Goal: Information Seeking & Learning: Check status

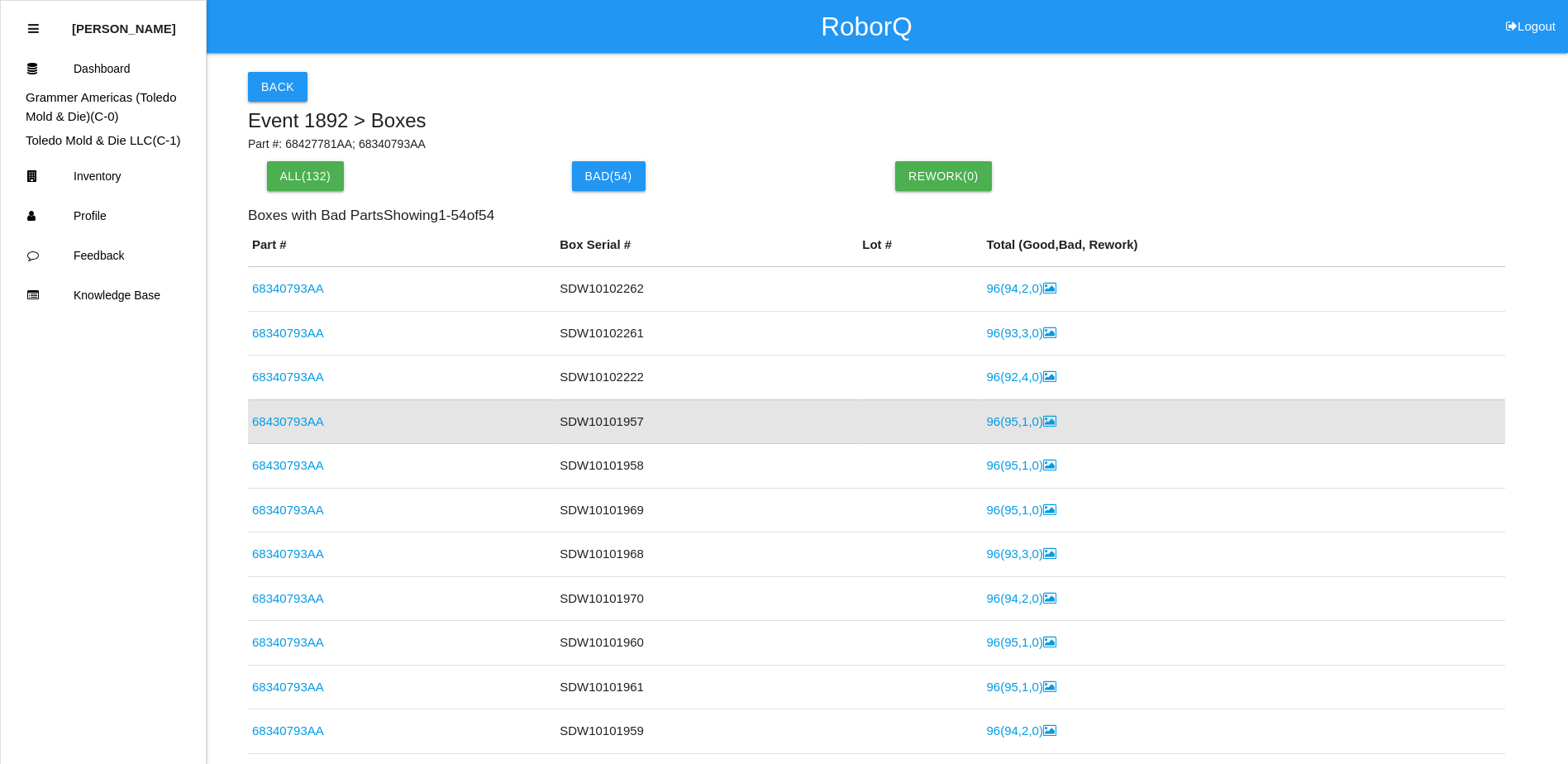
scroll to position [40, 0]
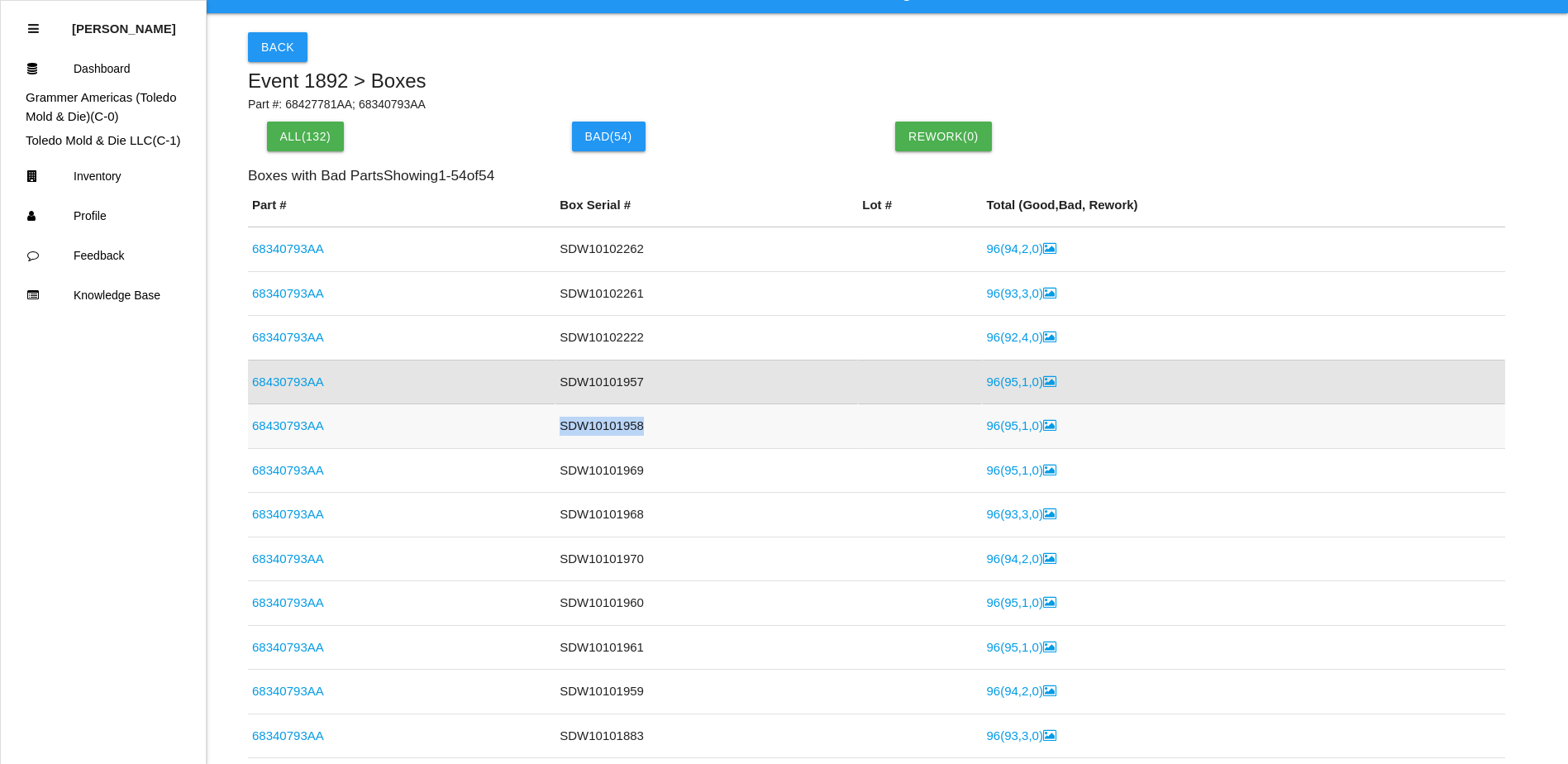
drag, startPoint x: 632, startPoint y: 429, endPoint x: 549, endPoint y: 427, distance: 83.0
click at [555, 427] on td "SDW10101958" at bounding box center [706, 427] width 303 height 45
copy td "SDW10101958"
click at [303, 426] on link "68430793AA" at bounding box center [287, 426] width 72 height 14
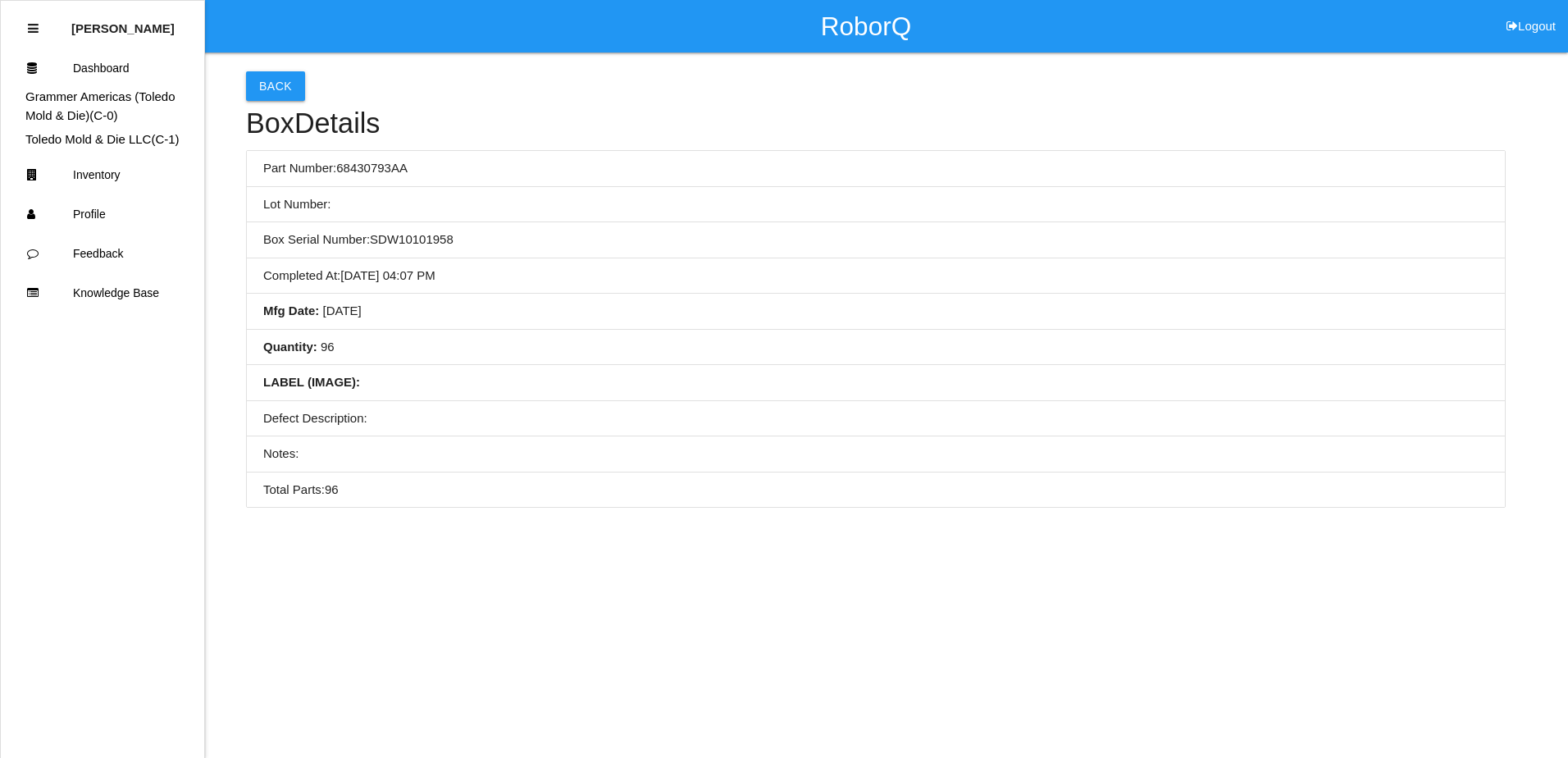
click at [512, 231] on li "Box Serial Number: SDW10101958" at bounding box center [876, 240] width 1258 height 36
drag, startPoint x: 650, startPoint y: 255, endPoint x: 740, endPoint y: 268, distance: 90.9
click at [650, 255] on li "Box Serial Number: SDW10101958" at bounding box center [876, 240] width 1258 height 36
drag, startPoint x: 765, startPoint y: 270, endPoint x: 720, endPoint y: 281, distance: 46.3
click at [657, 281] on li "Completed At : [DATE] 04:07 PM" at bounding box center [876, 276] width 1258 height 36
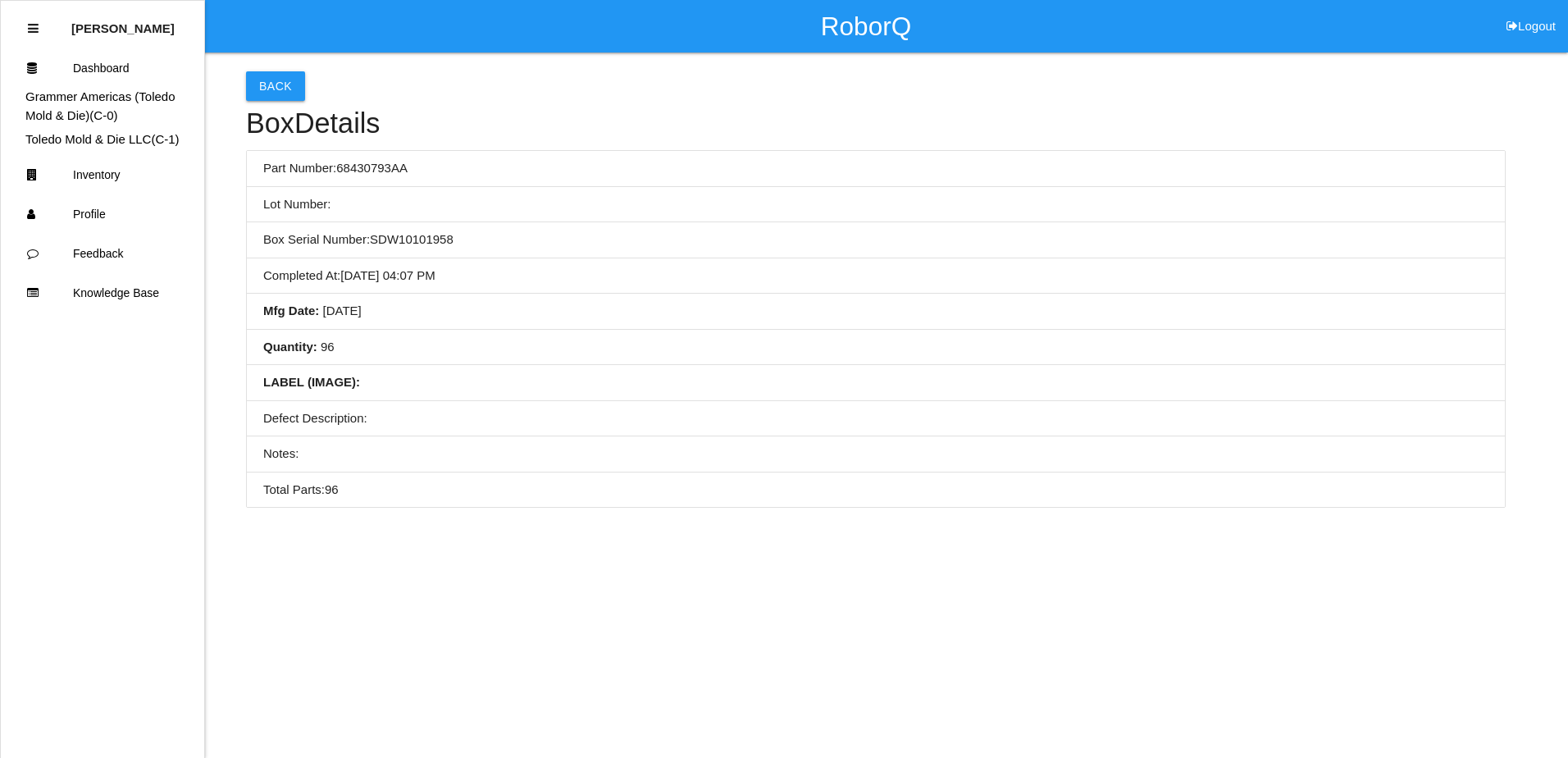
drag, startPoint x: 779, startPoint y: 276, endPoint x: 668, endPoint y: 297, distance: 113.0
click at [668, 297] on li "Mfg Date : [DATE]" at bounding box center [876, 311] width 1258 height 36
click at [548, 327] on li "Mfg Date : [DATE]" at bounding box center [876, 311] width 1258 height 36
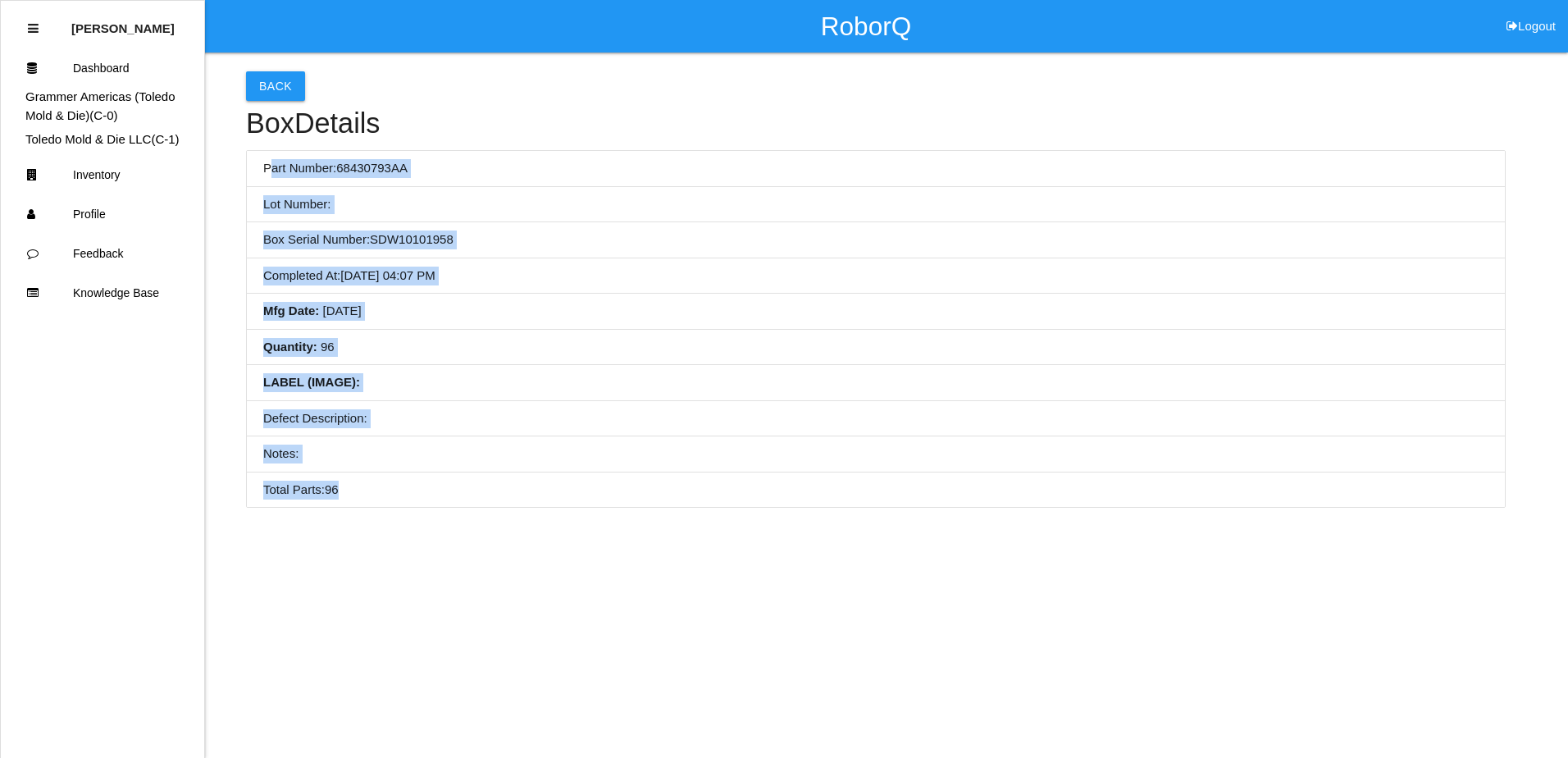
drag, startPoint x: 266, startPoint y: 163, endPoint x: 488, endPoint y: 480, distance: 387.0
click at [488, 480] on ul "Part Number: 68430793AA Lot Number: Box Serial Number: SDW10101958 Completed At…" at bounding box center [876, 329] width 1260 height 358
copy ul "art Number: 68430793AA Lot Number: Box Serial Number: SDW10101958 Completed At …"
click at [752, 372] on li "LABEL (IMAGE) :" at bounding box center [876, 383] width 1258 height 36
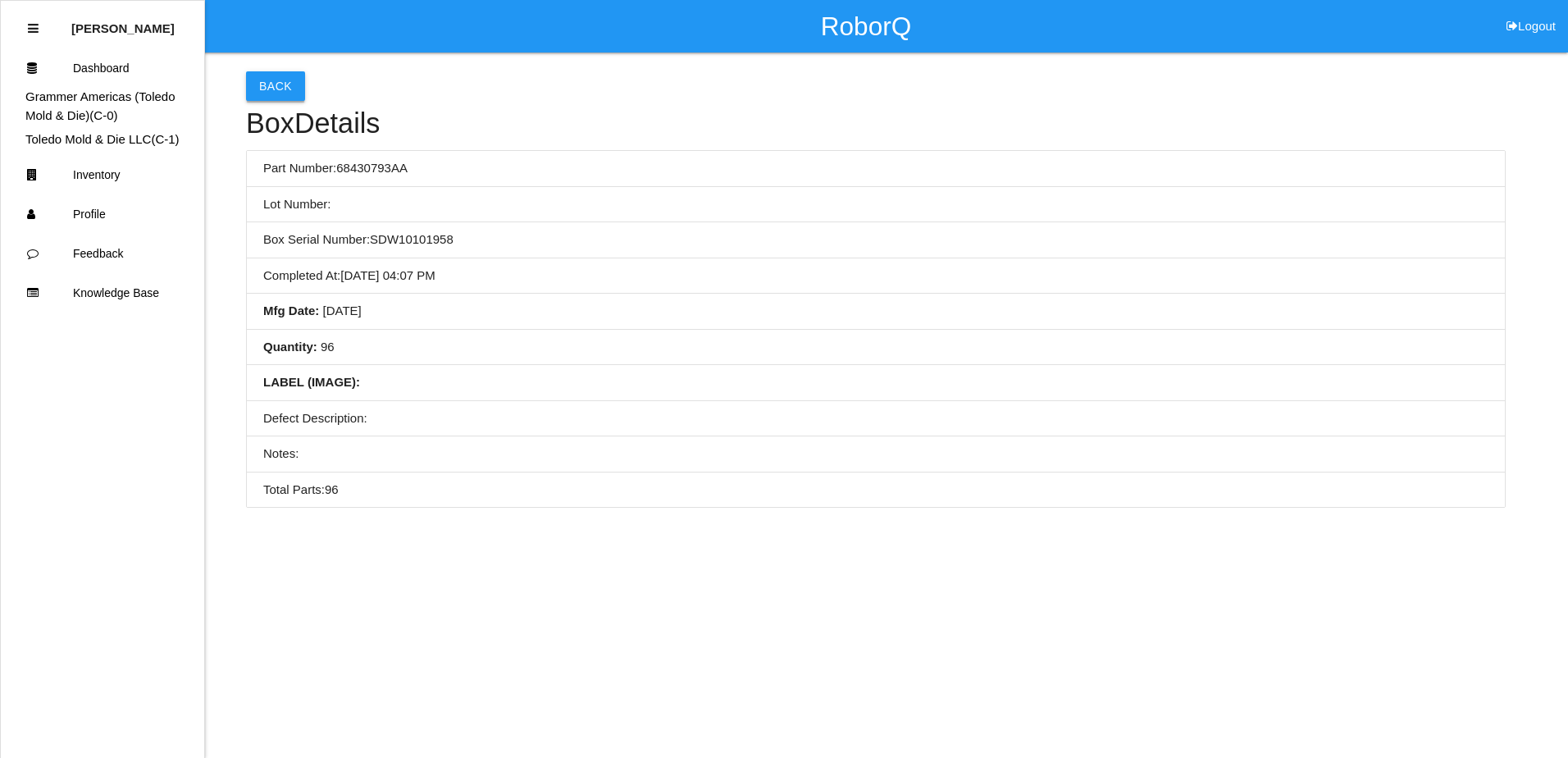
click at [280, 83] on button "Back" at bounding box center [275, 86] width 59 height 30
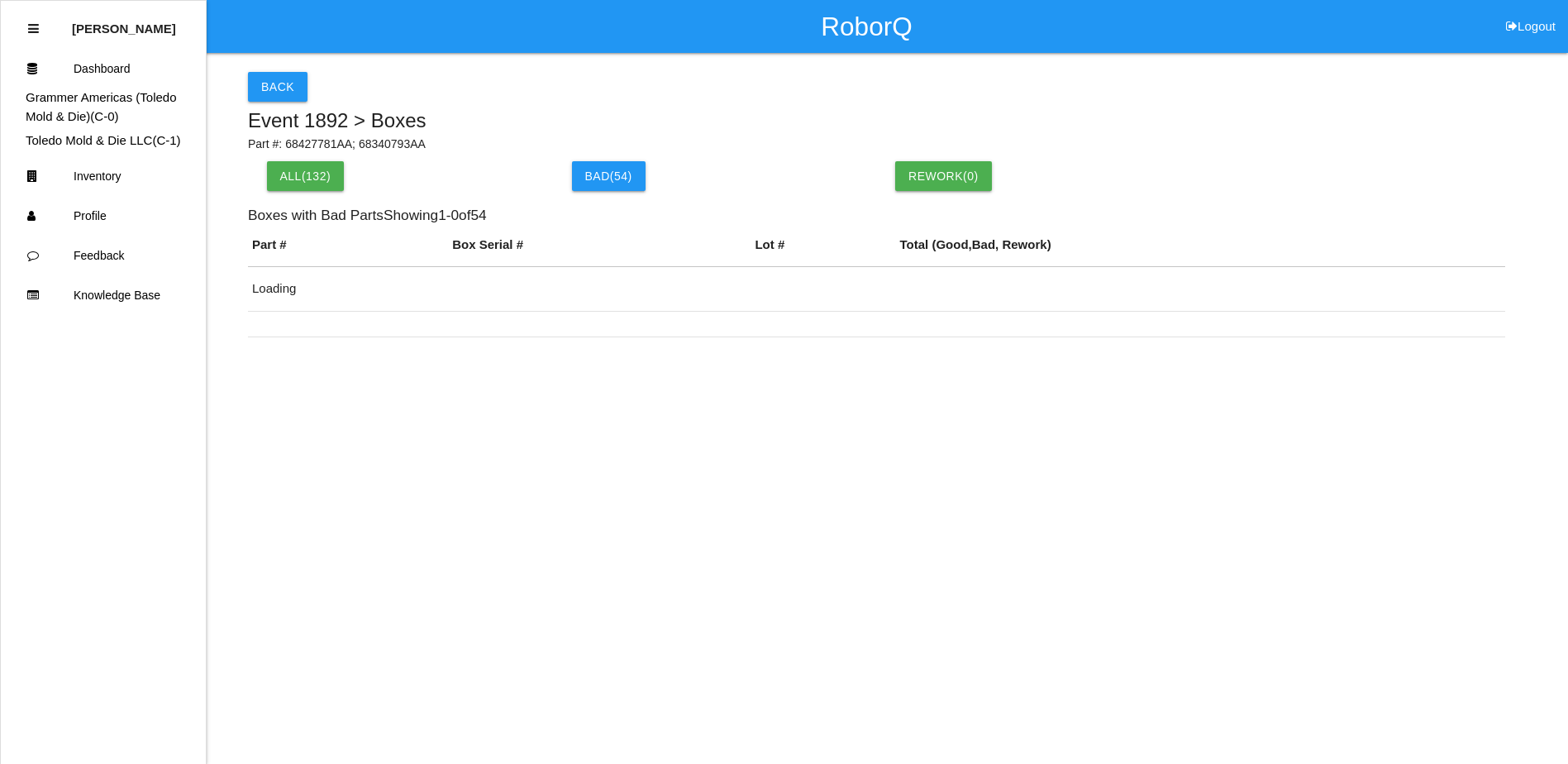
scroll to position [84, 0]
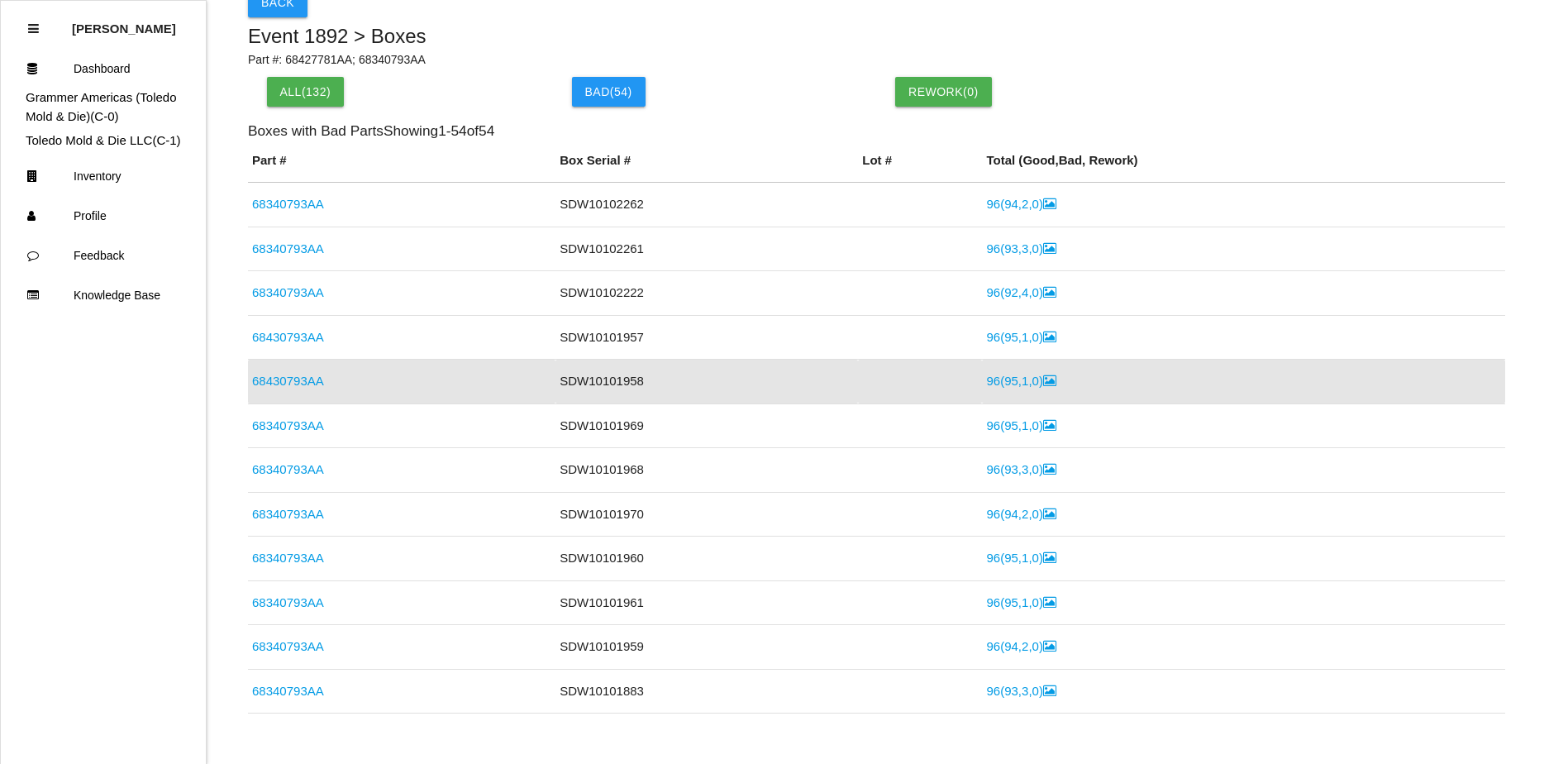
click at [986, 383] on link "96 ( 95 , 1 , 0 )" at bounding box center [1021, 381] width 70 height 14
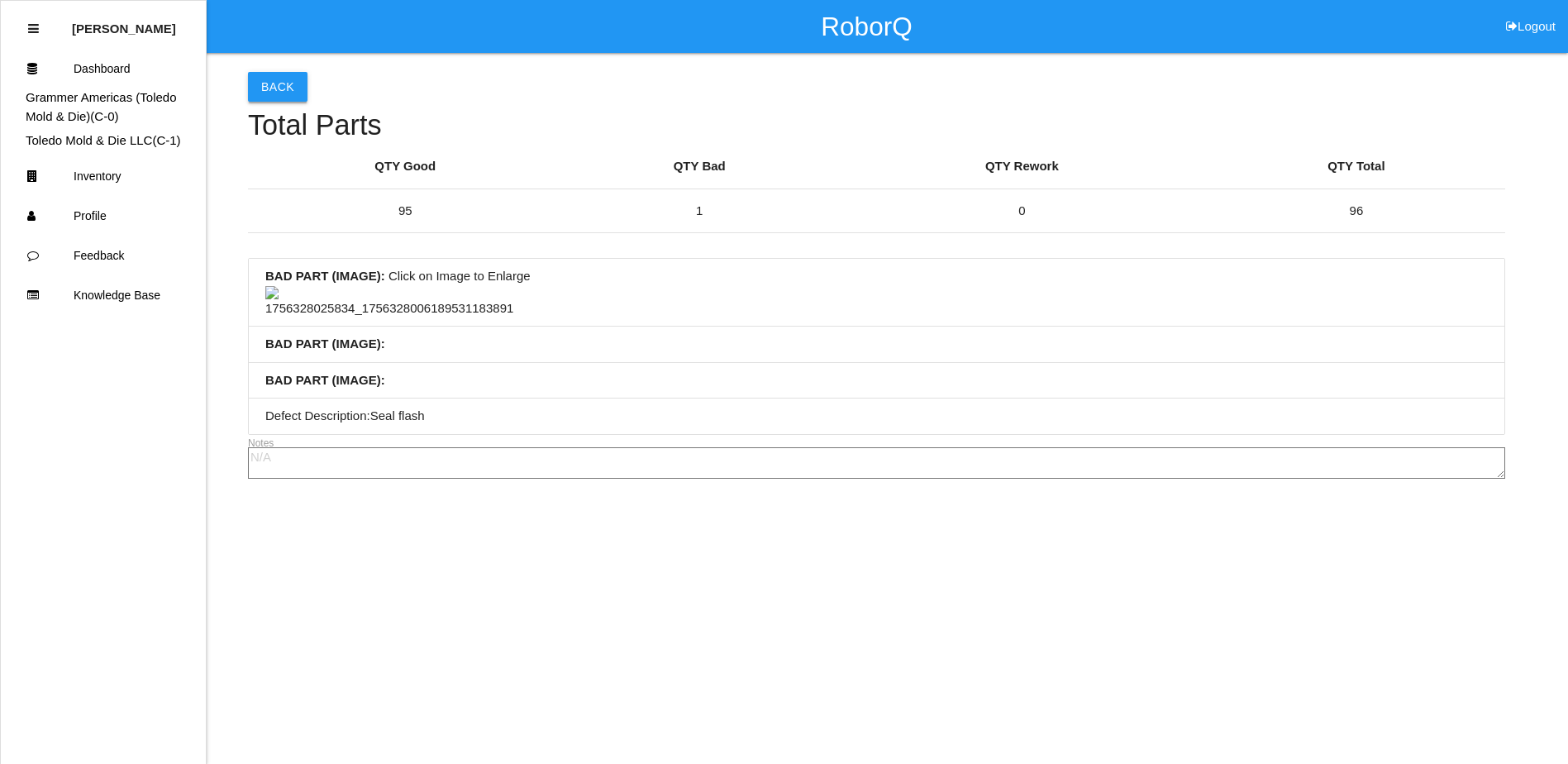
click at [277, 82] on button "Back" at bounding box center [277, 87] width 59 height 30
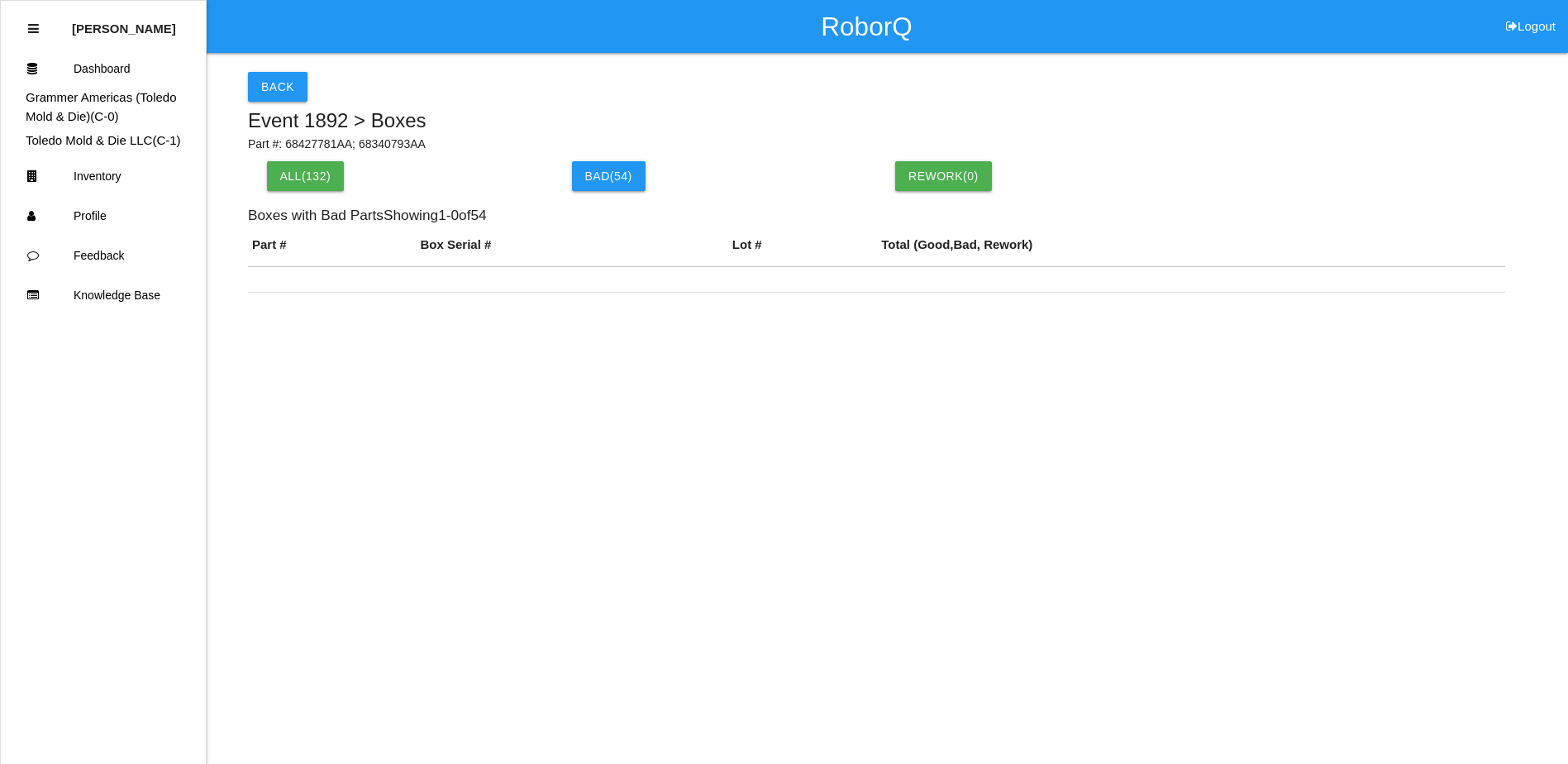
scroll to position [84, 0]
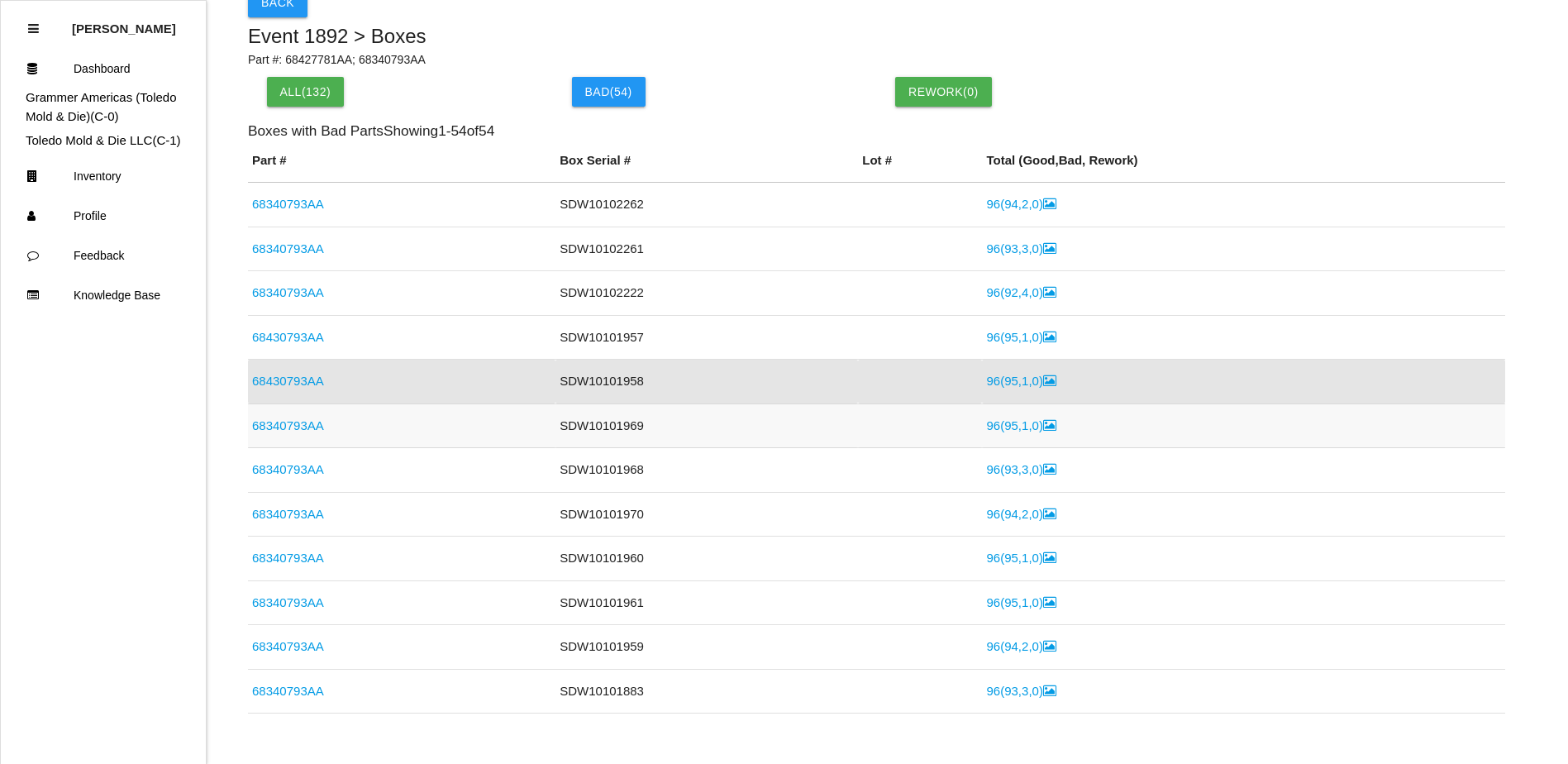
click at [303, 422] on link "68340793AA" at bounding box center [287, 426] width 72 height 14
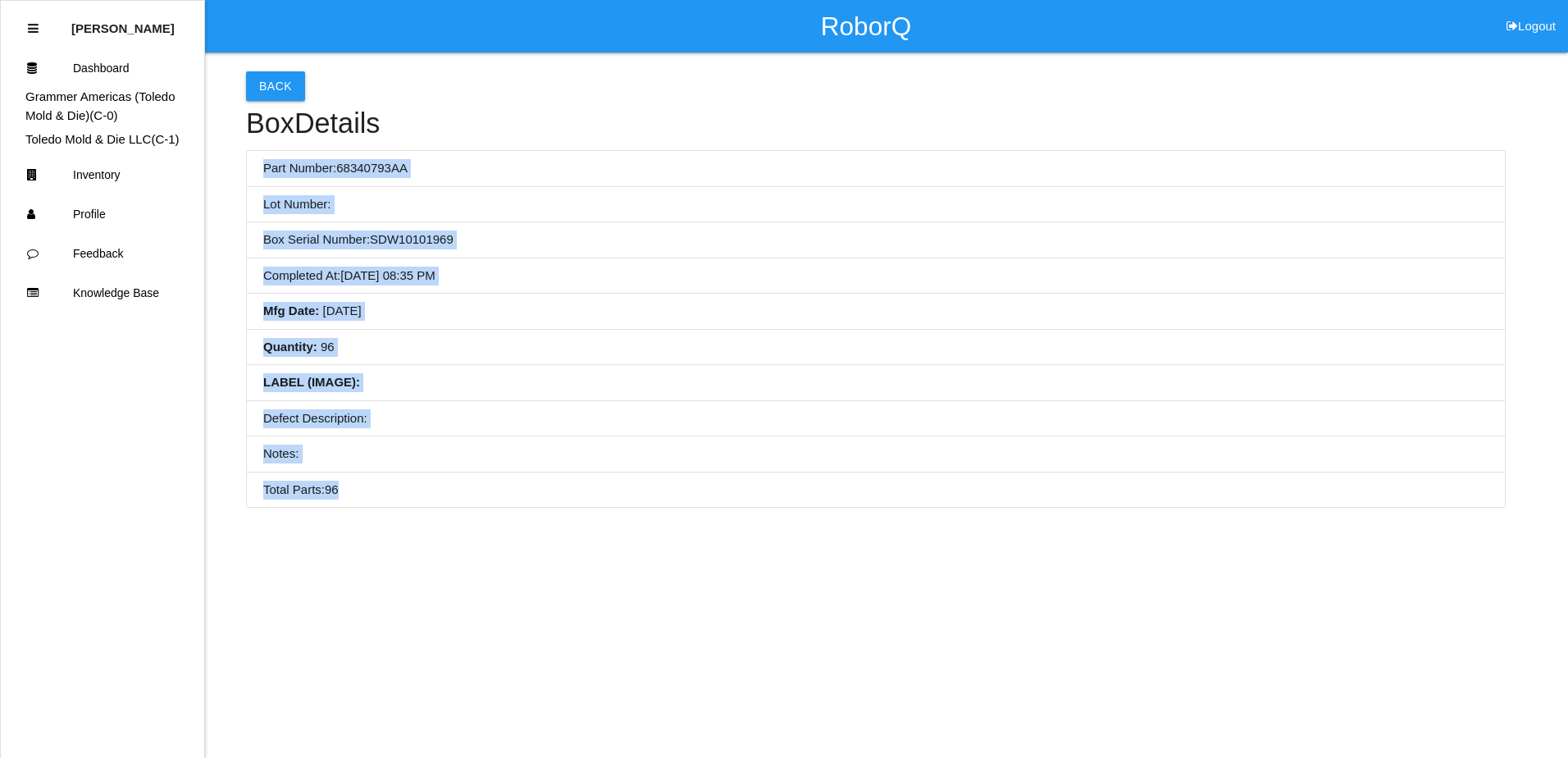
drag, startPoint x: 263, startPoint y: 166, endPoint x: 498, endPoint y: 472, distance: 385.8
click at [498, 472] on ul "Part Number: 68340793AA Lot Number: Box Serial Number: SDW10101969 Completed At…" at bounding box center [876, 329] width 1260 height 358
copy ul "Part Number: 68340793AA Lot Number: Box Serial Number: SDW10101969 Completed At…"
click at [1395, 145] on div "Back Box Details Part Number: 68340793AA Lot Number: Box Serial Number: SDW1010…" at bounding box center [876, 280] width 1260 height 455
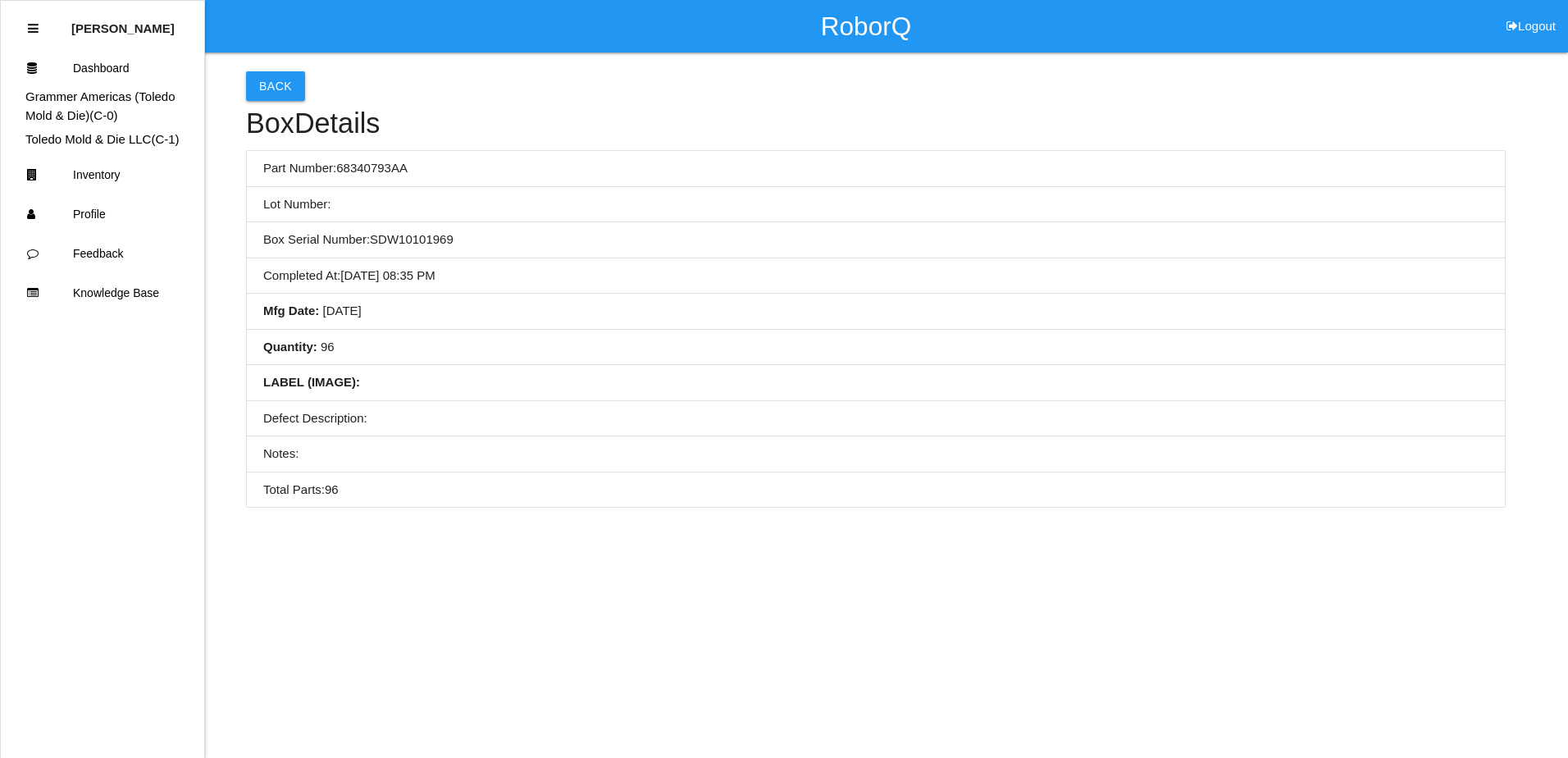
drag, startPoint x: 422, startPoint y: 302, endPoint x: 413, endPoint y: 282, distance: 21.9
click at [422, 302] on li "Mfg Date : [DATE]" at bounding box center [876, 311] width 1258 height 36
click at [287, 83] on button "Back" at bounding box center [275, 86] width 59 height 30
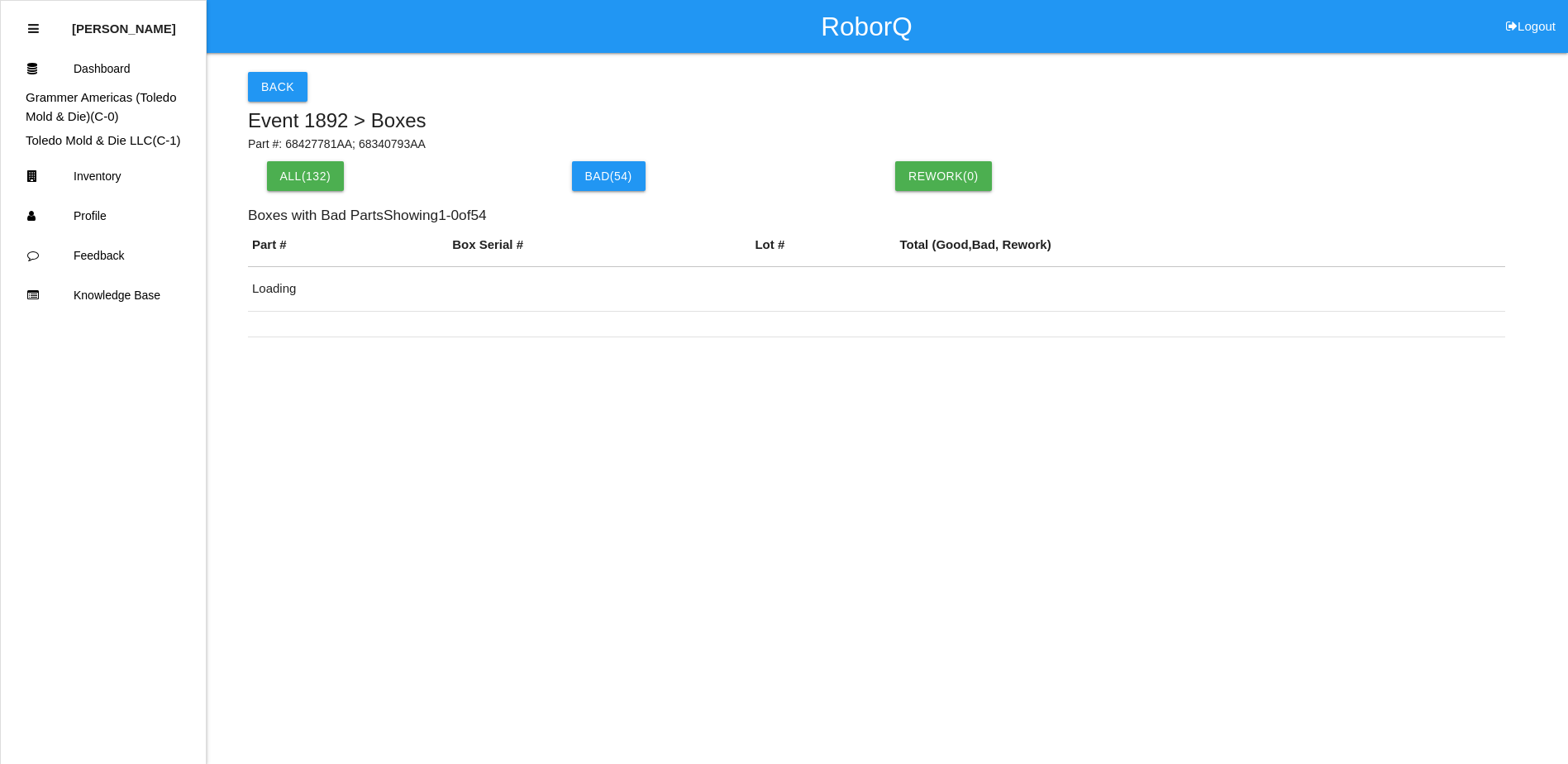
scroll to position [127, 0]
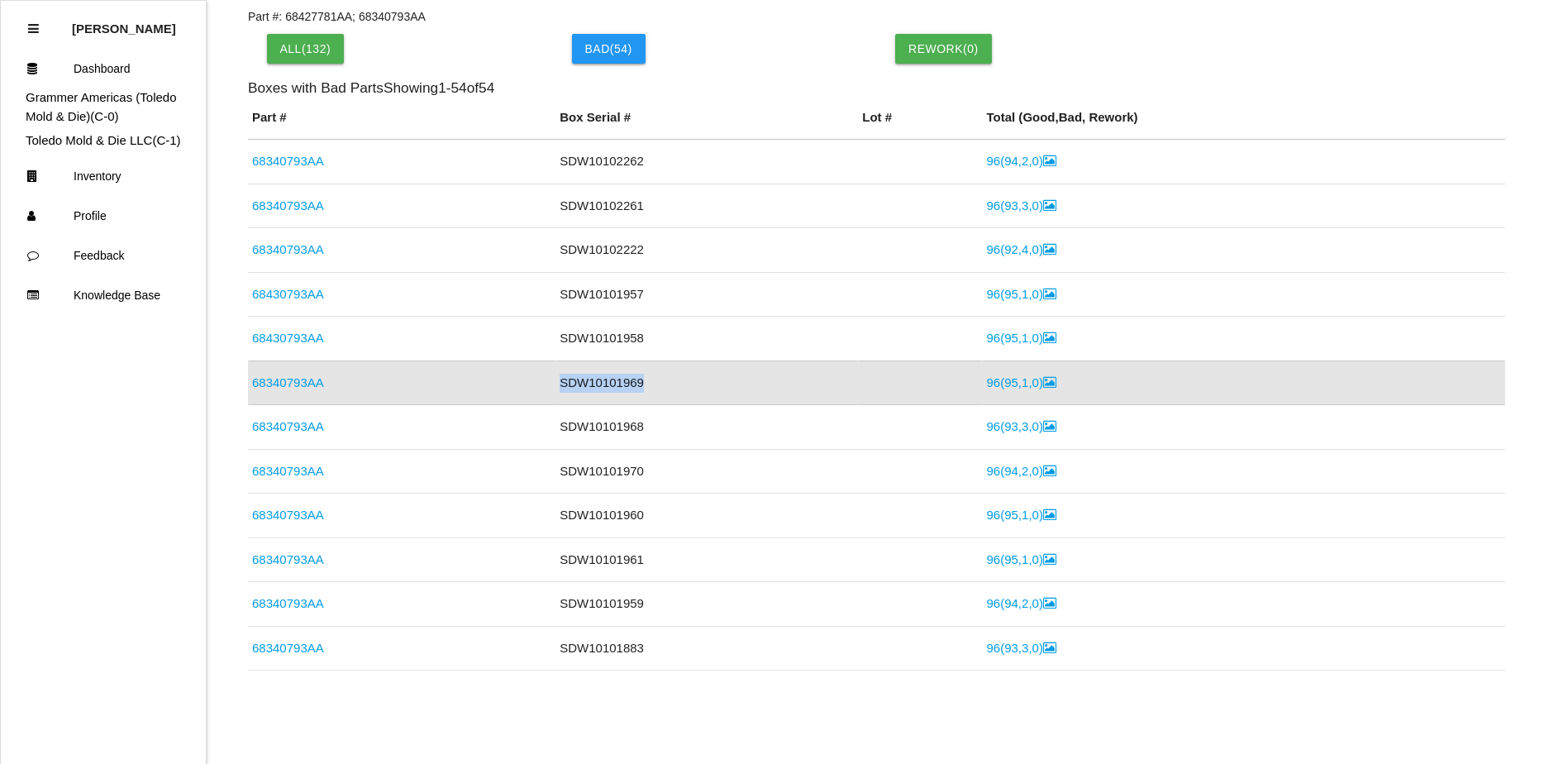
drag, startPoint x: 633, startPoint y: 383, endPoint x: 554, endPoint y: 385, distance: 79.0
click at [555, 385] on td "SDW10101969" at bounding box center [706, 382] width 303 height 45
copy td "SDW10101969"
click at [1002, 383] on link "96 ( 95 , 1 , 0 )" at bounding box center [1021, 382] width 70 height 14
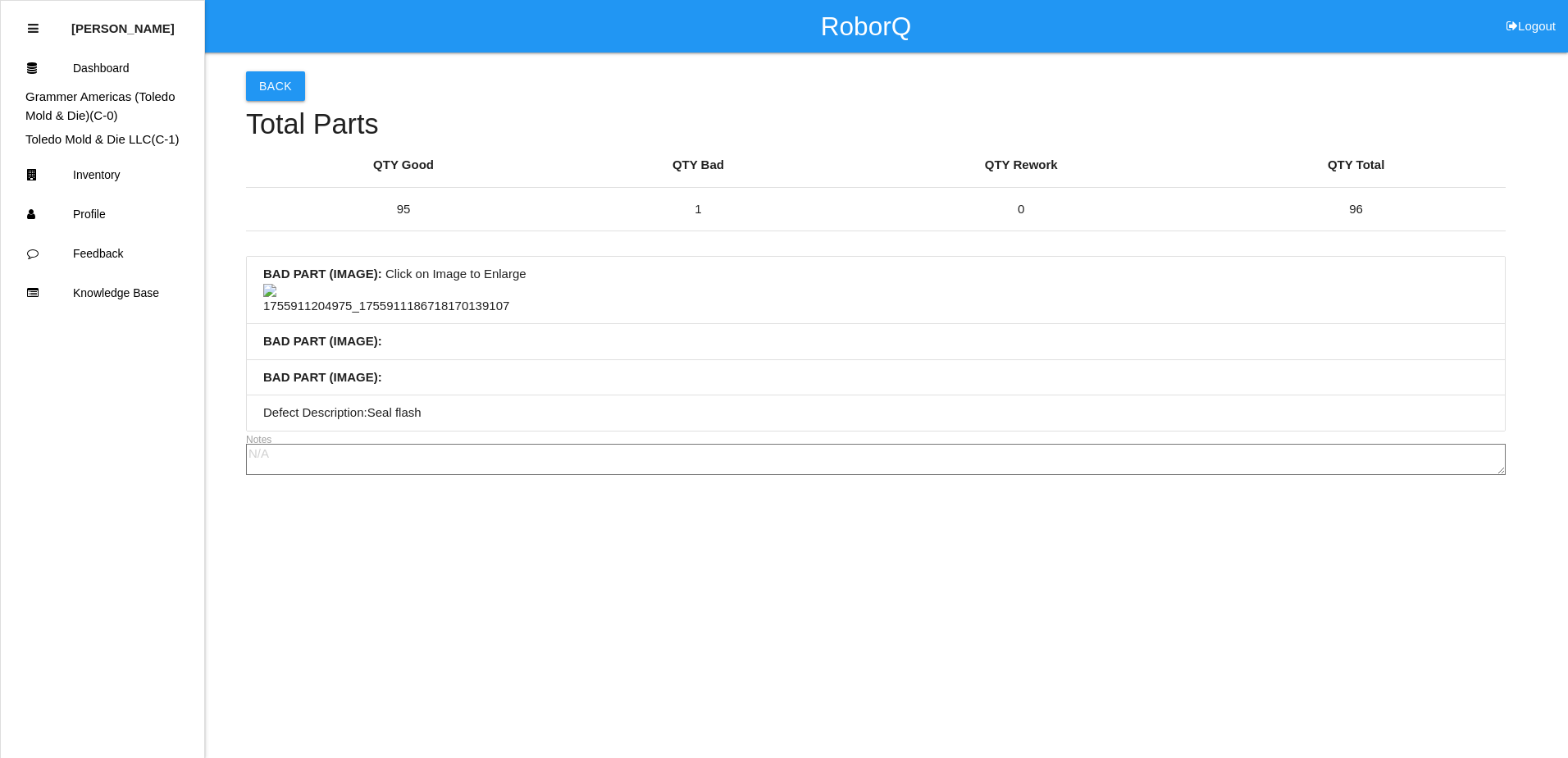
click at [1330, 324] on li "BAD PART (IMAGE) : Click on Image to Enlarge" at bounding box center [876, 290] width 1258 height 67
click at [273, 90] on button "Back" at bounding box center [275, 86] width 59 height 30
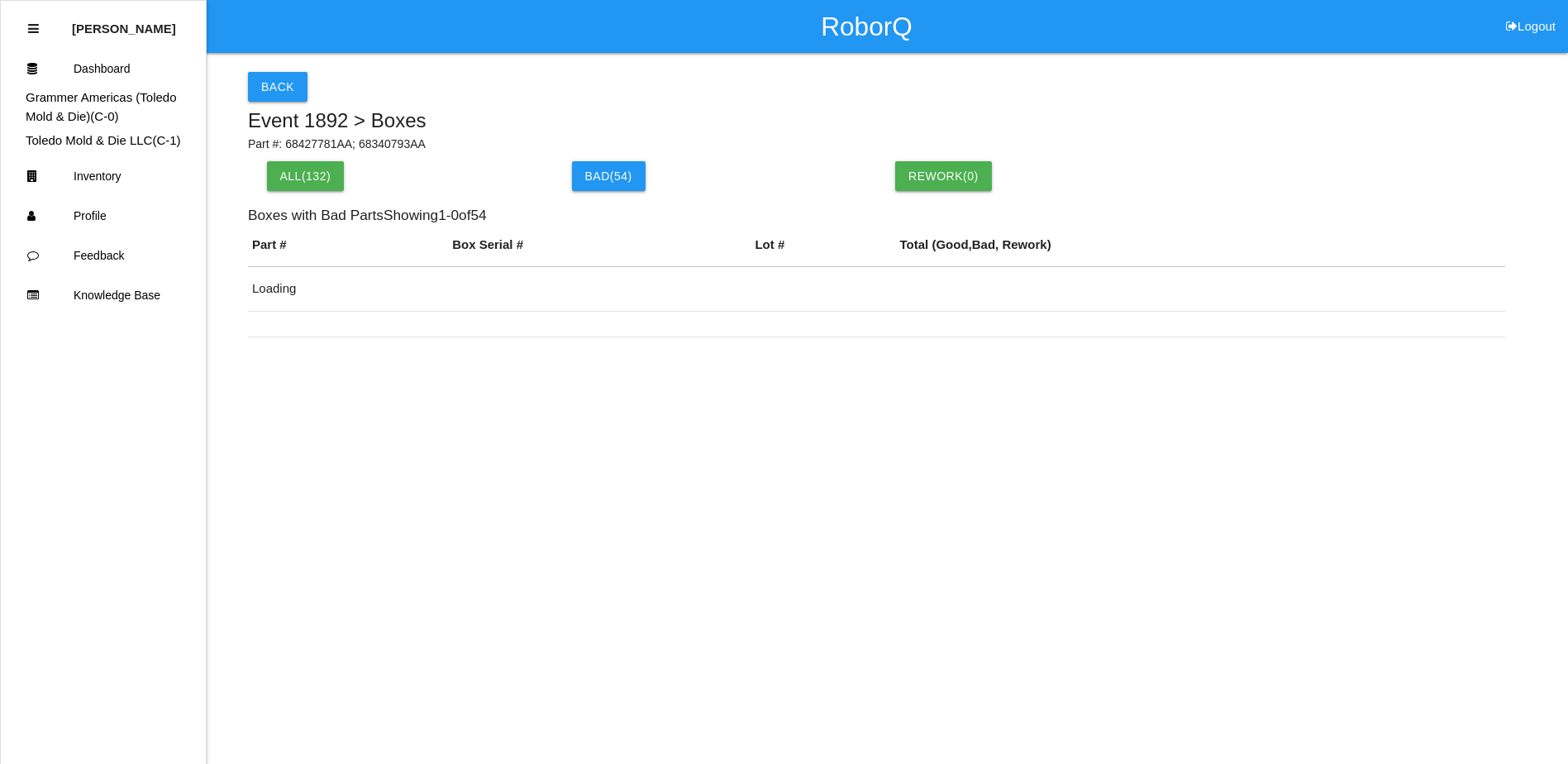
scroll to position [127, 0]
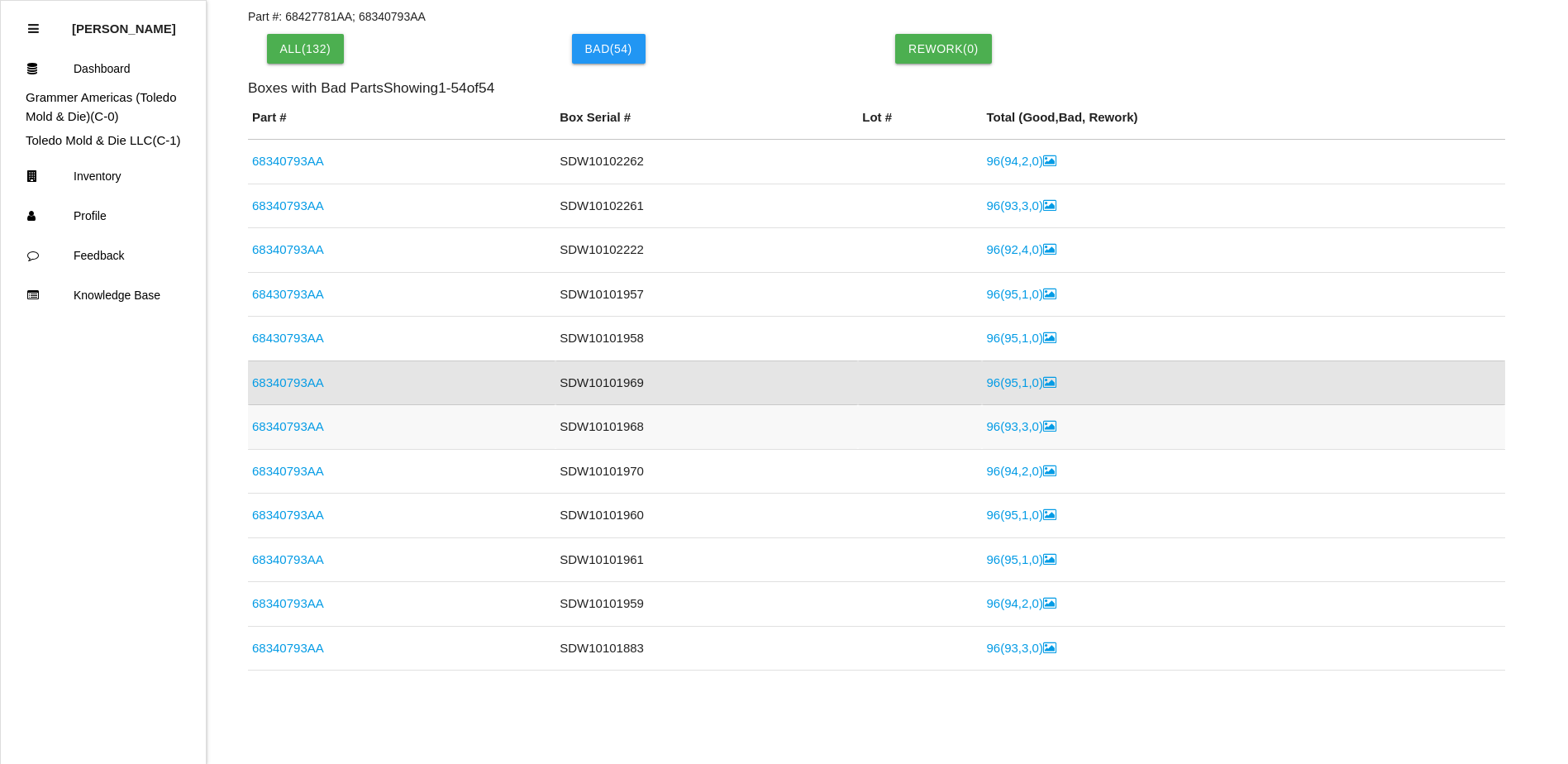
click at [312, 425] on link "68340793AA" at bounding box center [287, 427] width 72 height 14
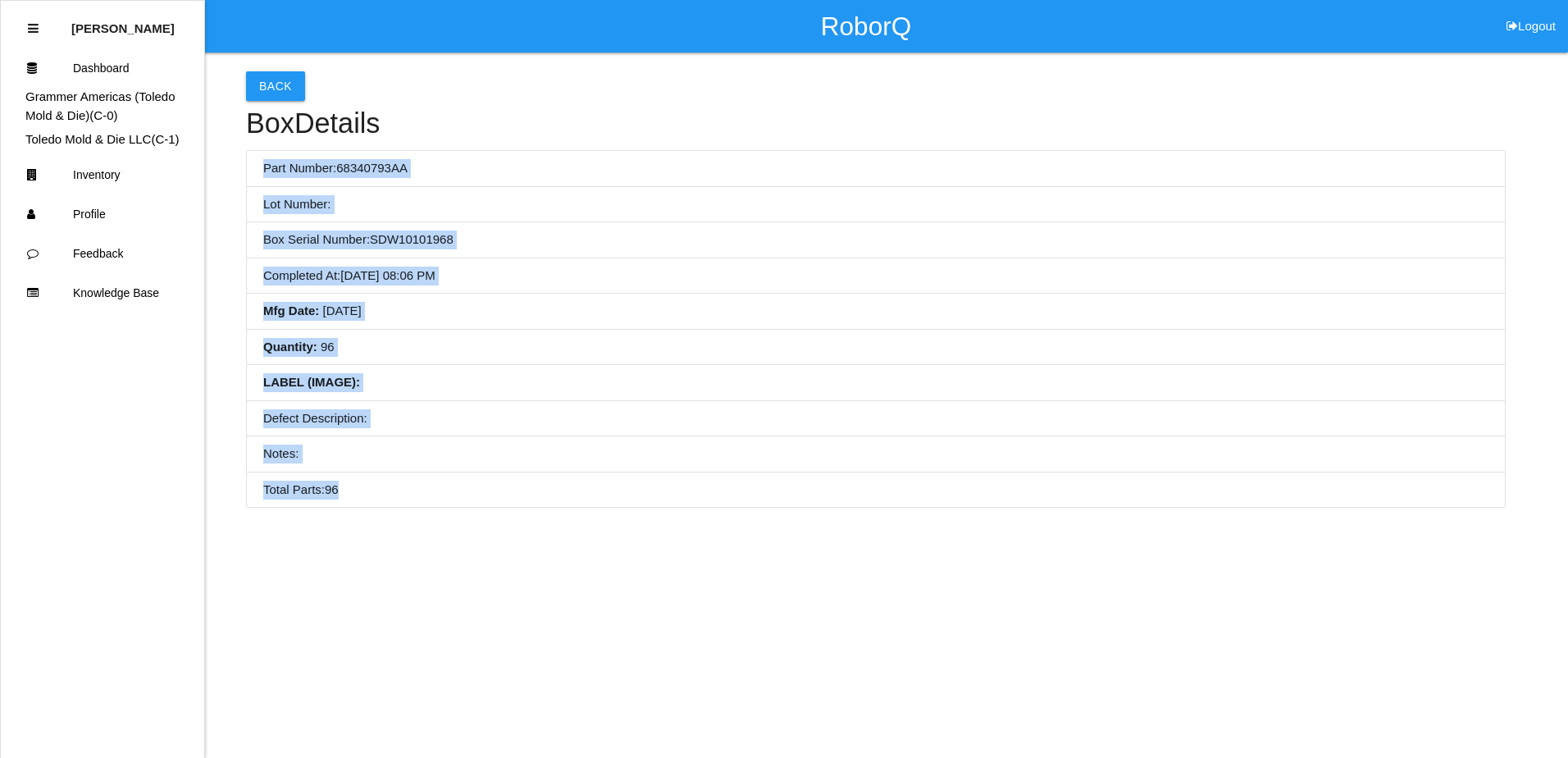
drag, startPoint x: 261, startPoint y: 162, endPoint x: 477, endPoint y: 476, distance: 381.1
click at [477, 476] on ul "Part Number: 68340793AA Lot Number: Box Serial Number: SDW10101968 Completed At…" at bounding box center [876, 329] width 1260 height 358
copy ul "Part Number: 68340793AA Lot Number: Box Serial Number: SDW10101968 Completed At…"
drag, startPoint x: 352, startPoint y: 232, endPoint x: 343, endPoint y: 216, distance: 18.4
click at [352, 232] on li "Box Serial Number: SDW10101968" at bounding box center [876, 240] width 1258 height 36
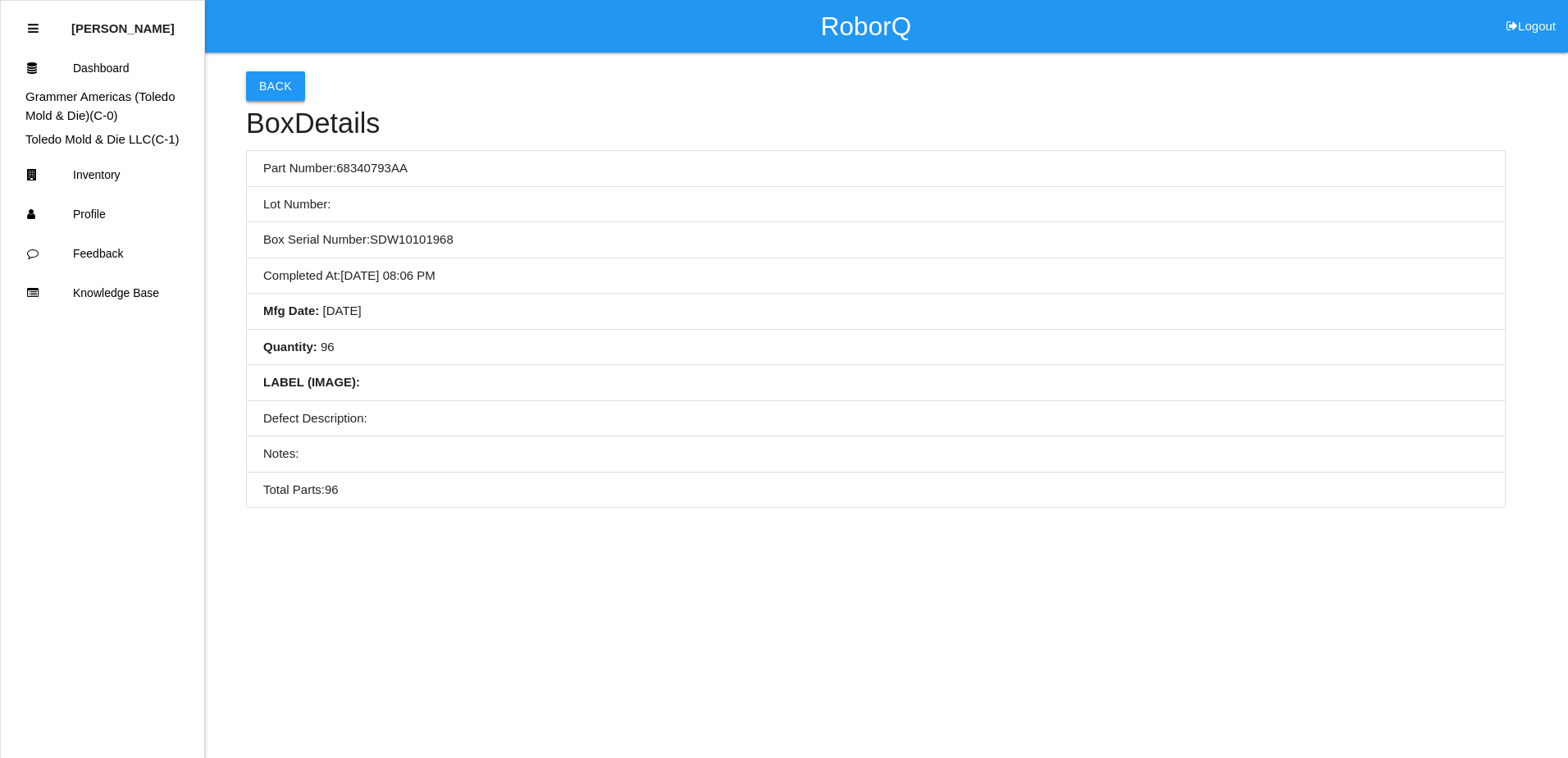
click at [282, 81] on button "Back" at bounding box center [275, 86] width 59 height 30
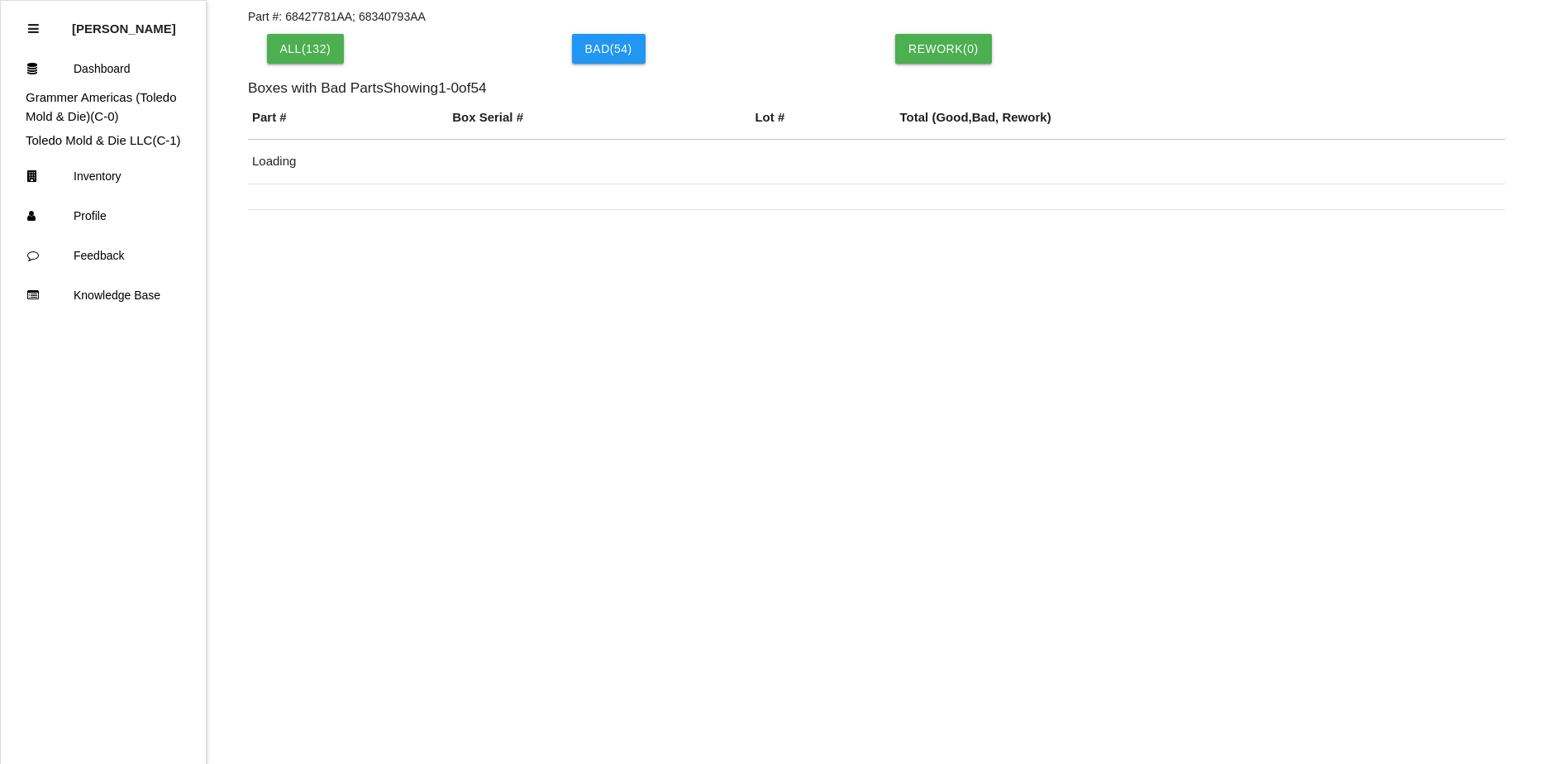
scroll to position [33, 0]
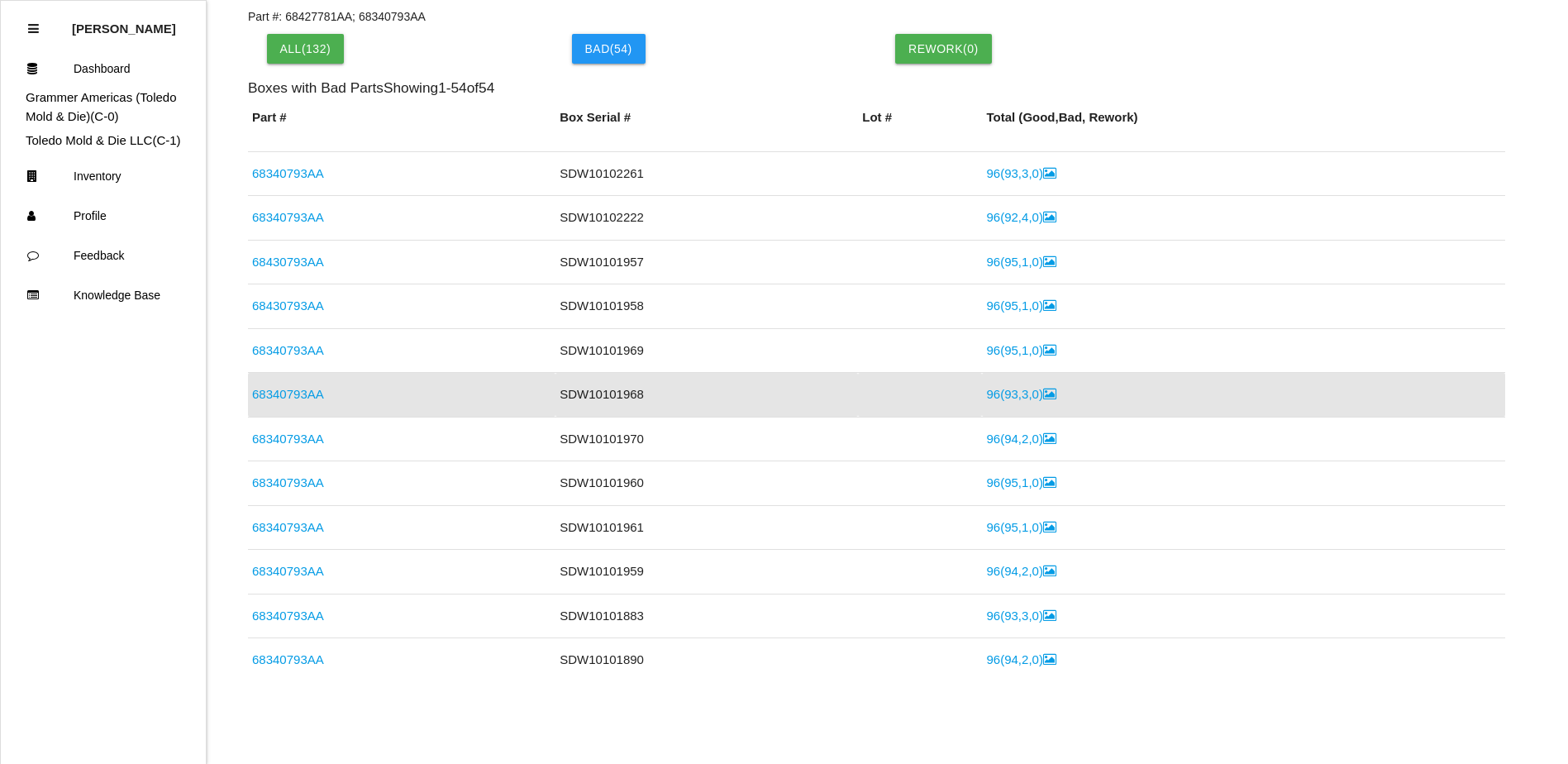
click at [1006, 395] on link "96 ( 93 , 3 , 0 )" at bounding box center [1021, 394] width 70 height 14
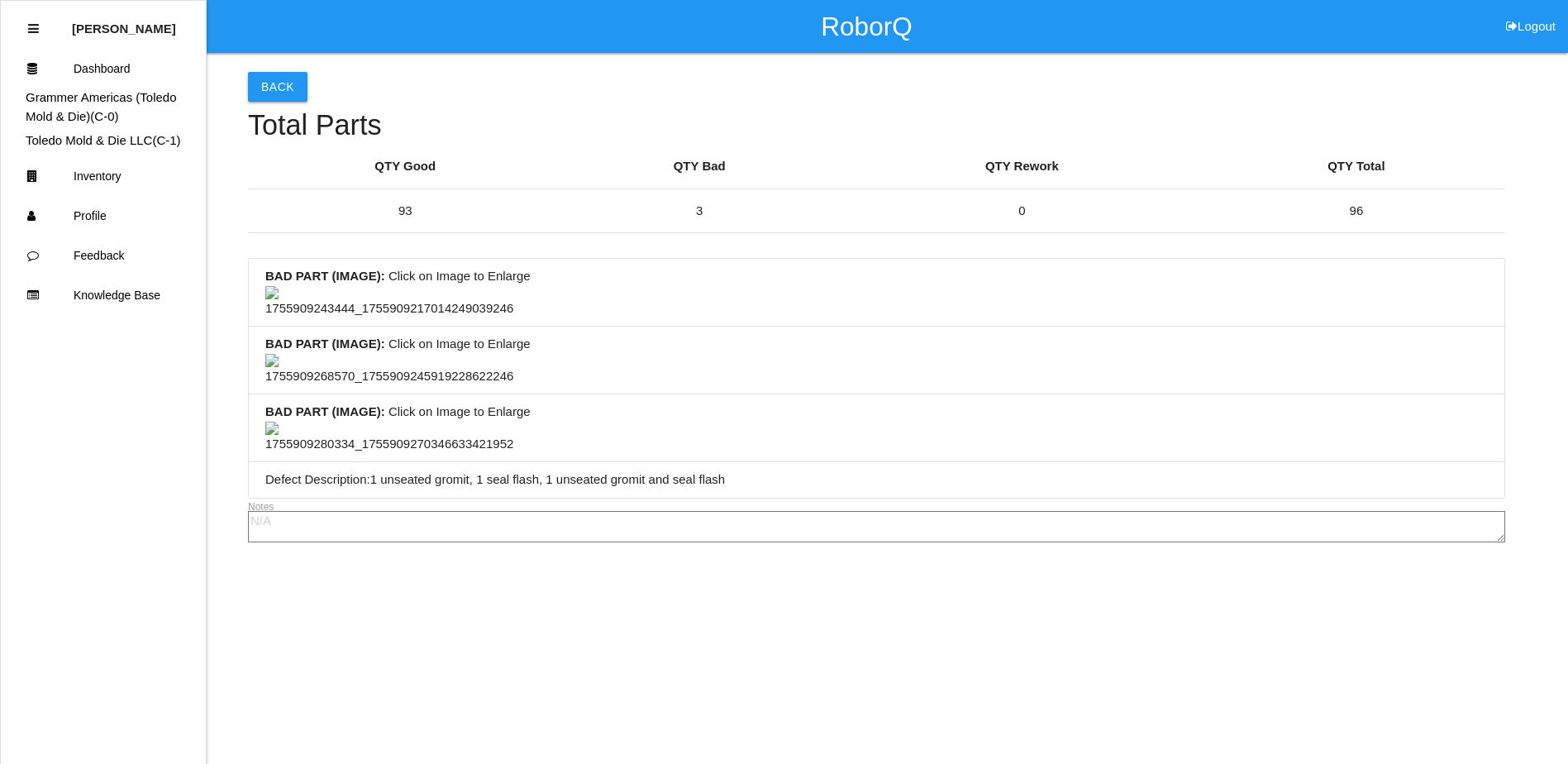
scroll to position [775, 0]
click at [785, 417] on li "BAD PART (IMAGE) : Click on Image to Enlarge" at bounding box center [877, 427] width 1255 height 68
click at [774, 394] on li "BAD PART (IMAGE) : Click on Image to Enlarge" at bounding box center [877, 427] width 1255 height 68
click at [286, 81] on button "Back" at bounding box center [277, 87] width 59 height 30
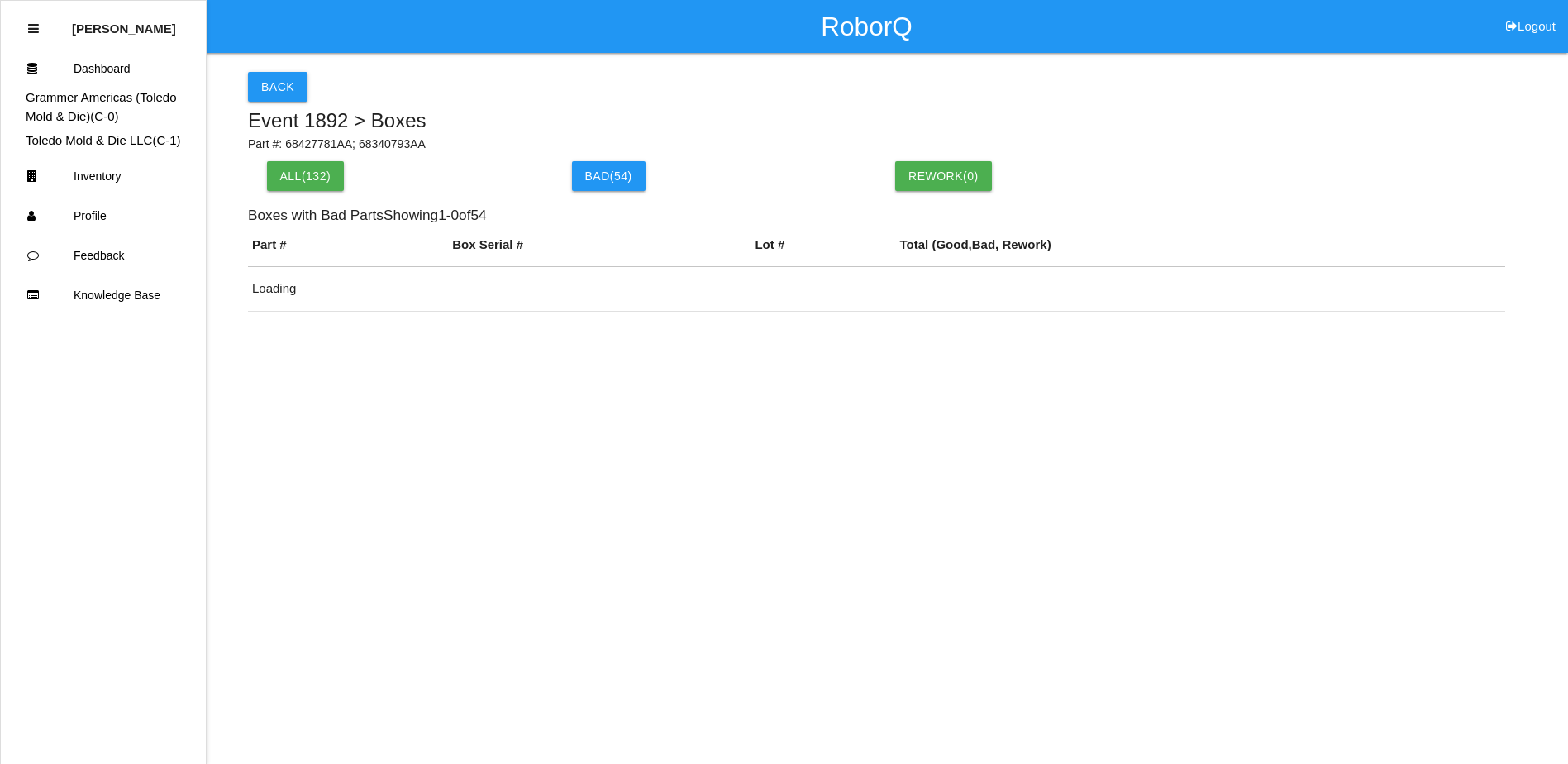
scroll to position [127, 0]
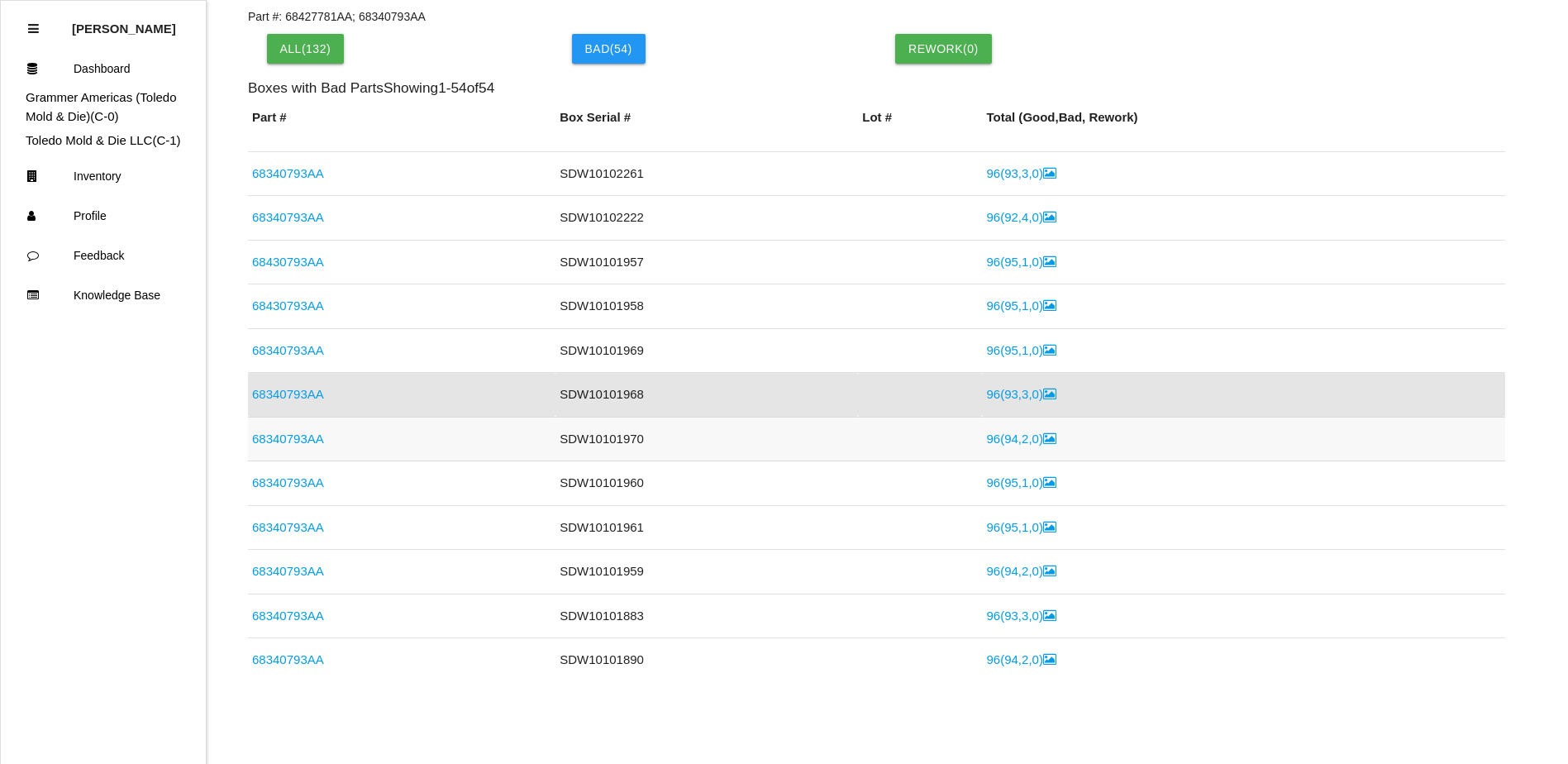
click at [293, 436] on link "68340793AA" at bounding box center [287, 439] width 72 height 14
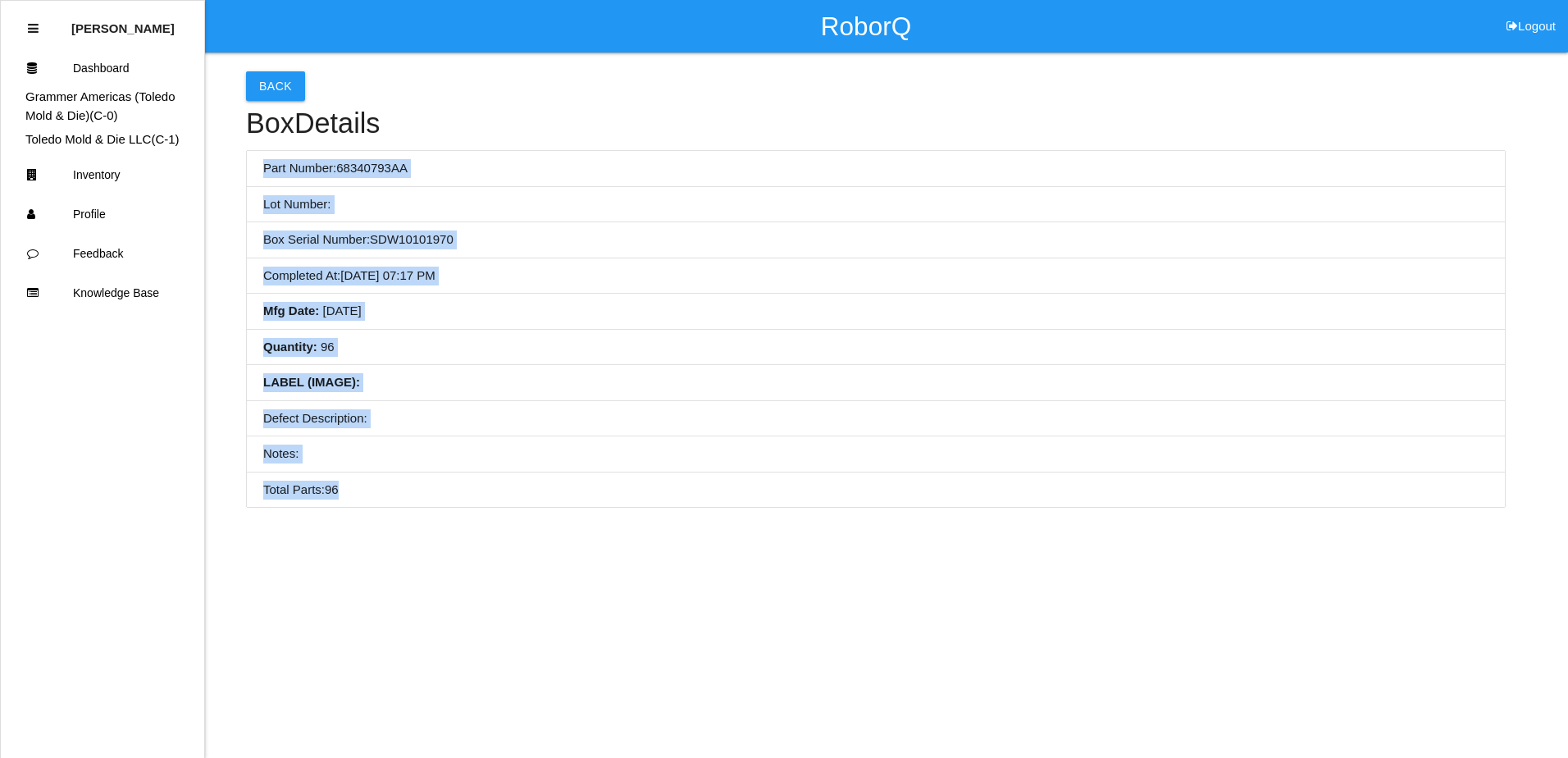
drag, startPoint x: 261, startPoint y: 162, endPoint x: 456, endPoint y: 488, distance: 379.9
click at [456, 488] on ul "Part Number: 68340793AA Lot Number: Box Serial Number: SDW10101970 Completed At…" at bounding box center [876, 329] width 1260 height 358
copy ul "Part Number: 68340793AA Lot Number: Box Serial Number: SDW10101970 Completed At…"
click at [519, 407] on li "Defect Description:" at bounding box center [876, 419] width 1258 height 36
click at [455, 346] on li "Quantity : 96" at bounding box center [876, 347] width 1258 height 36
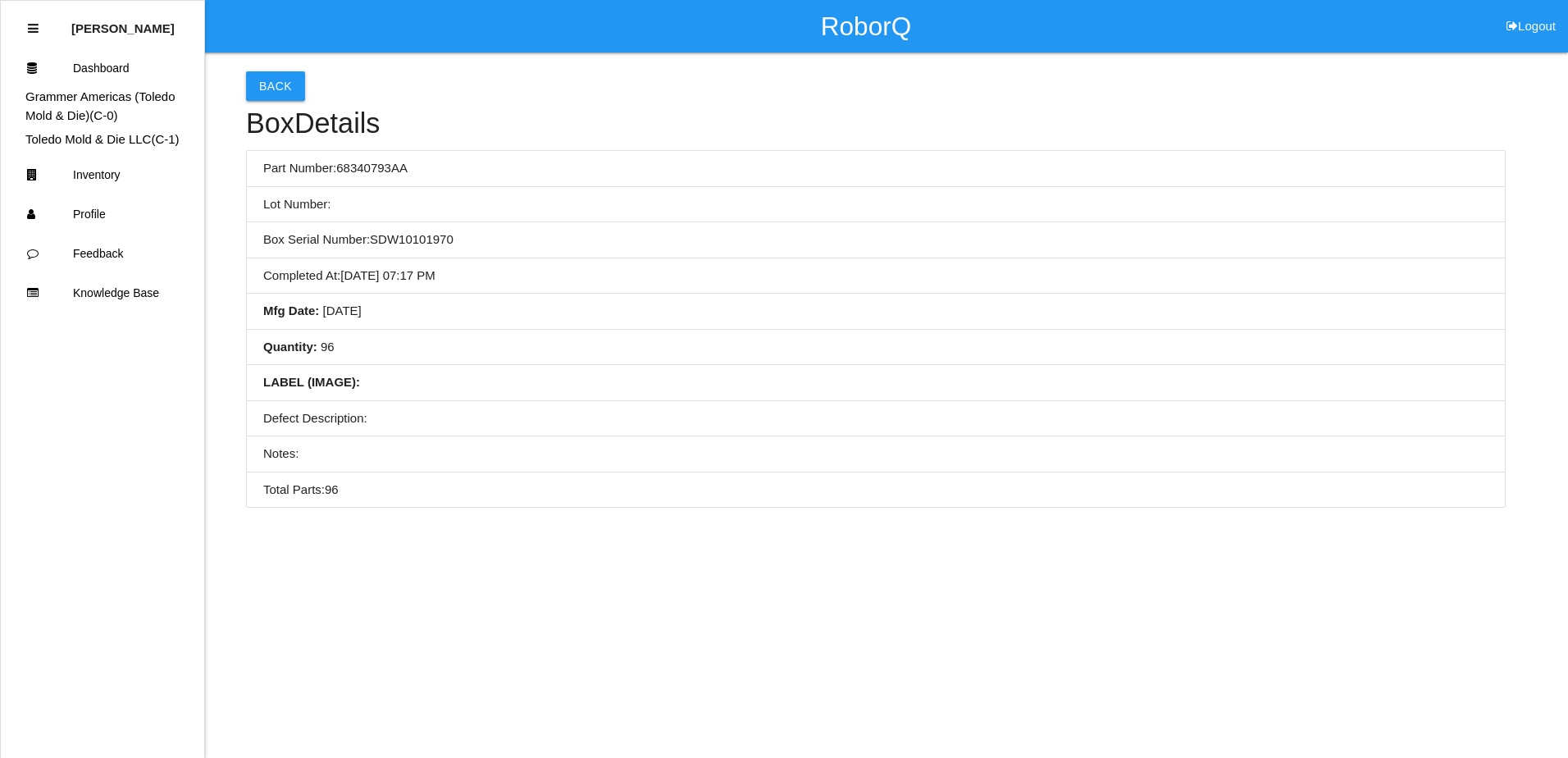
click at [588, 218] on li "Lot Number:" at bounding box center [876, 204] width 1258 height 36
click at [266, 91] on button "Back" at bounding box center [275, 86] width 59 height 30
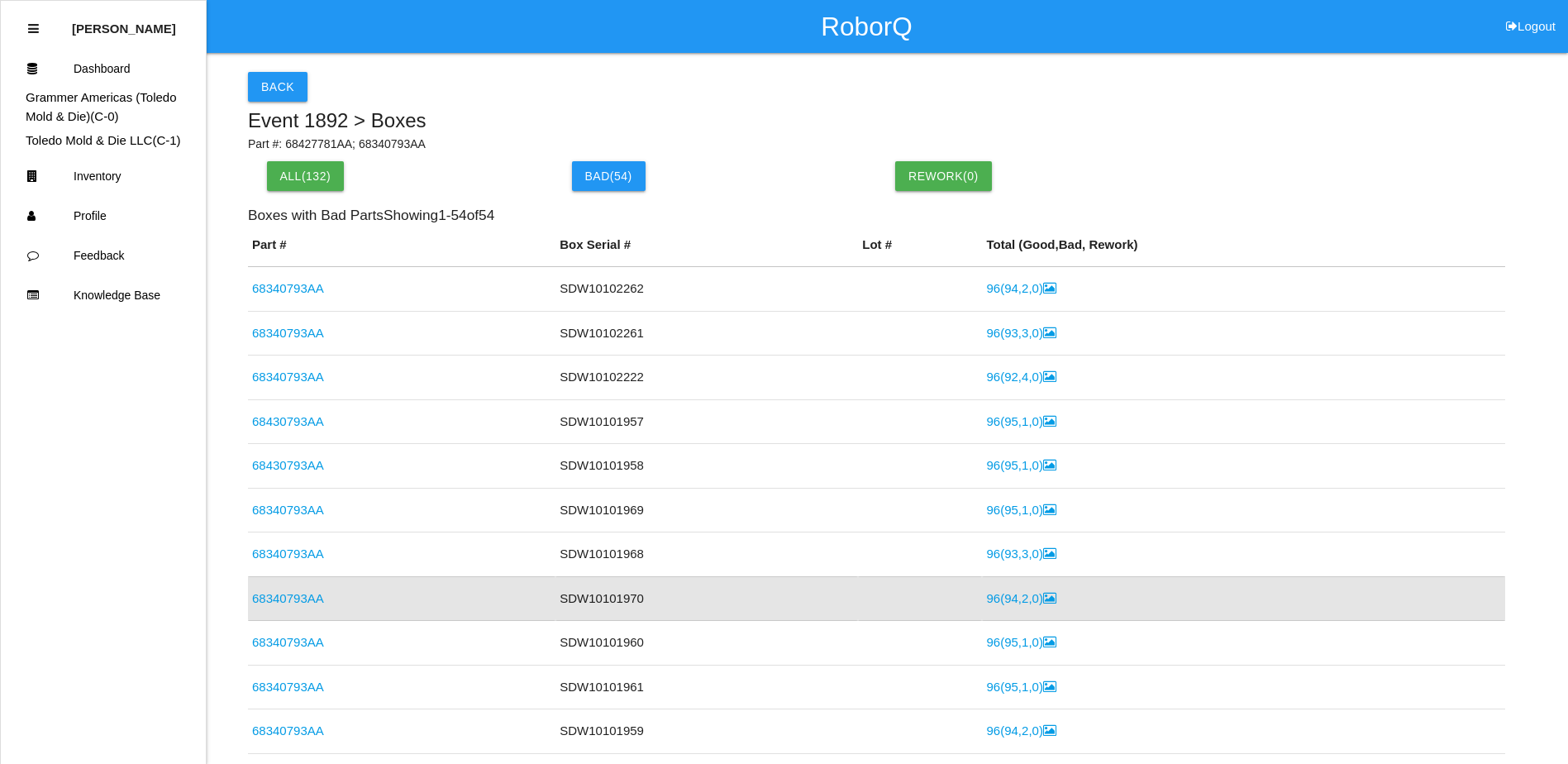
scroll to position [127, 0]
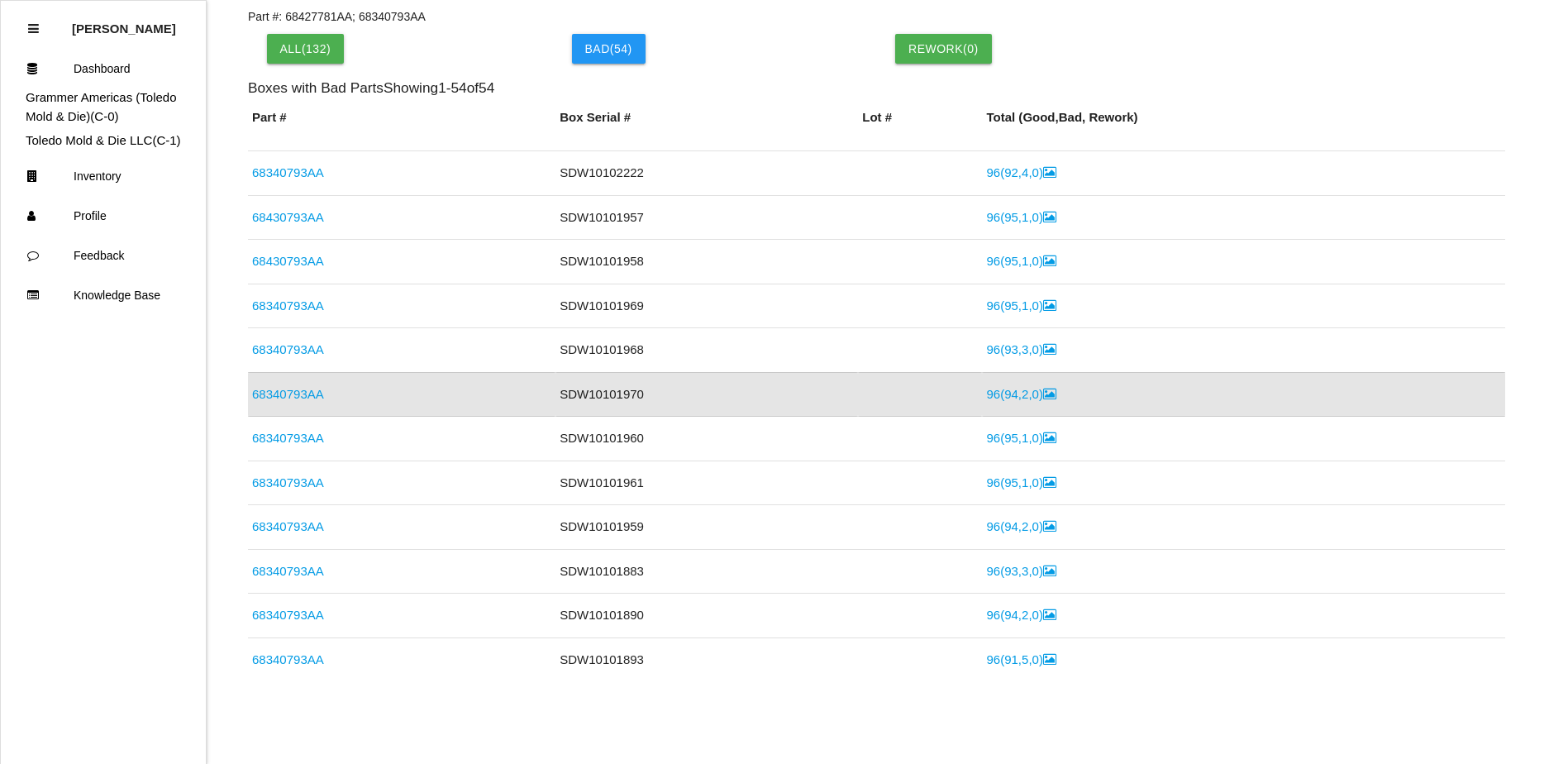
click at [1013, 387] on link "96 ( 94 , 2 , 0 )" at bounding box center [1021, 394] width 70 height 14
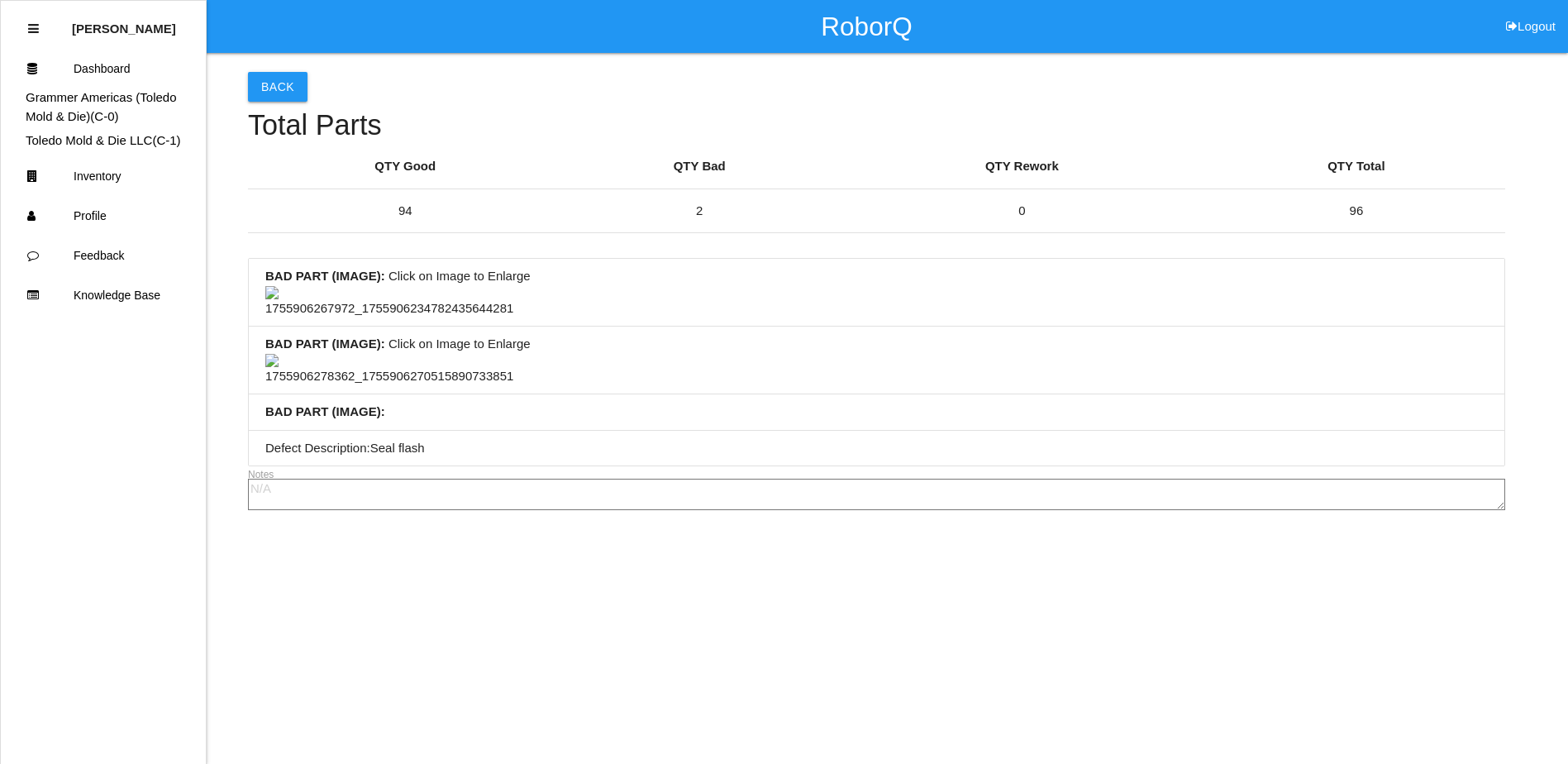
click at [690, 327] on li "BAD PART (IMAGE) : Click on Image to Enlarge" at bounding box center [877, 292] width 1255 height 68
click at [1140, 358] on li "BAD PART (IMAGE) : Click on Image to Enlarge" at bounding box center [877, 360] width 1255 height 68
click at [829, 390] on li "BAD PART (IMAGE) : Click on Image to Enlarge" at bounding box center [877, 360] width 1255 height 68
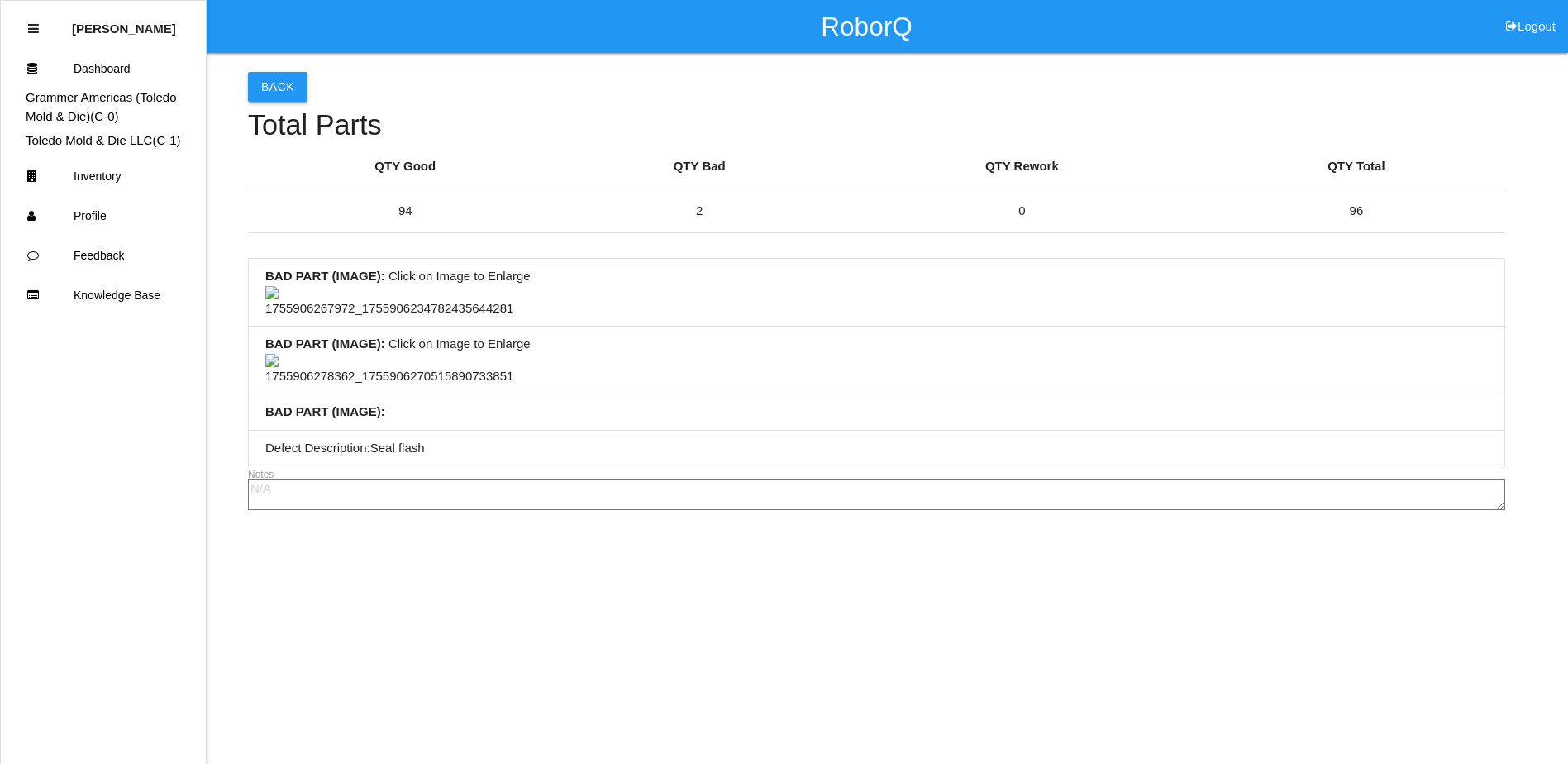
click at [278, 79] on button "Back" at bounding box center [277, 87] width 59 height 30
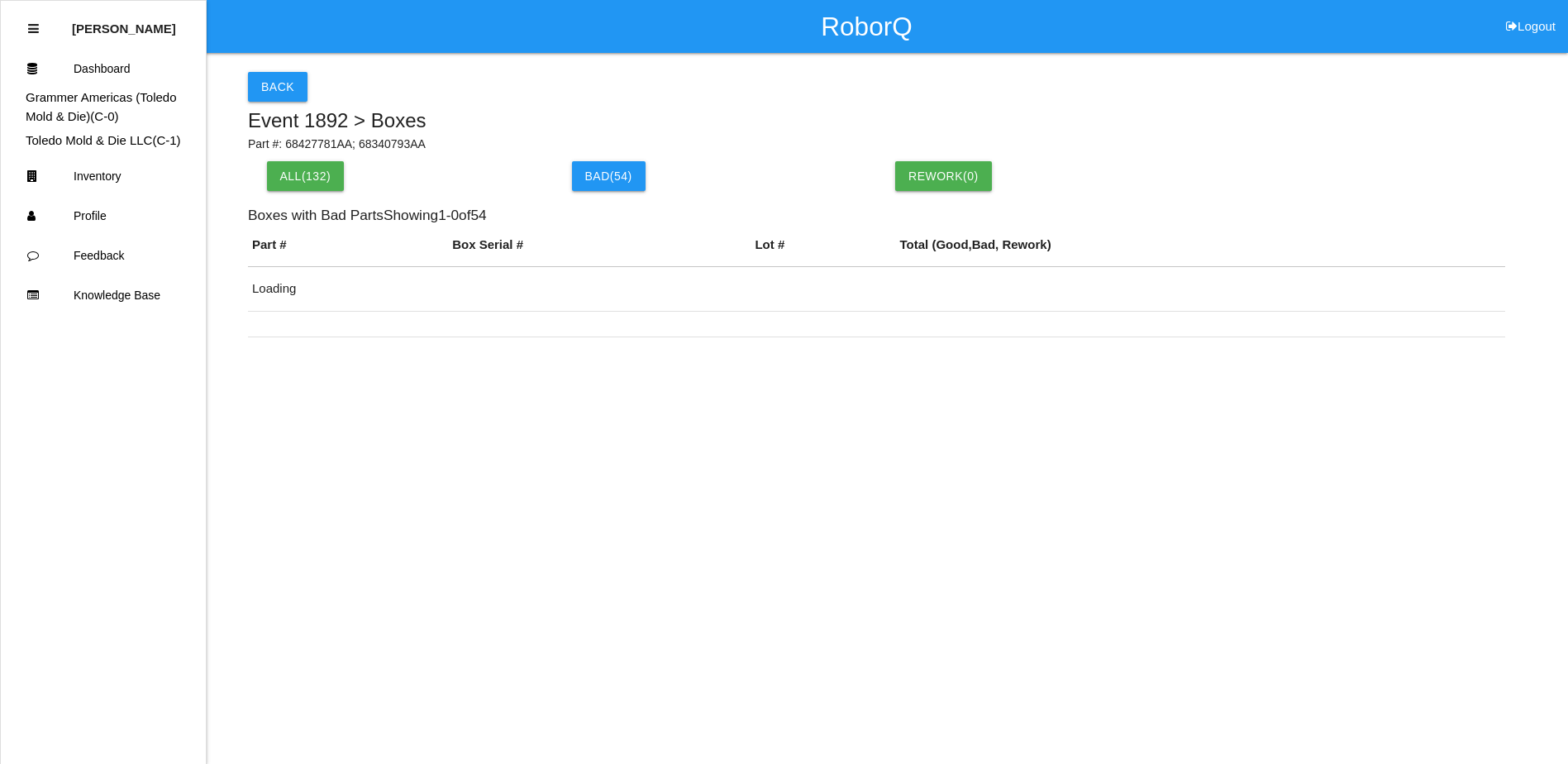
scroll to position [127, 0]
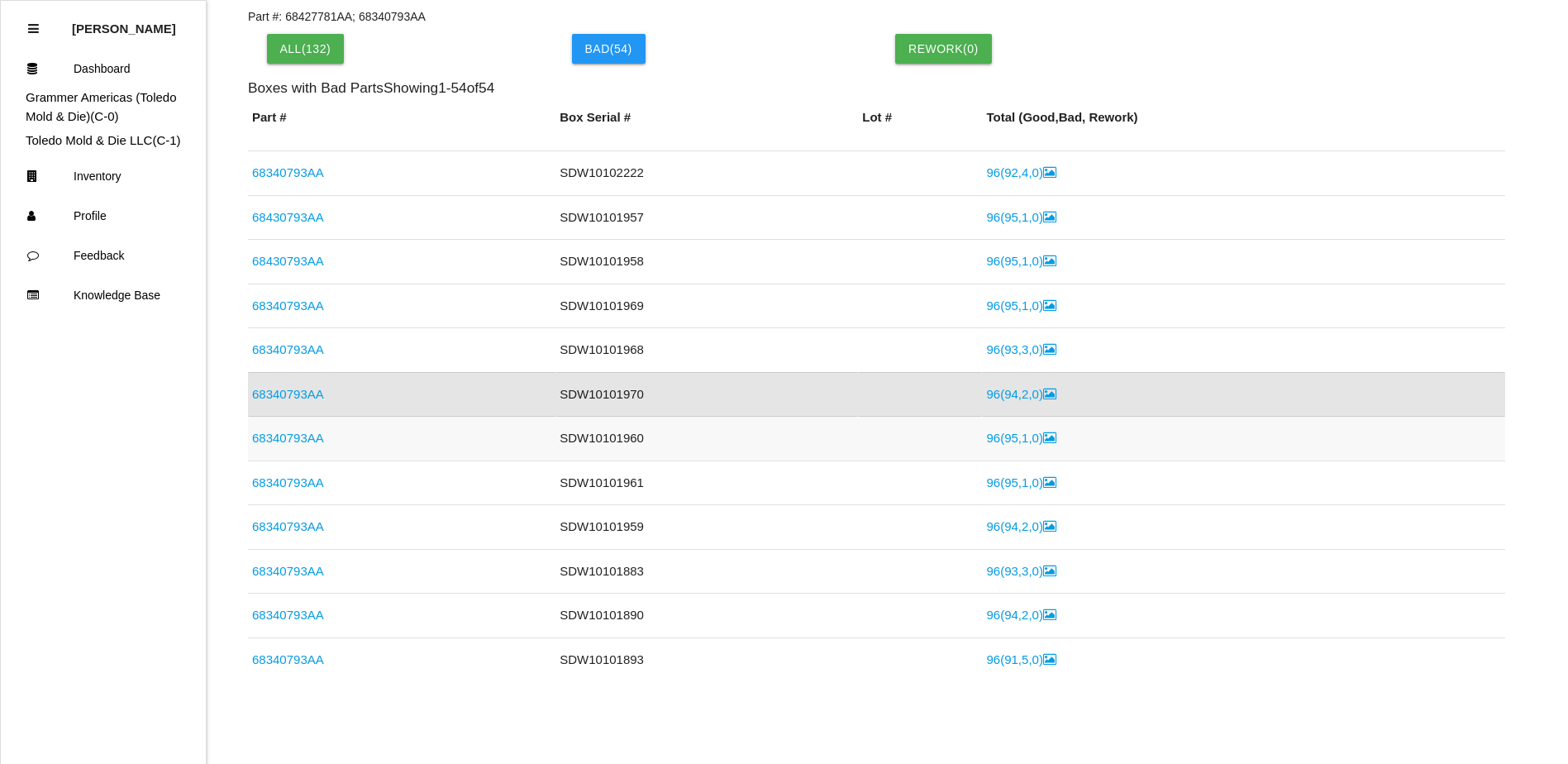
click at [312, 432] on link "68340793AA" at bounding box center [287, 438] width 72 height 14
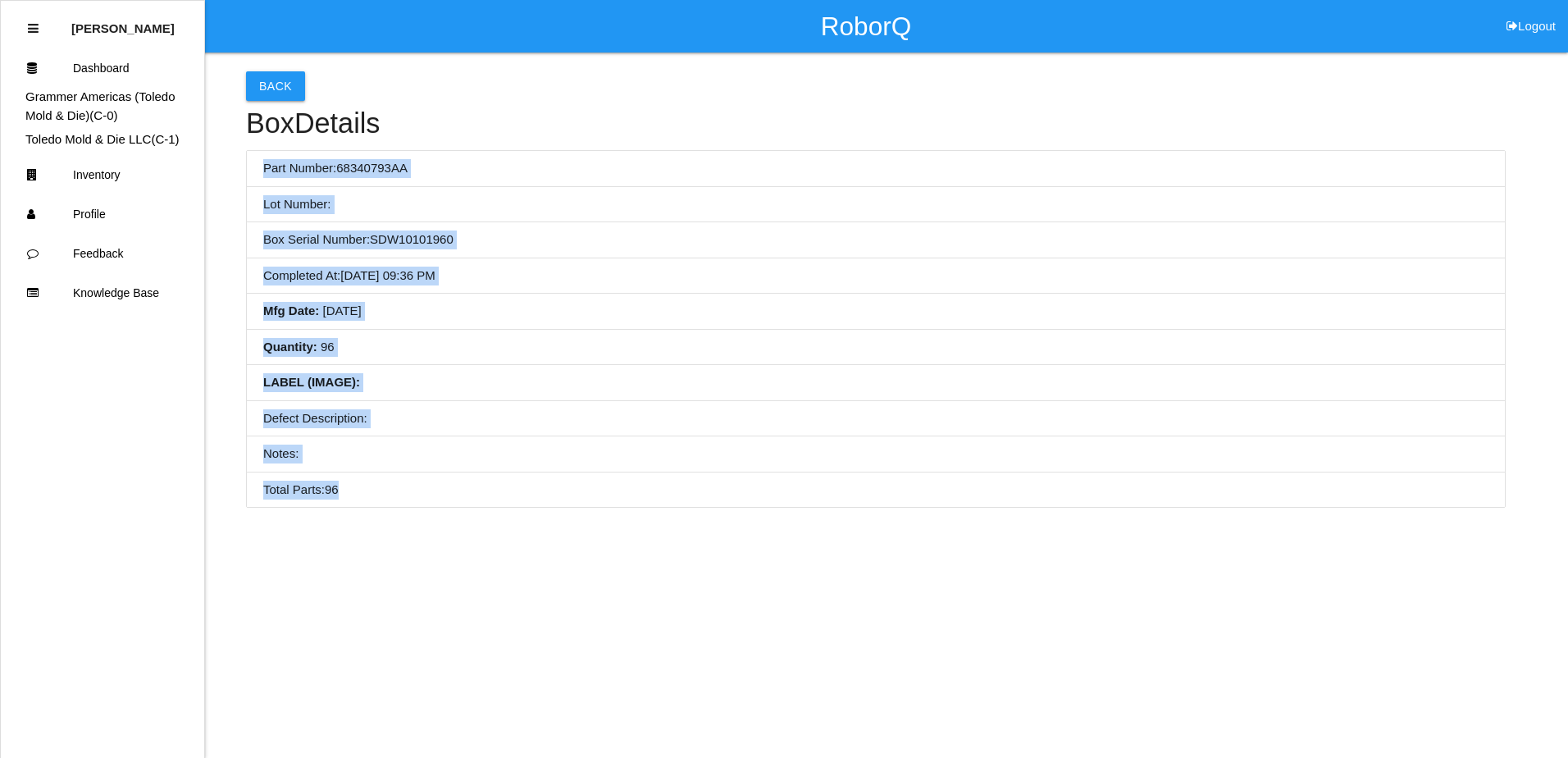
drag, startPoint x: 256, startPoint y: 164, endPoint x: 448, endPoint y: 477, distance: 367.2
click at [448, 477] on ul "Part Number: 68340793AA Lot Number: Box Serial Number: SDW10101960 Completed At…" at bounding box center [876, 329] width 1260 height 358
copy ul "Part Number: 68340793AA Lot Number: Box Serial Number: SDW10101960 Completed At…"
click at [674, 367] on li "LABEL (IMAGE) :" at bounding box center [876, 383] width 1258 height 36
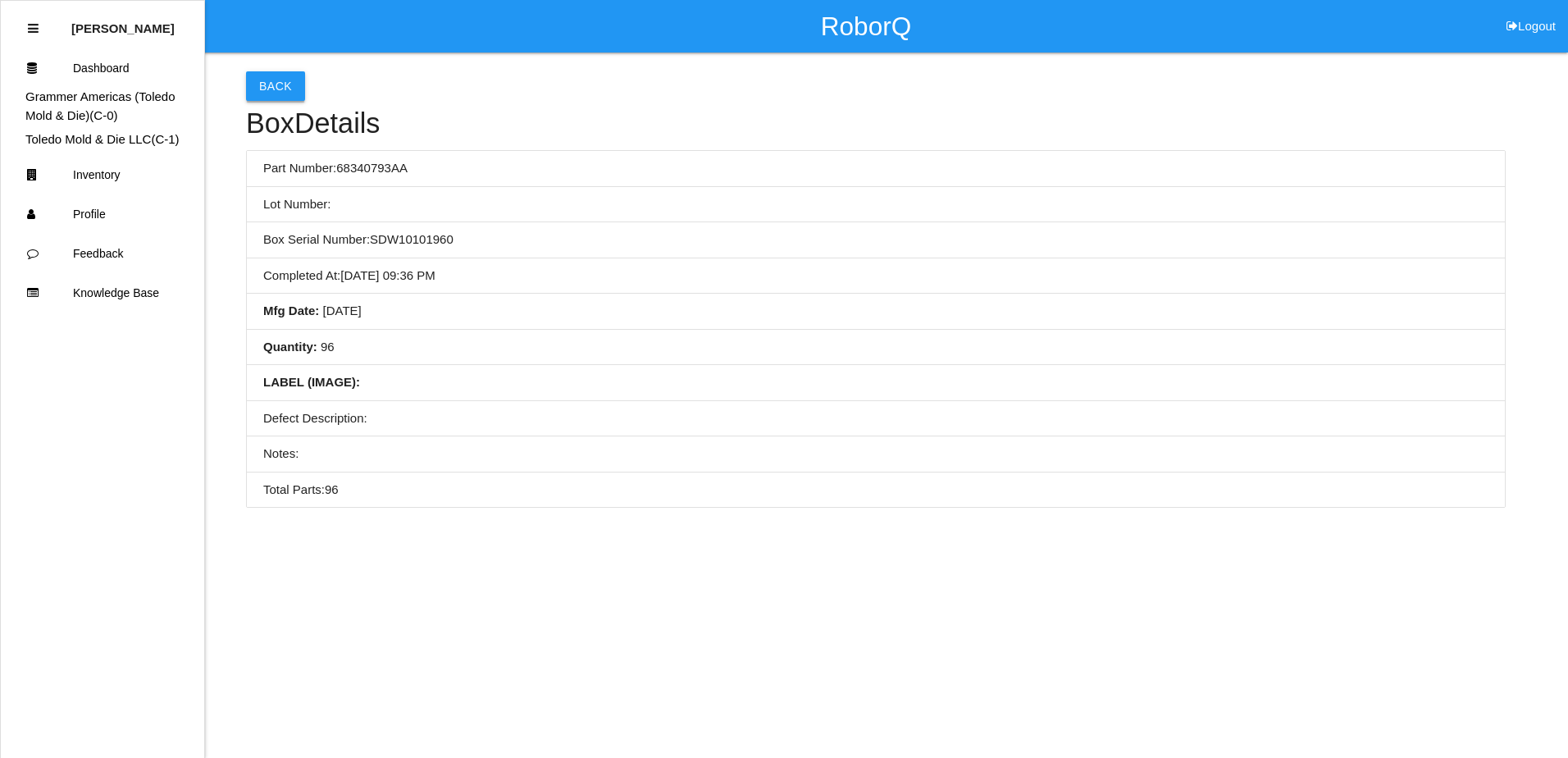
click at [280, 94] on button "Back" at bounding box center [275, 86] width 59 height 30
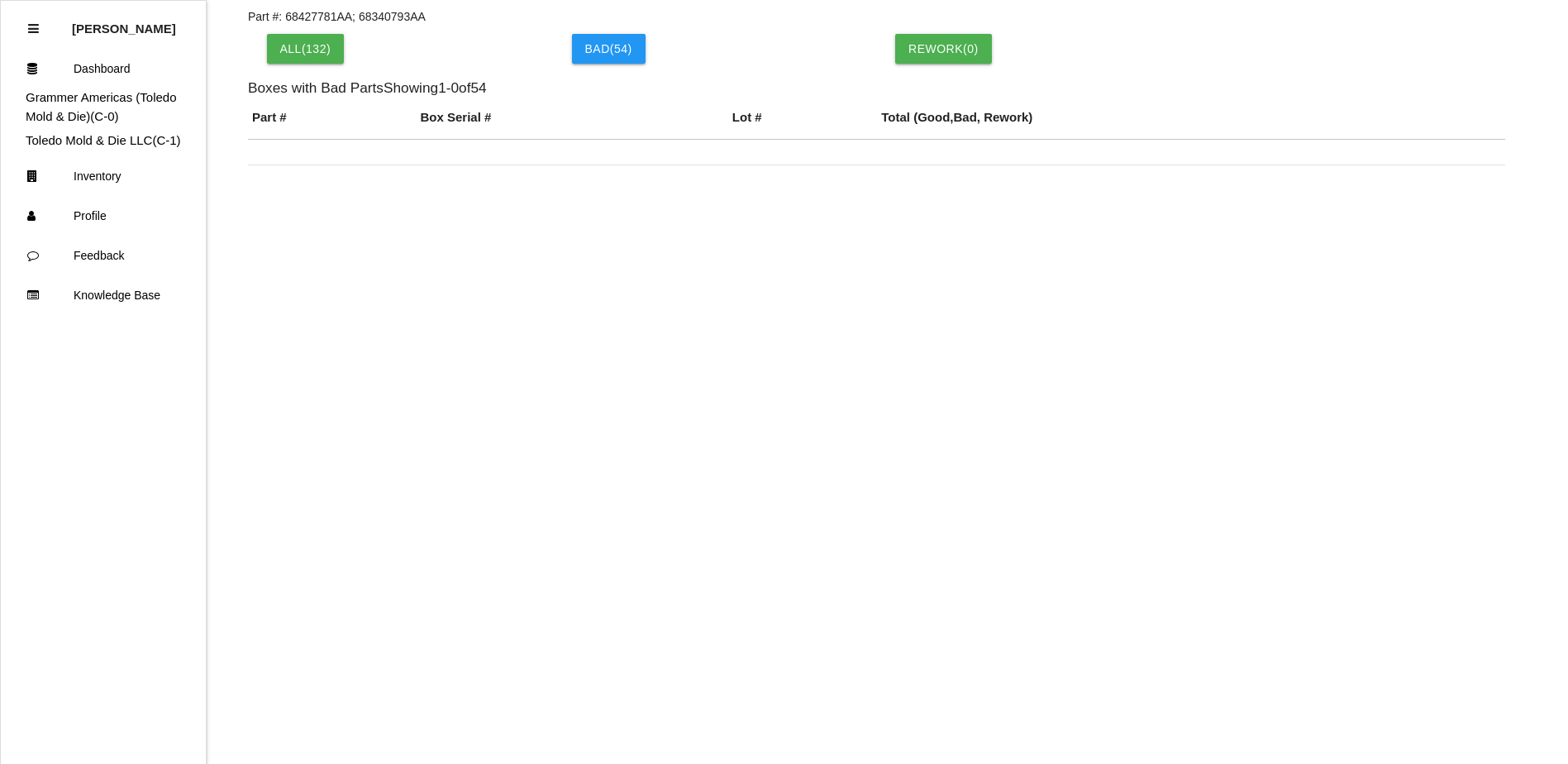
scroll to position [121, 0]
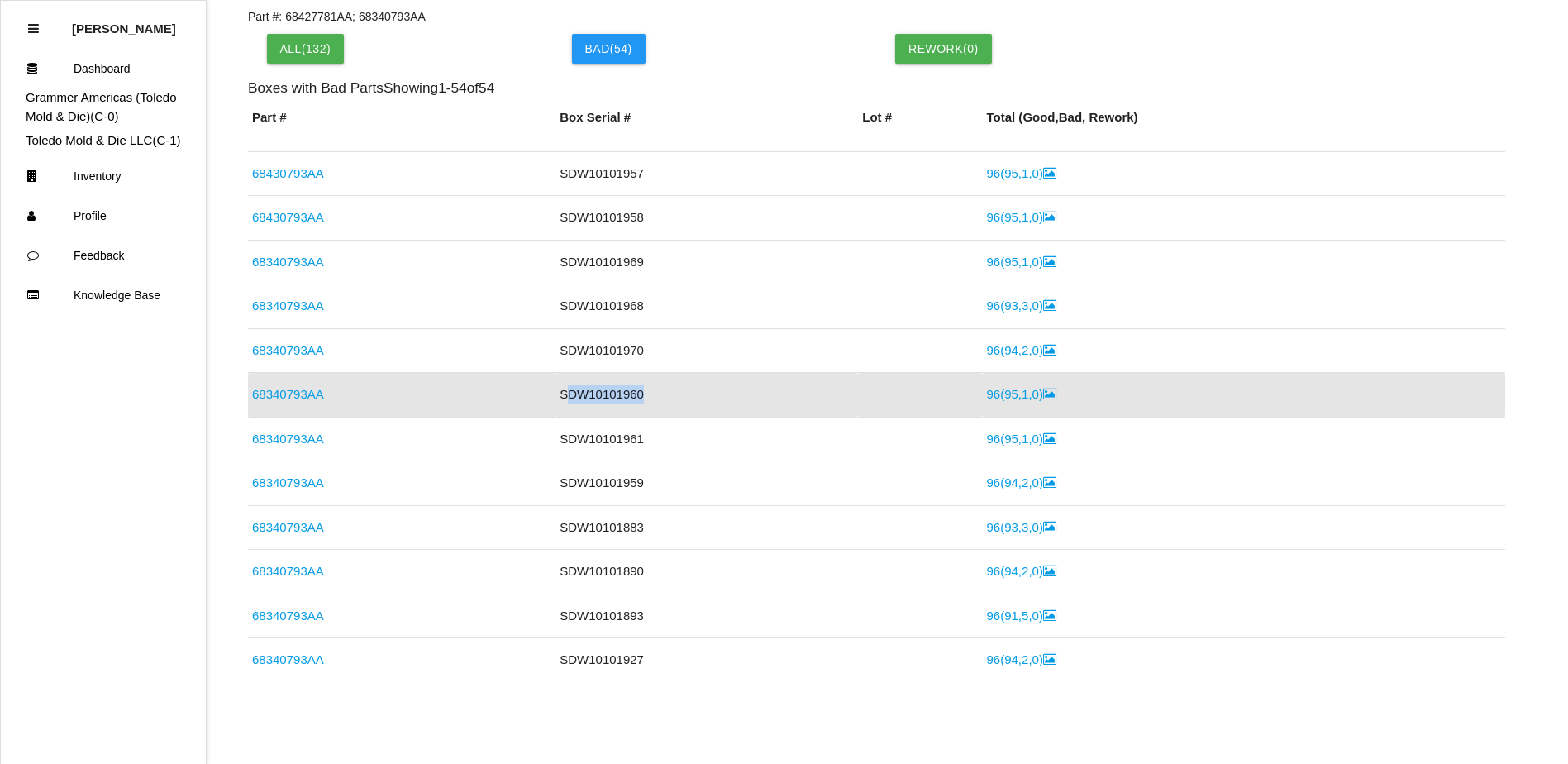
drag, startPoint x: 614, startPoint y: 397, endPoint x: 557, endPoint y: 398, distance: 57.0
click at [557, 398] on td "SDW10101960" at bounding box center [706, 395] width 303 height 45
drag, startPoint x: 557, startPoint y: 398, endPoint x: 622, endPoint y: 398, distance: 65.0
click at [622, 398] on td "SDW10101960" at bounding box center [706, 395] width 303 height 45
drag, startPoint x: 634, startPoint y: 392, endPoint x: 536, endPoint y: 396, distance: 98.1
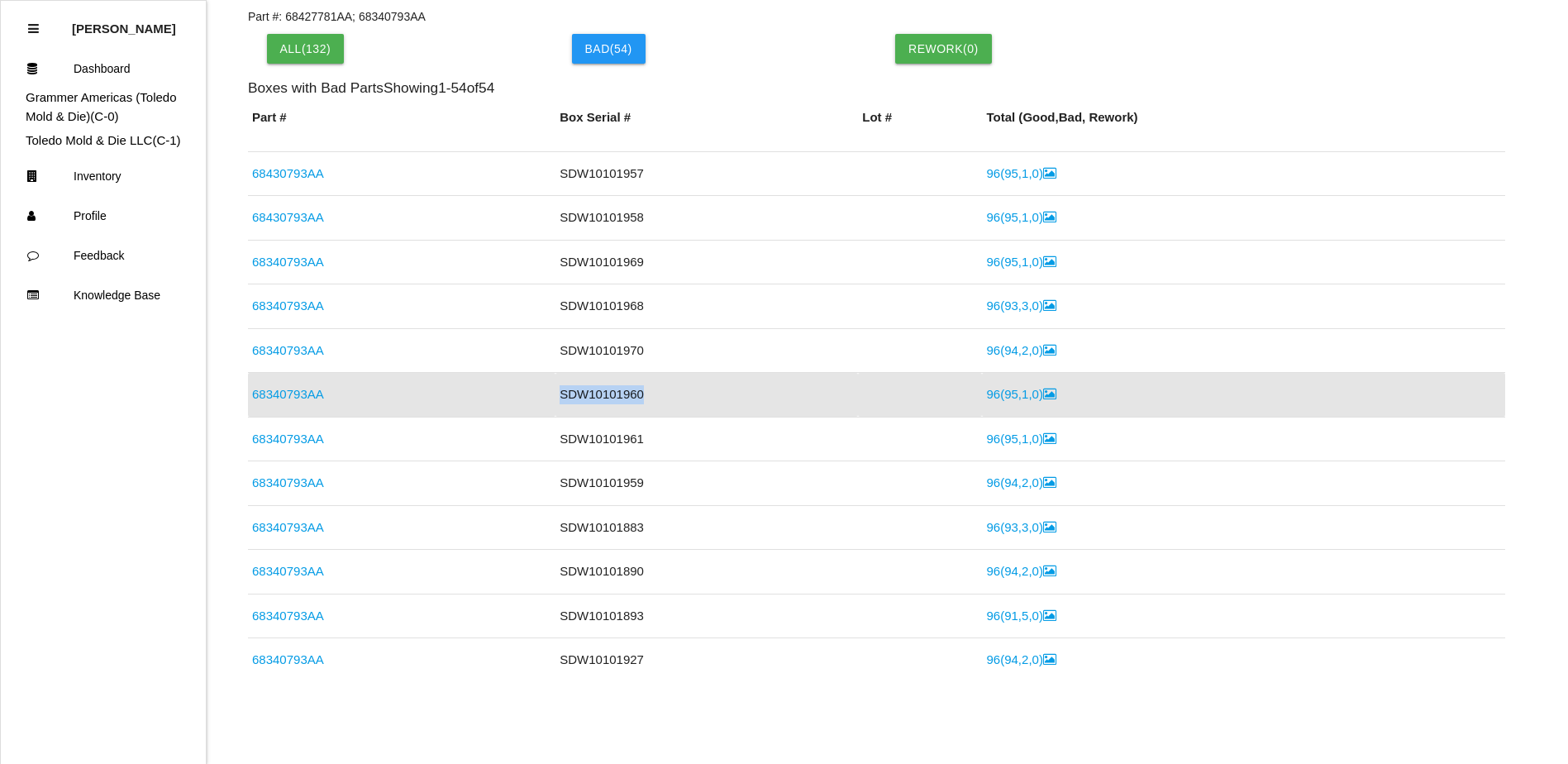
click at [536, 396] on tr "68340793AA SDW10101960 96 ( 95 , 1 , 0 )" at bounding box center [877, 395] width 1257 height 45
copy tr "SDW10101960"
click at [1006, 385] on td "96 ( 95 , 1 , 0 )" at bounding box center [1243, 395] width 523 height 45
drag, startPoint x: 1006, startPoint y: 385, endPoint x: 993, endPoint y: 384, distance: 13.0
click at [1006, 389] on link "96 ( 95 , 1 , 0 )" at bounding box center [1021, 394] width 70 height 14
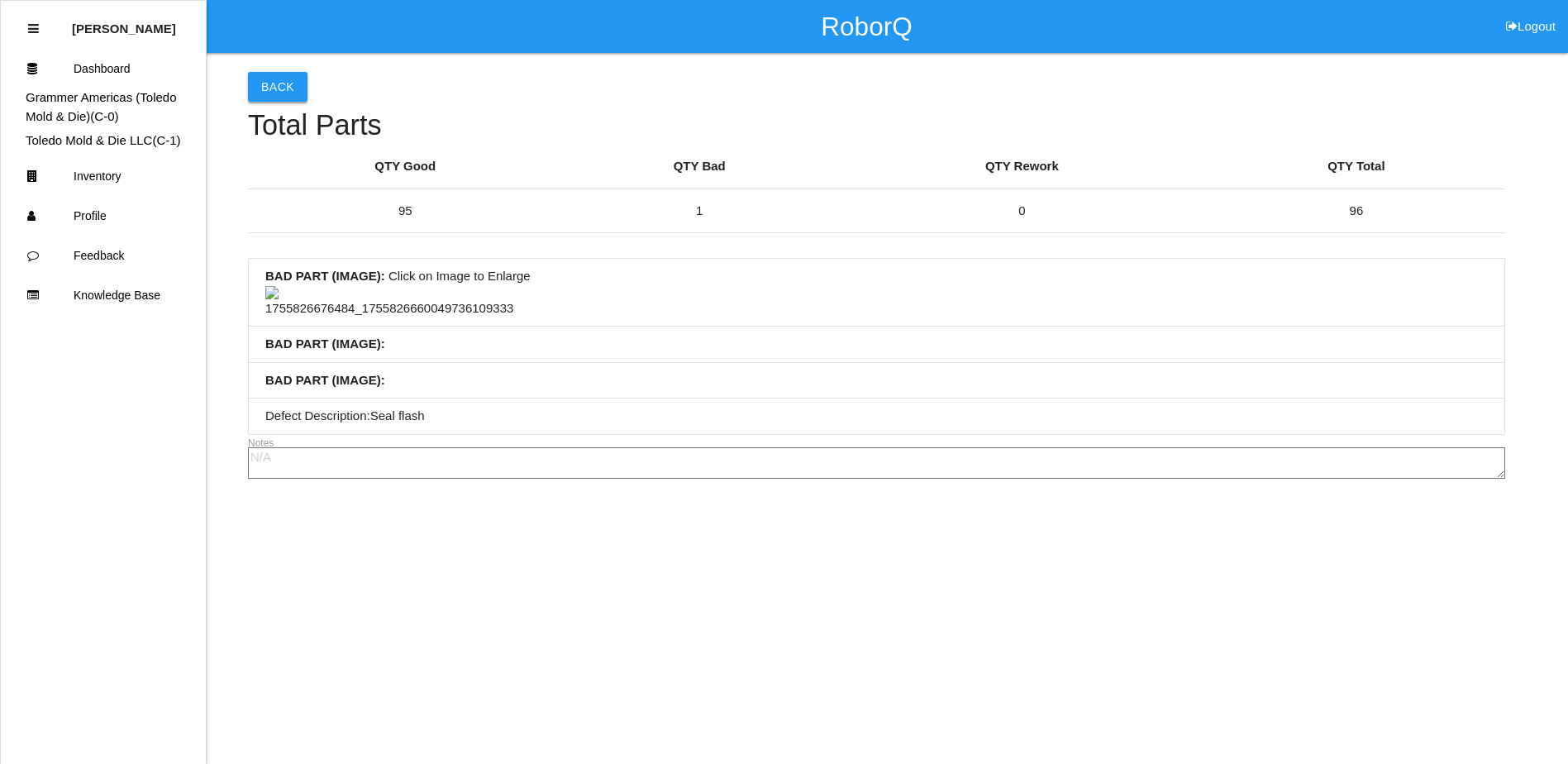
click at [267, 93] on button "Back" at bounding box center [277, 87] width 59 height 30
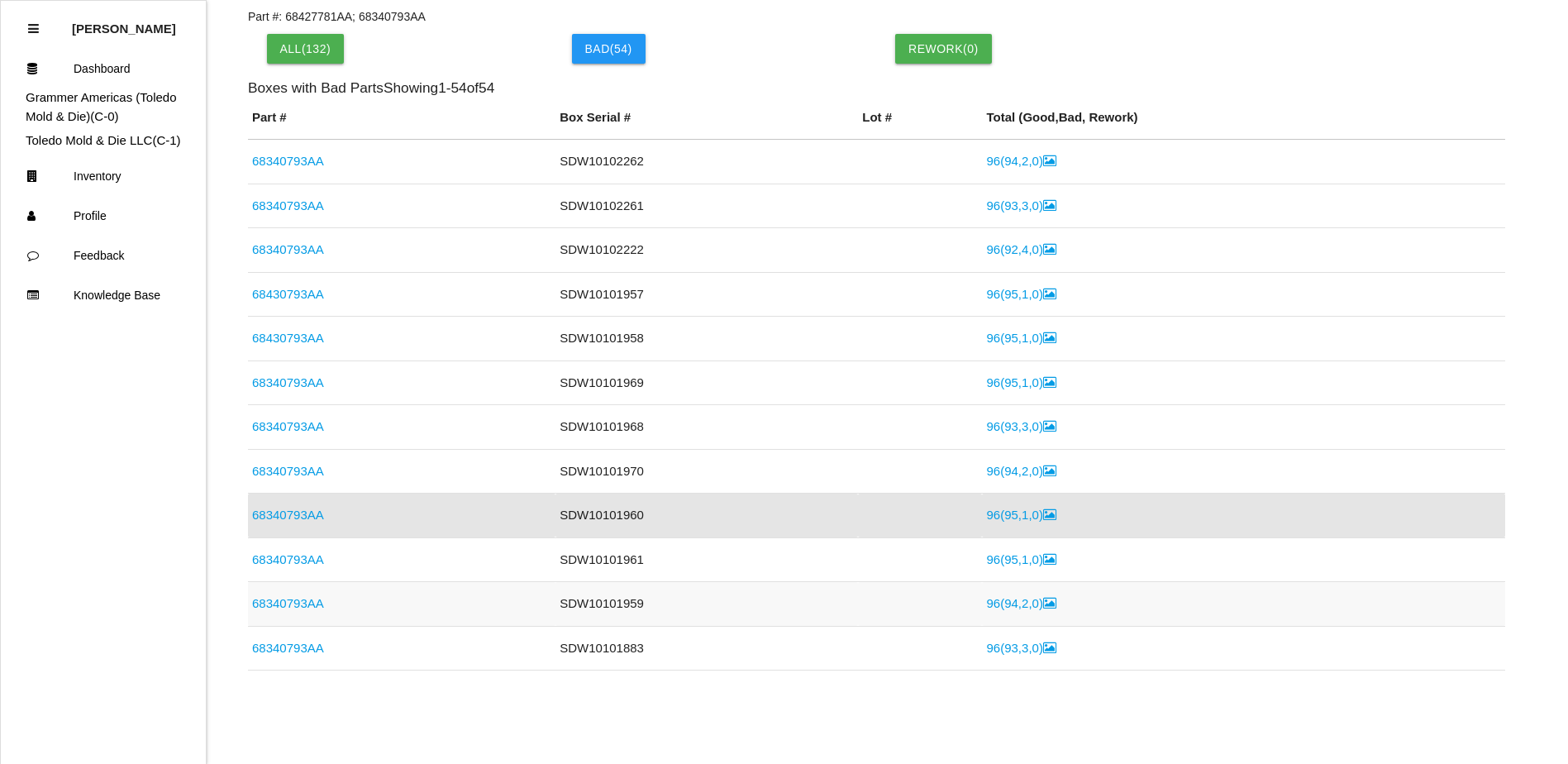
scroll to position [121, 0]
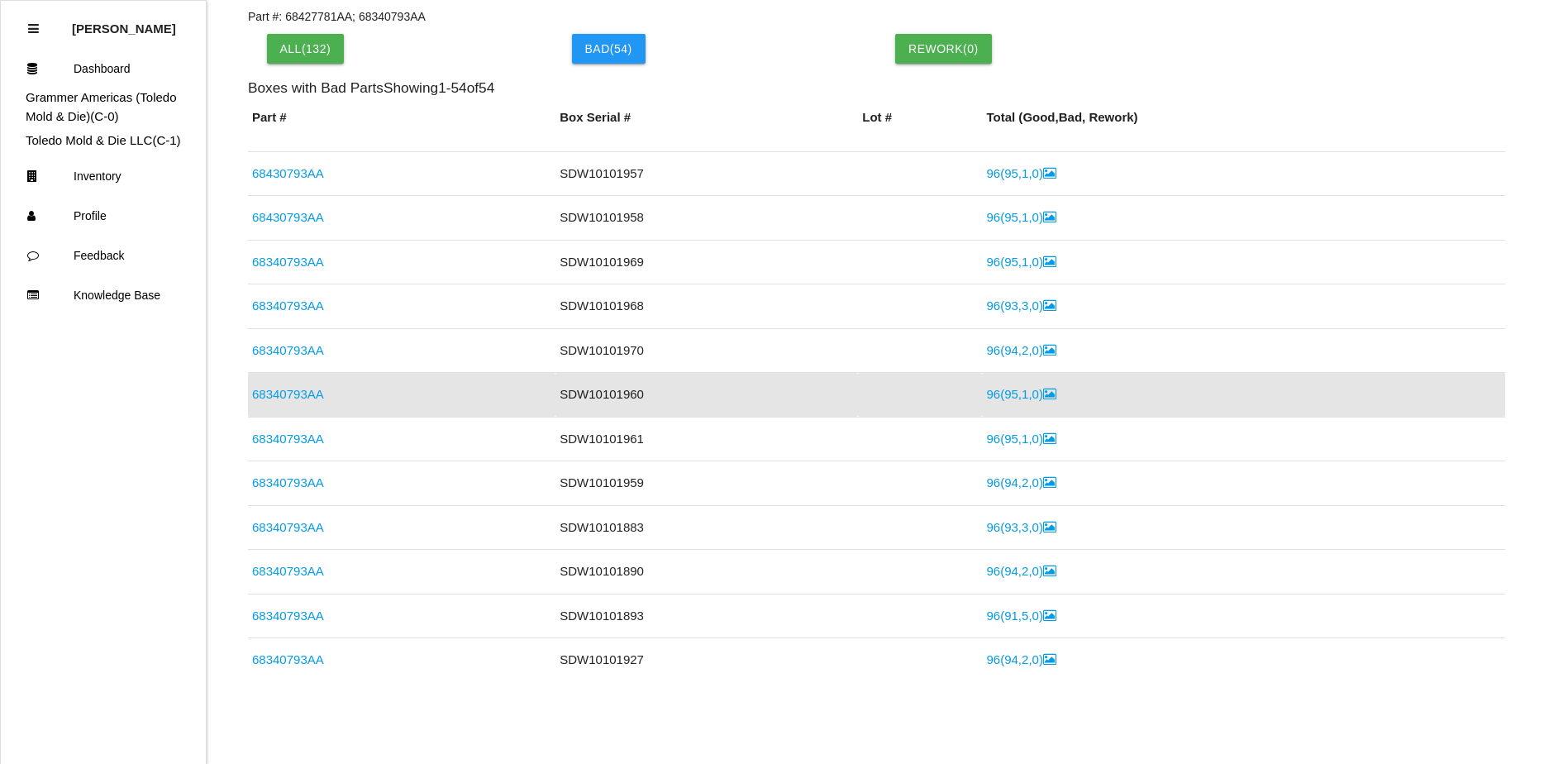
click at [307, 439] on link "68340793AA" at bounding box center [287, 439] width 72 height 14
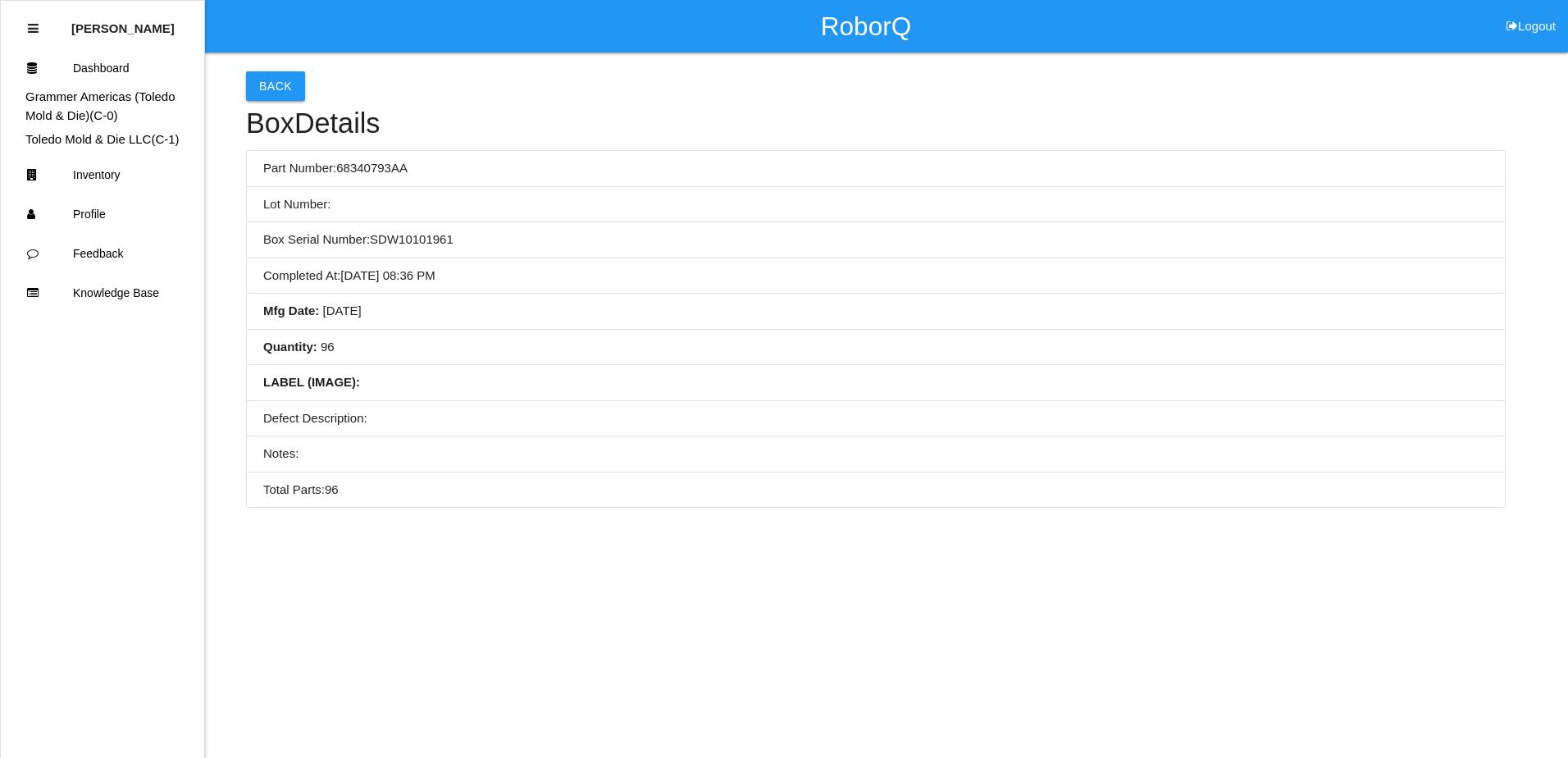
drag, startPoint x: 413, startPoint y: 291, endPoint x: 275, endPoint y: 184, distance: 174.6
click at [413, 290] on li "Completed At : [DATE] 08:36 PM" at bounding box center [876, 276] width 1258 height 36
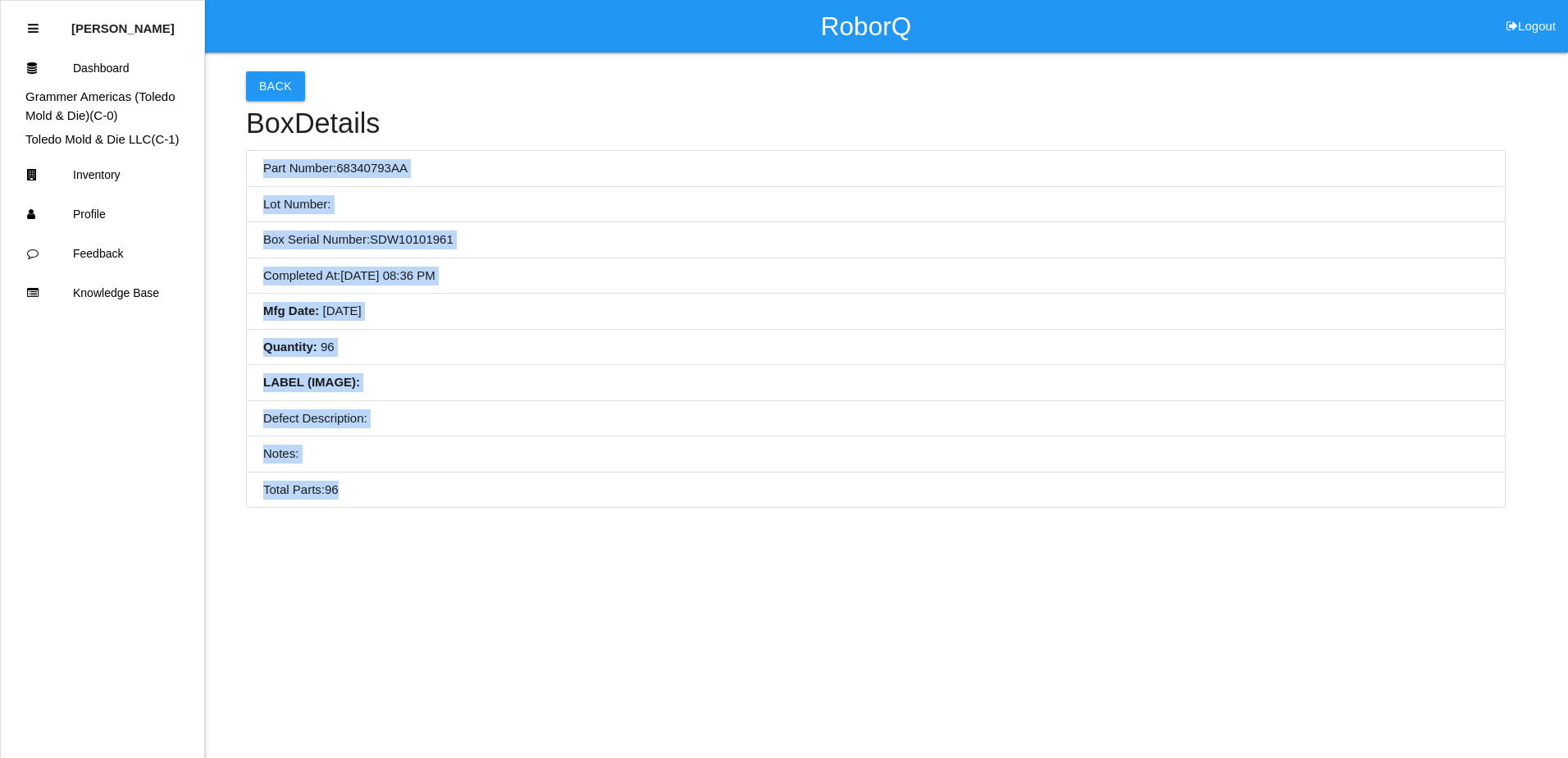
drag, startPoint x: 263, startPoint y: 169, endPoint x: 450, endPoint y: 472, distance: 356.1
click at [450, 472] on ul "Part Number: 68340793AA Lot Number: Box Serial Number: SDW10101961 Completed At…" at bounding box center [876, 329] width 1260 height 358
copy ul "Part Number: 68340793AA Lot Number: Box Serial Number: SDW10101961 Completed At…"
click at [284, 92] on button "Back" at bounding box center [275, 86] width 59 height 30
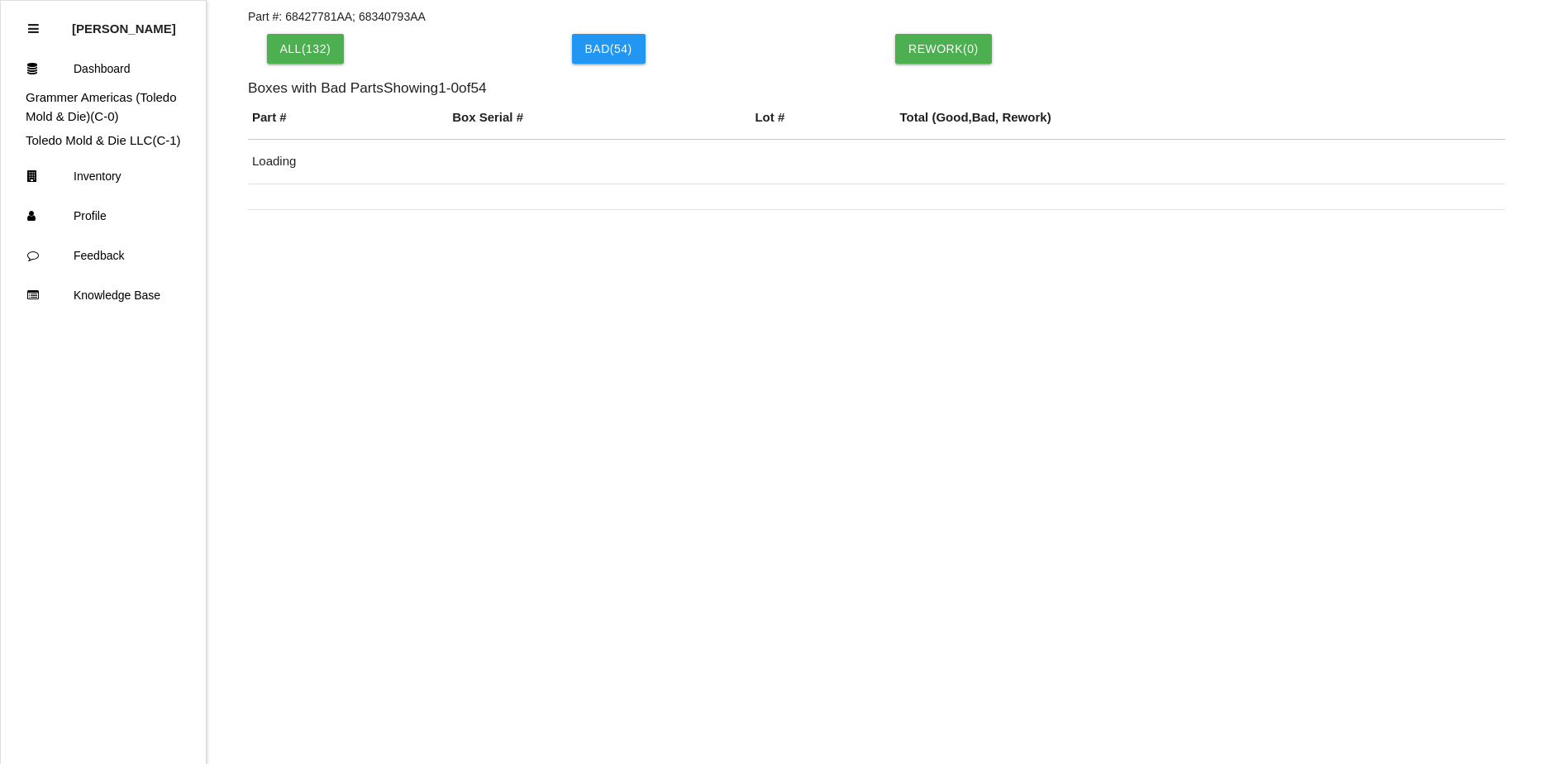
scroll to position [165, 0]
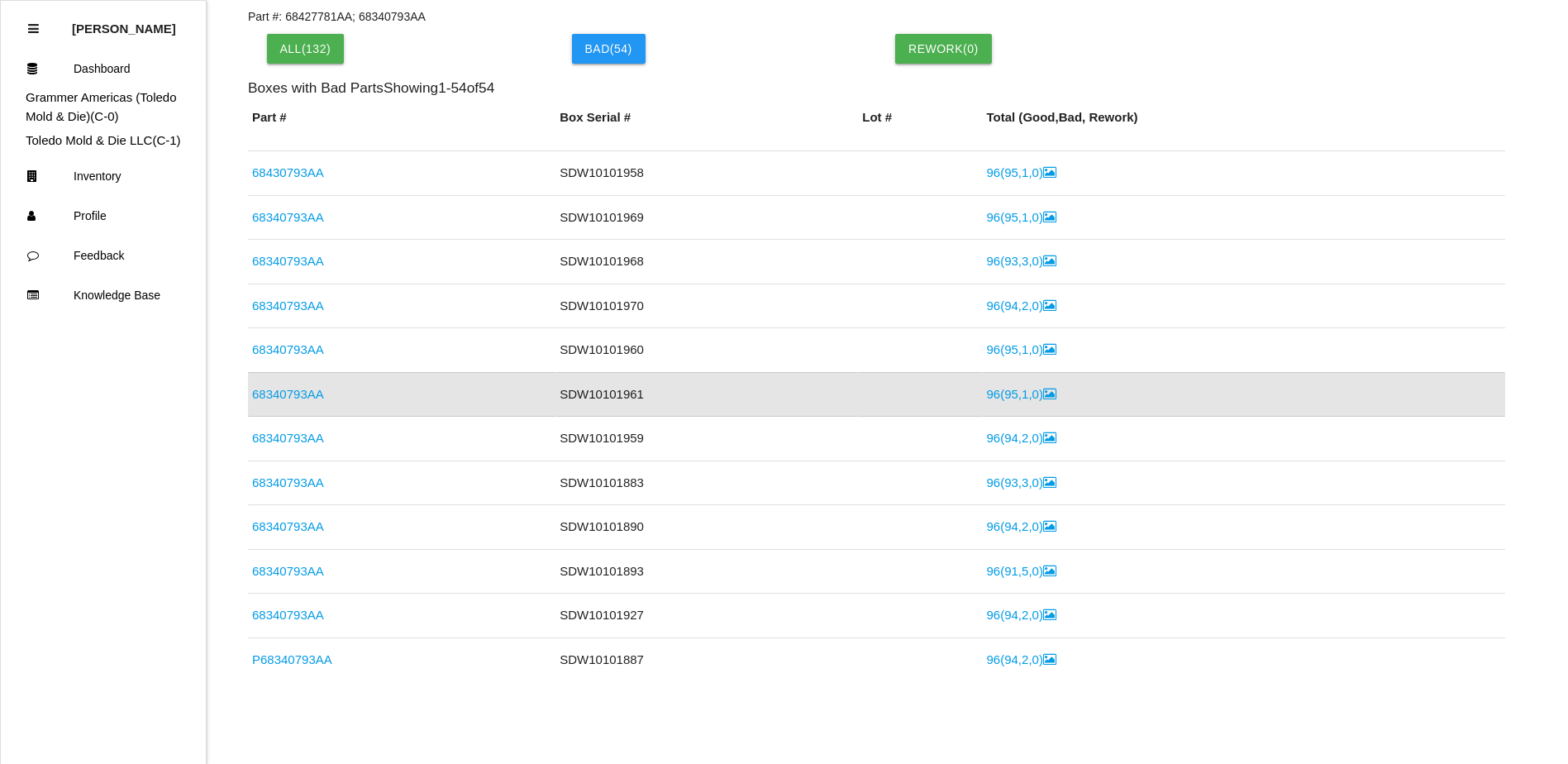
click at [986, 396] on link "96 ( 95 , 1 , 0 )" at bounding box center [1021, 394] width 70 height 14
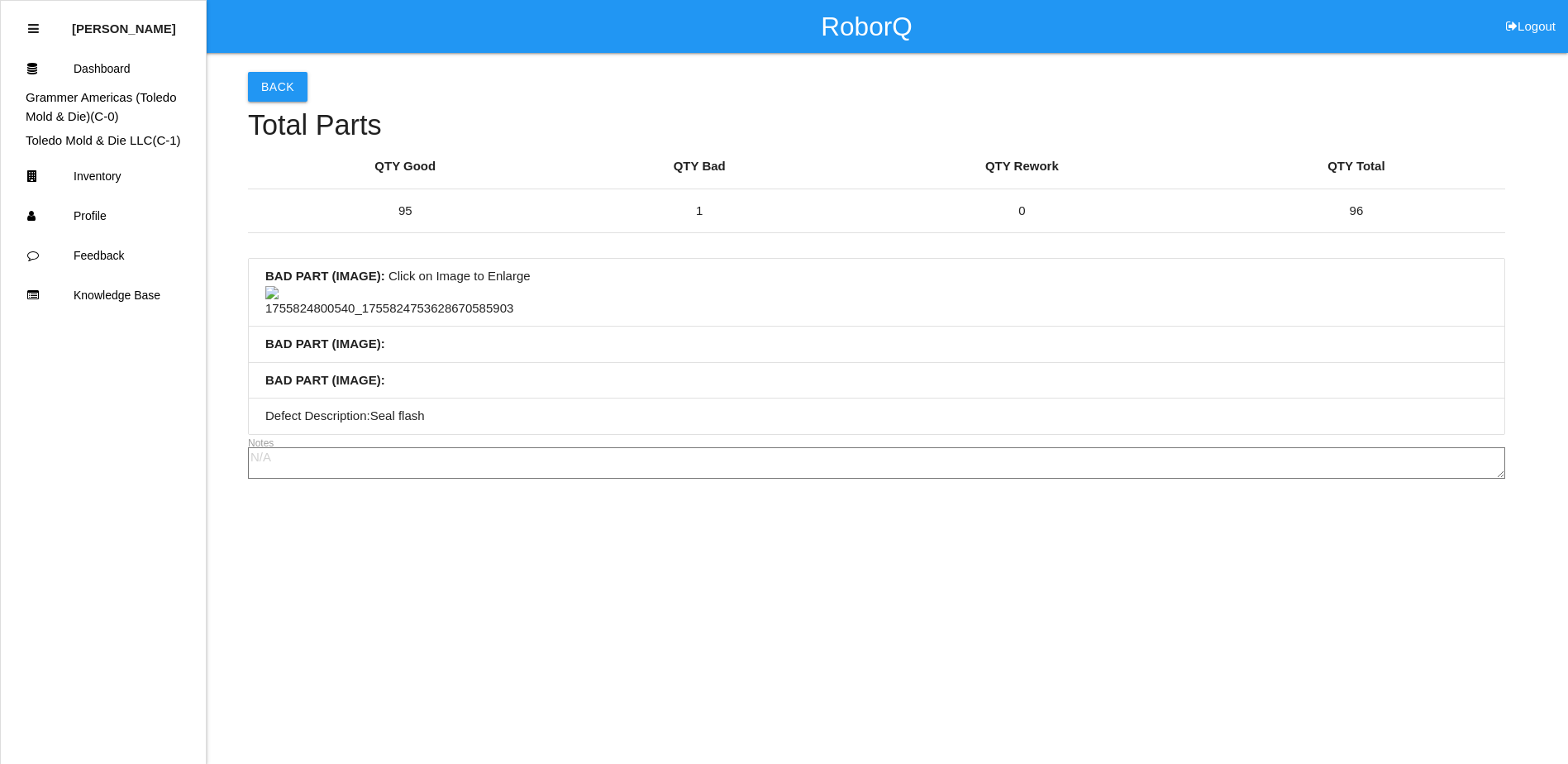
click at [754, 327] on li "BAD PART (IMAGE) : Click on Image to Enlarge" at bounding box center [877, 292] width 1255 height 68
click at [276, 85] on button "Back" at bounding box center [277, 87] width 59 height 30
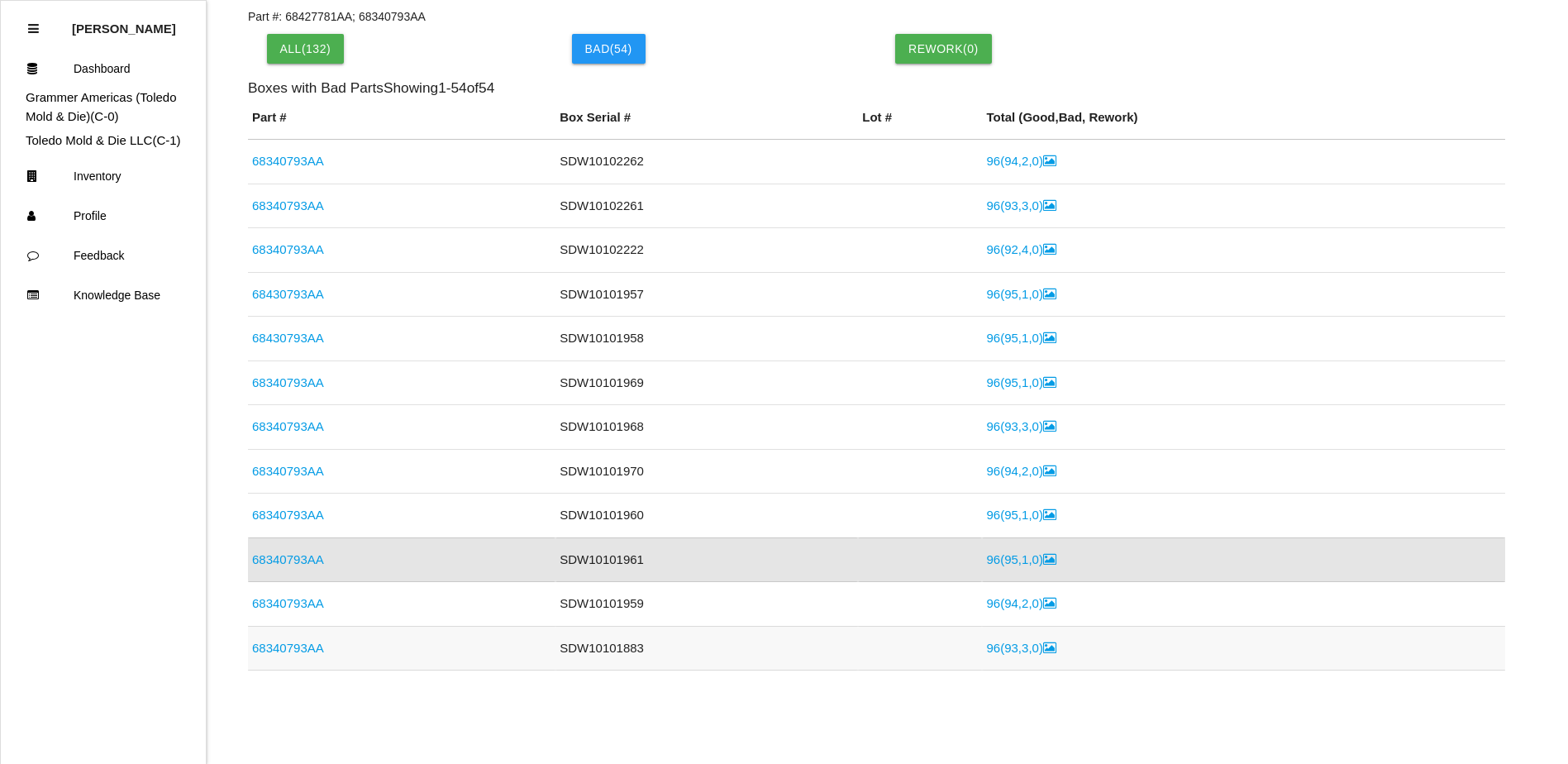
scroll to position [165, 0]
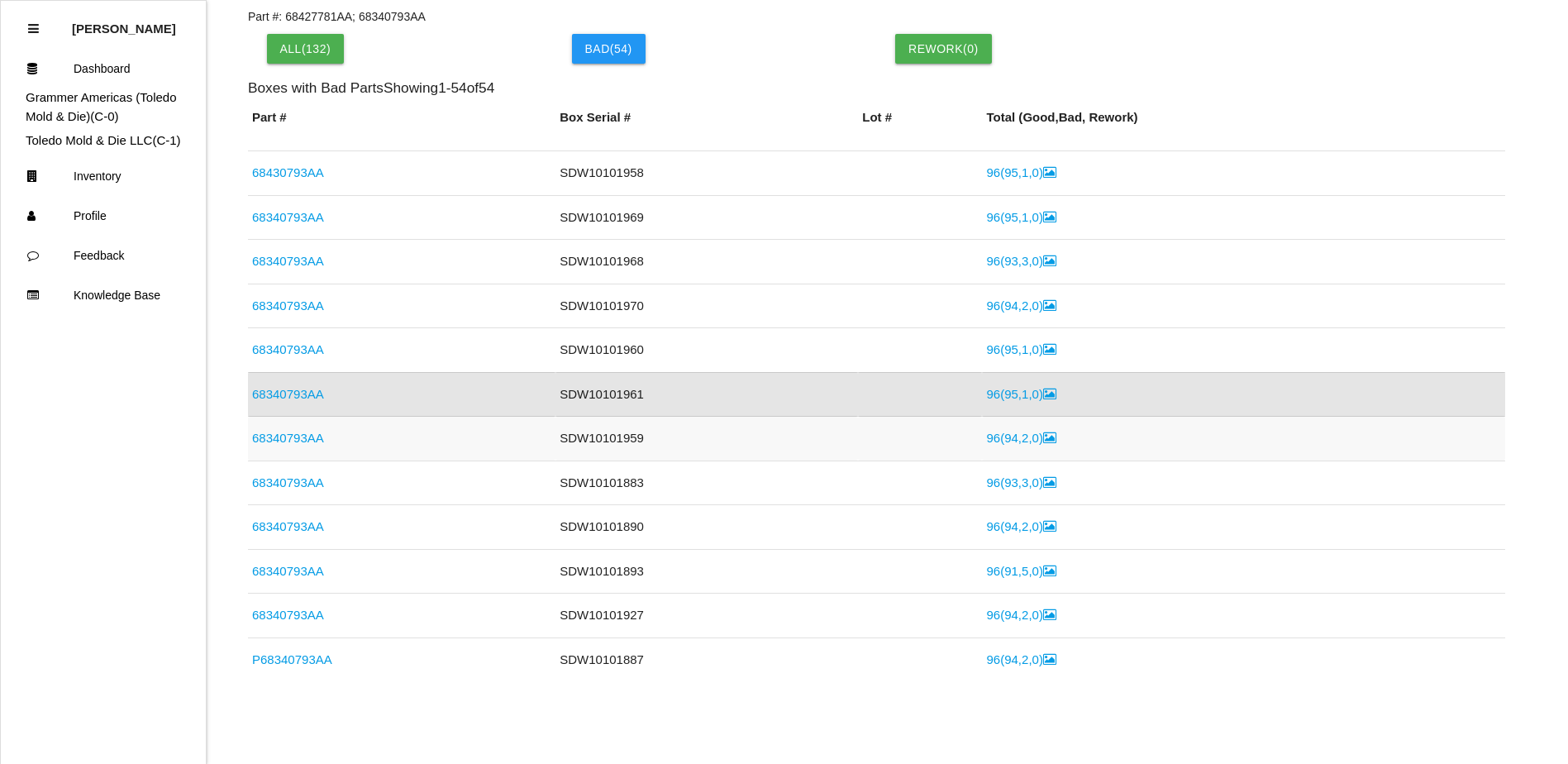
click at [289, 435] on link "68340793AA" at bounding box center [287, 438] width 72 height 14
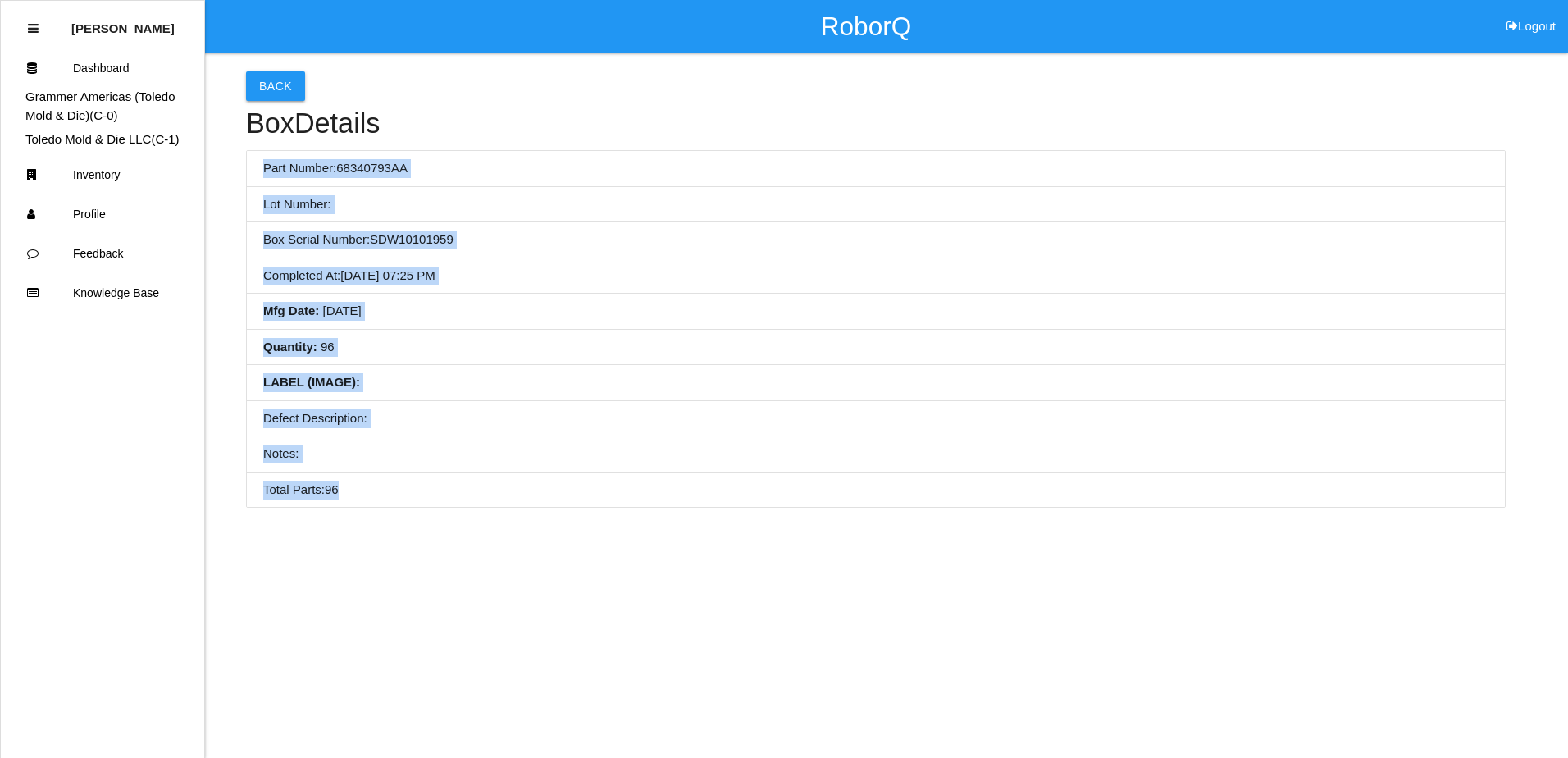
drag, startPoint x: 263, startPoint y: 160, endPoint x: 521, endPoint y: 478, distance: 409.5
click at [521, 478] on ul "Part Number: 68340793AA Lot Number: Box Serial Number: SDW10101959 Completed At…" at bounding box center [876, 329] width 1260 height 358
copy ul "Part Number: 68340793AA Lot Number: Box Serial Number: SDW10101959 Completed At…"
click at [545, 223] on li "Box Serial Number: SDW10101959" at bounding box center [876, 240] width 1258 height 36
click at [299, 83] on button "Back" at bounding box center [275, 86] width 59 height 30
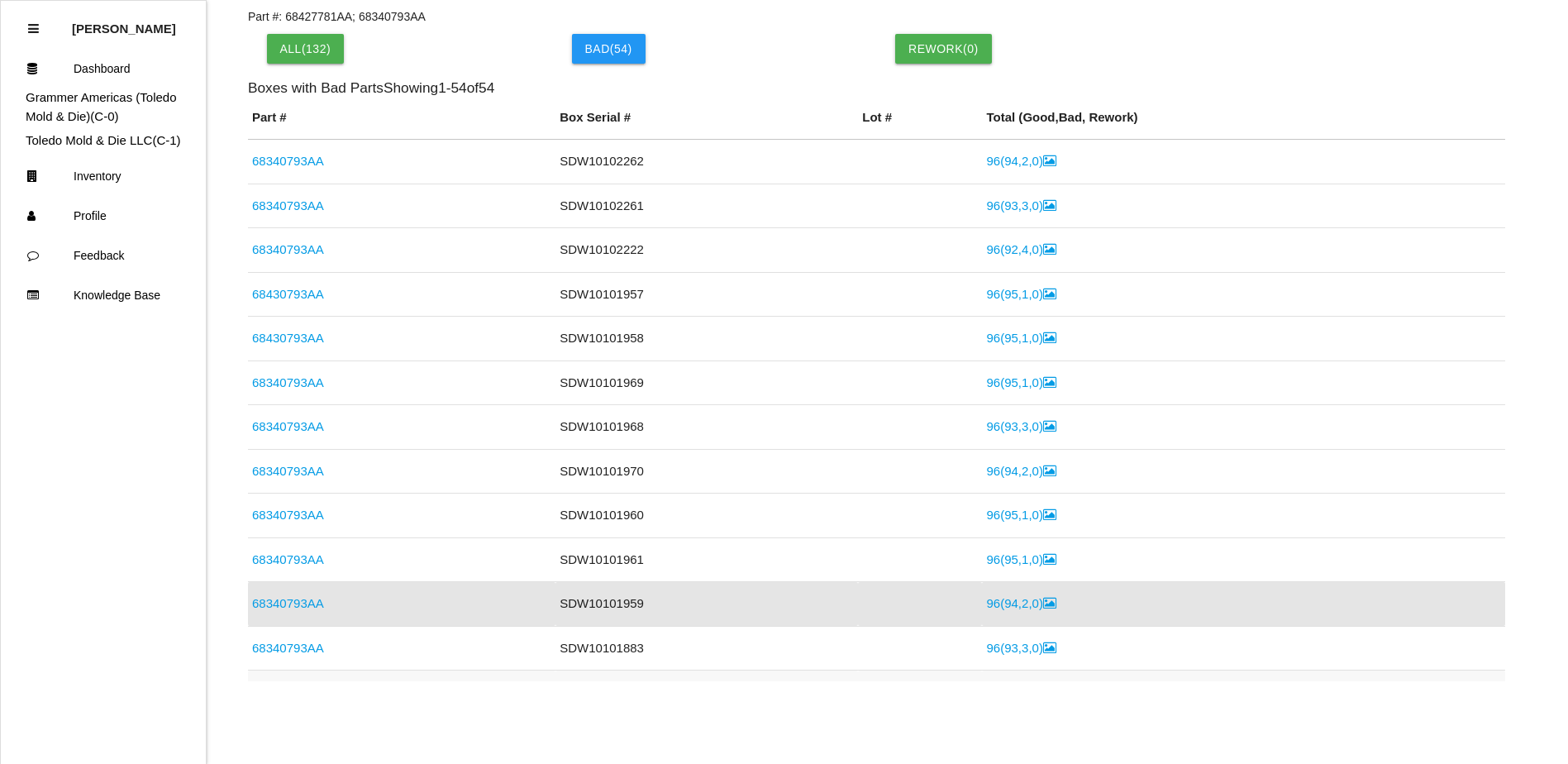
scroll to position [209, 0]
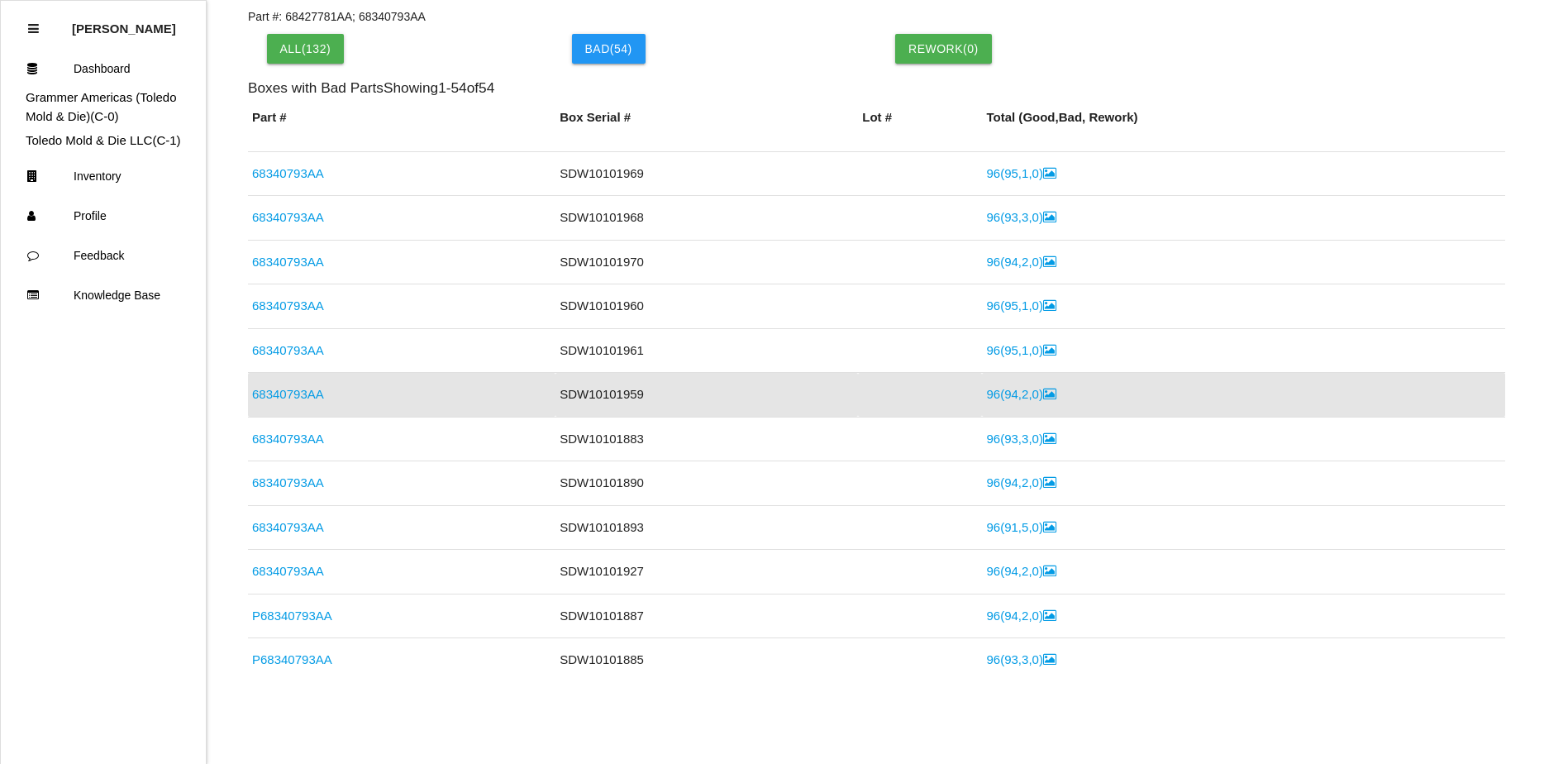
click at [1001, 398] on link "96 ( 94 , 2 , 0 )" at bounding box center [1021, 394] width 70 height 14
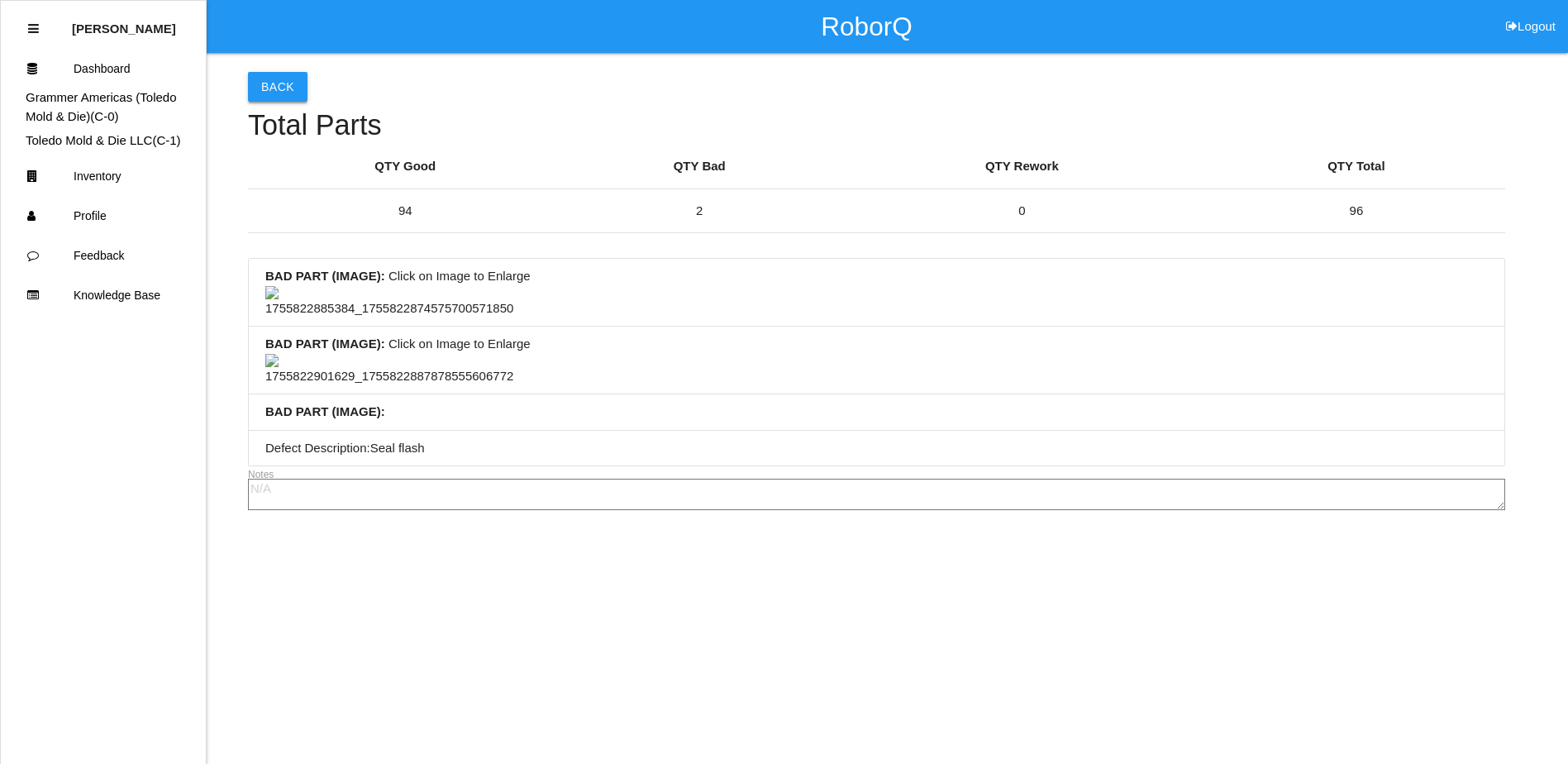
click at [282, 97] on button "Back" at bounding box center [277, 87] width 59 height 30
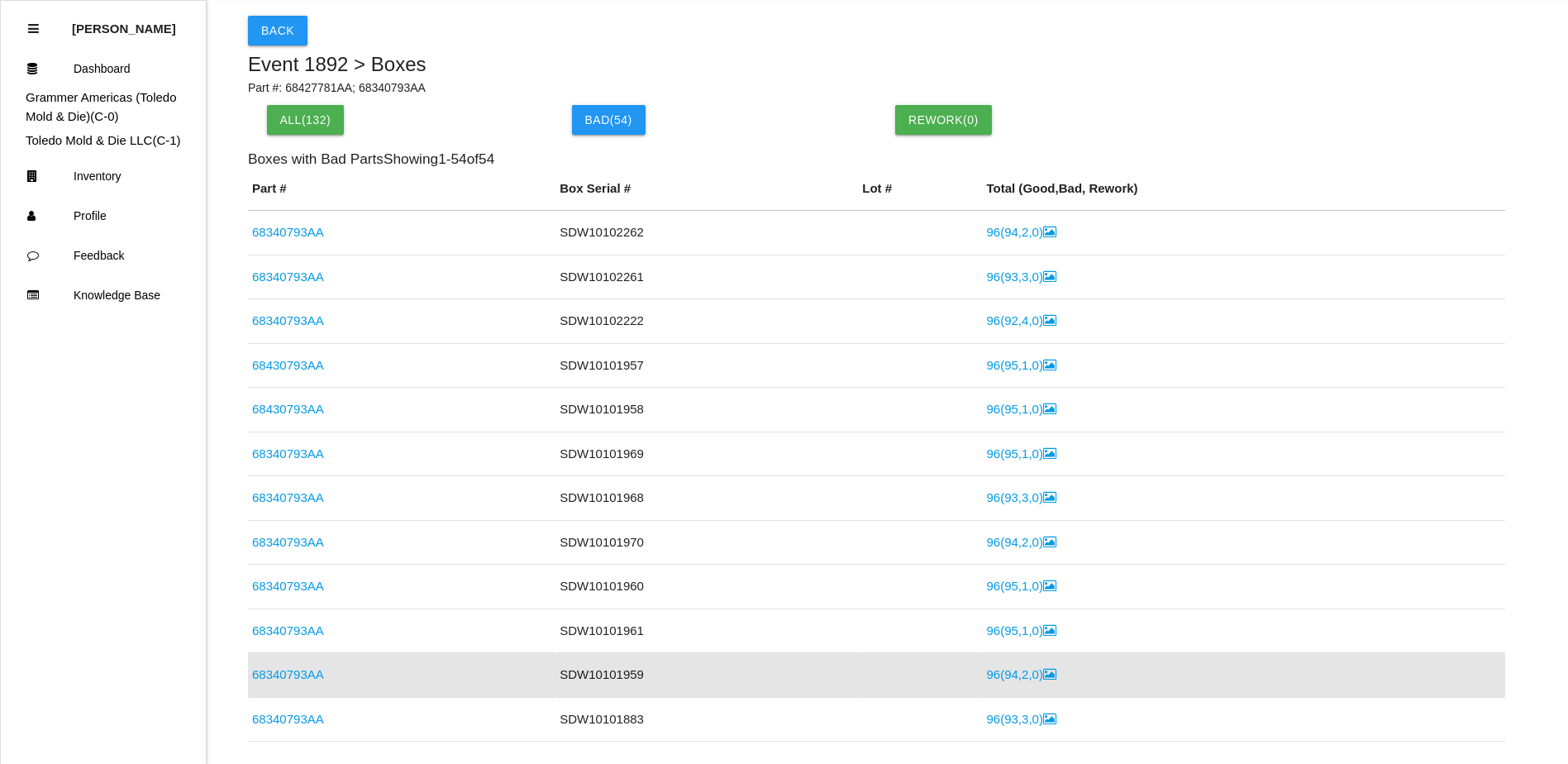
scroll to position [83, 0]
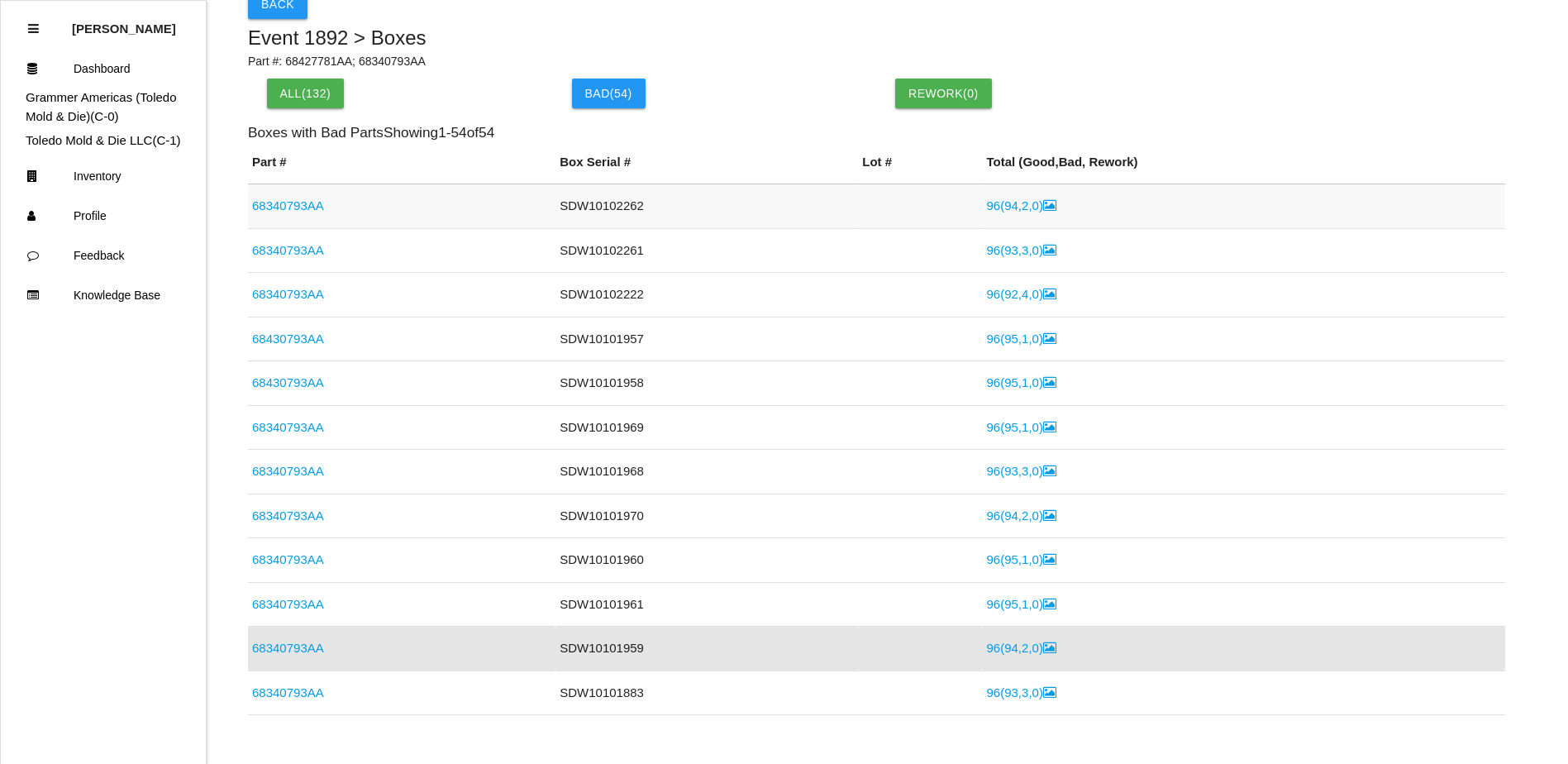
click at [570, 214] on td "SDW10102262" at bounding box center [706, 207] width 303 height 45
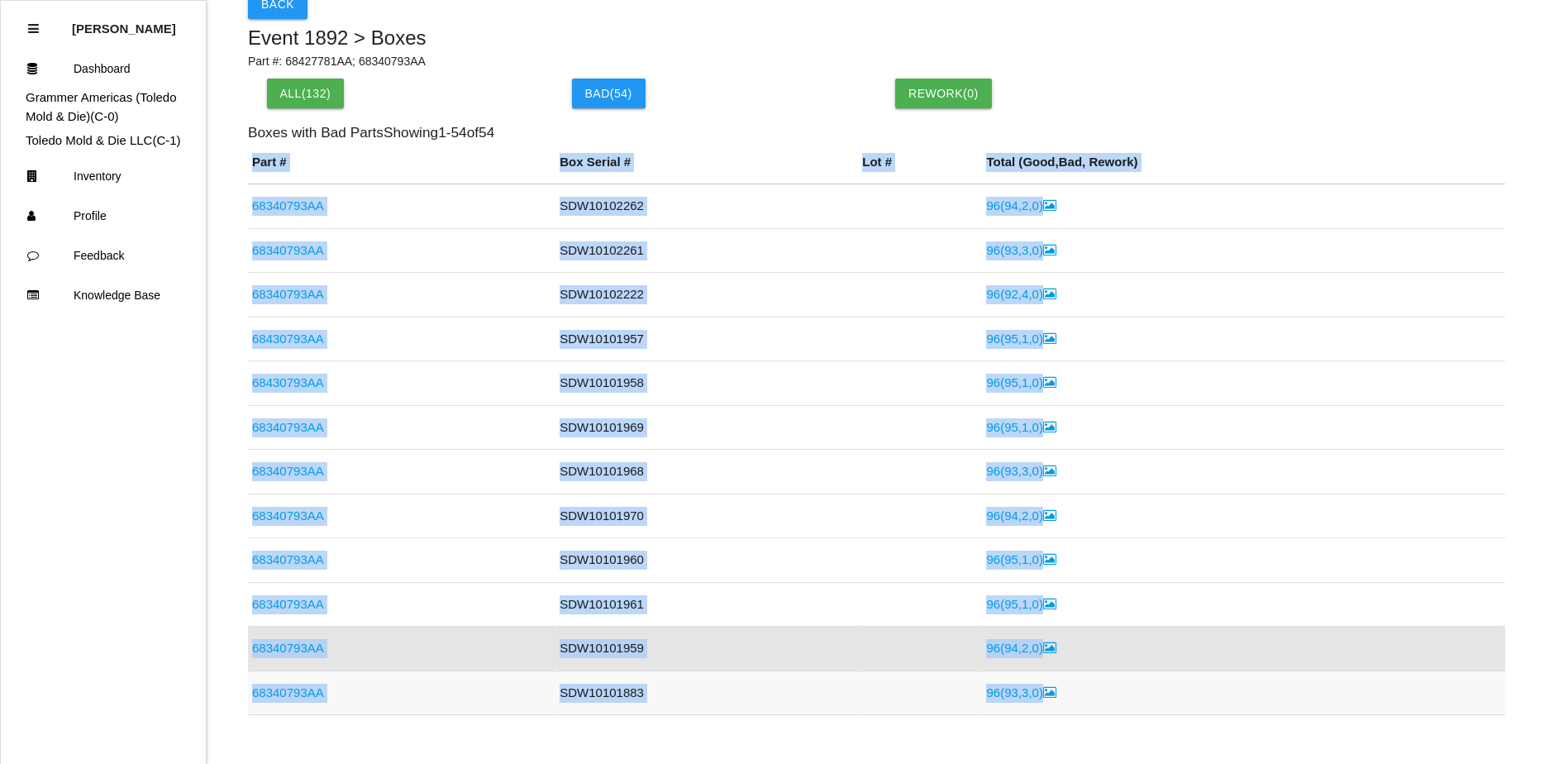
drag, startPoint x: 254, startPoint y: 161, endPoint x: 1158, endPoint y: 704, distance: 1054.5
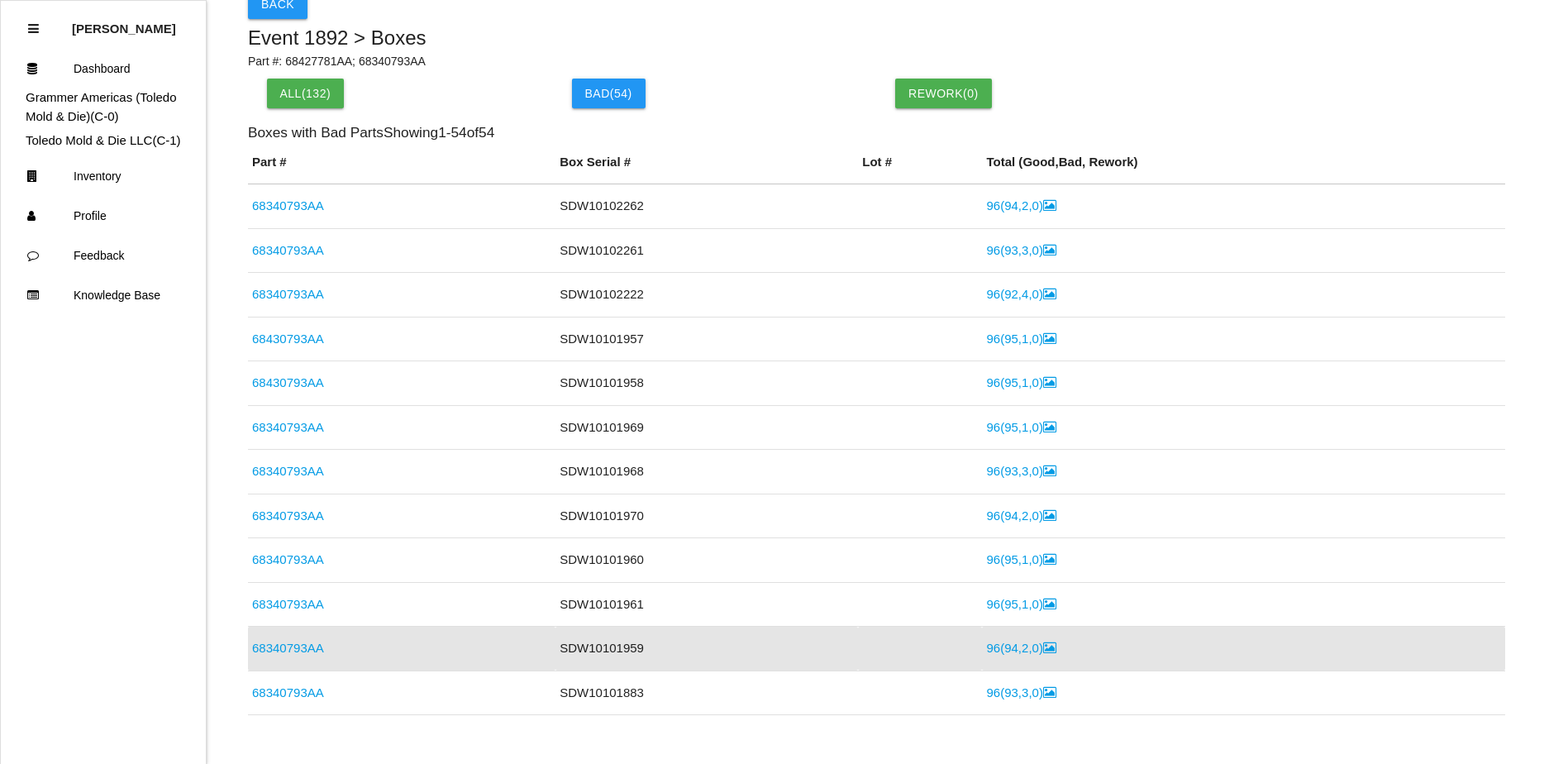
click at [729, 144] on div "Back Event 1892 > Boxes Part #: 68427781AA; 68340793AA All( 132 ) Bad ( 54 ) Re…" at bounding box center [877, 348] width 1257 height 756
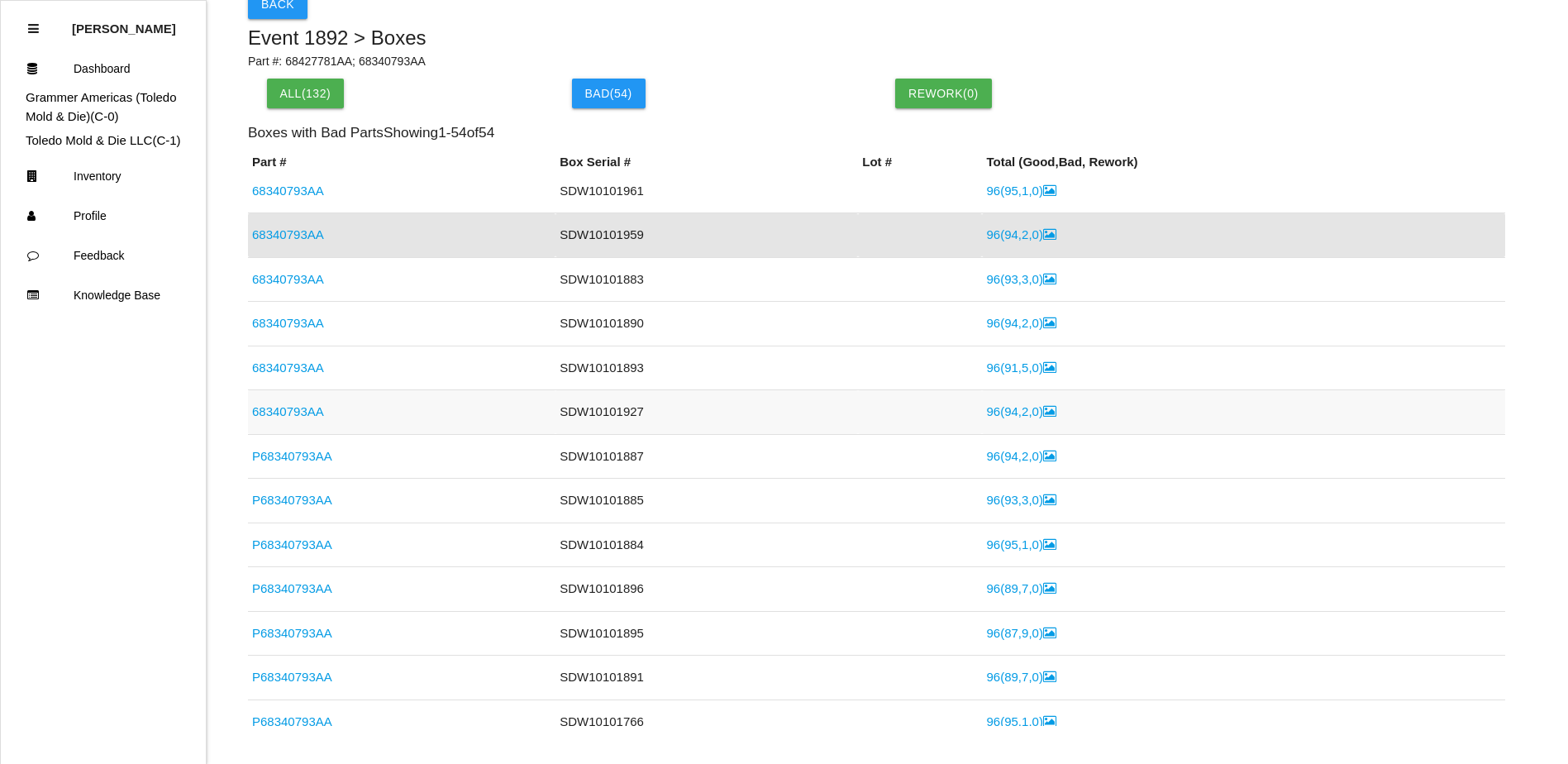
scroll to position [496, 0]
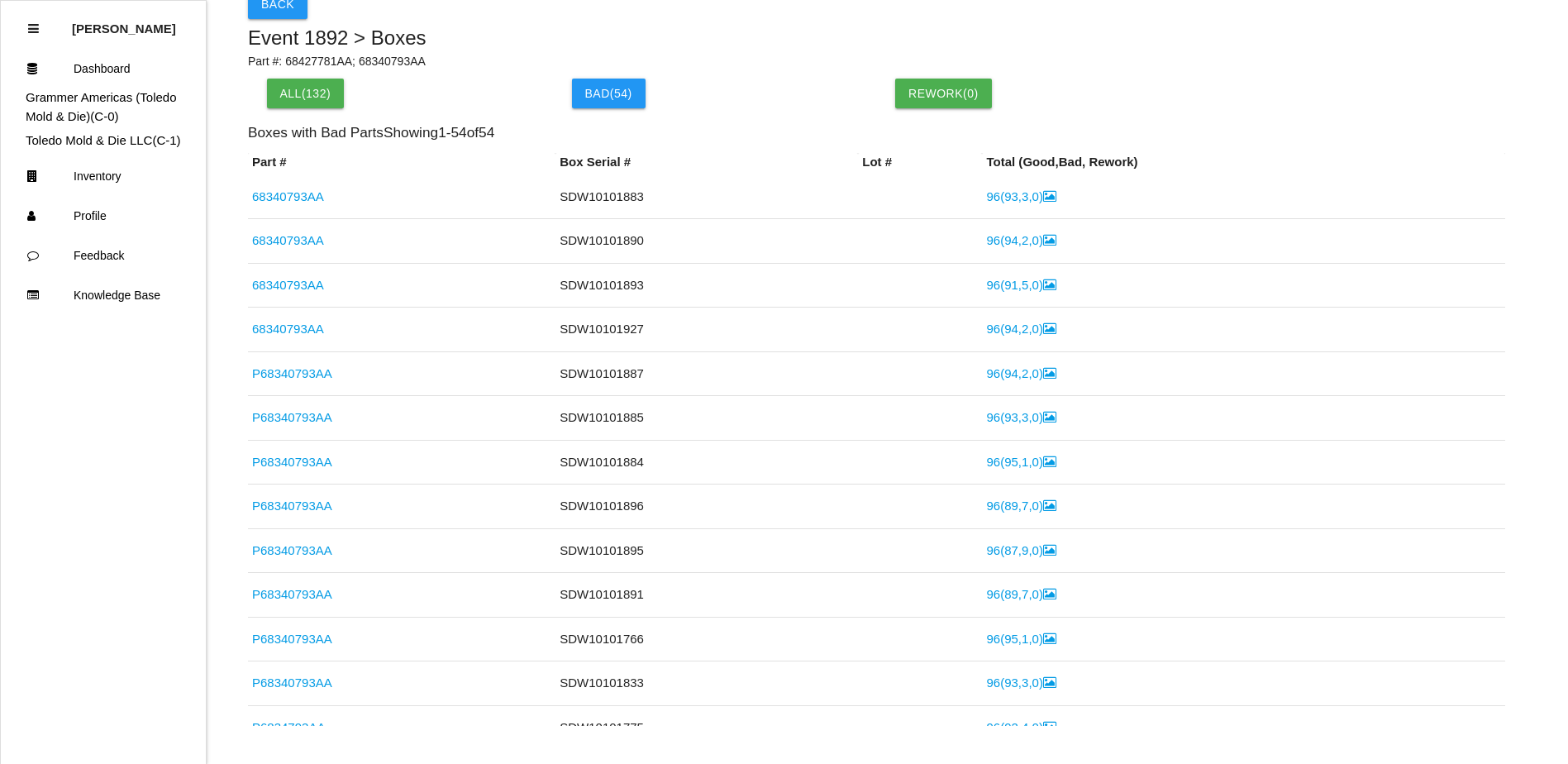
click at [292, 242] on link "68340793AA" at bounding box center [287, 240] width 72 height 14
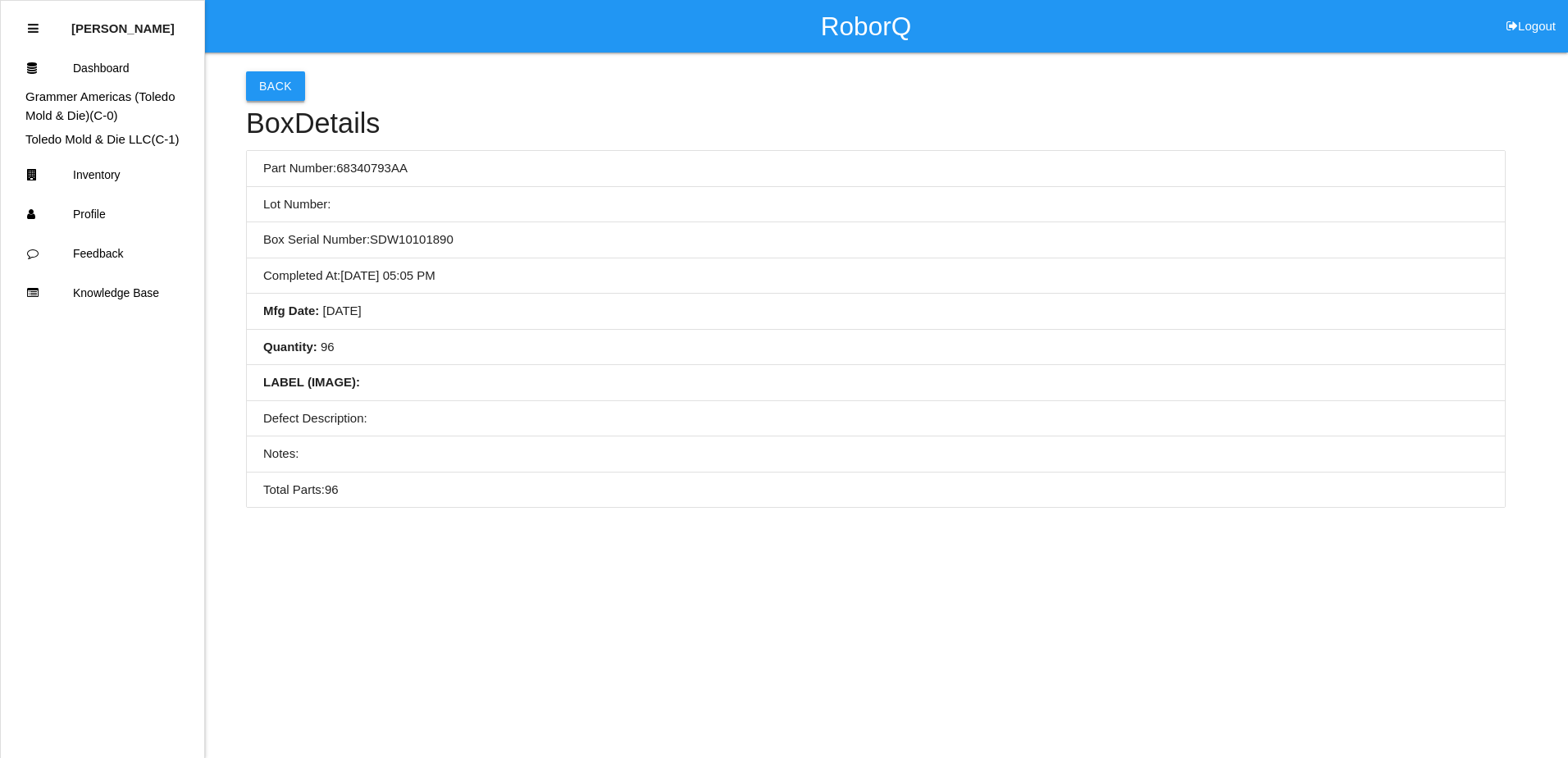
click at [275, 82] on button "Back" at bounding box center [275, 86] width 59 height 30
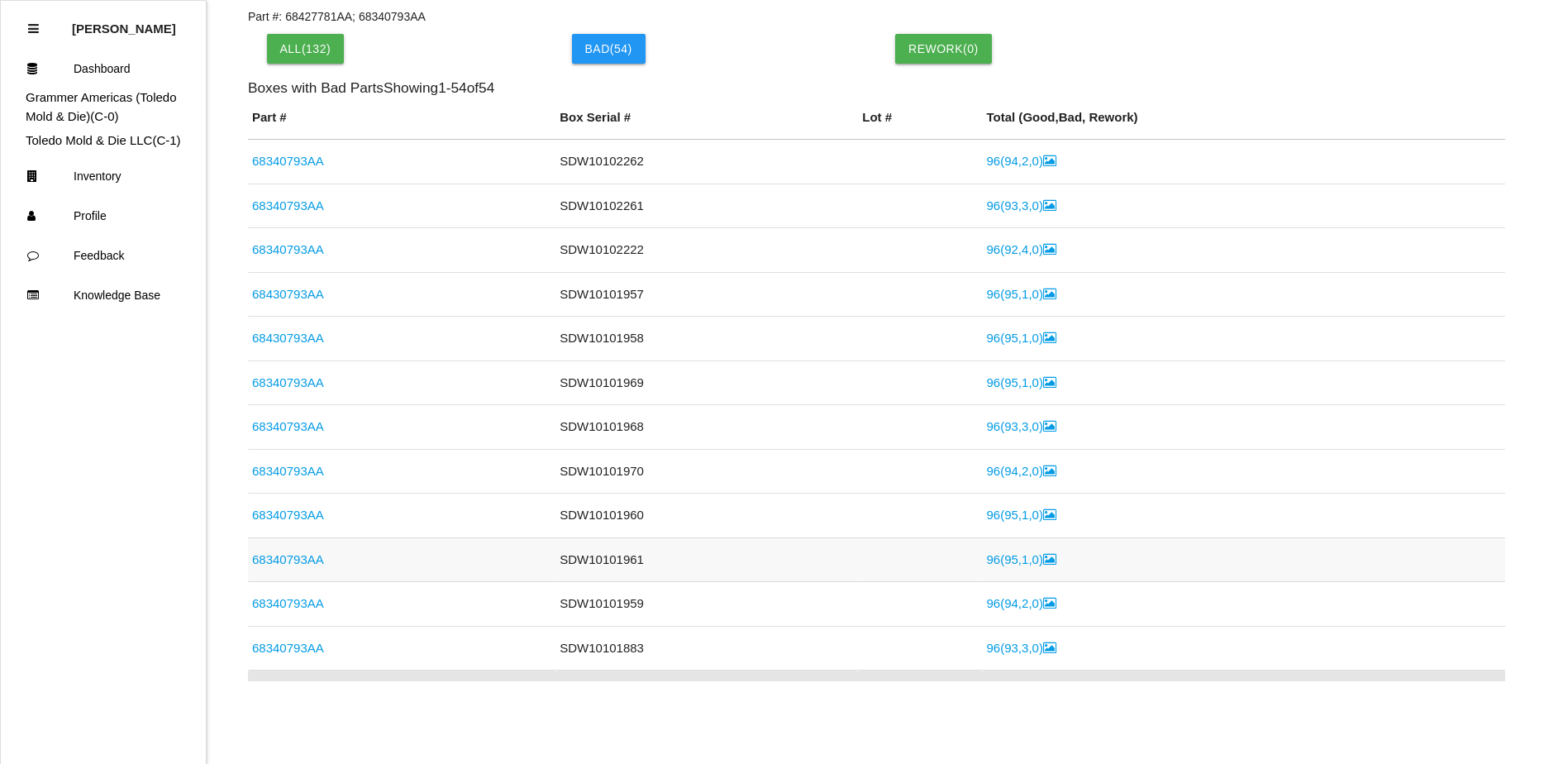
scroll to position [298, 0]
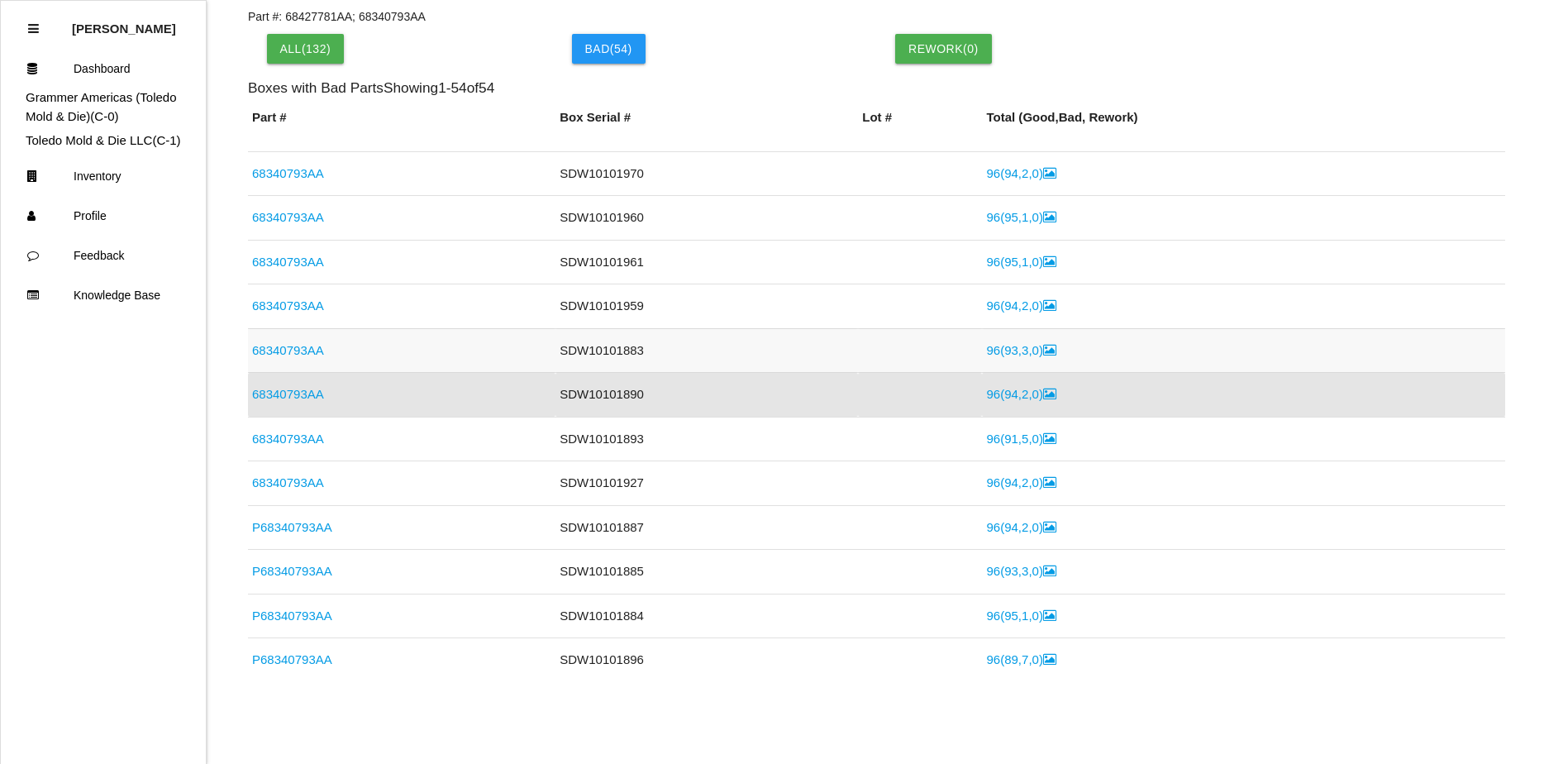
click at [304, 348] on link "68340793AA" at bounding box center [287, 350] width 72 height 14
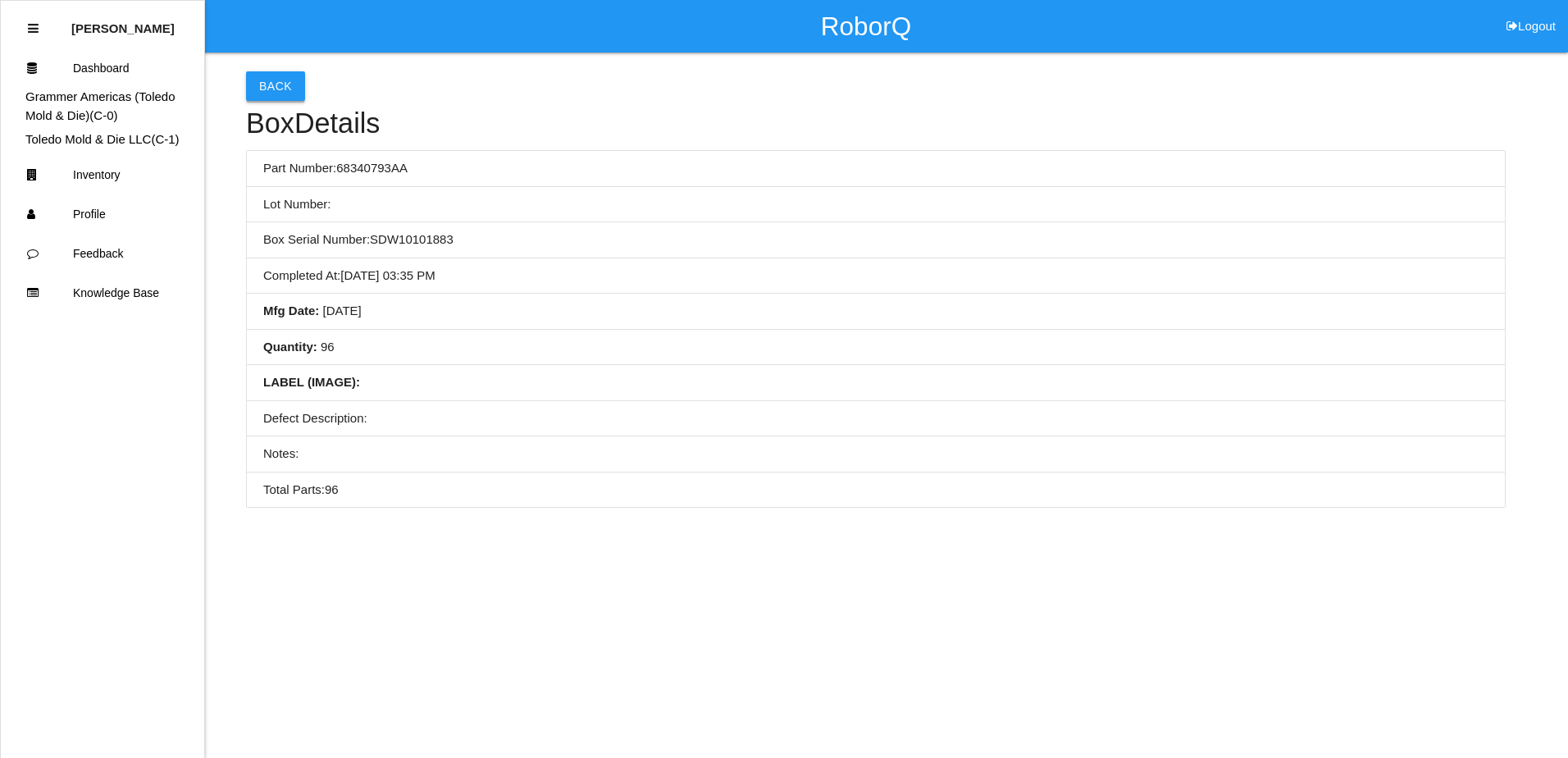
click at [271, 89] on button "Back" at bounding box center [275, 86] width 59 height 30
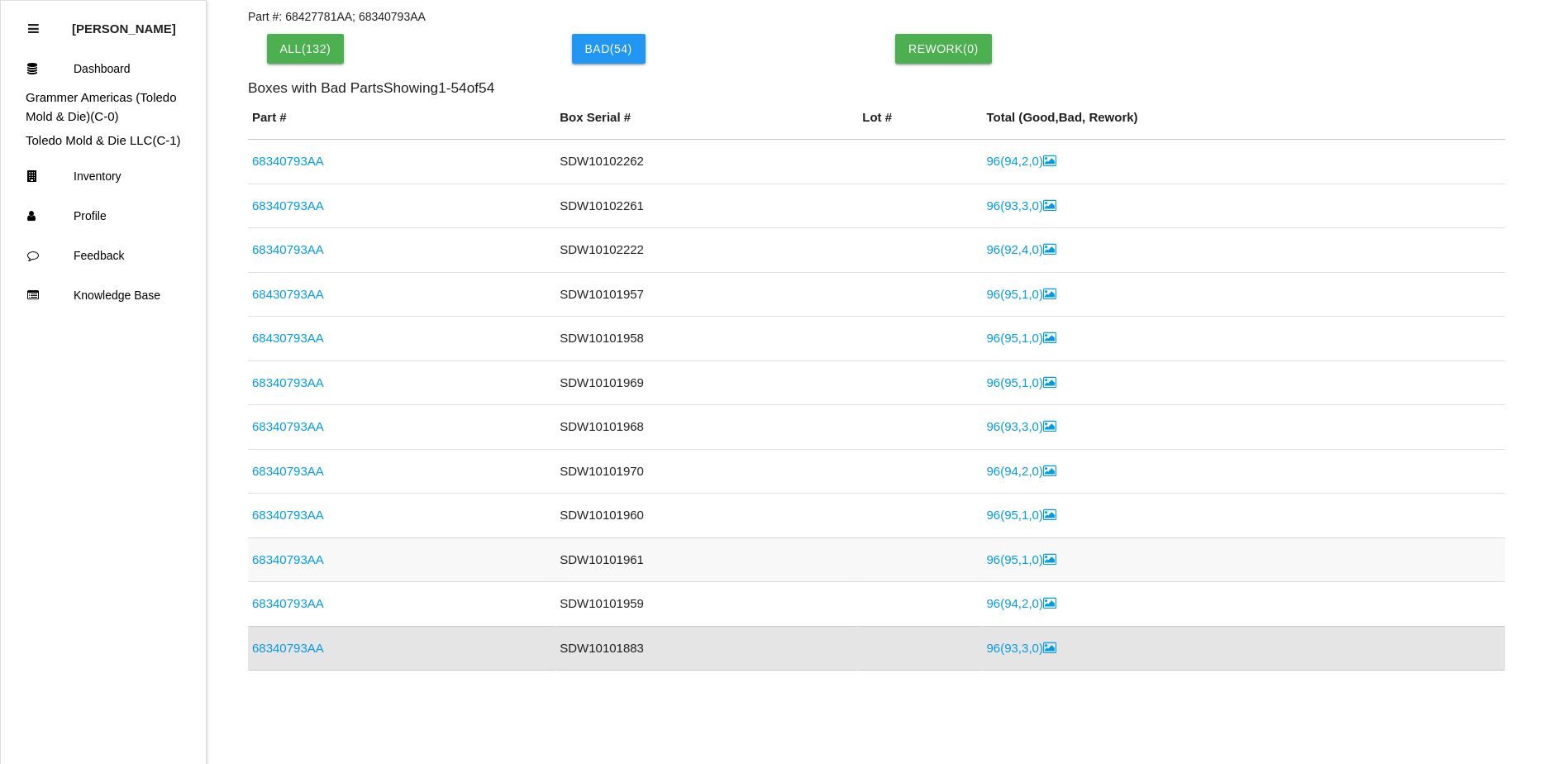
scroll to position [253, 0]
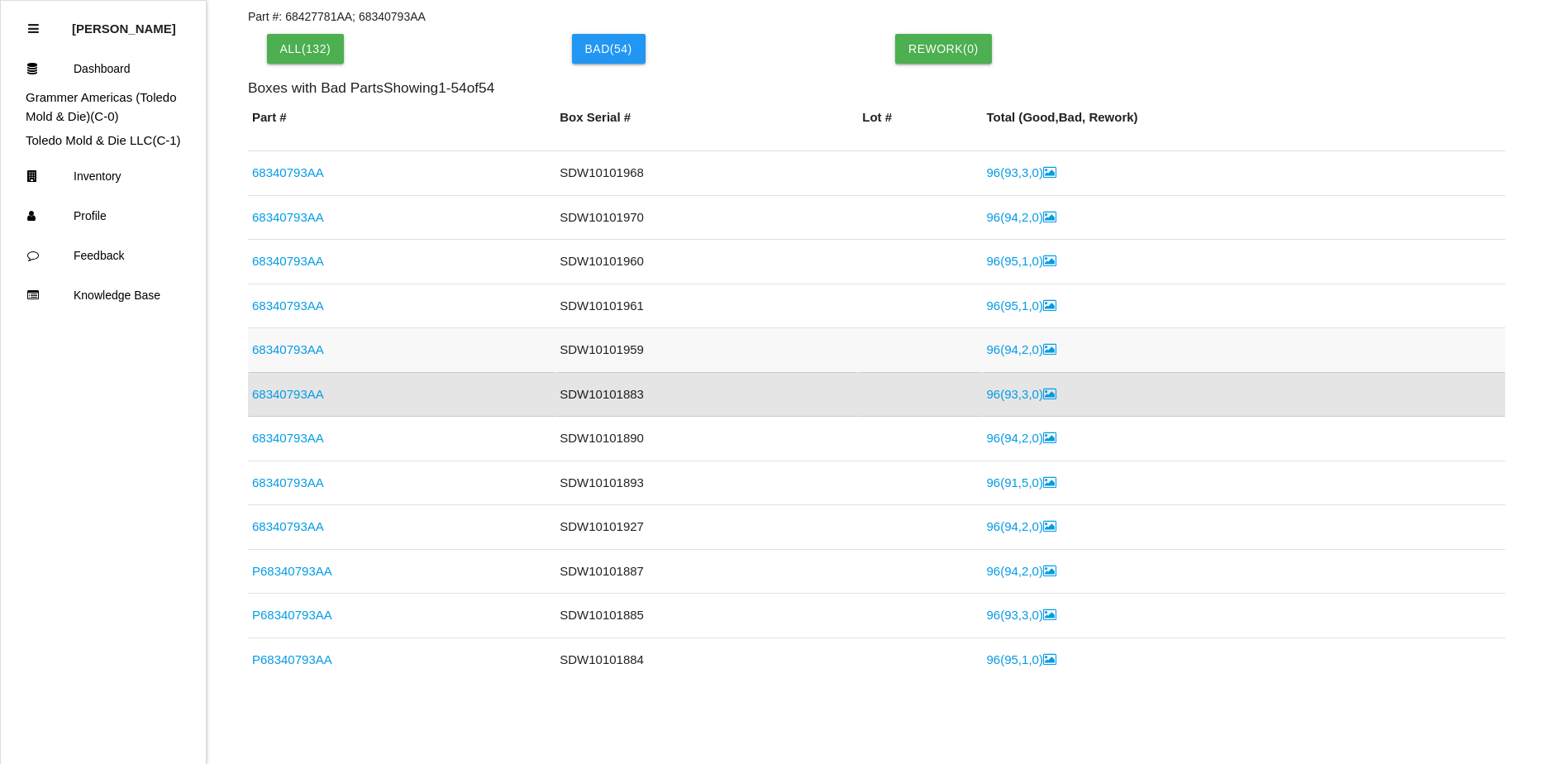
click at [305, 347] on link "68340793AA" at bounding box center [287, 350] width 72 height 14
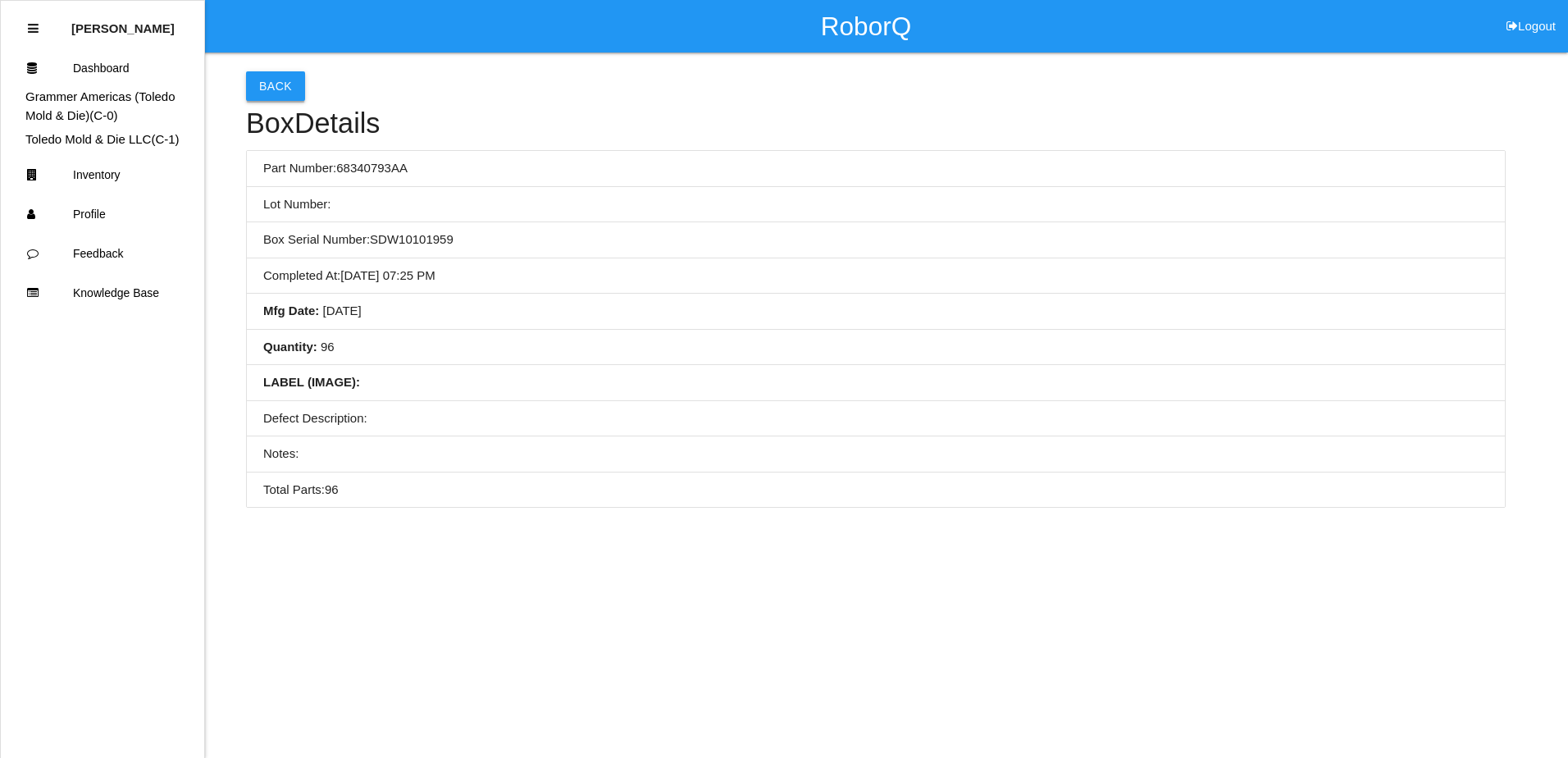
click at [279, 97] on button "Back" at bounding box center [275, 86] width 59 height 30
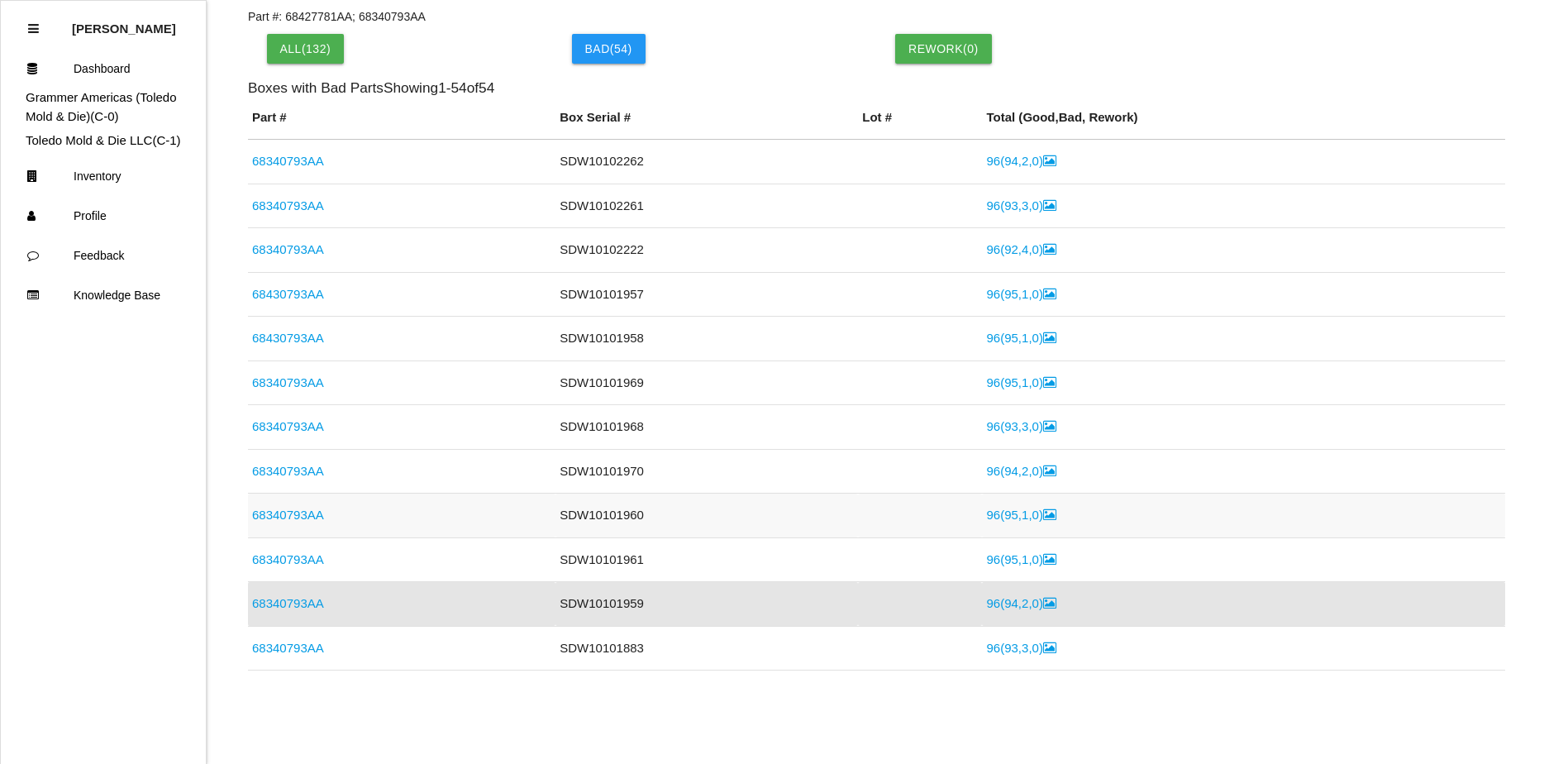
scroll to position [209, 0]
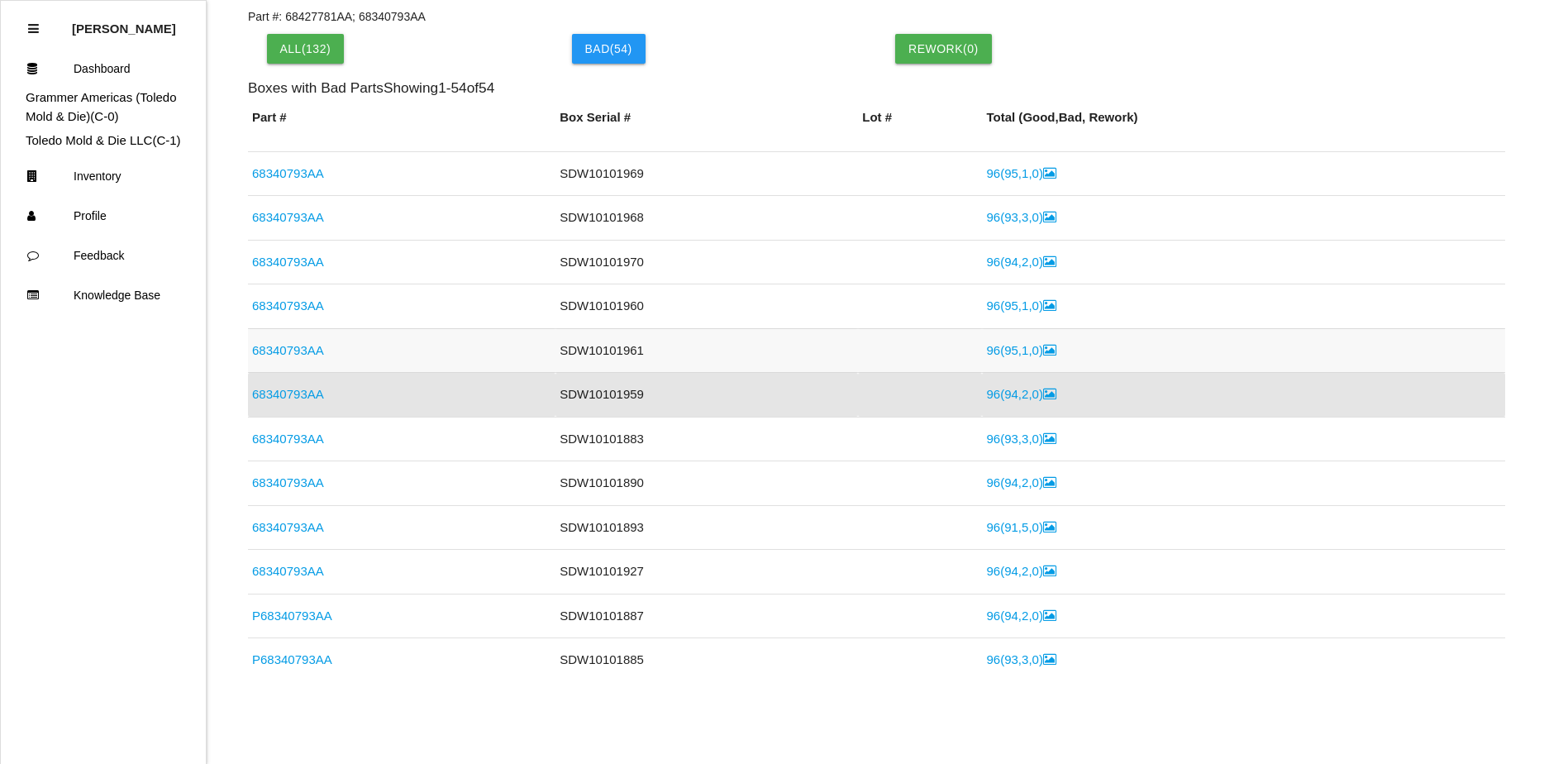
click at [284, 357] on link "68340793AA" at bounding box center [287, 350] width 72 height 14
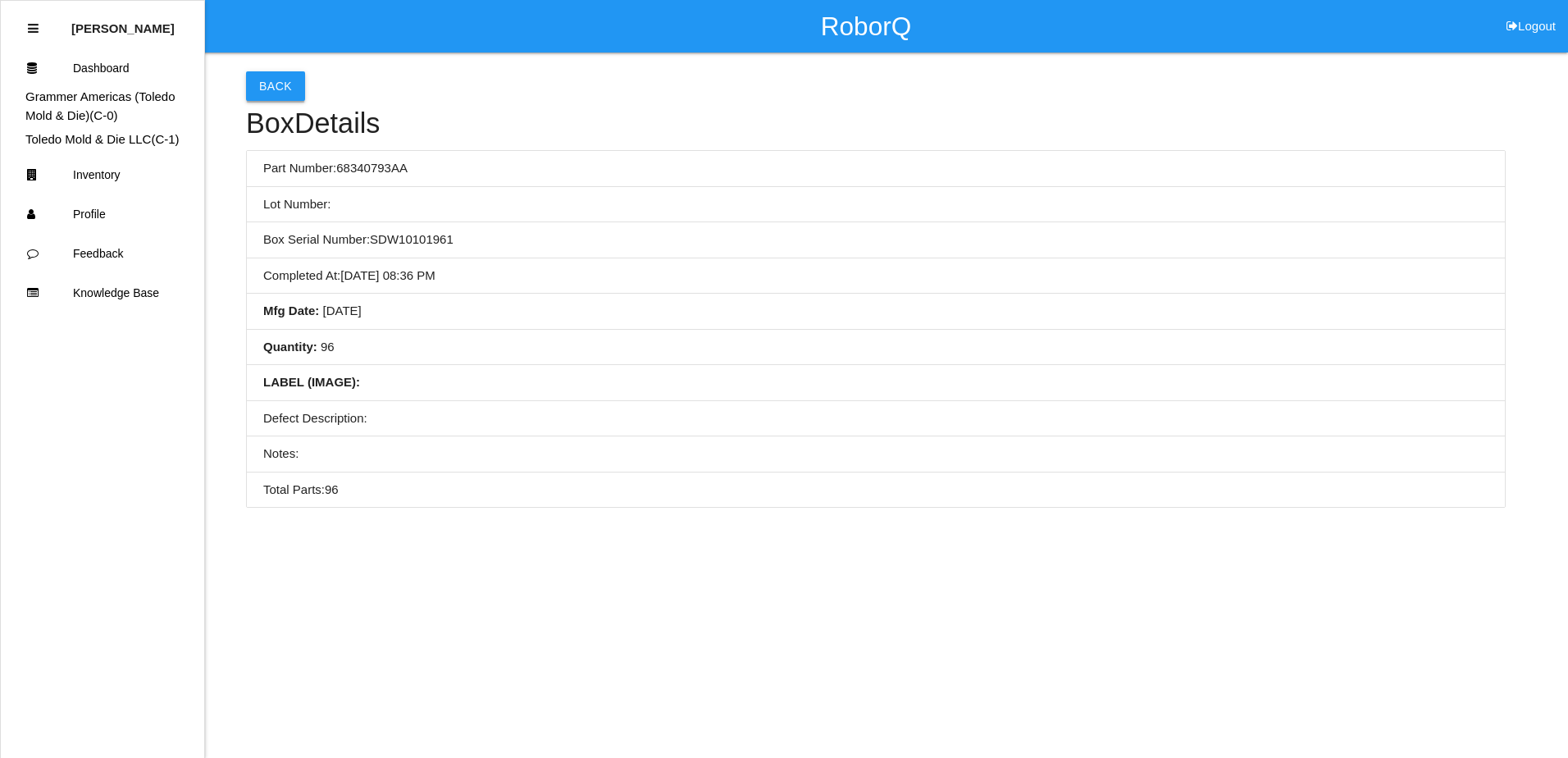
click at [267, 88] on button "Back" at bounding box center [275, 86] width 59 height 30
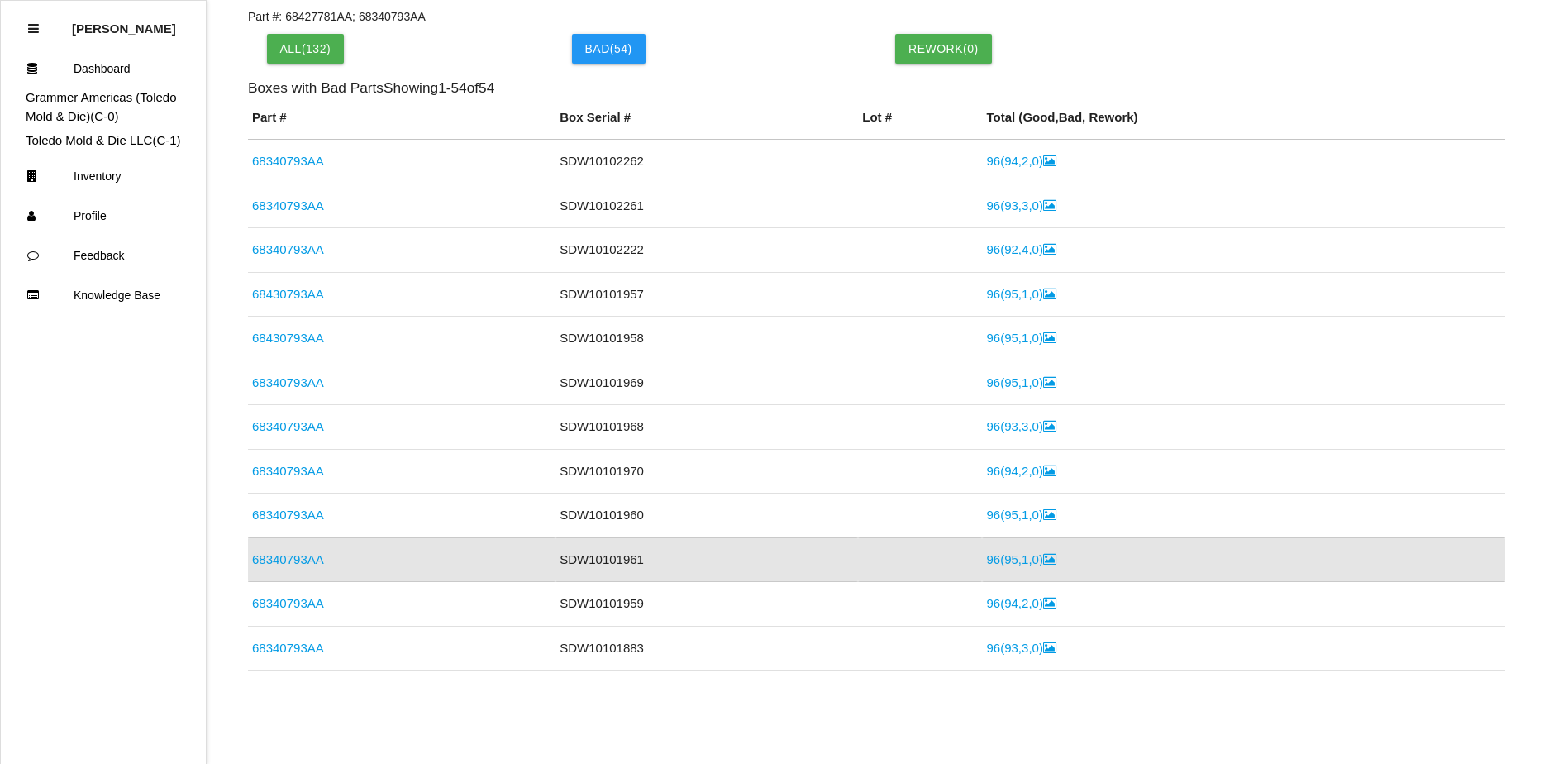
scroll to position [165, 0]
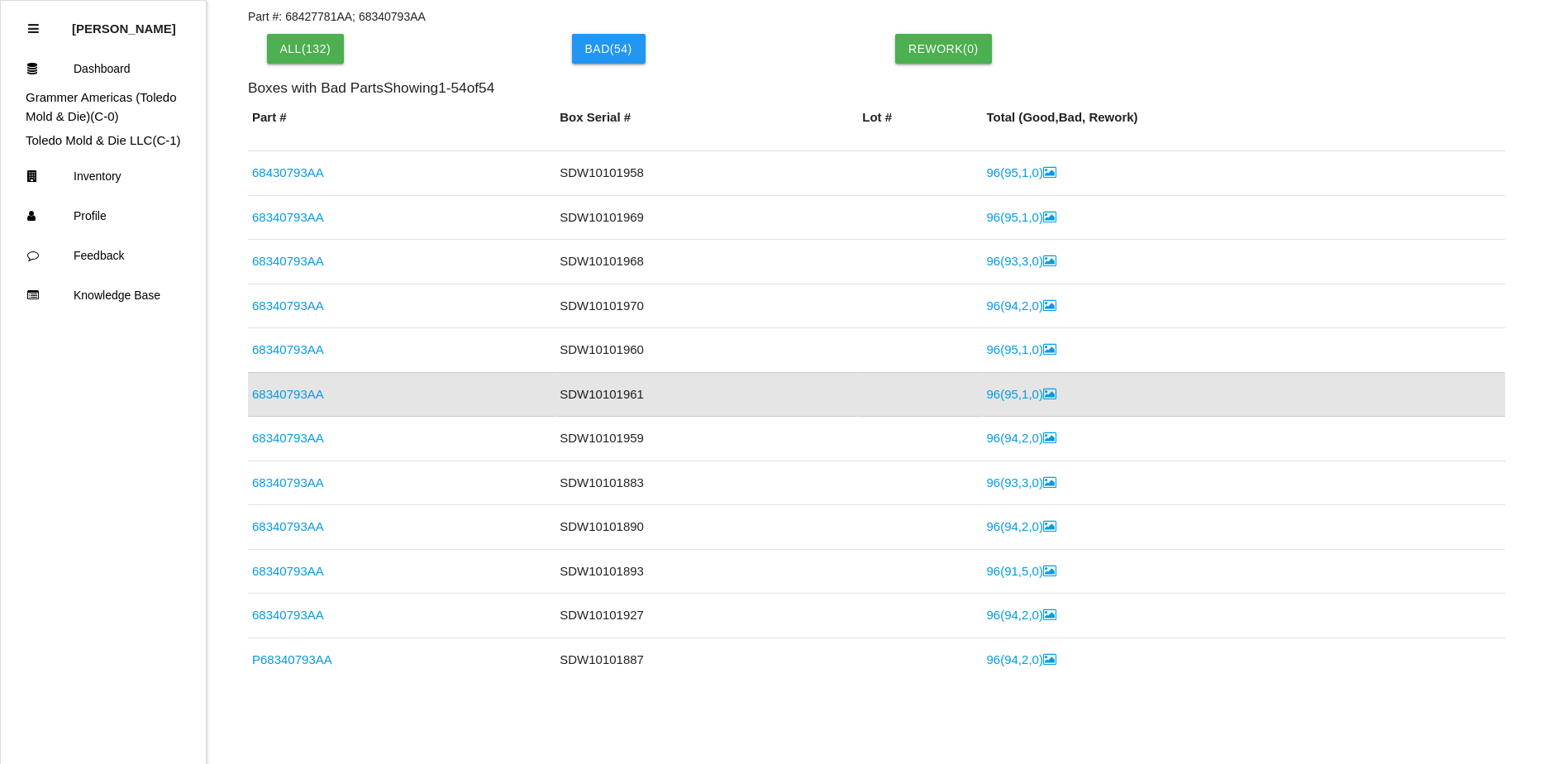
click at [313, 527] on link "68340793AA" at bounding box center [287, 526] width 72 height 14
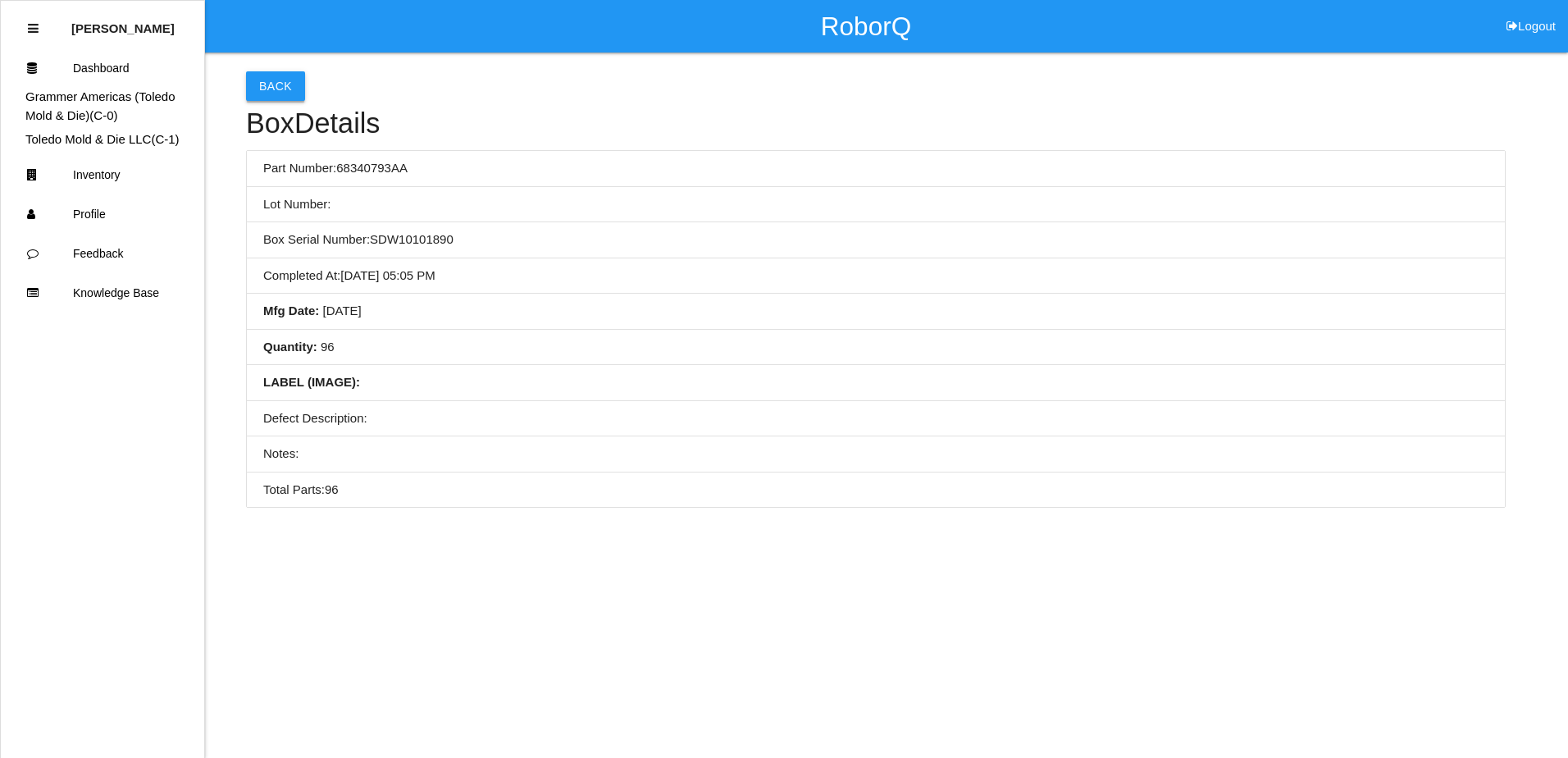
click at [273, 94] on button "Back" at bounding box center [275, 86] width 59 height 30
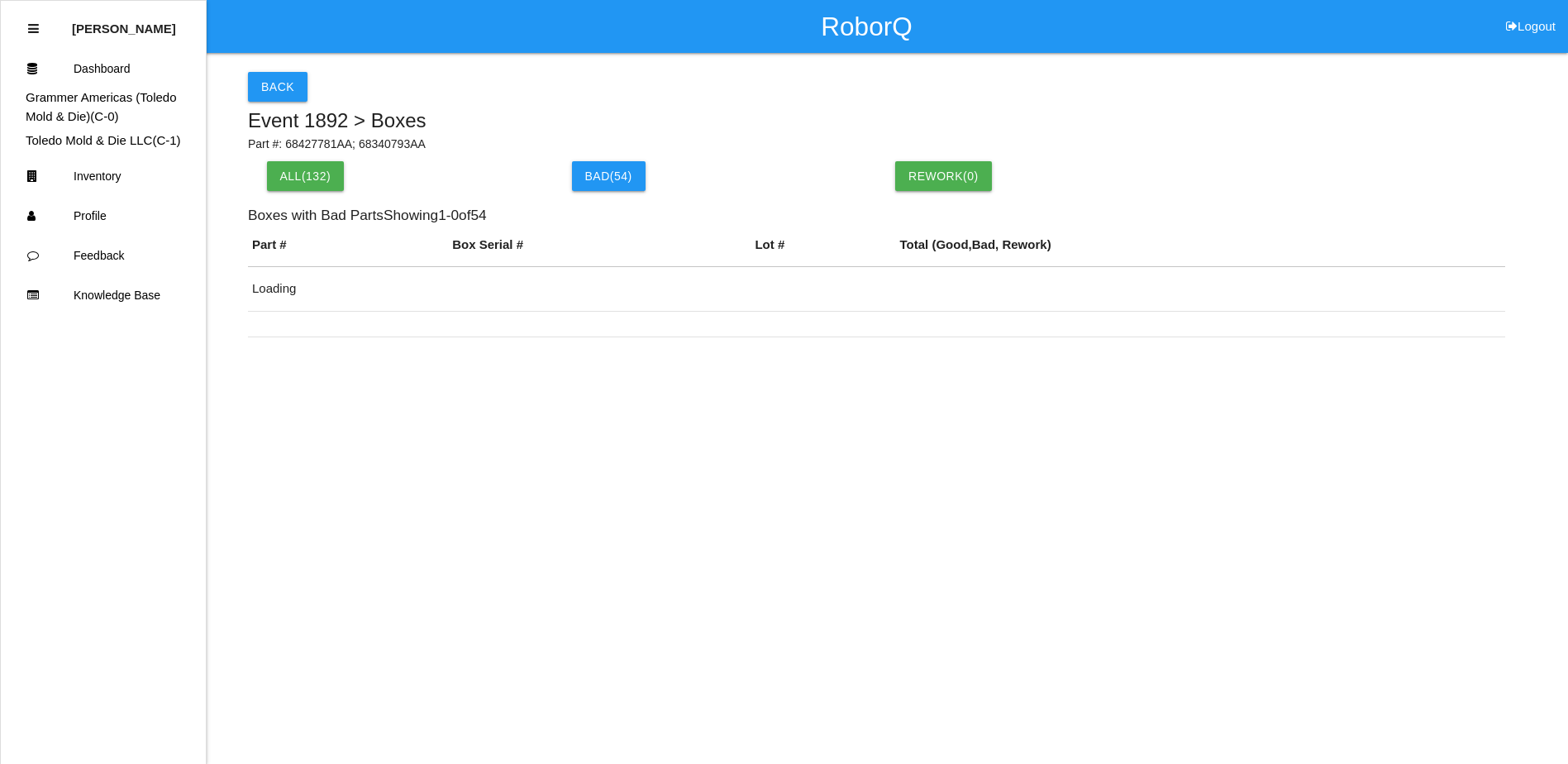
scroll to position [127, 0]
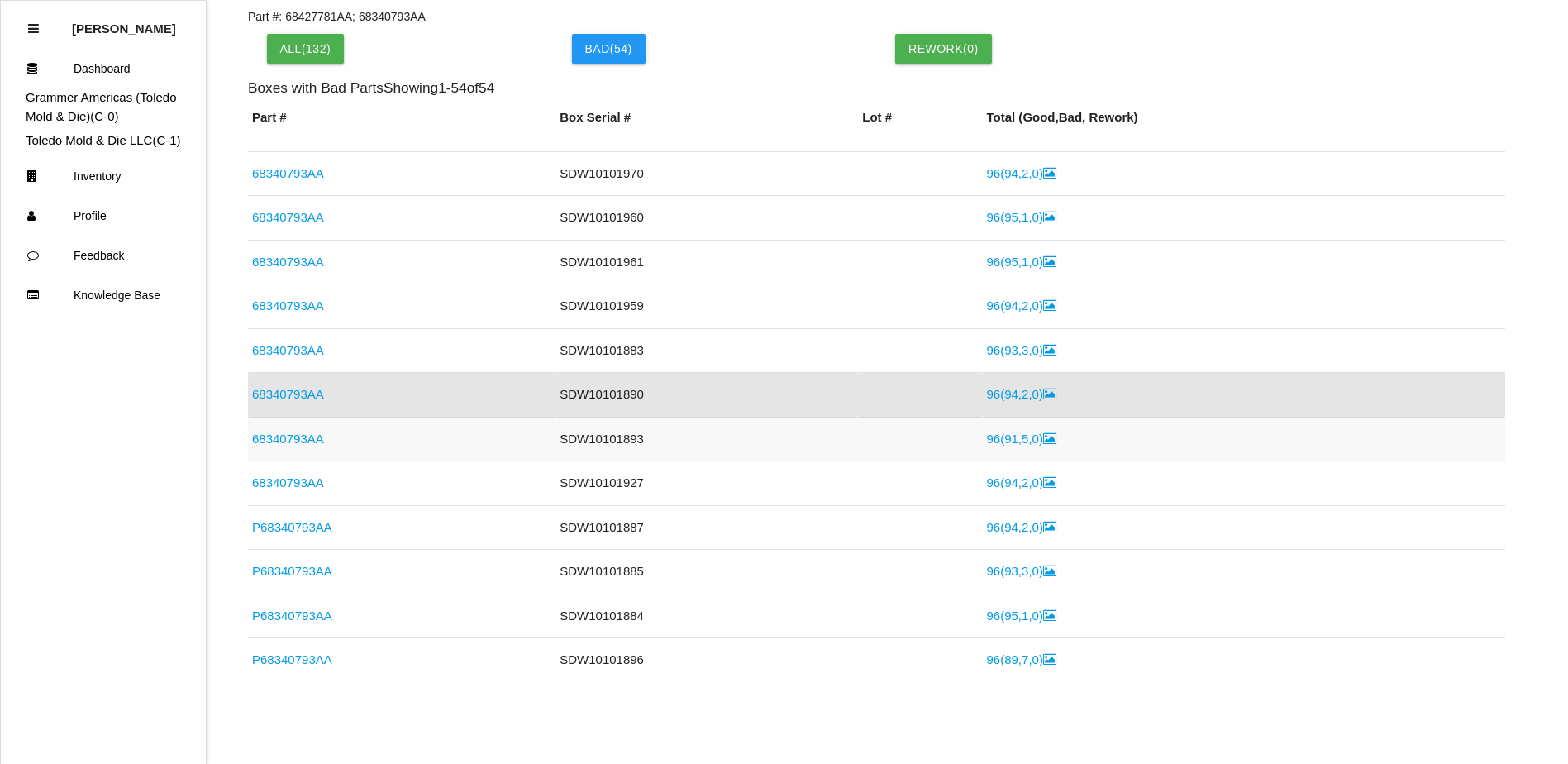
click at [301, 444] on link "68340793AA" at bounding box center [287, 439] width 72 height 14
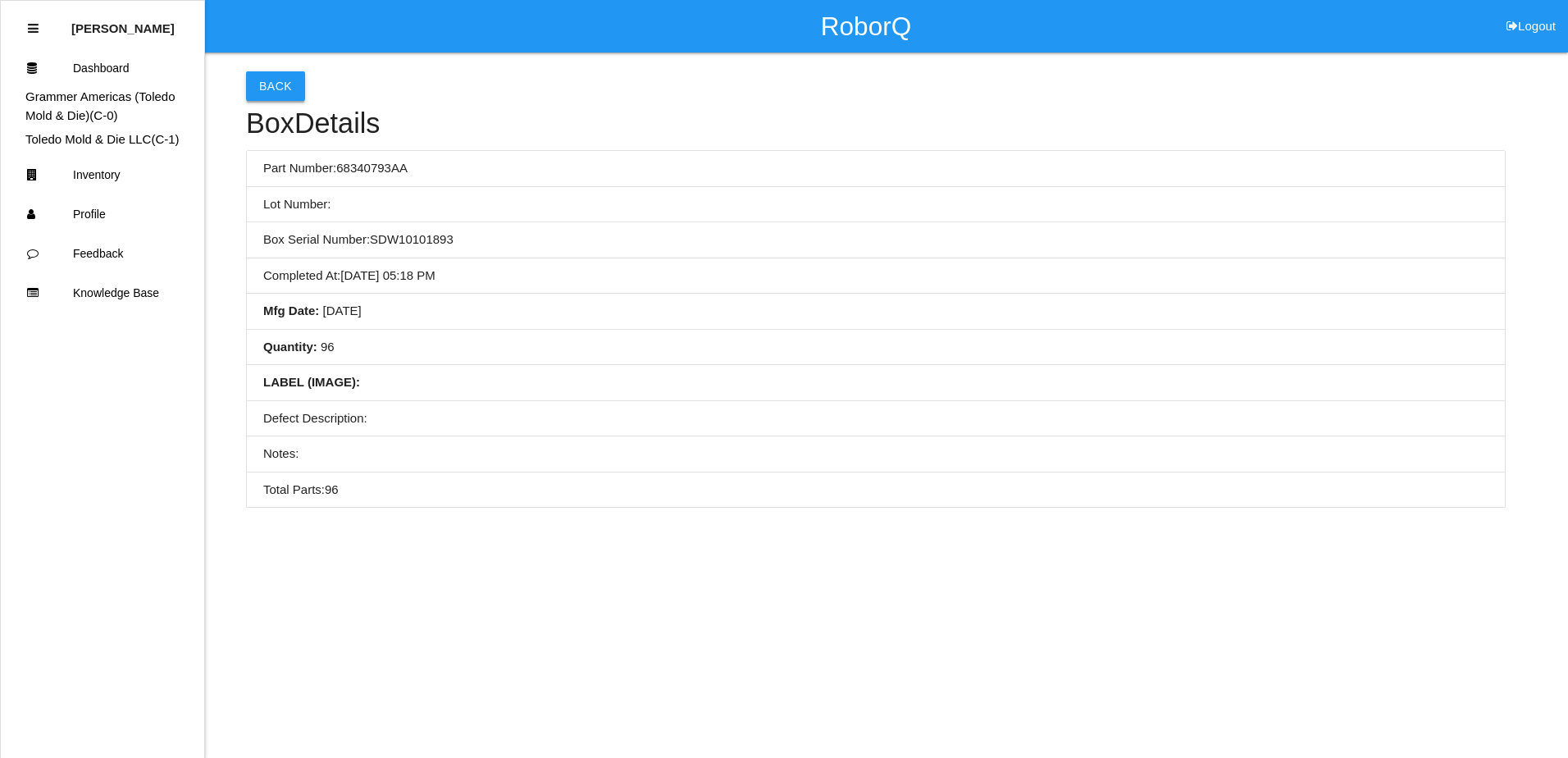
click at [282, 97] on button "Back" at bounding box center [275, 86] width 59 height 30
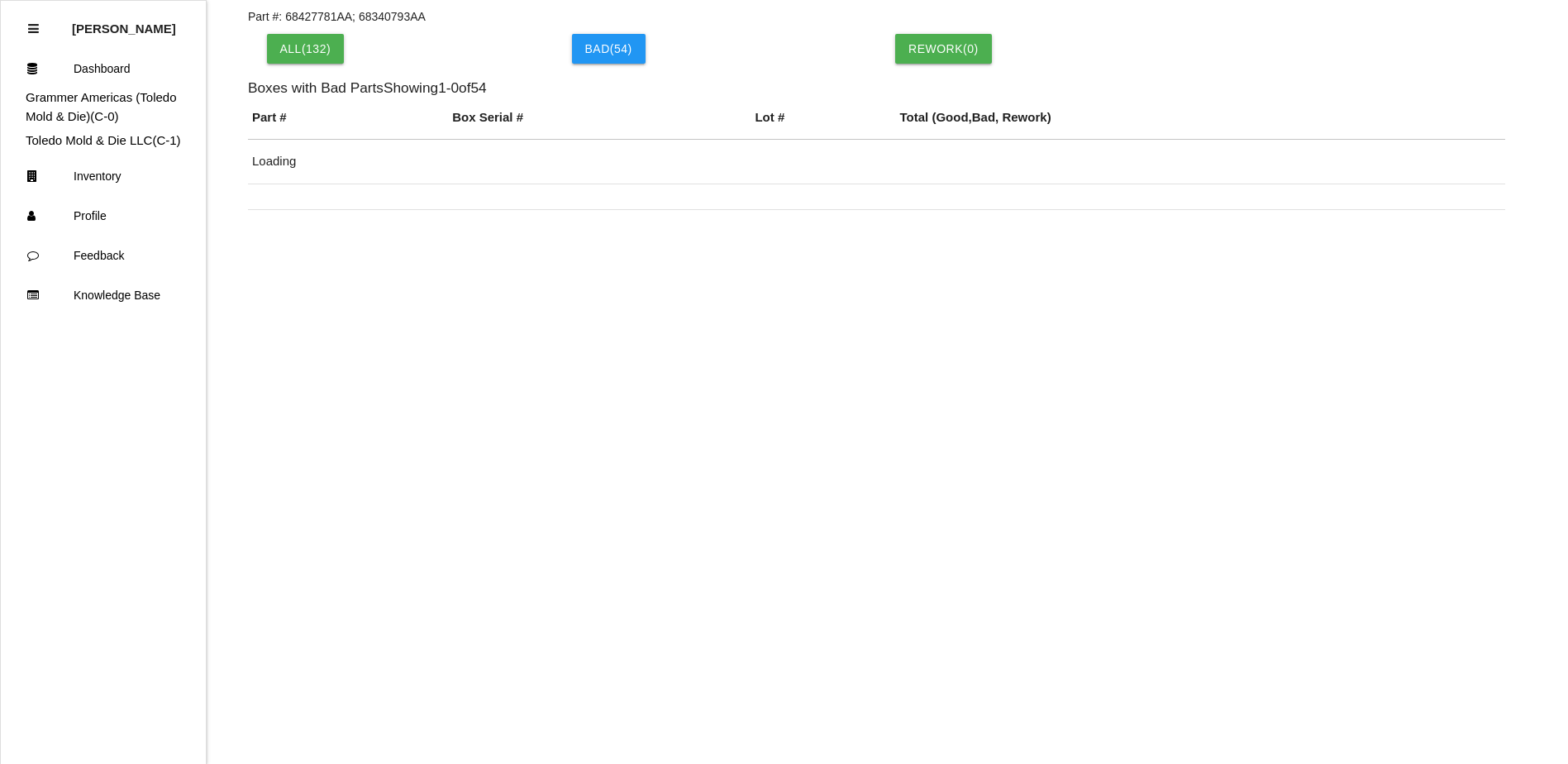
scroll to position [343, 0]
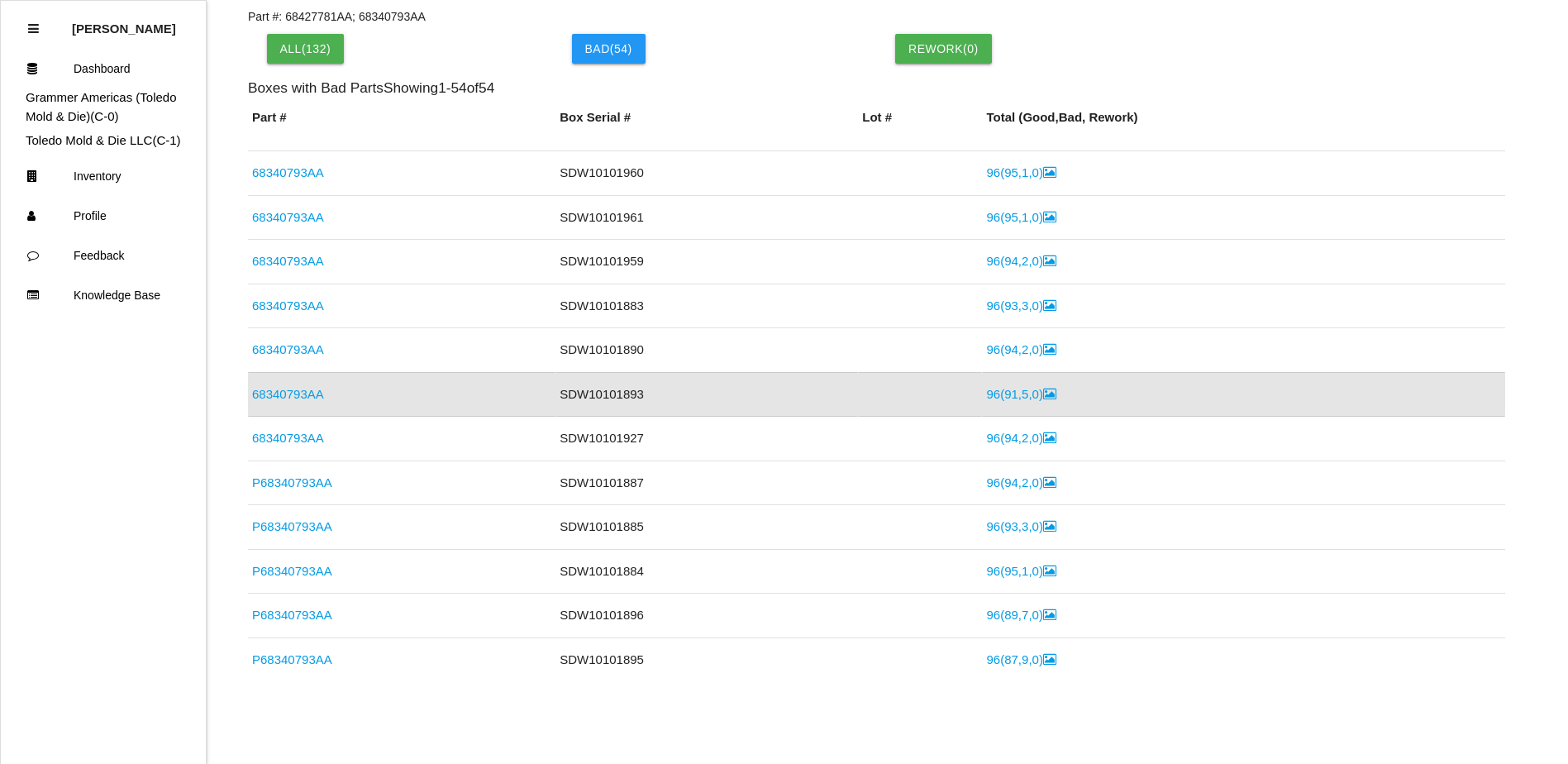
click at [298, 394] on link "68340793AA" at bounding box center [287, 394] width 72 height 14
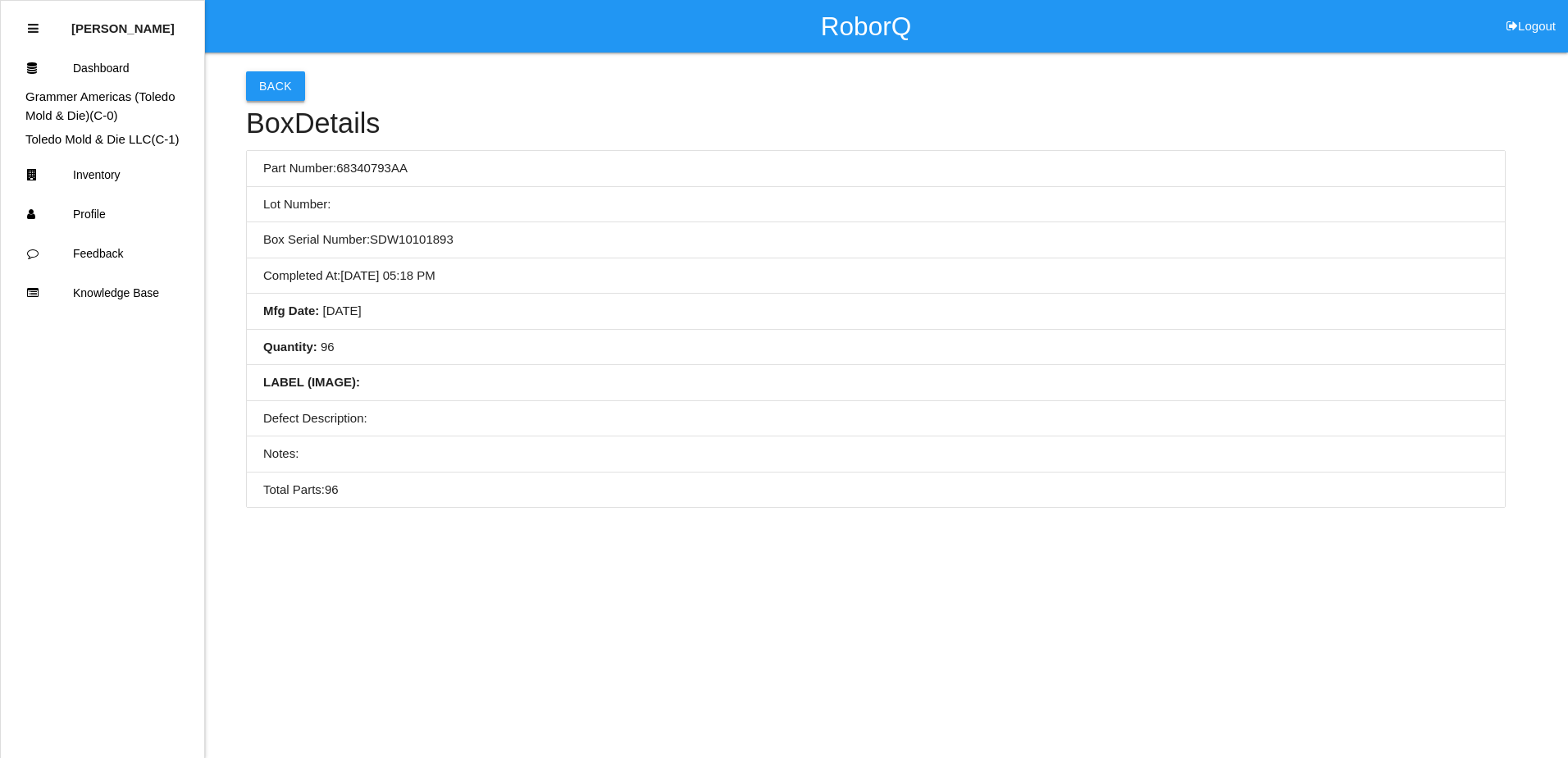
click at [263, 84] on button "Back" at bounding box center [275, 86] width 59 height 30
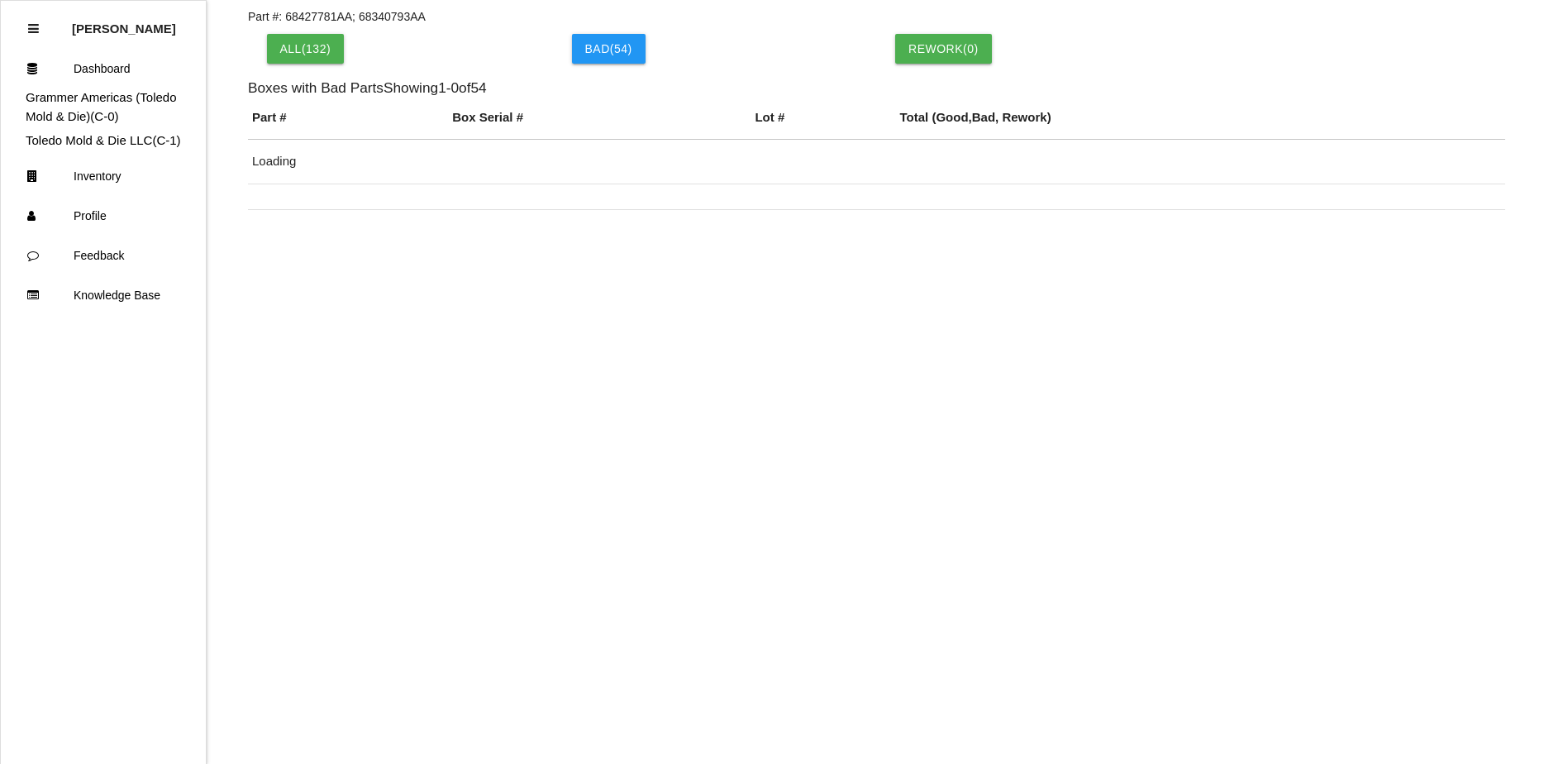
scroll to position [343, 0]
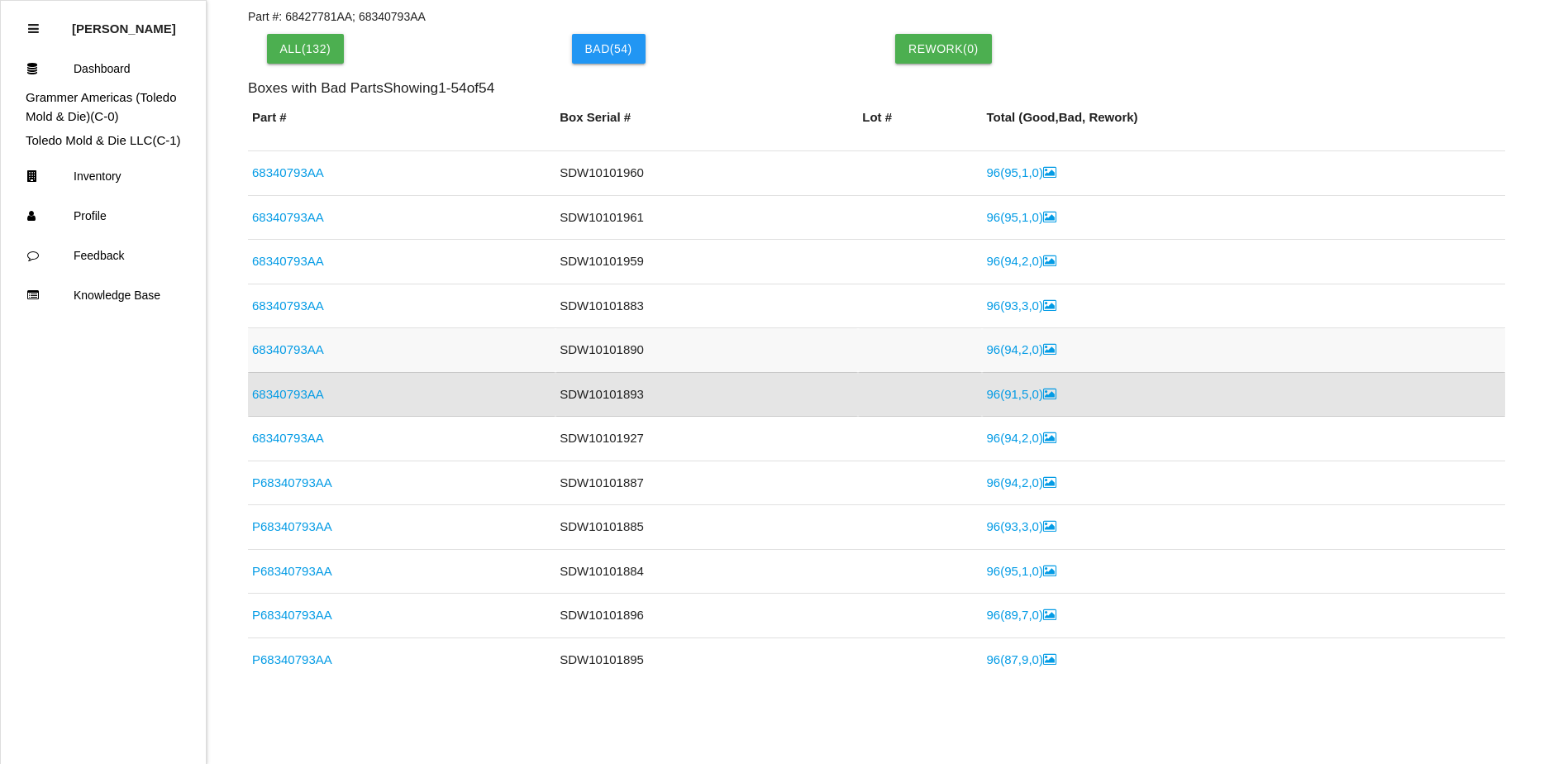
click at [293, 344] on link "68340793AA" at bounding box center [287, 350] width 72 height 14
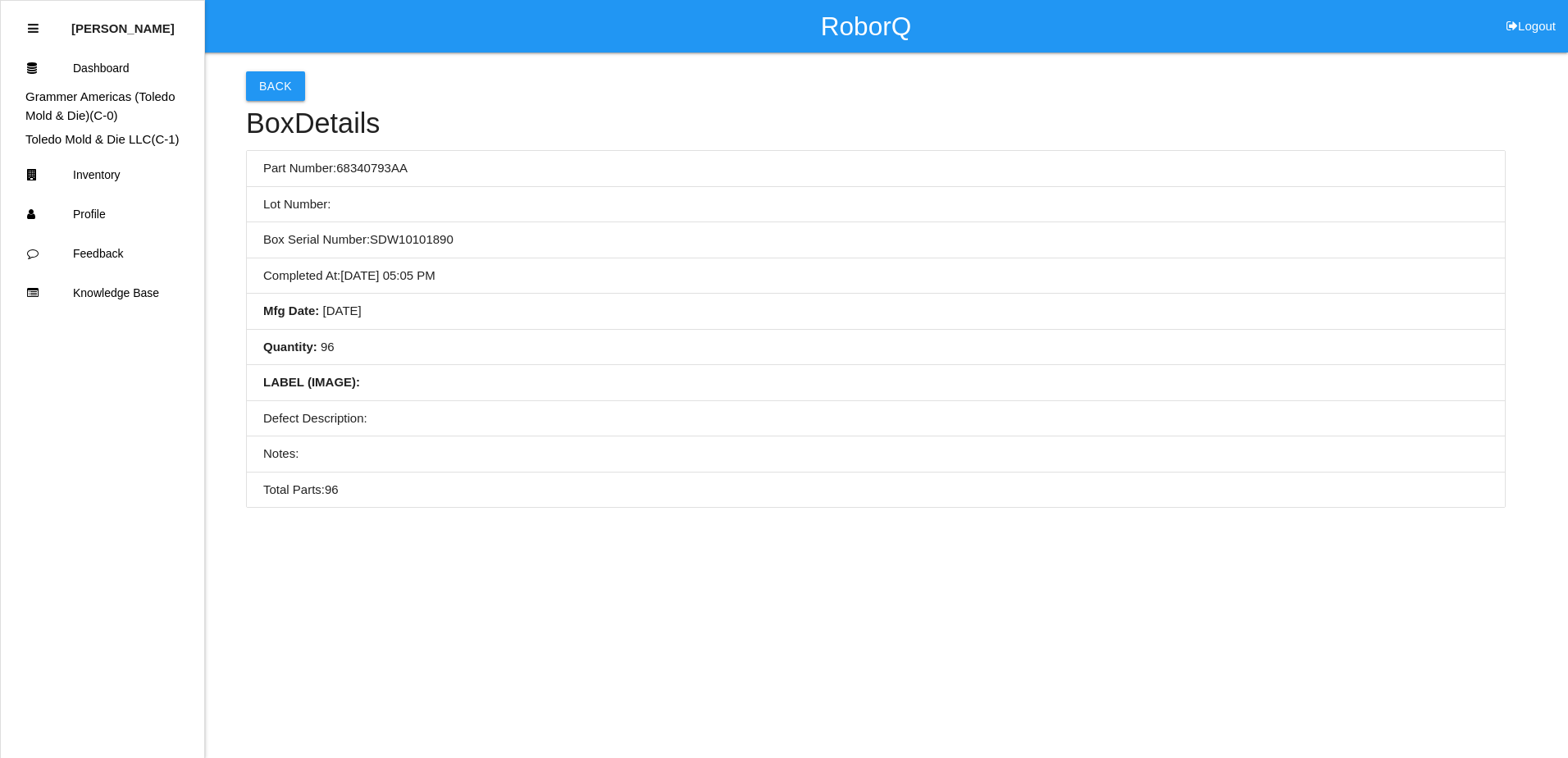
click at [490, 342] on li "Quantity : 96" at bounding box center [876, 347] width 1258 height 36
click at [278, 91] on button "Back" at bounding box center [275, 86] width 59 height 30
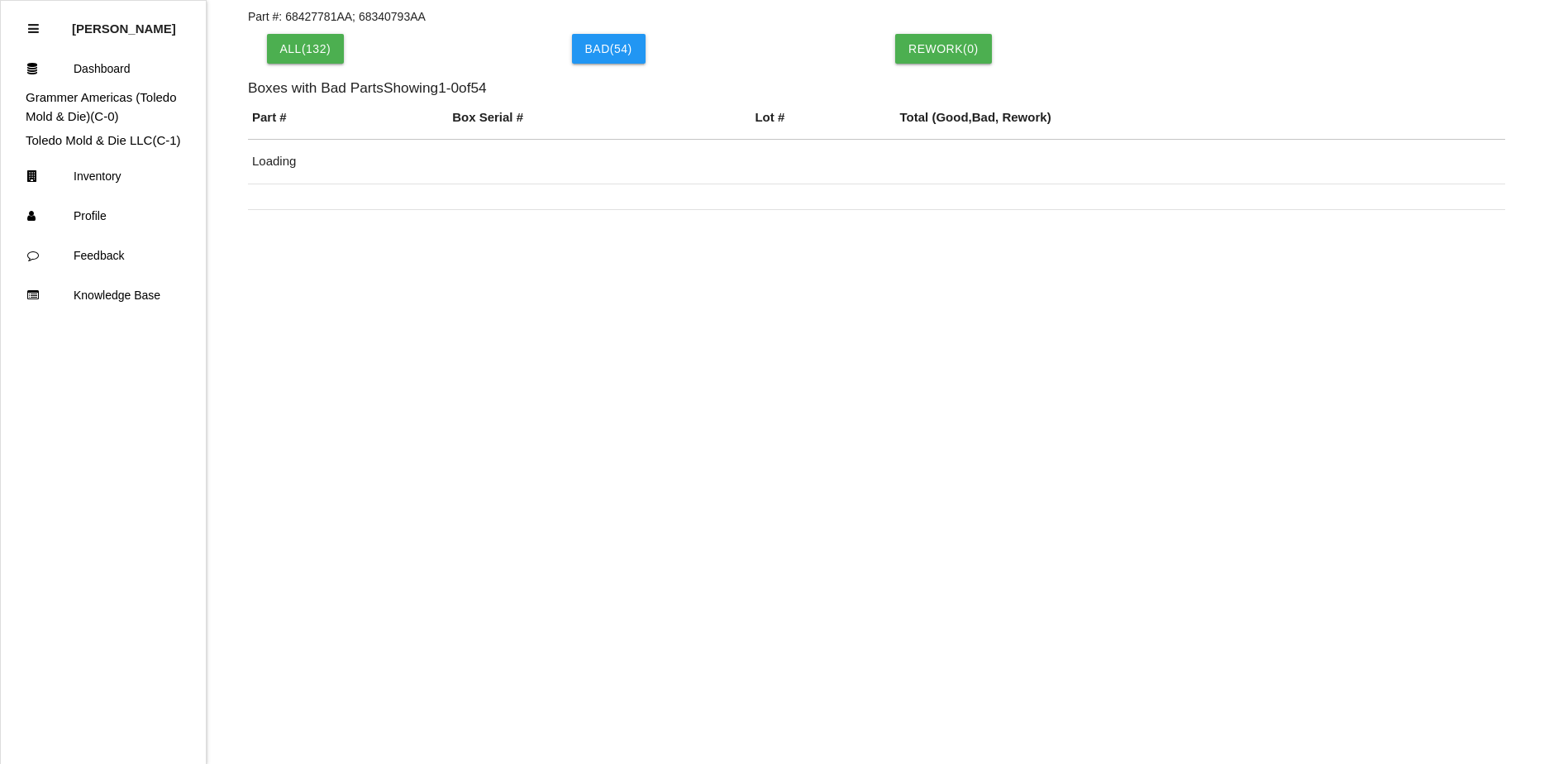
scroll to position [298, 0]
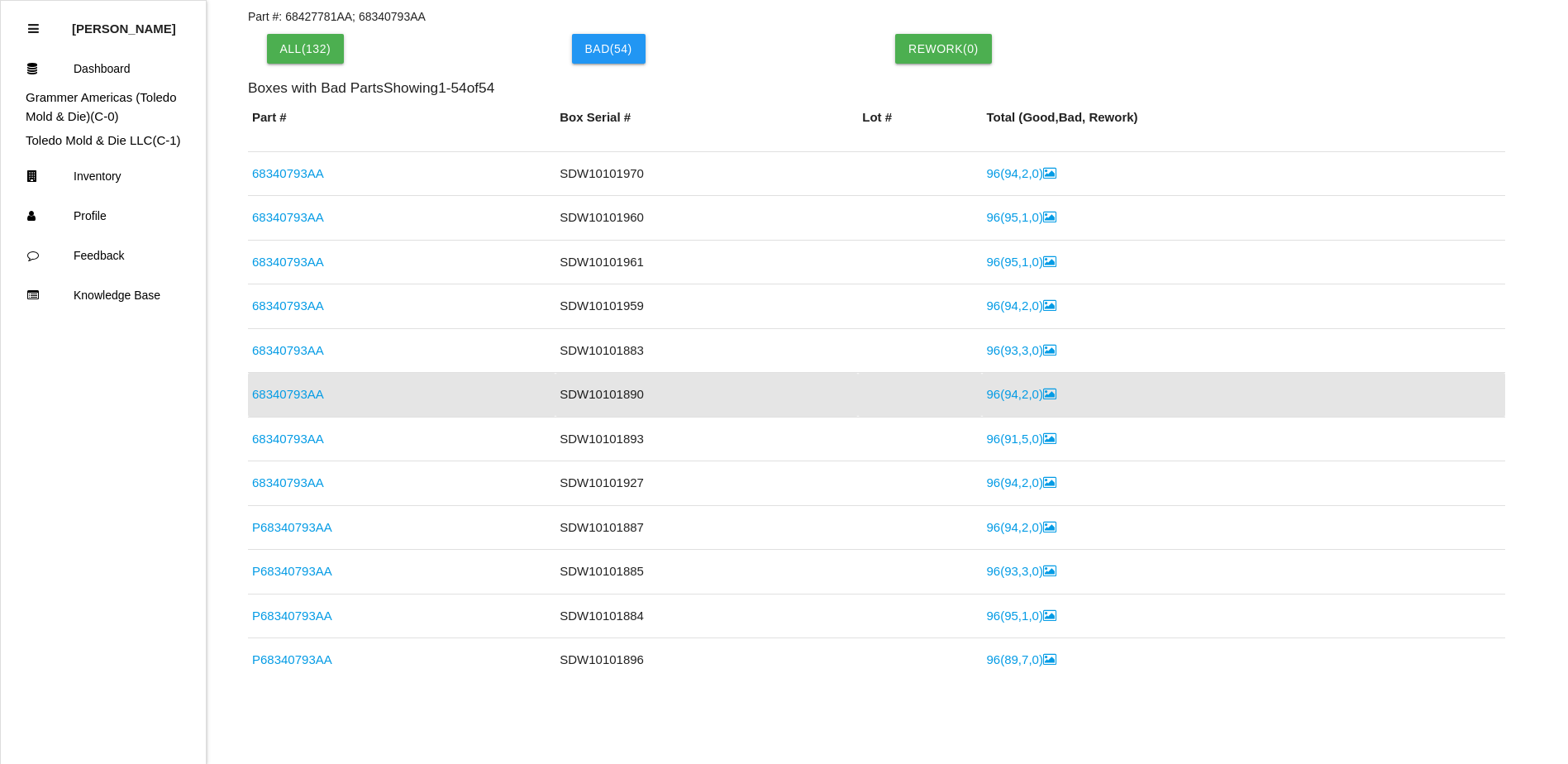
click at [1025, 397] on link "96 ( 94 , 2 , 0 )" at bounding box center [1021, 394] width 70 height 14
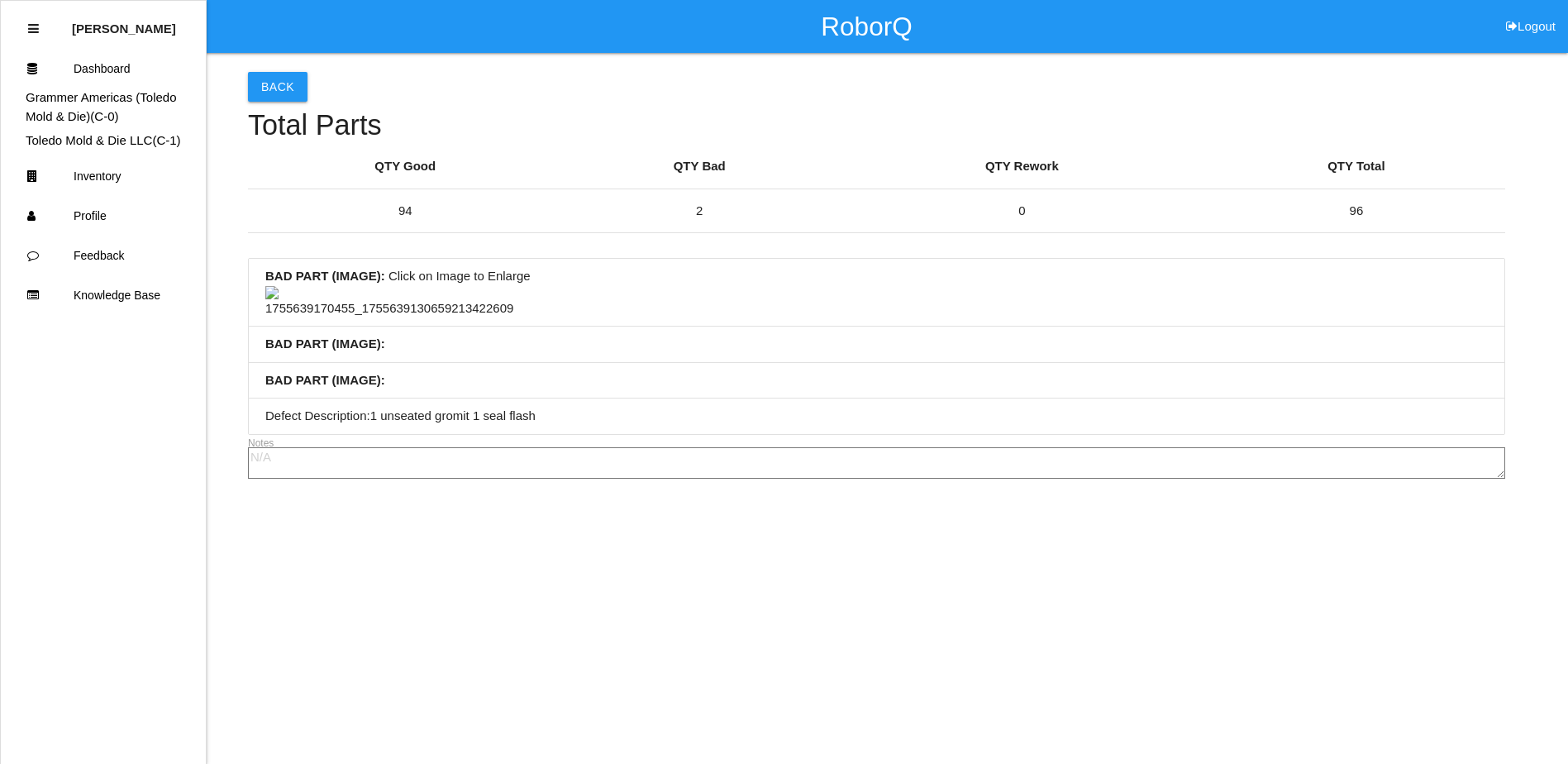
scroll to position [83, 0]
click at [283, 72] on button "Back" at bounding box center [277, 87] width 59 height 30
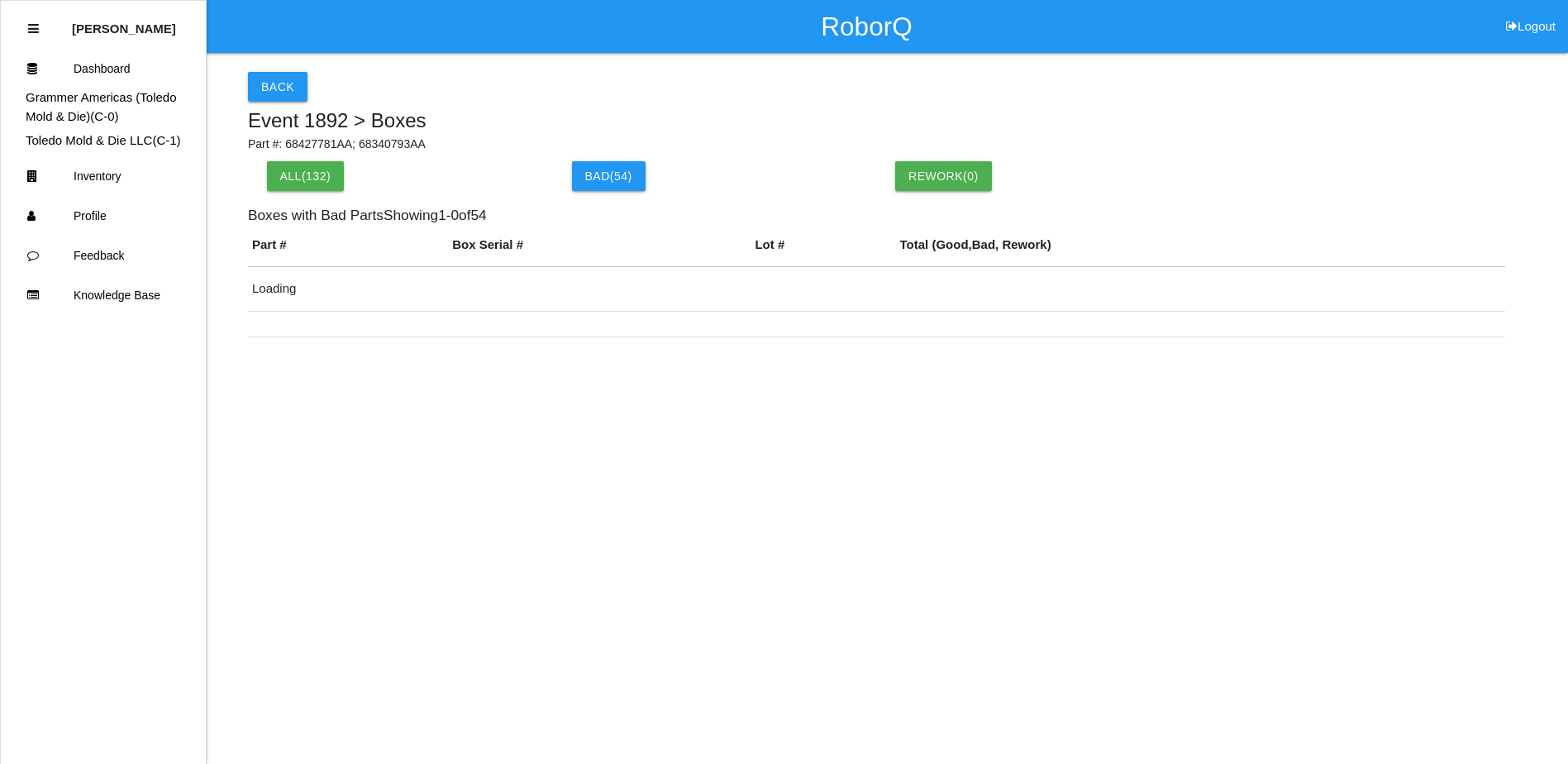
scroll to position [127, 0]
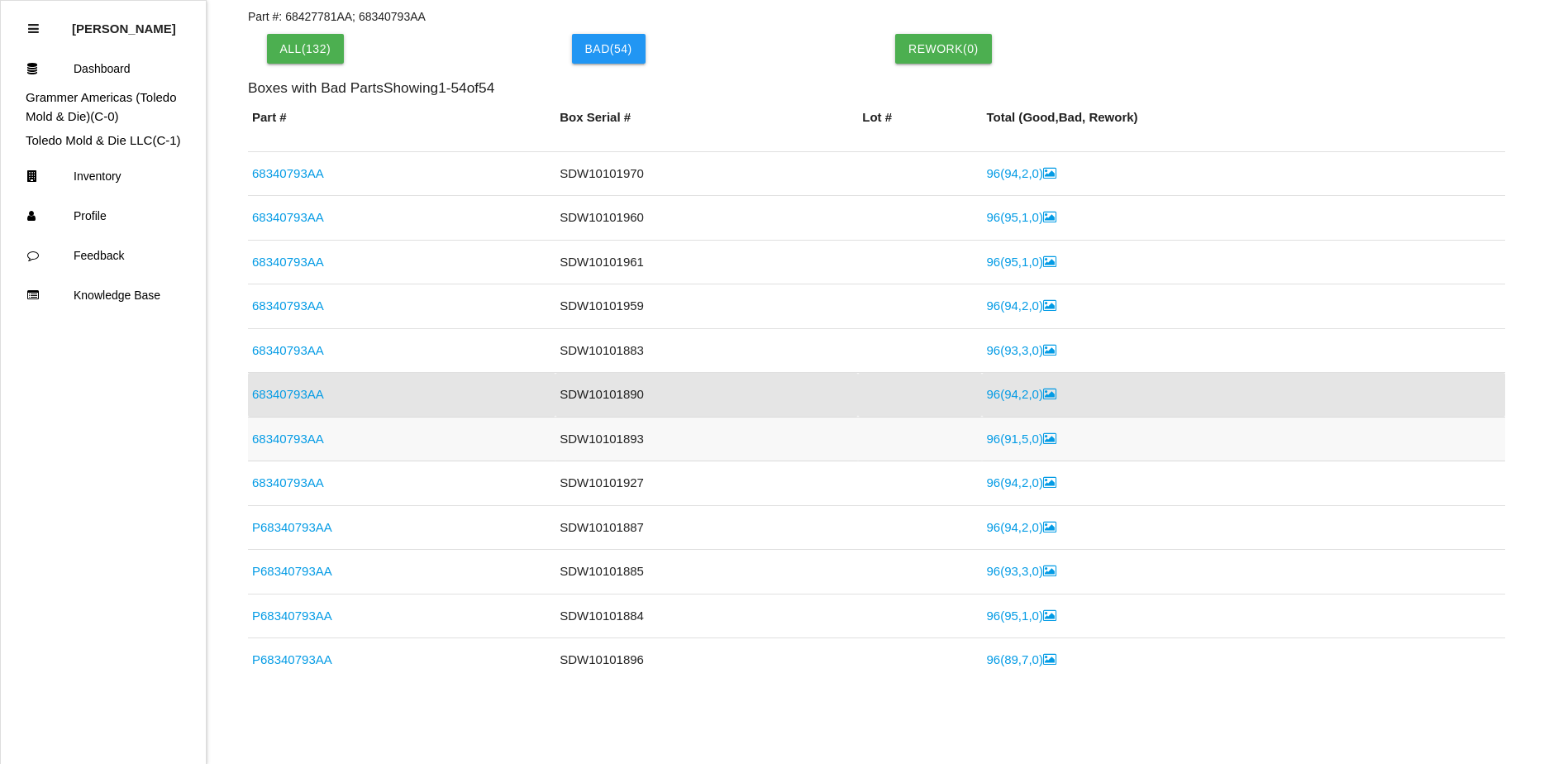
click at [989, 439] on link "96 ( 91 , 5 , 0 )" at bounding box center [1021, 439] width 70 height 14
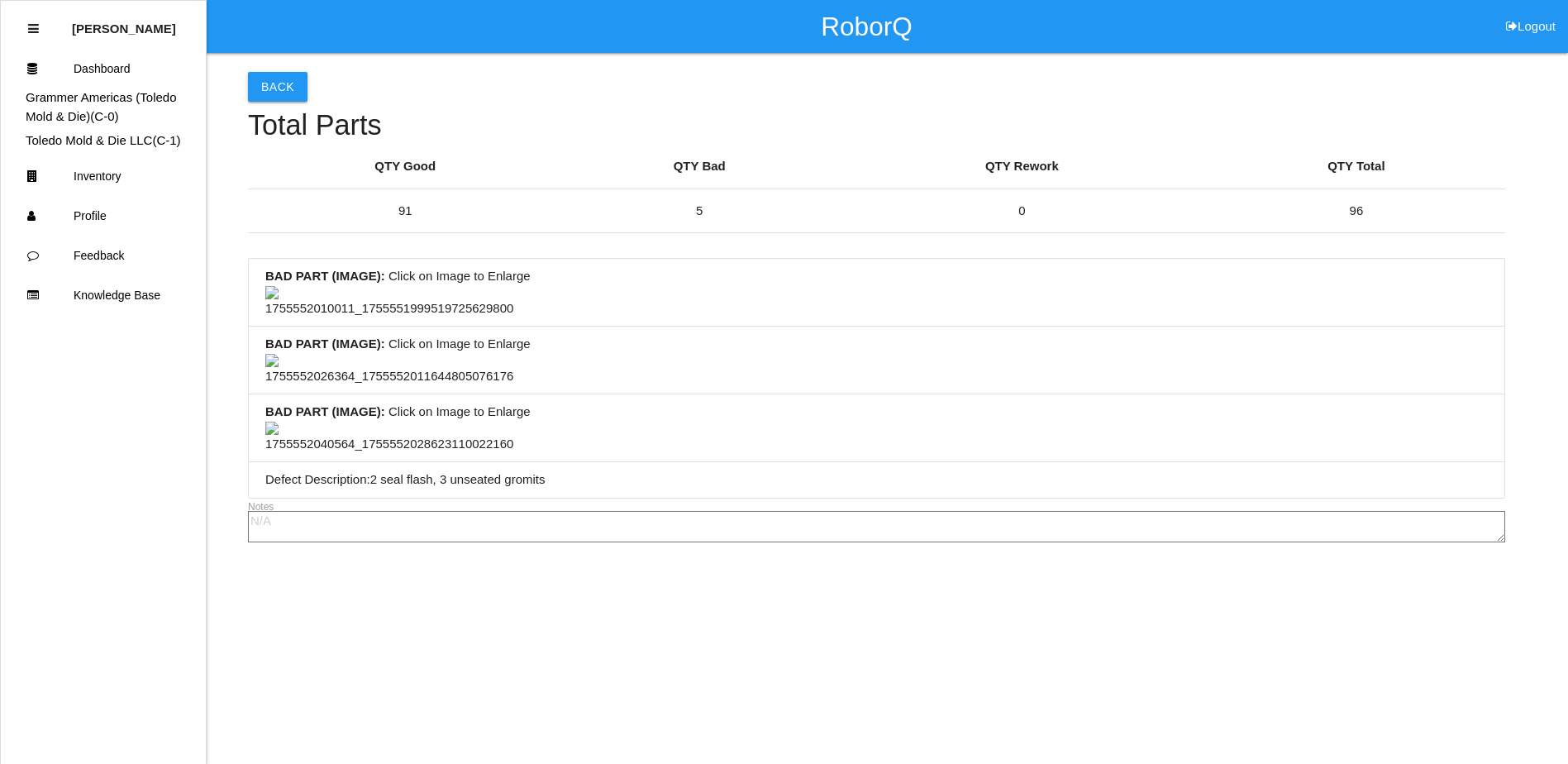
scroll to position [83, 0]
click at [781, 327] on li "BAD PART (IMAGE) : Click on Image to Enlarge" at bounding box center [877, 292] width 1255 height 68
click at [663, 327] on li "BAD PART (IMAGE) : Click on Image to Enlarge" at bounding box center [877, 292] width 1255 height 68
click at [288, 83] on button "Back" at bounding box center [277, 87] width 59 height 30
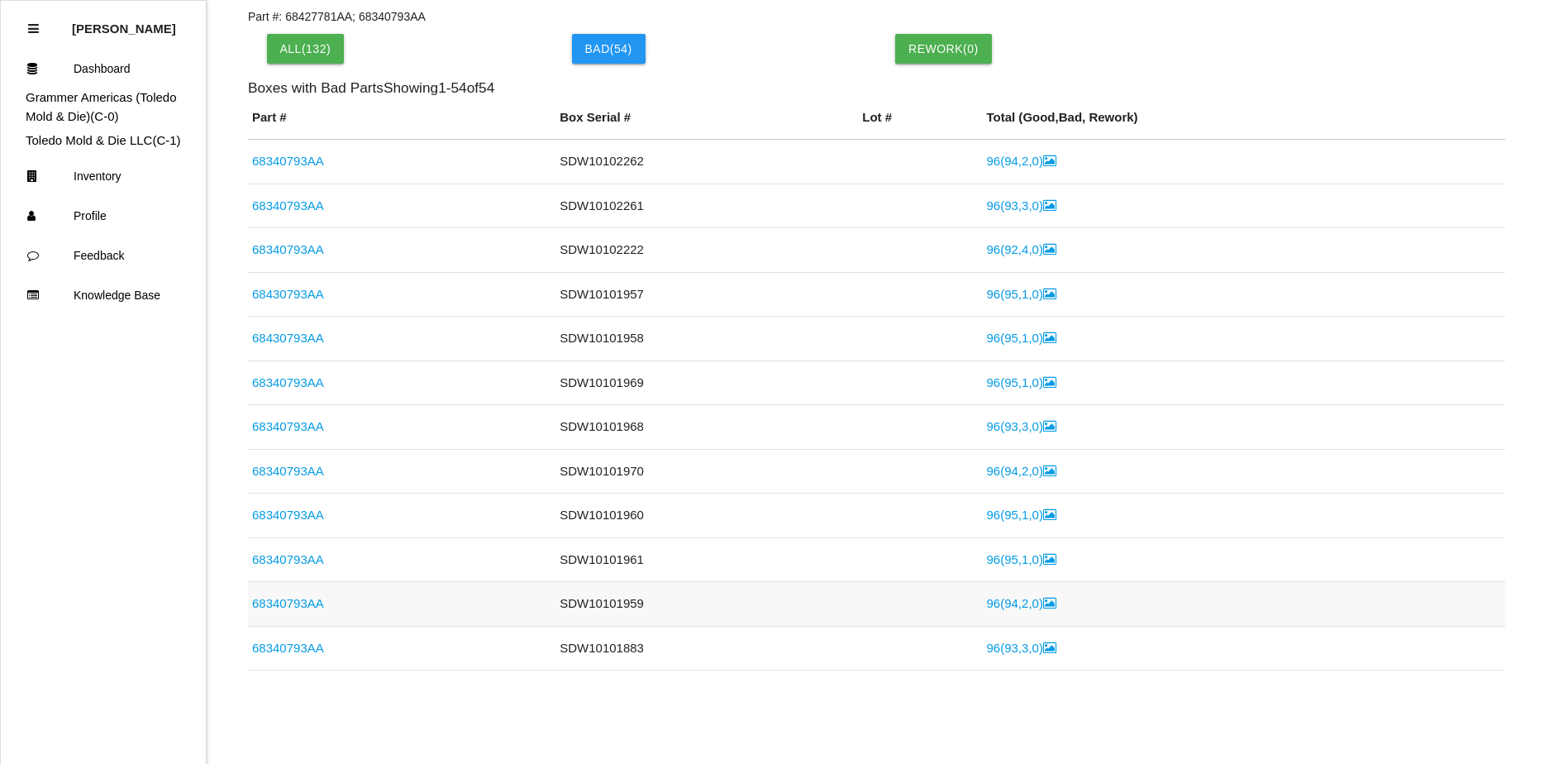
scroll to position [343, 0]
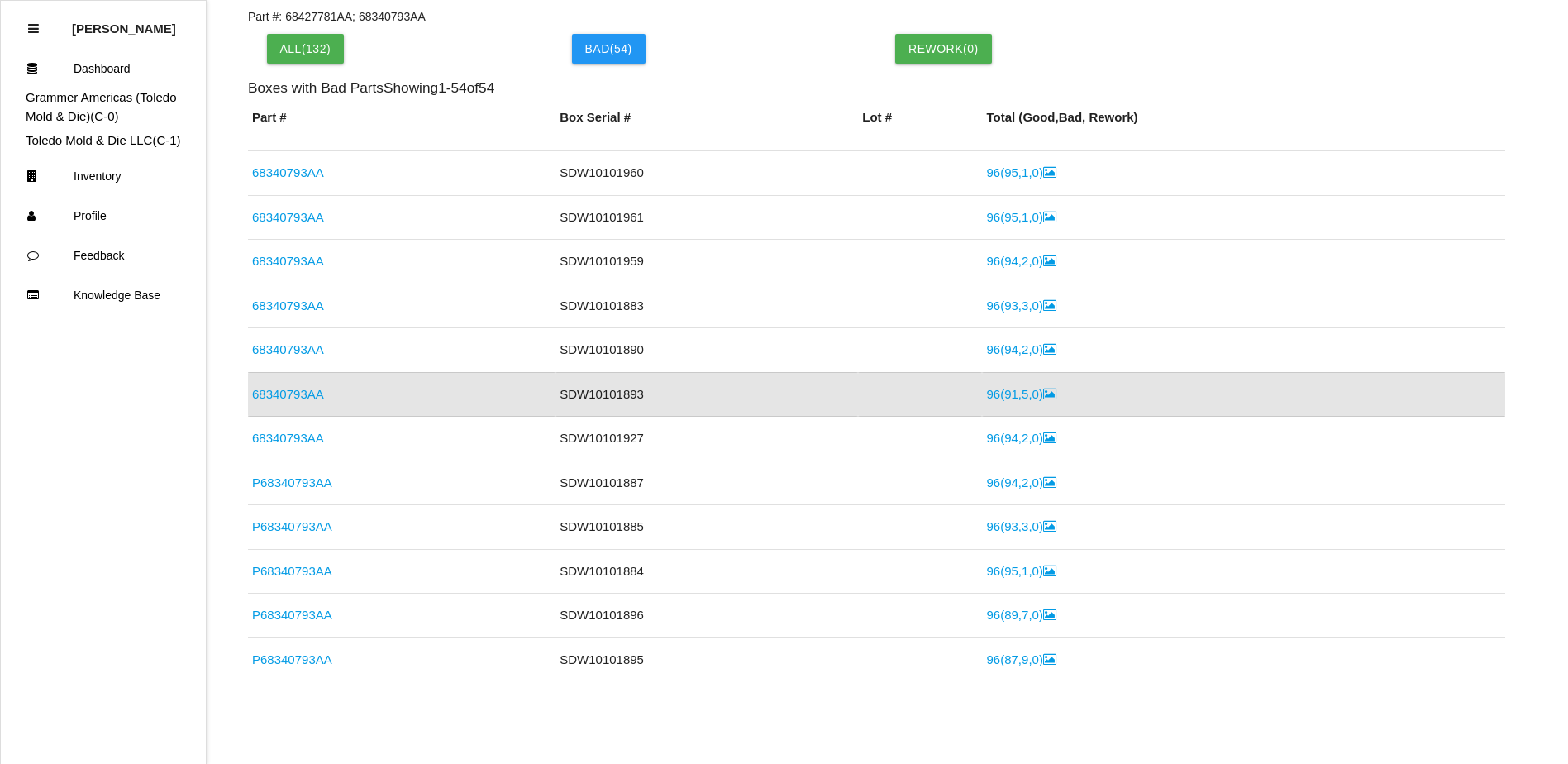
click at [306, 388] on link "68340793AA" at bounding box center [287, 394] width 72 height 14
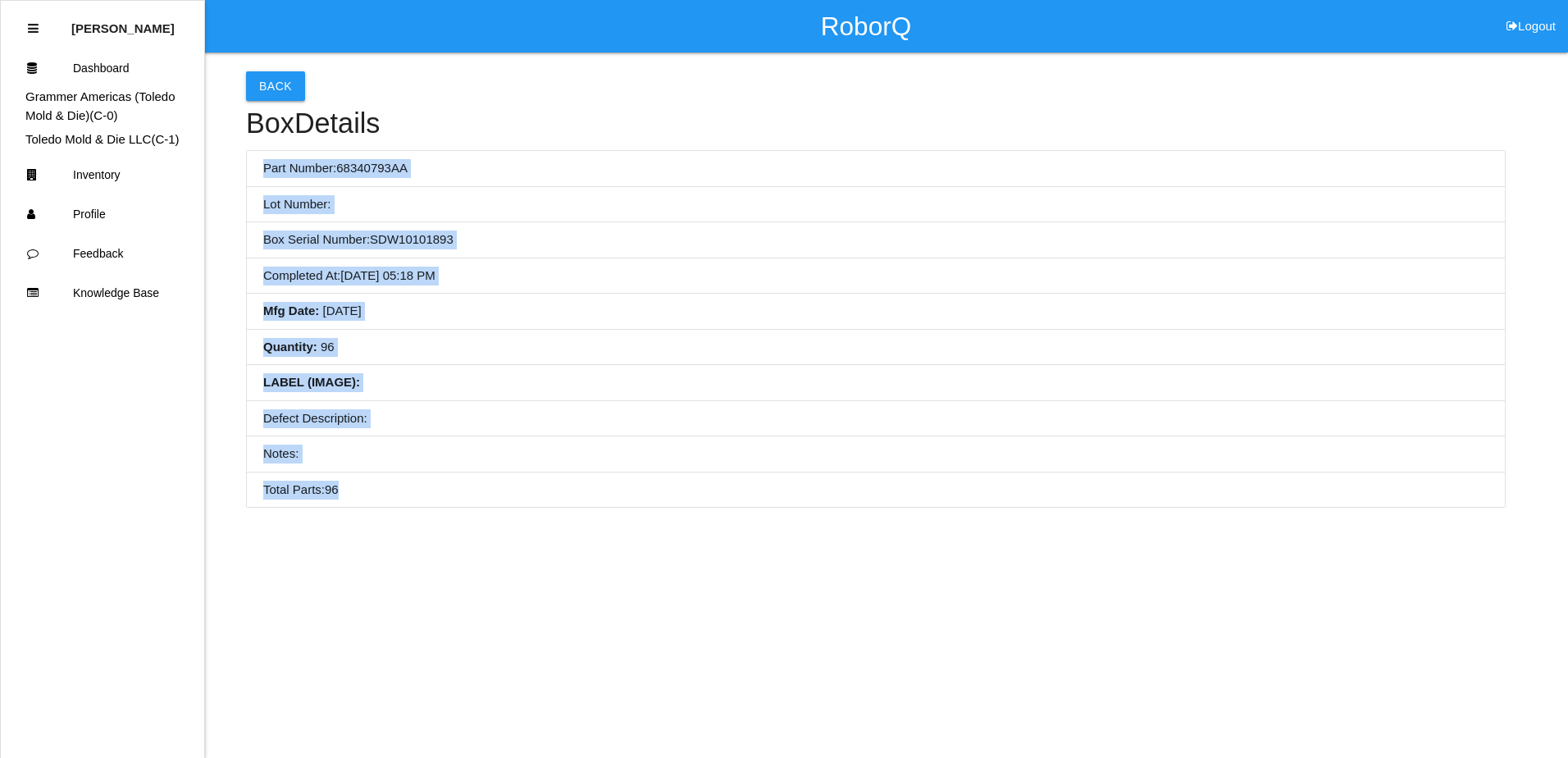
drag, startPoint x: 265, startPoint y: 166, endPoint x: 543, endPoint y: 480, distance: 419.4
click at [543, 480] on ul "Part Number: 68340793AA Lot Number: Box Serial Number: SDW10101893 Completed At…" at bounding box center [876, 329] width 1260 height 358
click at [765, 412] on li "Defect Description:" at bounding box center [876, 419] width 1258 height 36
click at [272, 81] on button "Back" at bounding box center [275, 86] width 59 height 30
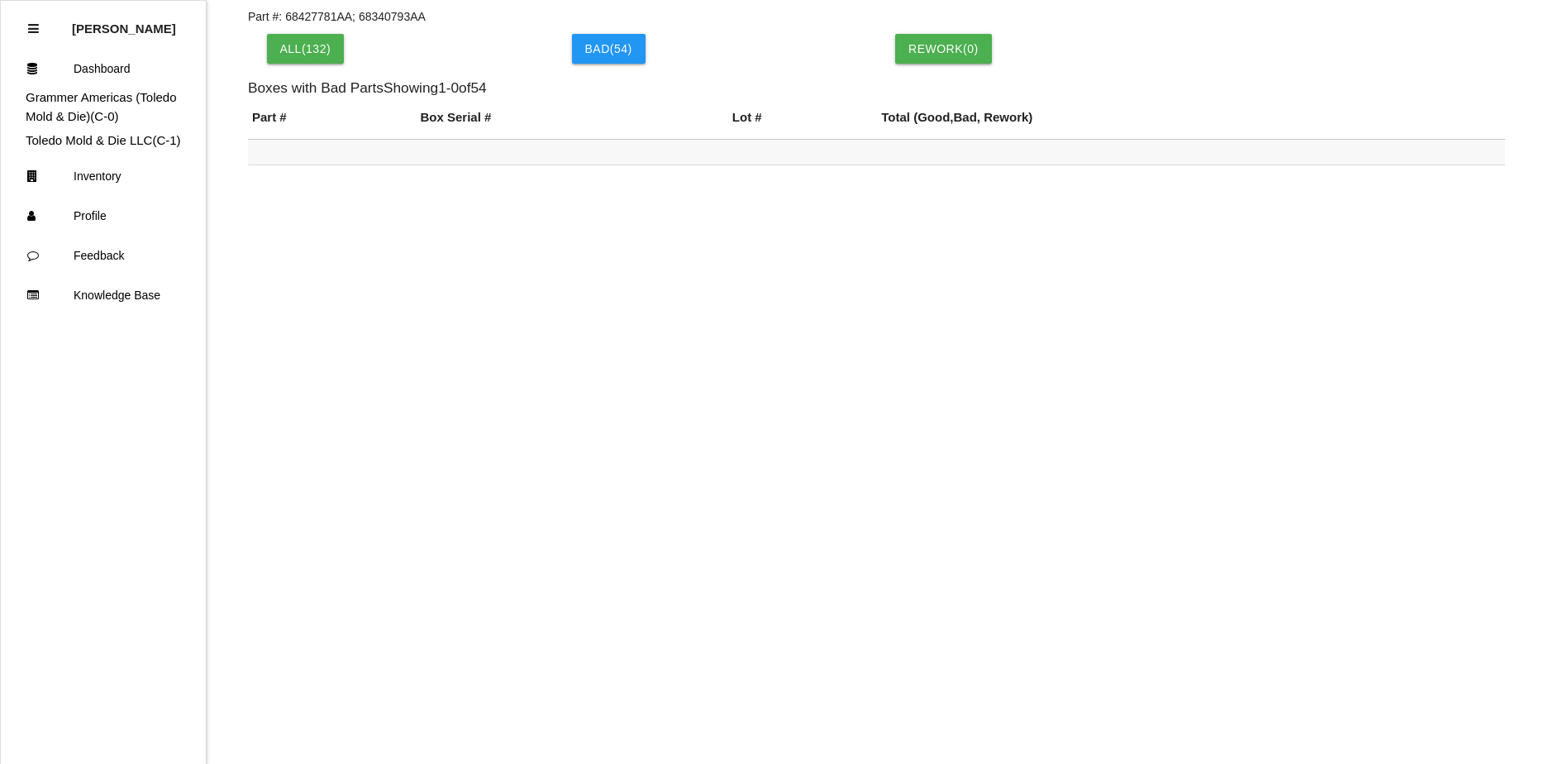
scroll to position [343, 0]
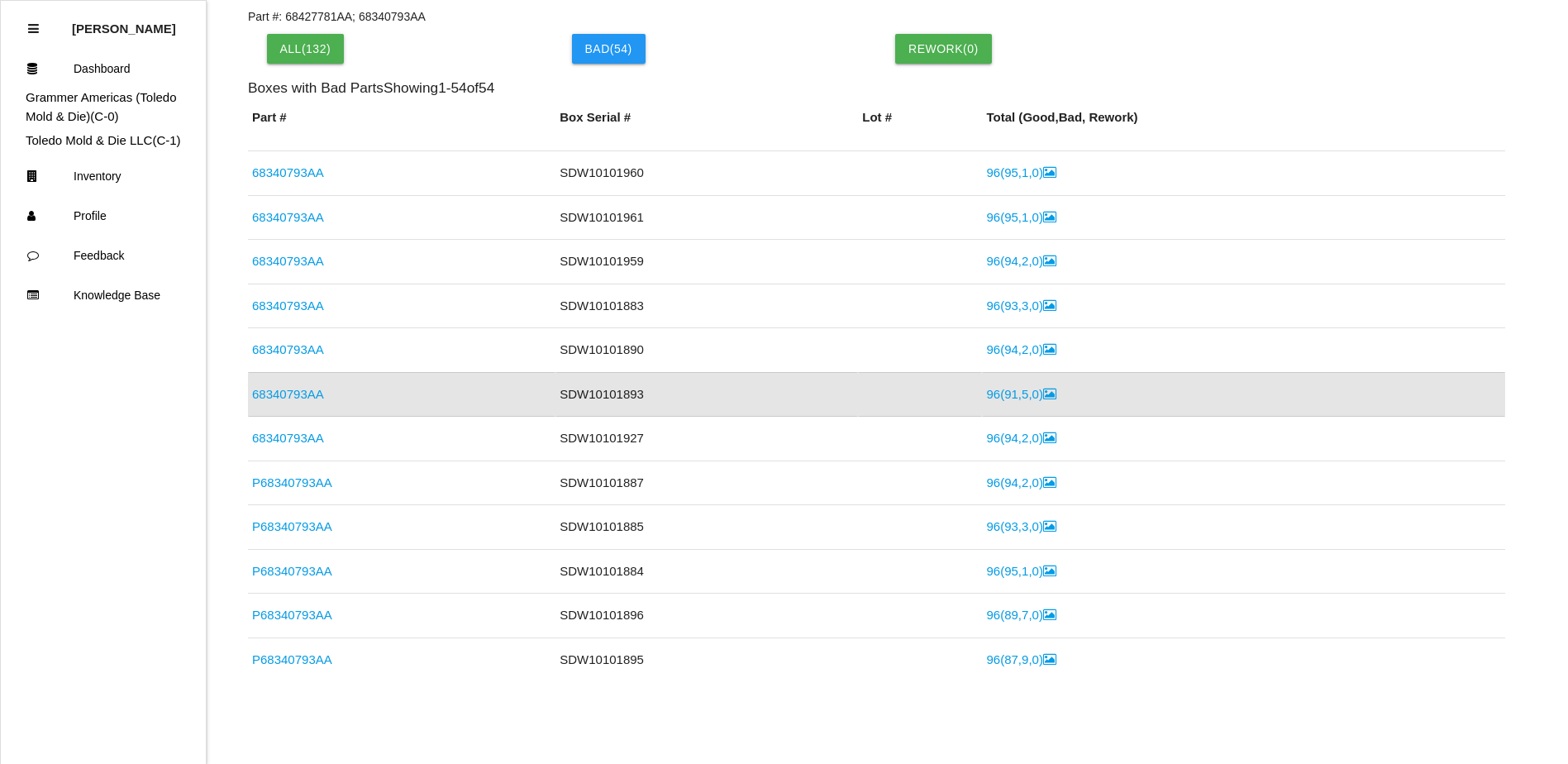
click at [999, 395] on link "96 ( 91 , 5 , 0 )" at bounding box center [1021, 394] width 70 height 14
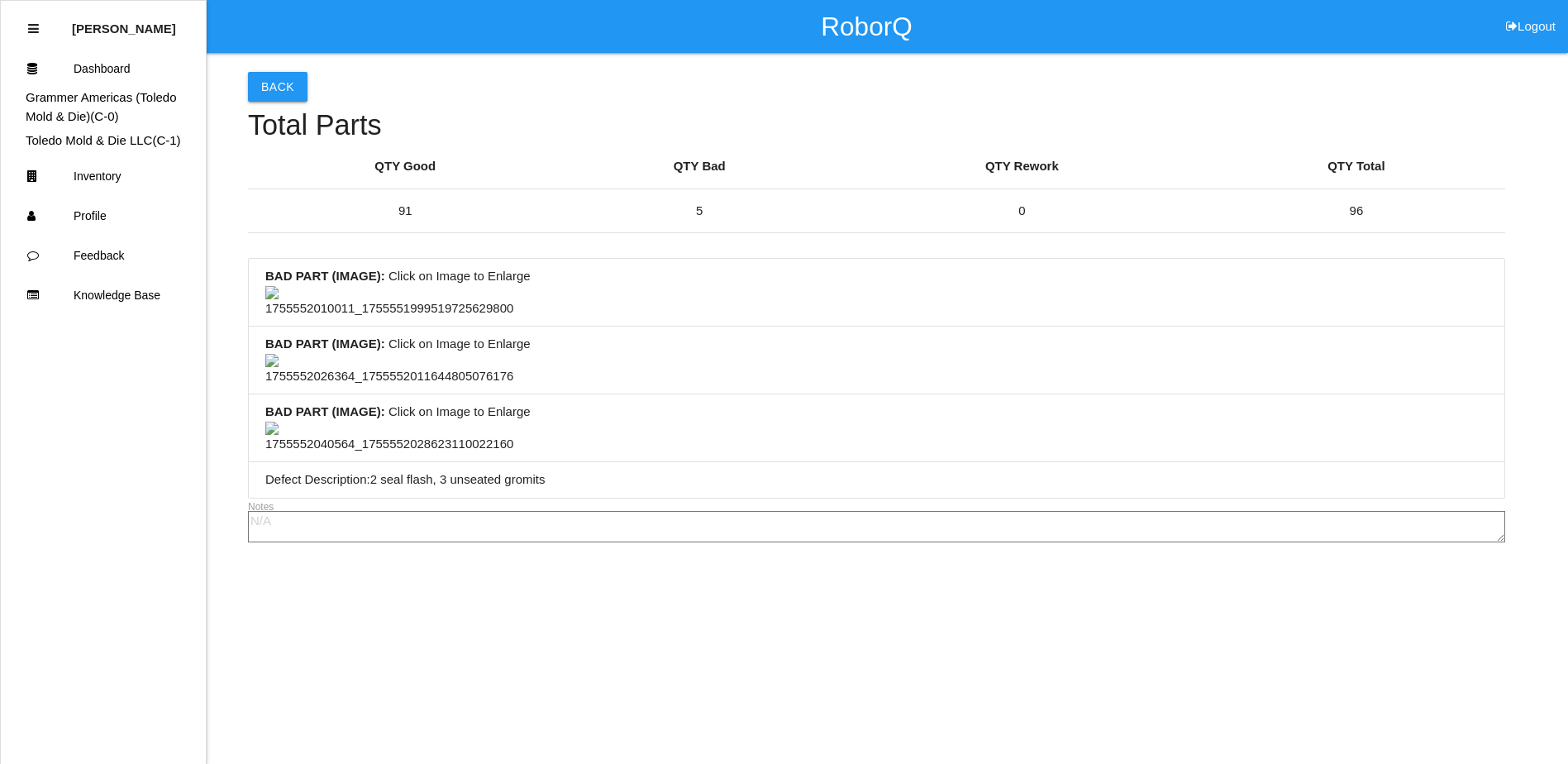
scroll to position [775, 0]
click at [786, 394] on li "BAD PART (IMAGE) : Click on Image to Enlarge" at bounding box center [877, 427] width 1255 height 68
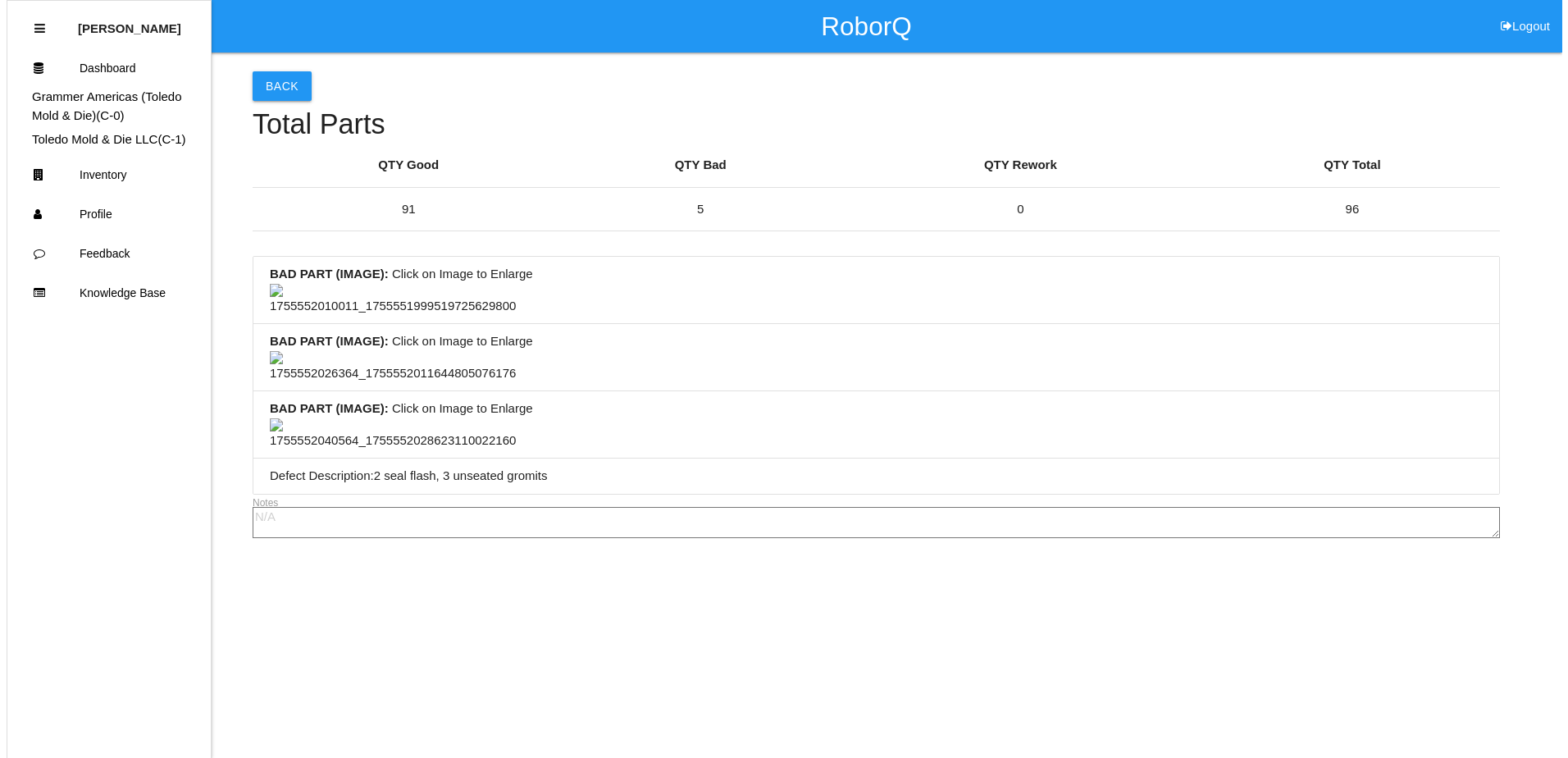
scroll to position [0, 0]
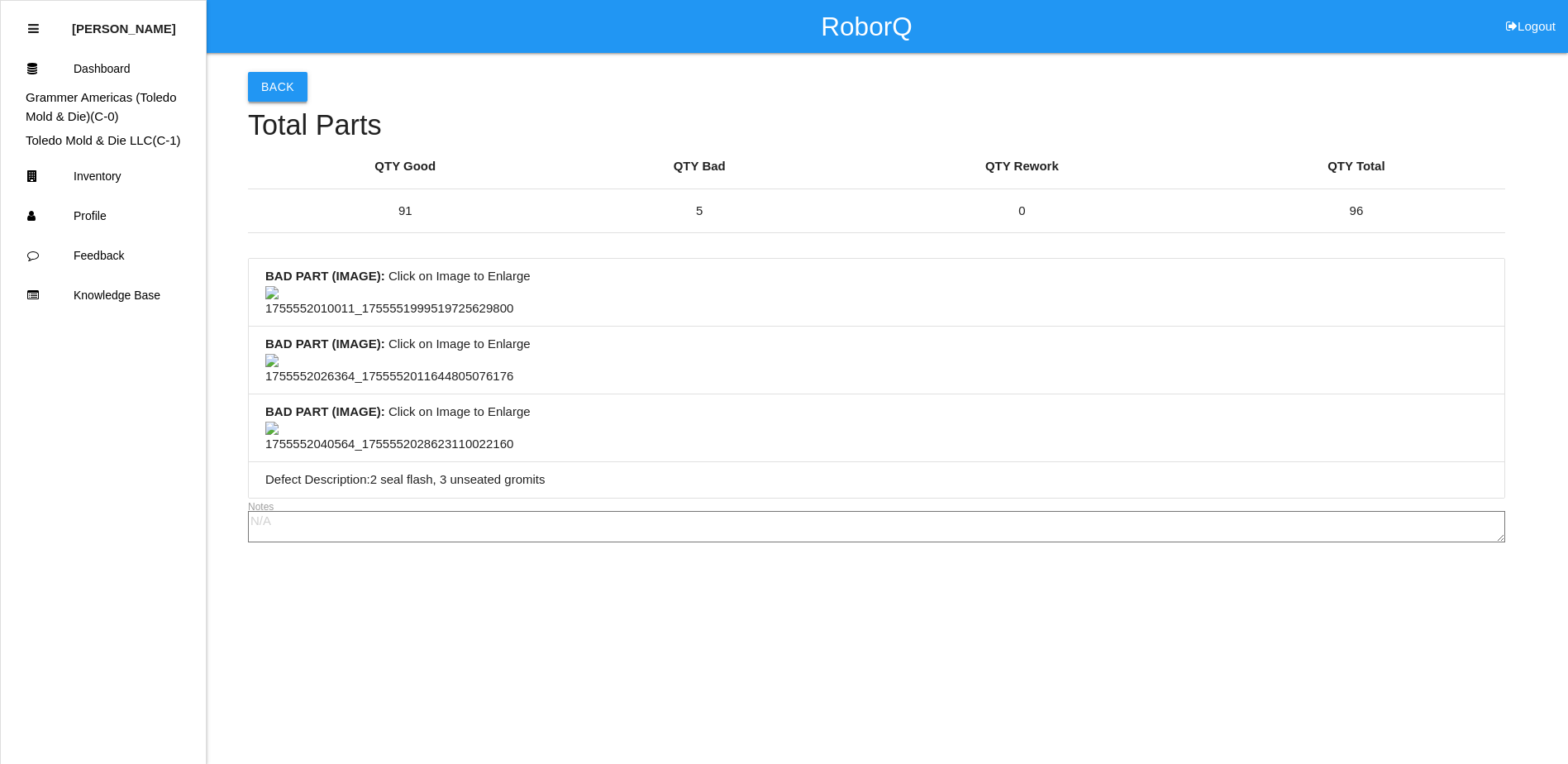
click at [297, 85] on button "Back" at bounding box center [277, 87] width 59 height 30
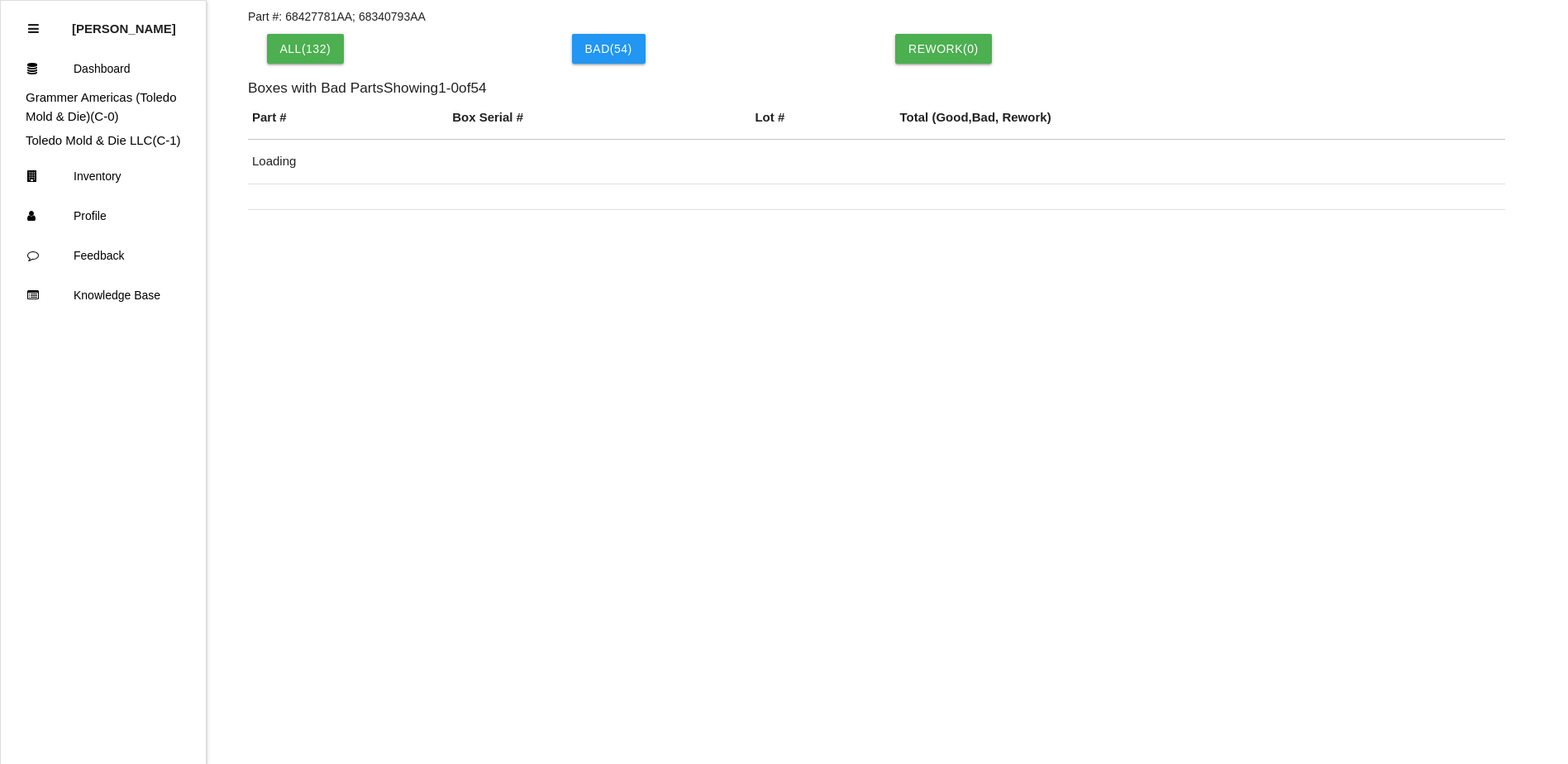
scroll to position [343, 0]
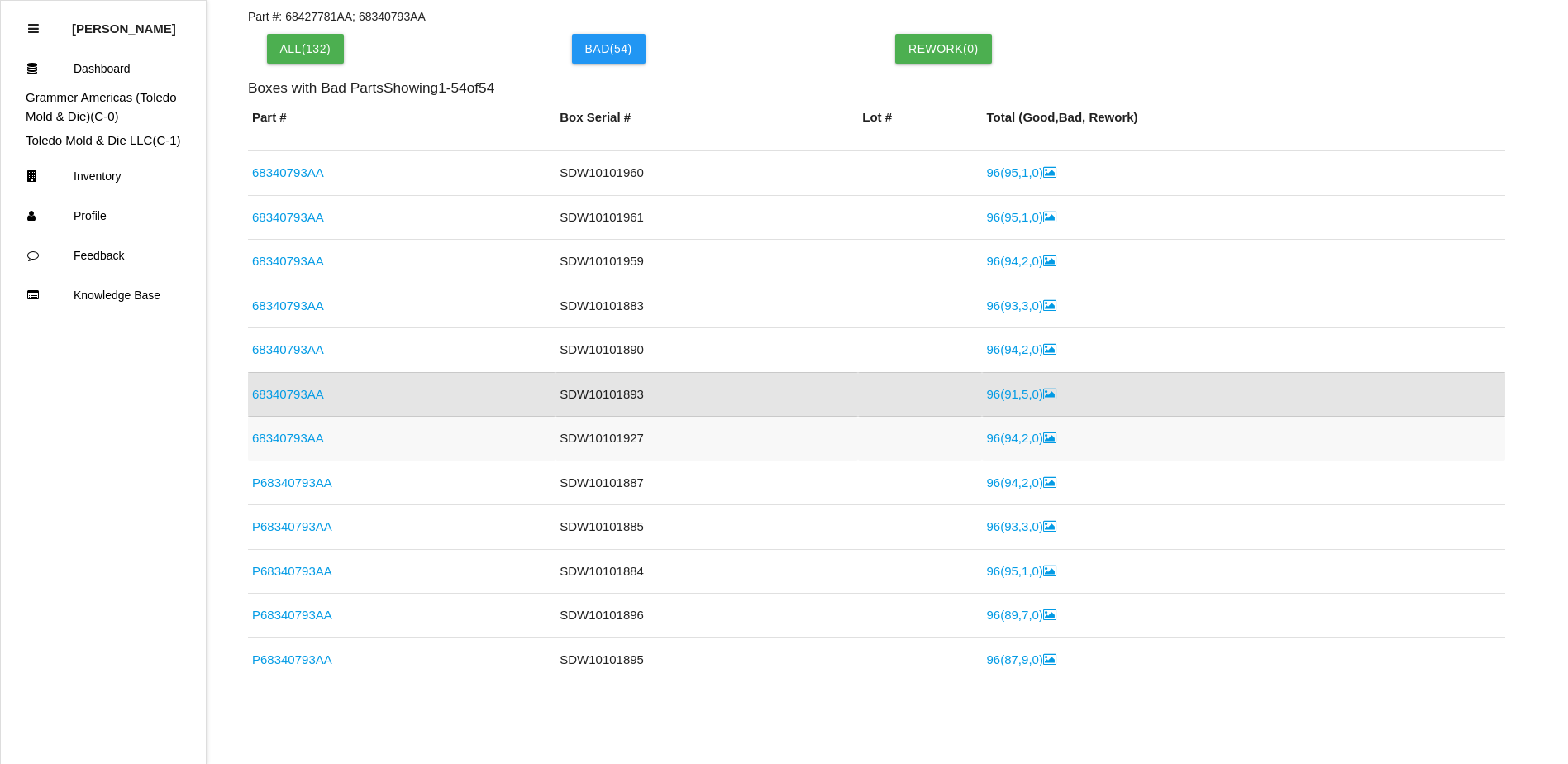
click at [296, 440] on link "68340793AA" at bounding box center [287, 438] width 72 height 14
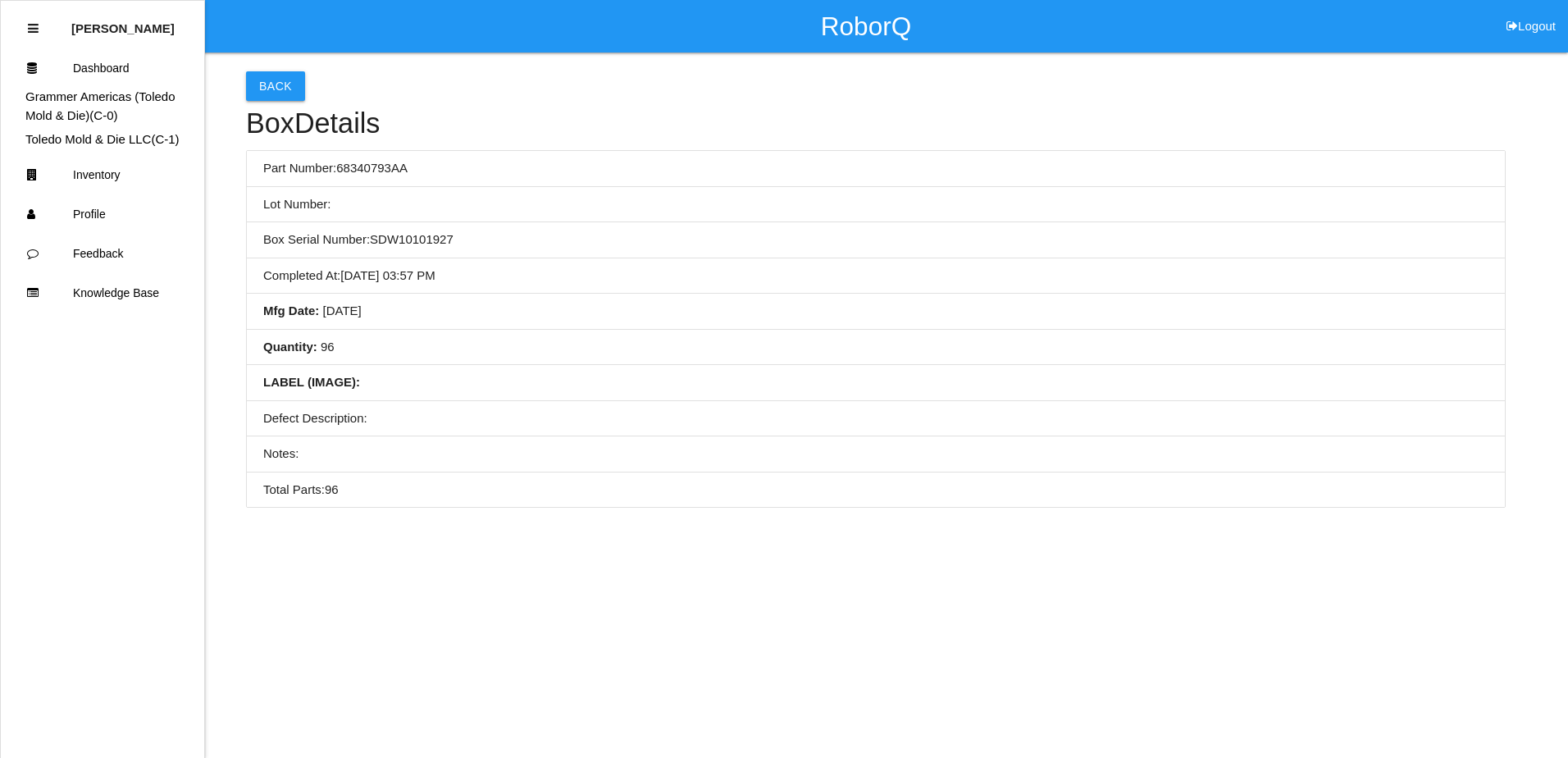
click at [441, 316] on li "Mfg Date : [DATE]" at bounding box center [876, 311] width 1258 height 36
click at [257, 87] on button "Back" at bounding box center [275, 86] width 59 height 30
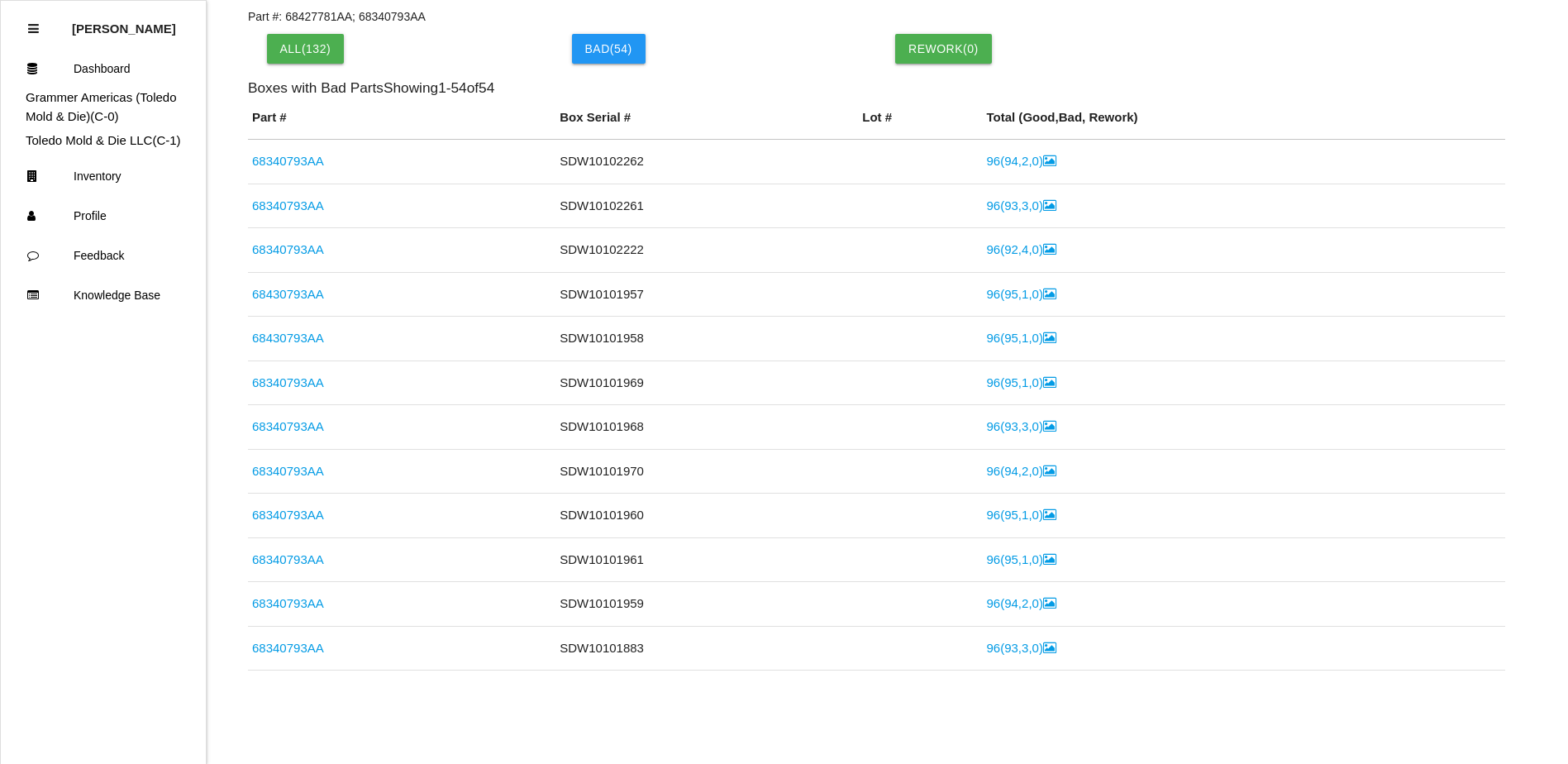
click at [575, 117] on th "Box Serial #" at bounding box center [706, 125] width 303 height 32
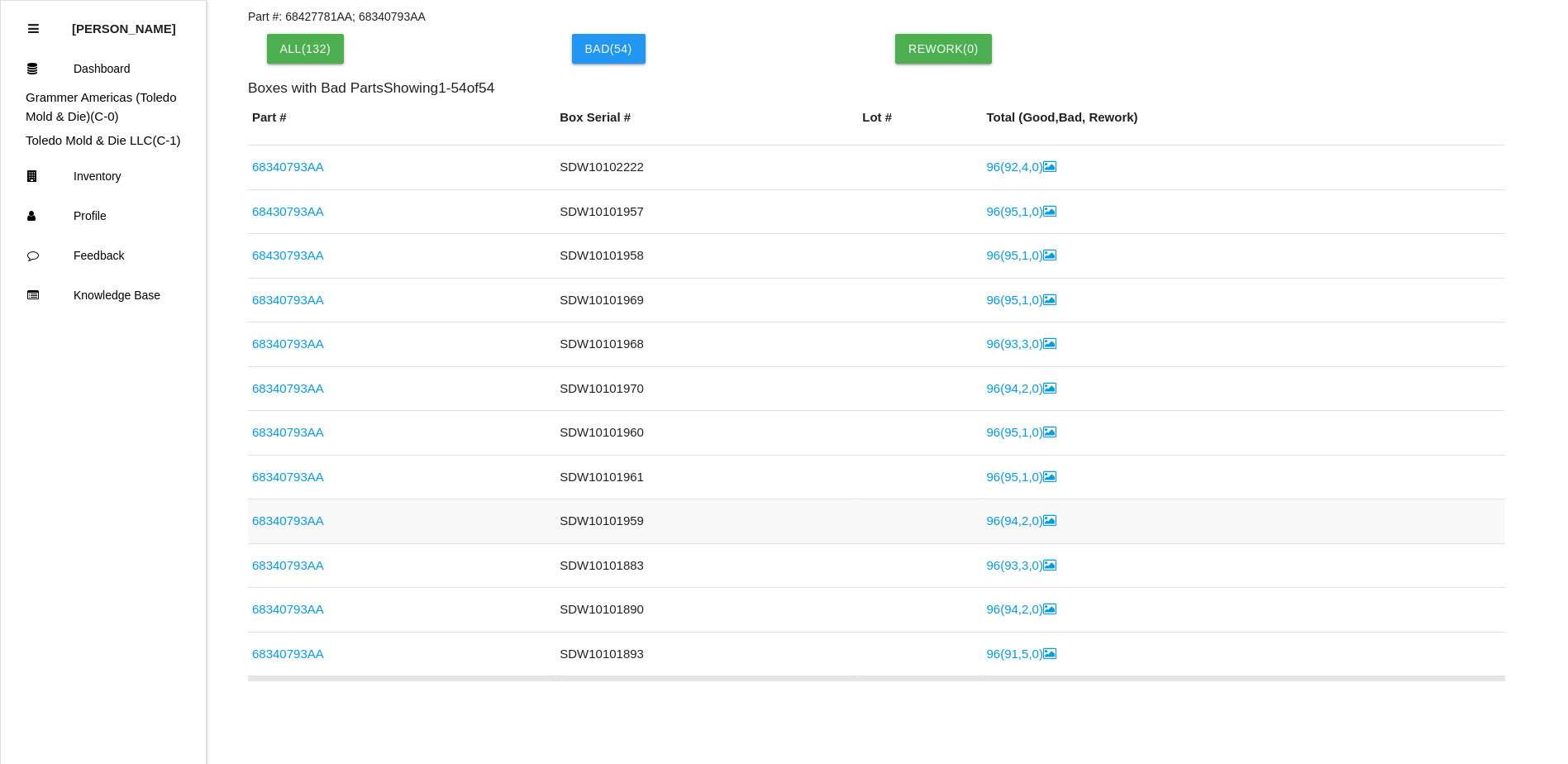
scroll to position [165, 0]
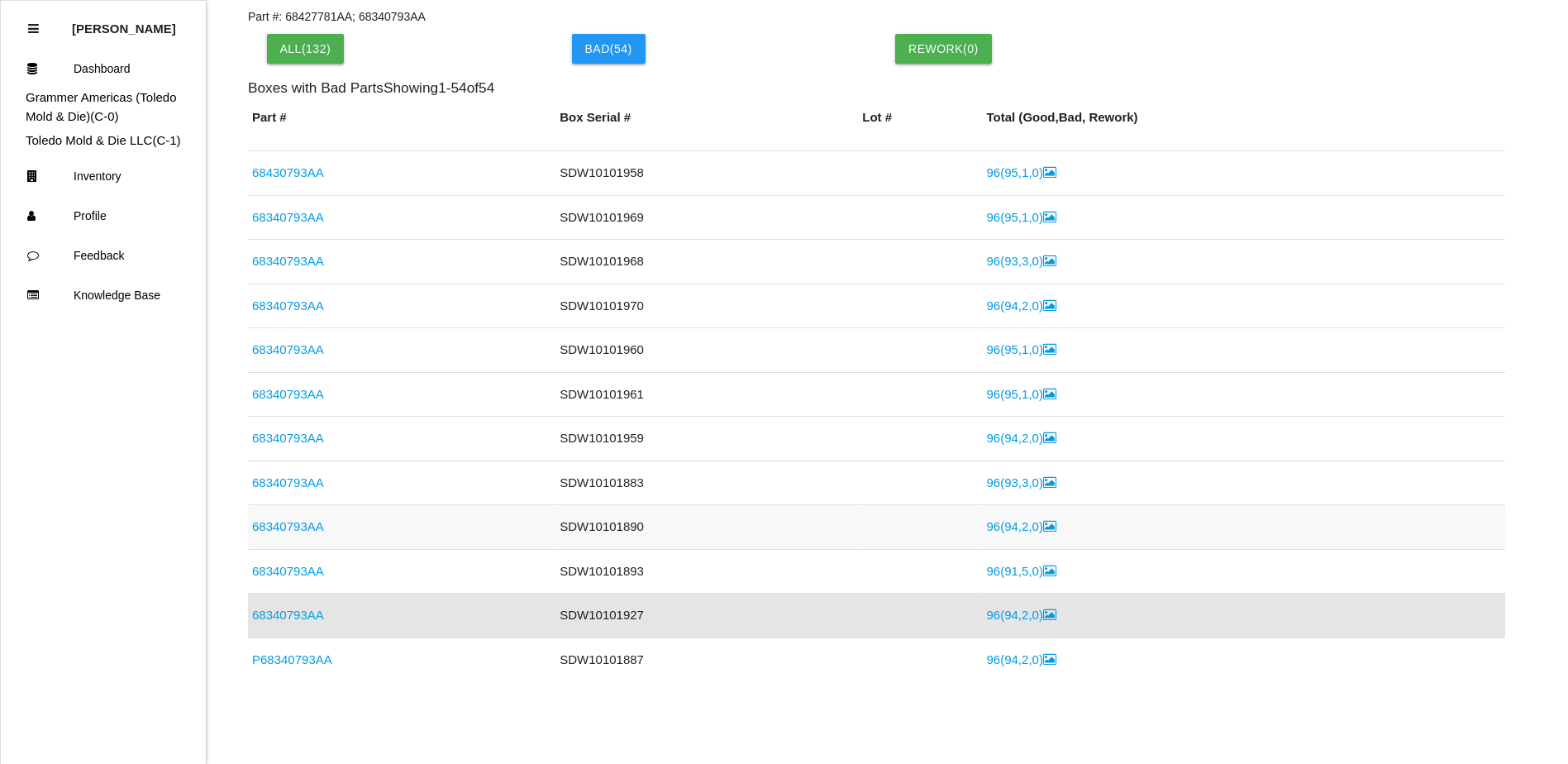
click at [291, 527] on link "68340793AA" at bounding box center [287, 526] width 72 height 14
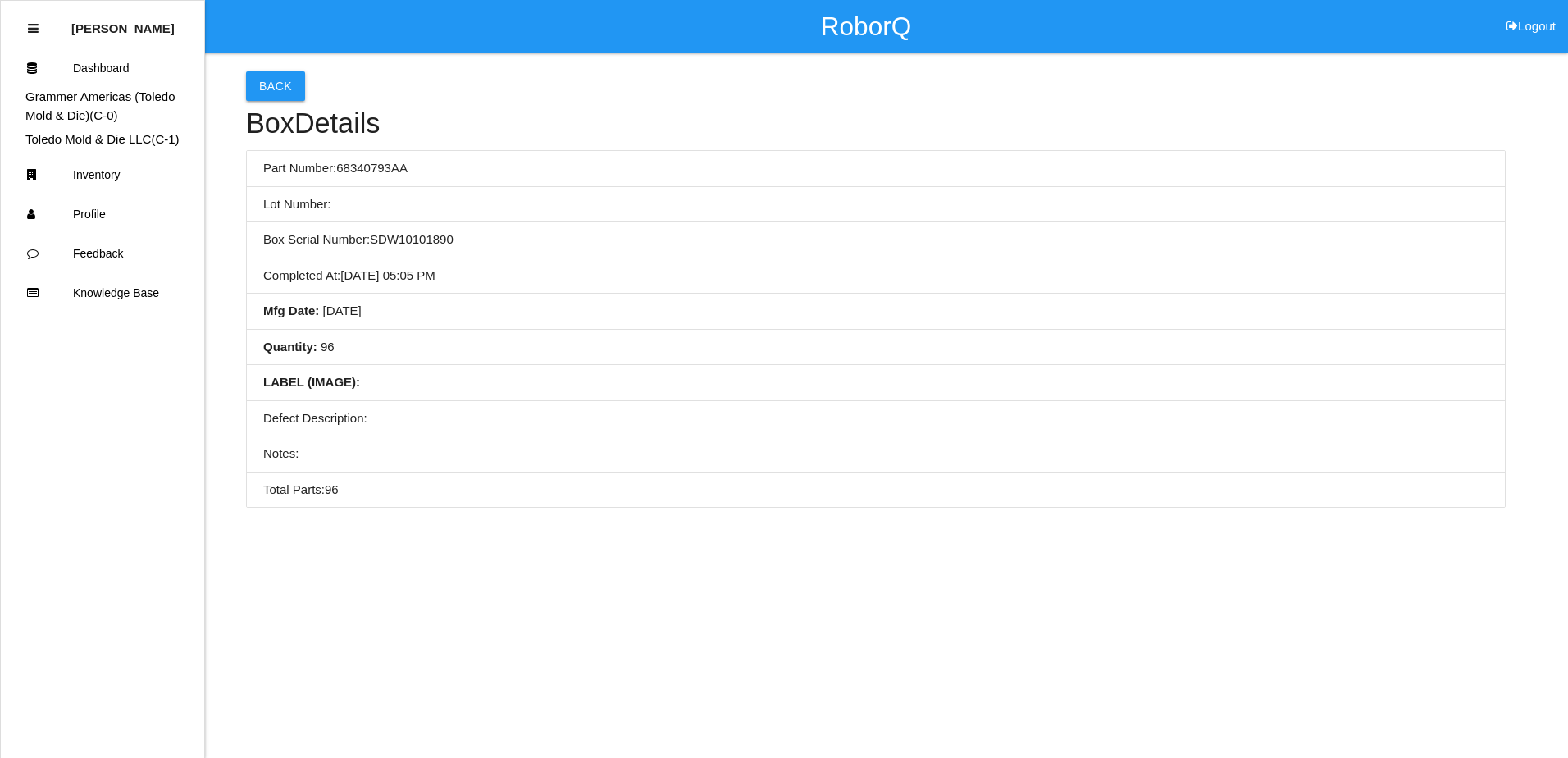
click at [590, 301] on li "Mfg Date : [DATE]" at bounding box center [876, 311] width 1258 height 36
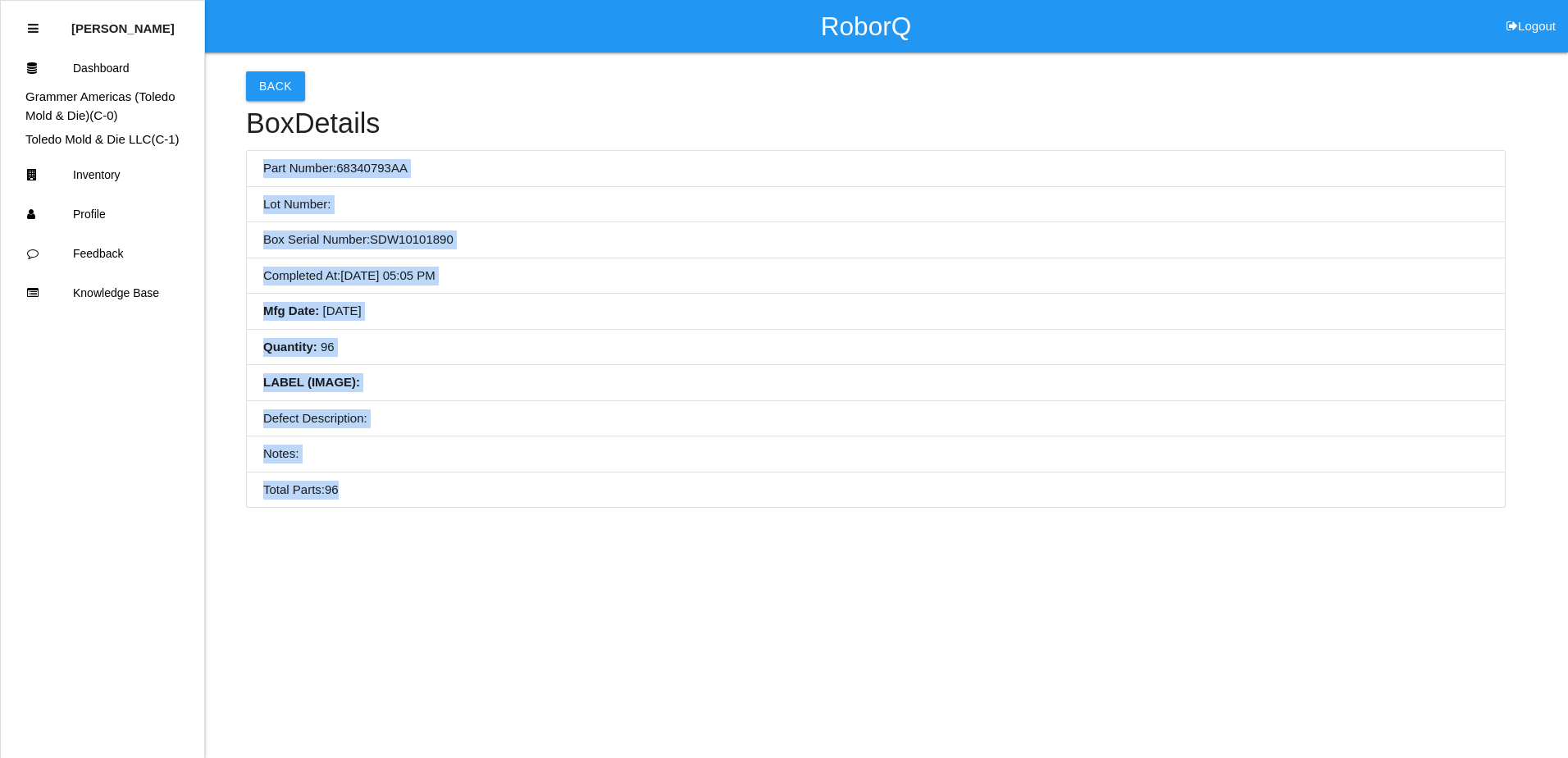
drag, startPoint x: 263, startPoint y: 172, endPoint x: 502, endPoint y: 479, distance: 389.1
click at [502, 479] on ul "Part Number: 68340793AA Lot Number: Box Serial Number: SDW10101890 Completed At…" at bounding box center [876, 329] width 1260 height 358
click at [762, 360] on li "Quantity : 96" at bounding box center [876, 347] width 1258 height 36
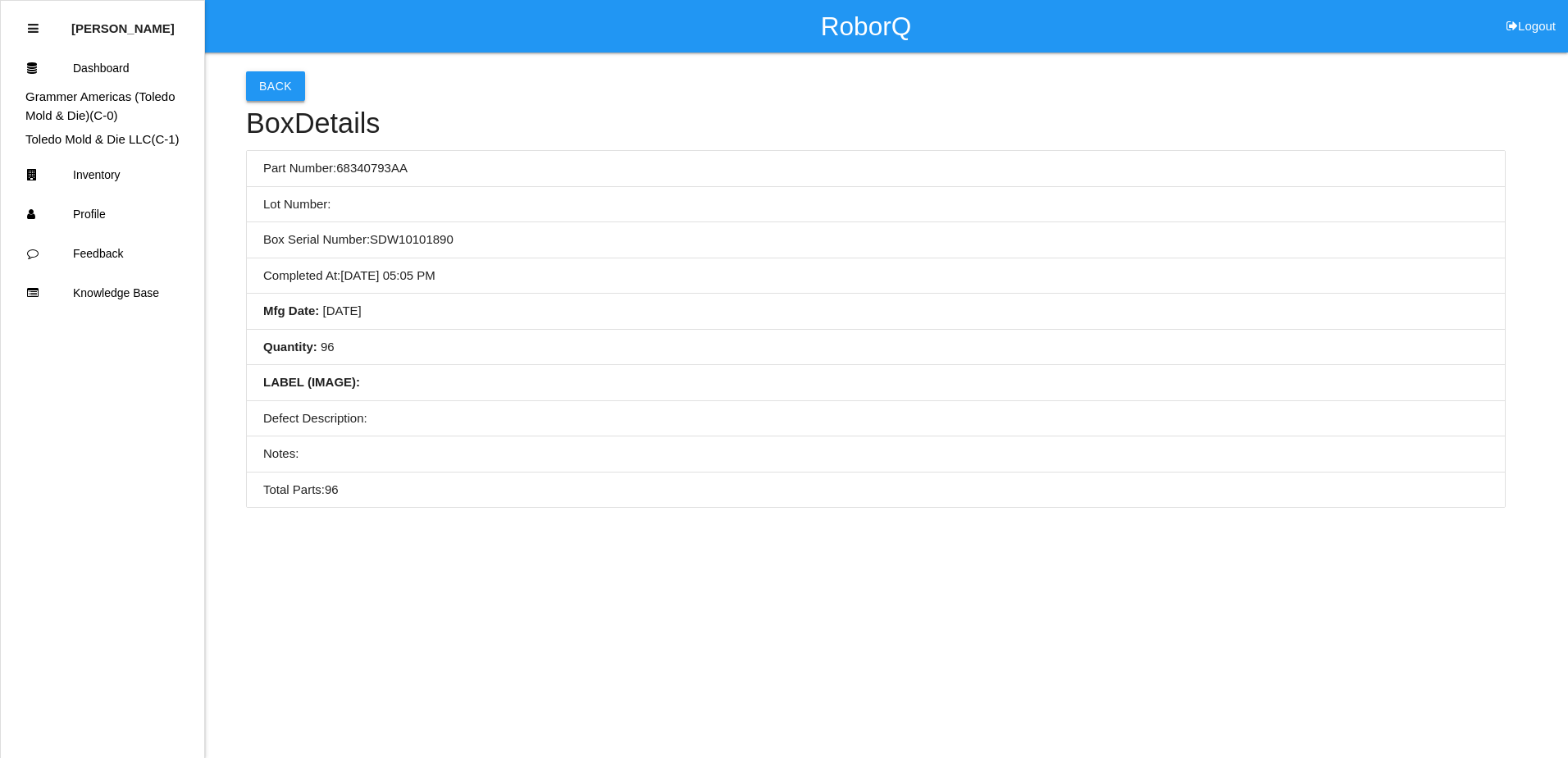
click at [265, 84] on button "Back" at bounding box center [275, 86] width 59 height 30
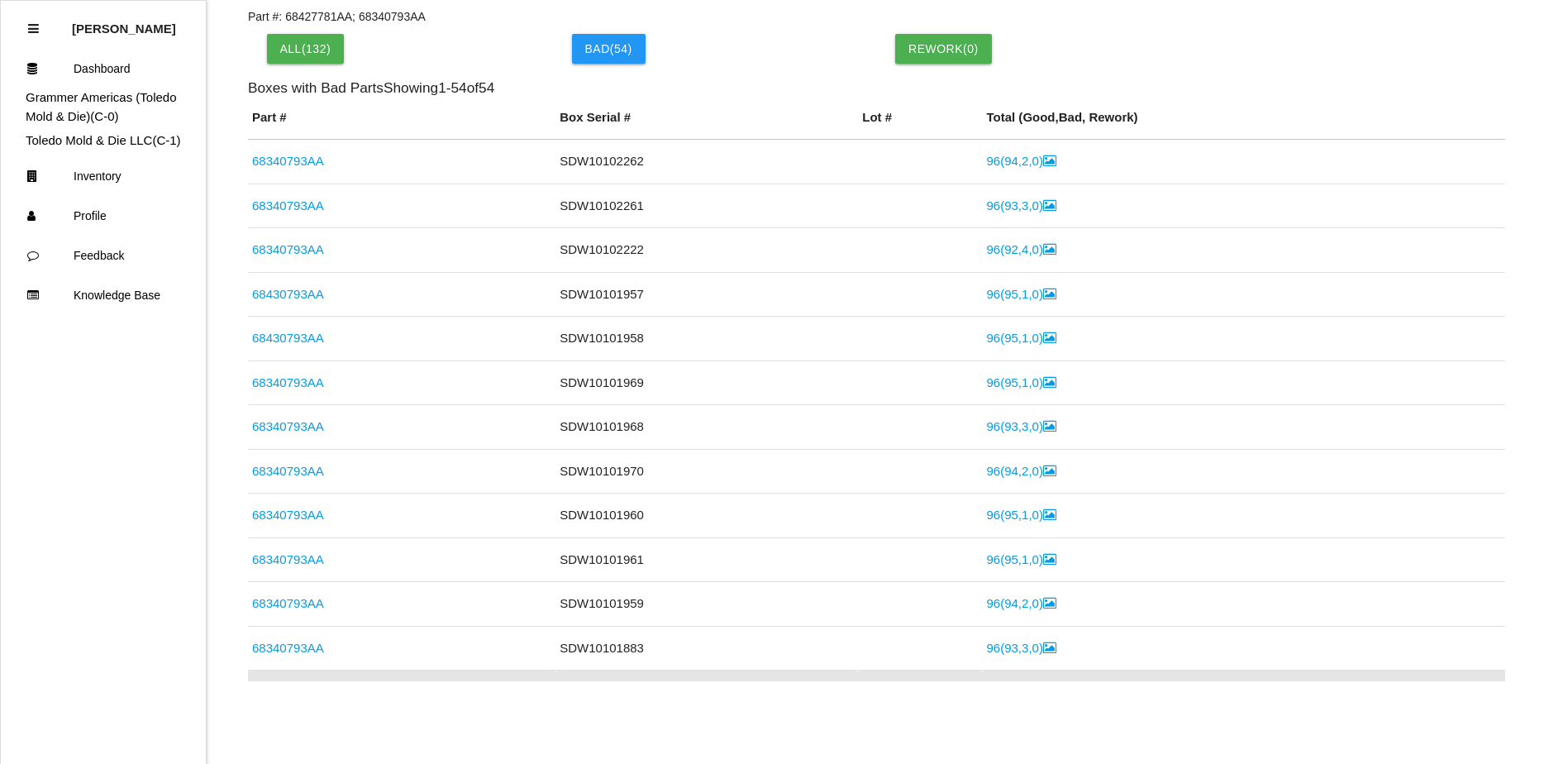
scroll to position [298, 0]
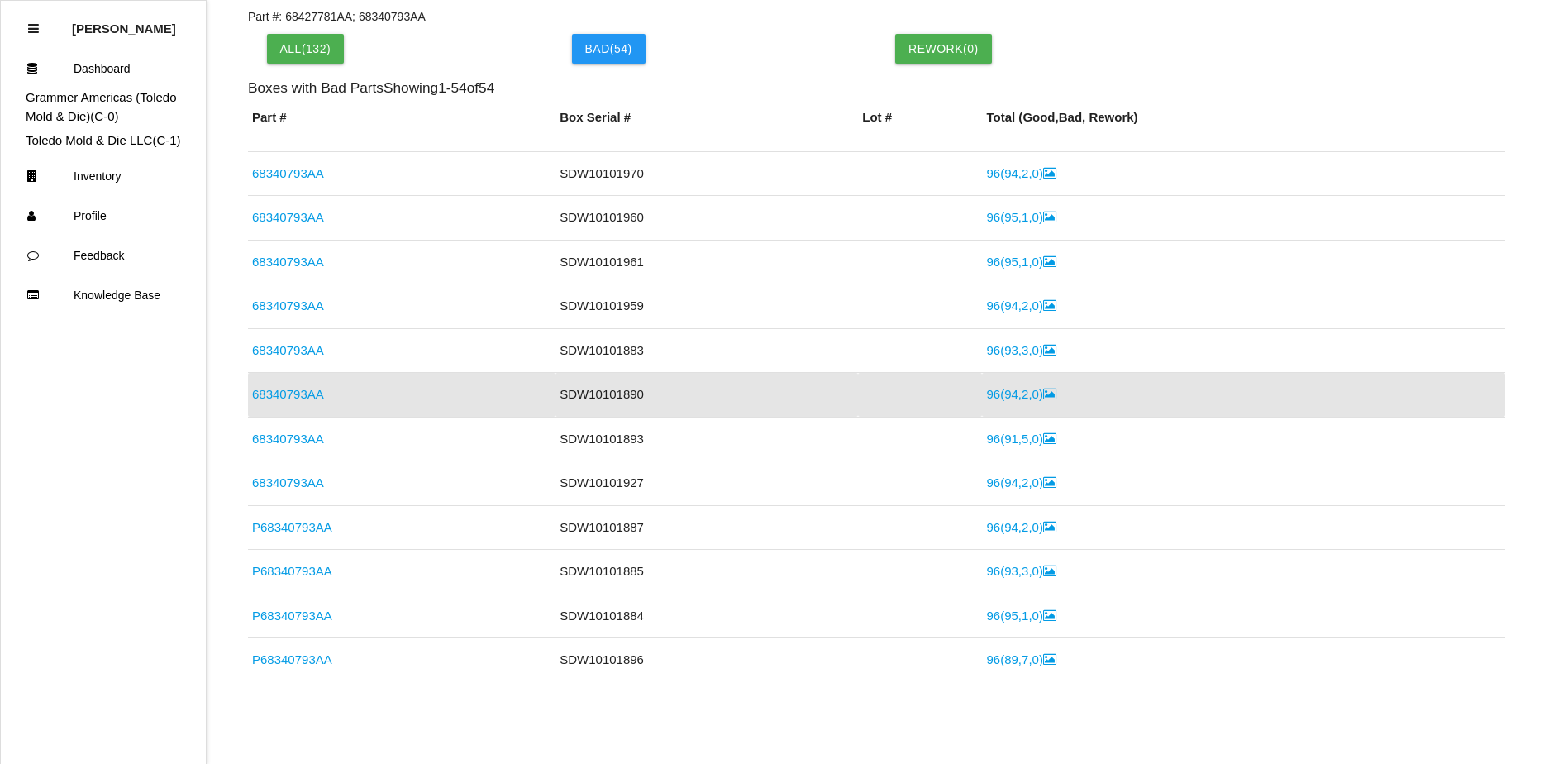
click at [986, 394] on link "96 ( 94 , 2 , 0 )" at bounding box center [1021, 394] width 70 height 14
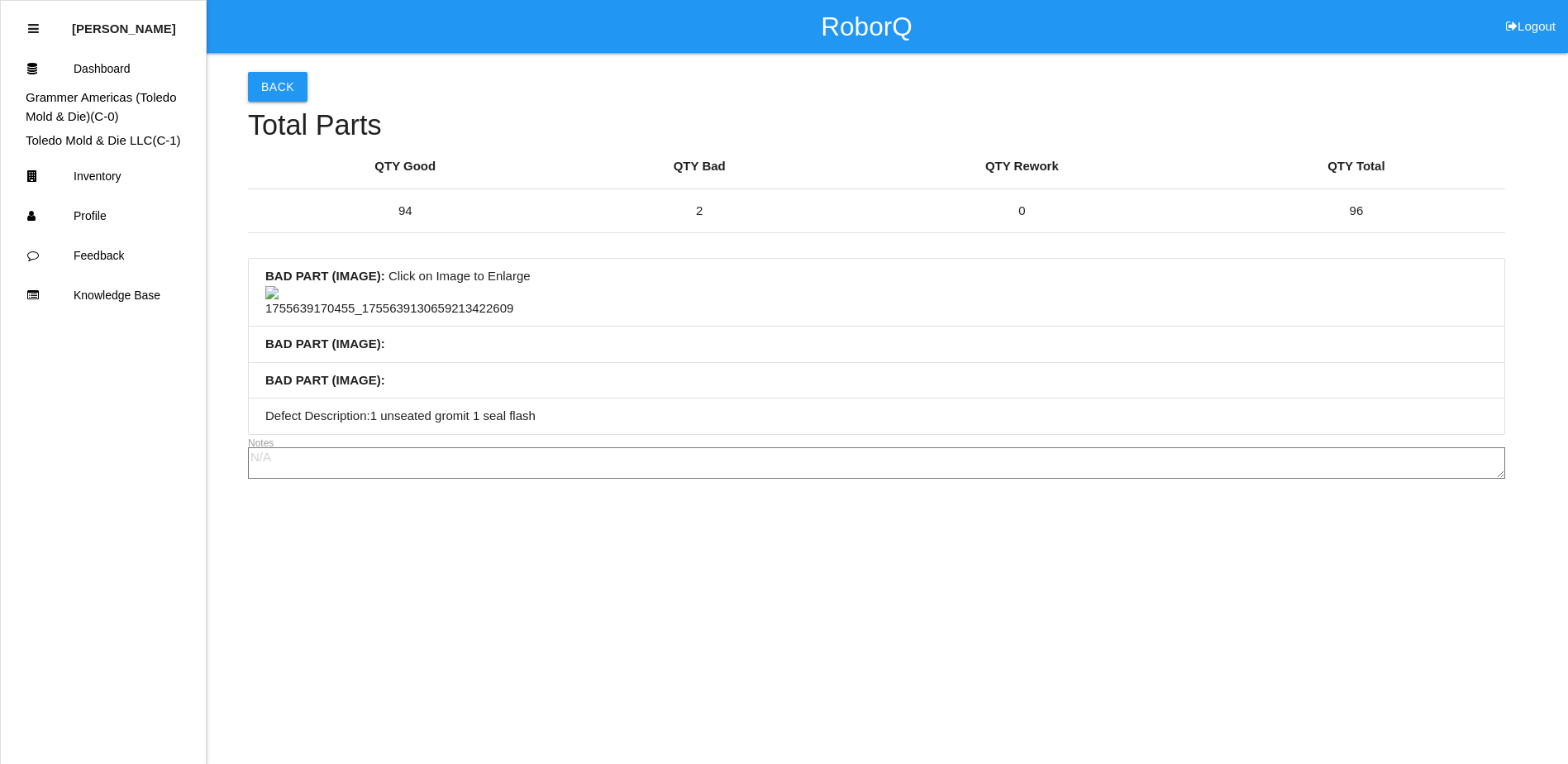
scroll to position [83, 0]
click at [404, 318] on img at bounding box center [388, 302] width 248 height 33
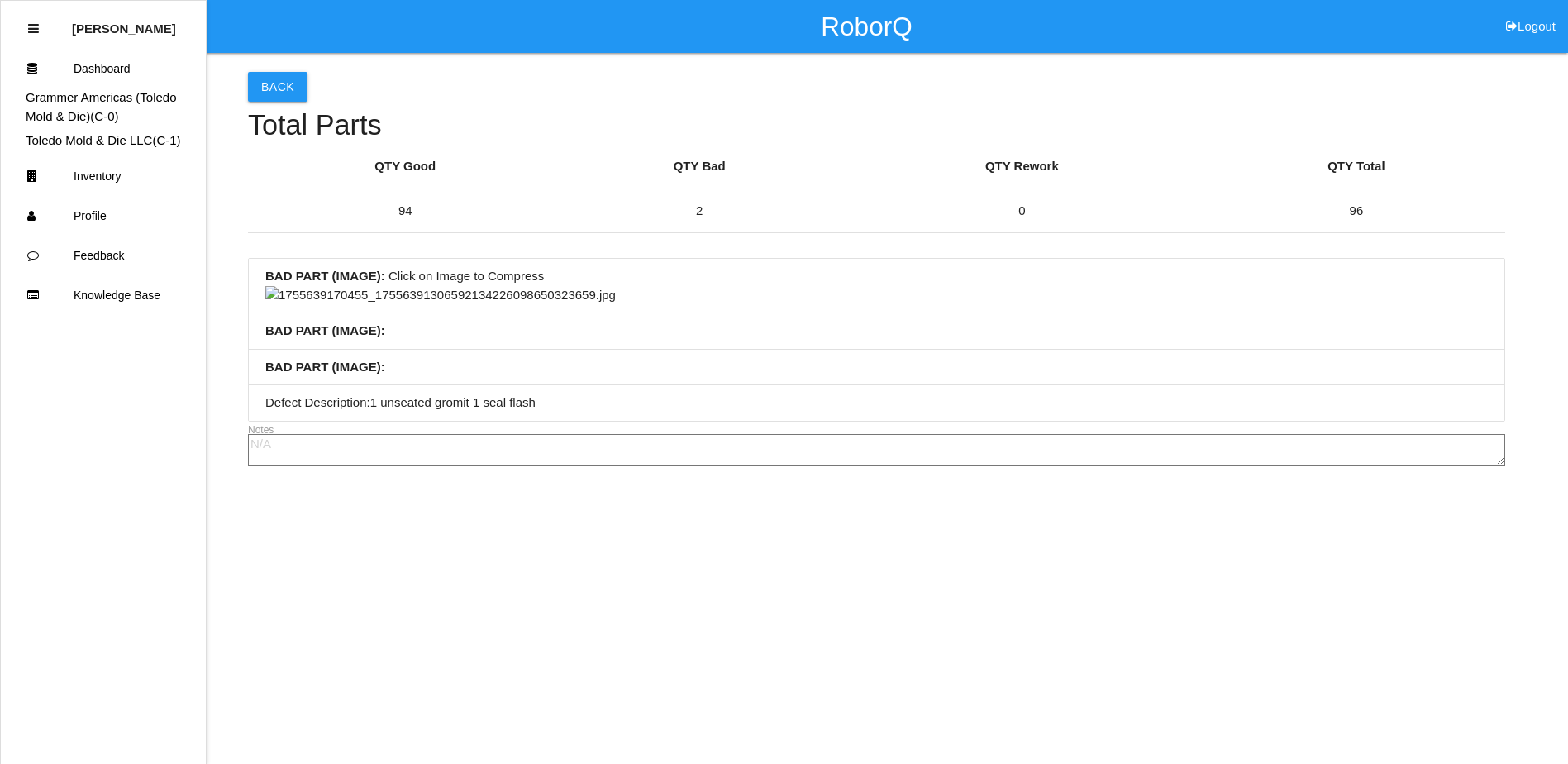
click at [615, 305] on img at bounding box center [440, 296] width 351 height 19
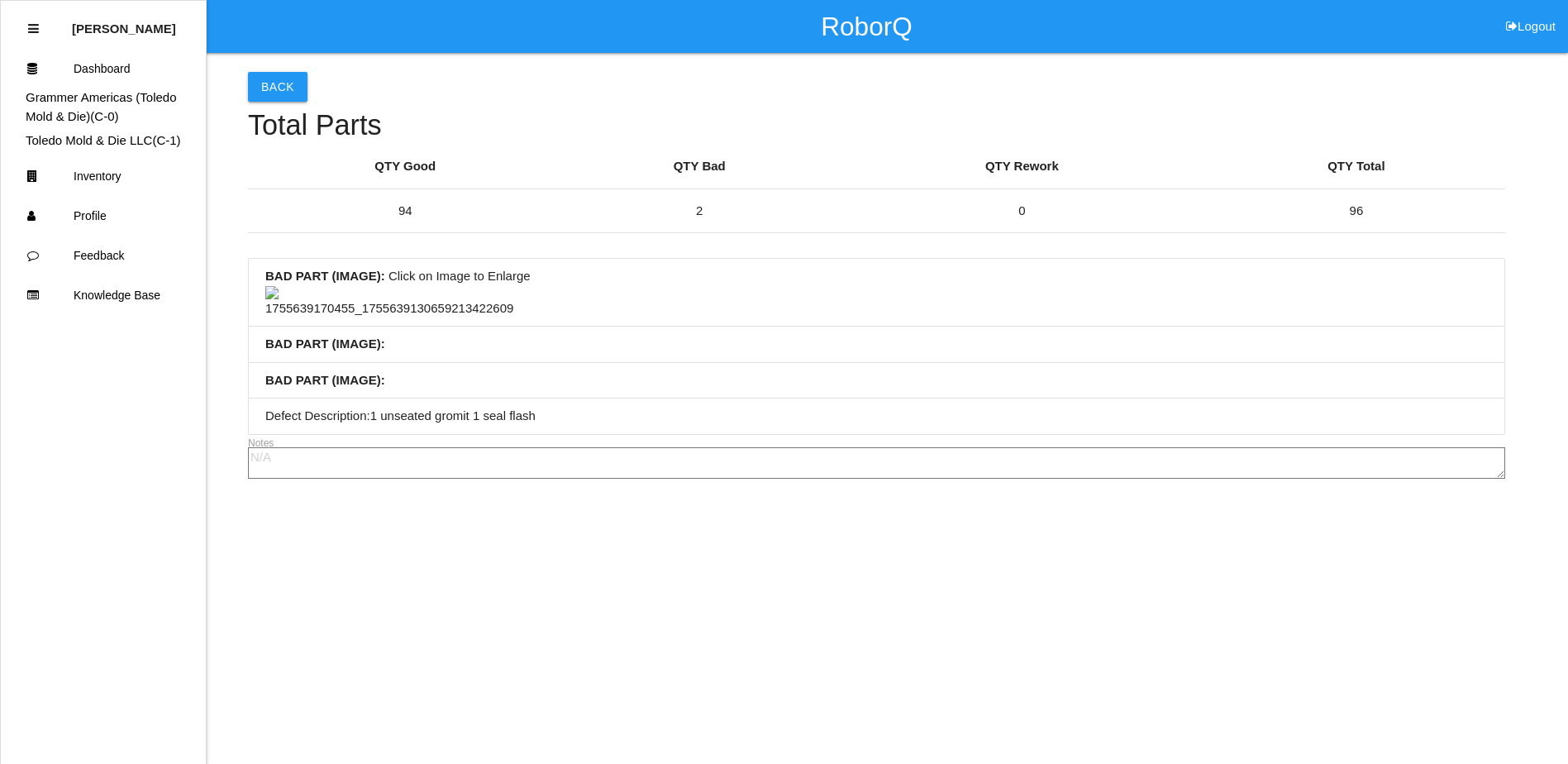
click at [697, 327] on li "BAD PART (IMAGE) : Click on Image to Enlarge" at bounding box center [877, 292] width 1255 height 68
click at [278, 86] on button "Back" at bounding box center [277, 87] width 59 height 30
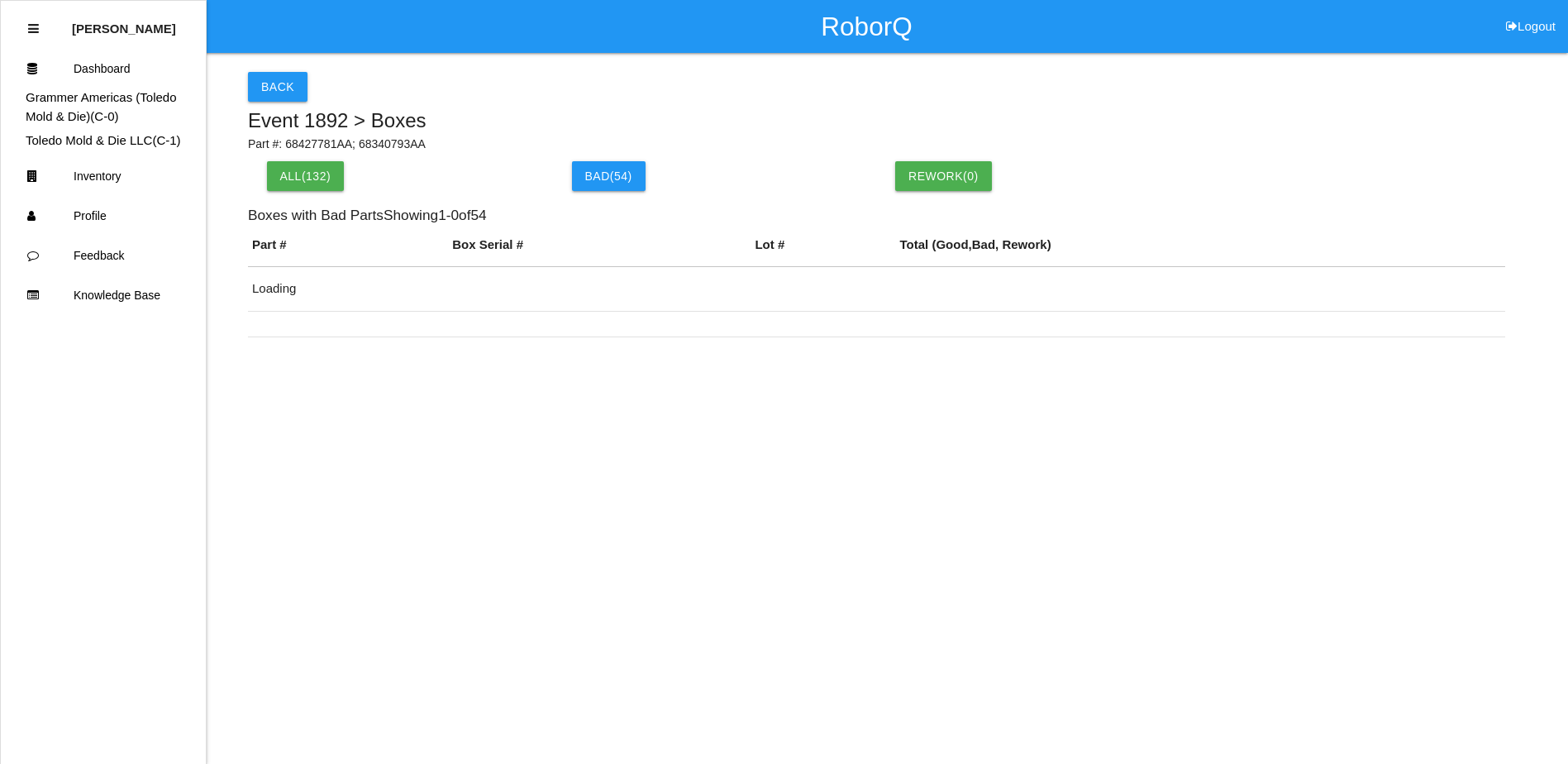
scroll to position [127, 0]
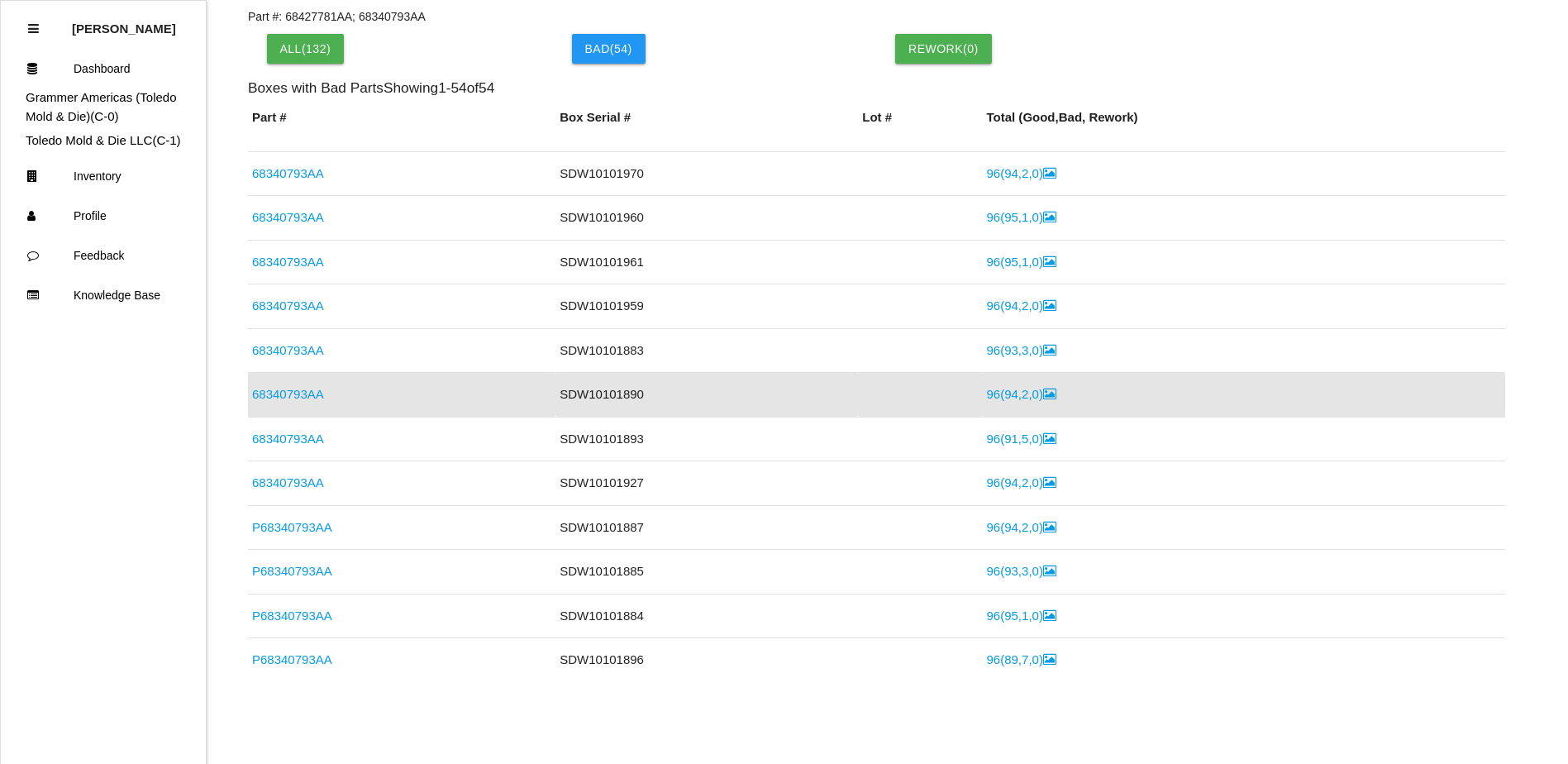
click at [301, 391] on link "68340793AA" at bounding box center [287, 394] width 72 height 14
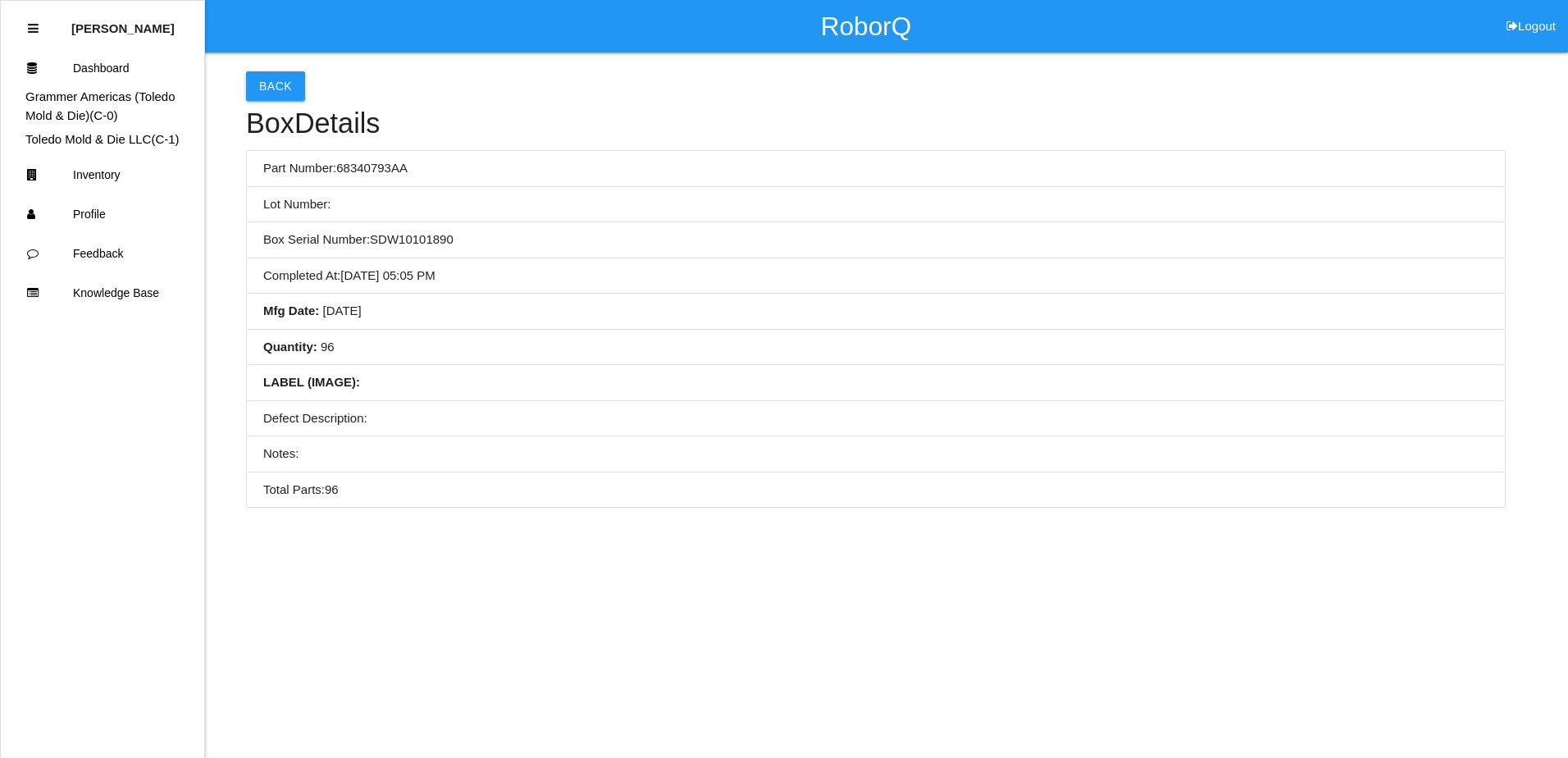
drag, startPoint x: 553, startPoint y: 279, endPoint x: 646, endPoint y: 285, distance: 93.2
click at [555, 279] on li "Completed At : [DATE] 05:05 PM" at bounding box center [876, 276] width 1258 height 36
drag, startPoint x: 707, startPoint y: 287, endPoint x: 599, endPoint y: 287, distance: 108.0
click at [599, 285] on li "Completed At : [DATE] 05:05 PM" at bounding box center [876, 276] width 1258 height 36
drag, startPoint x: 752, startPoint y: 295, endPoint x: 651, endPoint y: 304, distance: 101.4
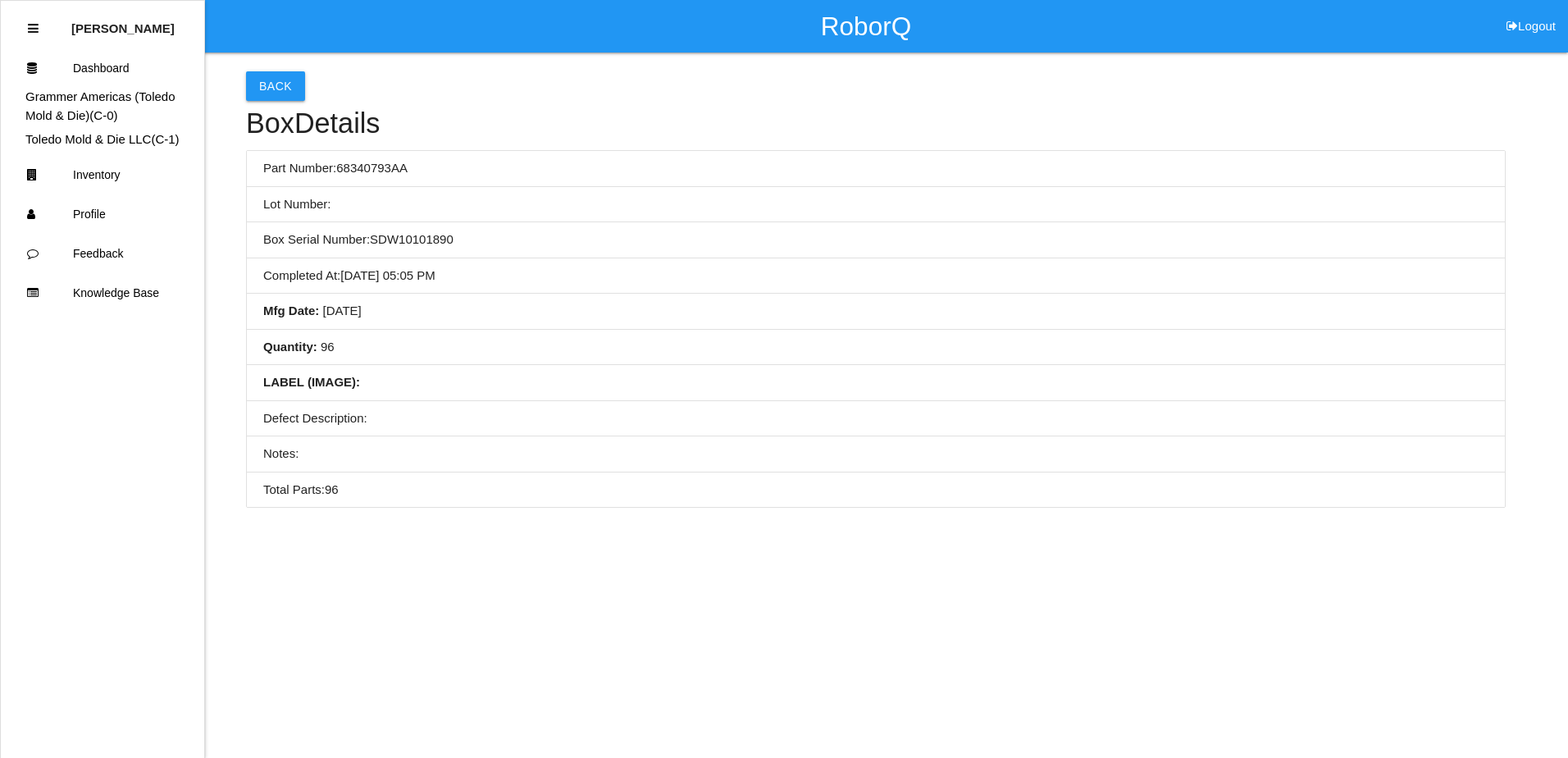
click at [651, 304] on li "Mfg Date : [DATE]" at bounding box center [876, 311] width 1258 height 36
click at [279, 84] on button "Back" at bounding box center [275, 86] width 59 height 30
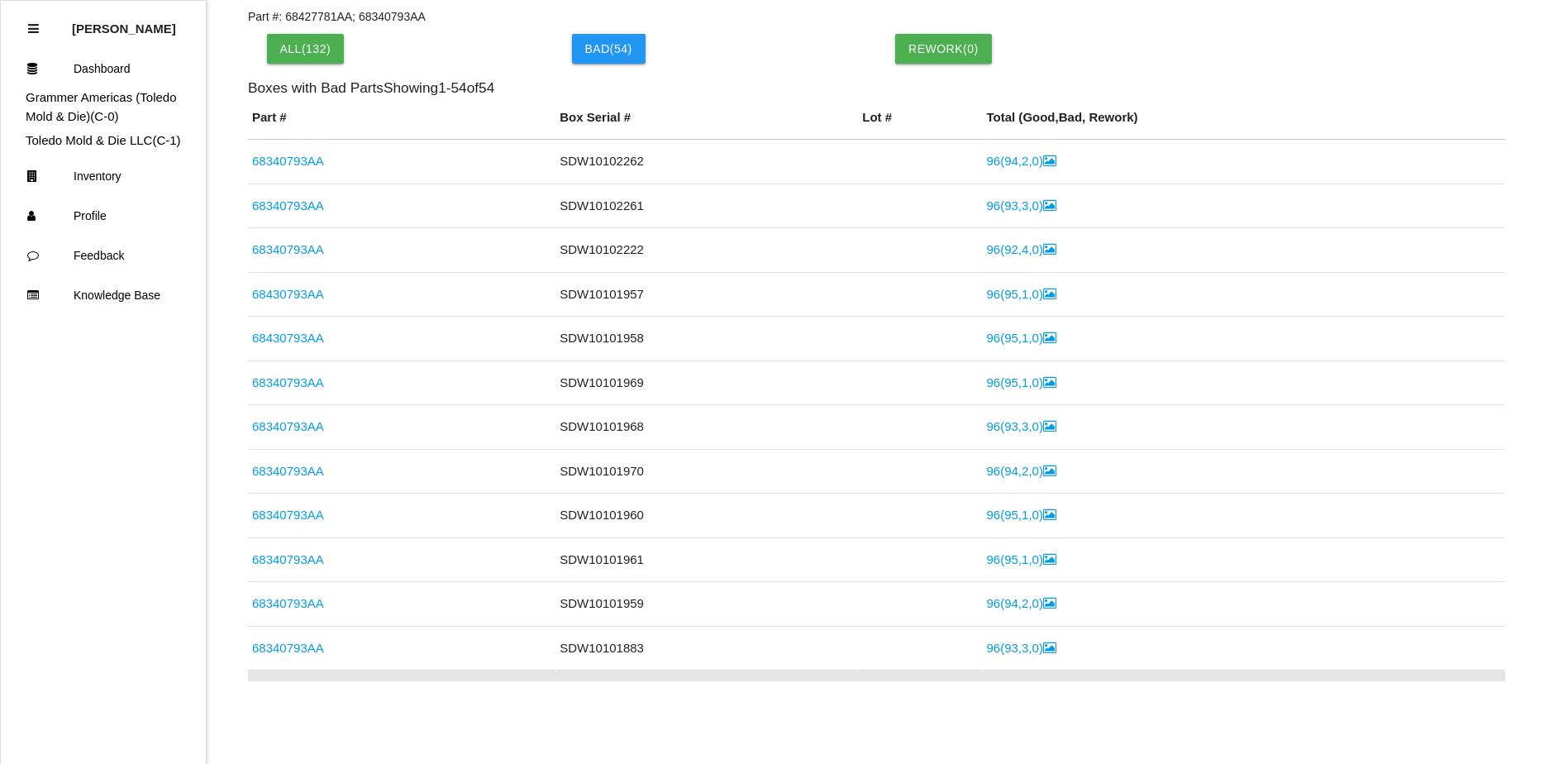
scroll to position [298, 0]
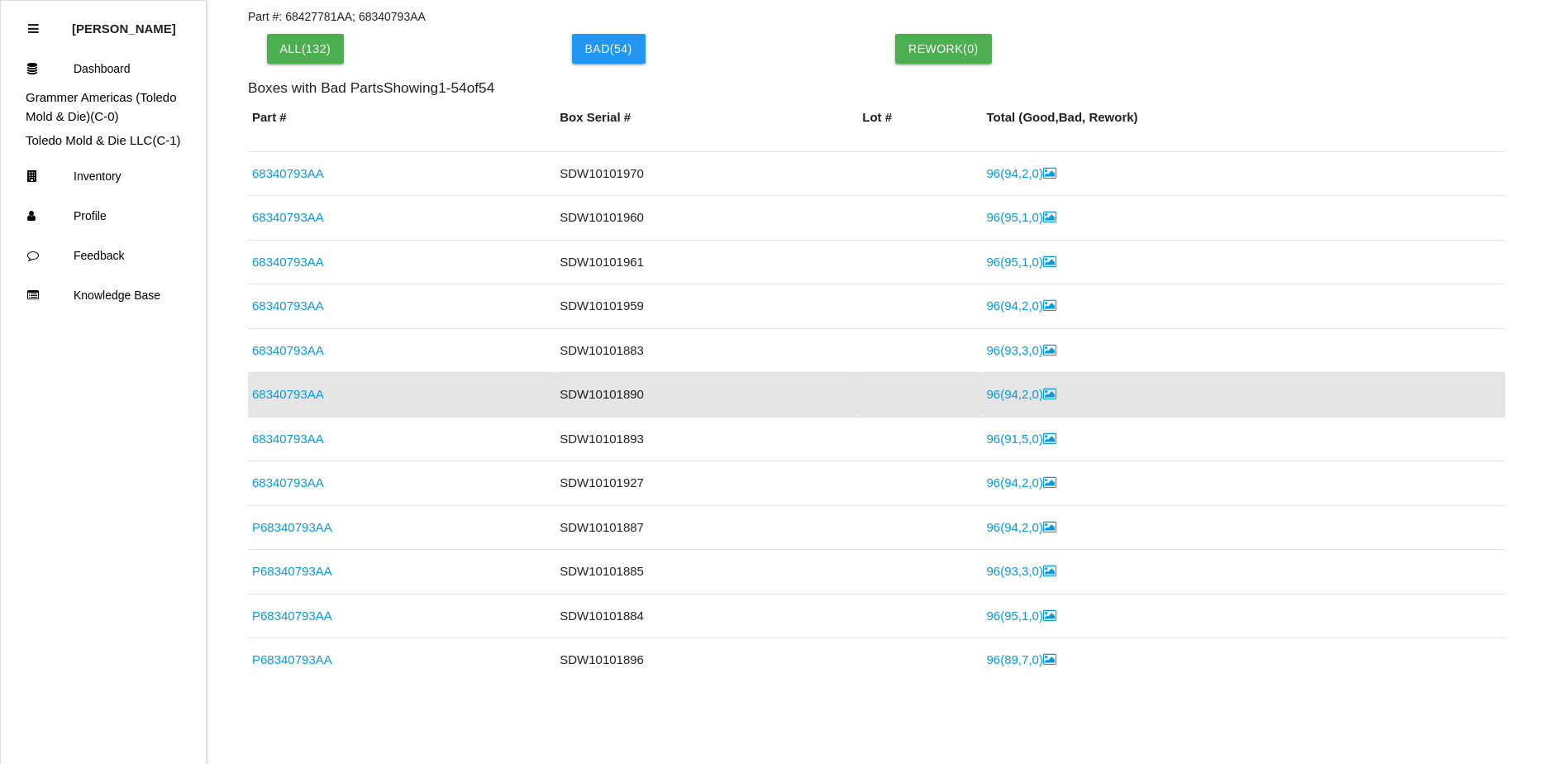
click at [1007, 396] on link "96 ( 94 , 2 , 0 )" at bounding box center [1021, 394] width 70 height 14
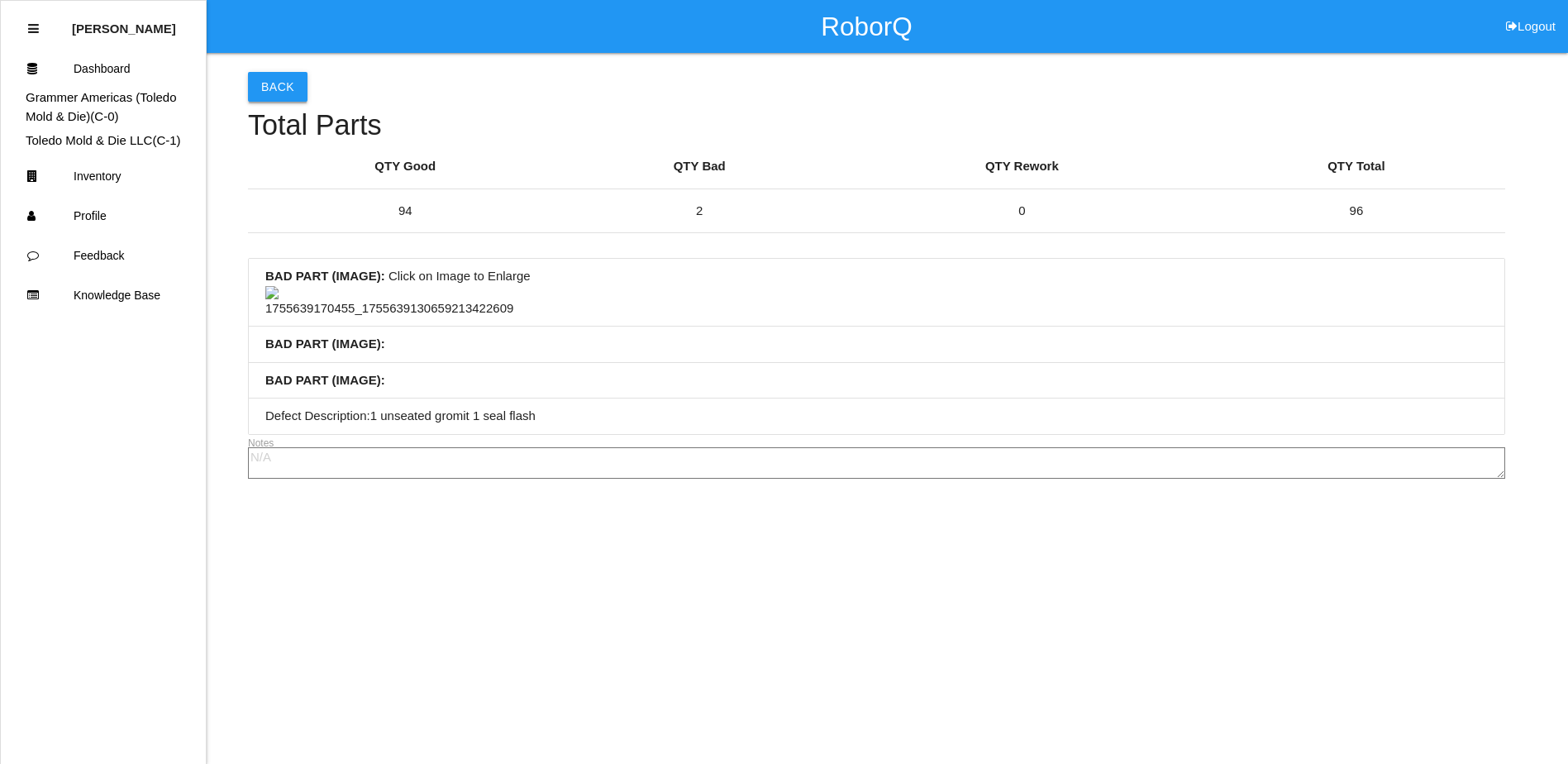
click at [271, 77] on button "Back" at bounding box center [277, 87] width 59 height 30
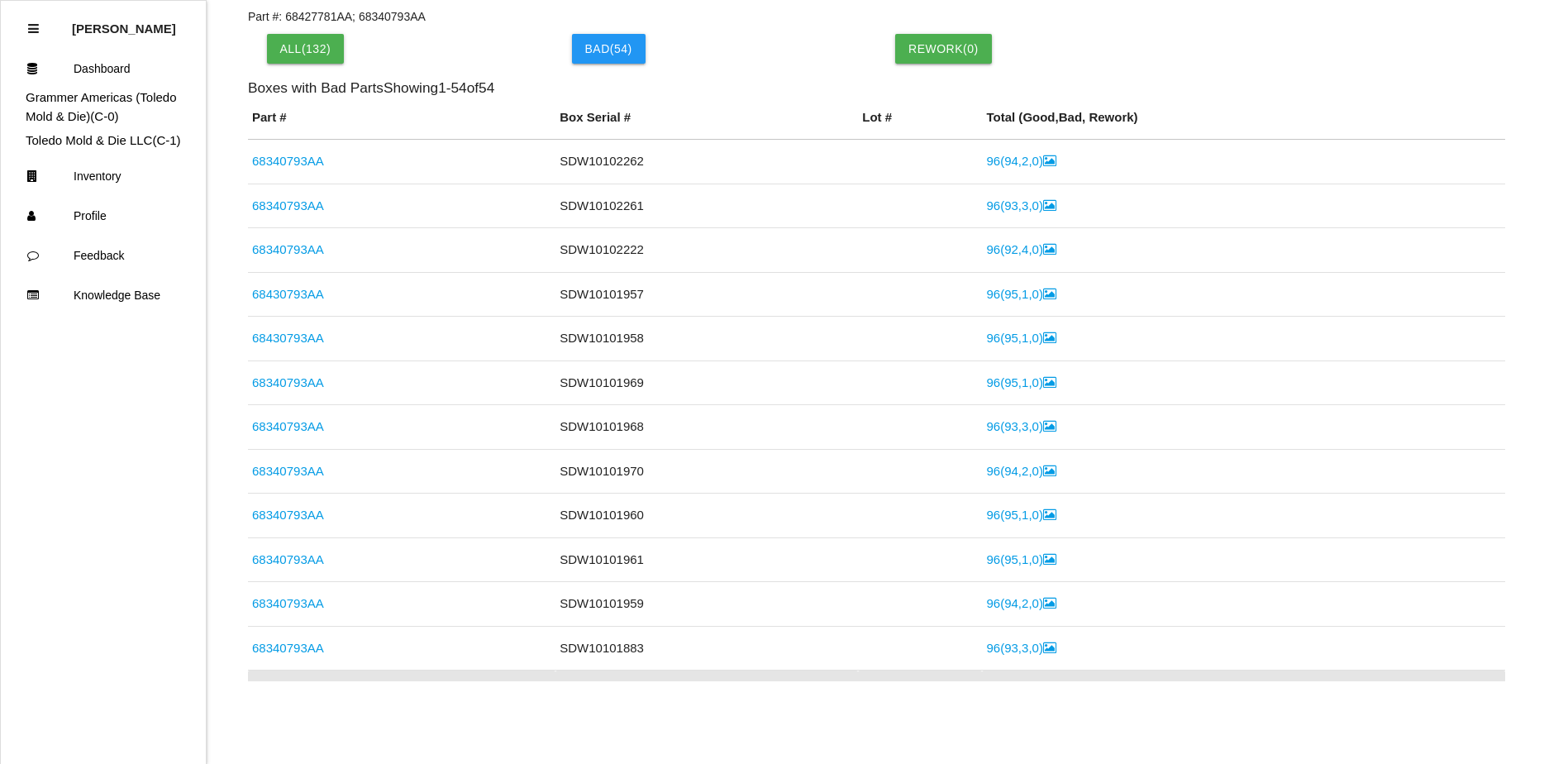
scroll to position [298, 0]
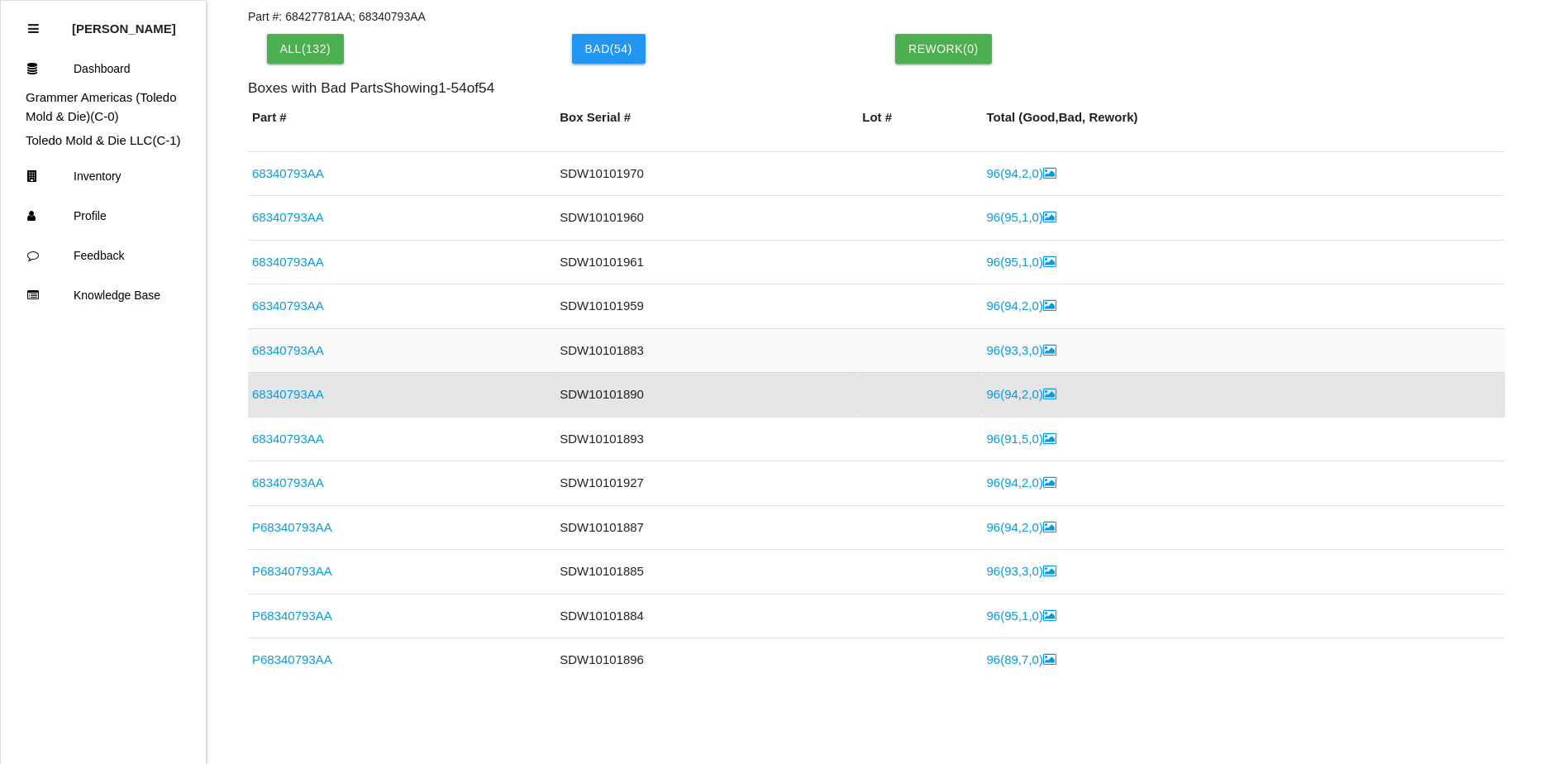
click at [1016, 352] on link "96 ( 93 , 3 , 0 )" at bounding box center [1021, 350] width 70 height 14
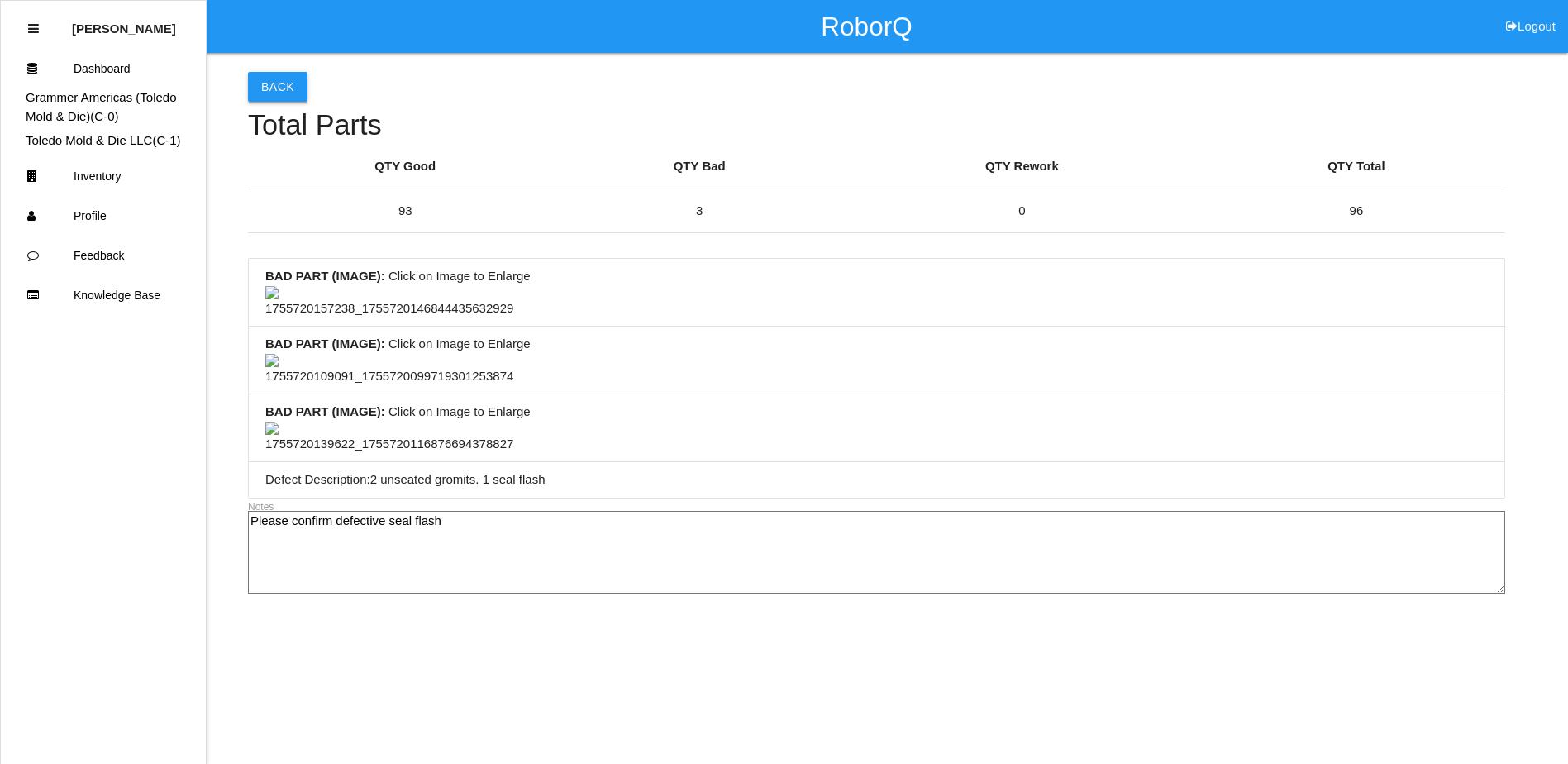
click at [287, 91] on button "Back" at bounding box center [277, 87] width 59 height 30
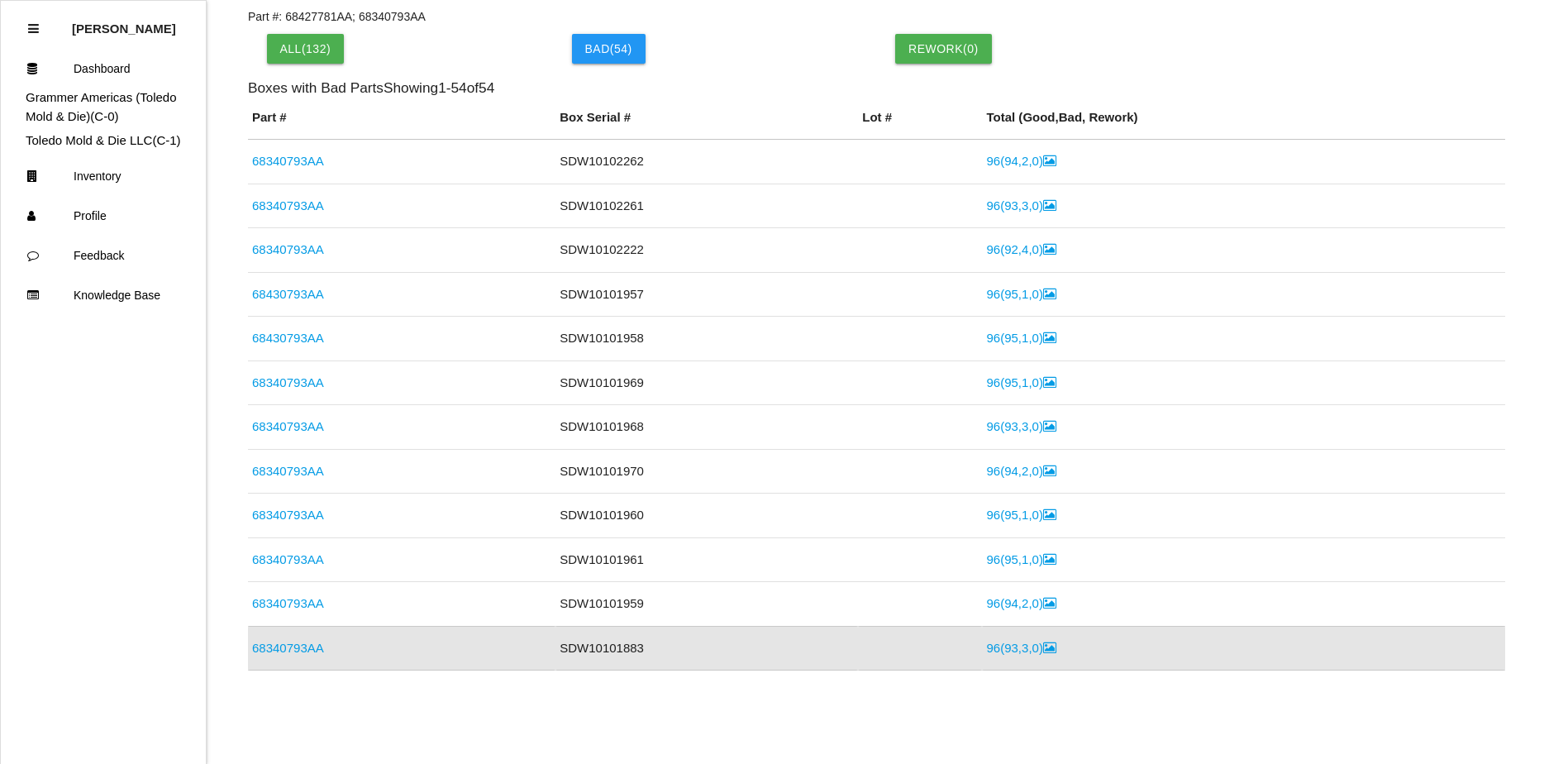
scroll to position [253, 0]
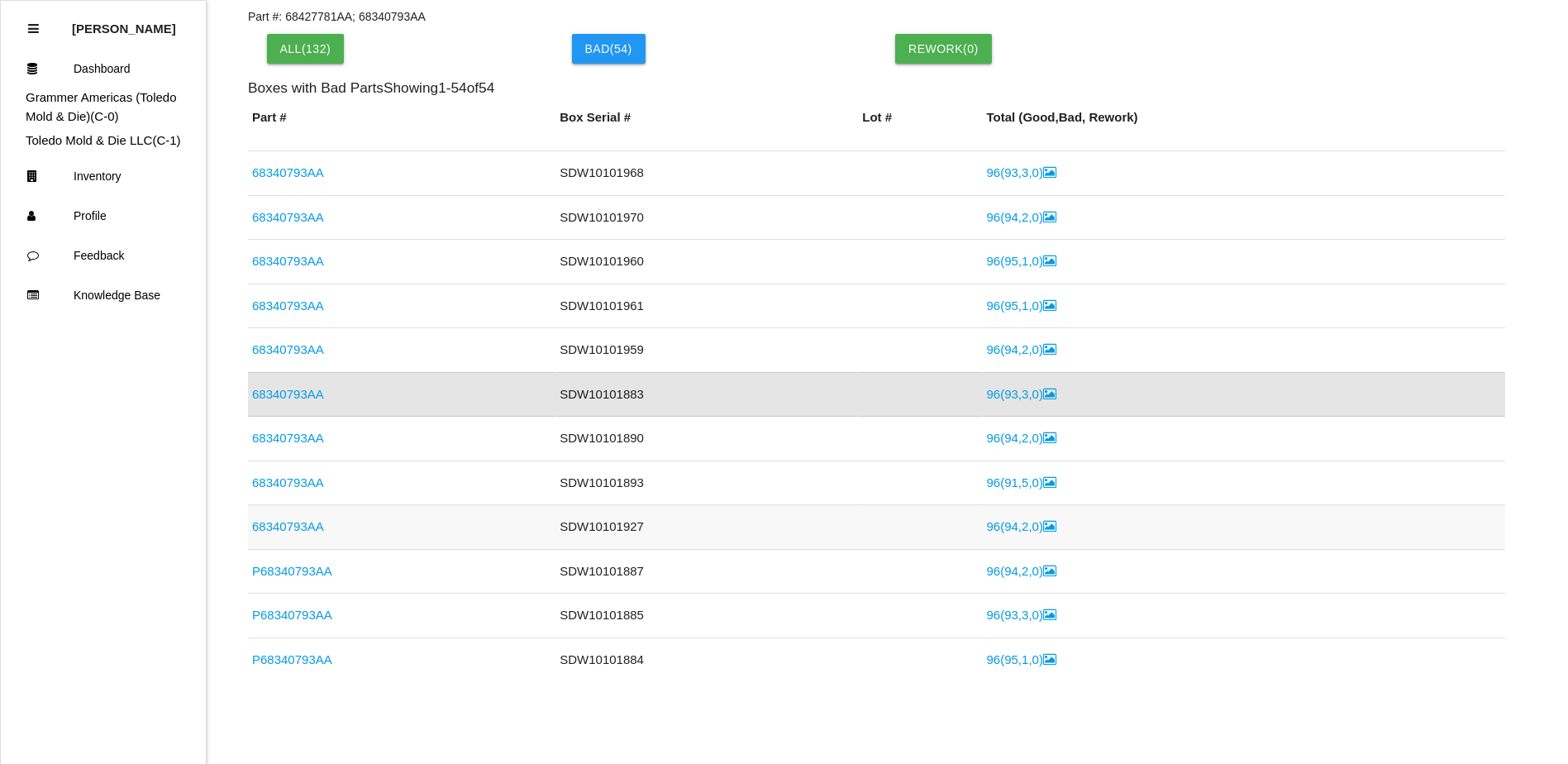
drag, startPoint x: 615, startPoint y: 522, endPoint x: 458, endPoint y: 513, distance: 157.3
click at [615, 522] on td "SDW10101927" at bounding box center [706, 527] width 303 height 45
click at [298, 531] on link "68340793AA" at bounding box center [287, 526] width 72 height 14
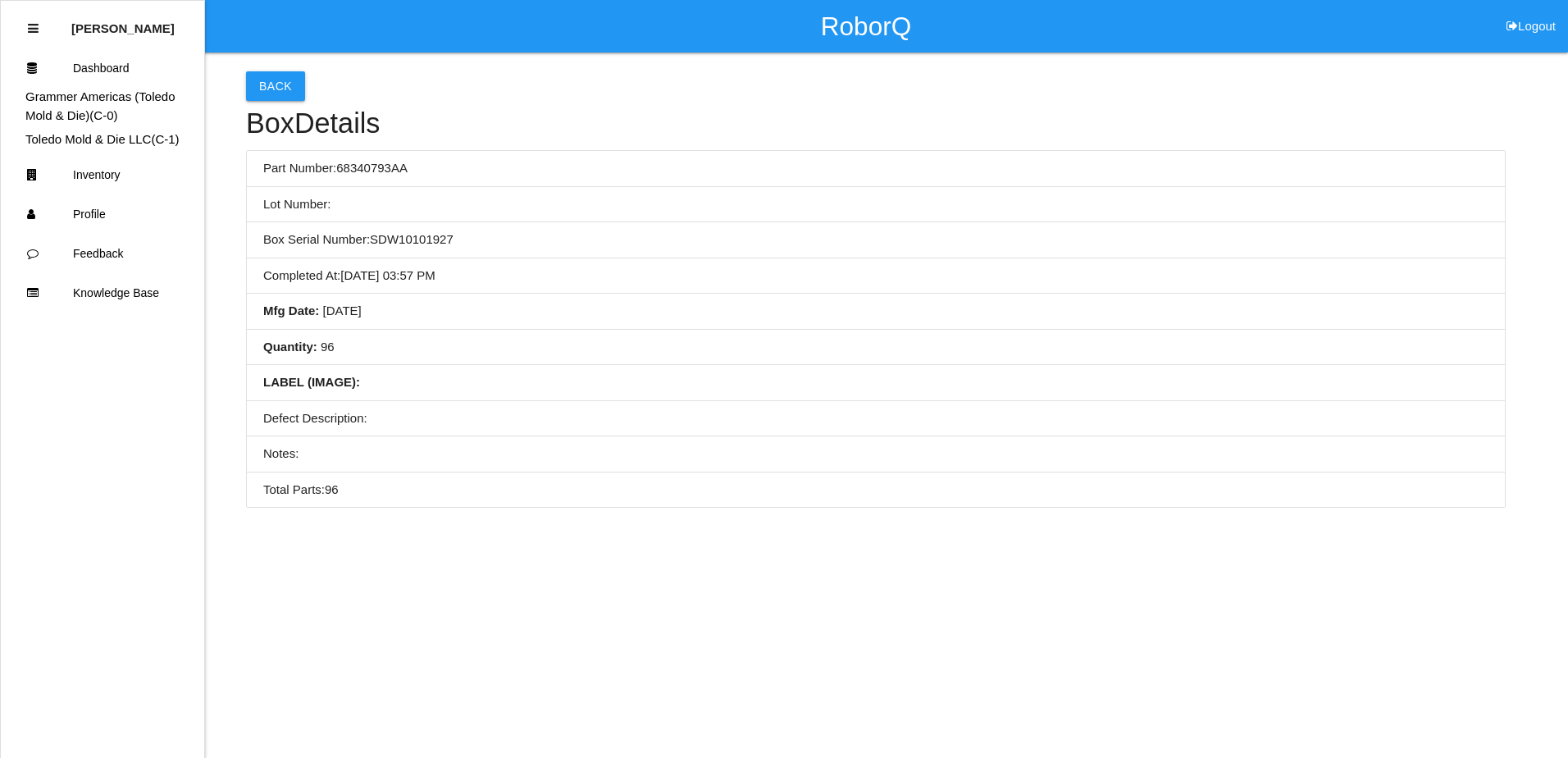
click at [551, 332] on li "Quantity : 96" at bounding box center [876, 347] width 1258 height 36
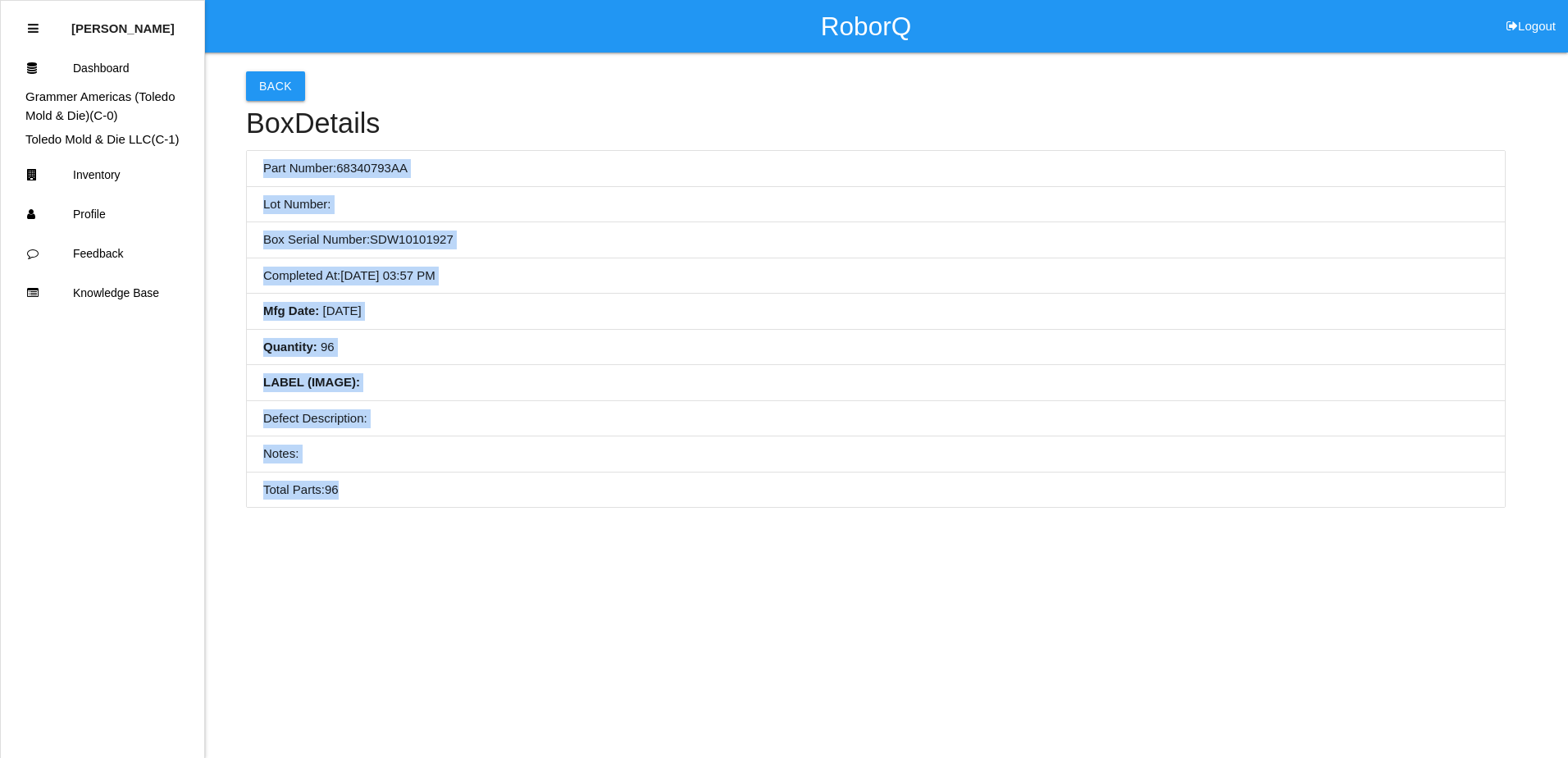
drag, startPoint x: 258, startPoint y: 165, endPoint x: 554, endPoint y: 485, distance: 435.9
click at [554, 485] on ul "Part Number: 68340793AA Lot Number: Box Serial Number: SDW10101927 Completed At…" at bounding box center [876, 329] width 1260 height 358
click at [591, 433] on li "Defect Description:" at bounding box center [876, 419] width 1258 height 36
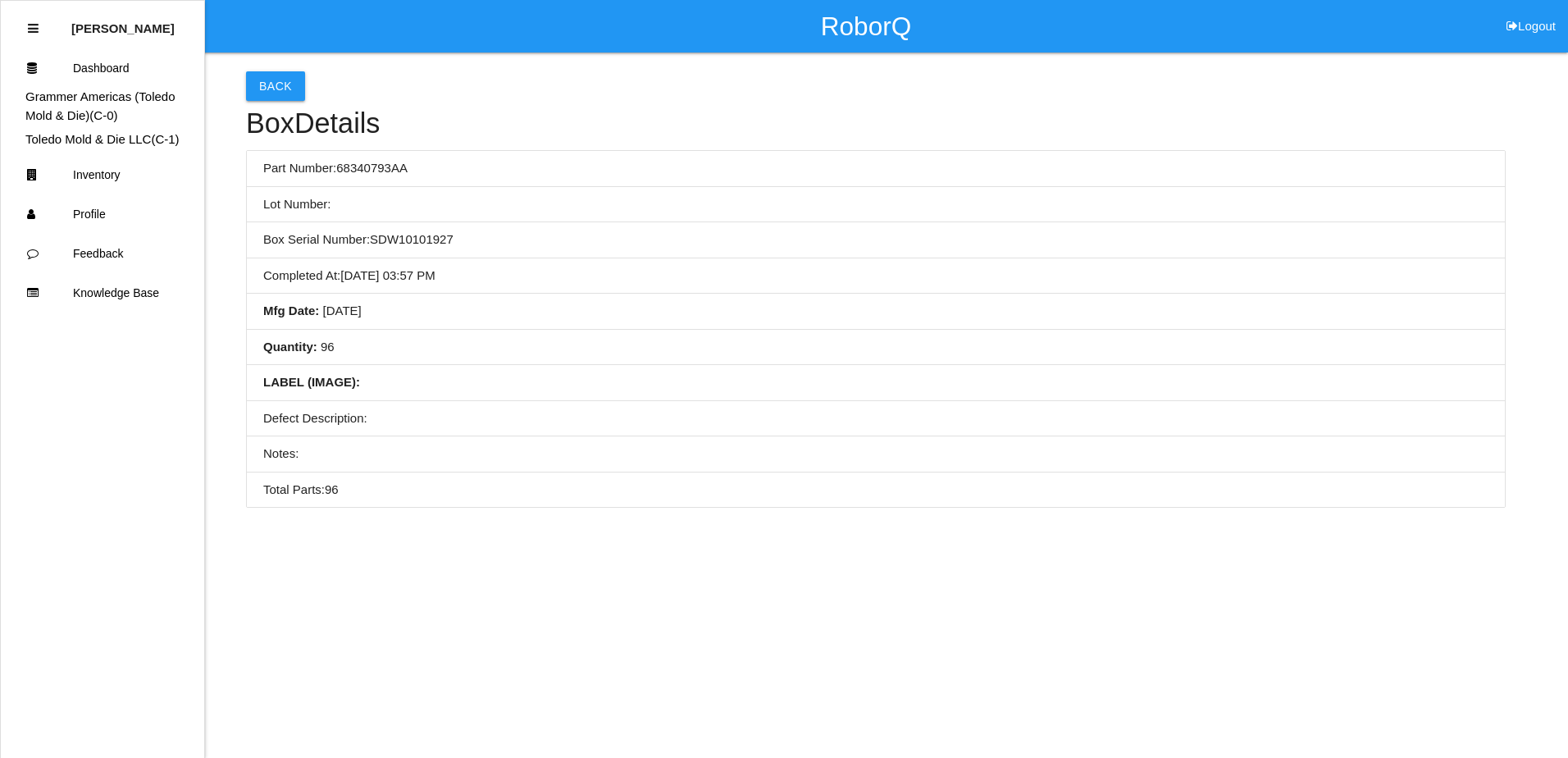
click at [1555, 192] on div "Back Box Details Part Number: 68340793AA Lot Number: Box Serial Number: SDW1010…" at bounding box center [784, 280] width 1568 height 455
click at [279, 96] on button "Back" at bounding box center [275, 86] width 59 height 30
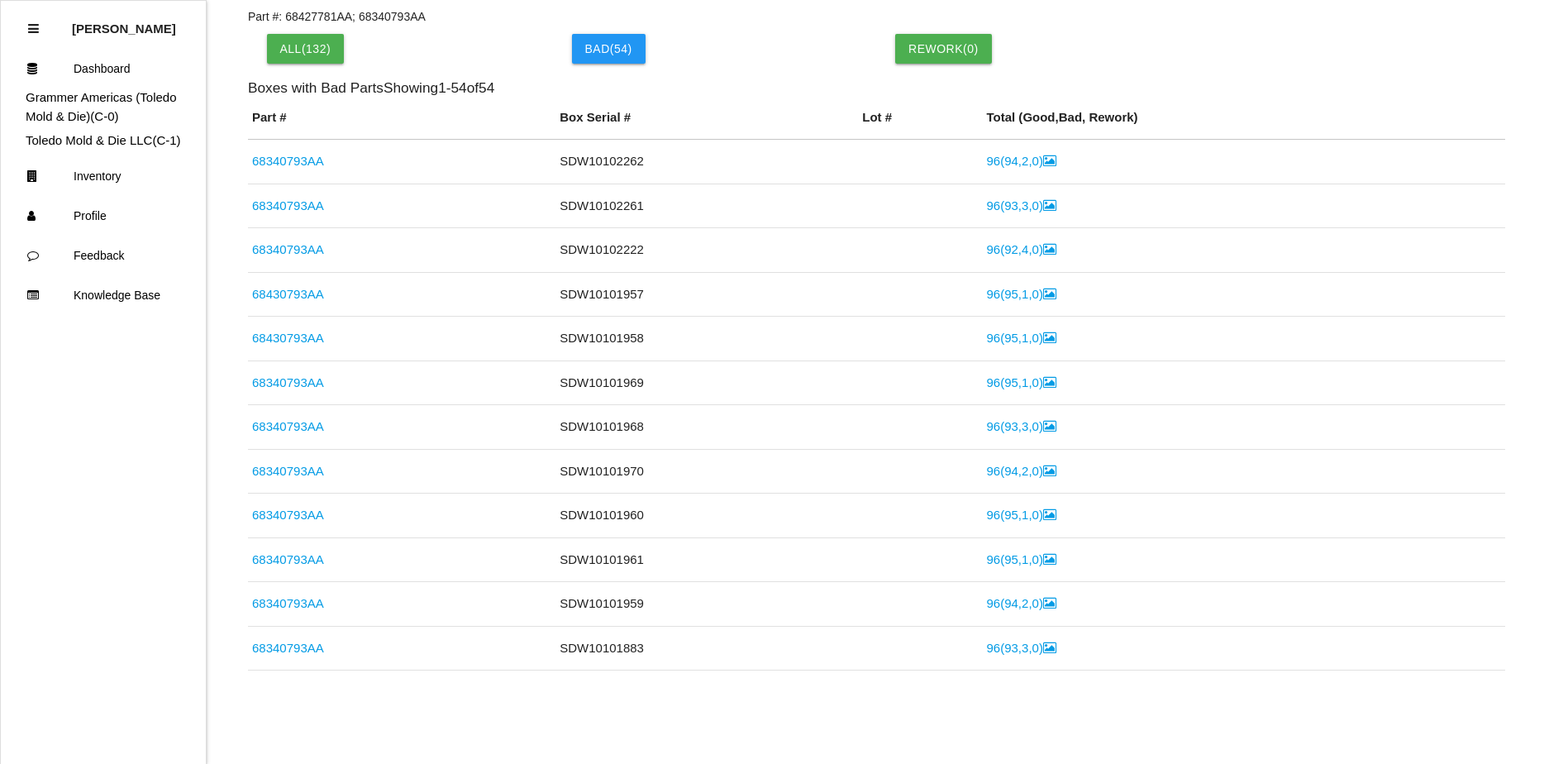
scroll to position [386, 0]
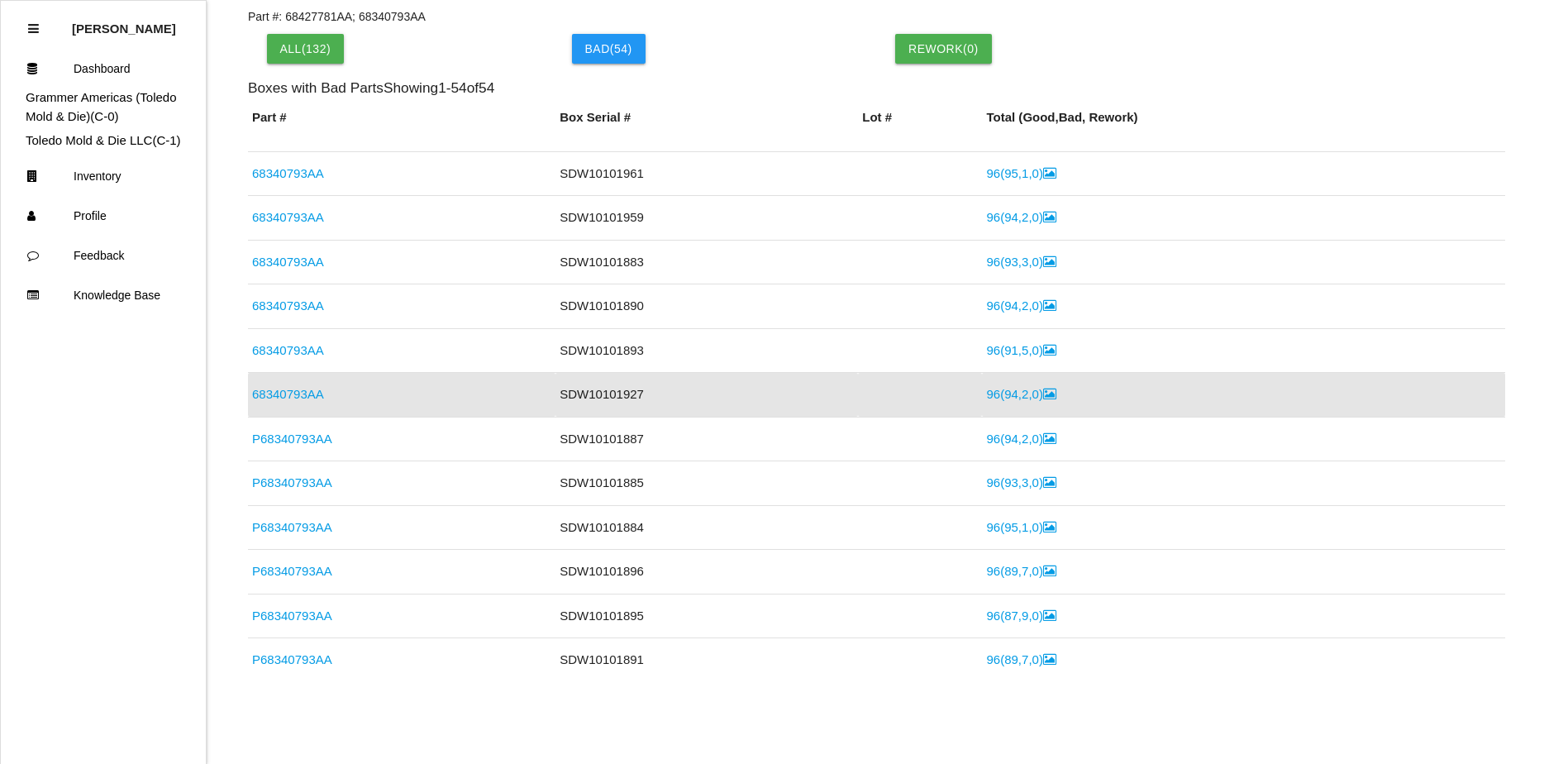
click at [986, 390] on link "96 ( 94 , 2 , 0 )" at bounding box center [1021, 394] width 70 height 14
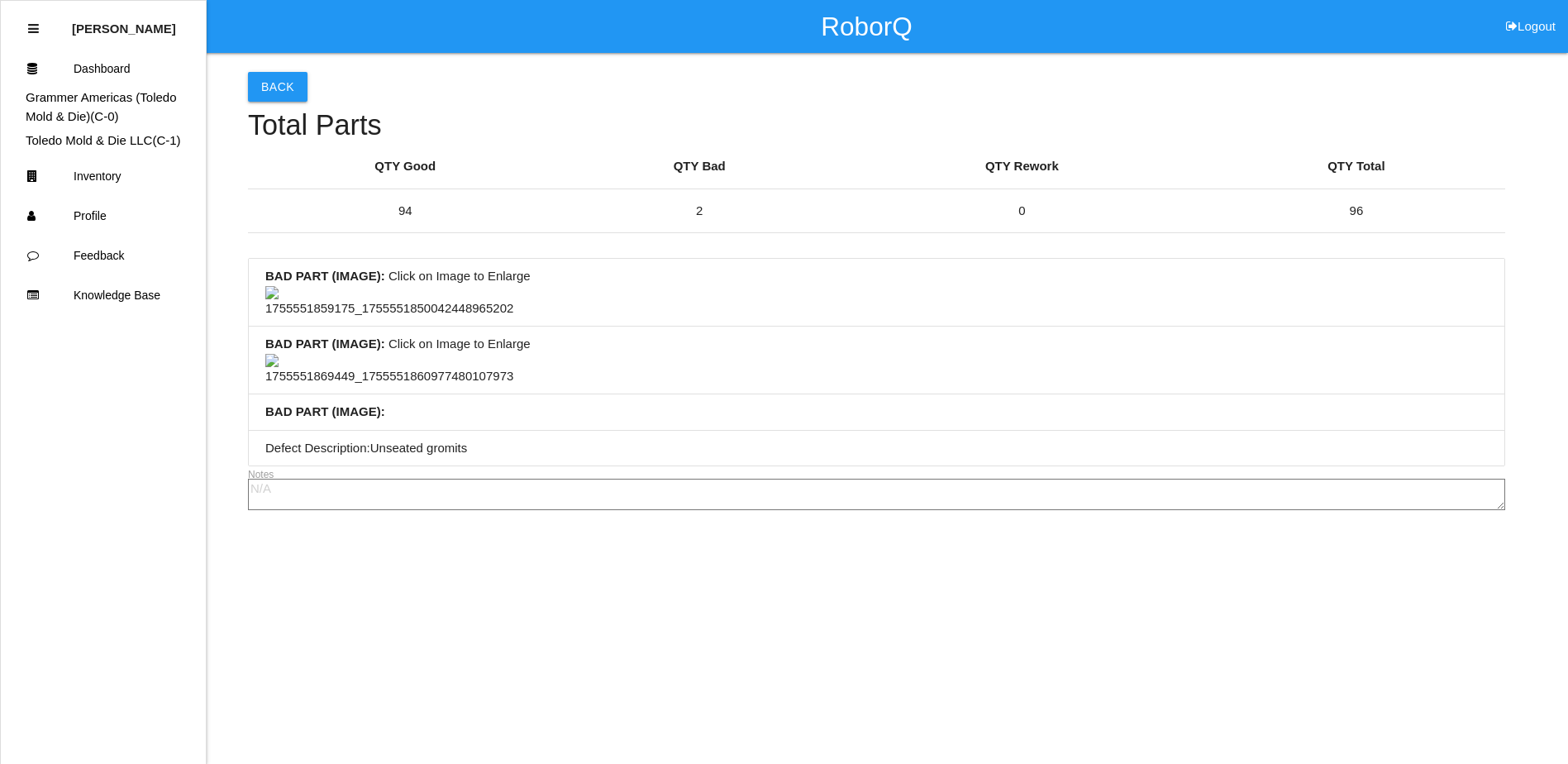
scroll to position [110, 0]
click at [430, 386] on img at bounding box center [388, 370] width 248 height 33
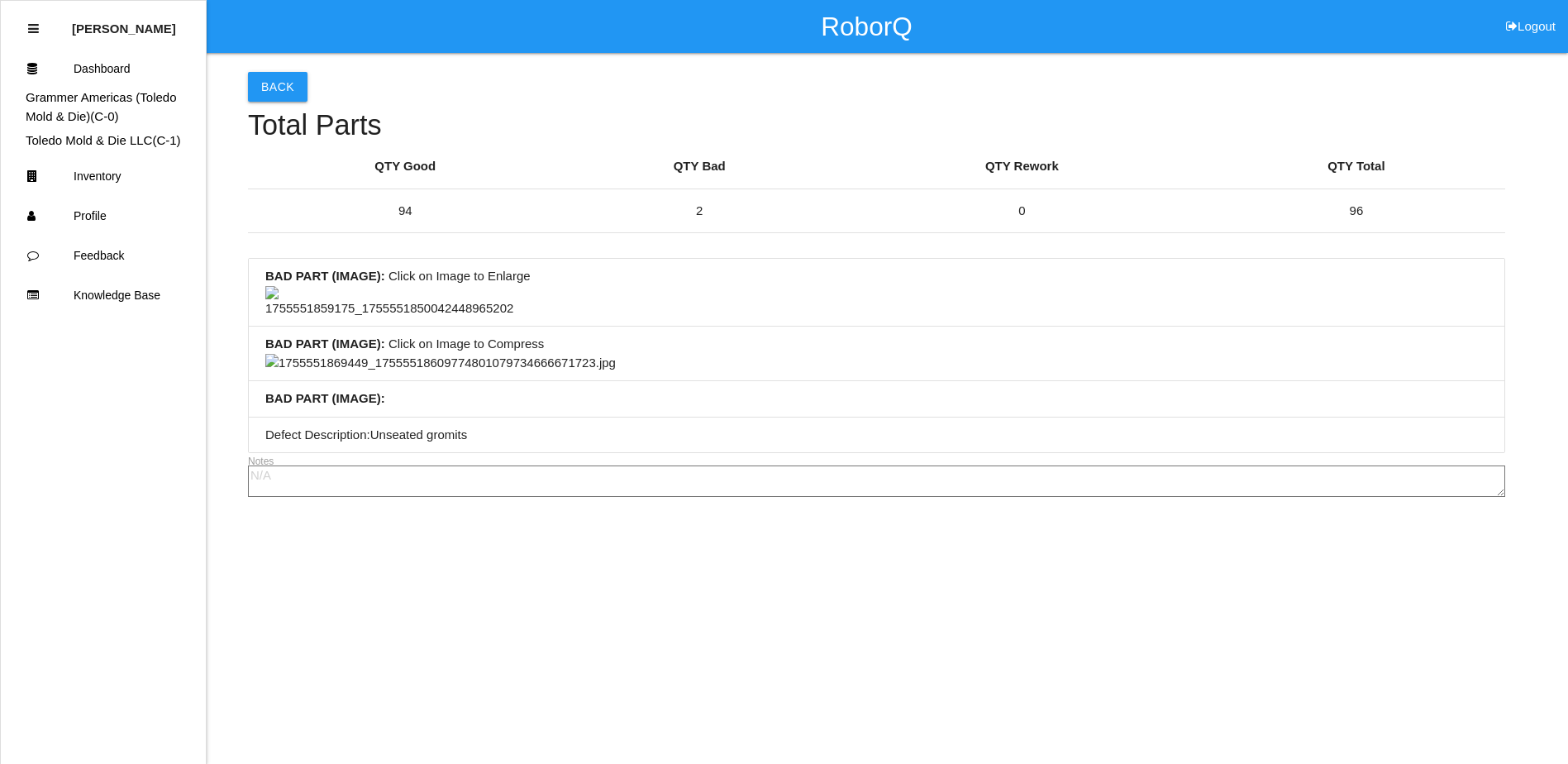
click at [615, 373] on img at bounding box center [440, 364] width 351 height 19
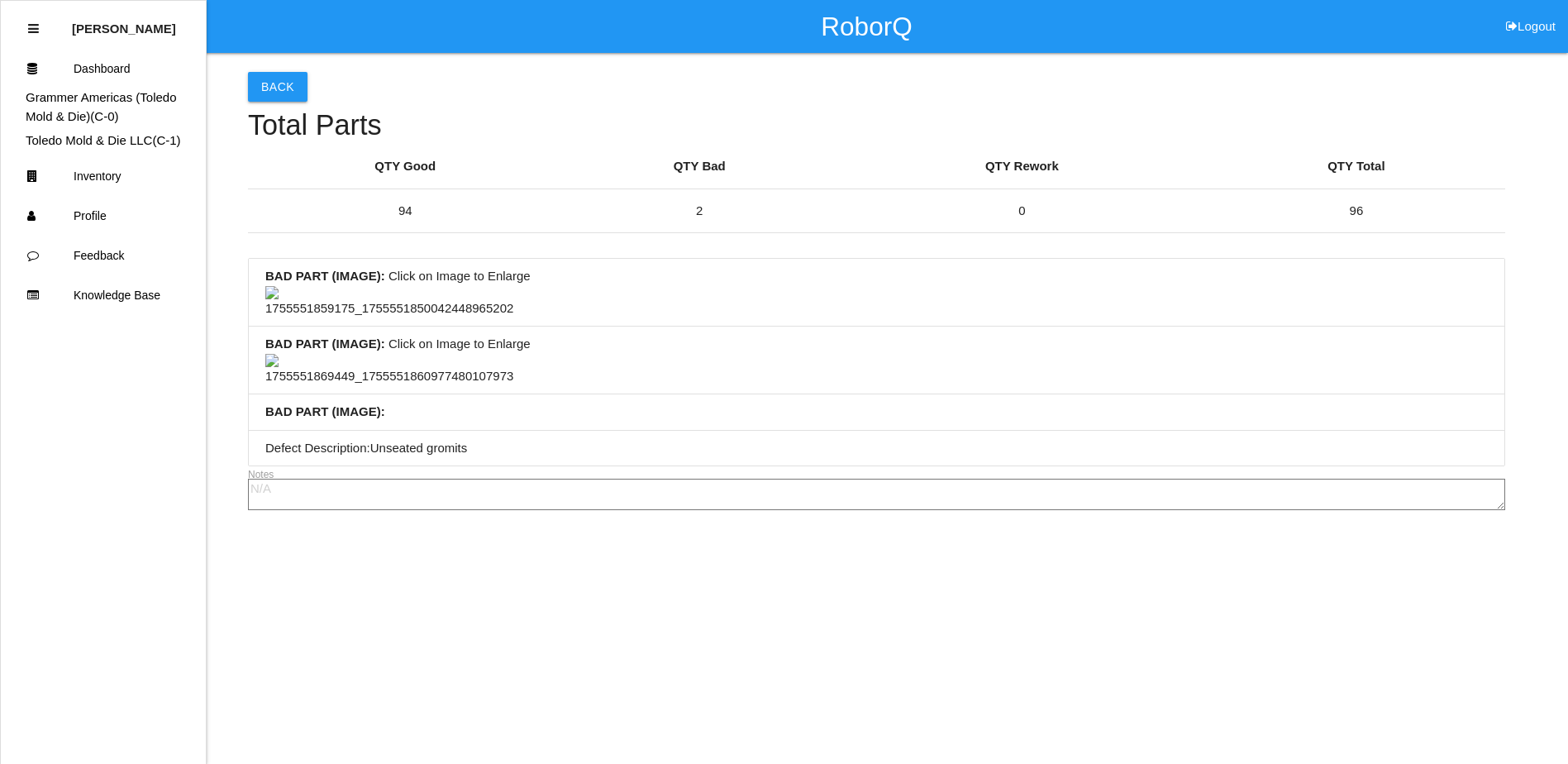
scroll to position [0, 0]
click at [268, 87] on button "Back" at bounding box center [277, 87] width 59 height 30
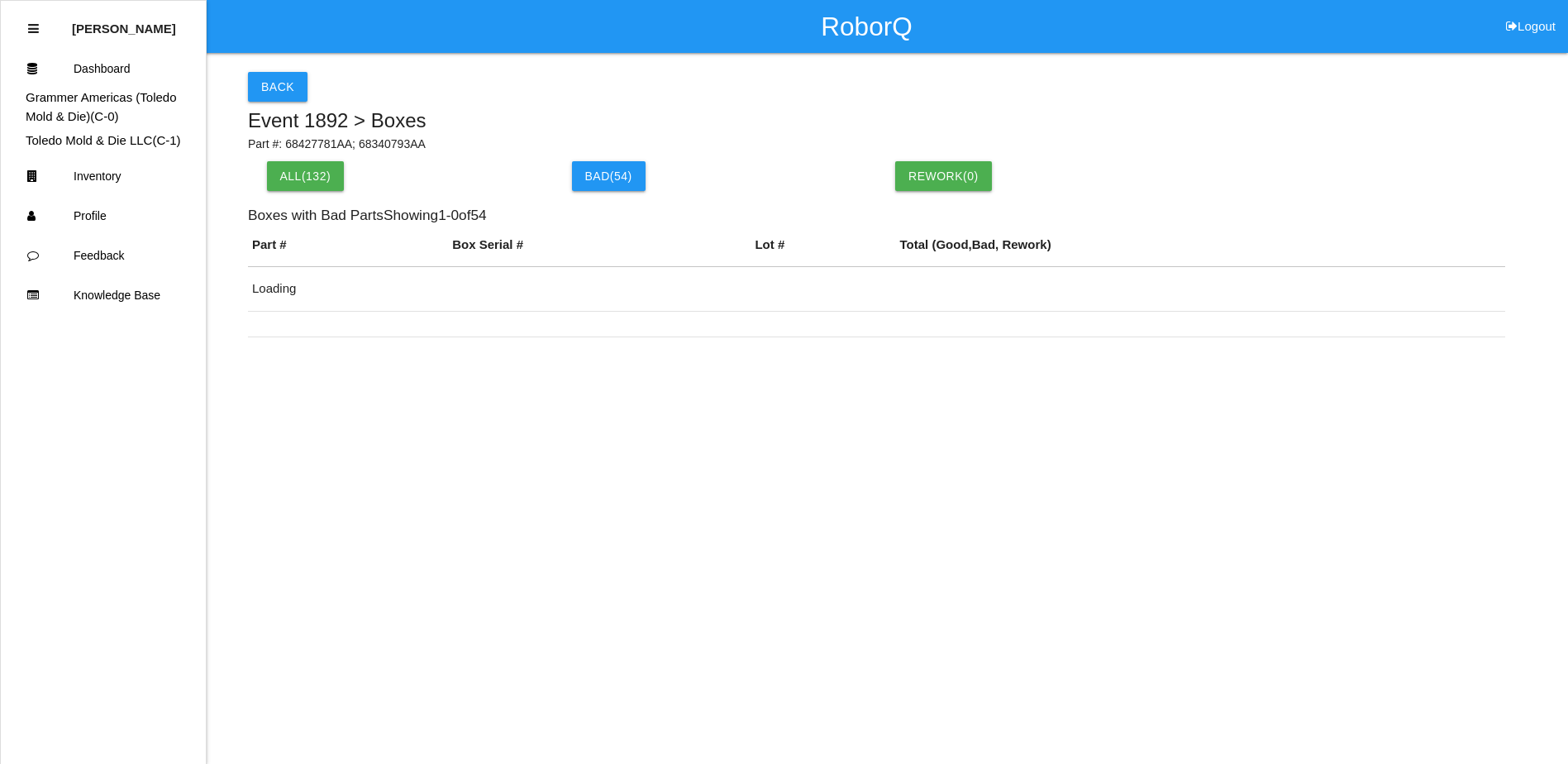
scroll to position [127, 0]
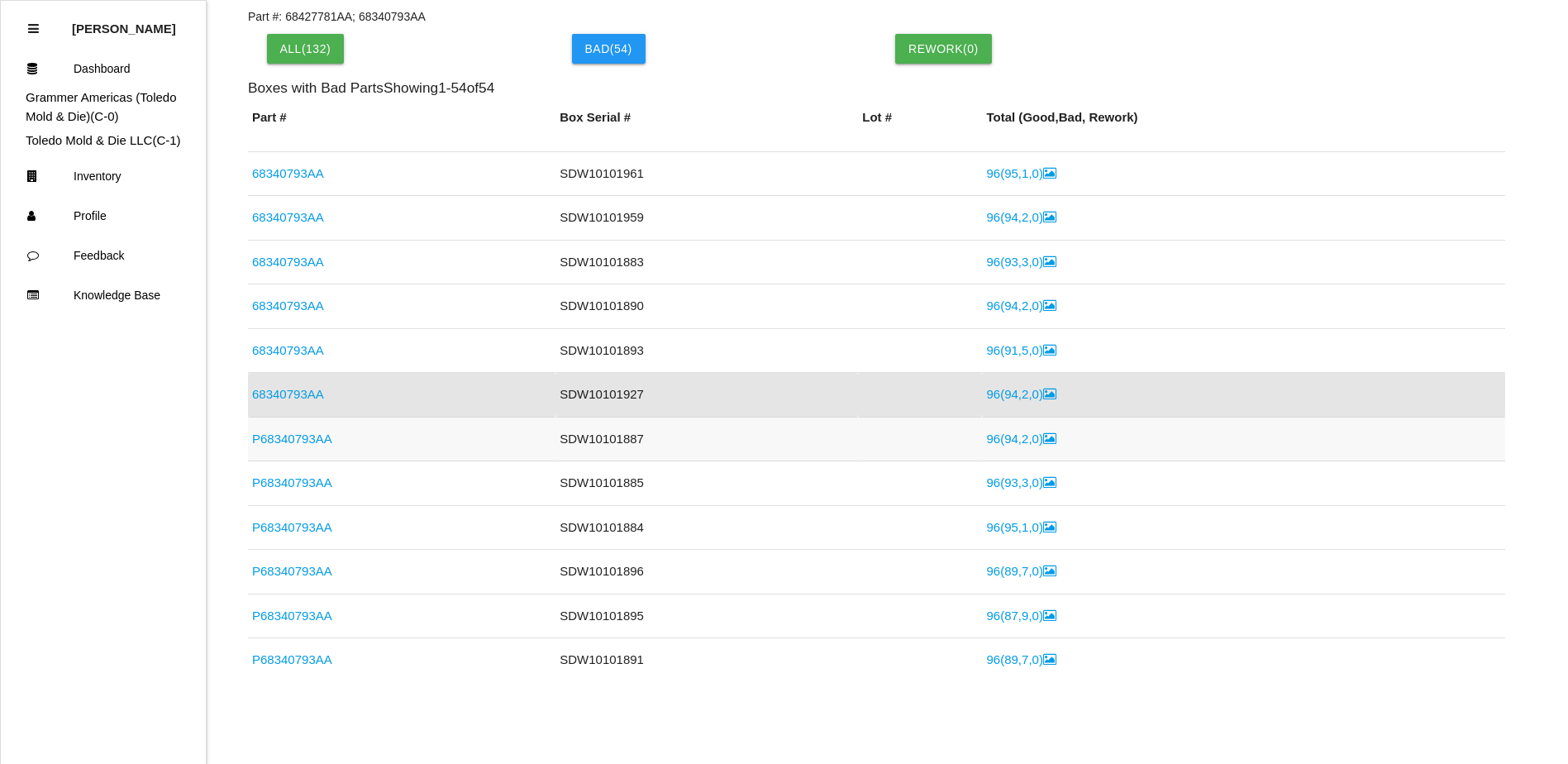
click at [313, 436] on link "P68340793AA" at bounding box center [291, 439] width 80 height 14
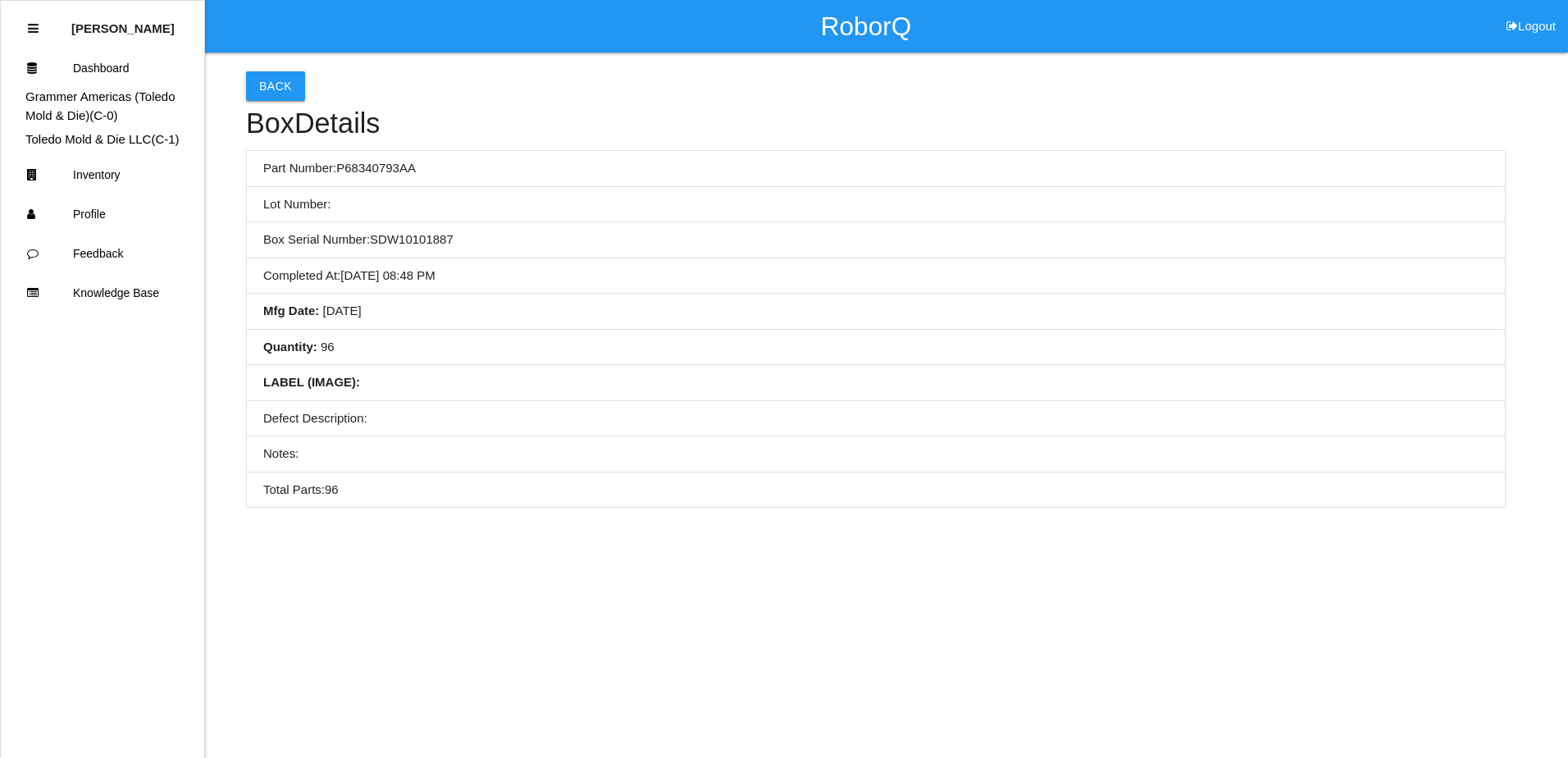
click at [453, 329] on li "Quantity : 96" at bounding box center [876, 347] width 1258 height 36
drag, startPoint x: 550, startPoint y: 329, endPoint x: 455, endPoint y: 334, distance: 95.1
click at [455, 334] on li "Quantity : 96" at bounding box center [876, 347] width 1258 height 36
drag, startPoint x: 619, startPoint y: 327, endPoint x: 516, endPoint y: 341, distance: 103.9
click at [516, 341] on li "Quantity : 96" at bounding box center [876, 347] width 1258 height 36
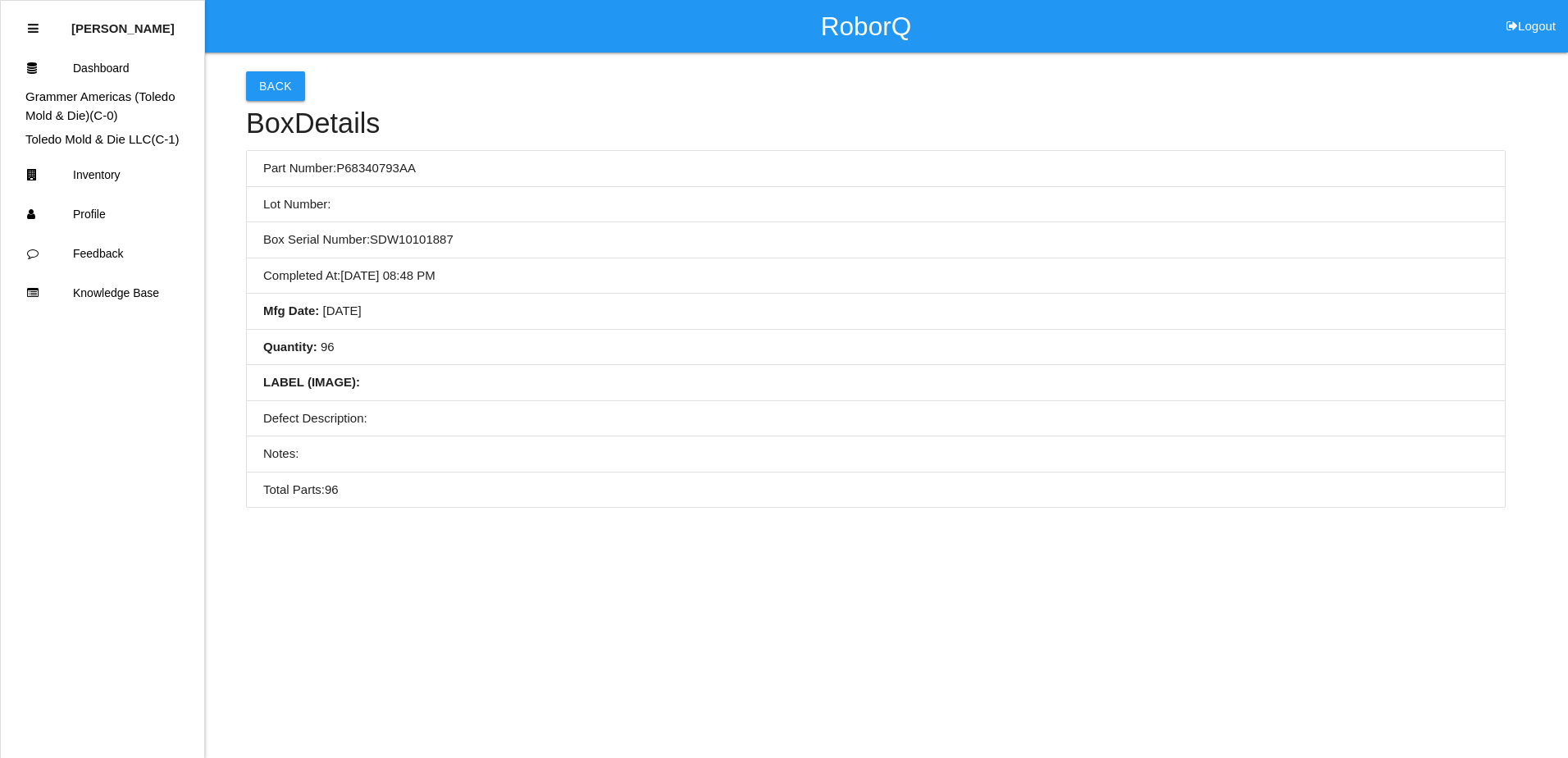
drag, startPoint x: 642, startPoint y: 350, endPoint x: 513, endPoint y: 348, distance: 129.0
click at [513, 348] on li "Quantity : 96" at bounding box center [876, 347] width 1258 height 36
drag, startPoint x: 651, startPoint y: 351, endPoint x: 505, endPoint y: 344, distance: 146.2
click at [504, 344] on li "Quantity : 96" at bounding box center [876, 347] width 1258 height 36
drag, startPoint x: 650, startPoint y: 340, endPoint x: 511, endPoint y: 350, distance: 139.4
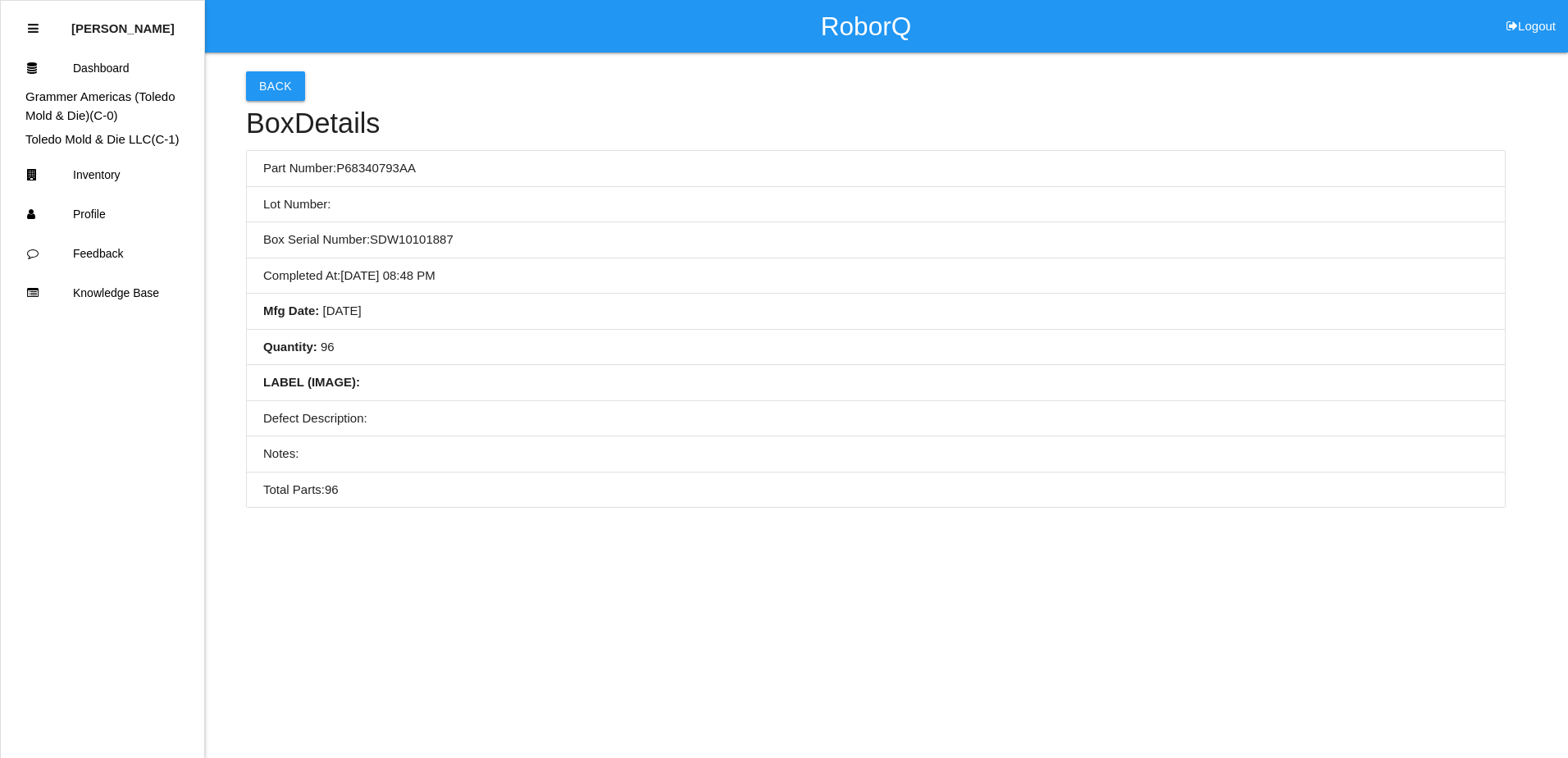
click at [511, 350] on li "Quantity : 96" at bounding box center [876, 347] width 1258 height 36
drag, startPoint x: 613, startPoint y: 344, endPoint x: 508, endPoint y: 353, distance: 105.4
click at [508, 353] on li "Quantity : 96" at bounding box center [876, 347] width 1258 height 36
drag, startPoint x: 620, startPoint y: 353, endPoint x: 508, endPoint y: 358, distance: 112.1
click at [508, 358] on li "Quantity : 96" at bounding box center [876, 347] width 1258 height 36
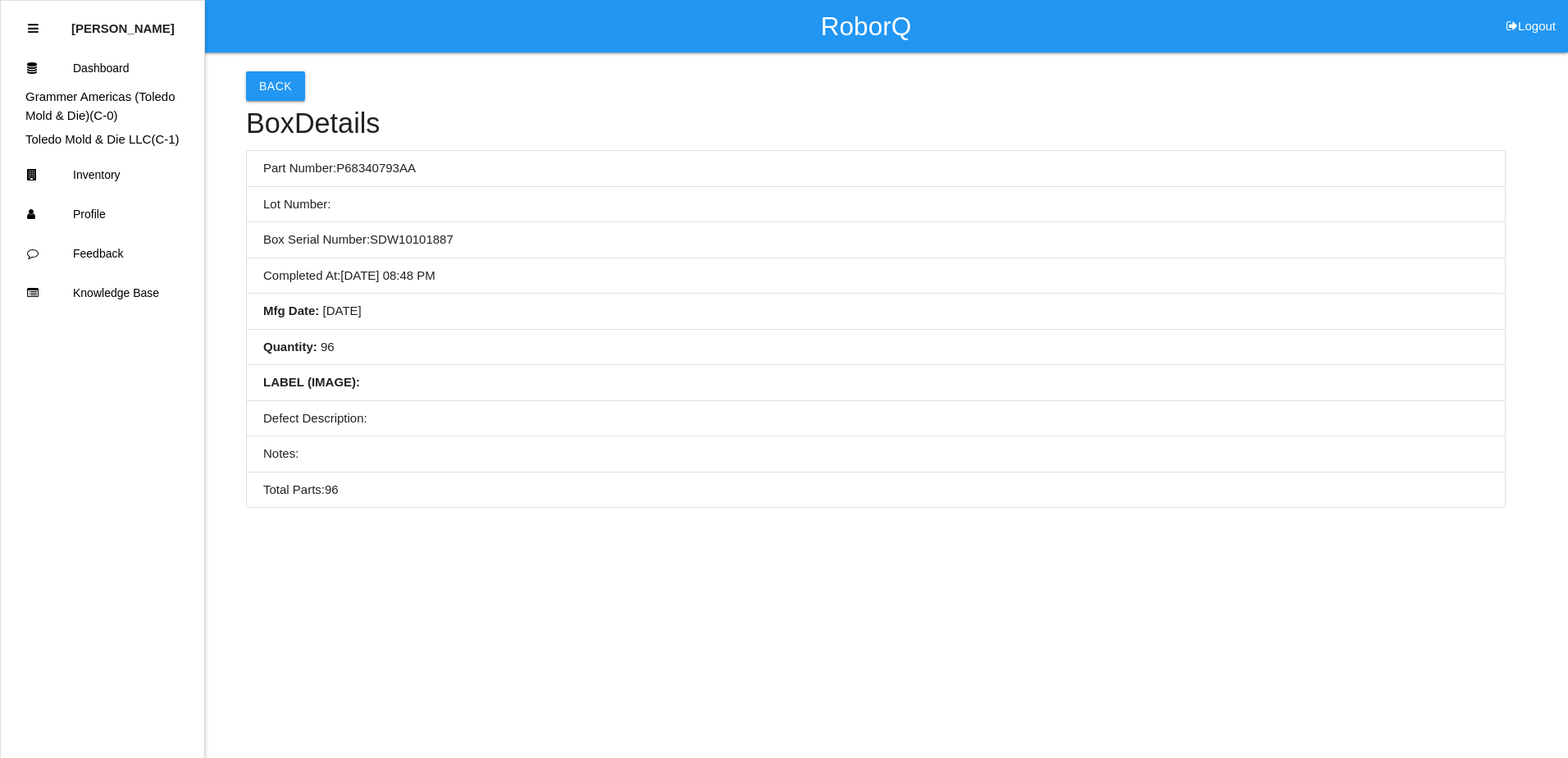
drag, startPoint x: 634, startPoint y: 347, endPoint x: 576, endPoint y: 349, distance: 58.0
click at [496, 351] on li "Quantity : 96" at bounding box center [876, 347] width 1258 height 36
drag, startPoint x: 585, startPoint y: 349, endPoint x: 480, endPoint y: 352, distance: 105.0
click at [480, 352] on li "Quantity : 96" at bounding box center [876, 347] width 1258 height 36
click at [272, 93] on button "Back" at bounding box center [275, 86] width 59 height 30
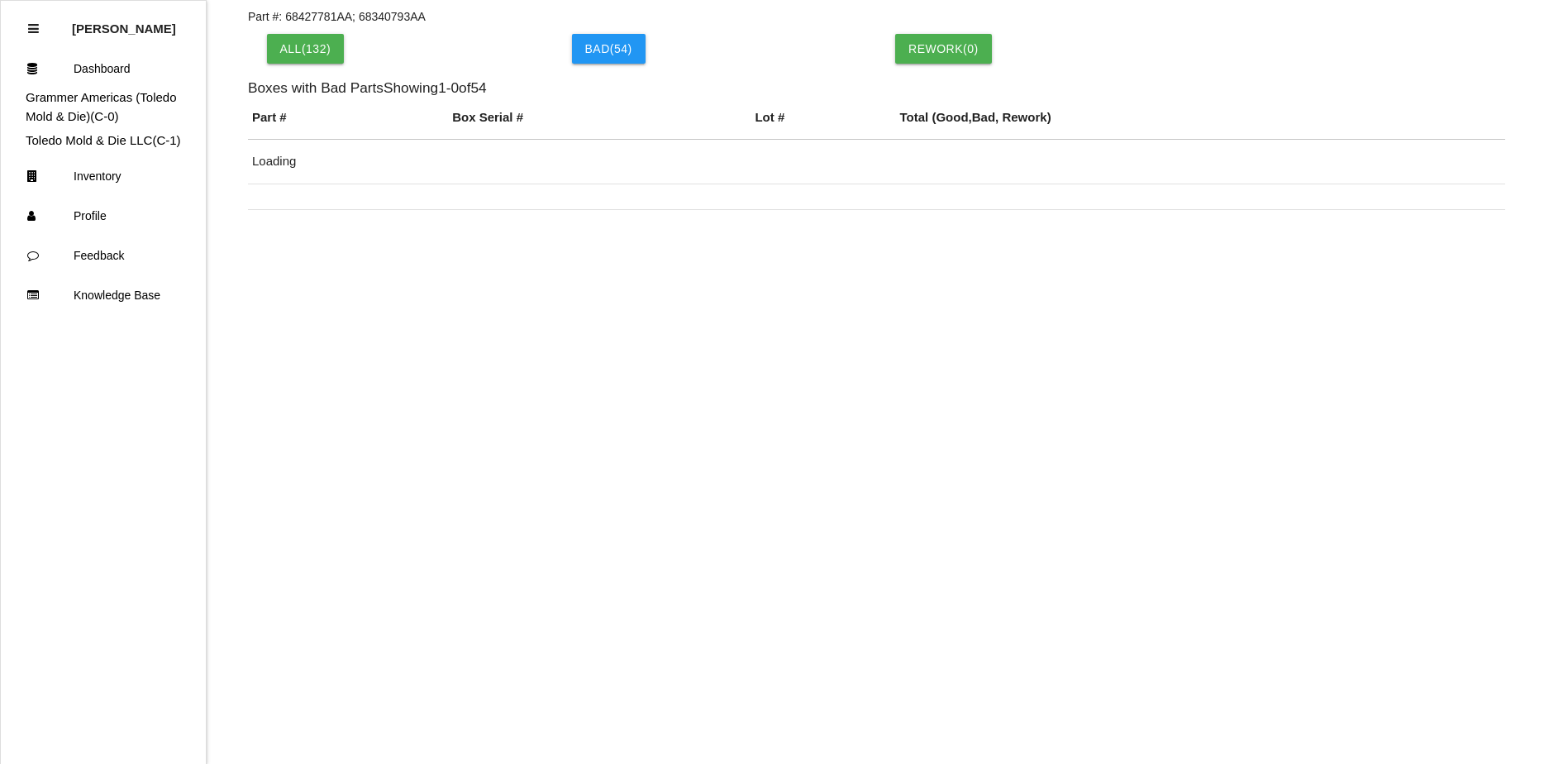
scroll to position [431, 0]
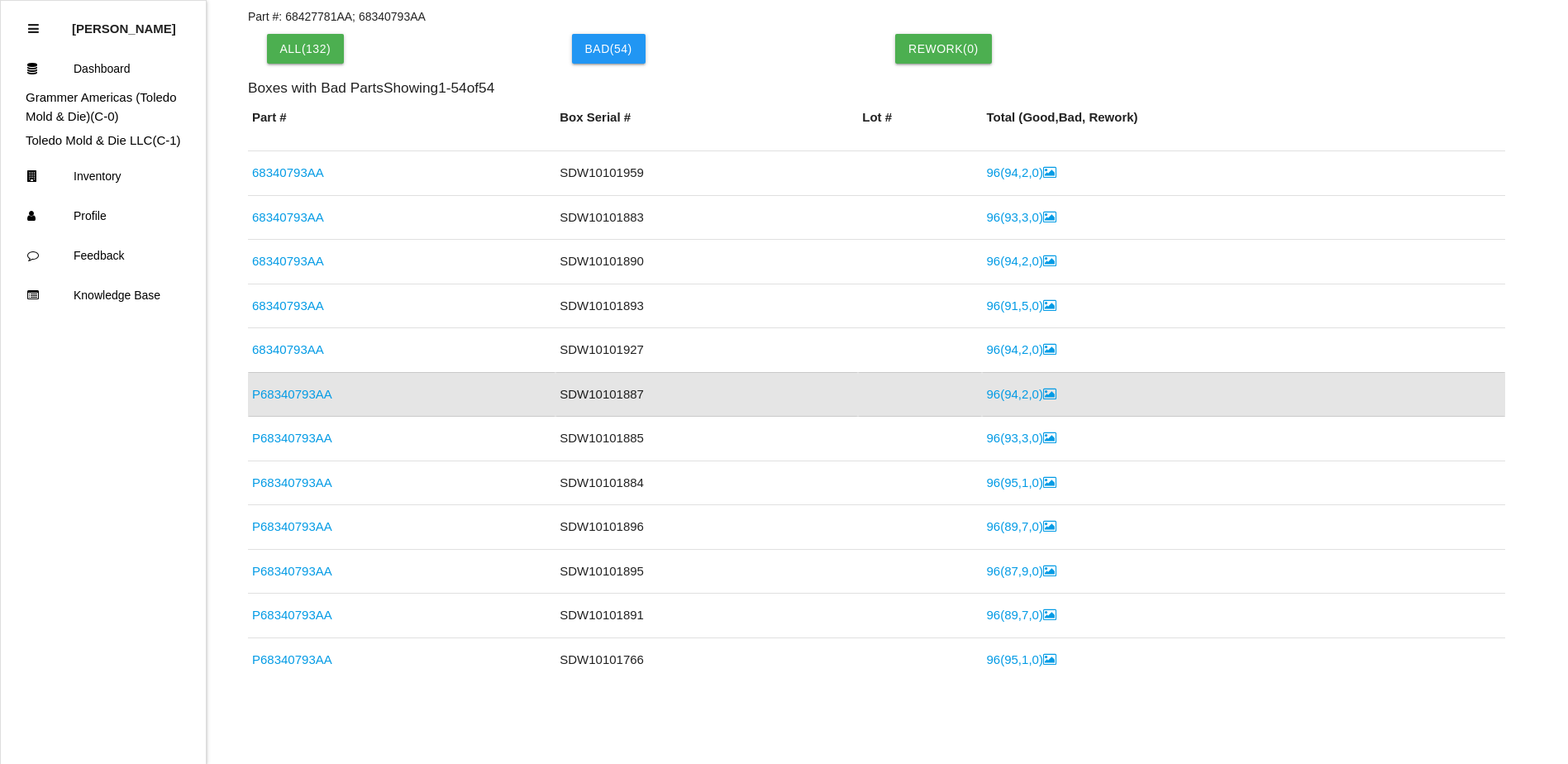
click at [986, 397] on link "96 ( 94 , 2 , 0 )" at bounding box center [1021, 394] width 70 height 14
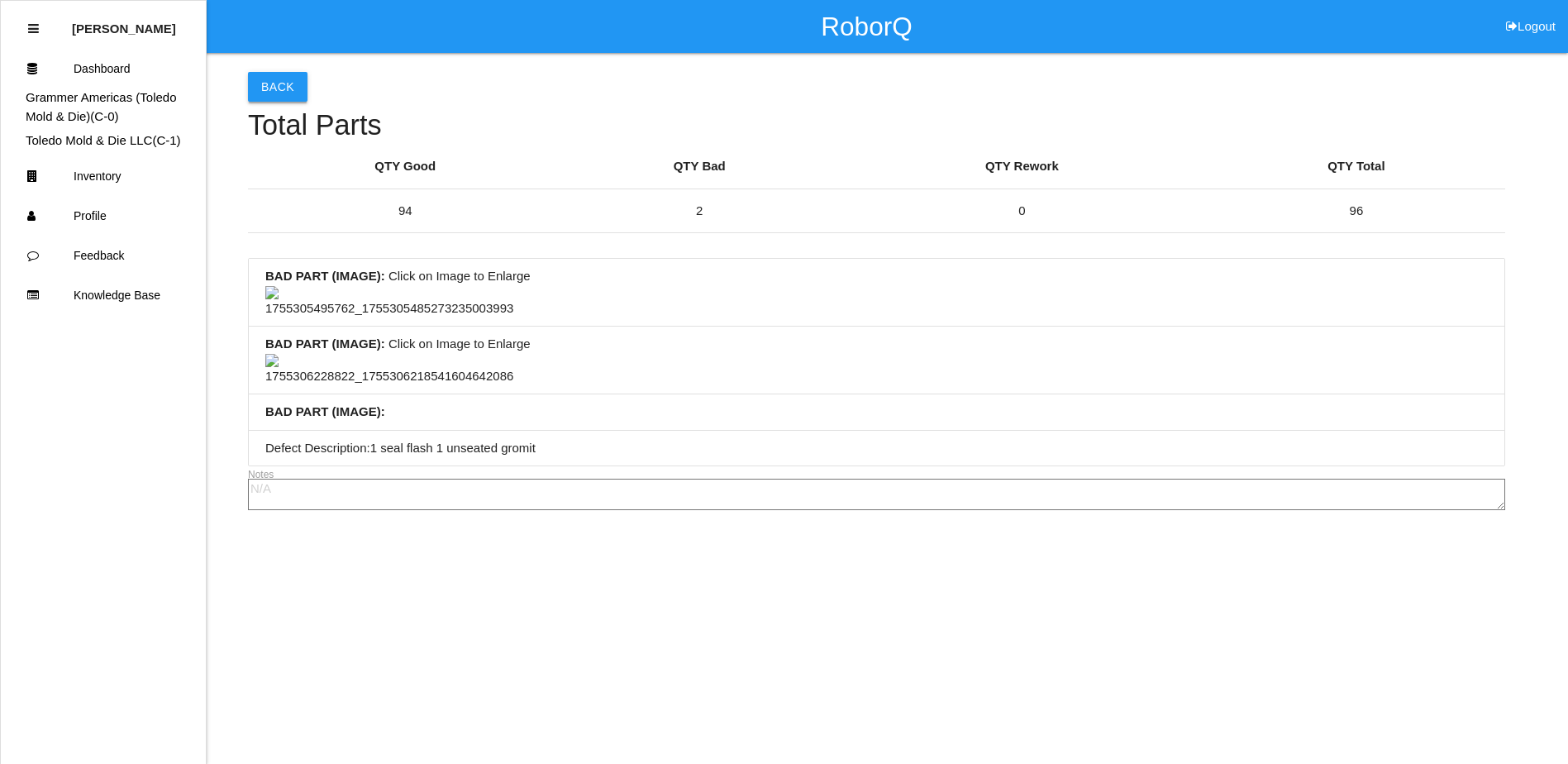
click at [265, 87] on button "Back" at bounding box center [277, 87] width 59 height 30
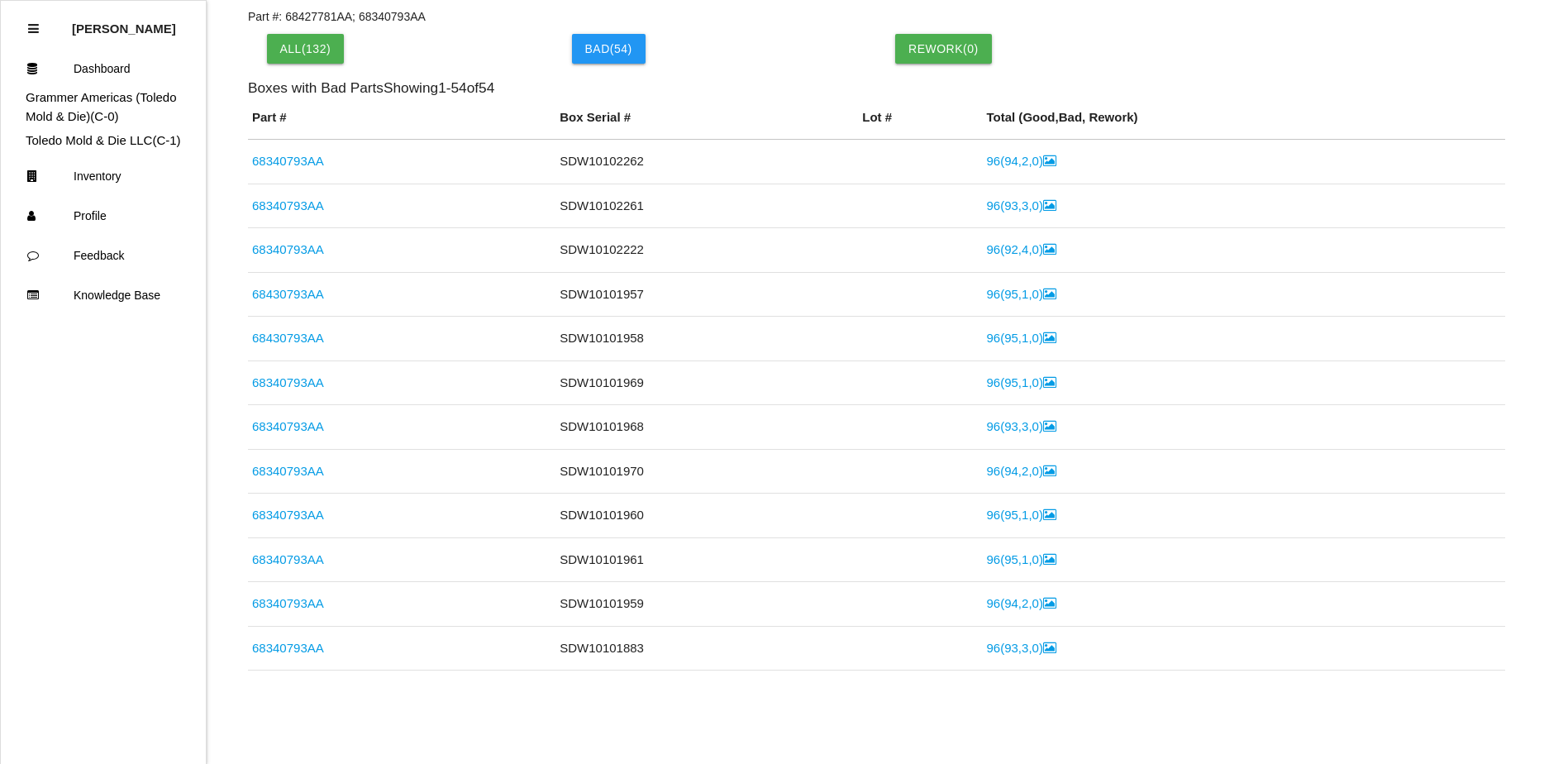
scroll to position [431, 0]
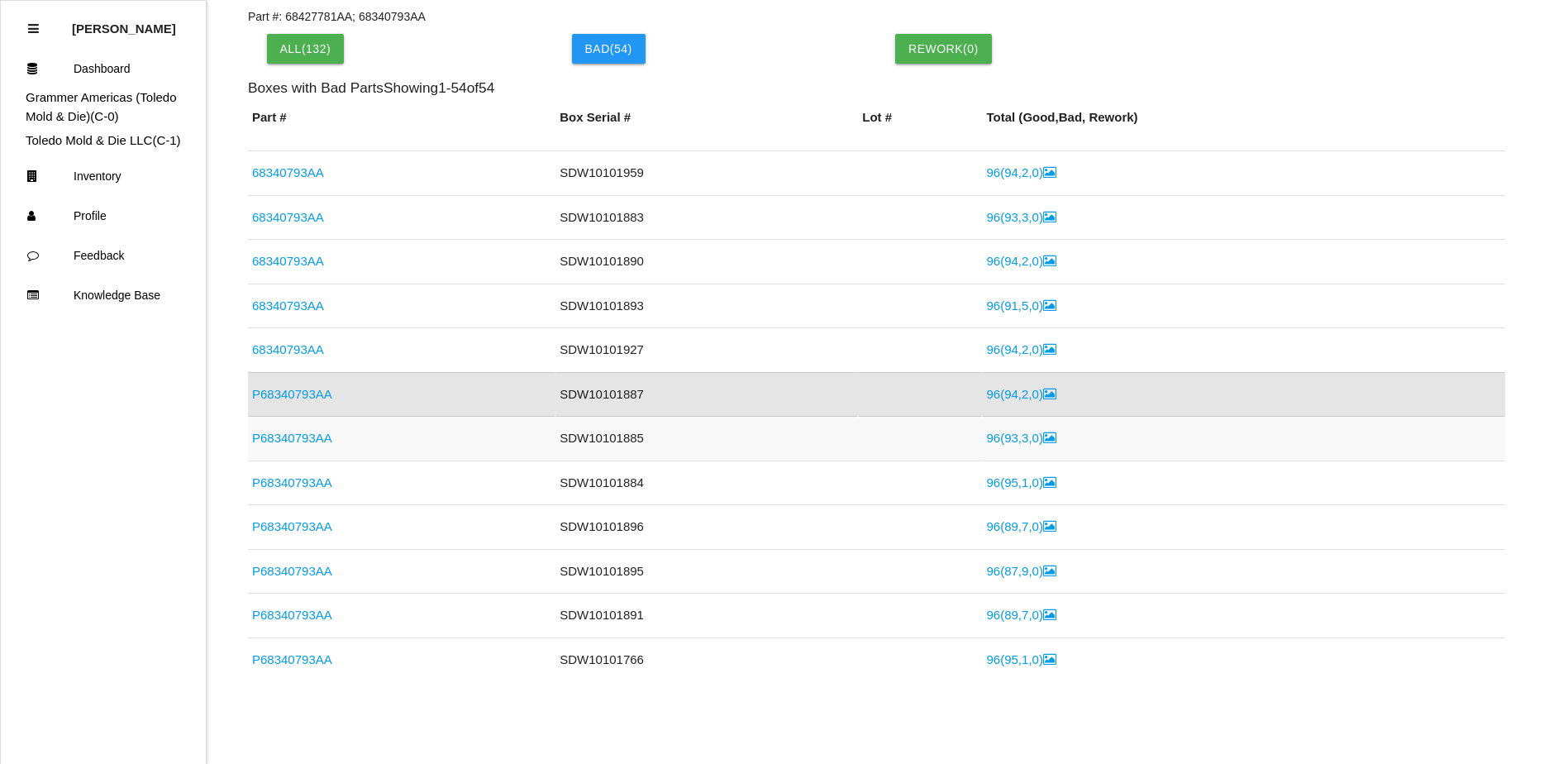
click at [312, 439] on link "P68340793AA" at bounding box center [291, 438] width 80 height 14
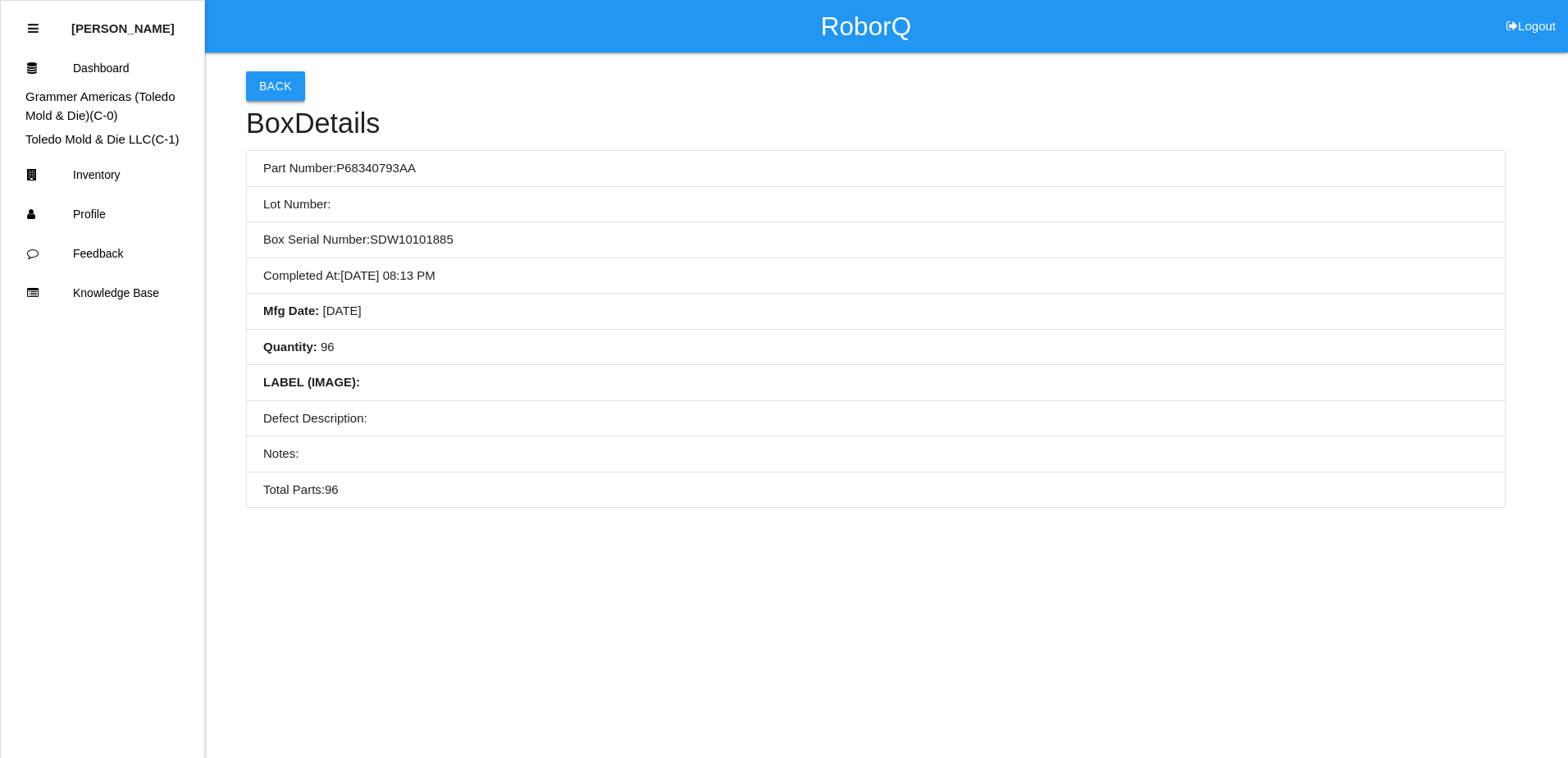
click at [278, 93] on button "Back" at bounding box center [275, 86] width 59 height 30
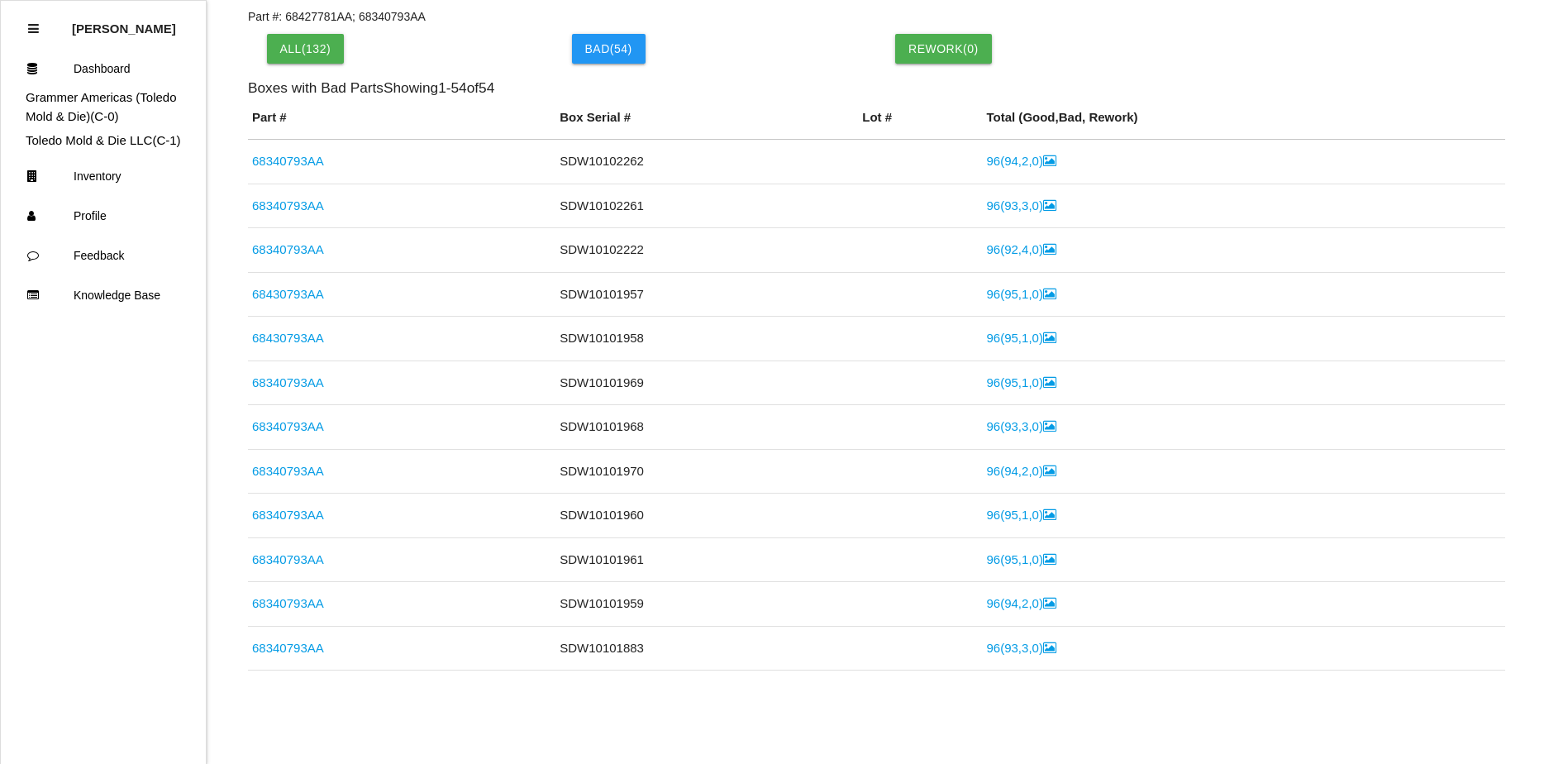
scroll to position [474, 0]
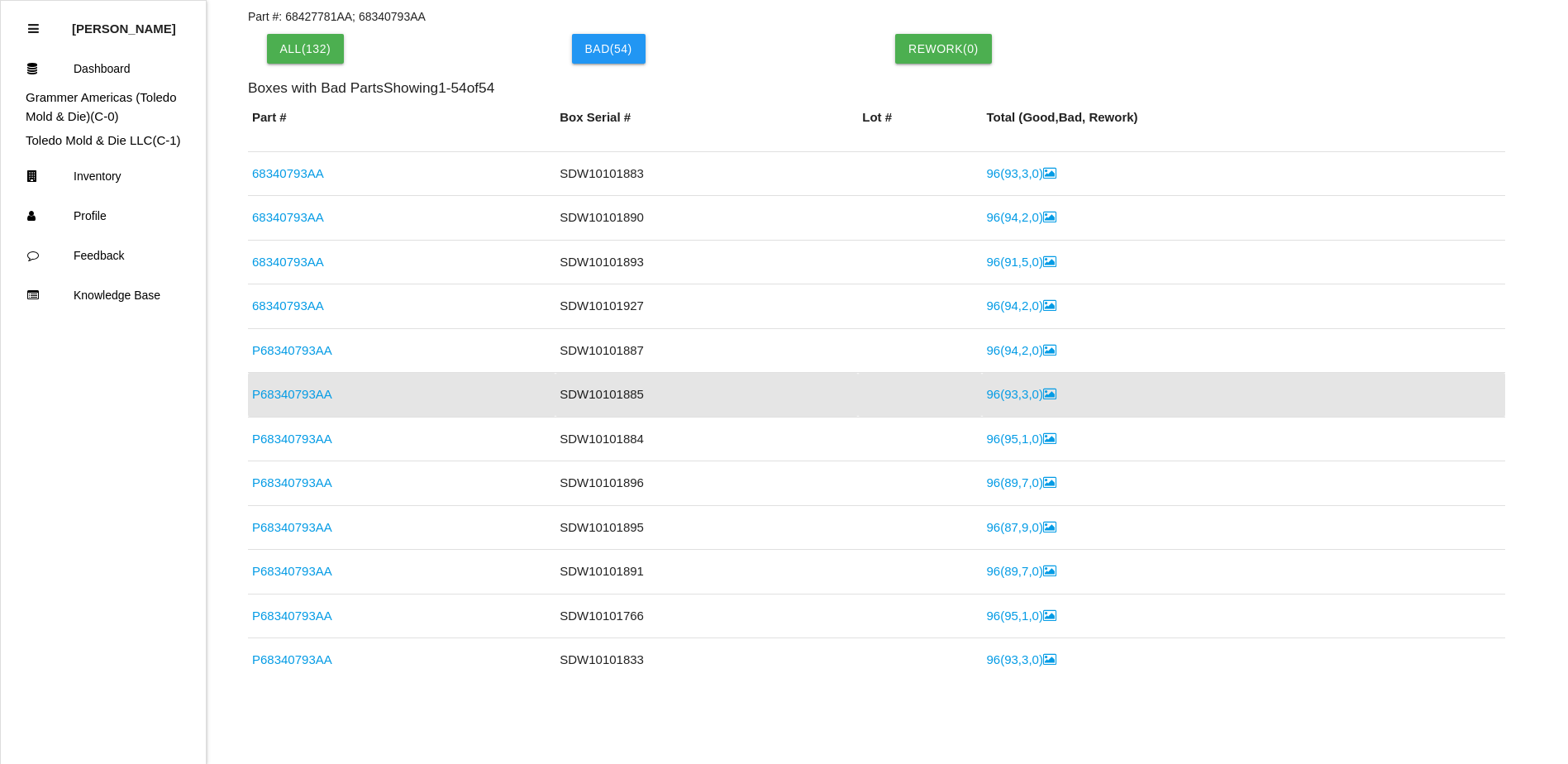
click at [997, 401] on link "96 ( 93 , 3 , 0 )" at bounding box center [1021, 394] width 70 height 14
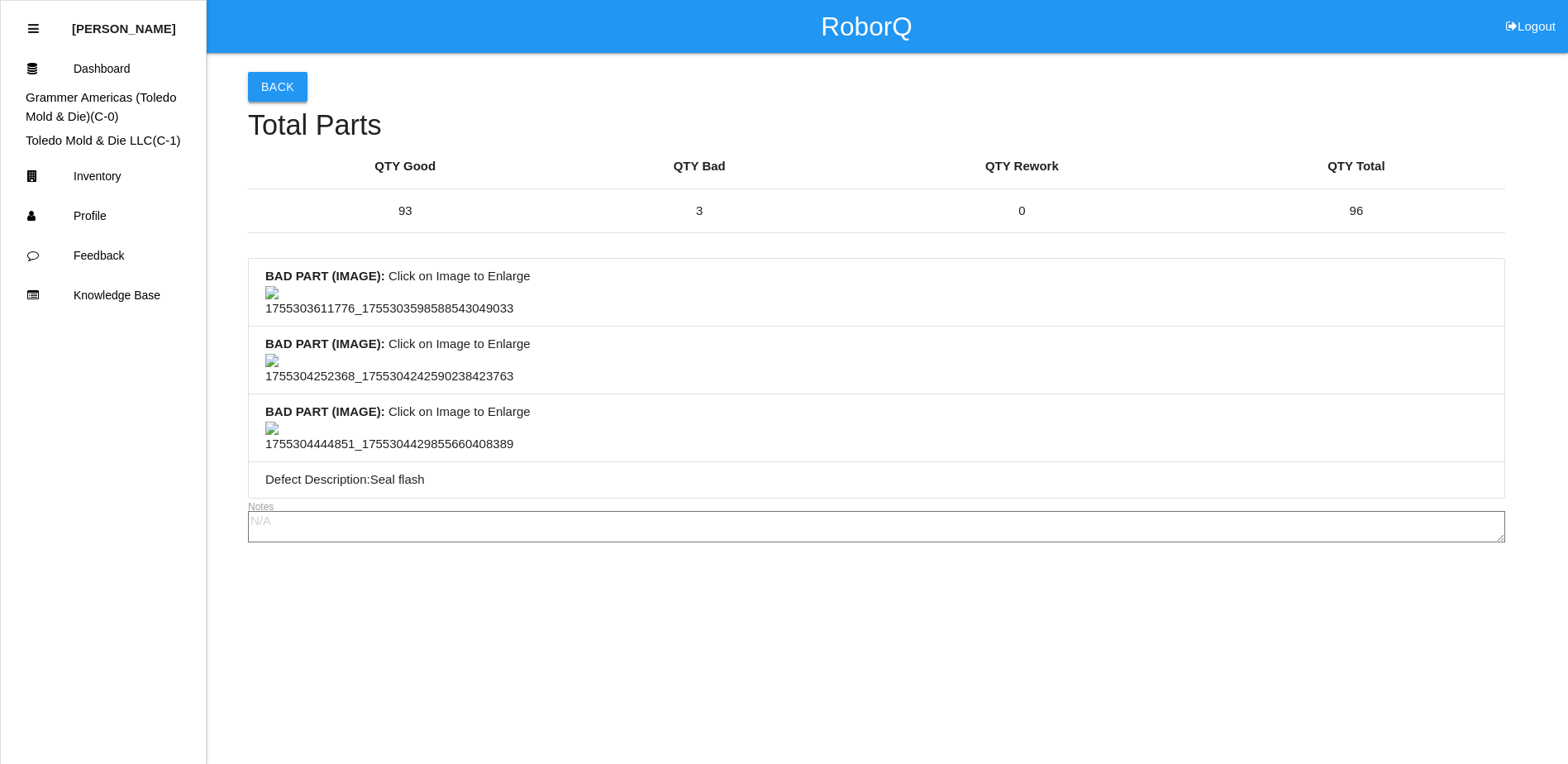
click at [273, 92] on button "Back" at bounding box center [277, 87] width 59 height 30
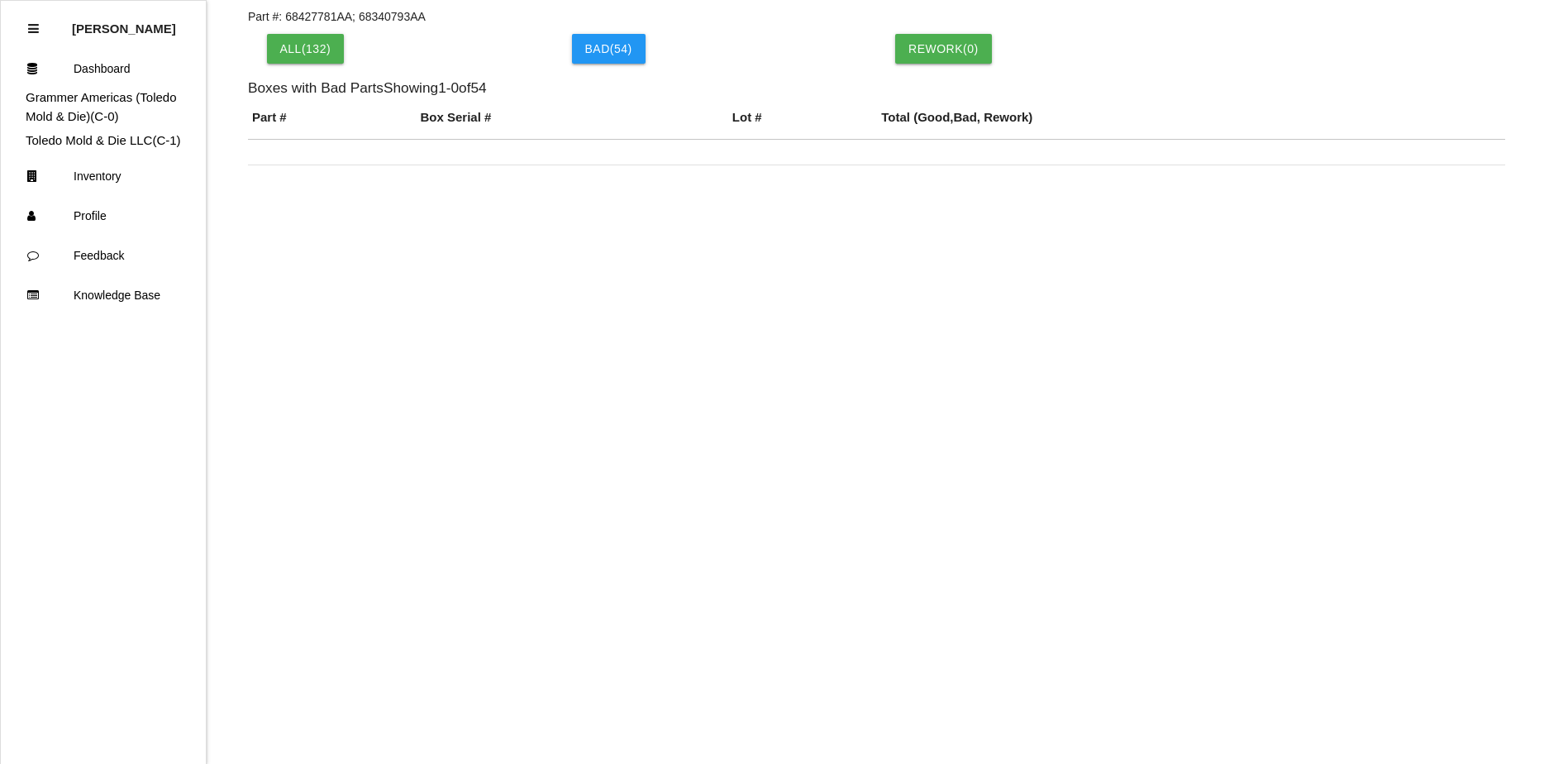
scroll to position [474, 0]
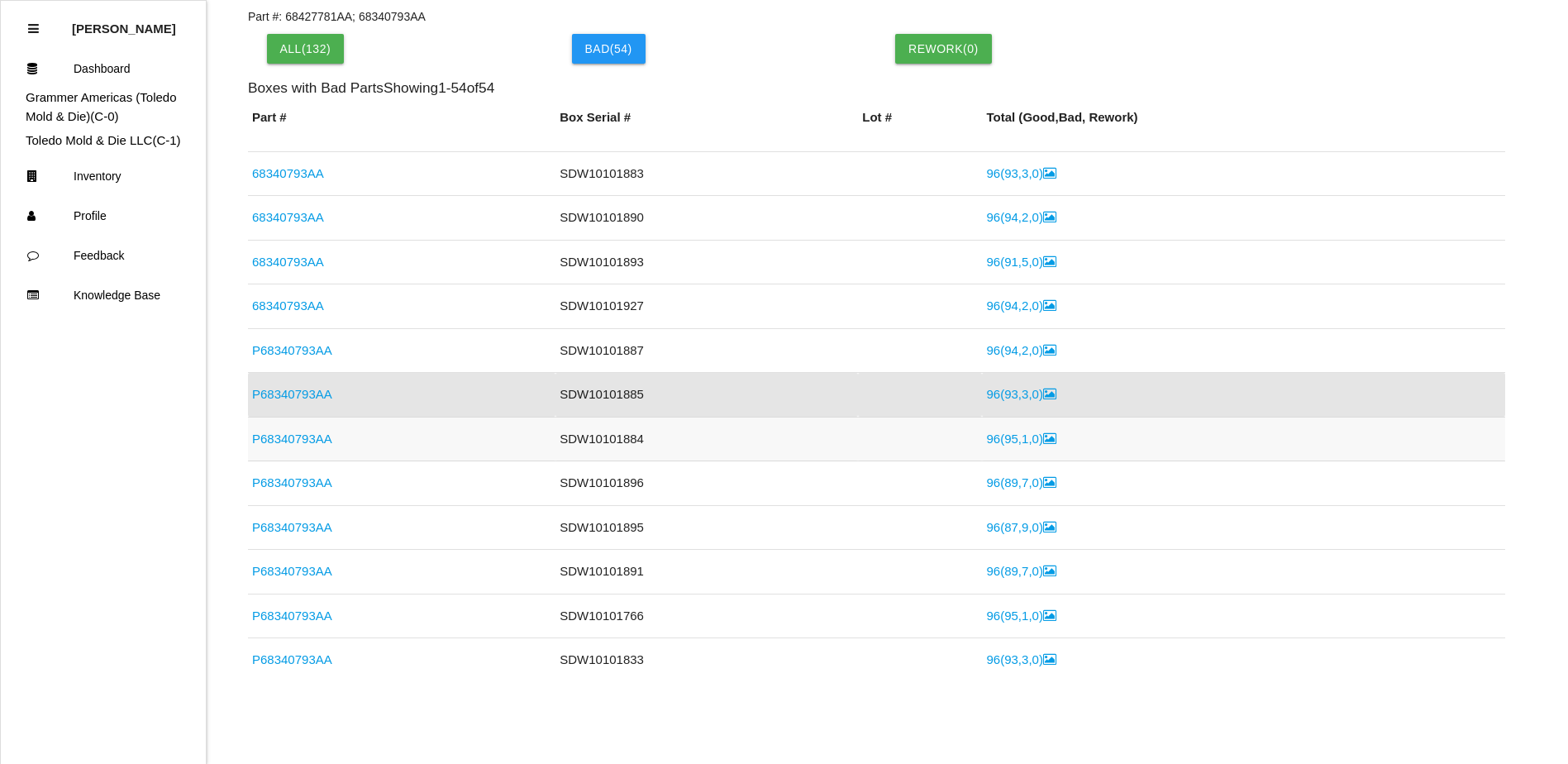
click at [288, 440] on link "P68340793AA" at bounding box center [291, 439] width 80 height 14
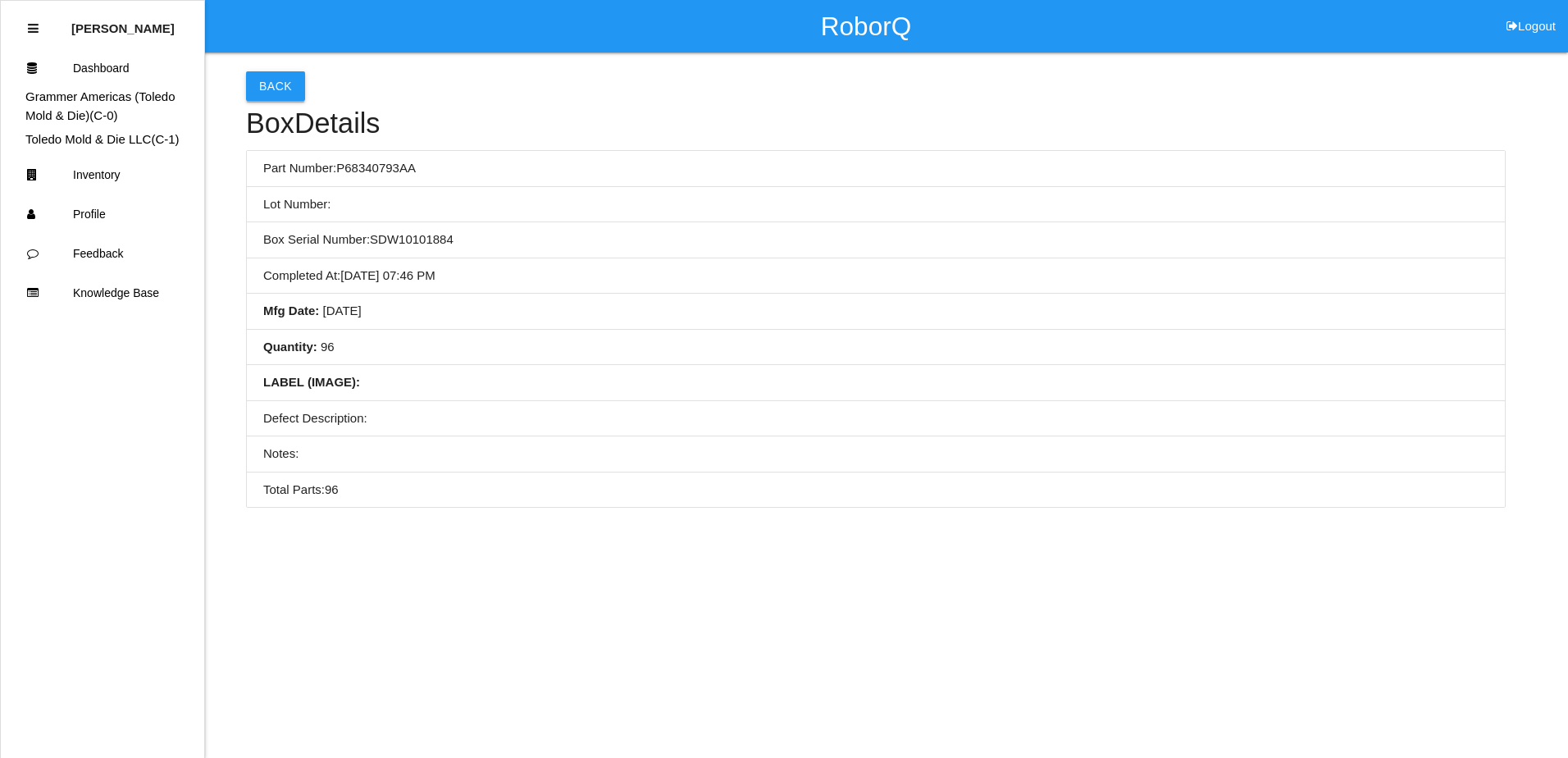
click at [290, 100] on button "Back" at bounding box center [275, 86] width 59 height 30
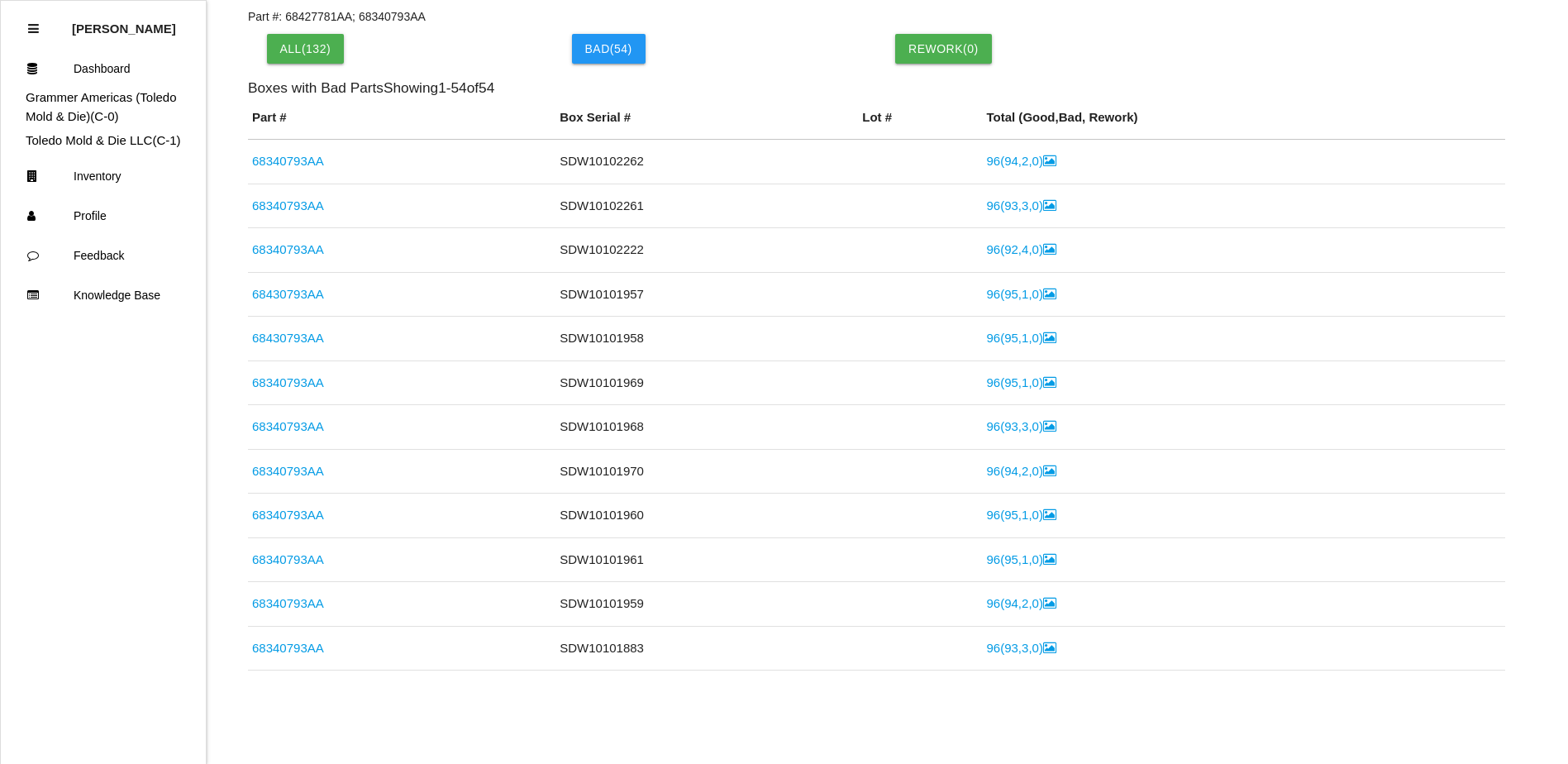
scroll to position [519, 0]
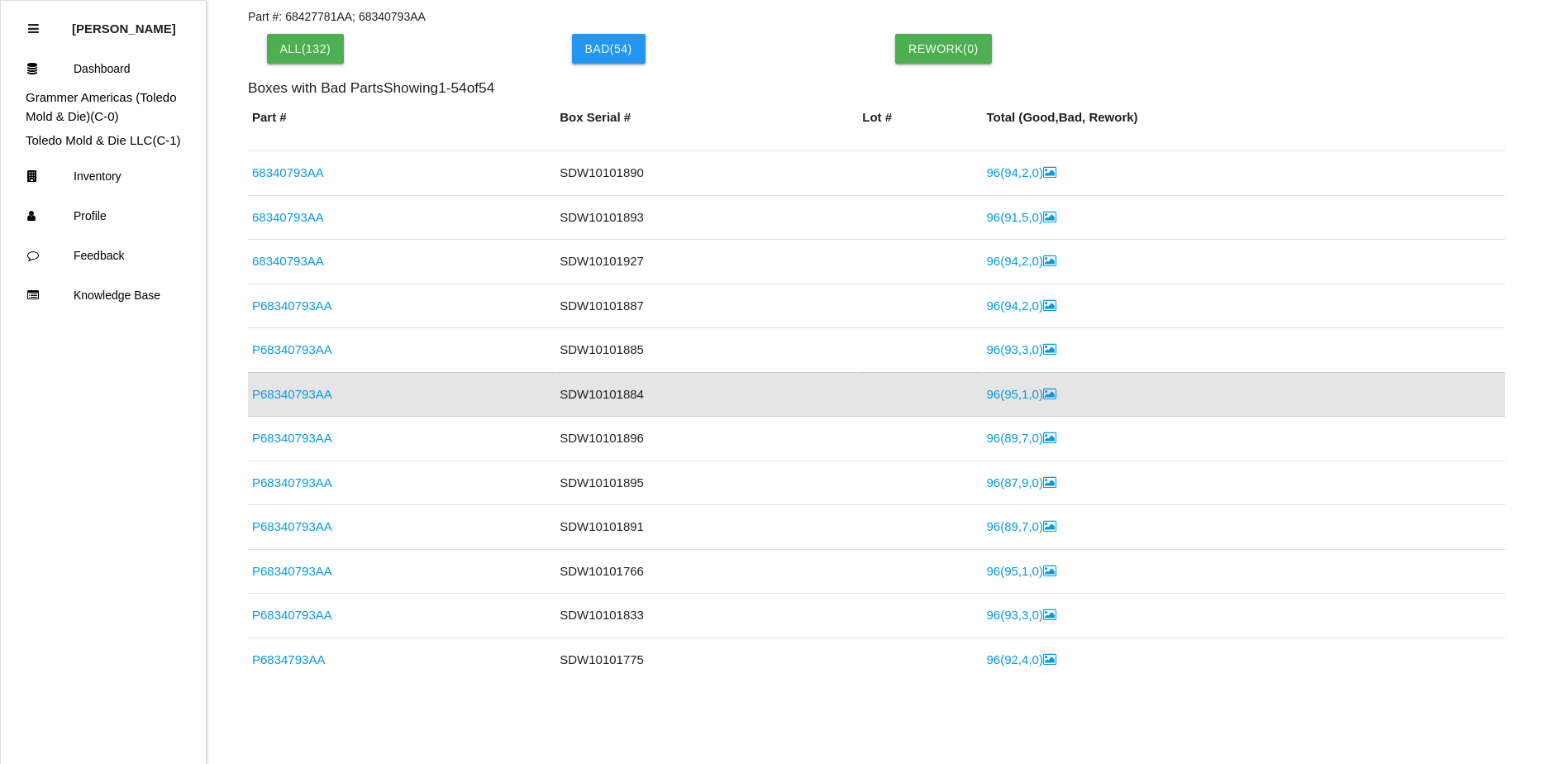
click at [997, 393] on link "96 ( 95 , 1 , 0 )" at bounding box center [1021, 394] width 70 height 14
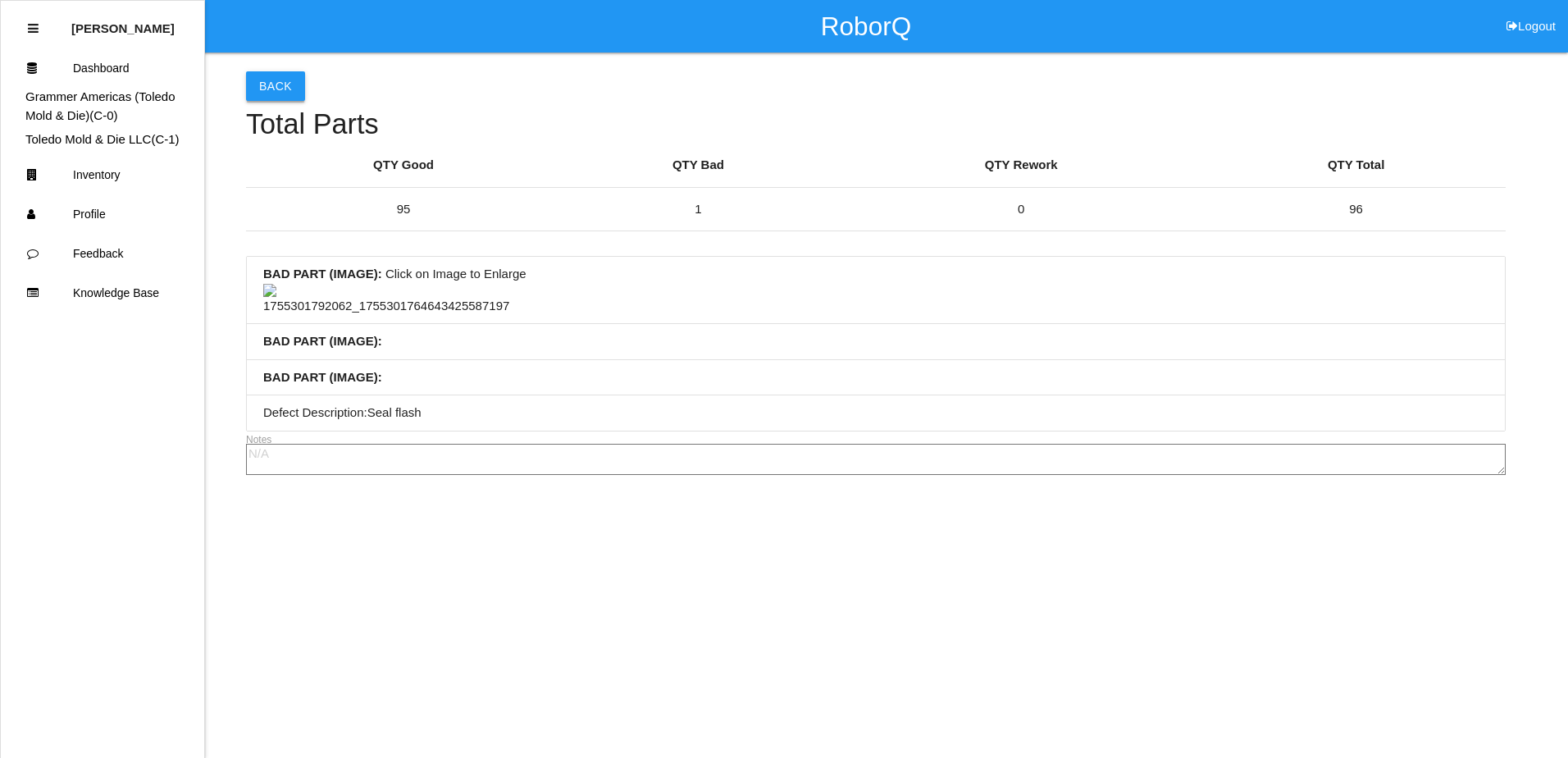
click at [262, 86] on button "Back" at bounding box center [275, 86] width 59 height 30
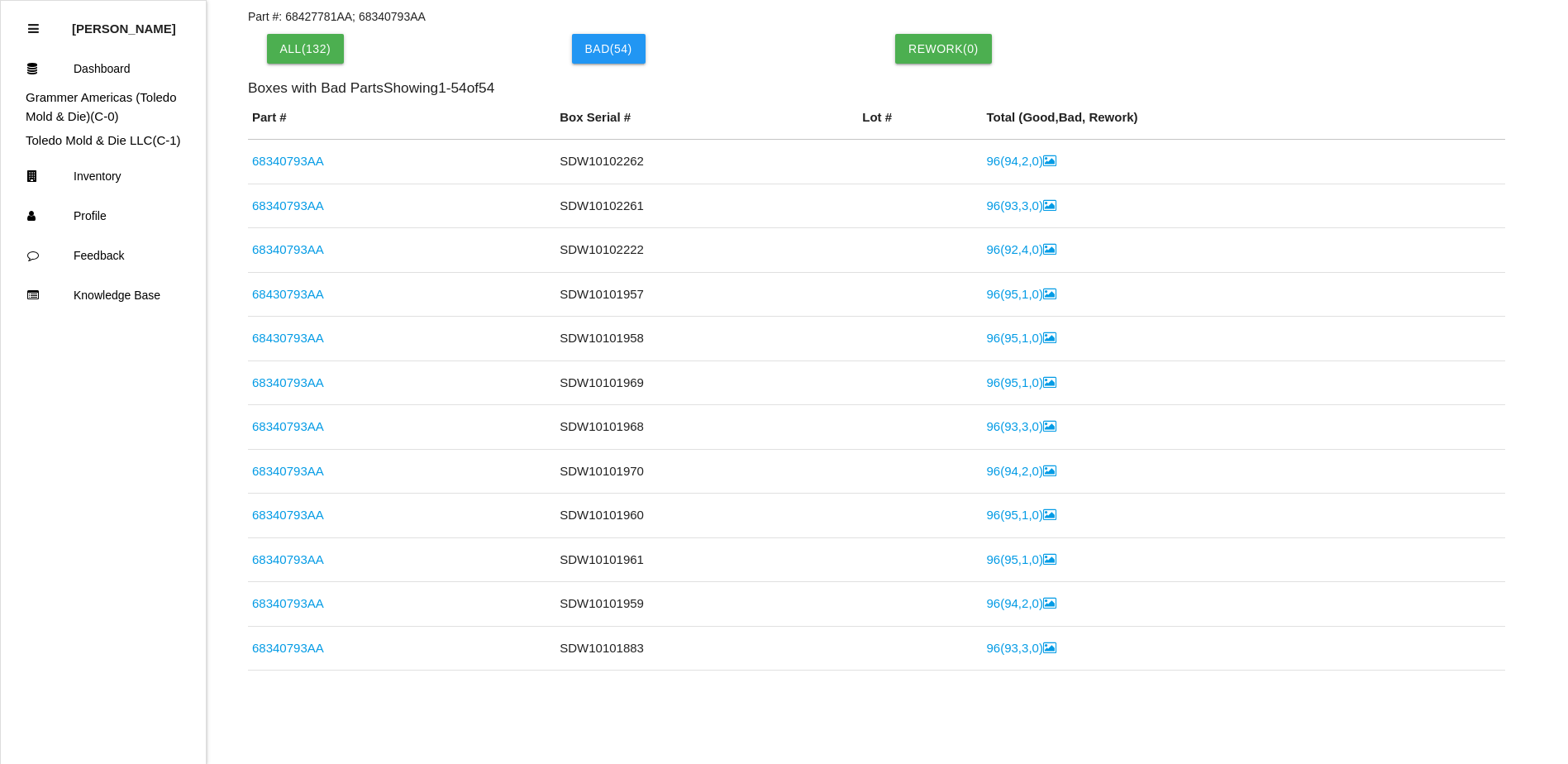
scroll to position [519, 0]
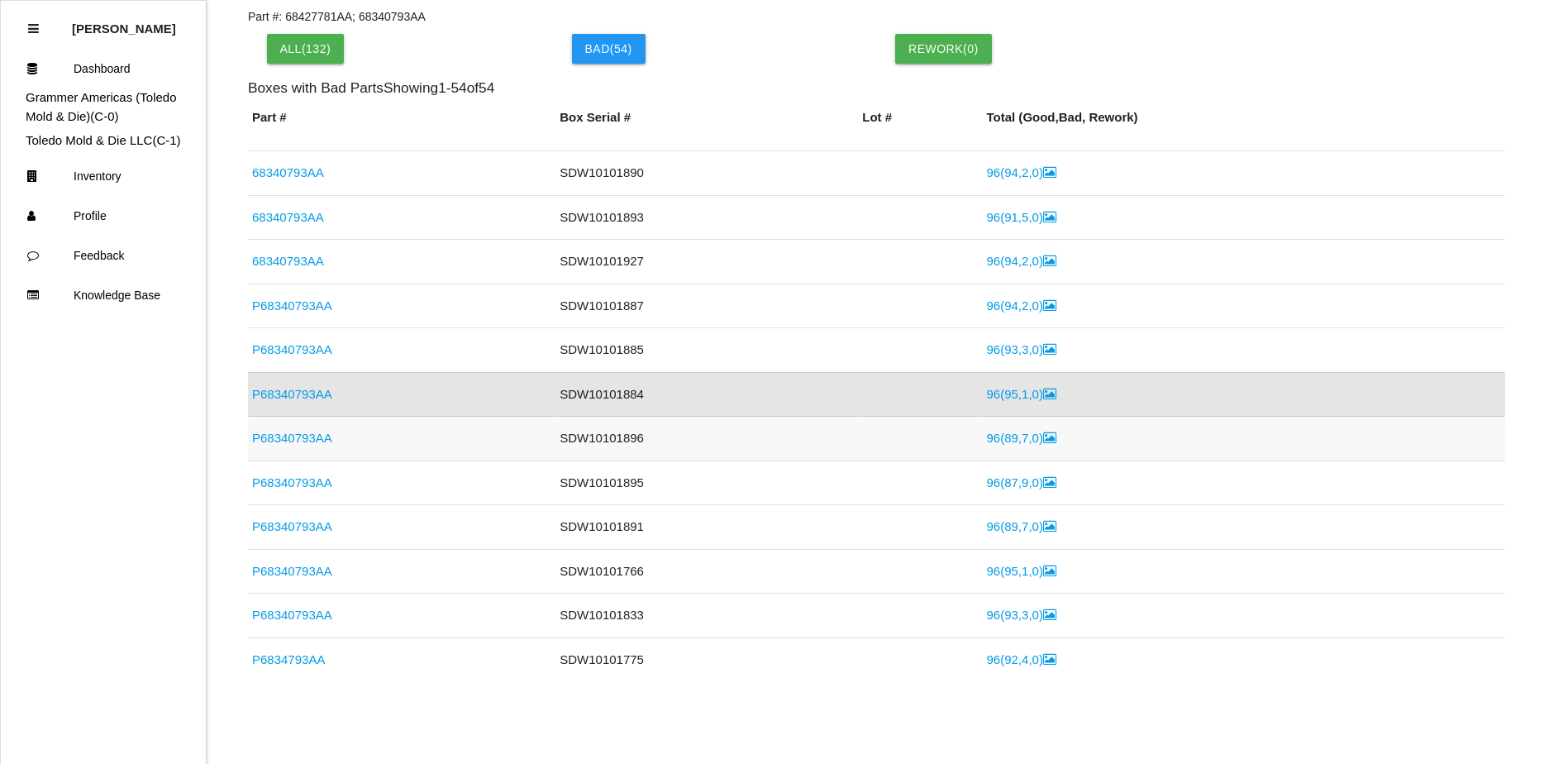
click at [311, 448] on td "P68340793AA" at bounding box center [402, 439] width 307 height 45
click at [288, 434] on link "P68340793AA" at bounding box center [291, 438] width 80 height 14
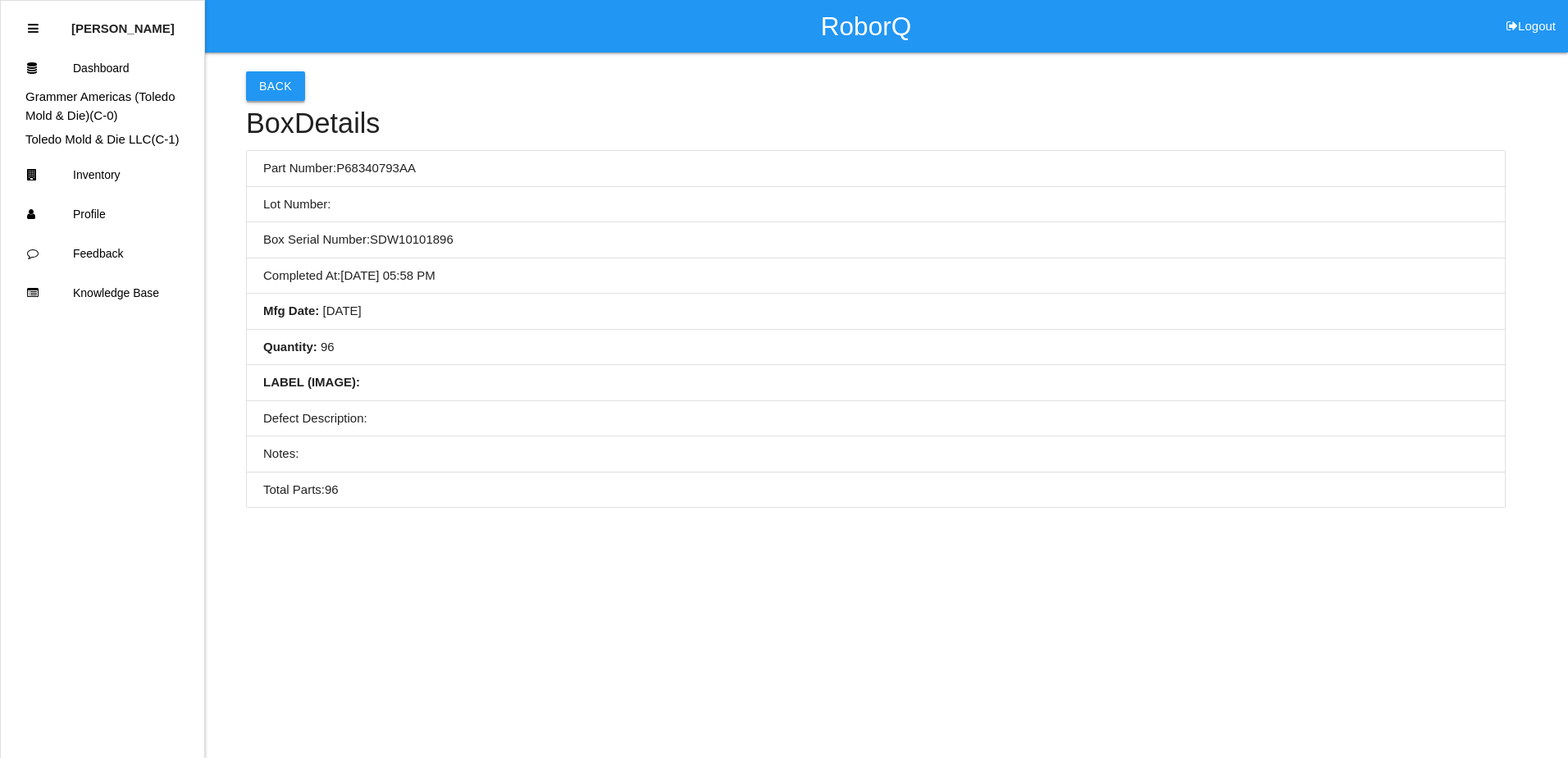
click at [262, 90] on button "Back" at bounding box center [275, 86] width 59 height 30
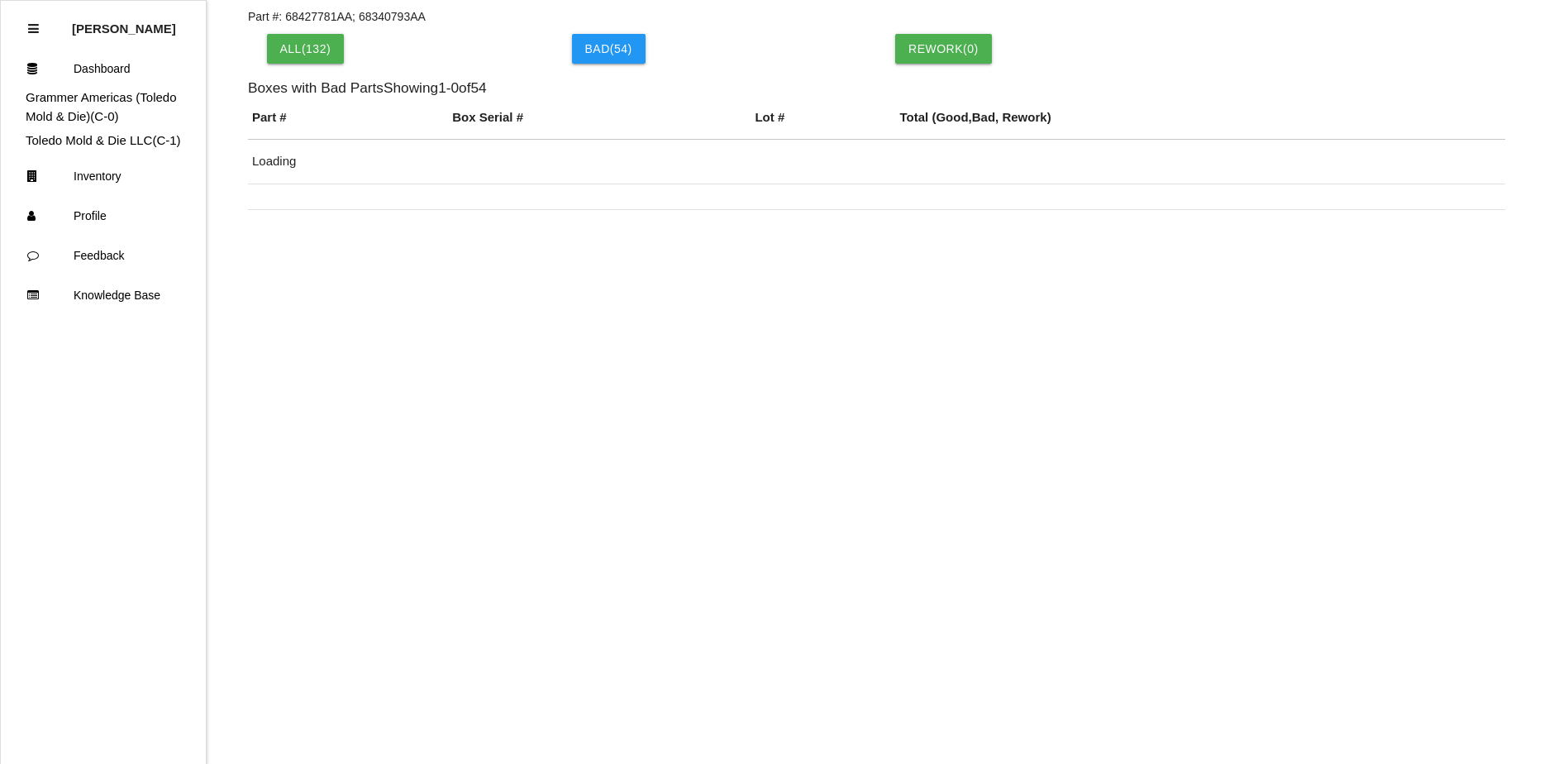
scroll to position [563, 0]
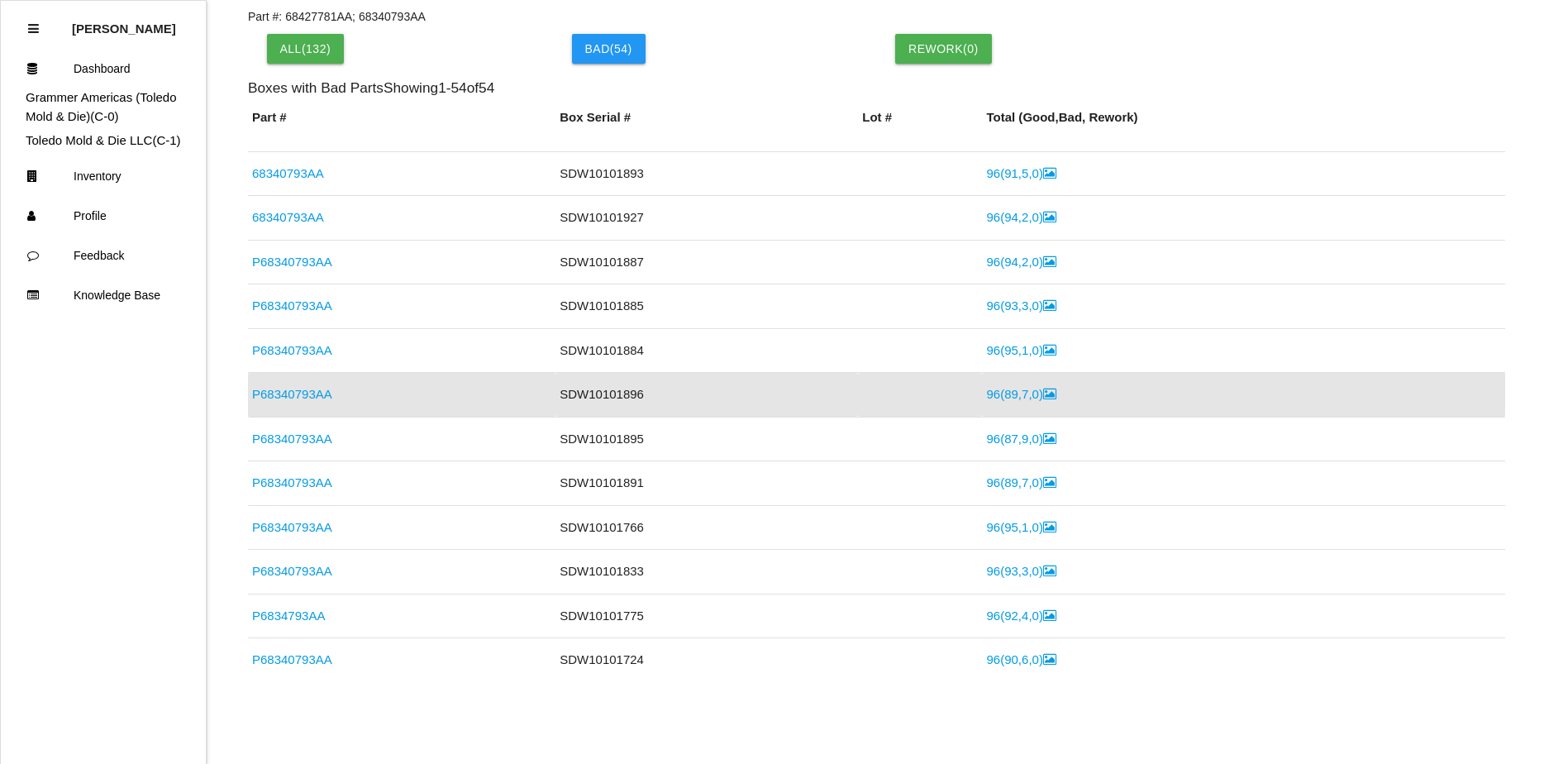
click at [998, 396] on link "96 ( 89 , 7 , 0 )" at bounding box center [1021, 394] width 70 height 14
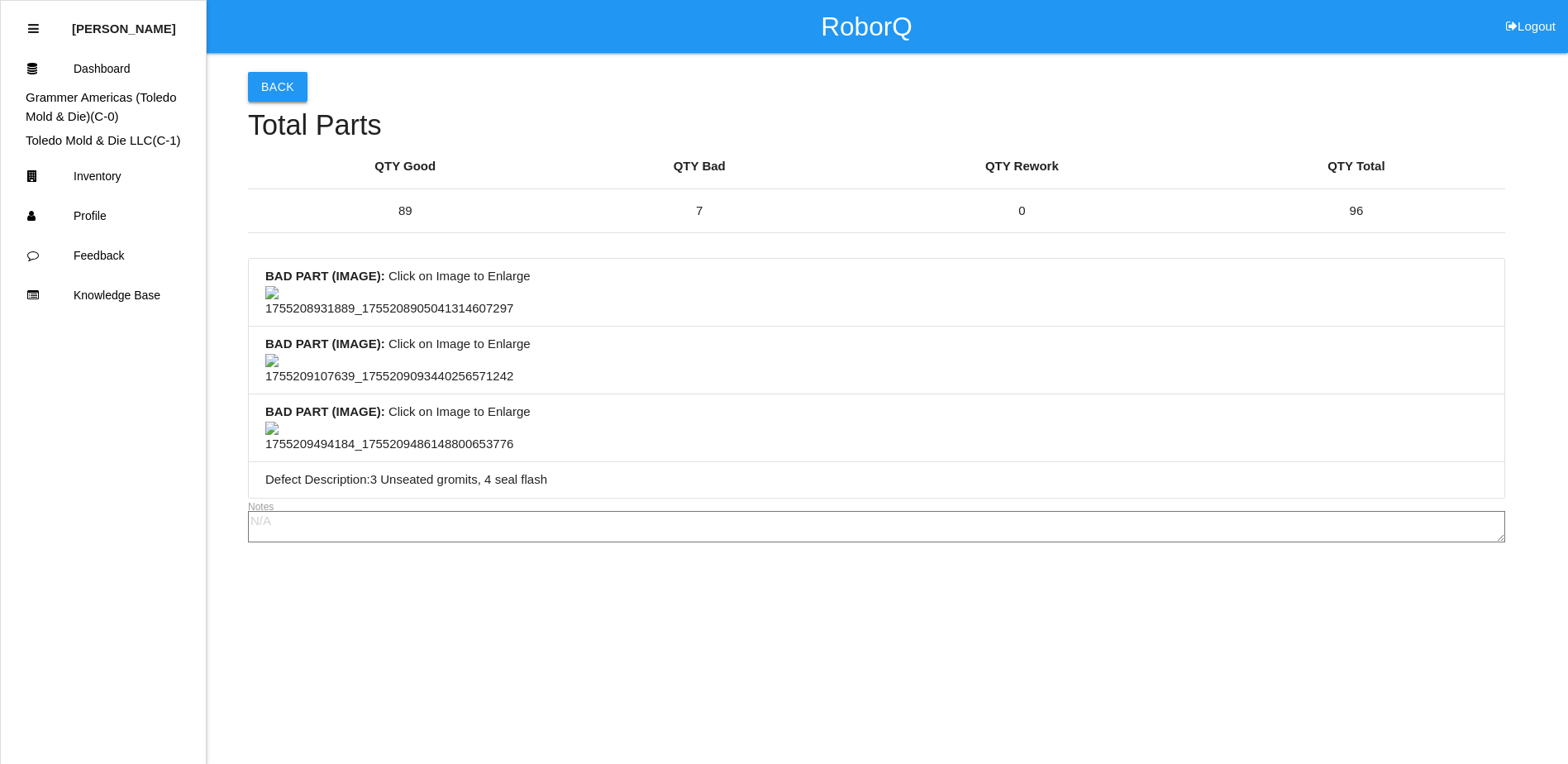
drag, startPoint x: 305, startPoint y: 84, endPoint x: 292, endPoint y: 84, distance: 13.0
click at [305, 84] on div "Back Total Parts QTY Good QTY Bad QTY Rework QTY Total 89 7 0 96 BAD PART (IMAG…" at bounding box center [877, 300] width 1257 height 495
click at [290, 84] on button "Back" at bounding box center [277, 87] width 59 height 30
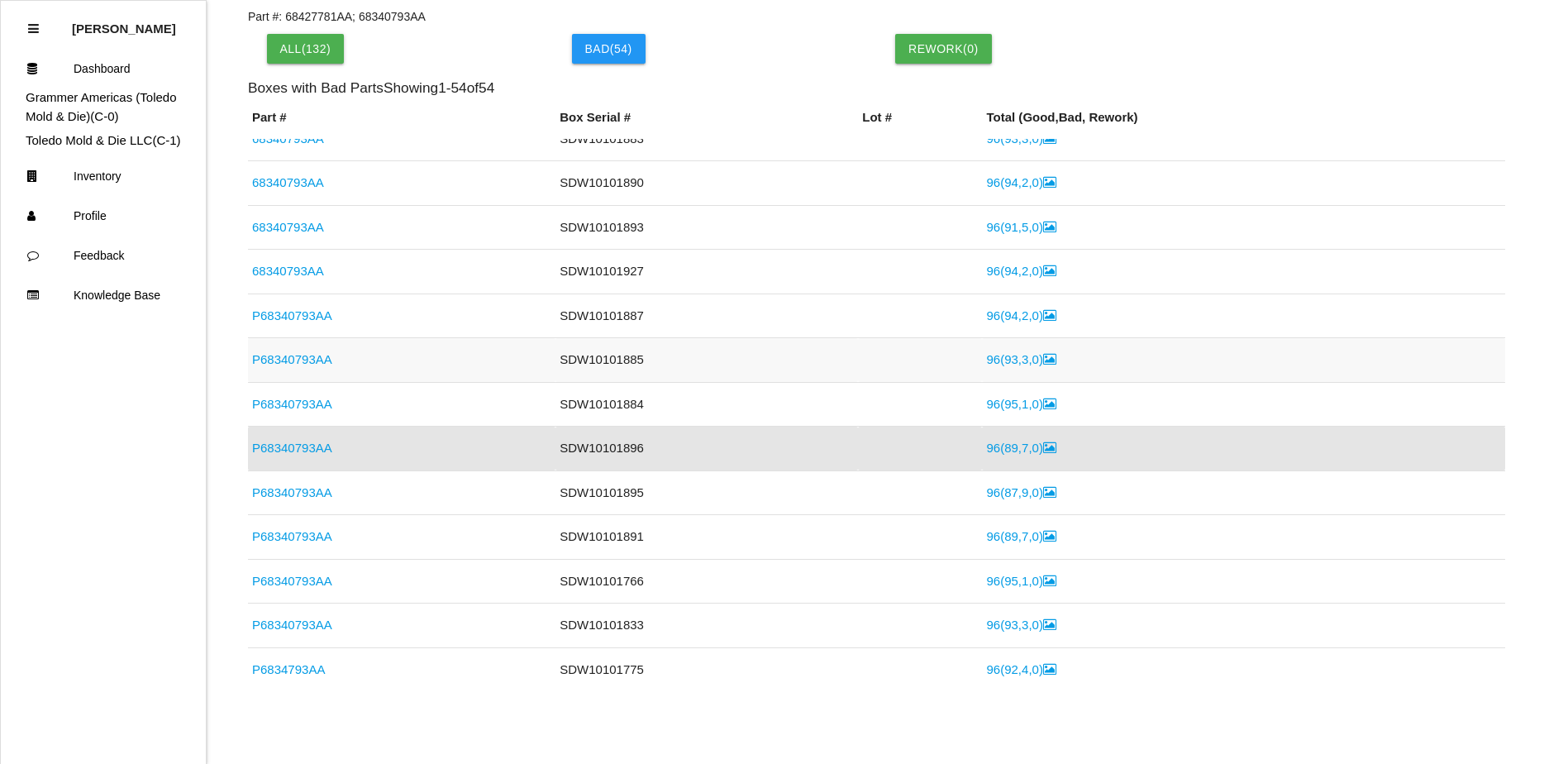
scroll to position [480, 0]
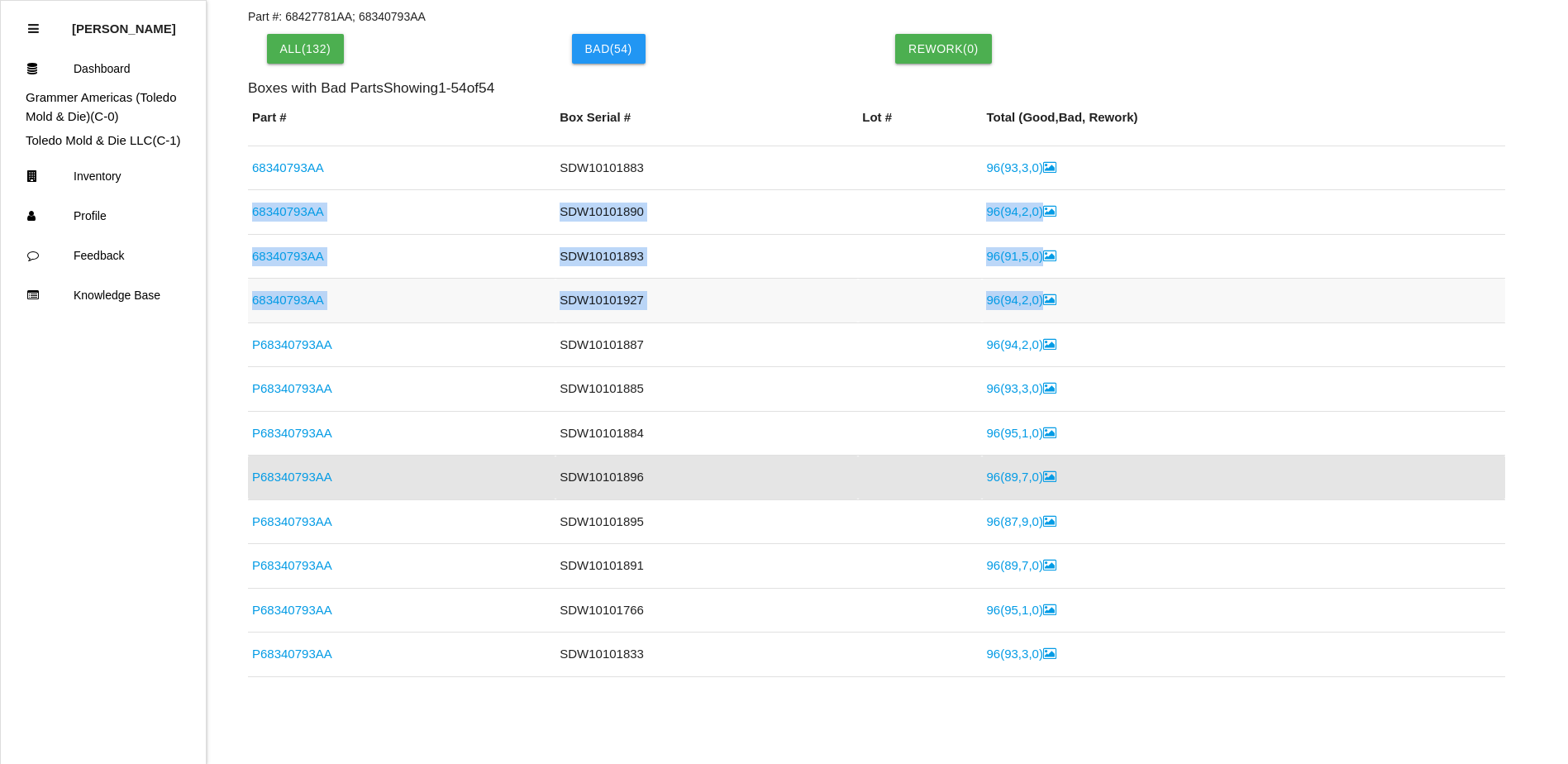
drag, startPoint x: 249, startPoint y: 211, endPoint x: 1037, endPoint y: 294, distance: 792.4
click at [298, 432] on link "P68340793AA" at bounding box center [291, 433] width 80 height 14
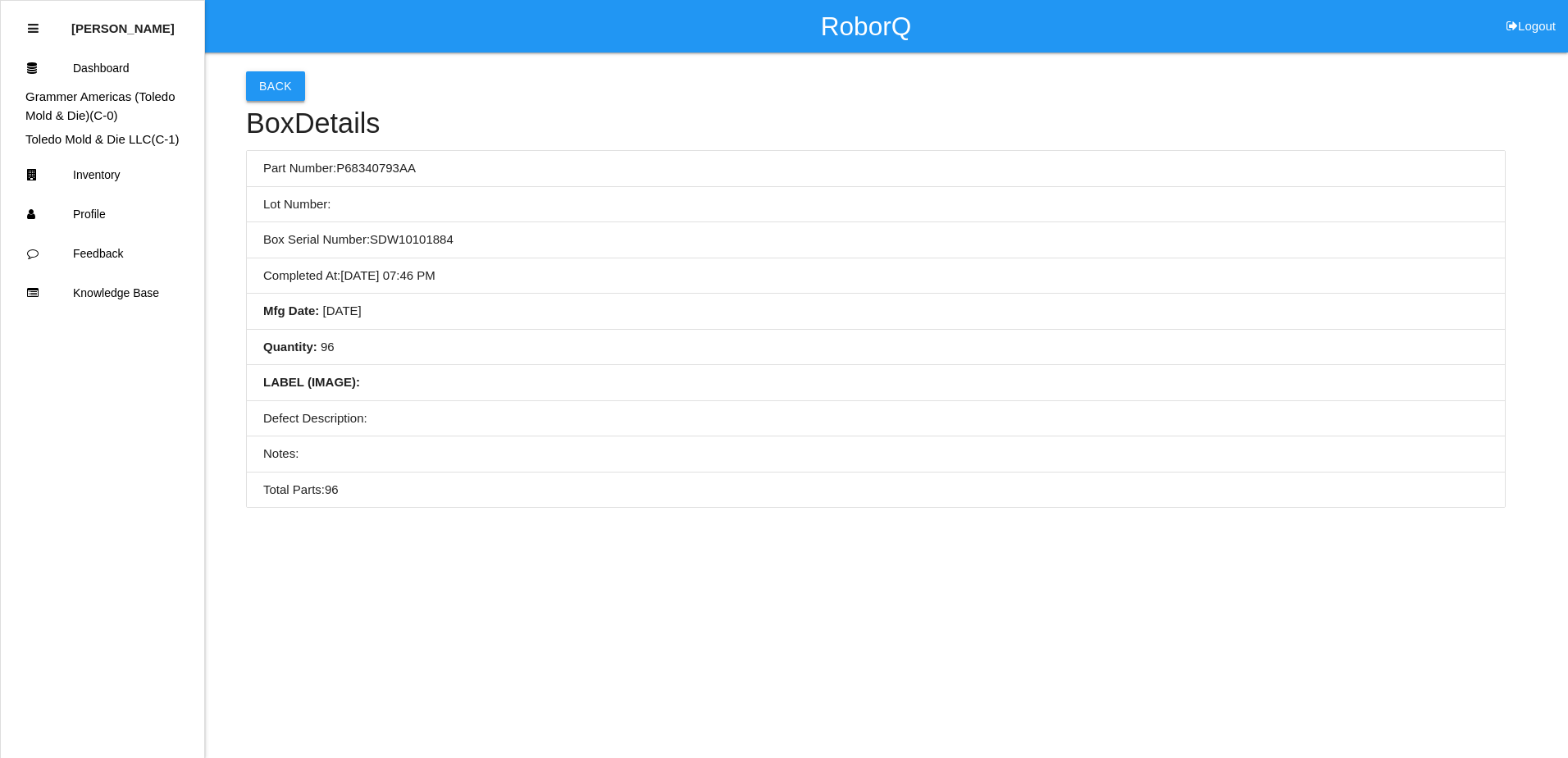
click at [257, 90] on button "Back" at bounding box center [275, 86] width 59 height 30
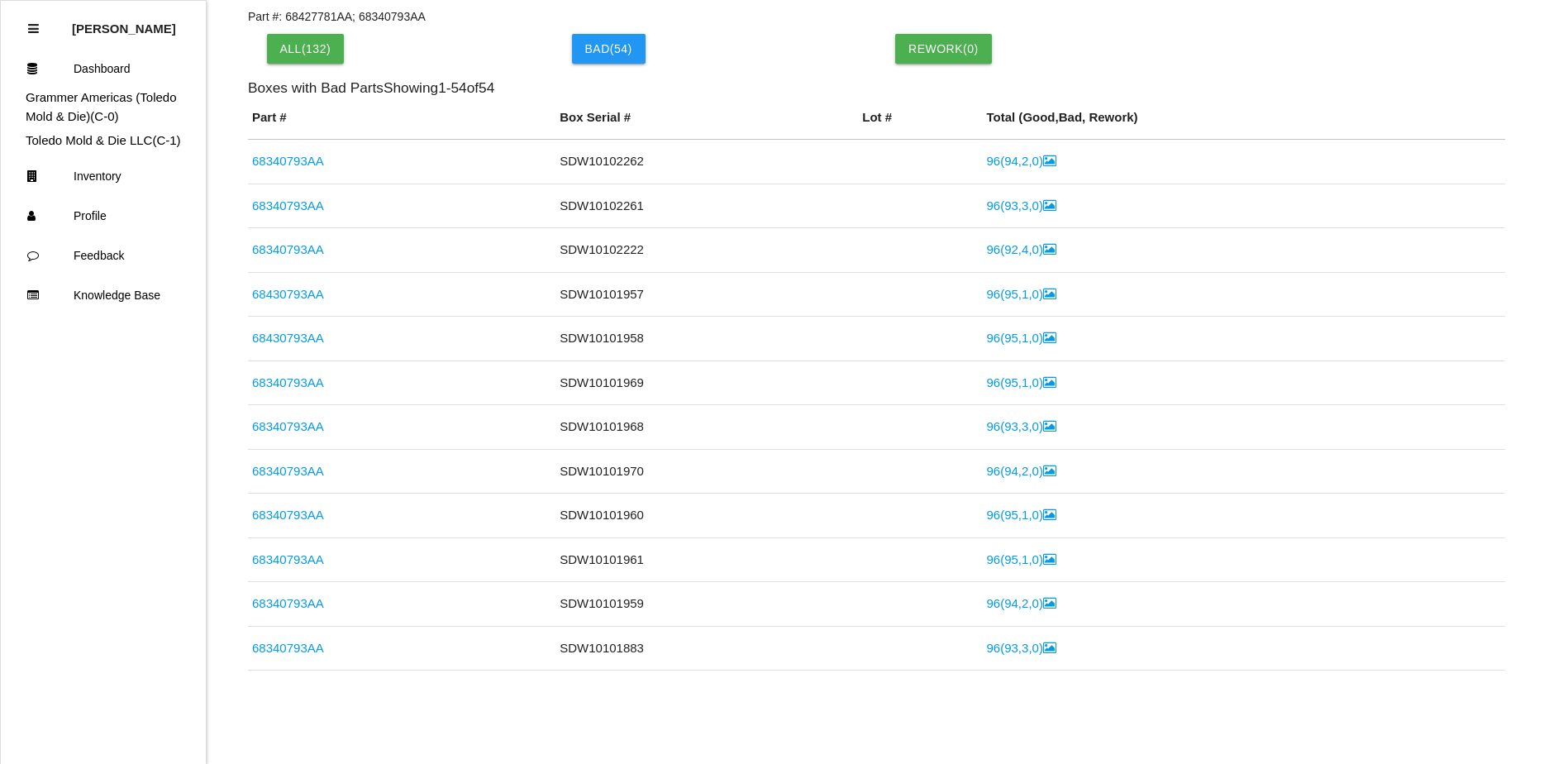
scroll to position [519, 0]
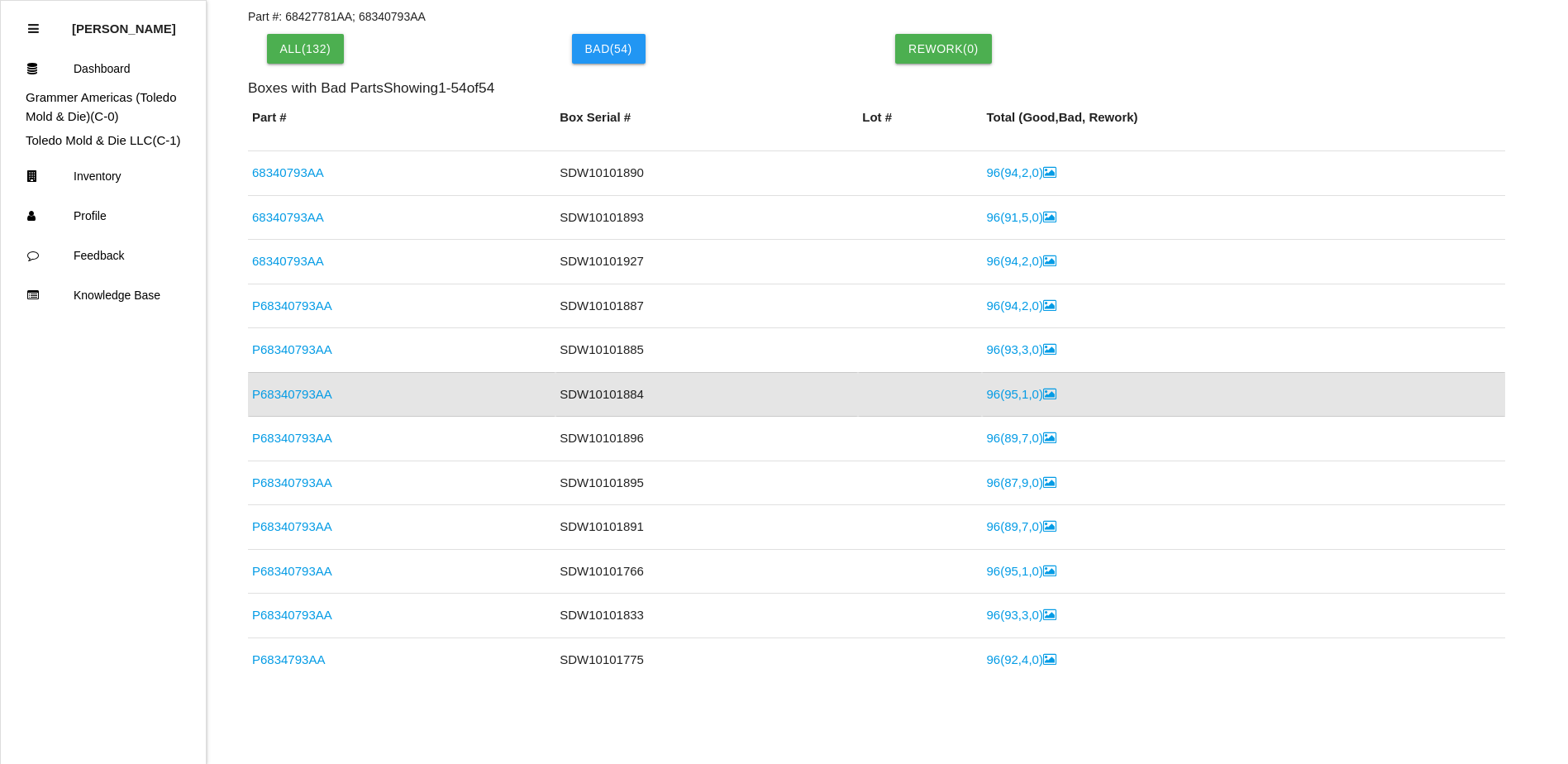
click at [1011, 399] on link "96 ( 95 , 1 , 0 )" at bounding box center [1021, 394] width 70 height 14
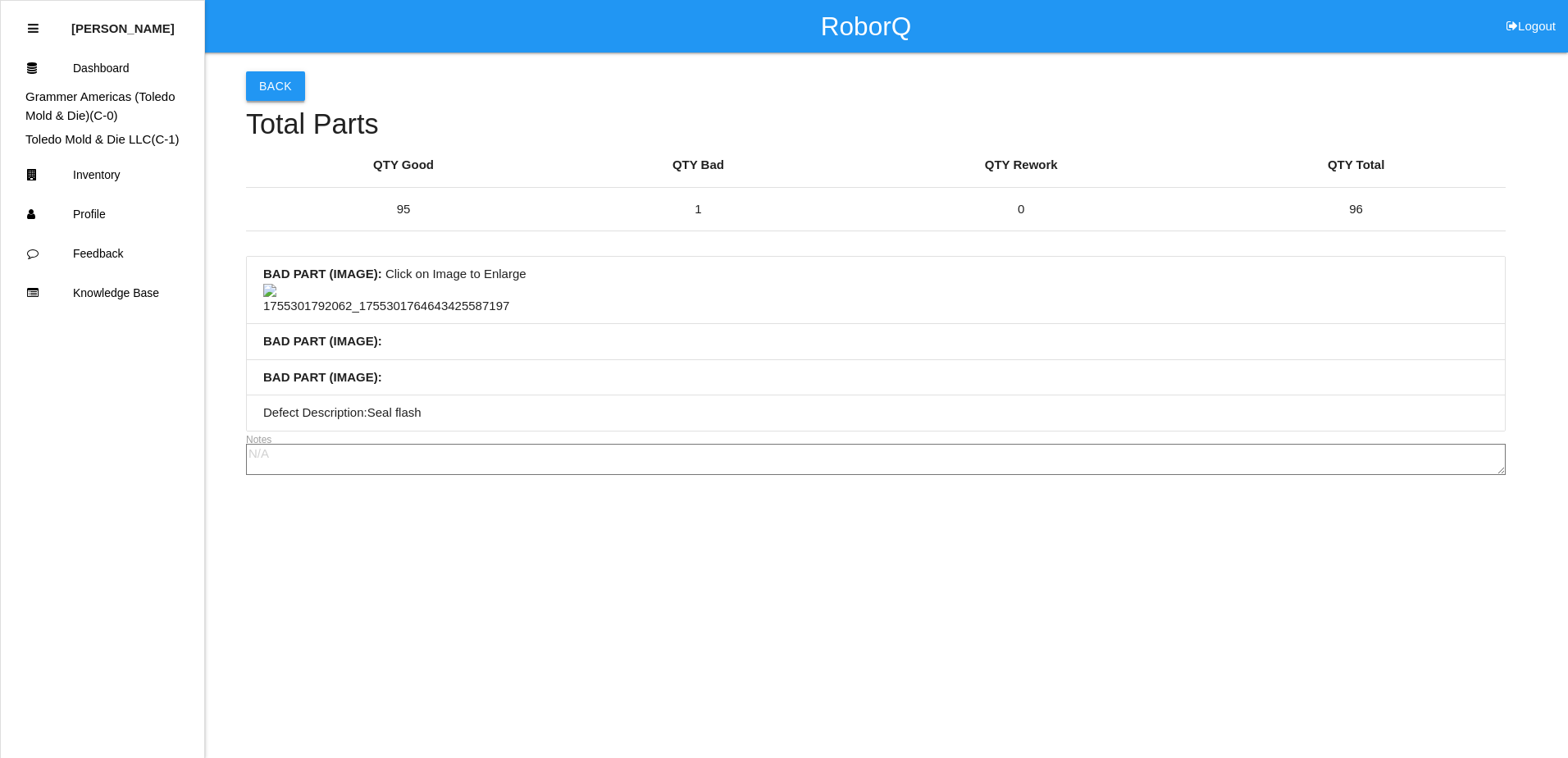
click at [277, 74] on button "Back" at bounding box center [275, 86] width 59 height 30
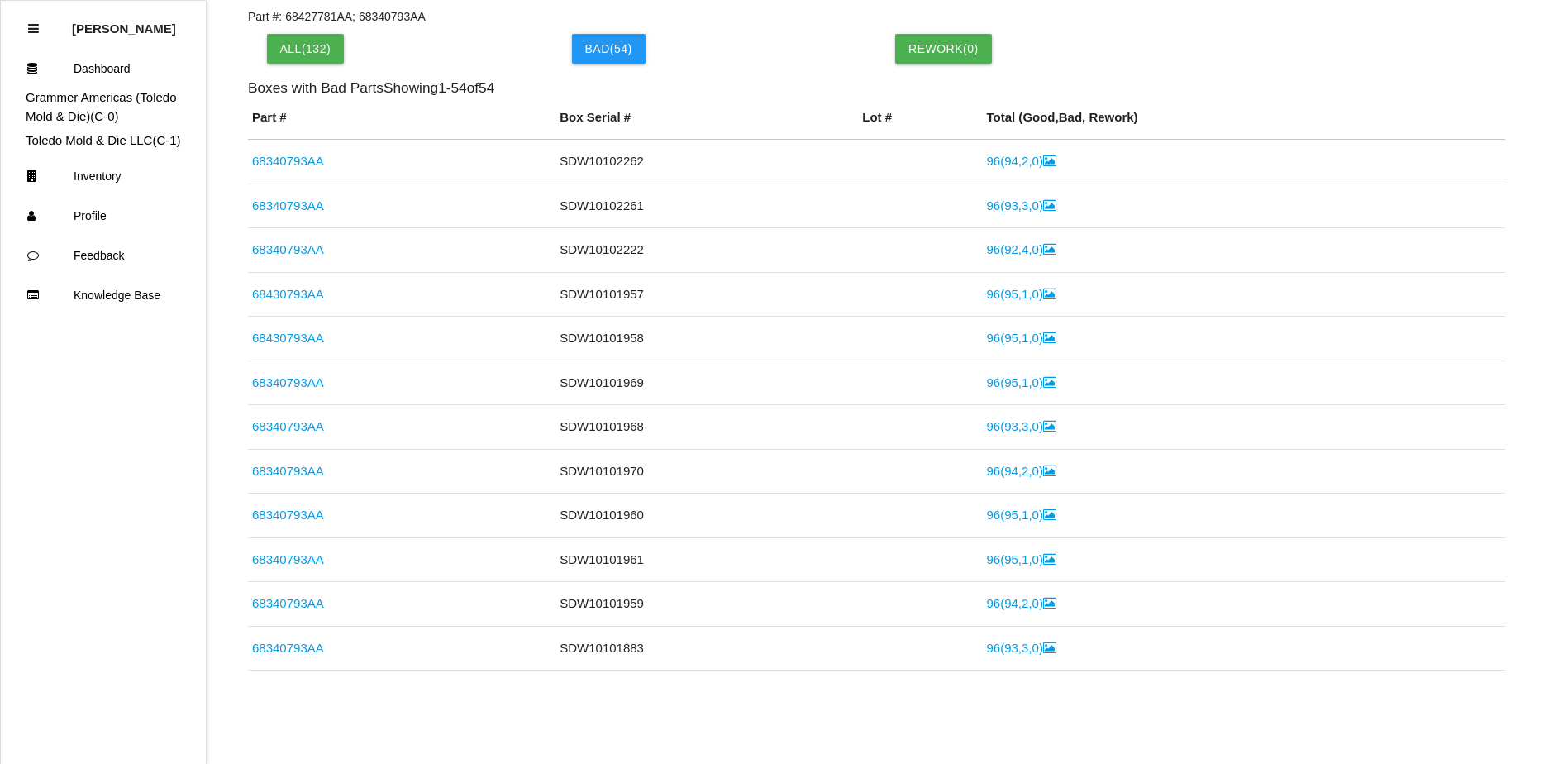
scroll to position [519, 0]
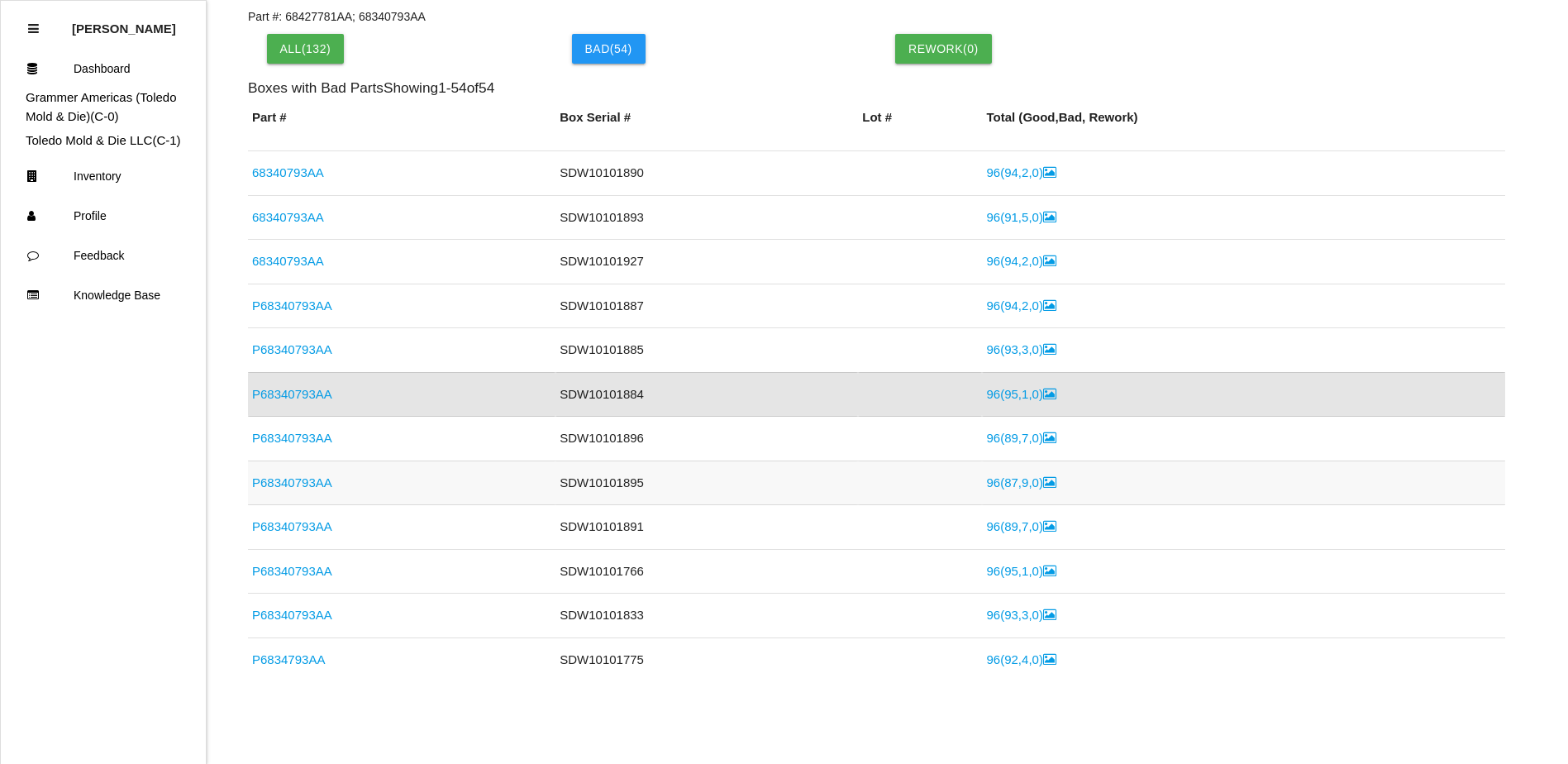
click at [310, 480] on link "P68340793AA" at bounding box center [291, 482] width 80 height 14
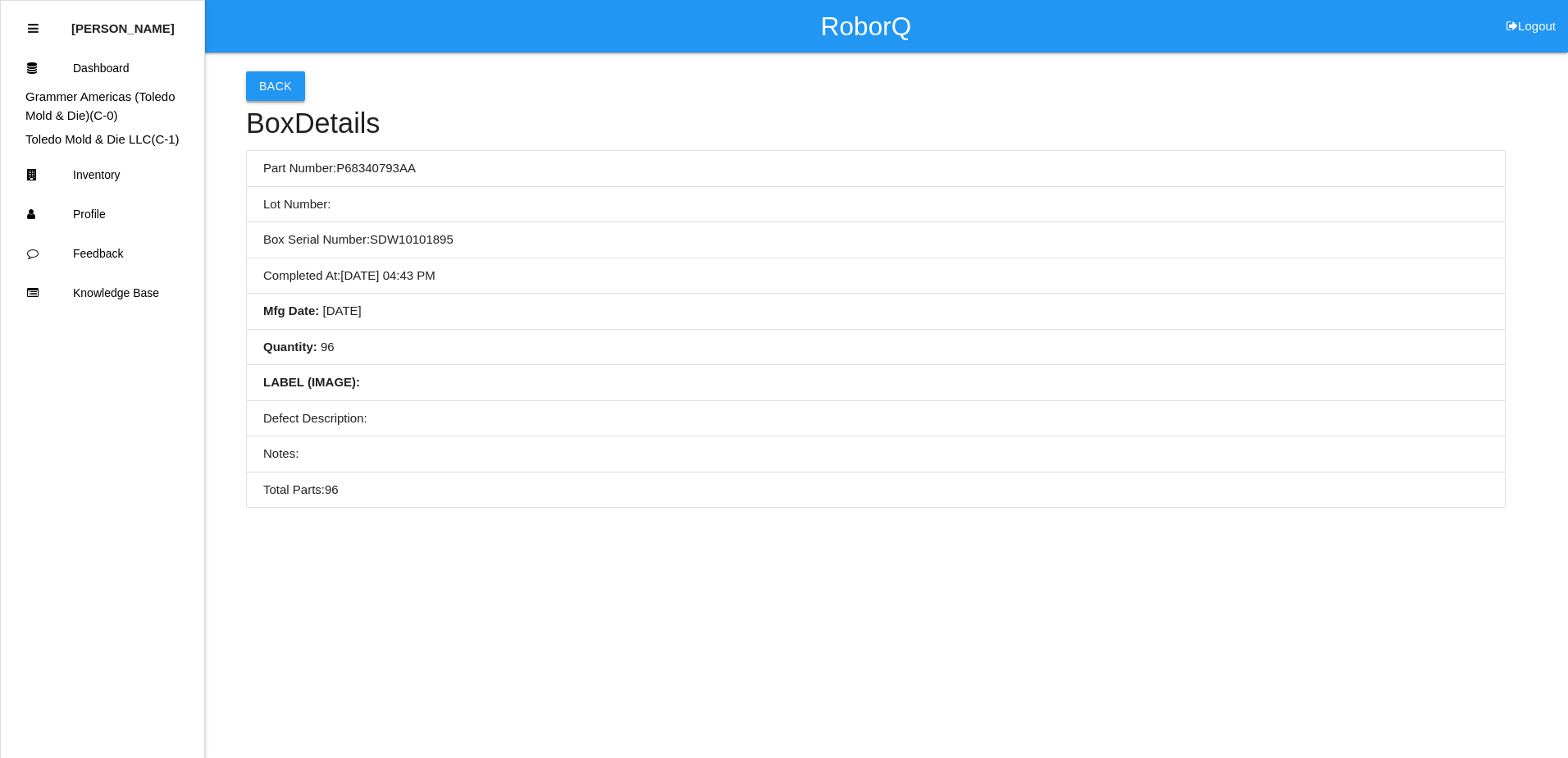
click at [289, 92] on button "Back" at bounding box center [275, 86] width 59 height 30
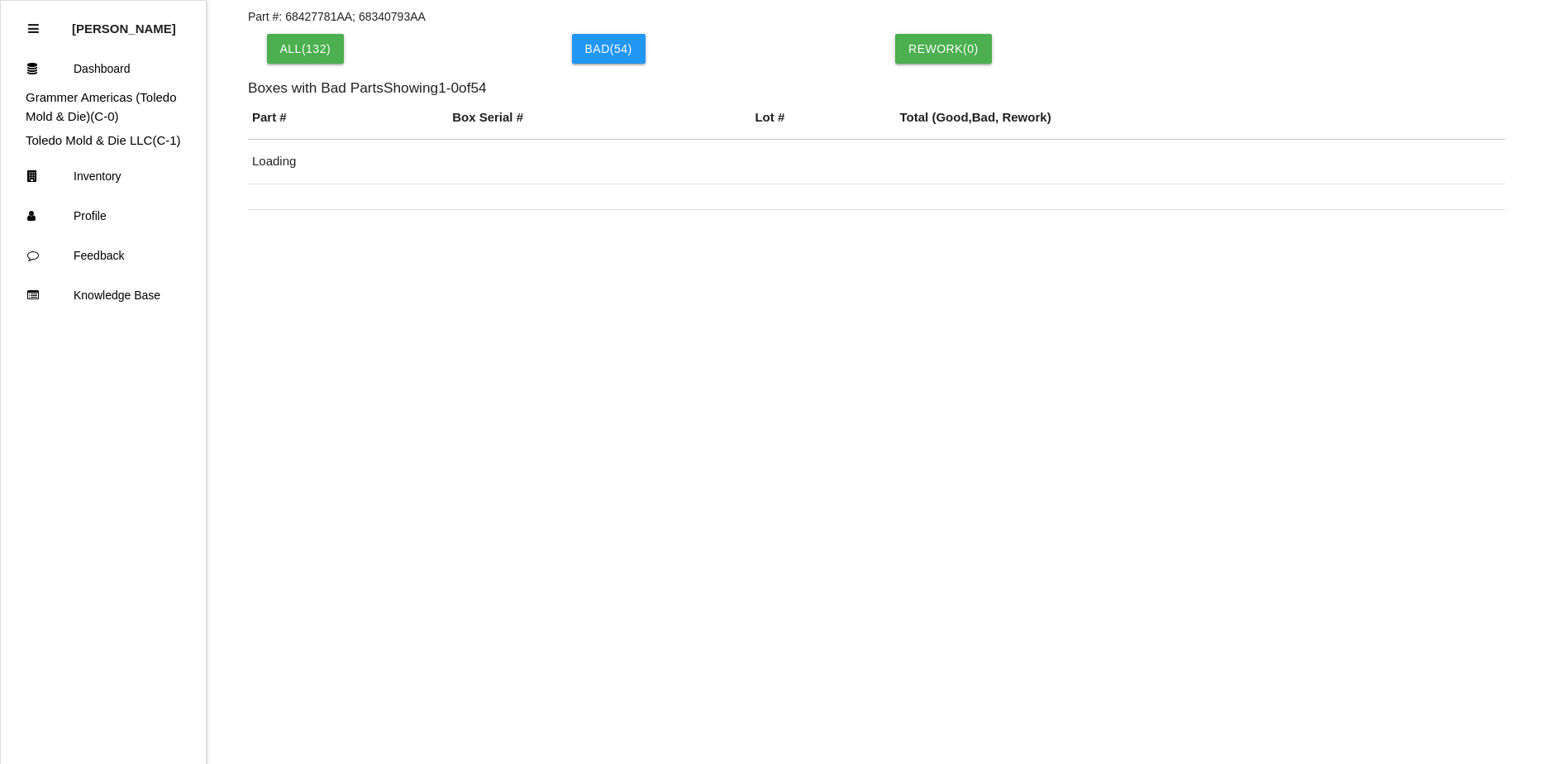
scroll to position [608, 0]
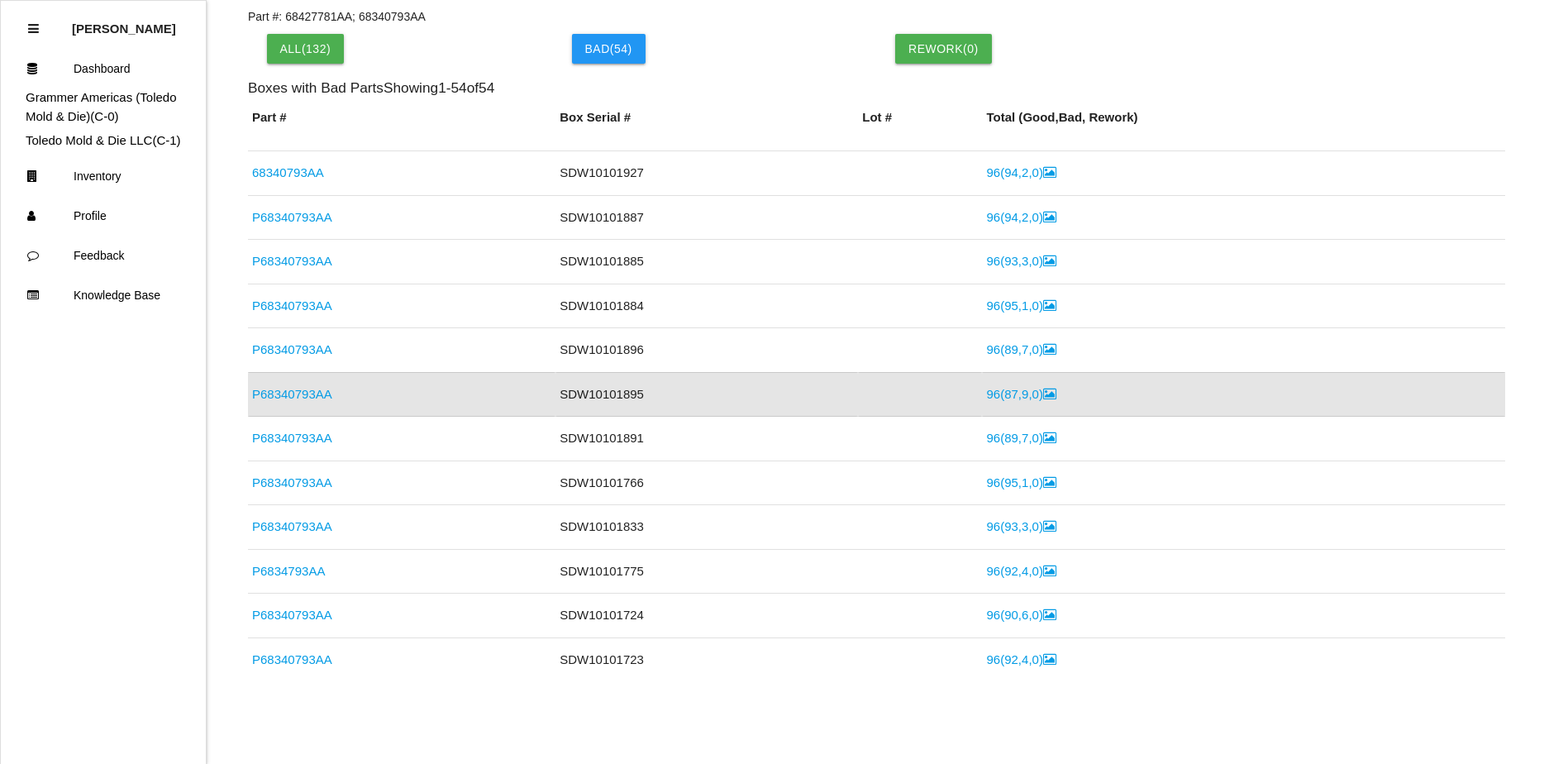
click at [1011, 395] on link "96 ( 87 , 9 , 0 )" at bounding box center [1021, 394] width 70 height 14
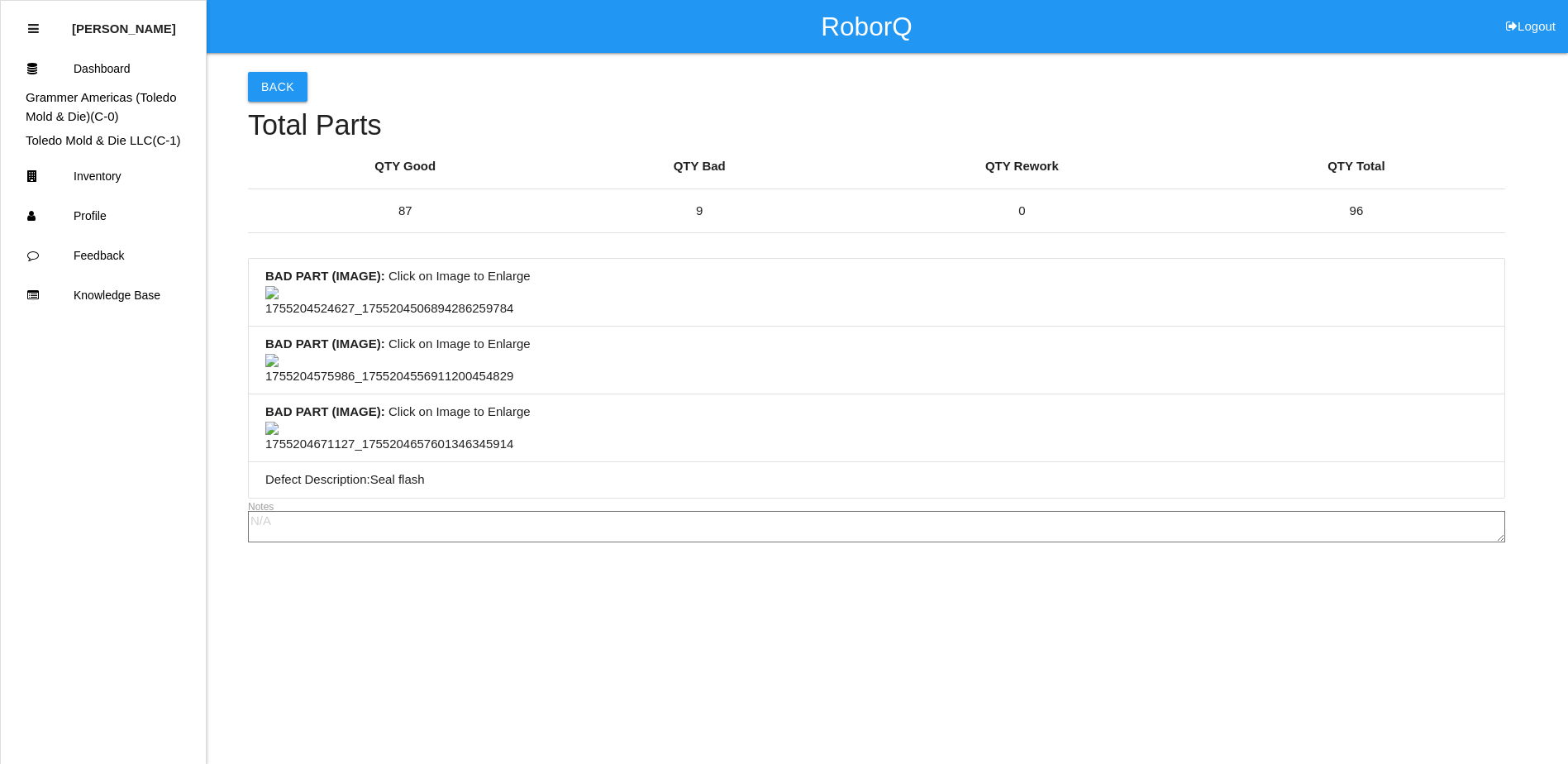
click at [406, 299] on img at bounding box center [388, 302] width 248 height 33
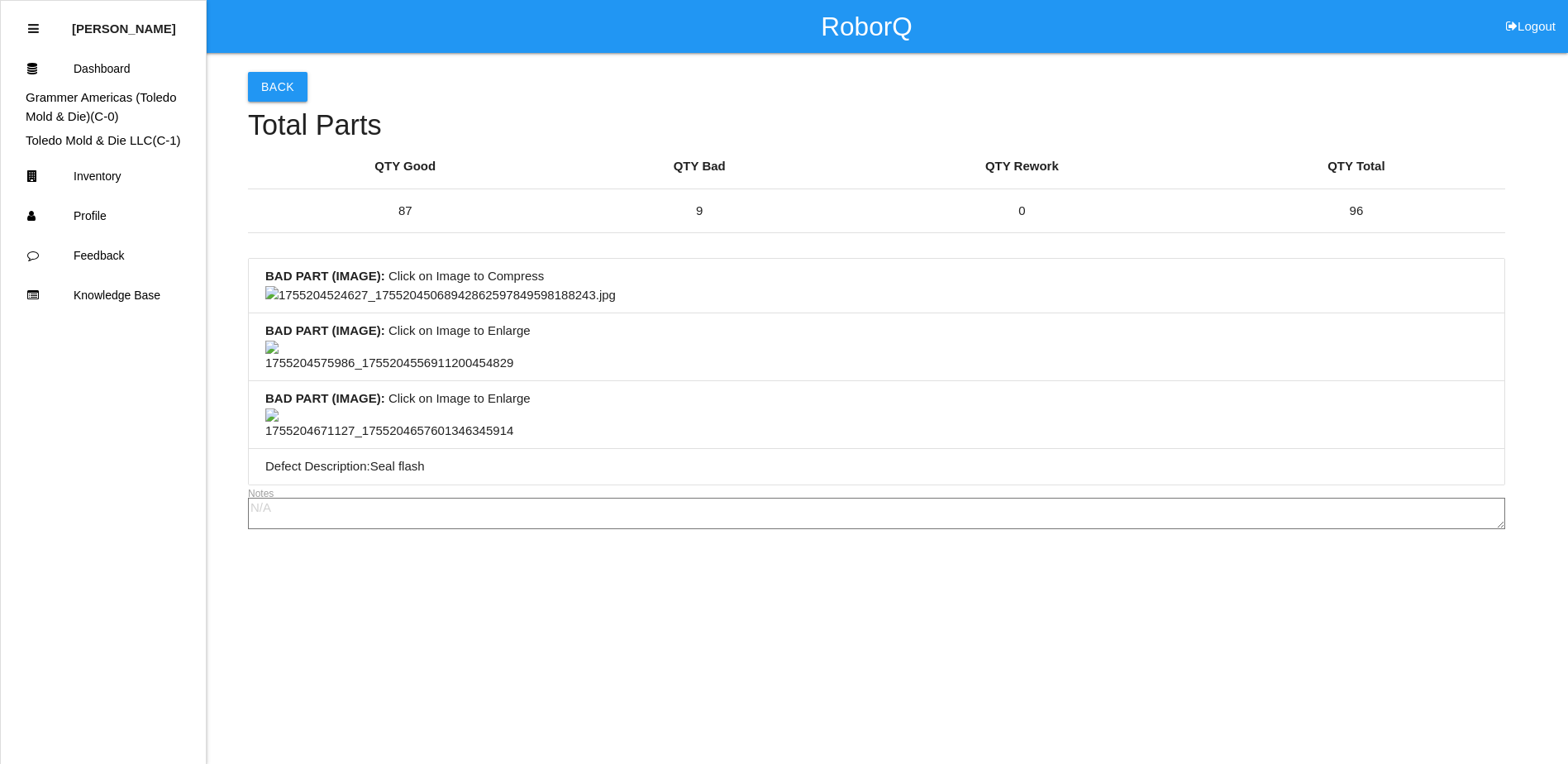
scroll to position [579, 0]
click at [615, 305] on img at bounding box center [440, 296] width 351 height 19
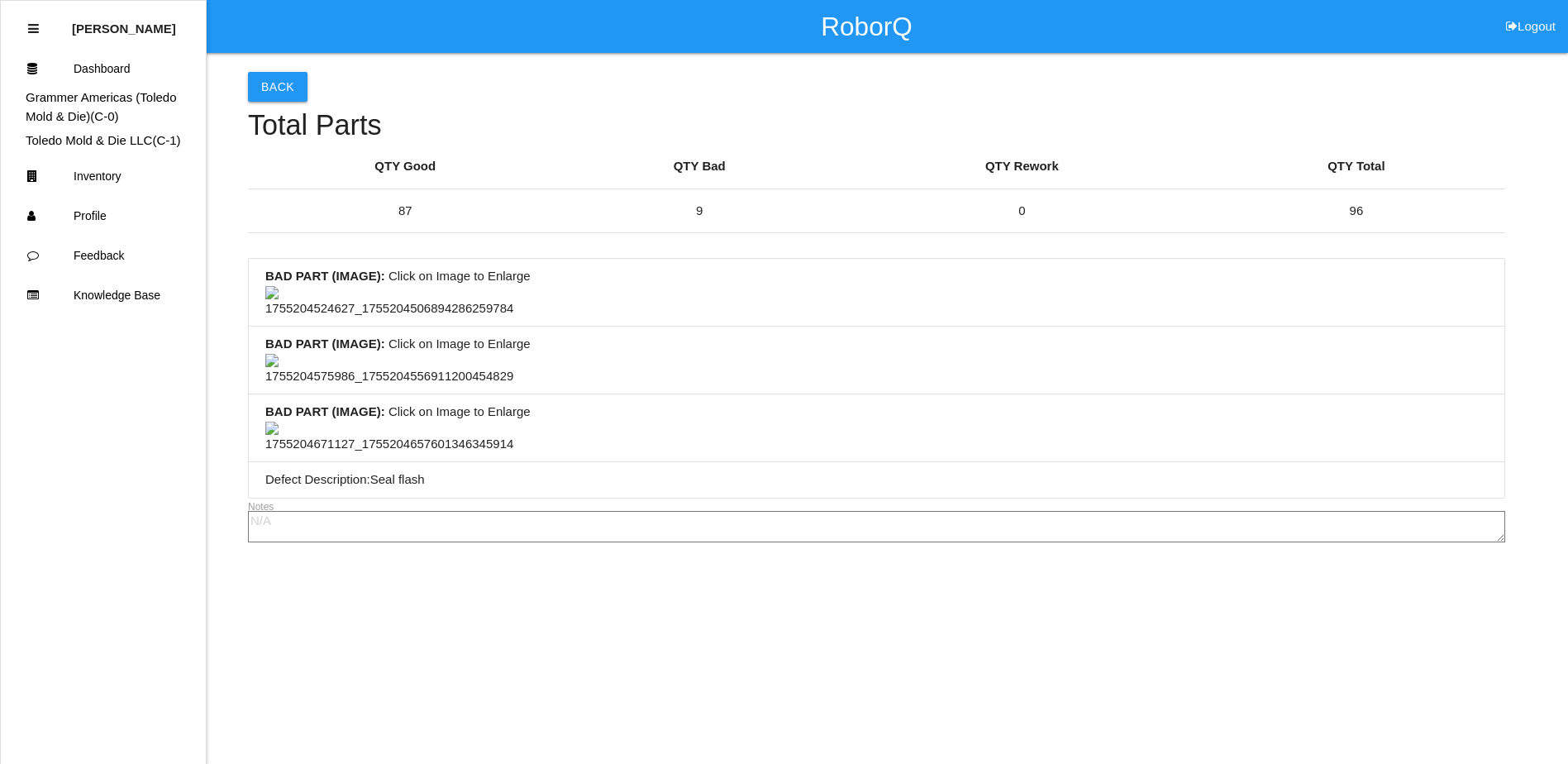
click at [381, 454] on img at bounding box center [388, 437] width 248 height 33
click at [615, 421] on img at bounding box center [440, 431] width 351 height 19
click at [285, 83] on button "Back" at bounding box center [277, 87] width 59 height 30
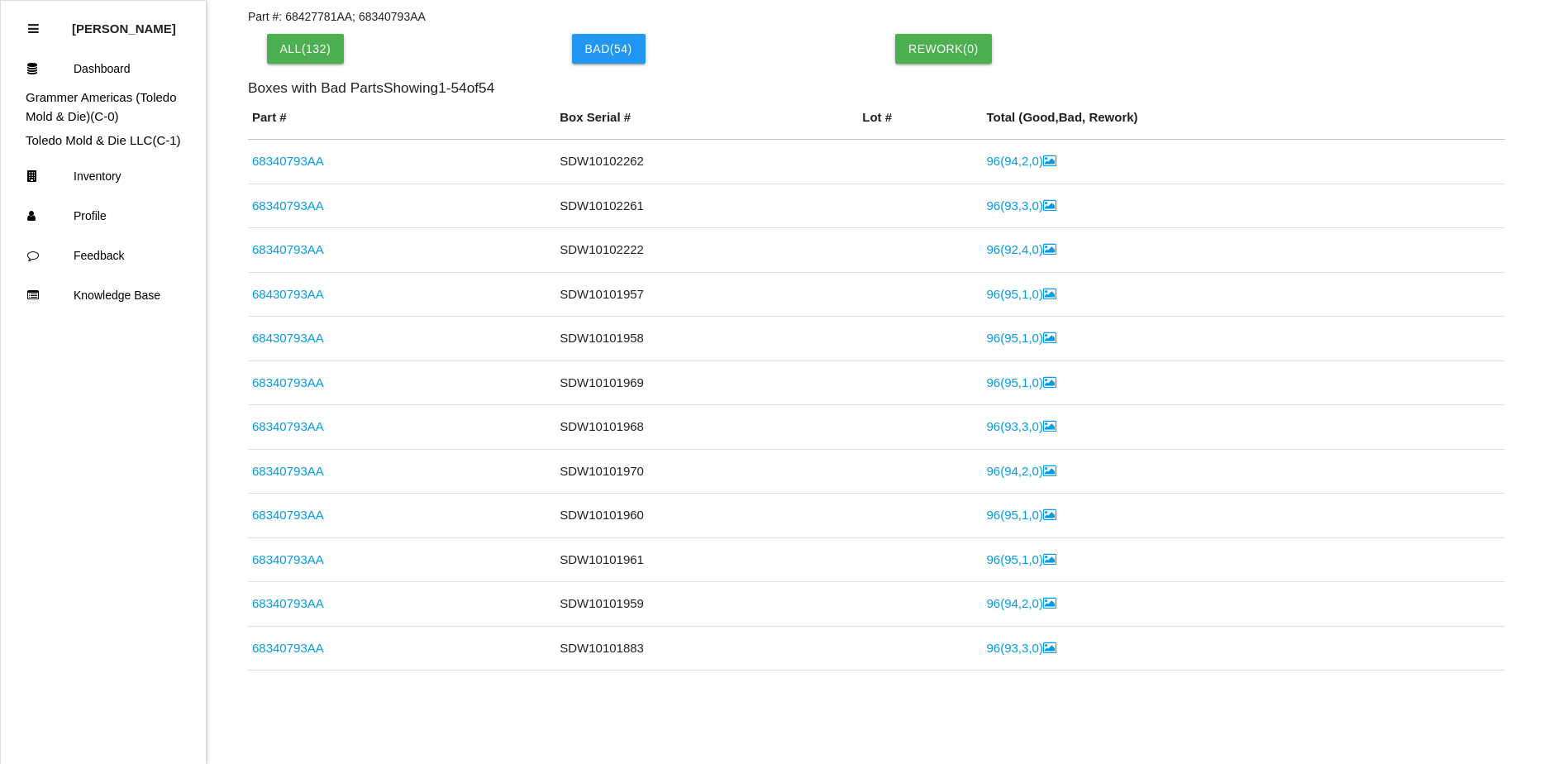
scroll to position [608, 0]
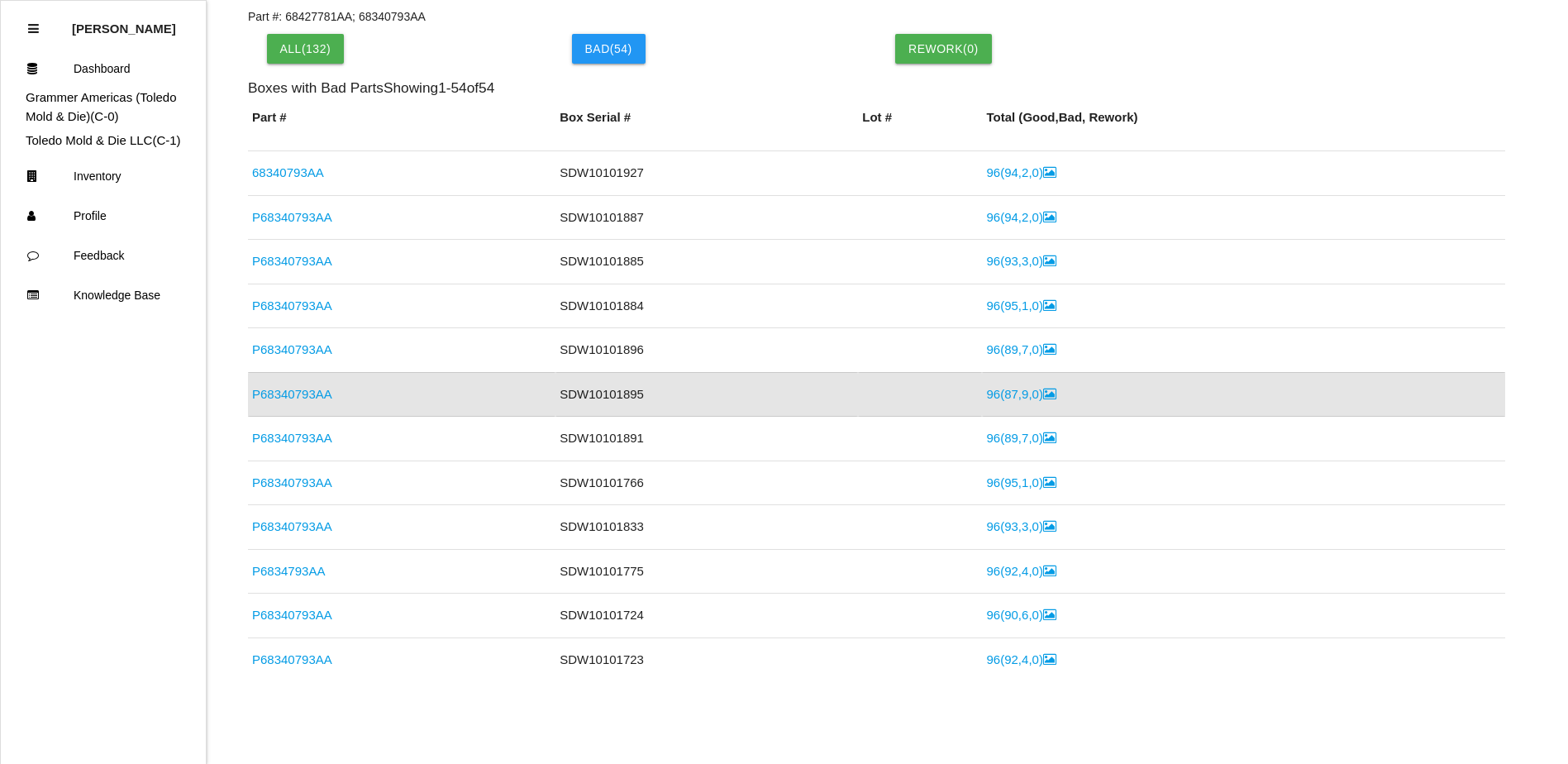
click at [230, 377] on div "Back Event 1892 > Boxes Part #: 68427781AA; 68340793AA All( 132 ) Bad ( 54 ) Re…" at bounding box center [784, 304] width 1568 height 756
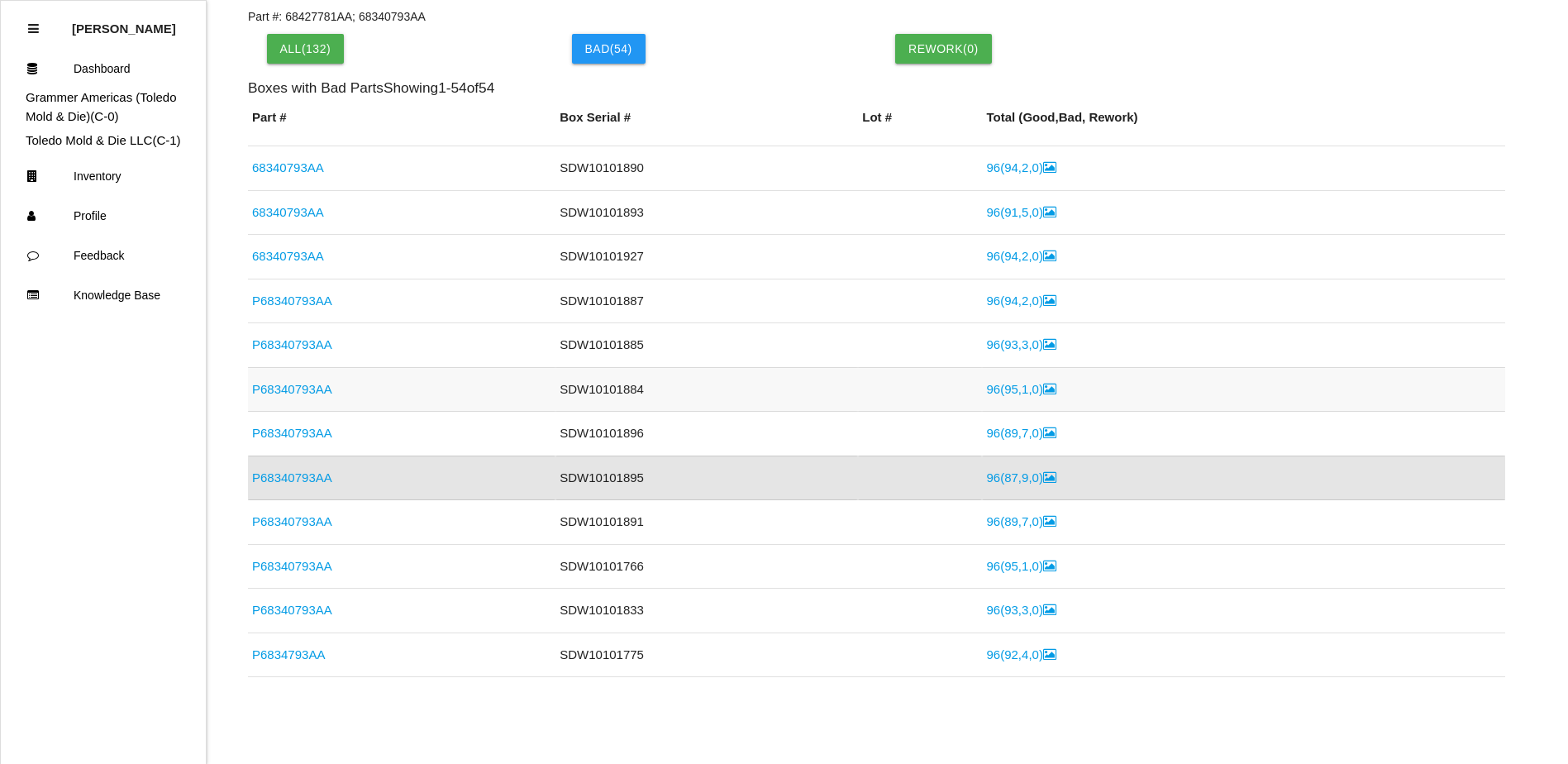
scroll to position [525, 0]
click at [637, 306] on td "SDW10101887" at bounding box center [706, 299] width 303 height 45
click at [986, 300] on link "96 ( 94 , 2 , 0 )" at bounding box center [1021, 299] width 70 height 14
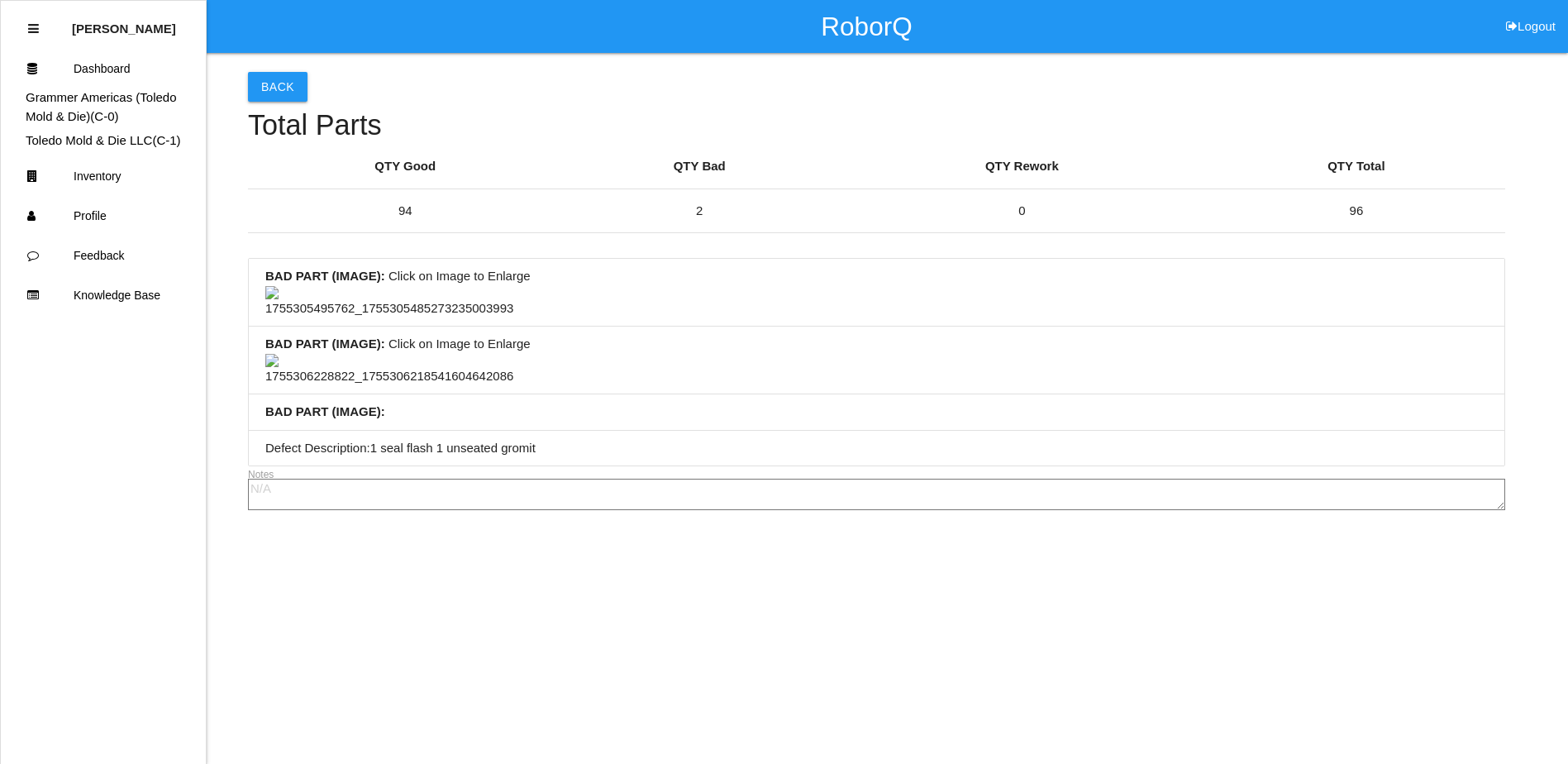
click at [307, 84] on div "Back Total Parts QTY Good QTY Bad QTY Rework QTY Total 94 2 0 96 BAD PART (IMAG…" at bounding box center [877, 284] width 1257 height 463
click at [301, 87] on button "Back" at bounding box center [277, 87] width 59 height 30
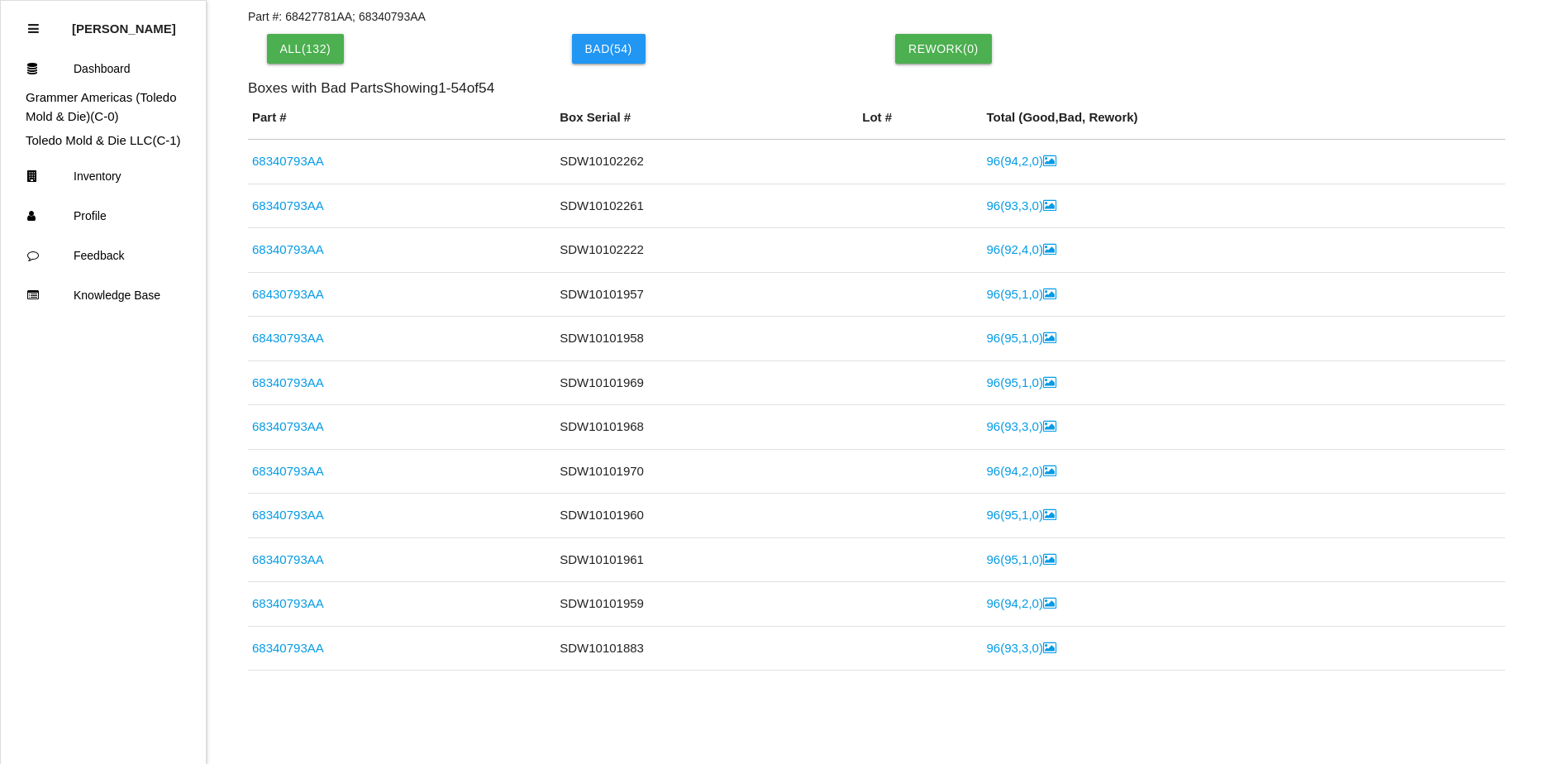
scroll to position [431, 0]
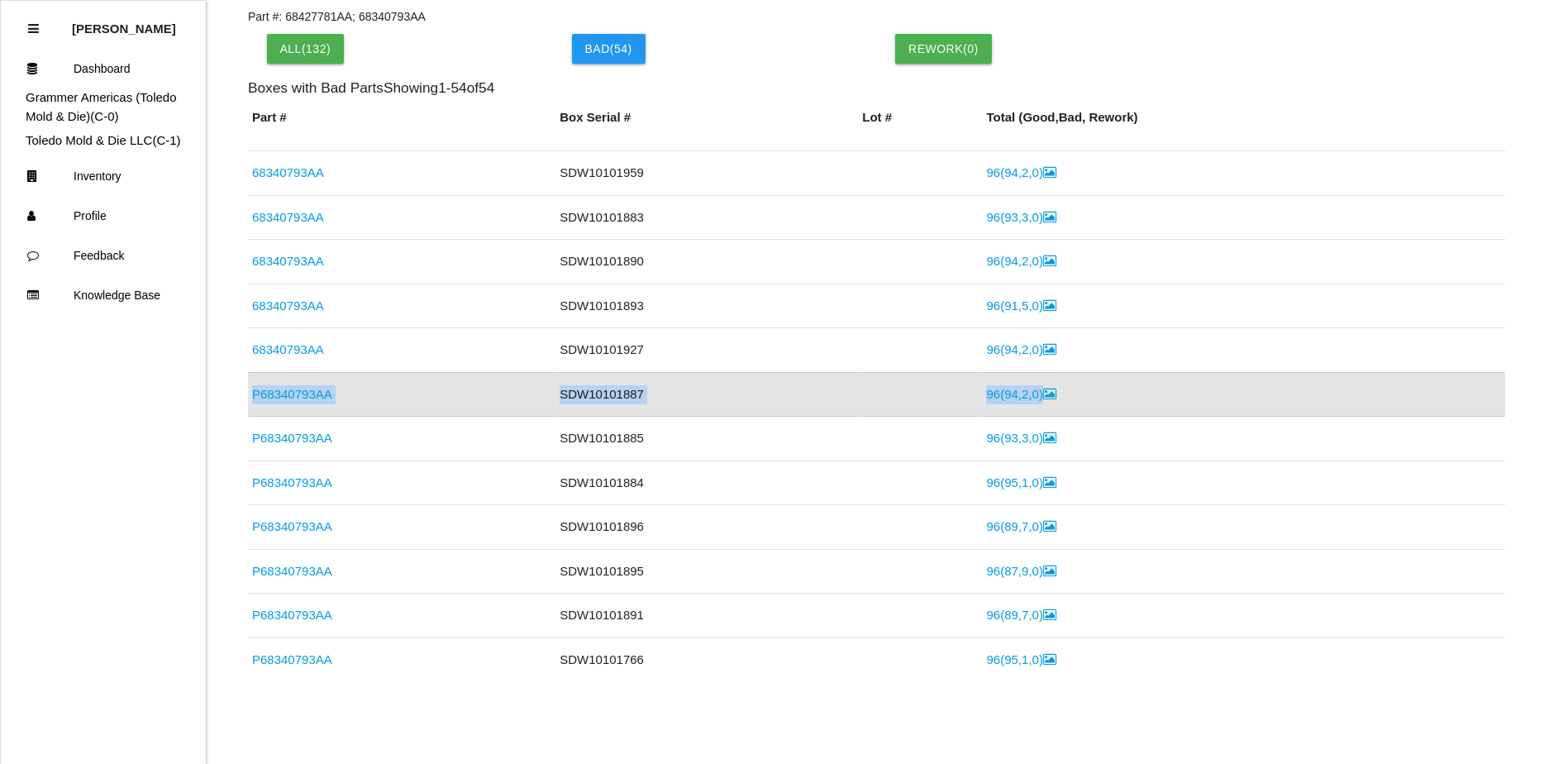
drag, startPoint x: 251, startPoint y: 397, endPoint x: 1044, endPoint y: 394, distance: 793.0
click at [1044, 394] on tr "P68340793AA SDW10101887 96 ( 94 , 2 , 0 )" at bounding box center [877, 394] width 1257 height 45
drag, startPoint x: 715, startPoint y: 467, endPoint x: 892, endPoint y: 453, distance: 177.6
click at [717, 467] on td "SDW10101884" at bounding box center [706, 482] width 303 height 45
click at [1008, 439] on link "96 ( 93 , 3 , 0 )" at bounding box center [1021, 438] width 70 height 14
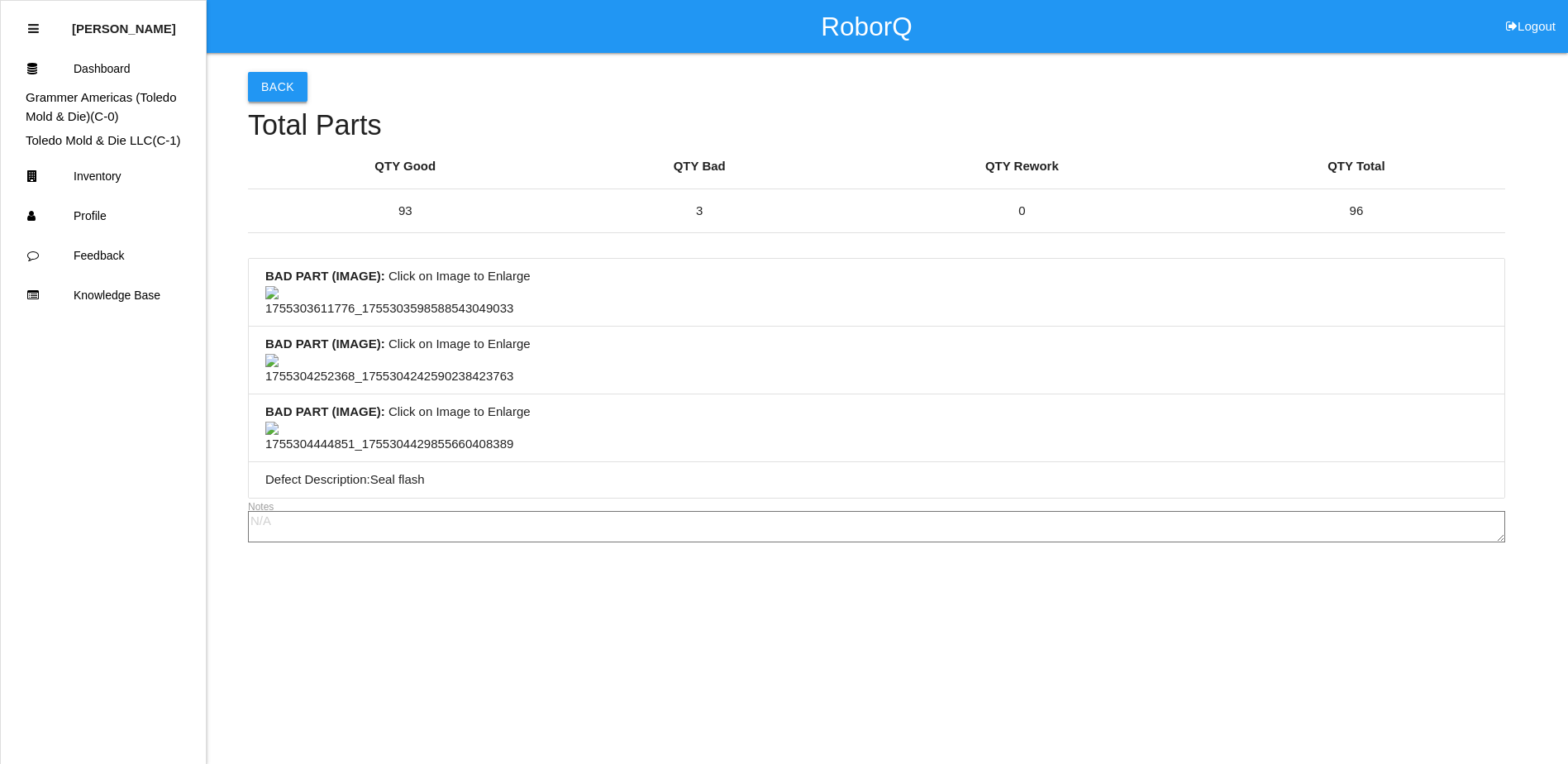
click at [277, 87] on button "Back" at bounding box center [277, 87] width 59 height 30
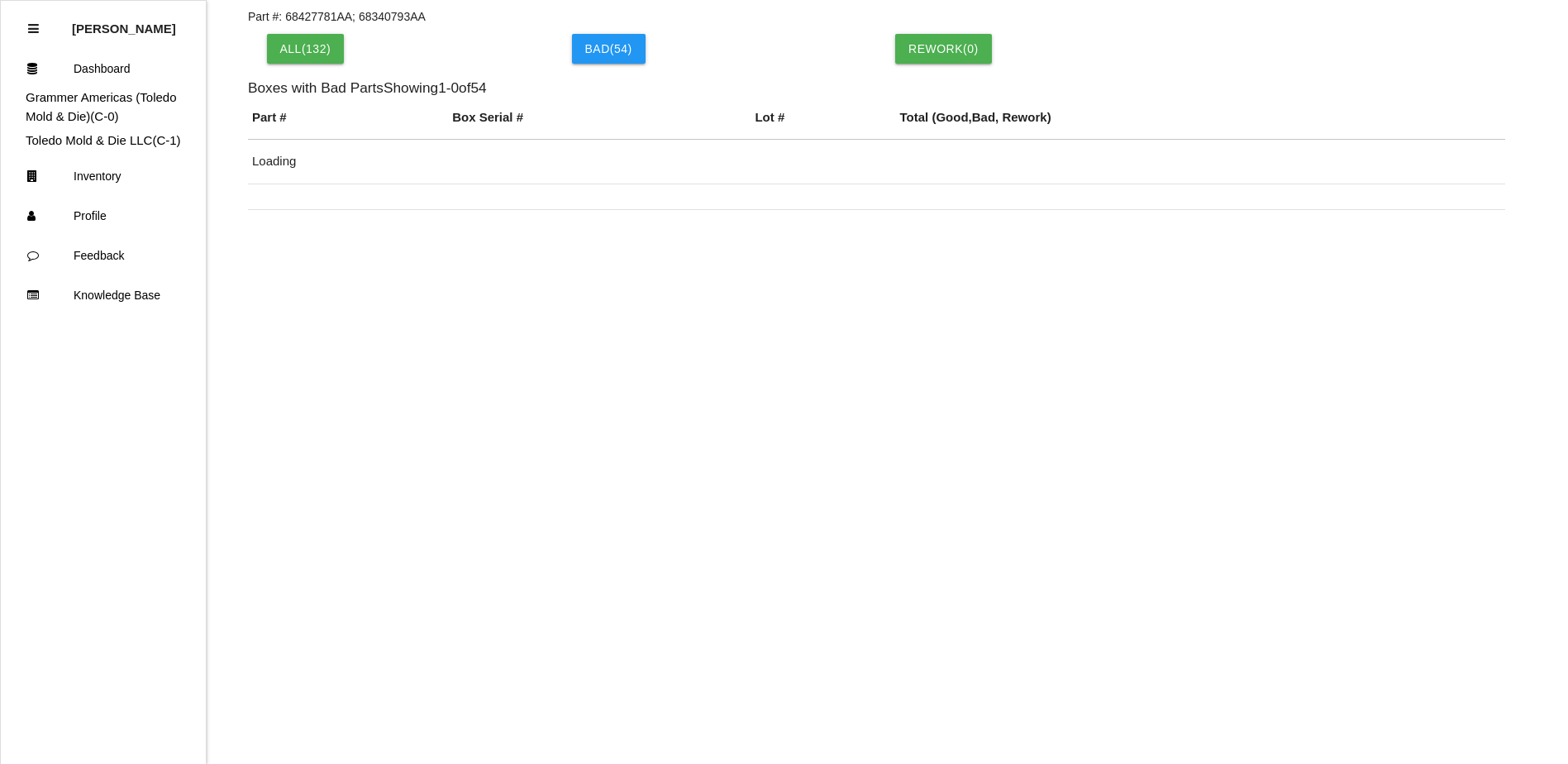
scroll to position [474, 0]
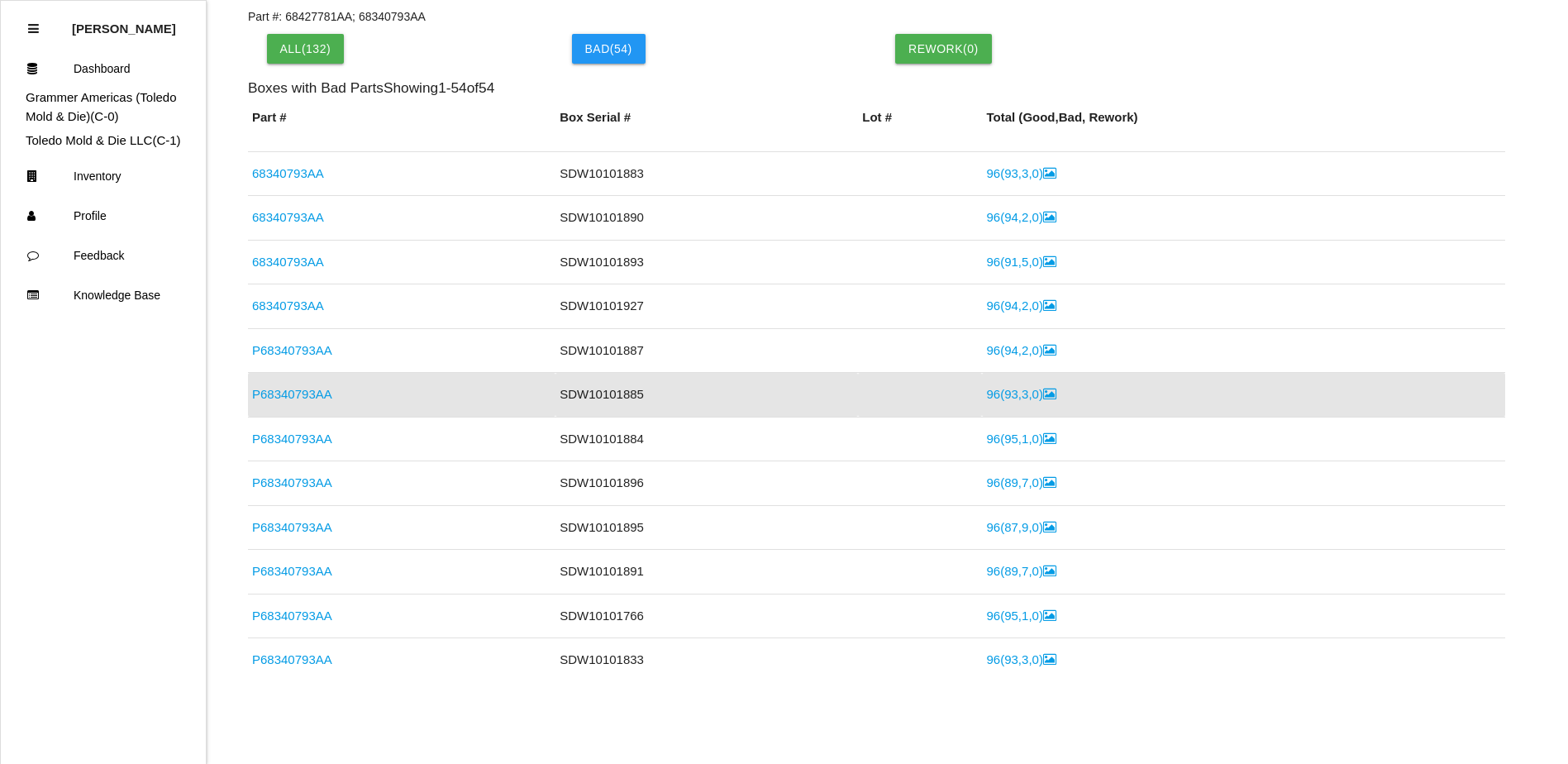
click at [303, 391] on link "P68340793AA" at bounding box center [291, 394] width 80 height 14
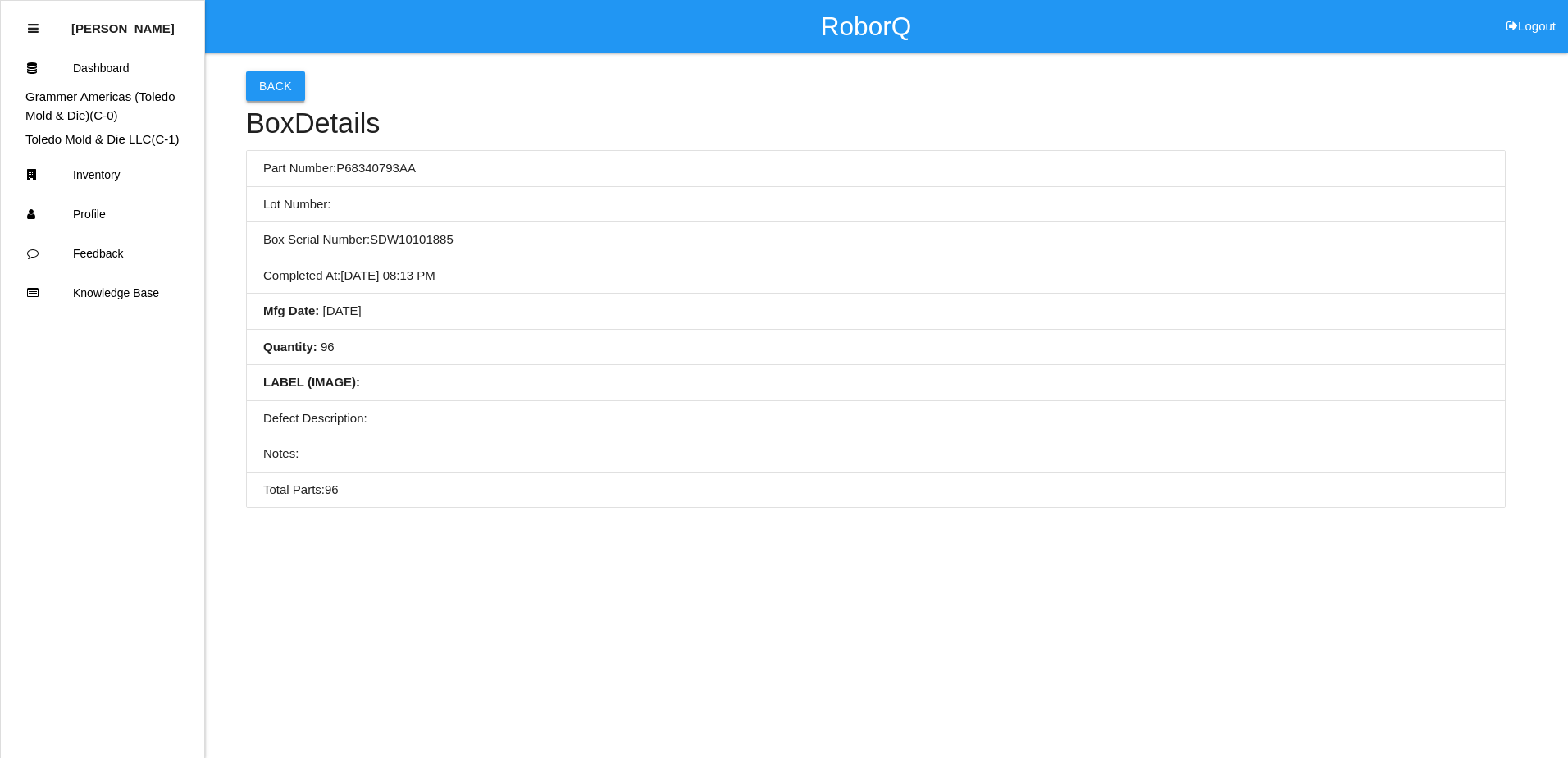
click at [262, 82] on button "Back" at bounding box center [275, 86] width 59 height 30
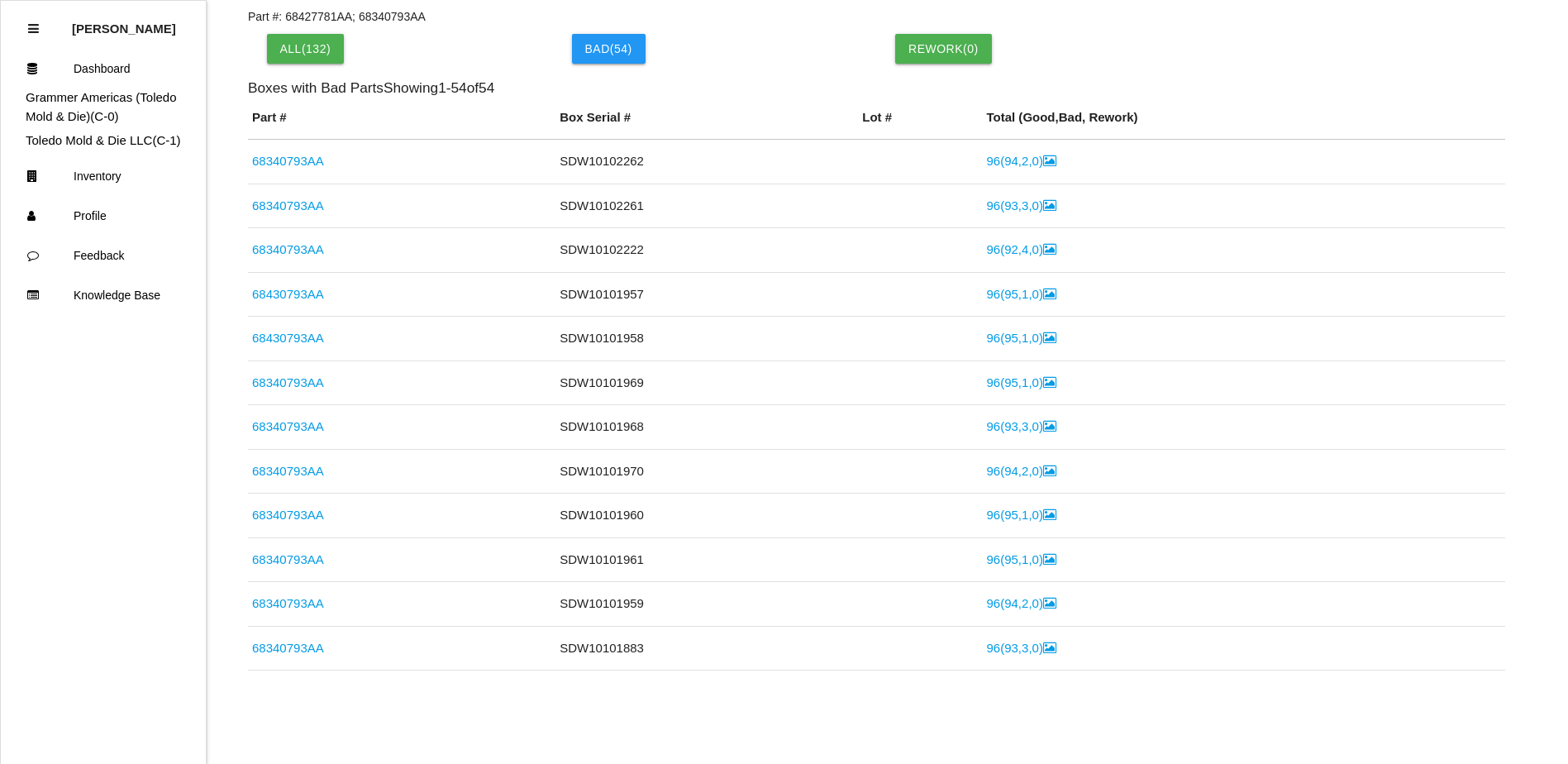
scroll to position [474, 0]
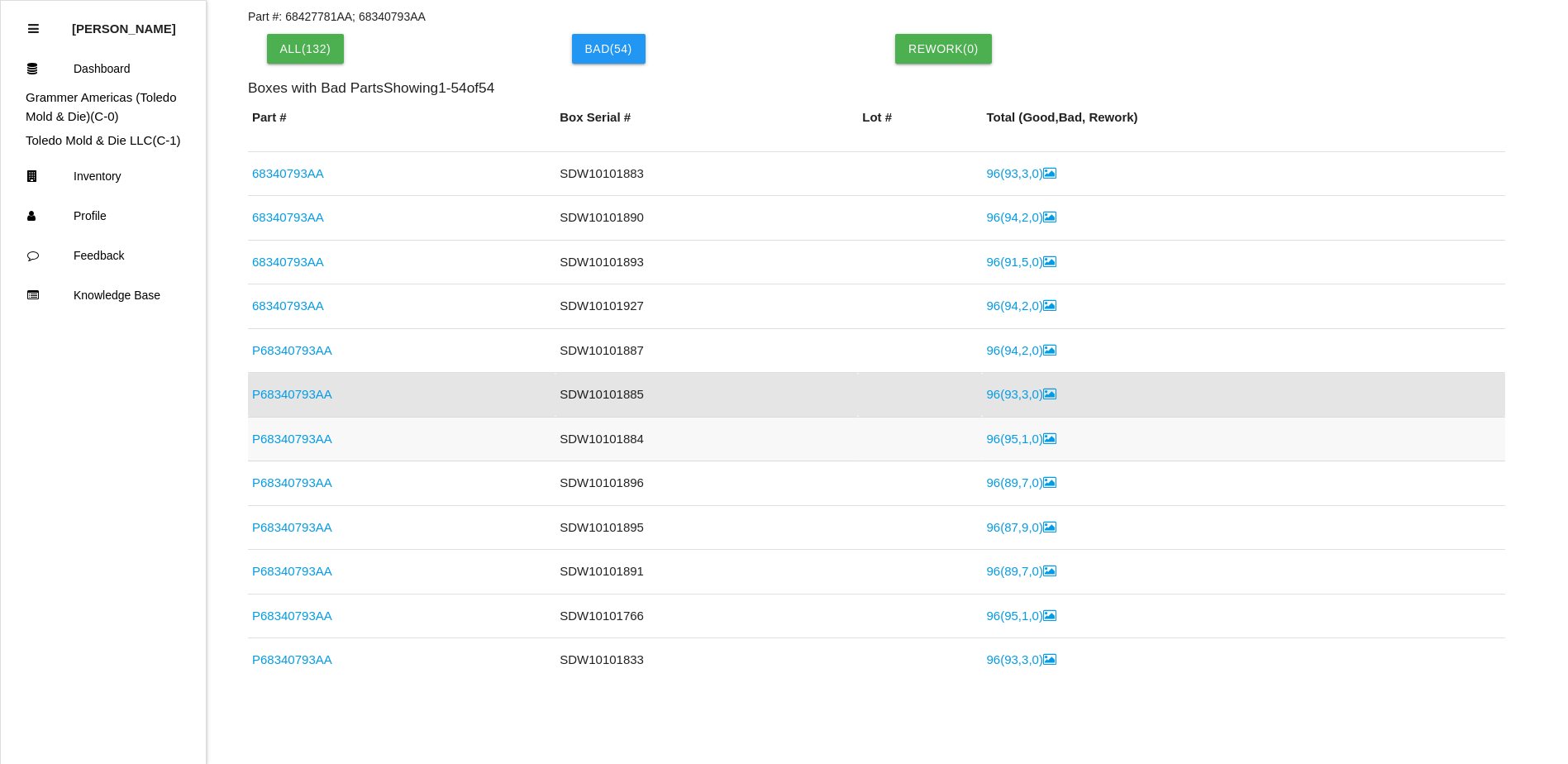
click at [313, 437] on link "P68340793AA" at bounding box center [291, 439] width 80 height 14
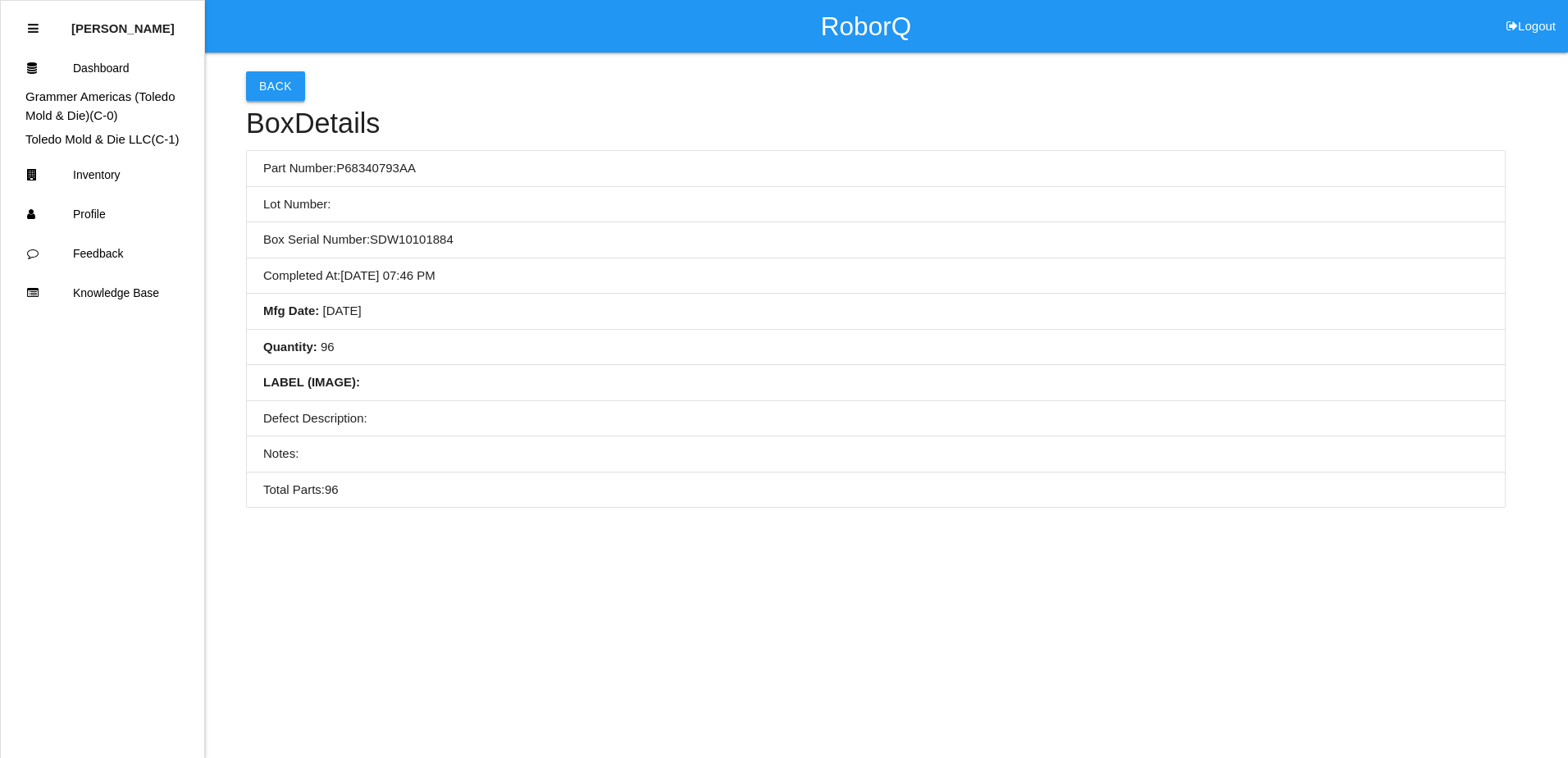
click at [269, 91] on button "Back" at bounding box center [275, 86] width 59 height 30
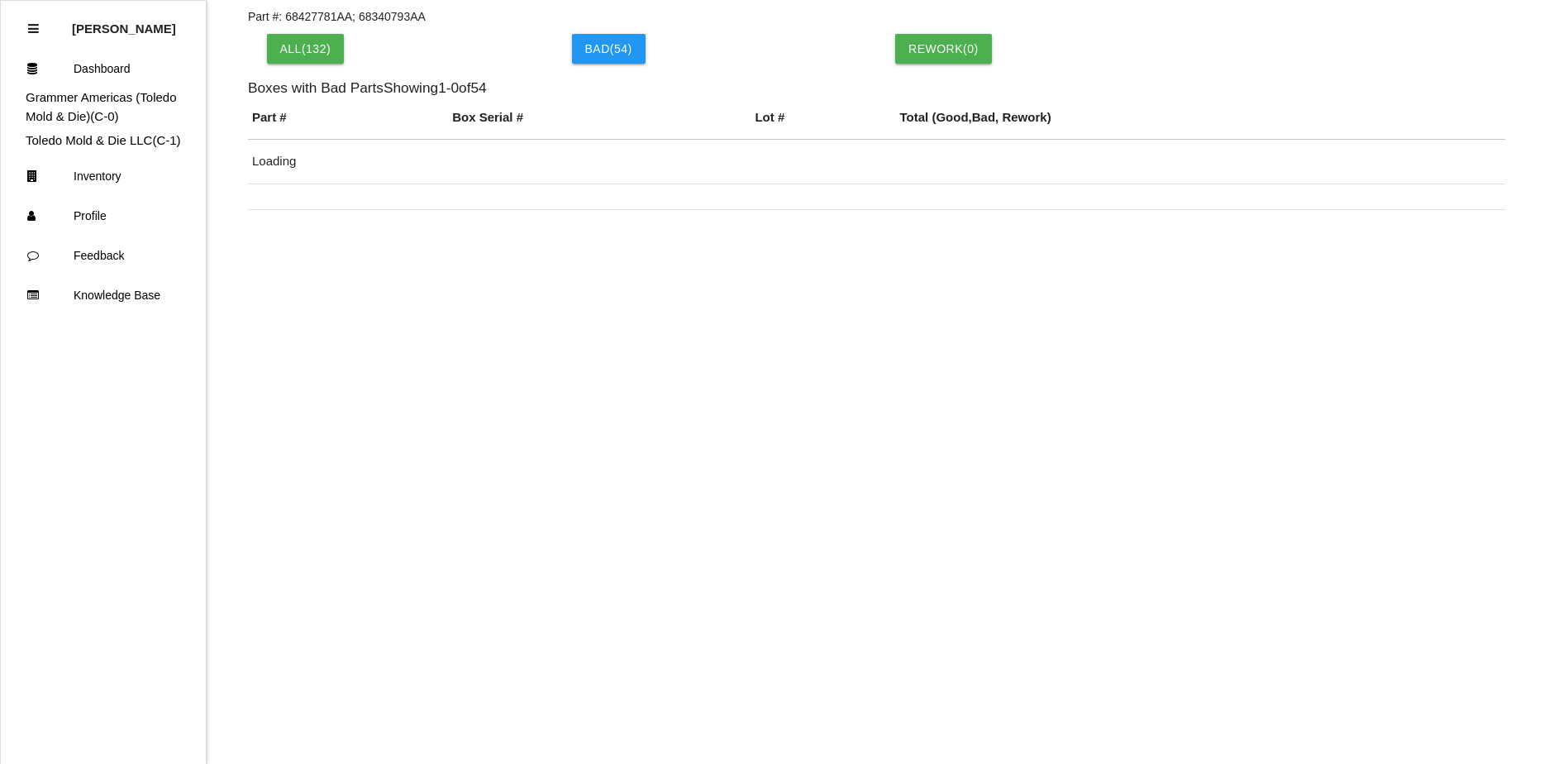
scroll to position [519, 0]
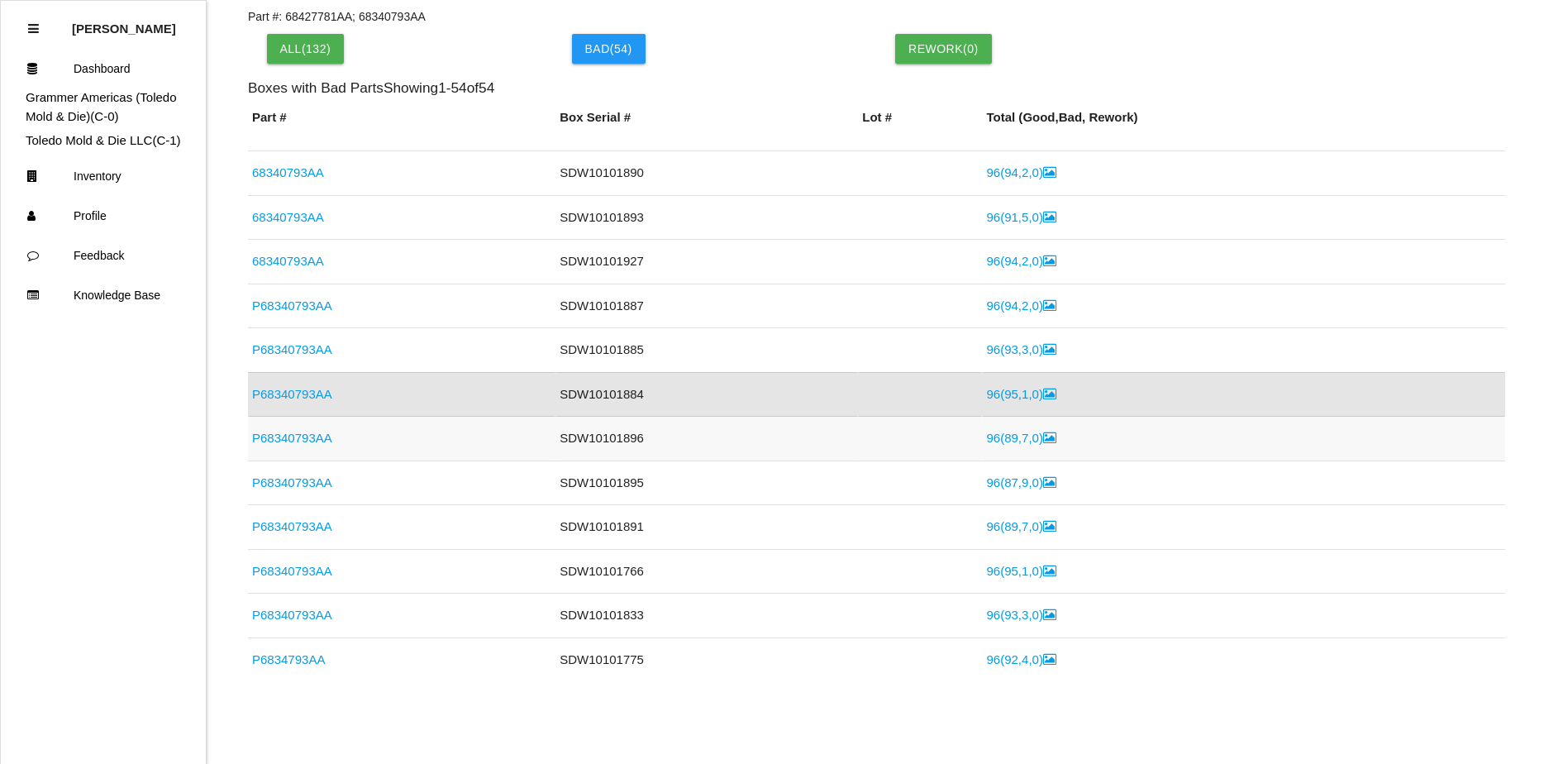
click at [294, 436] on link "P68340793AA" at bounding box center [291, 438] width 80 height 14
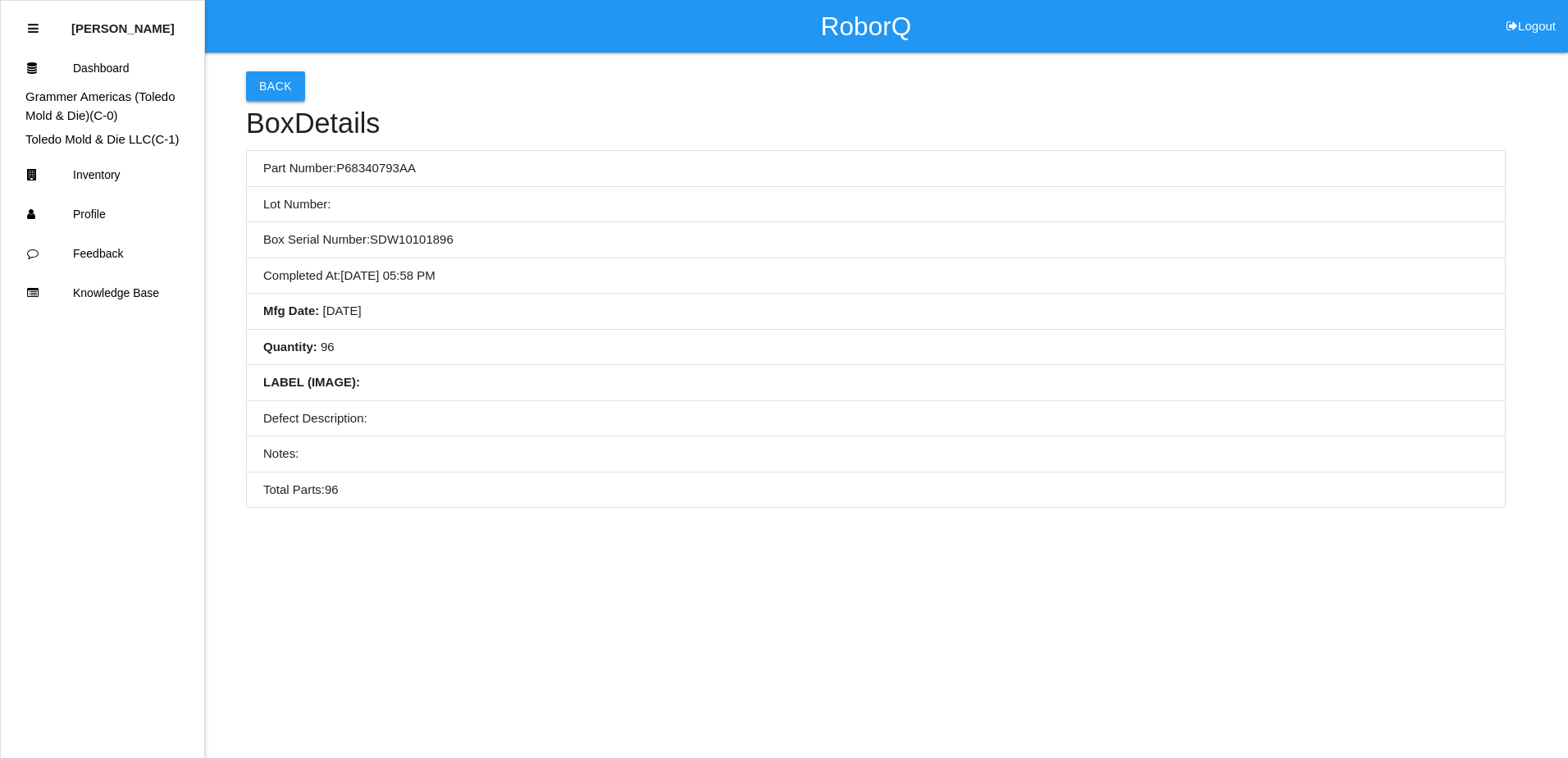
click at [279, 86] on button "Back" at bounding box center [275, 86] width 59 height 30
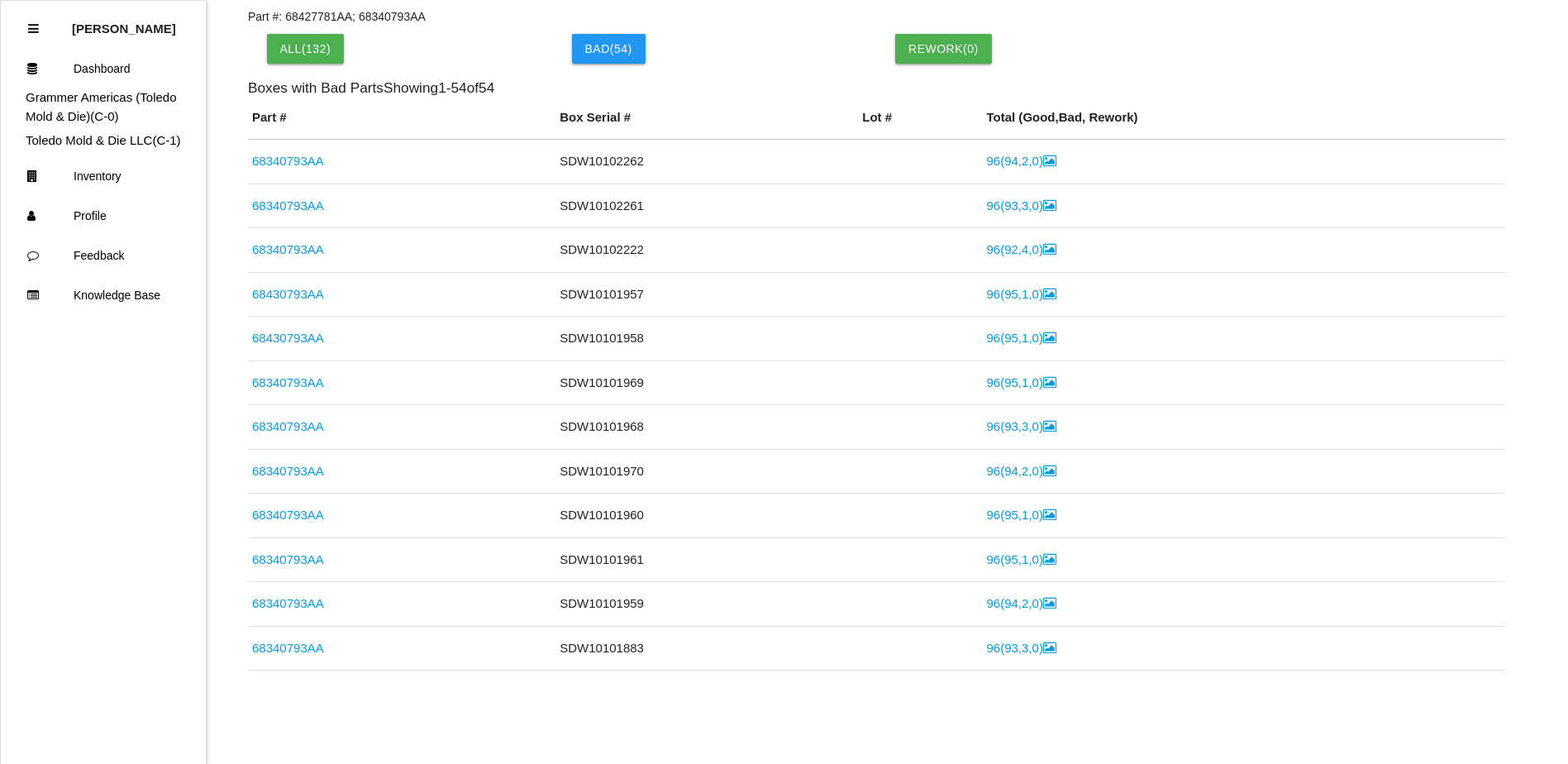
scroll to position [563, 0]
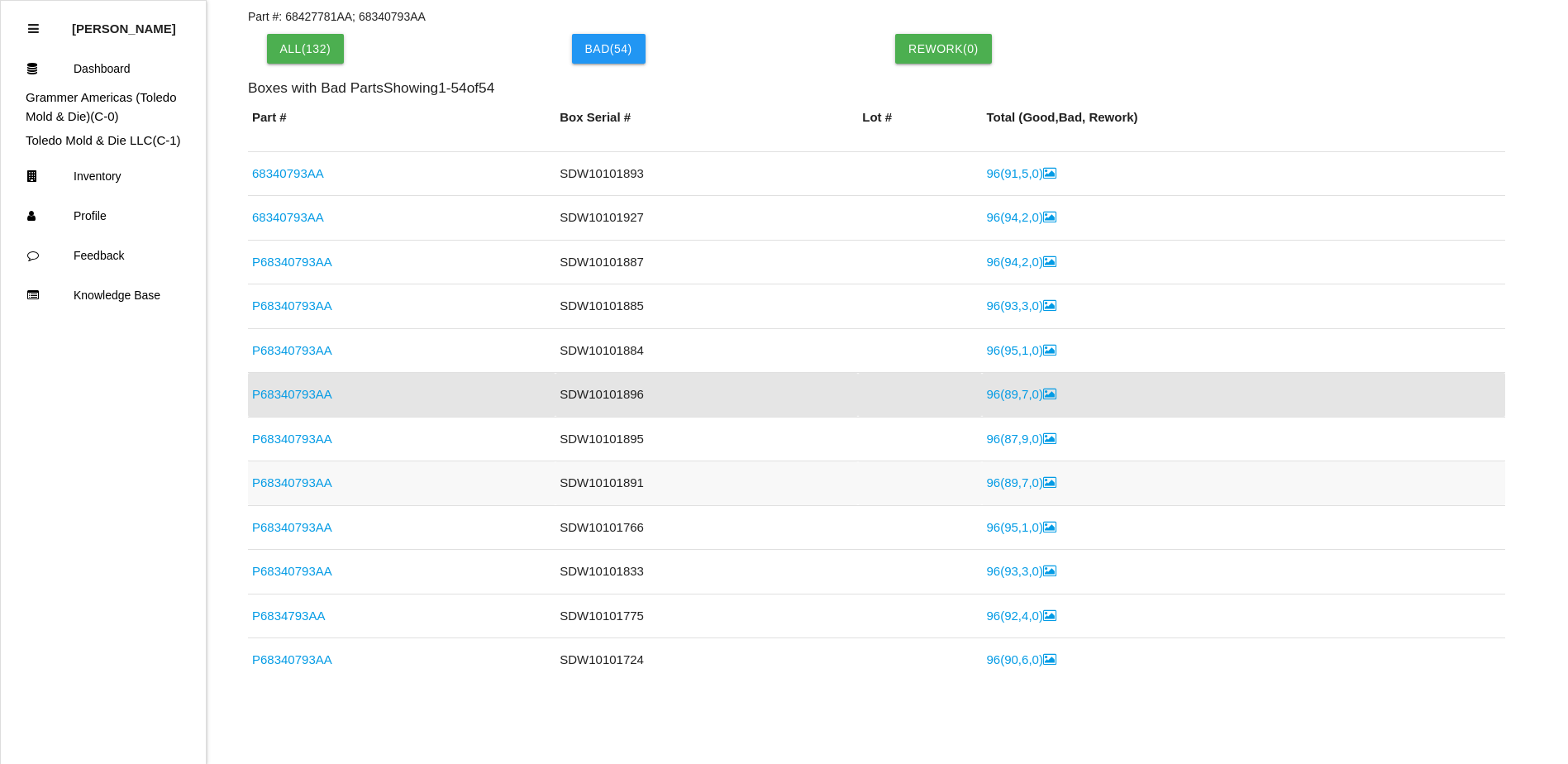
click at [320, 482] on link "P68340793AA" at bounding box center [291, 482] width 80 height 14
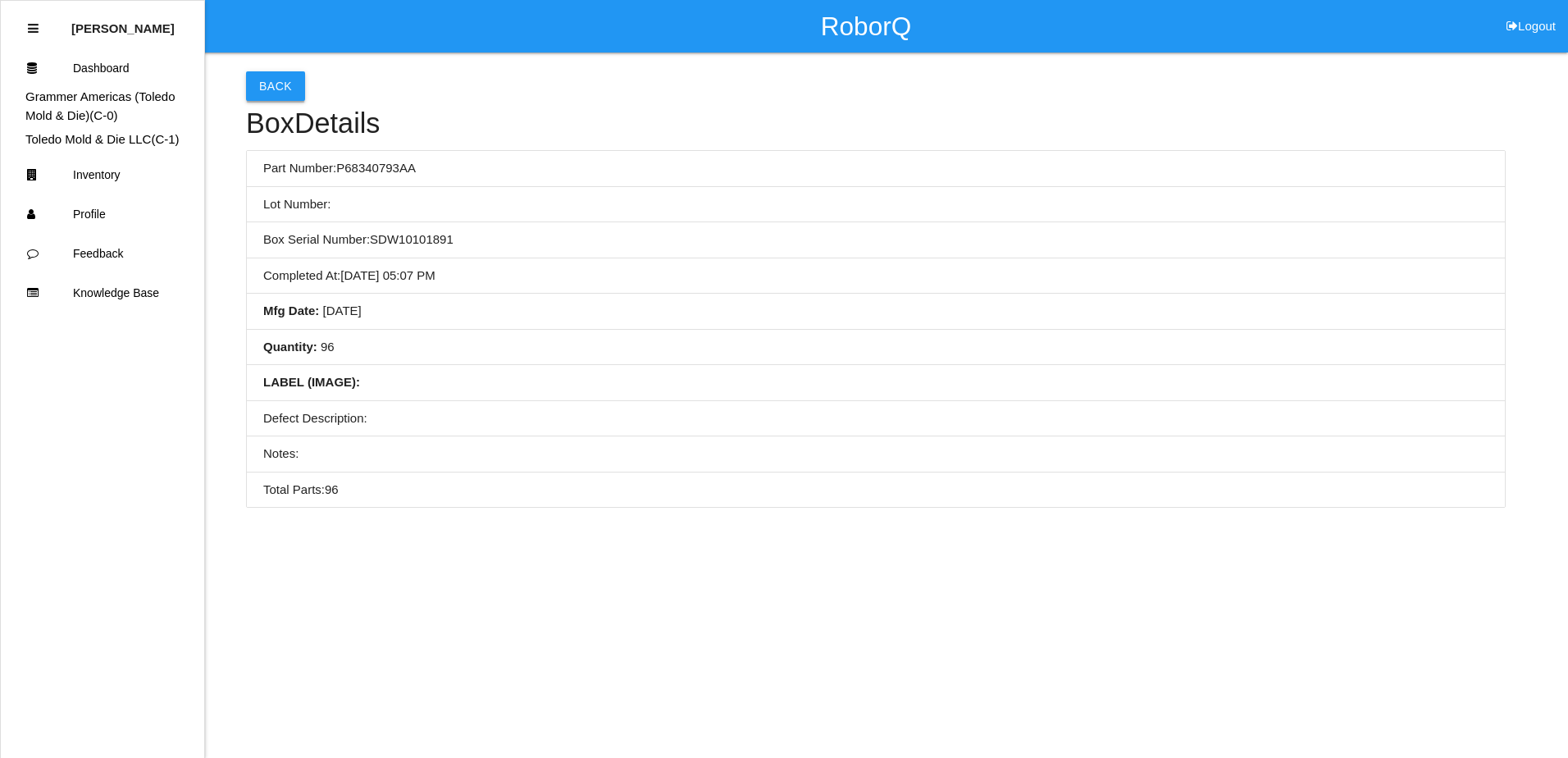
click at [281, 85] on button "Back" at bounding box center [275, 86] width 59 height 30
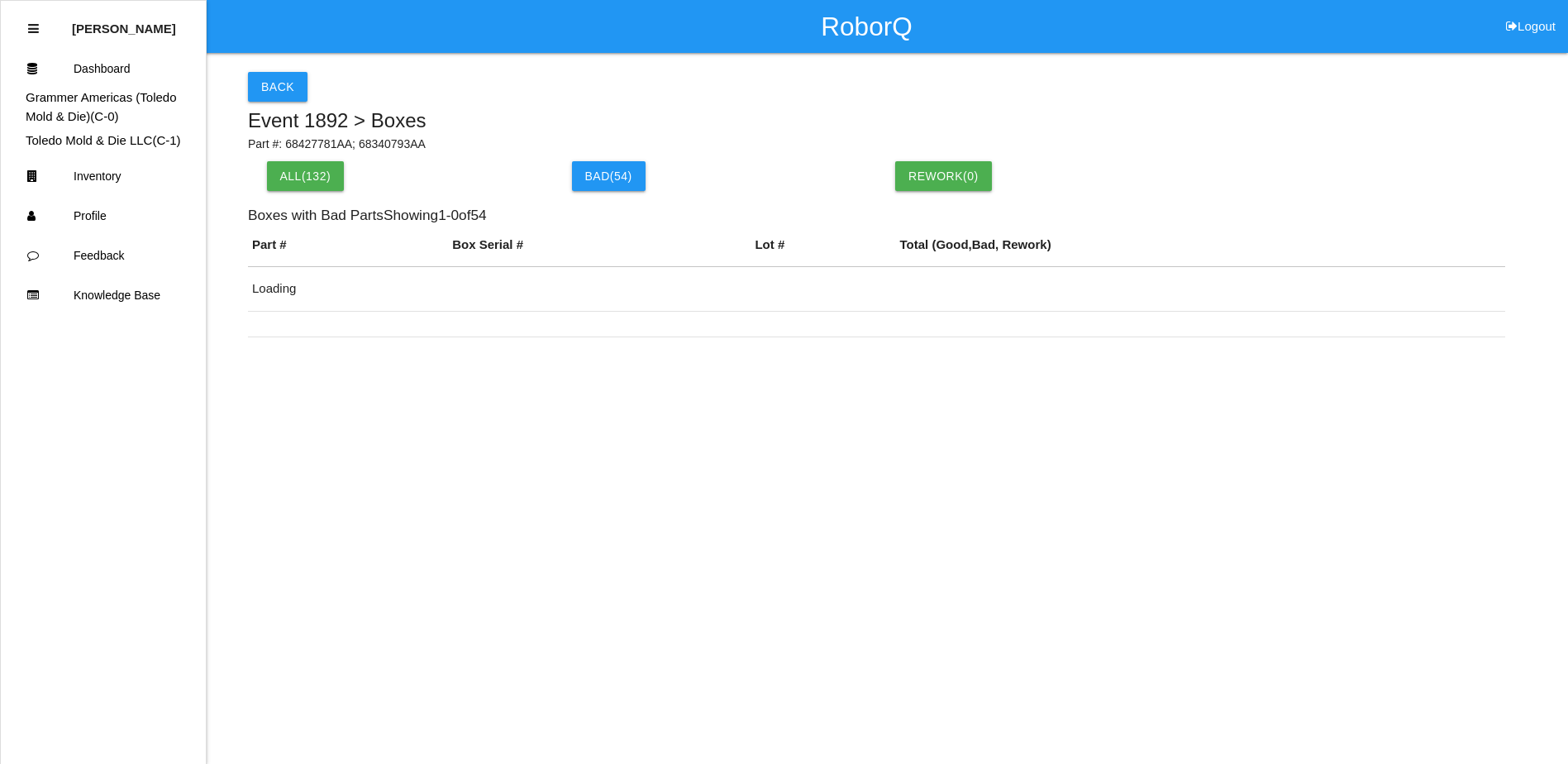
scroll to position [127, 0]
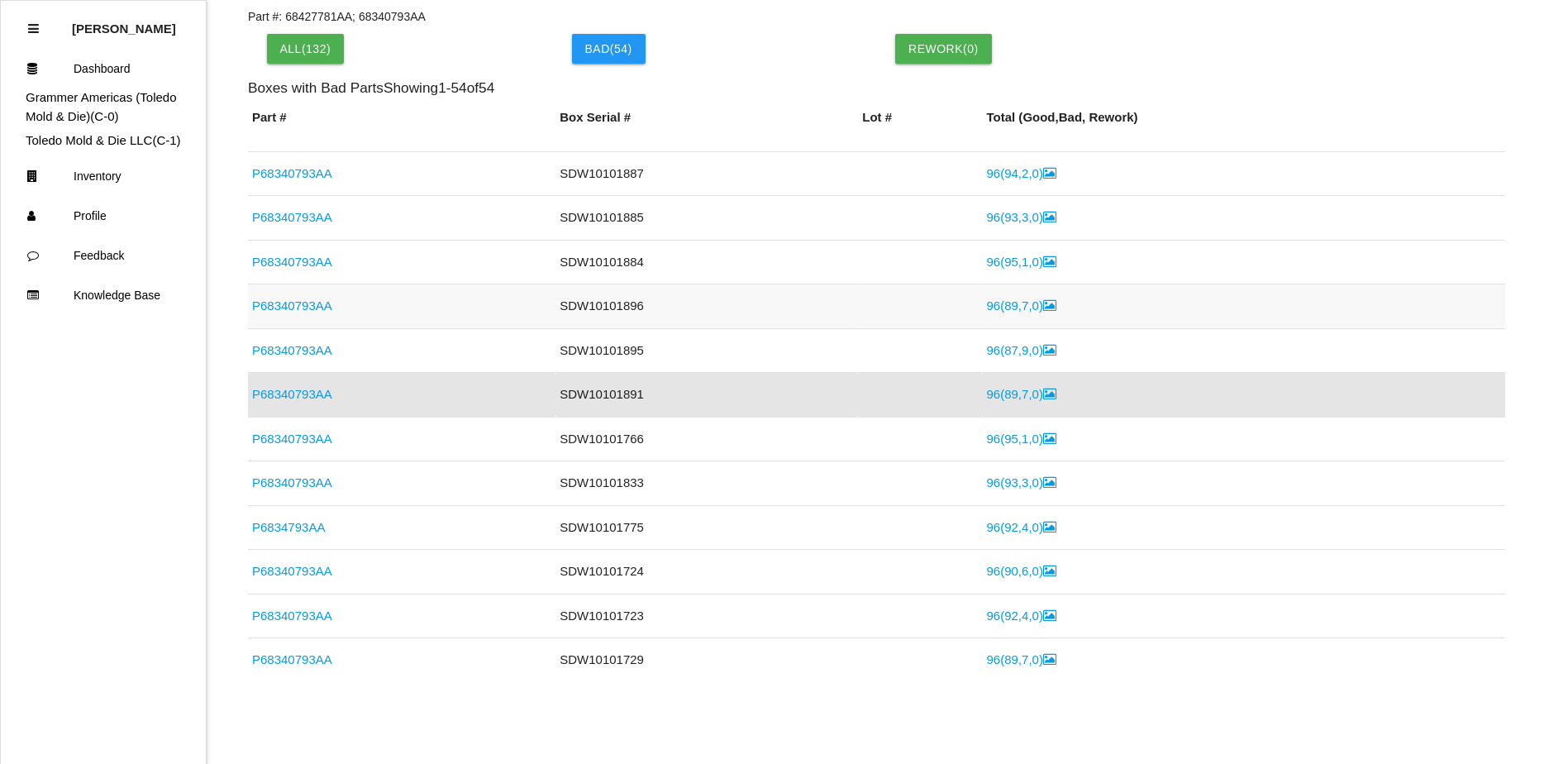
click at [316, 306] on link "P68340793AA" at bounding box center [291, 306] width 80 height 14
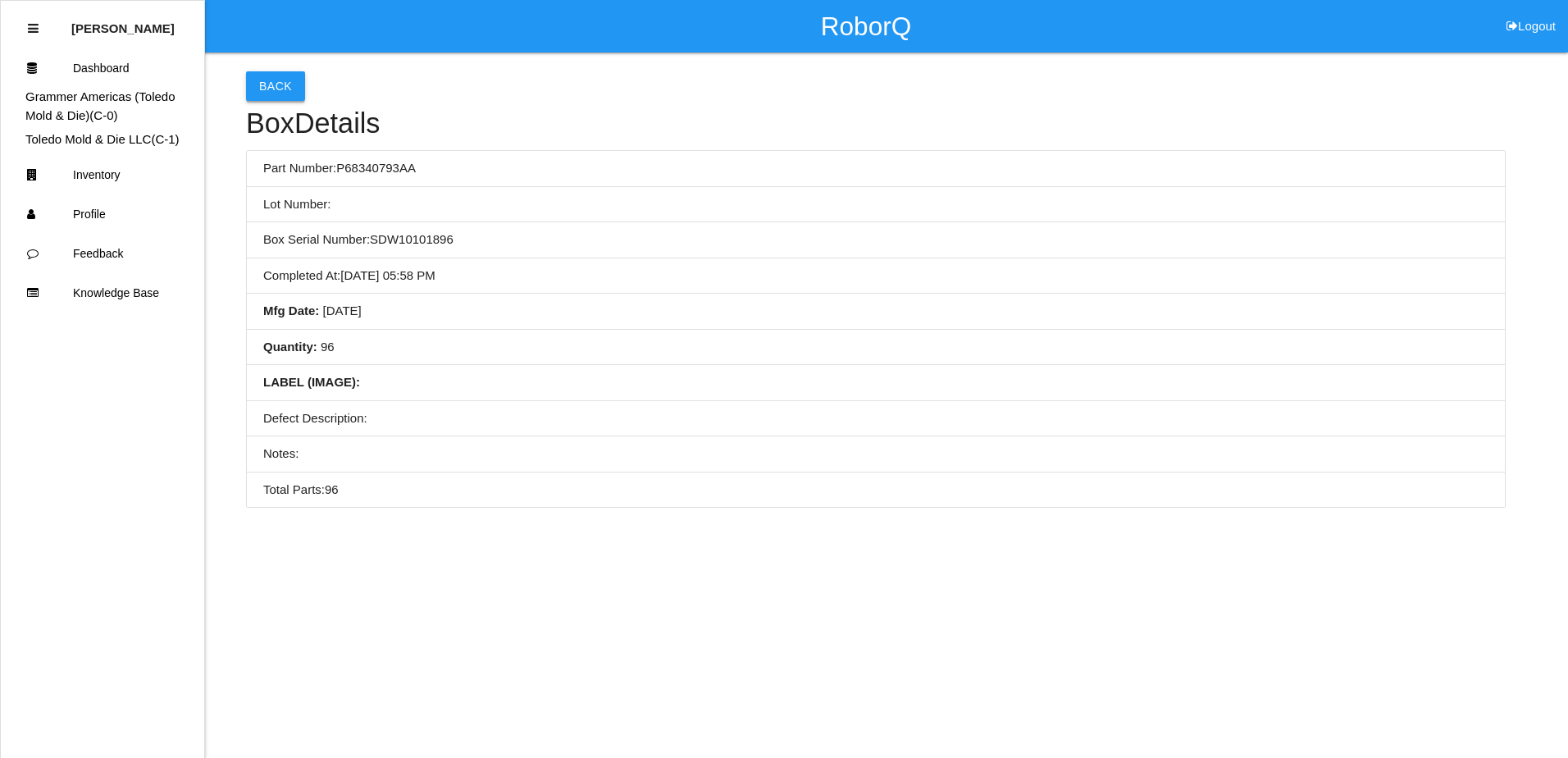
click at [258, 75] on button "Back" at bounding box center [275, 86] width 59 height 30
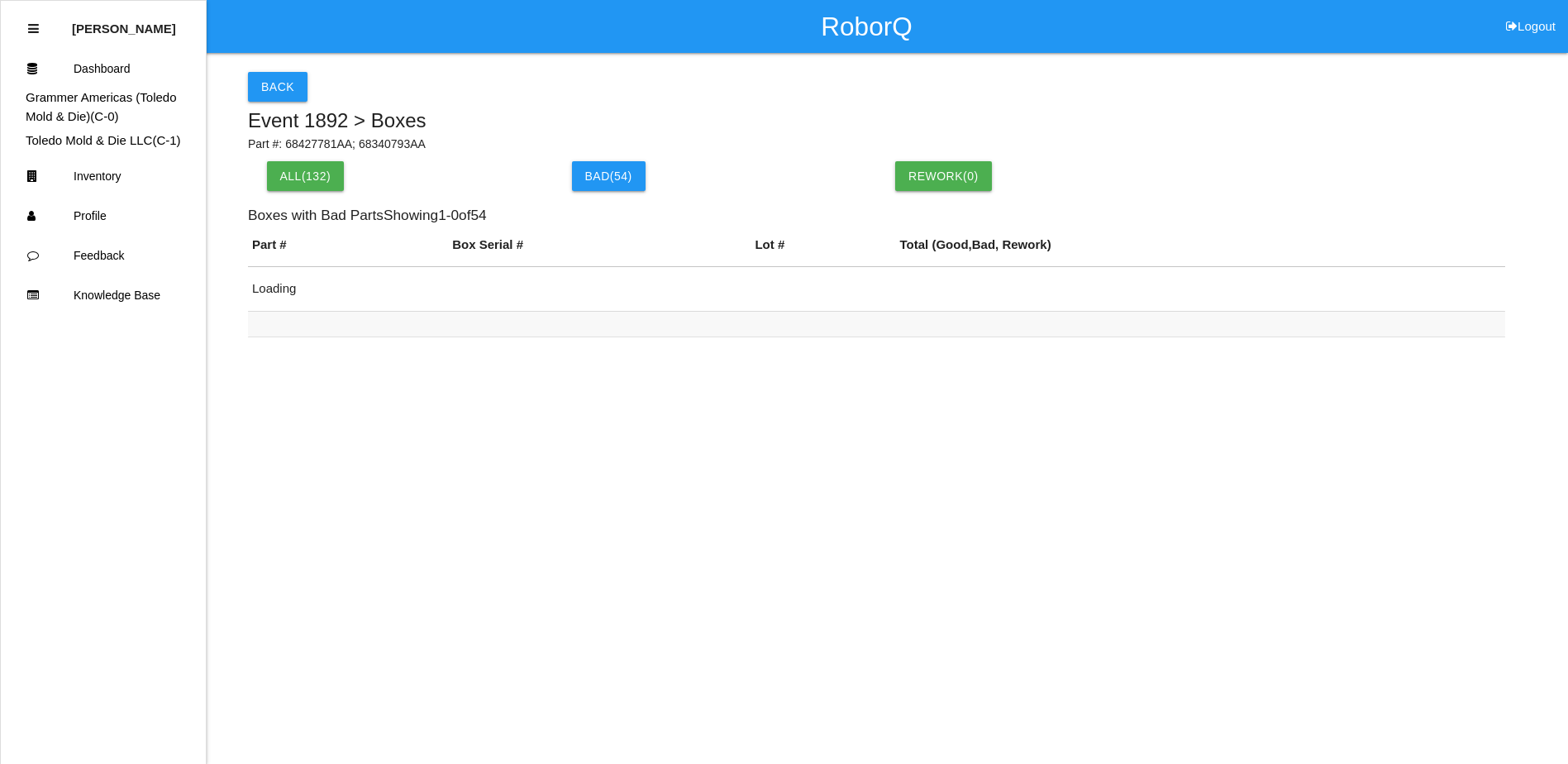
scroll to position [127, 0]
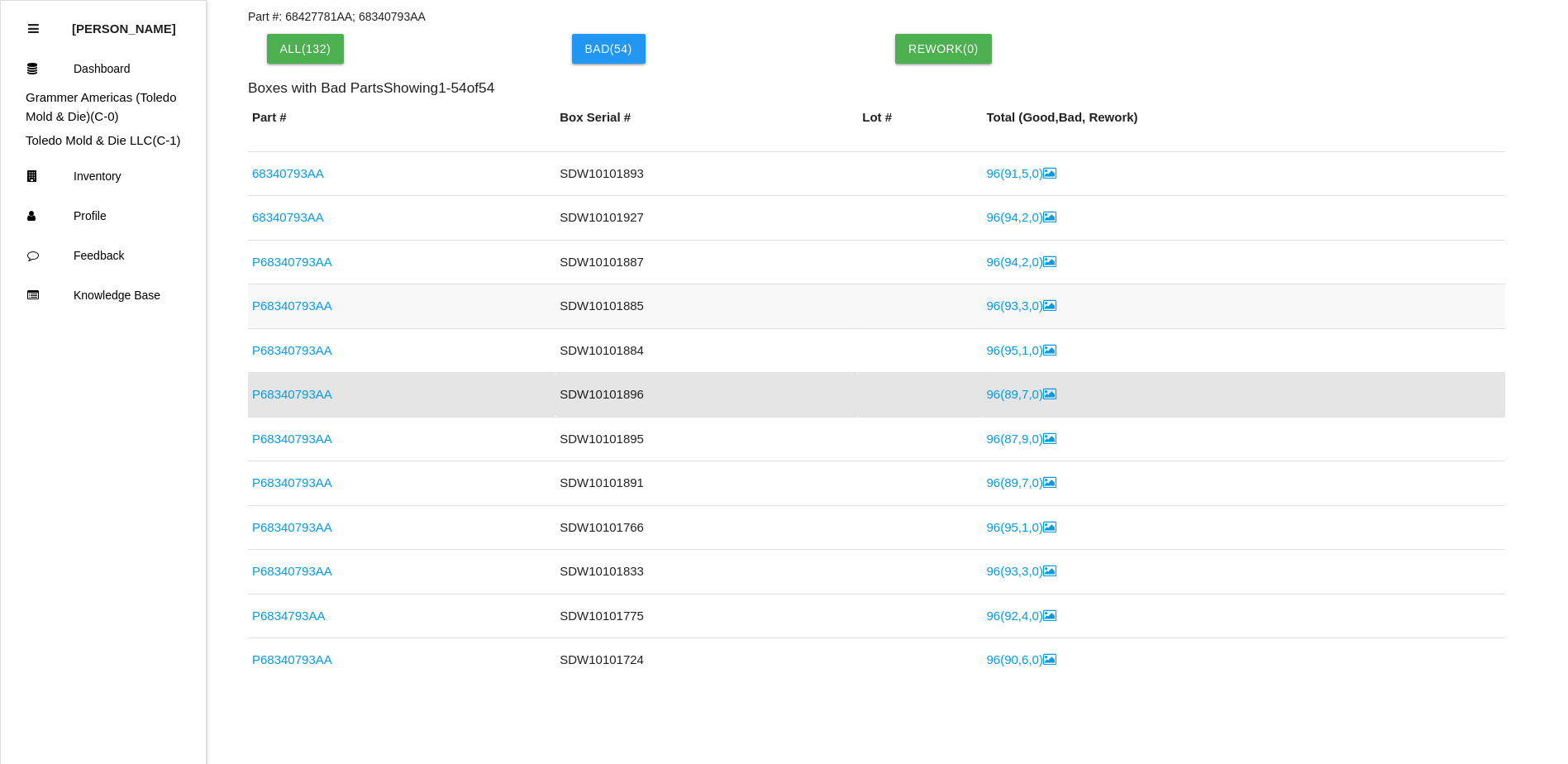
click at [298, 301] on link "P68340793AA" at bounding box center [291, 306] width 80 height 14
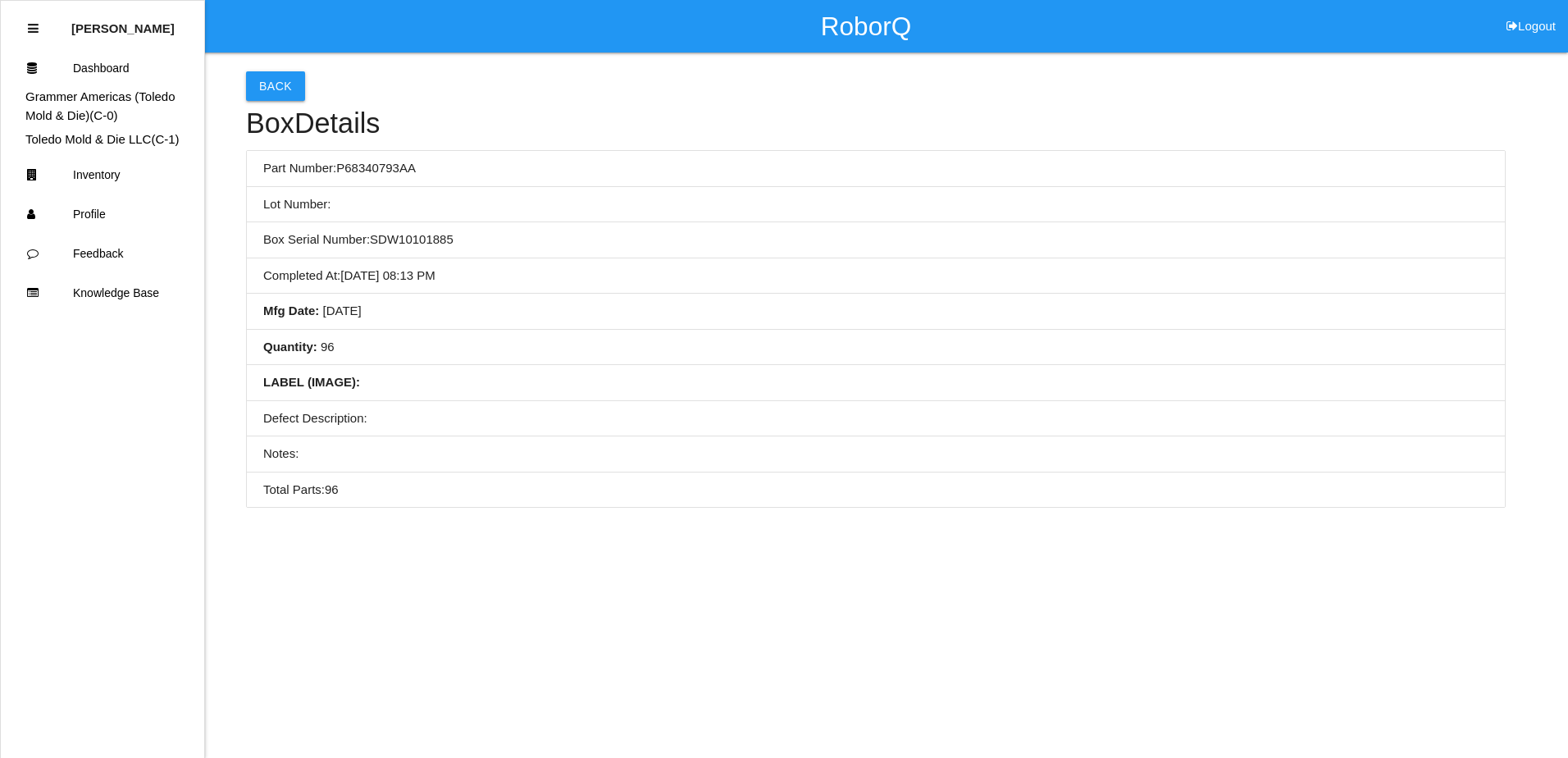
click at [531, 284] on li "Completed At : [DATE] 08:13 PM" at bounding box center [876, 276] width 1258 height 36
drag, startPoint x: 623, startPoint y: 302, endPoint x: 512, endPoint y: 313, distance: 111.5
click at [518, 321] on li "Mfg Date : [DATE]" at bounding box center [876, 311] width 1258 height 36
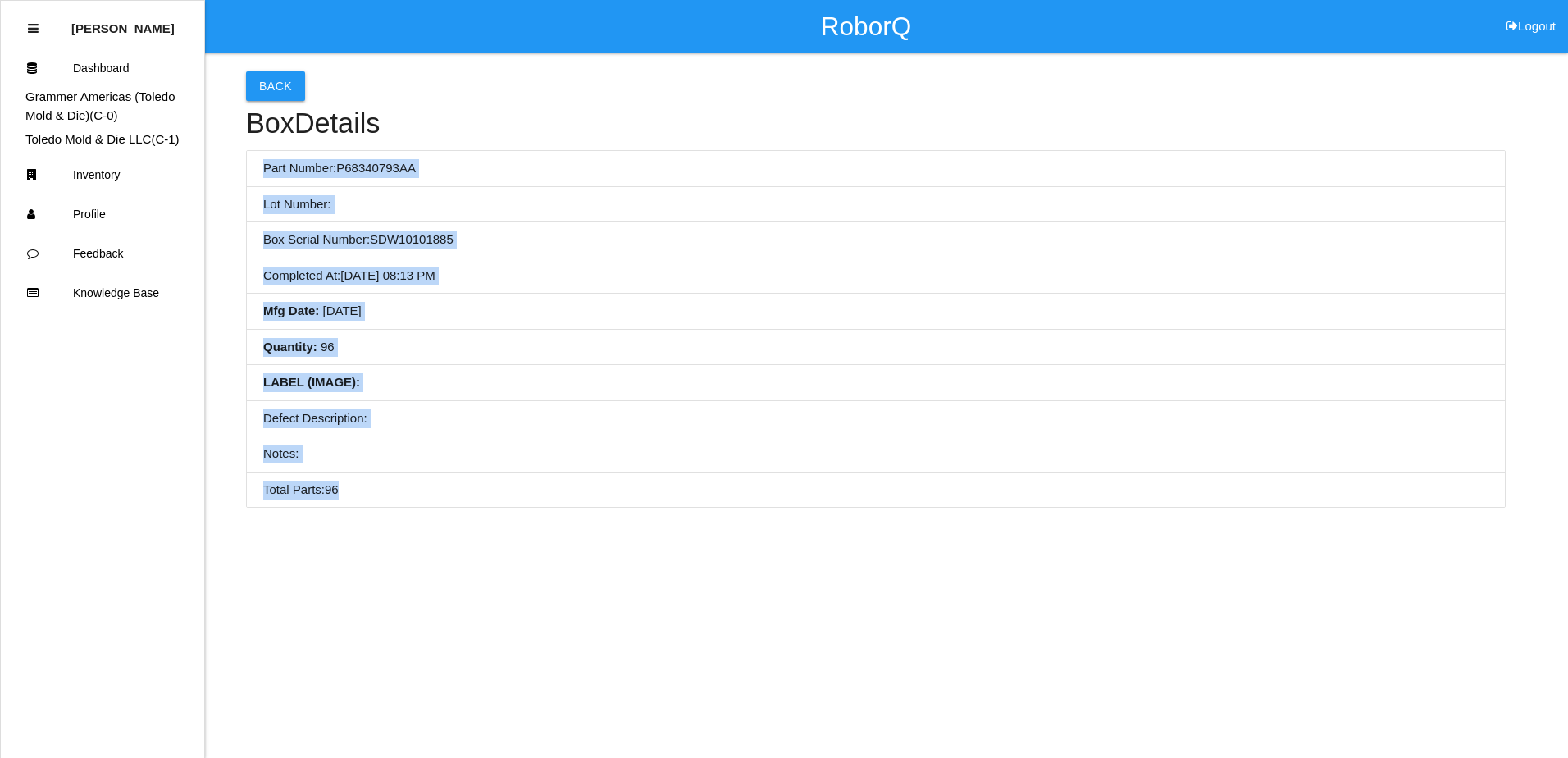
drag, startPoint x: 261, startPoint y: 164, endPoint x: 485, endPoint y: 489, distance: 394.7
click at [485, 489] on ul "Part Number: P68340793AA Lot Number: Box Serial Number: SDW10101885 Completed A…" at bounding box center [876, 329] width 1260 height 358
click at [273, 84] on button "Back" at bounding box center [275, 86] width 59 height 30
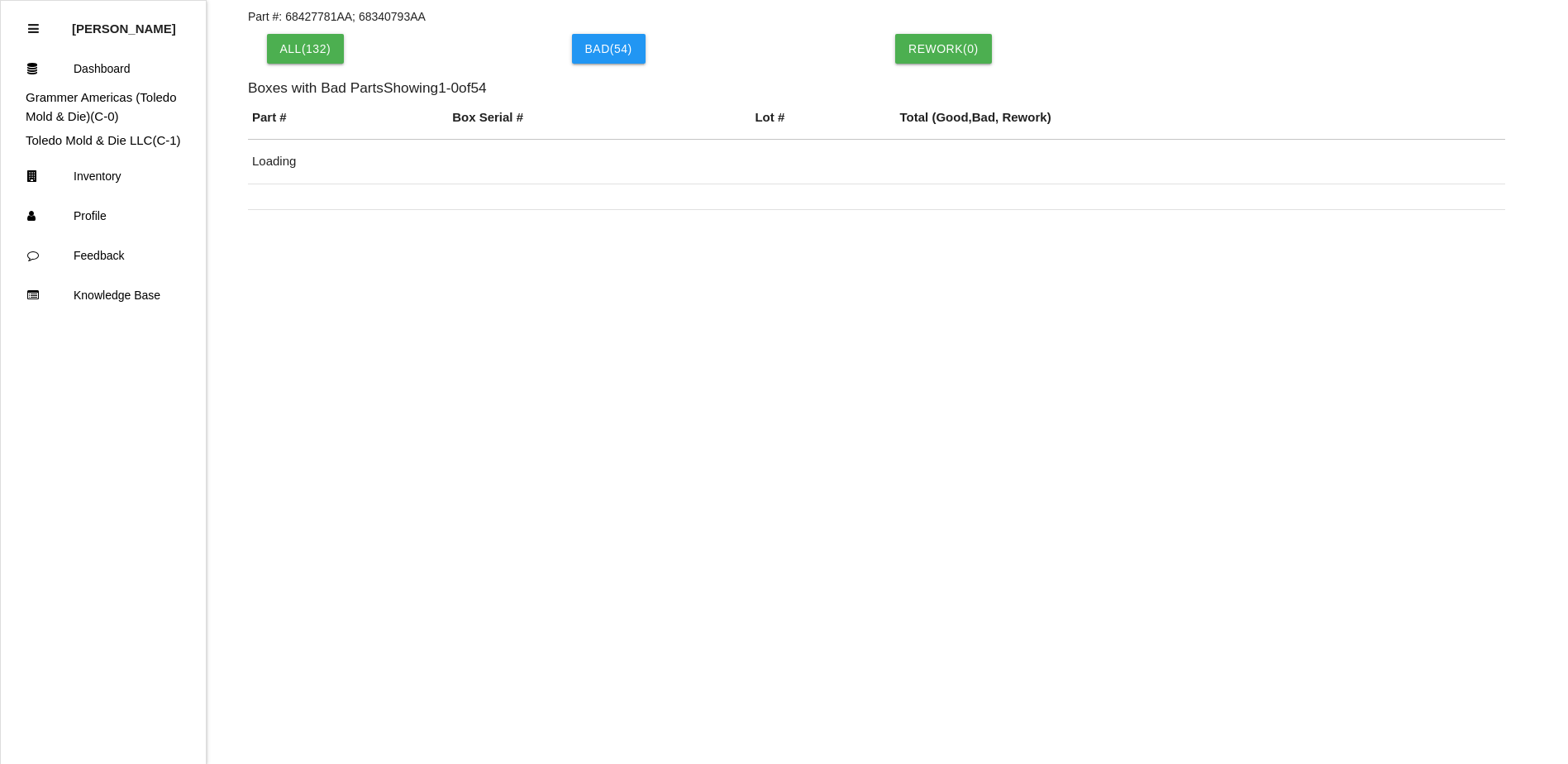
scroll to position [474, 0]
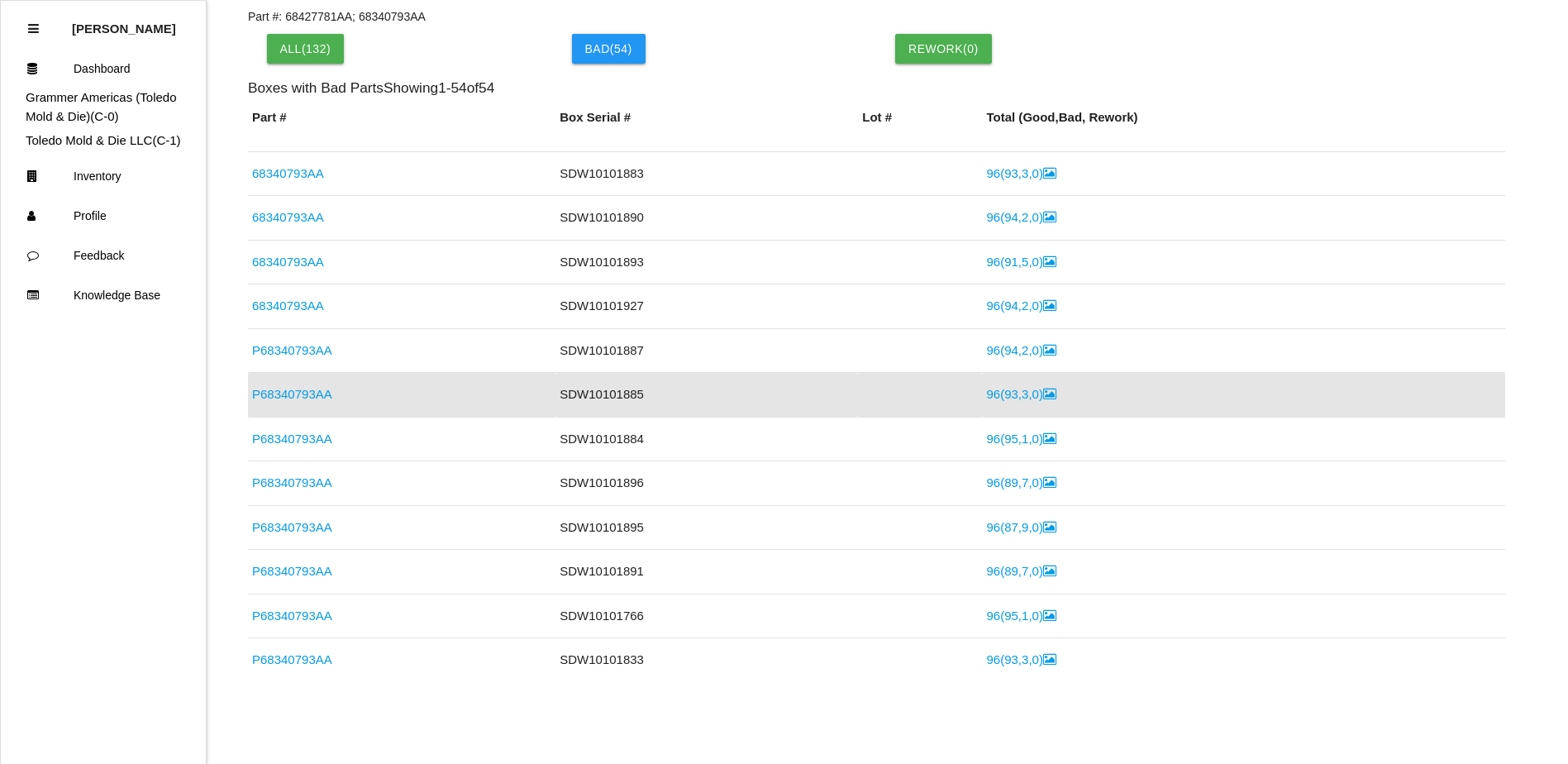
click at [990, 389] on link "96 ( 93 , 3 , 0 )" at bounding box center [1021, 394] width 70 height 14
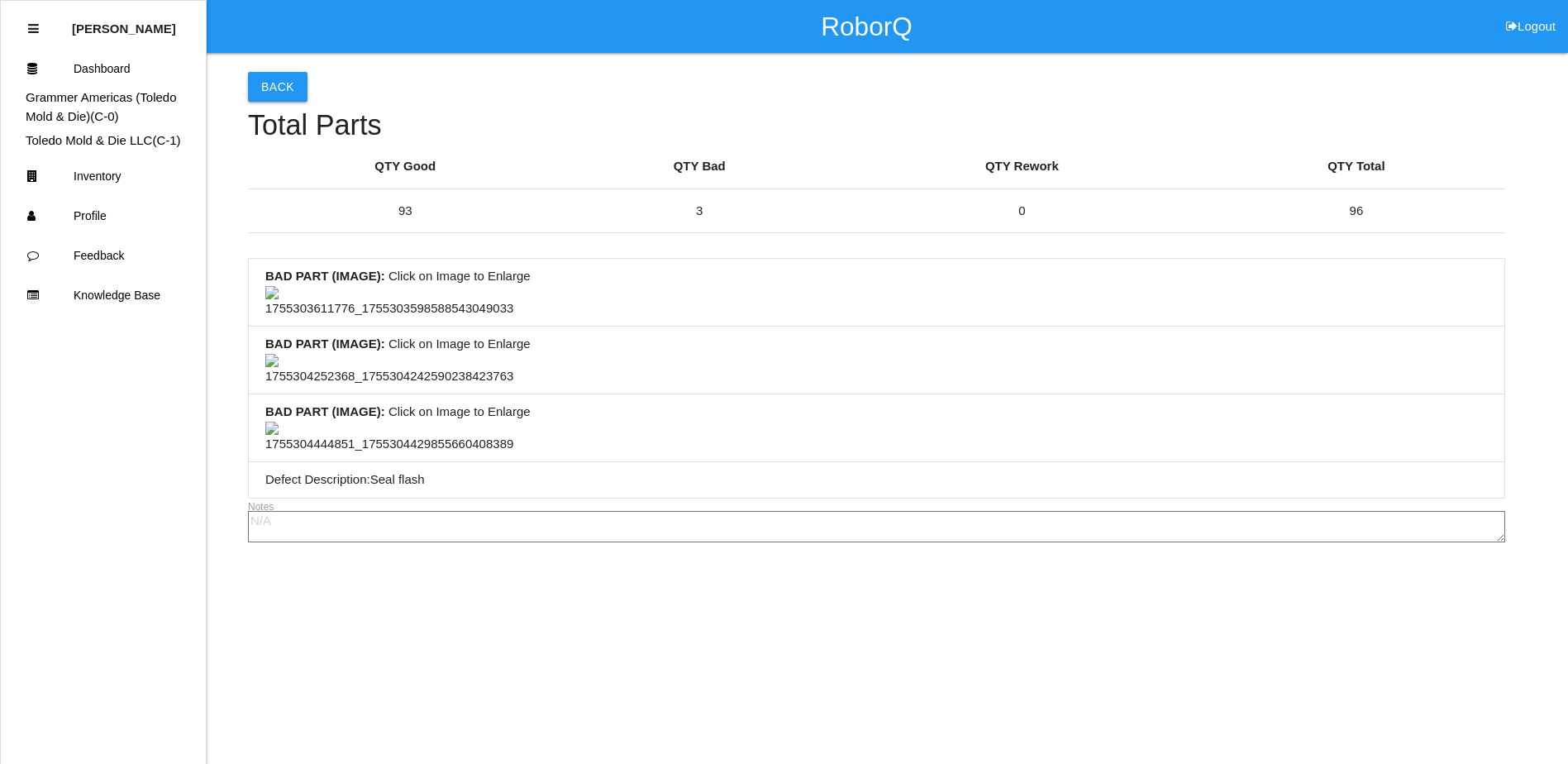
scroll to position [662, 0]
click at [355, 454] on img at bounding box center [388, 437] width 248 height 33
drag, startPoint x: 419, startPoint y: 473, endPoint x: 404, endPoint y: 502, distance: 32.6
click at [404, 441] on img at bounding box center [440, 431] width 351 height 19
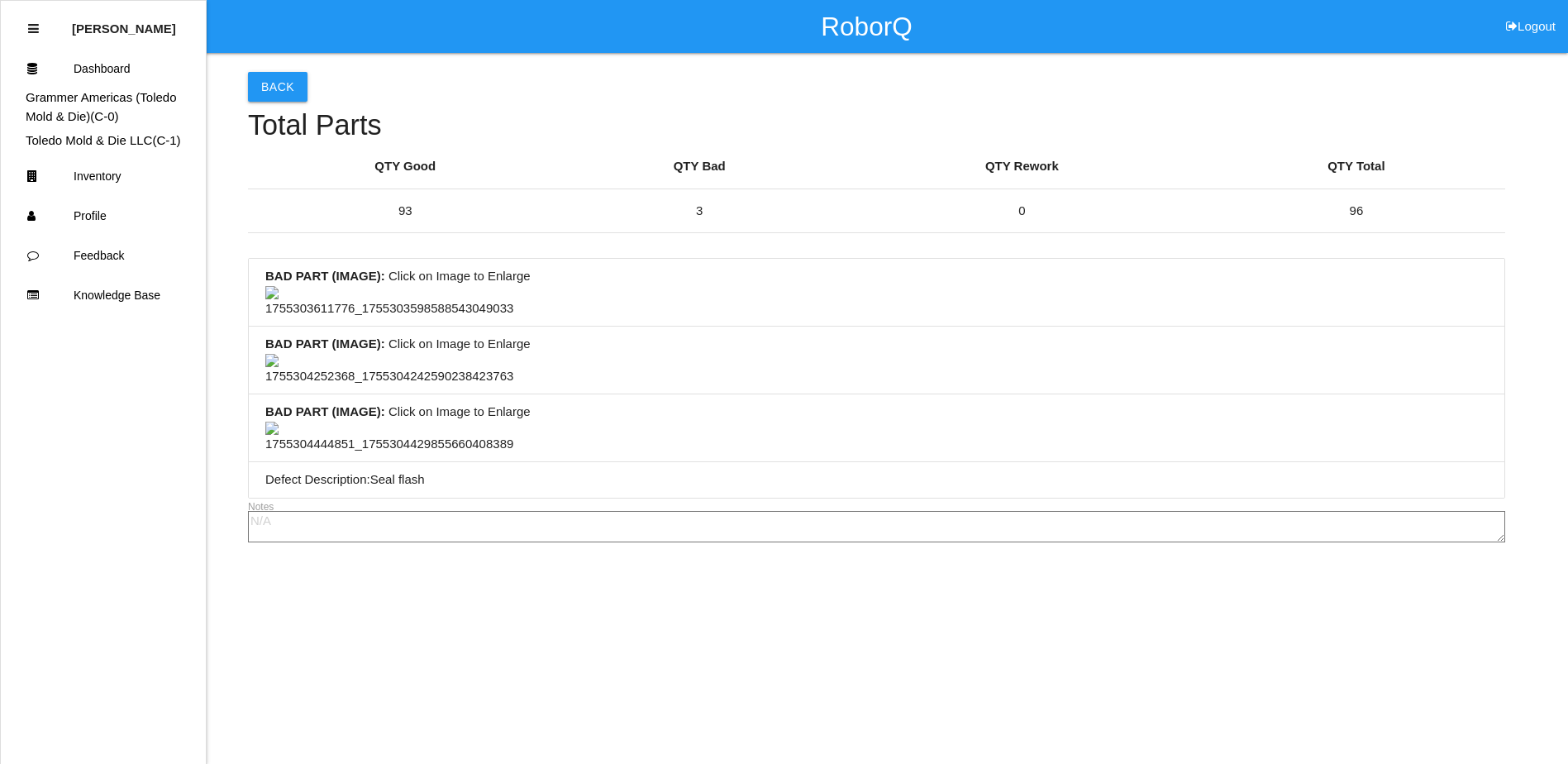
click at [811, 327] on li "BAD PART (IMAGE) : Click on Image to Enlarge" at bounding box center [877, 360] width 1255 height 68
click at [584, 327] on li "BAD PART (IMAGE) : Click on Image to Enlarge" at bounding box center [877, 360] width 1255 height 68
click at [282, 88] on button "Back" at bounding box center [277, 87] width 59 height 30
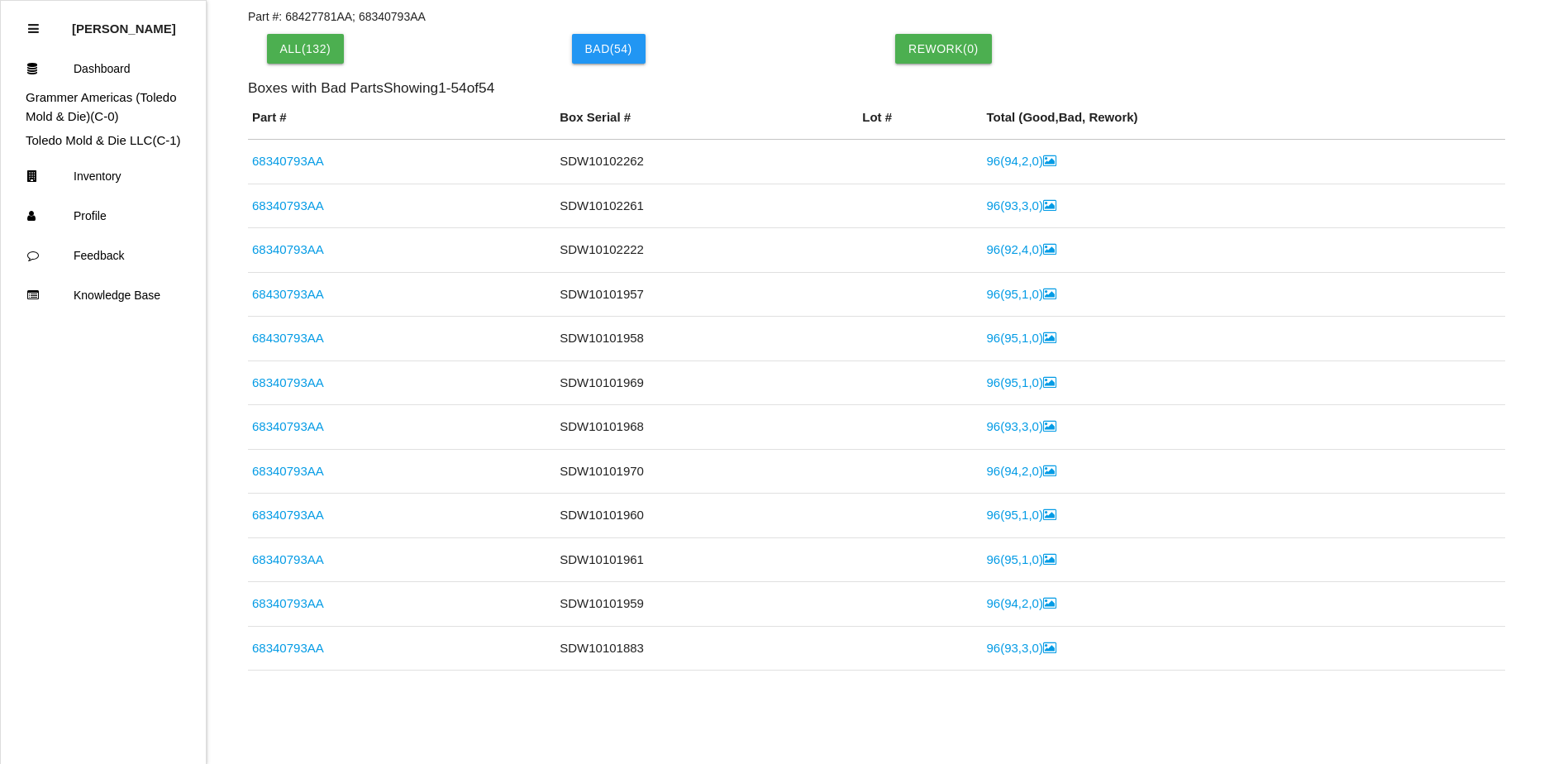
scroll to position [474, 0]
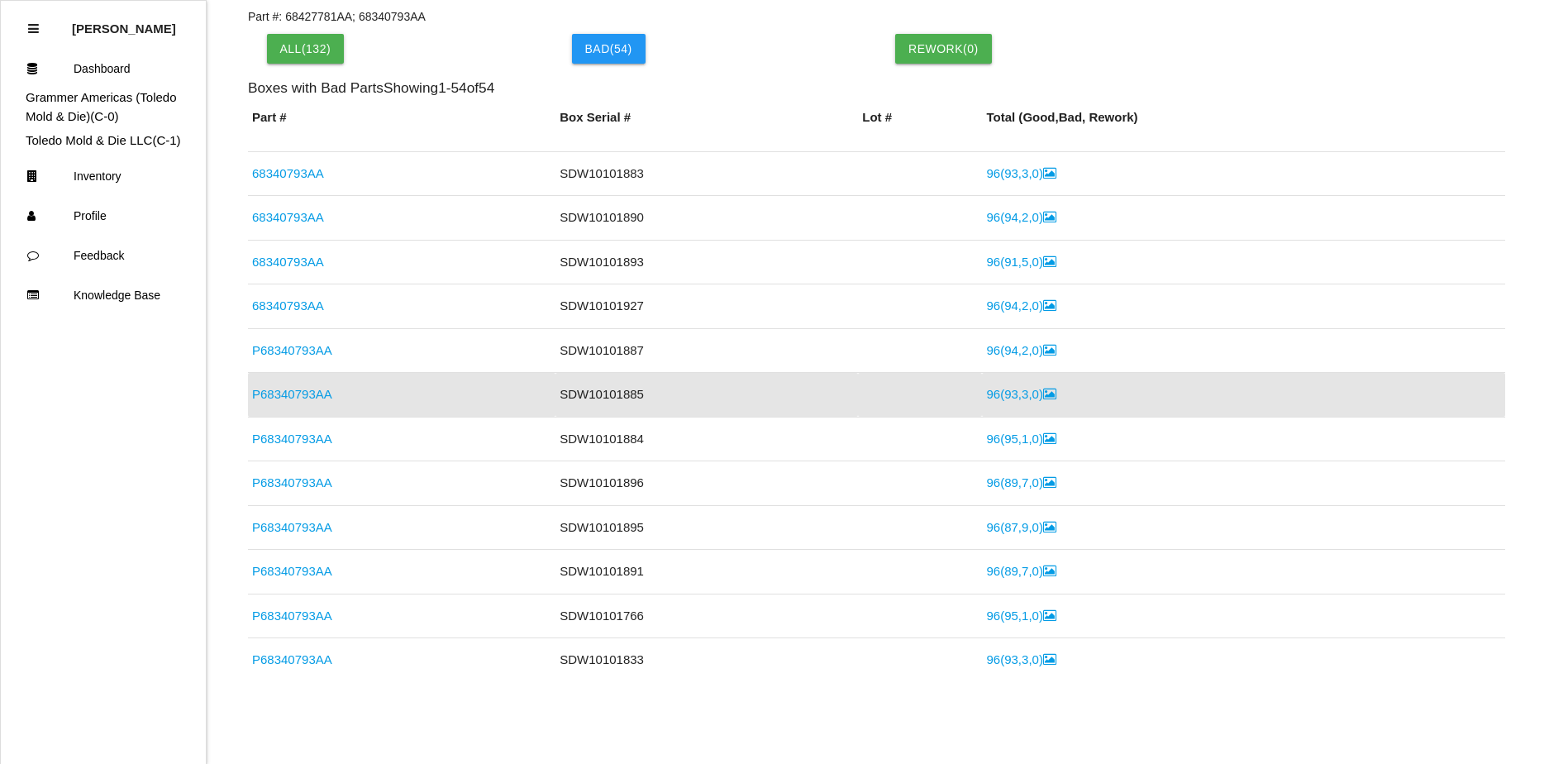
drag, startPoint x: 312, startPoint y: 438, endPoint x: 340, endPoint y: 431, distance: 28.9
click at [312, 438] on link "P68340793AA" at bounding box center [291, 439] width 80 height 14
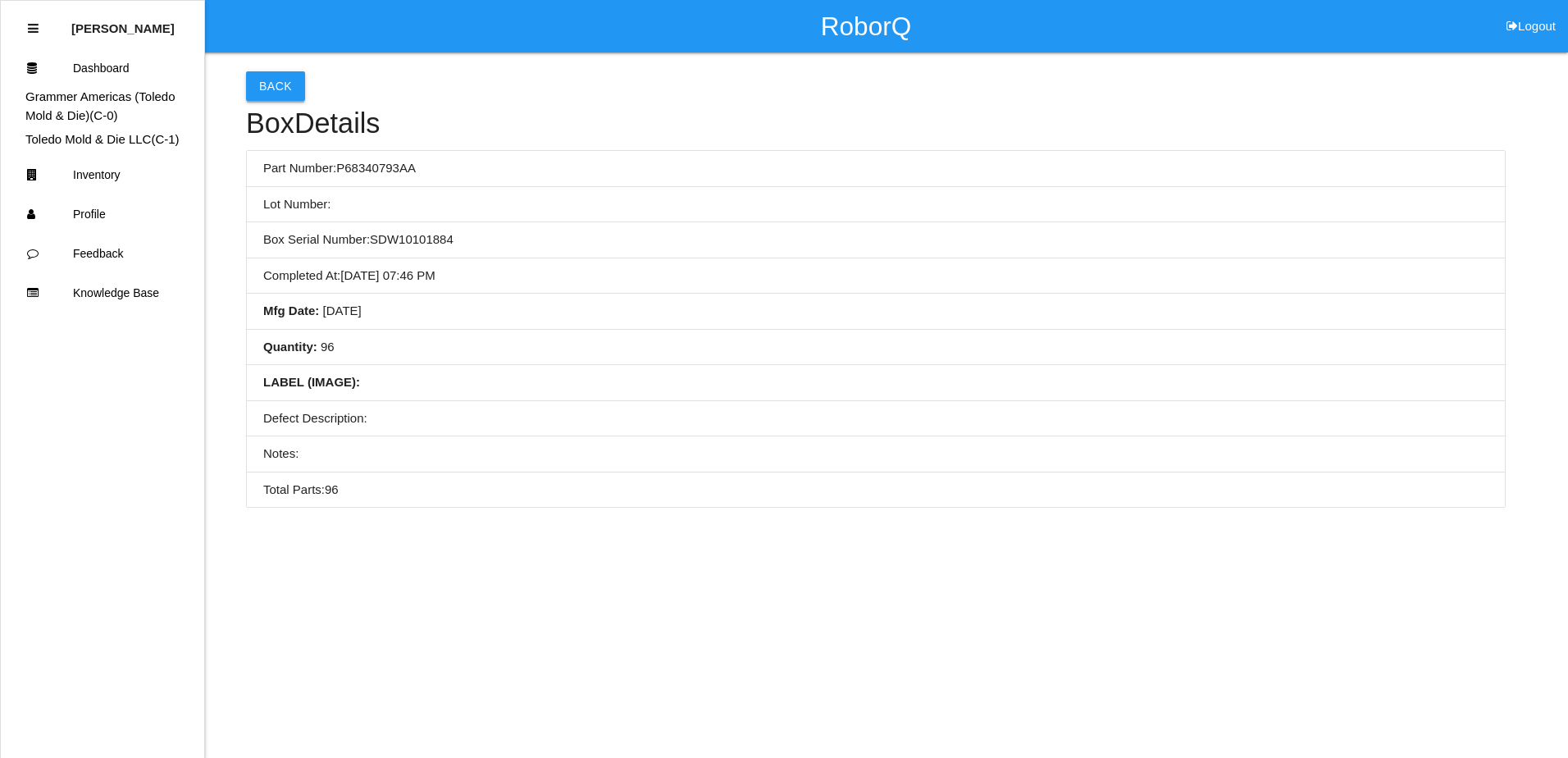
click at [278, 85] on button "Back" at bounding box center [275, 86] width 59 height 30
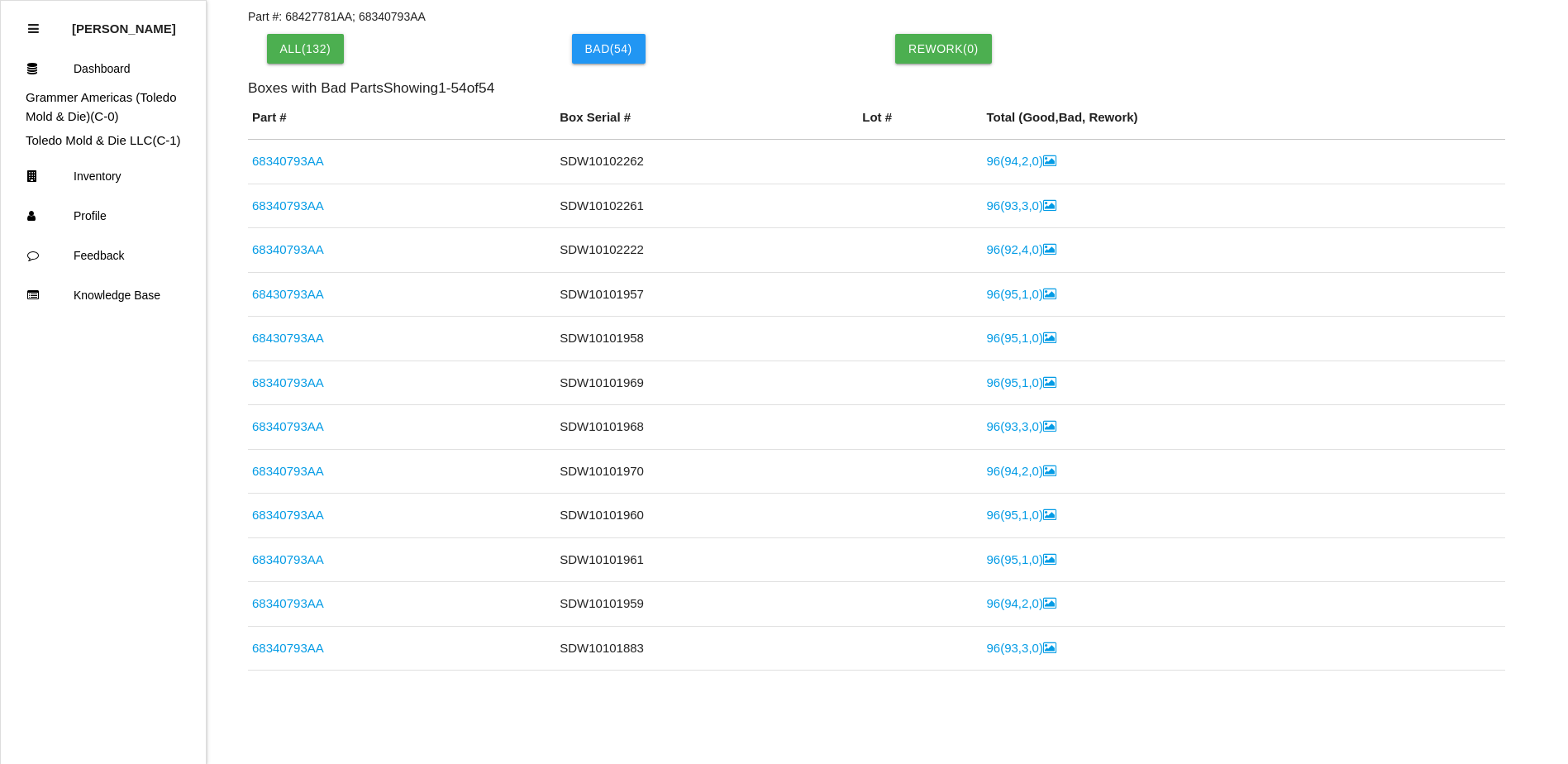
scroll to position [519, 0]
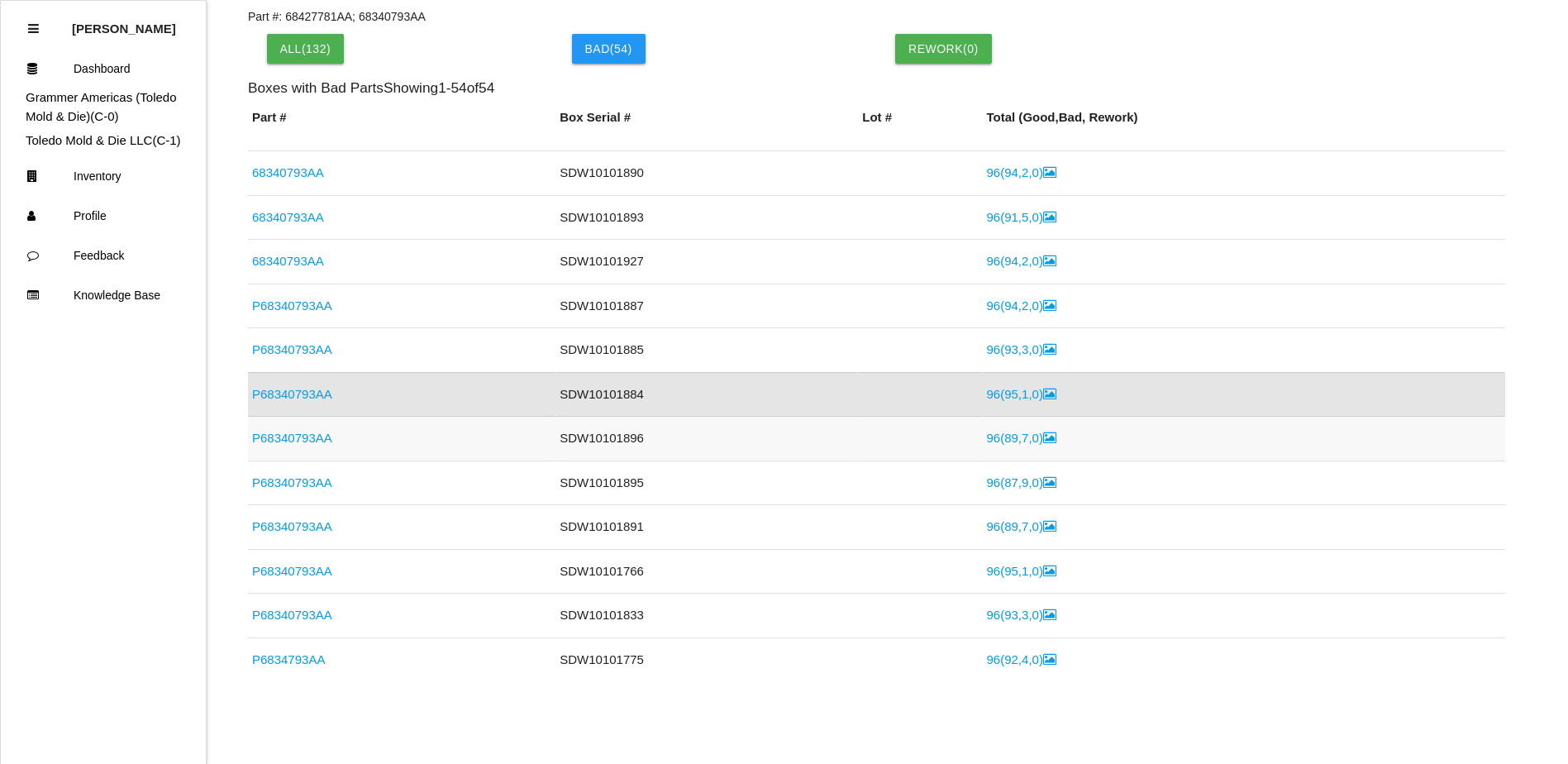
click at [303, 436] on link "P68340793AA" at bounding box center [291, 438] width 80 height 14
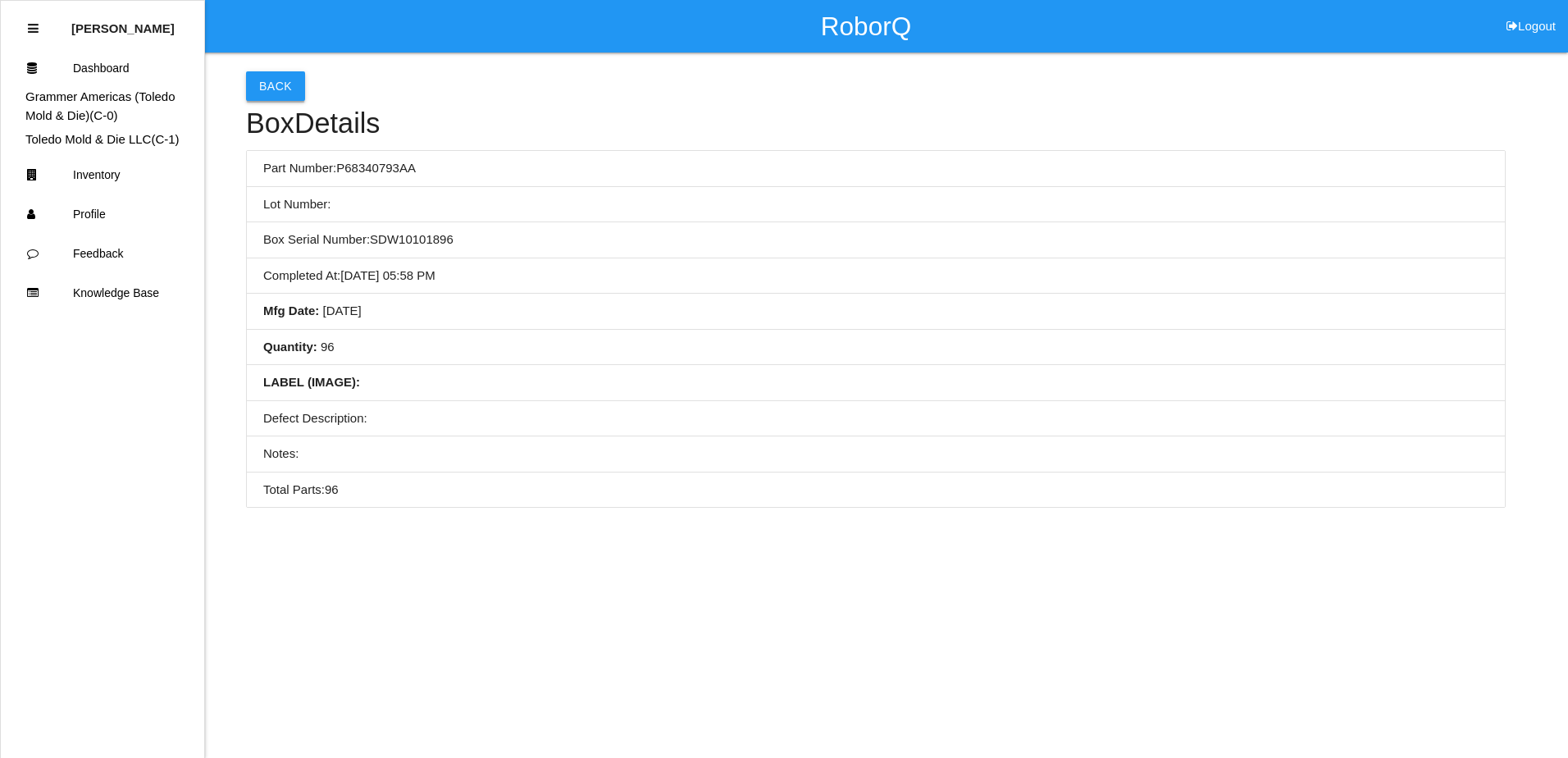
click at [268, 92] on button "Back" at bounding box center [275, 86] width 59 height 30
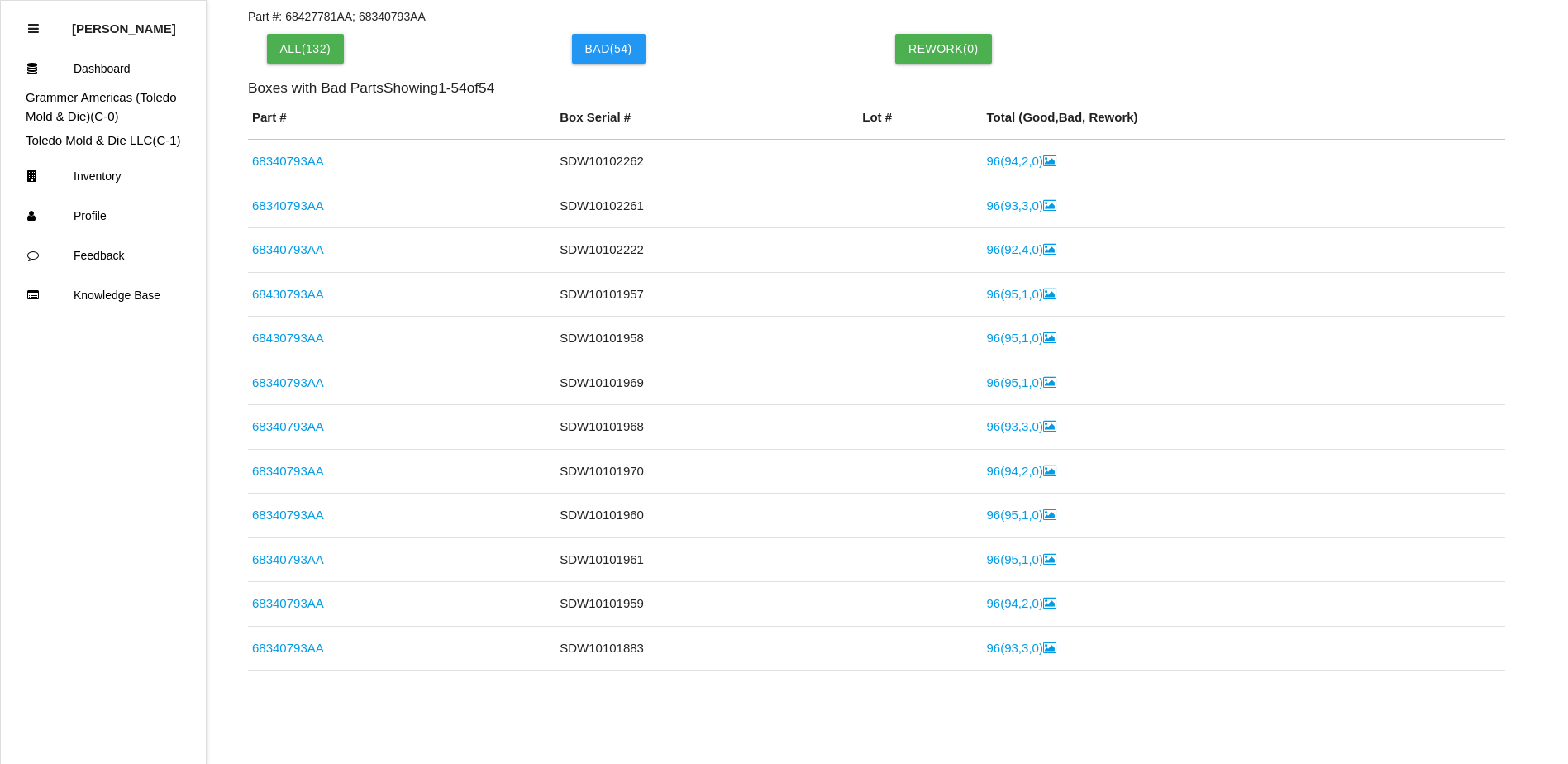
scroll to position [563, 0]
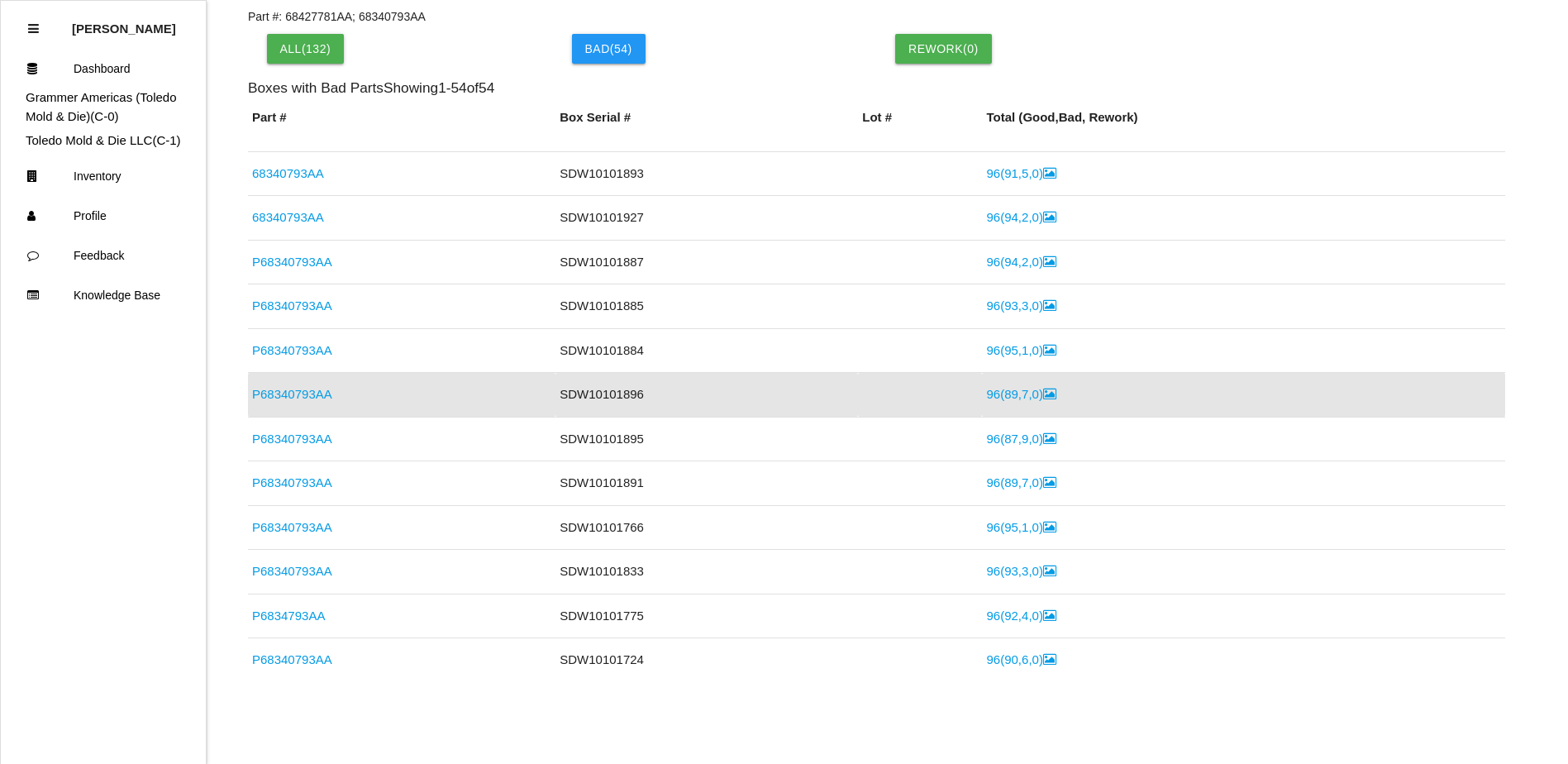
click at [999, 393] on link "96 ( 89 , 7 , 0 )" at bounding box center [1021, 394] width 70 height 14
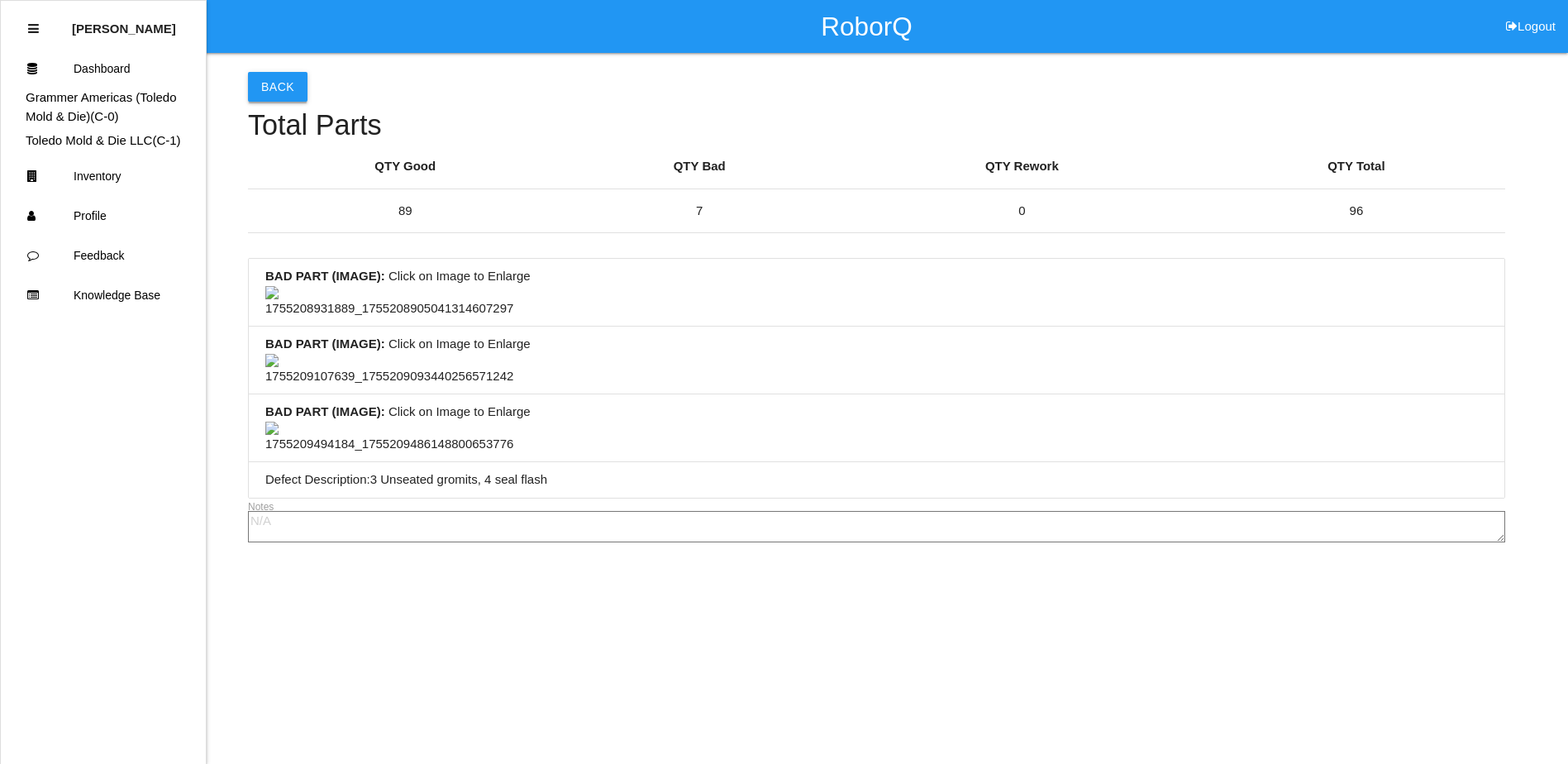
click at [280, 93] on button "Back" at bounding box center [277, 87] width 59 height 30
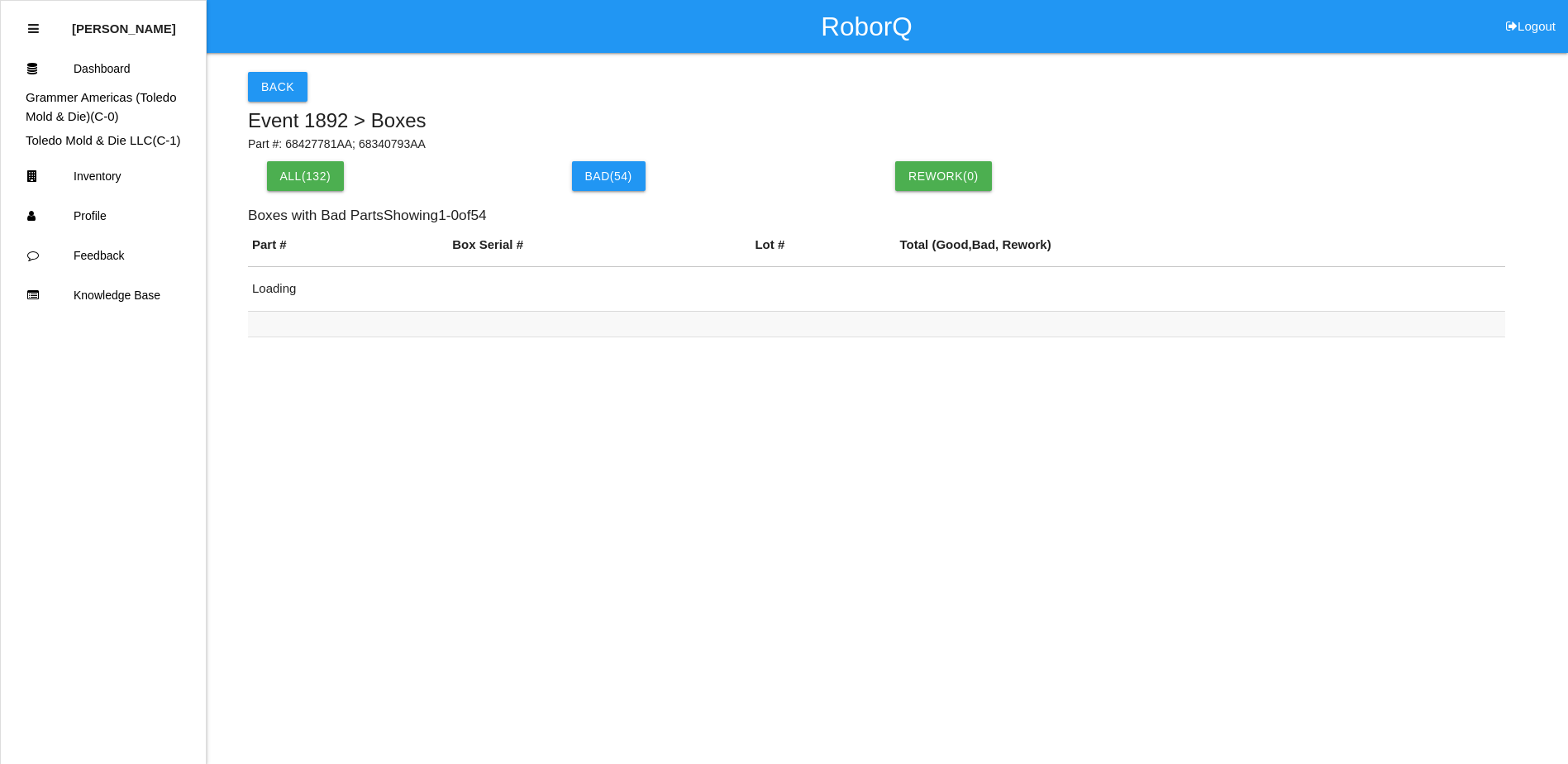
scroll to position [127, 0]
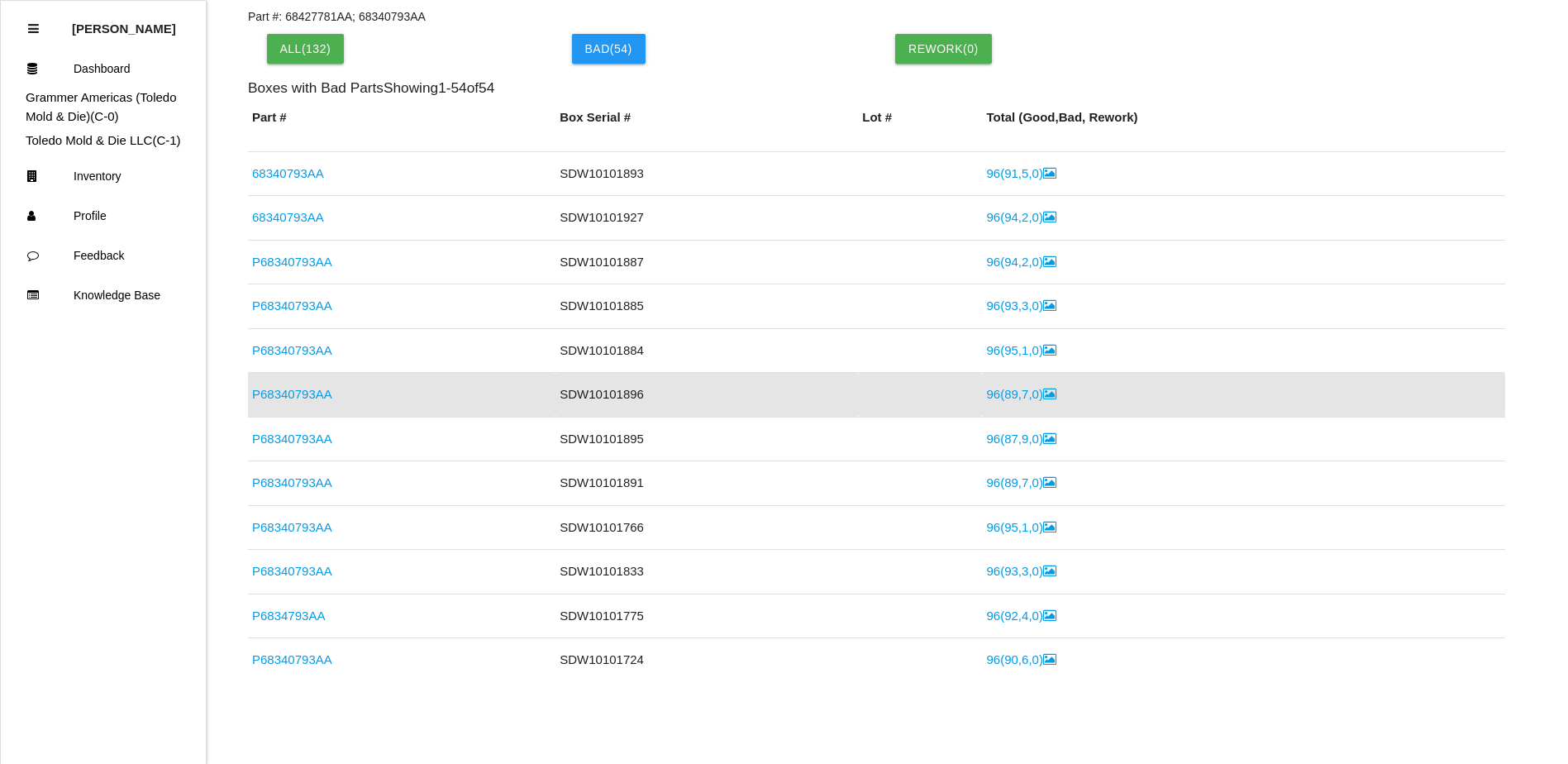
click at [307, 397] on link "P68340793AA" at bounding box center [291, 394] width 80 height 14
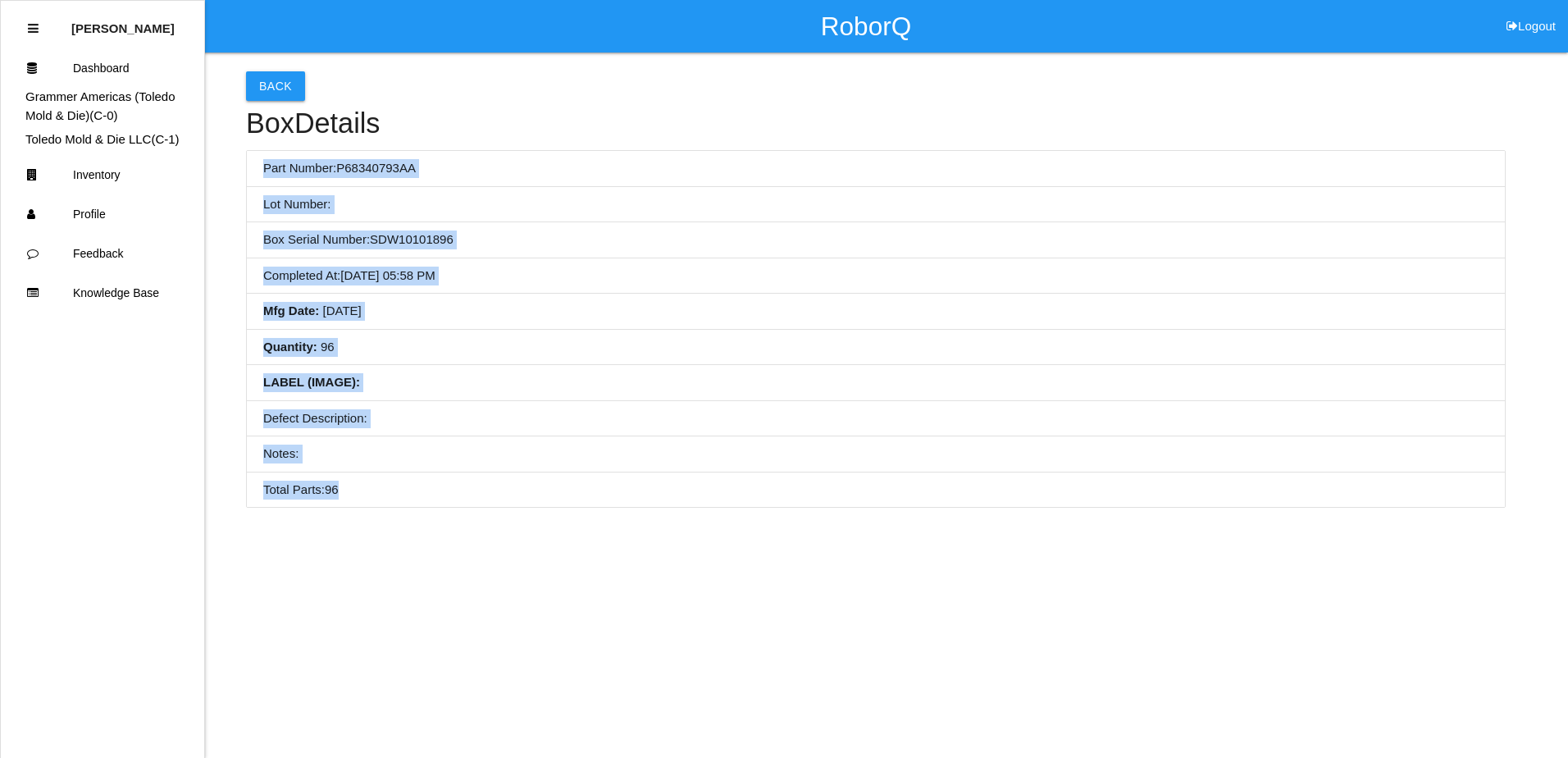
drag, startPoint x: 259, startPoint y: 162, endPoint x: 643, endPoint y: 532, distance: 533.3
click at [643, 532] on html "RoborQ Logout [PERSON_NAME] Dashboard Grammer Americas (Toledo Mold & Die) (C- …" at bounding box center [784, 294] width 1568 height 590
click at [452, 275] on li "Completed At : [DATE] 05:58 PM" at bounding box center [876, 276] width 1258 height 36
click at [263, 83] on button "Back" at bounding box center [275, 86] width 59 height 30
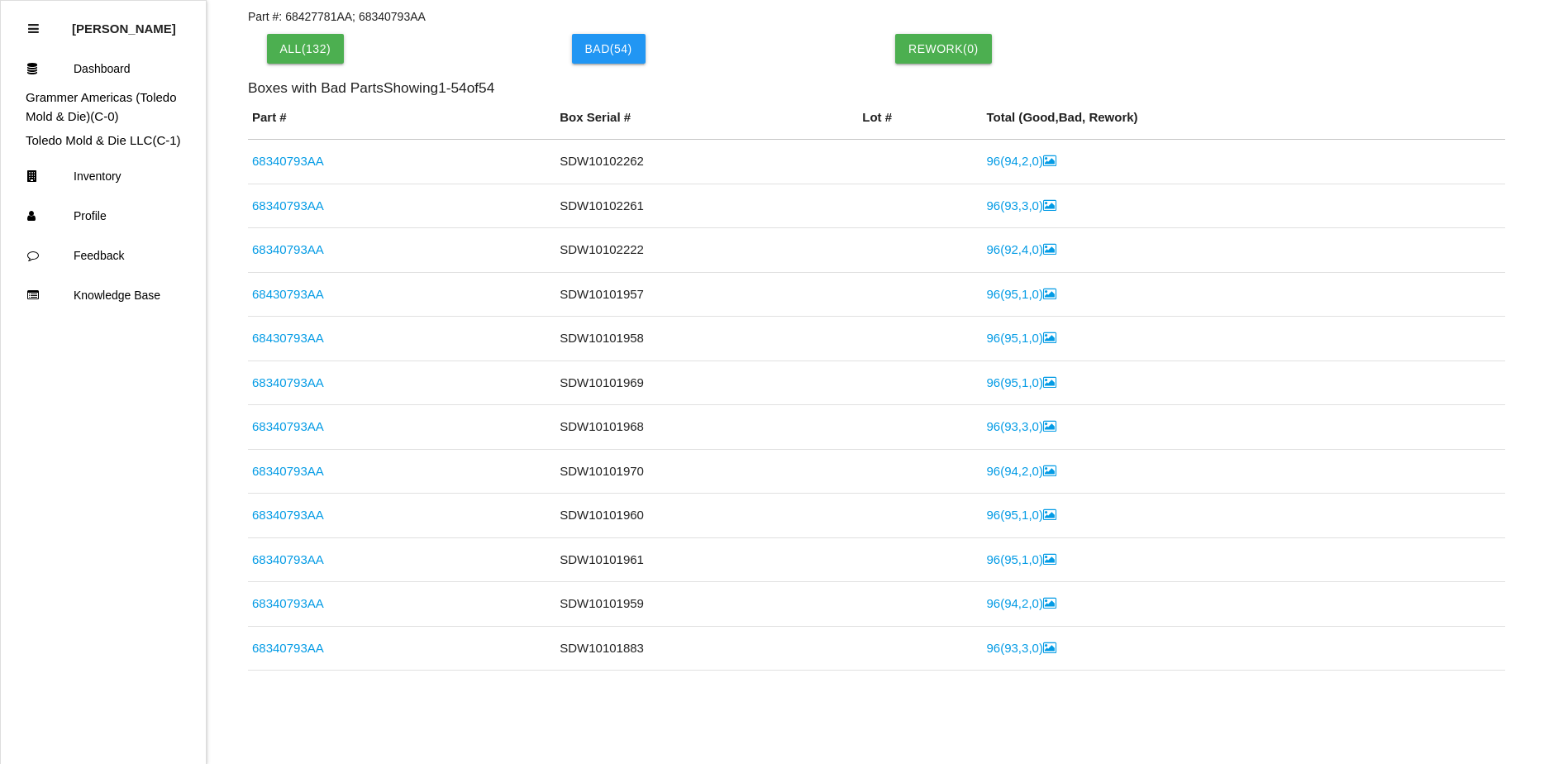
scroll to position [563, 0]
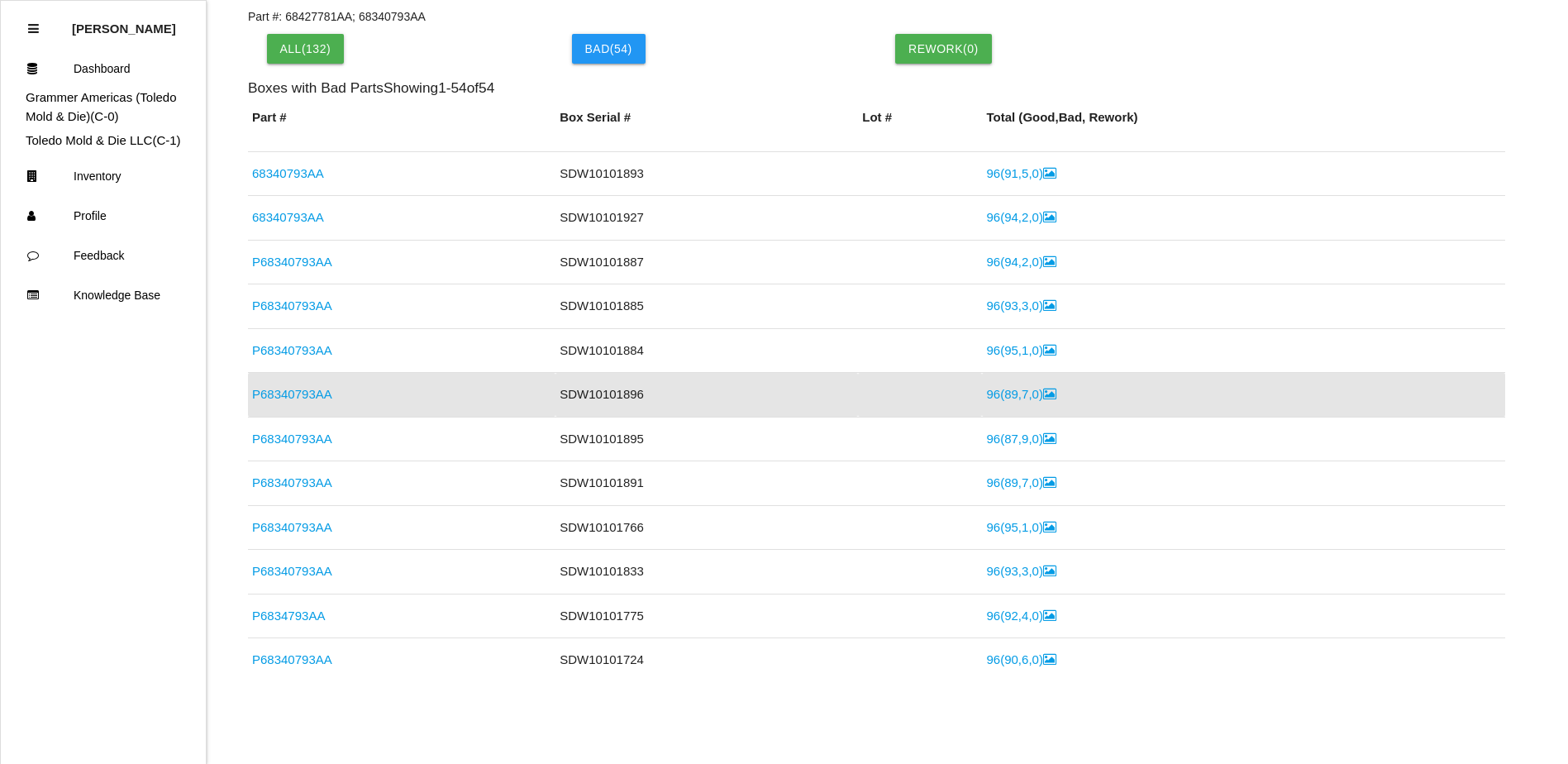
click at [986, 397] on link "96 ( 89 , 7 , 0 )" at bounding box center [1021, 394] width 70 height 14
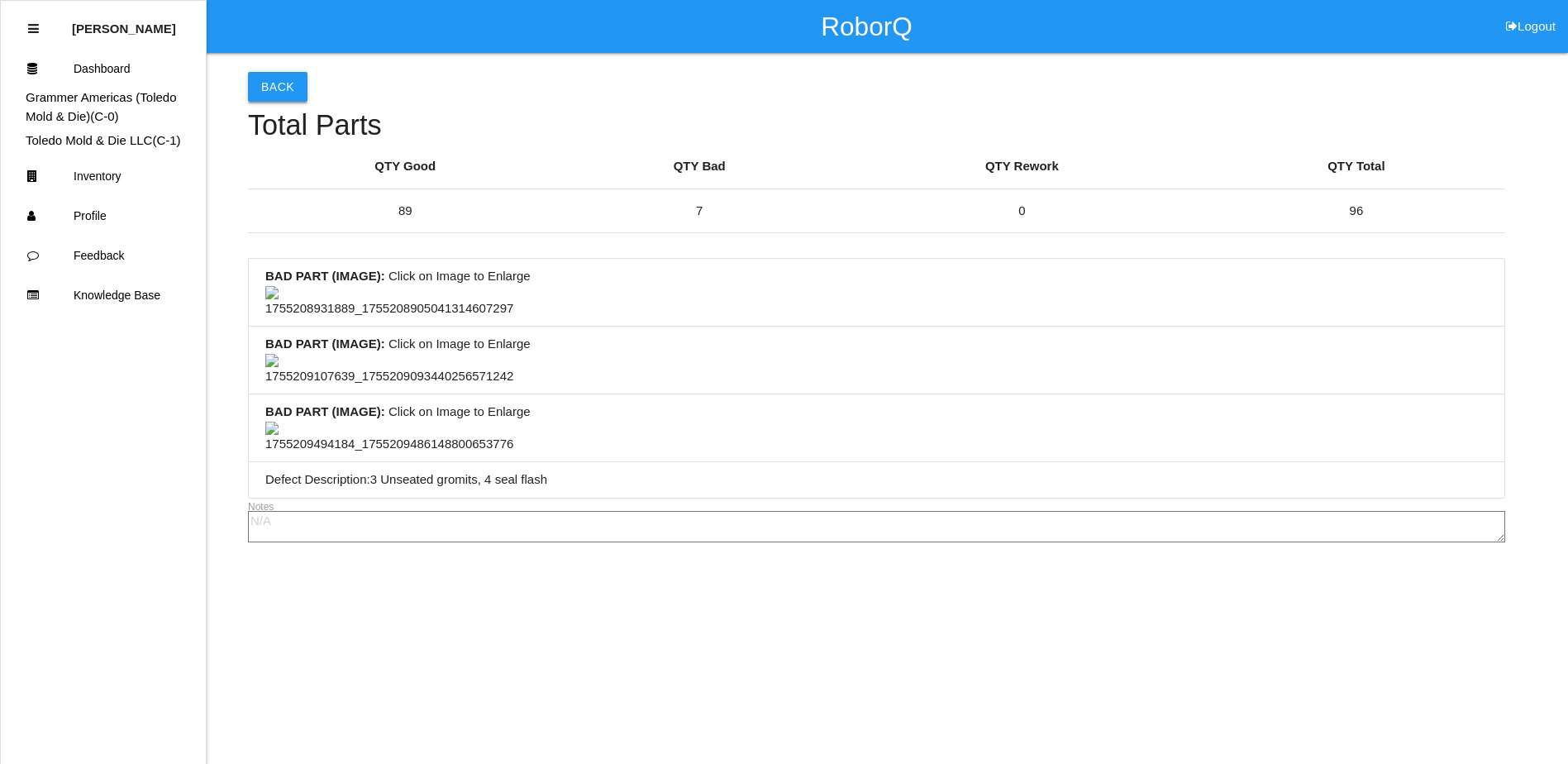
click at [264, 93] on button "Back" at bounding box center [277, 87] width 59 height 30
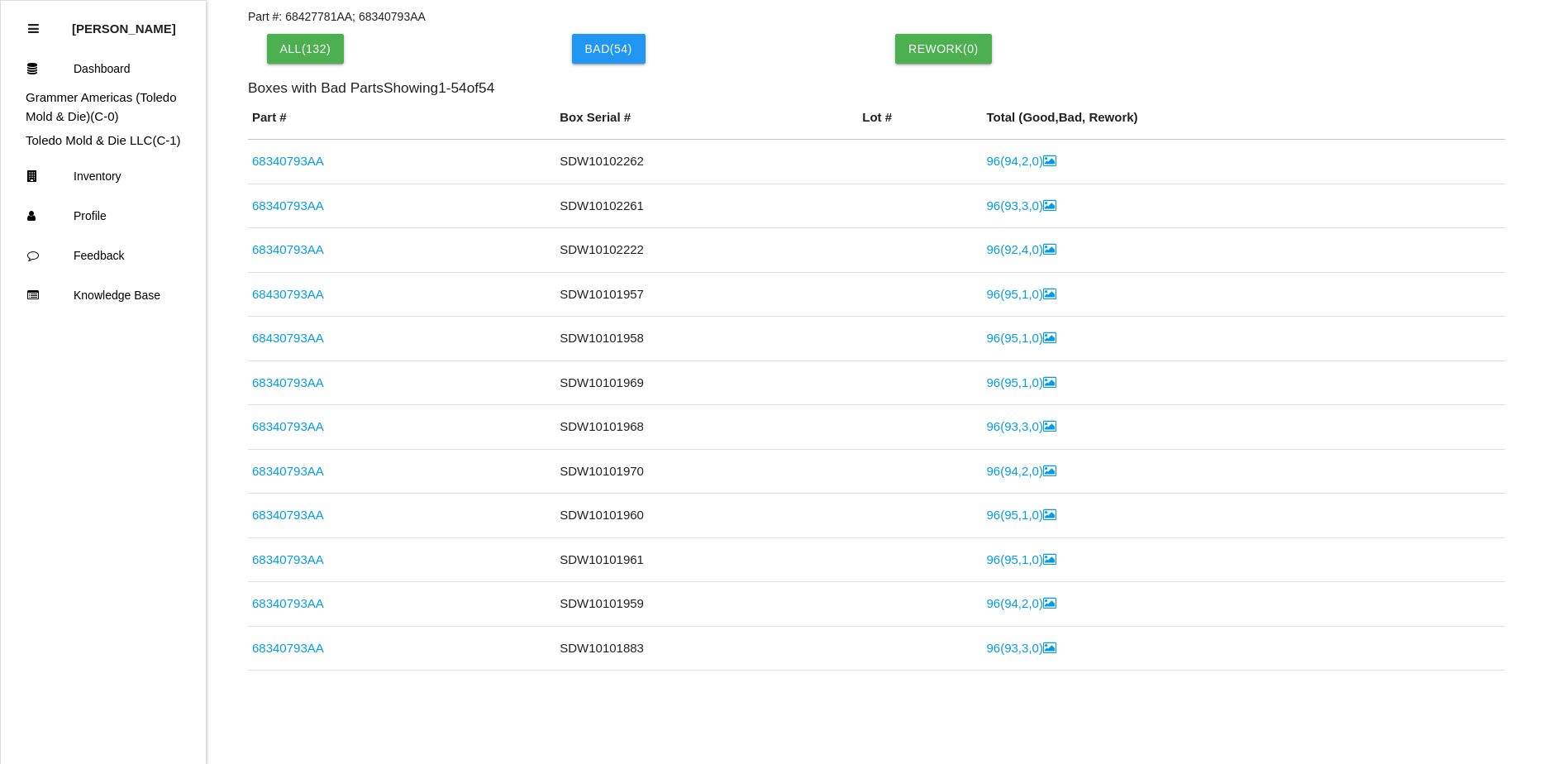
scroll to position [563, 0]
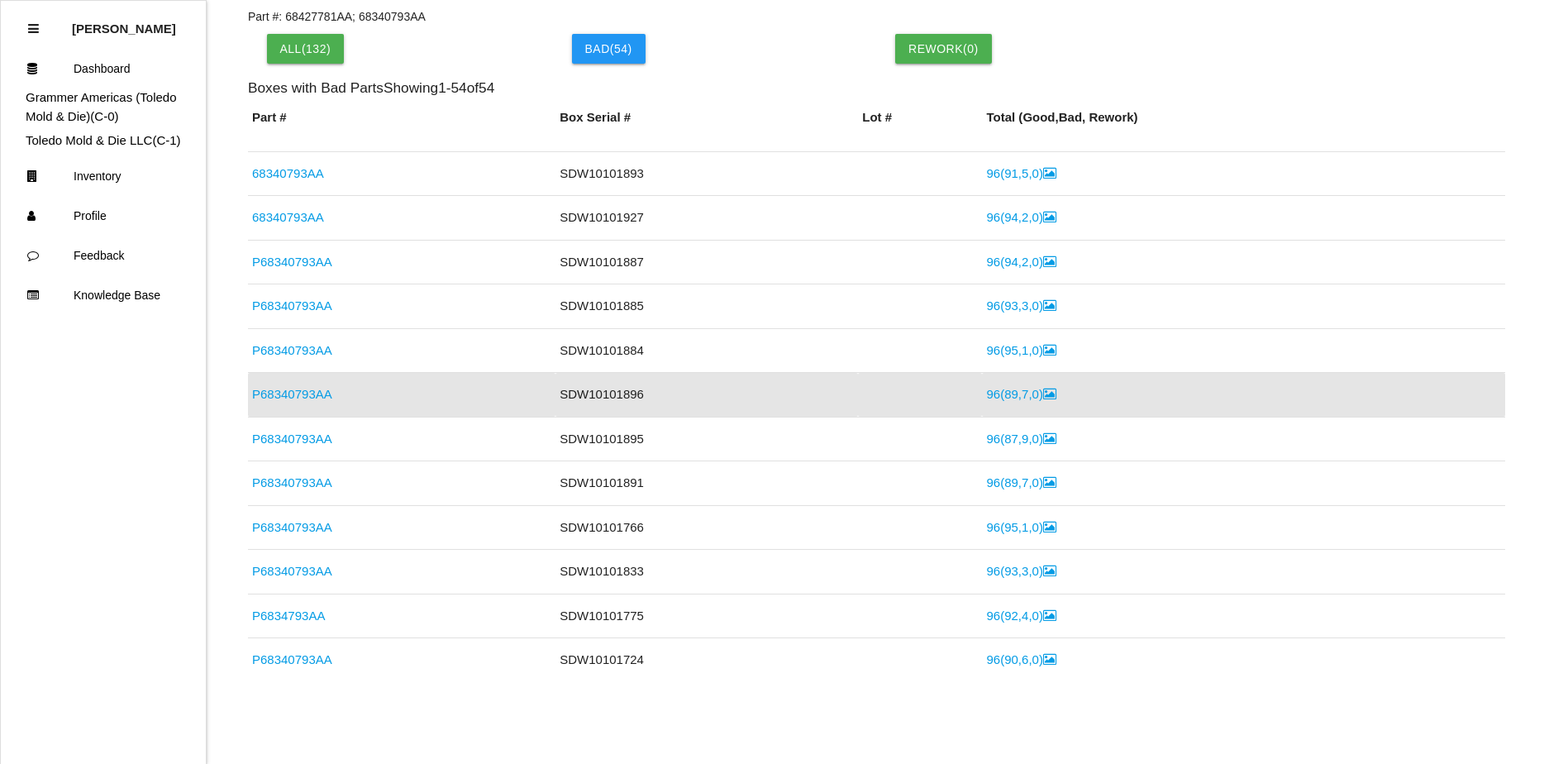
click at [301, 435] on link "P68340793AA" at bounding box center [291, 439] width 80 height 14
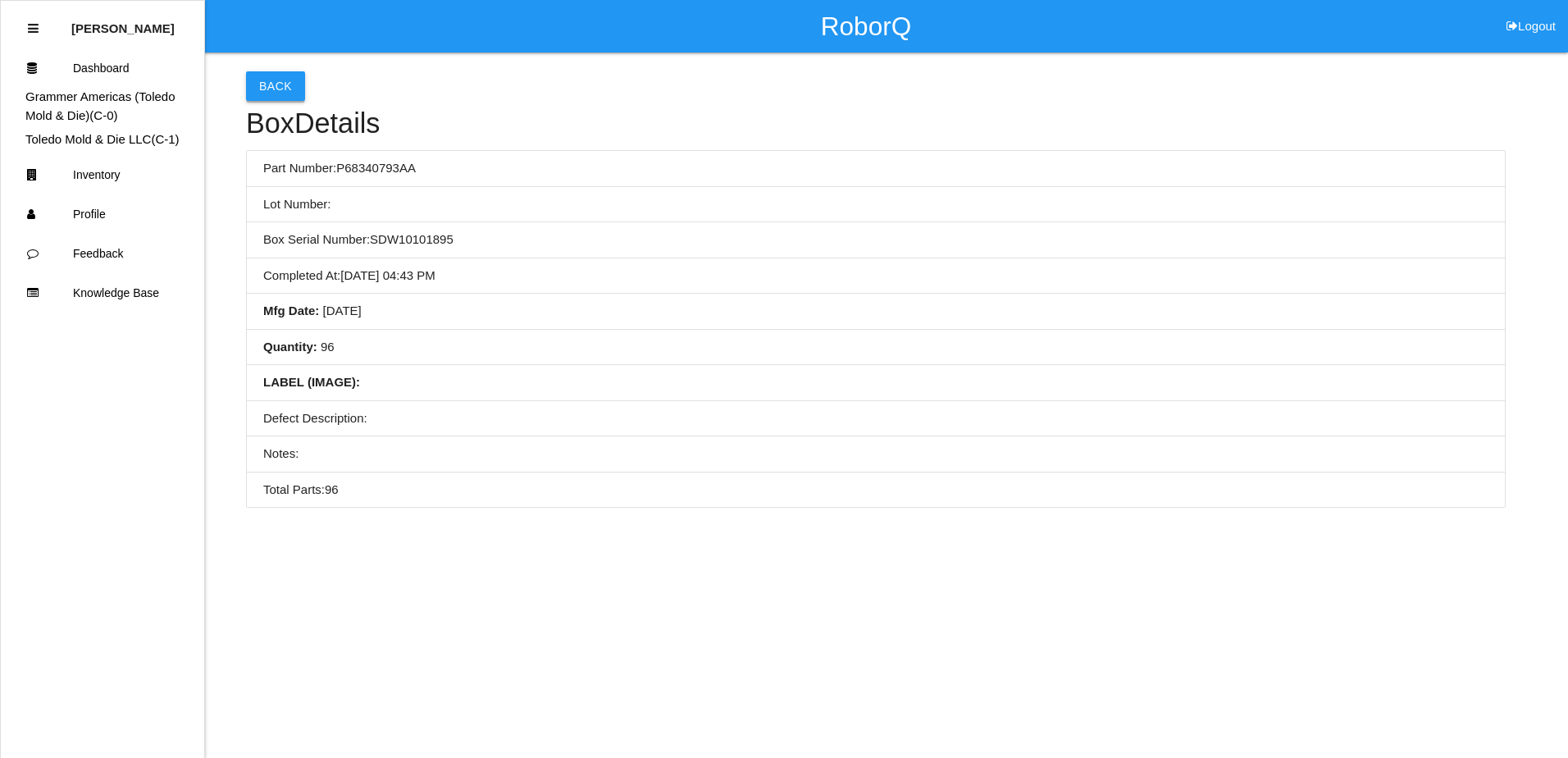
click at [279, 92] on button "Back" at bounding box center [275, 86] width 59 height 30
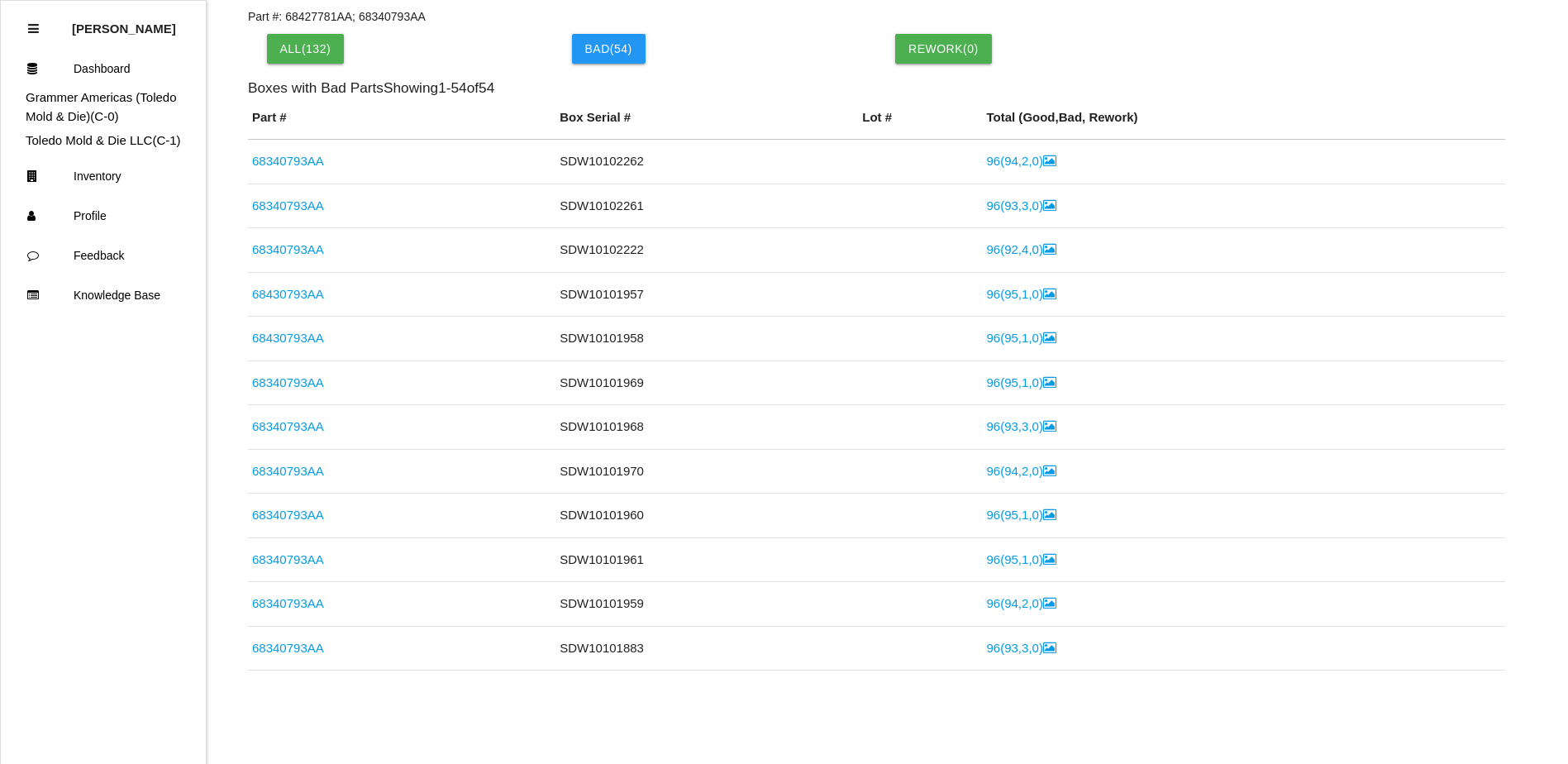
scroll to position [608, 0]
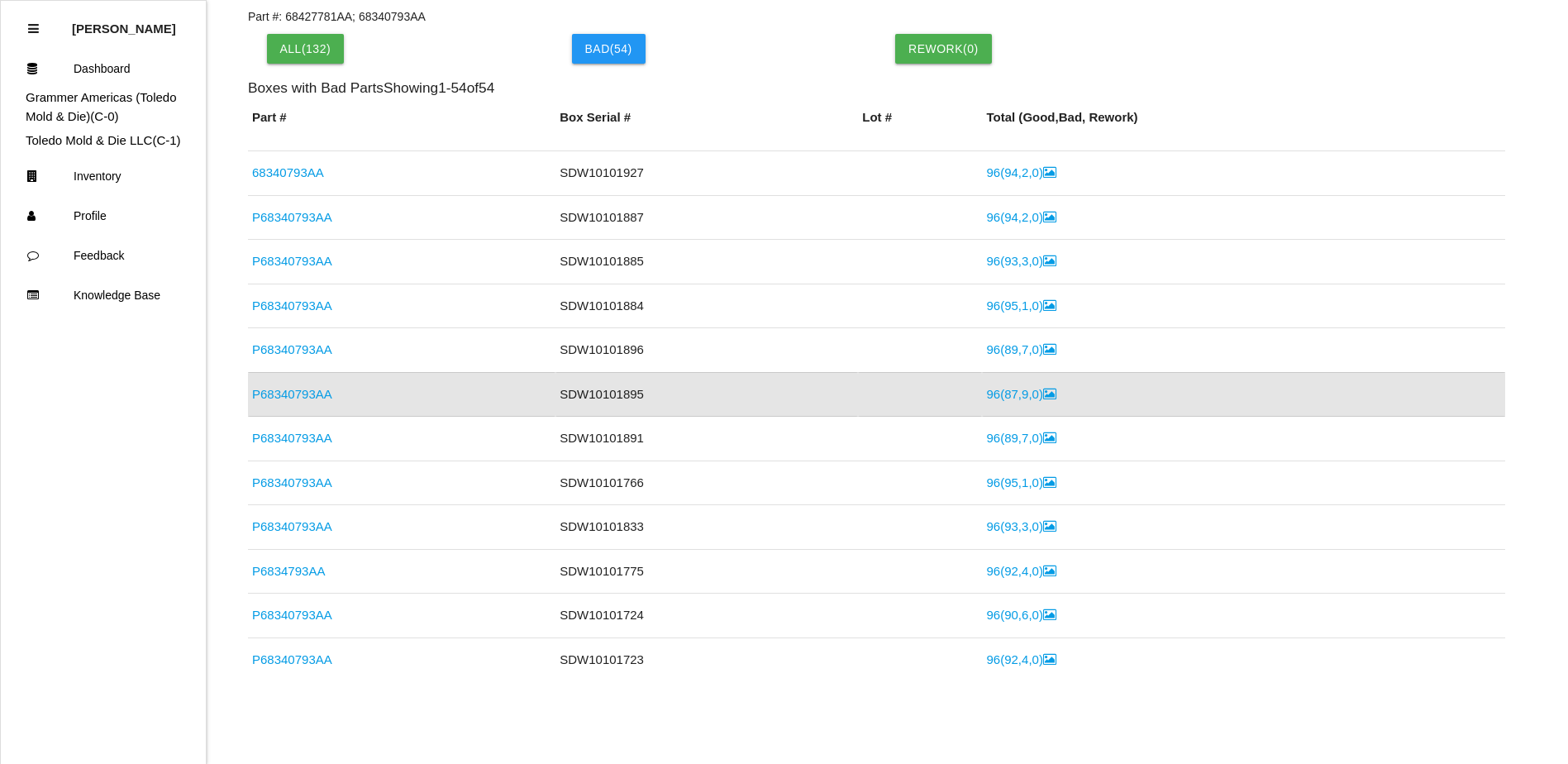
click at [986, 394] on link "96 ( 87 , 9 , 0 )" at bounding box center [1021, 394] width 70 height 14
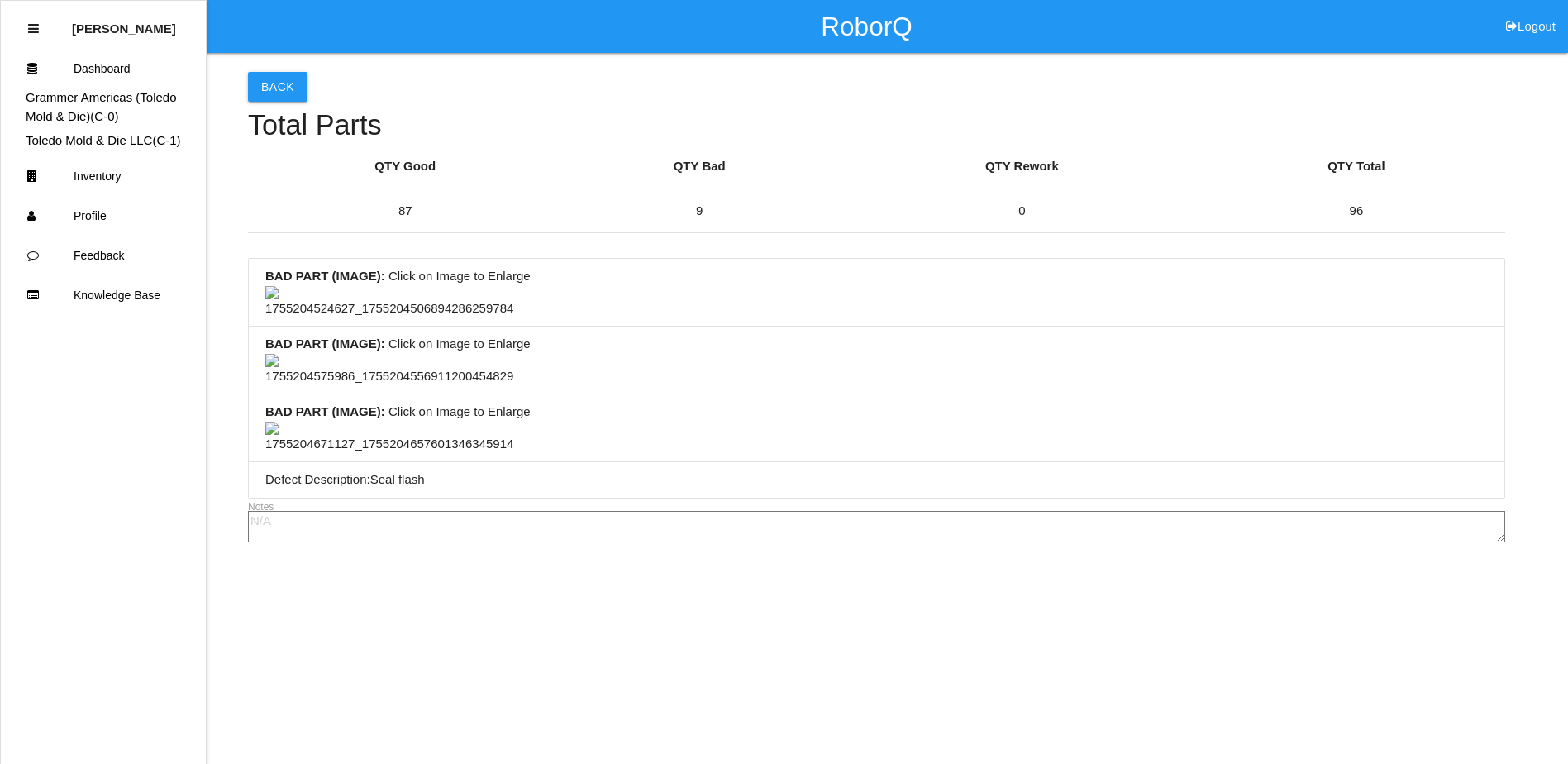
click at [285, 71] on div "Back Total Parts QTY Good QTY Bad QTY Rework QTY Total 87 9 0 96 BAD PART (IMAG…" at bounding box center [877, 300] width 1257 height 495
click at [285, 79] on button "Back" at bounding box center [277, 87] width 59 height 30
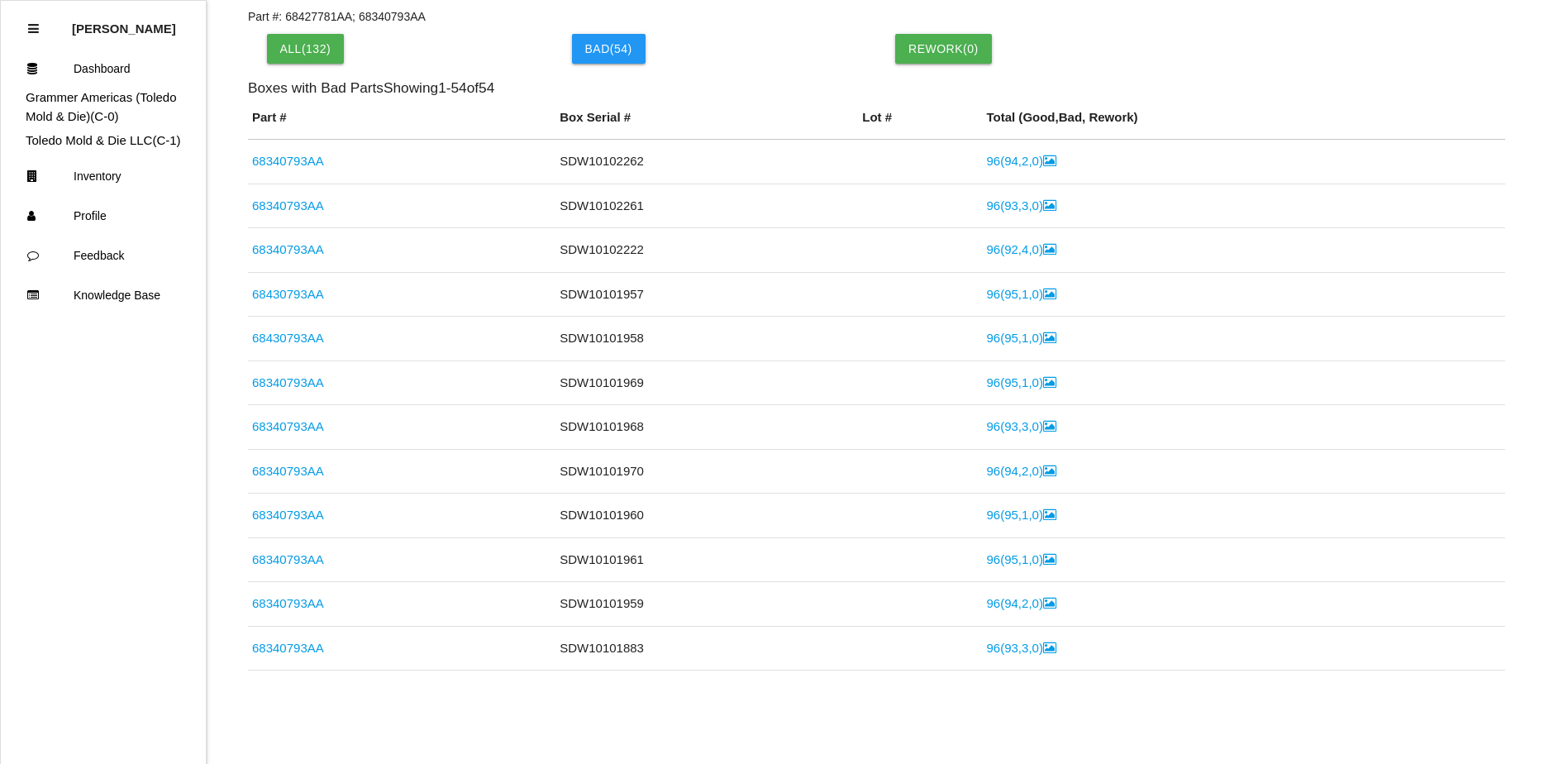
scroll to position [608, 0]
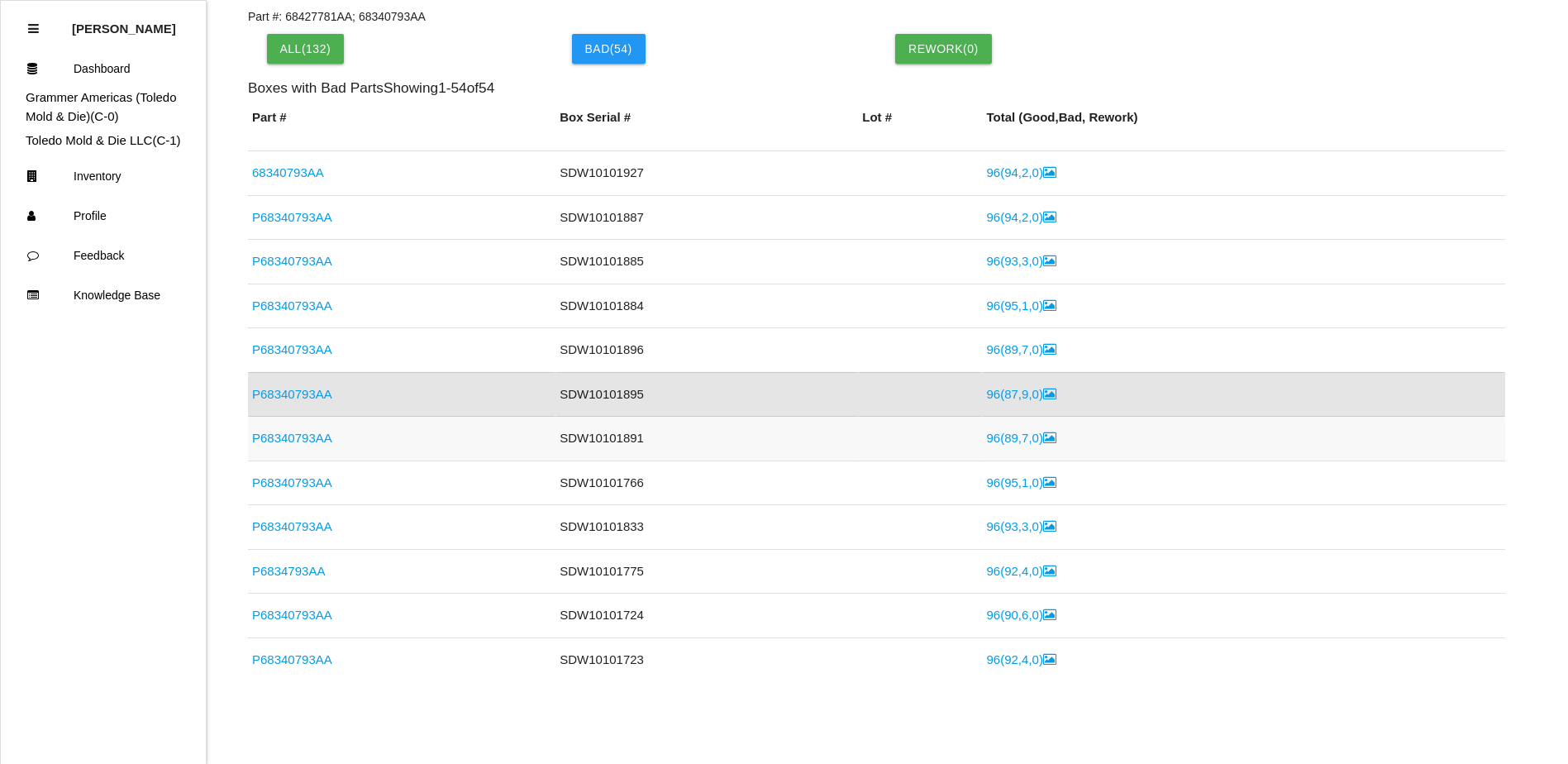
click at [303, 444] on link "P68340793AA" at bounding box center [291, 438] width 80 height 14
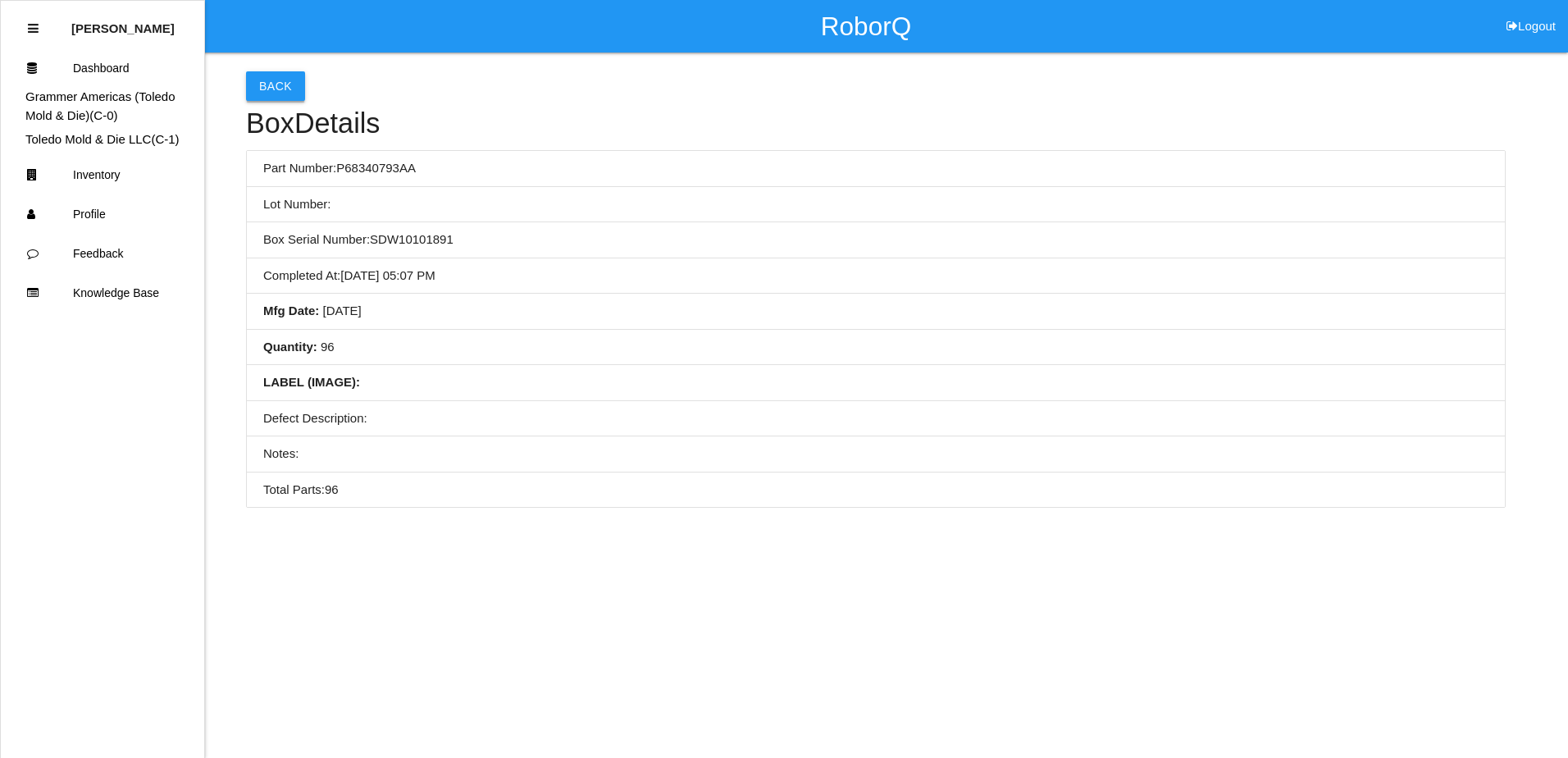
click at [276, 100] on button "Back" at bounding box center [275, 86] width 59 height 30
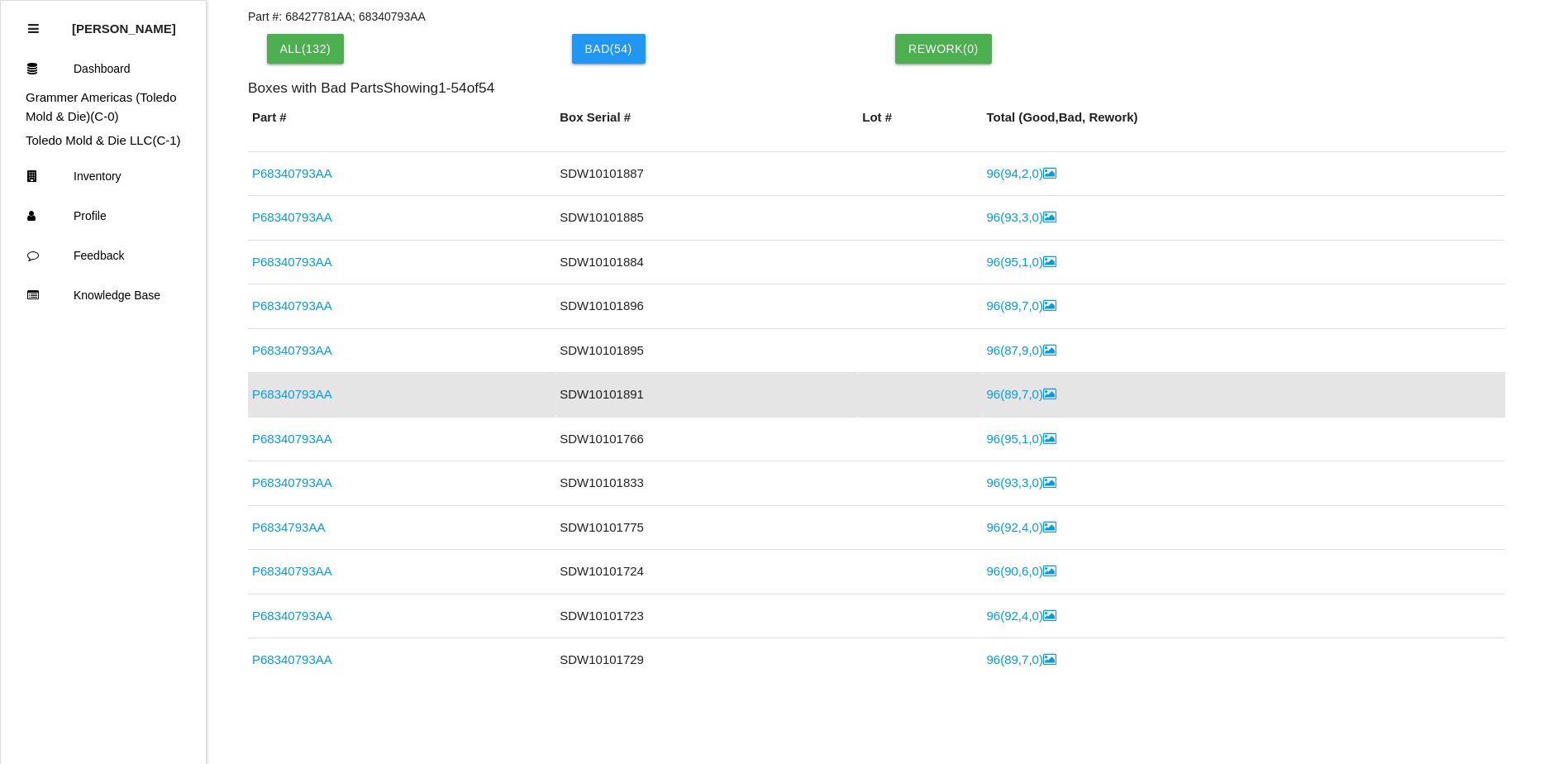
click at [988, 394] on link "96 ( 89 , 7 , 0 )" at bounding box center [1021, 394] width 70 height 14
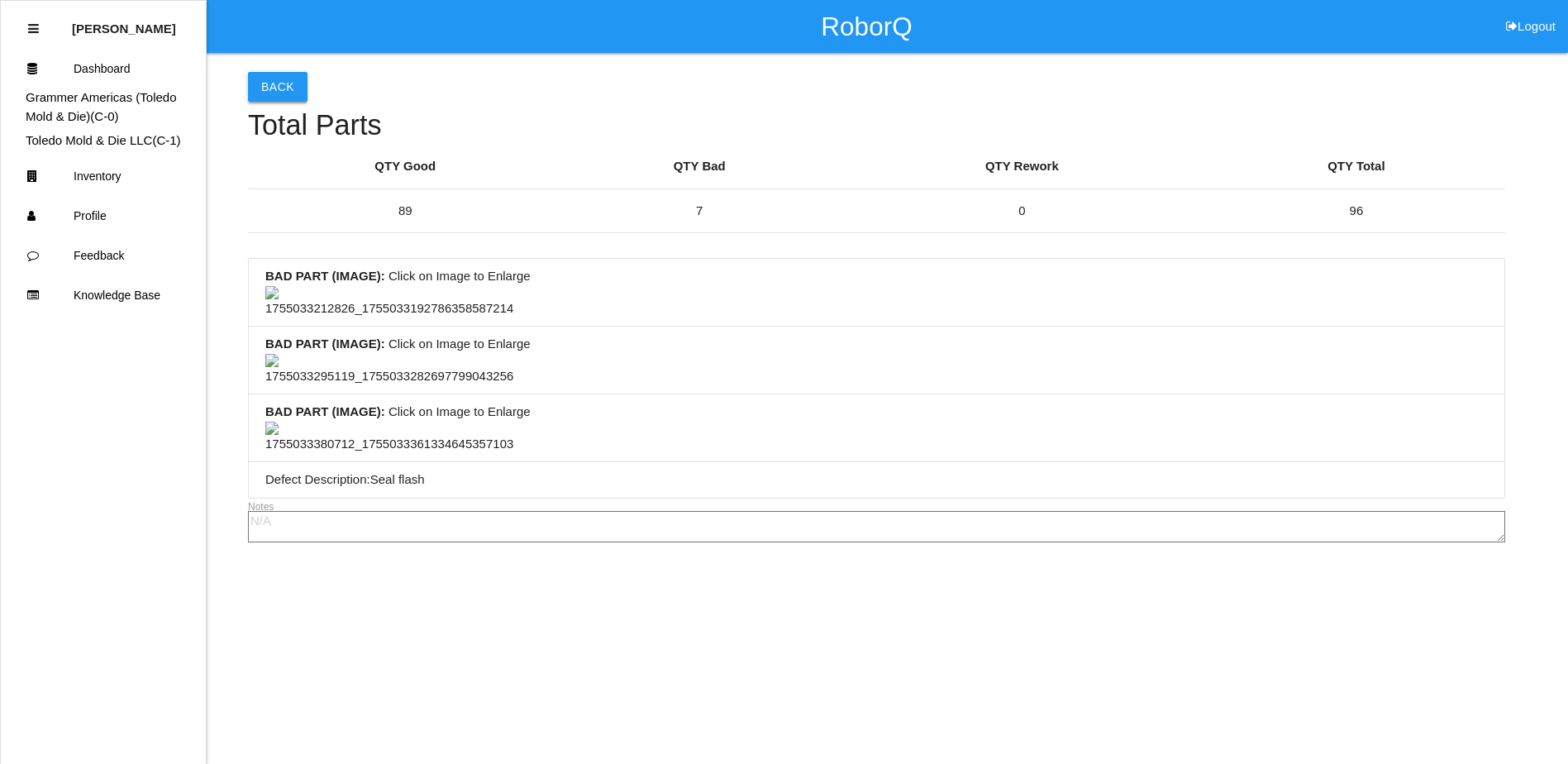
click at [267, 94] on button "Back" at bounding box center [277, 87] width 59 height 30
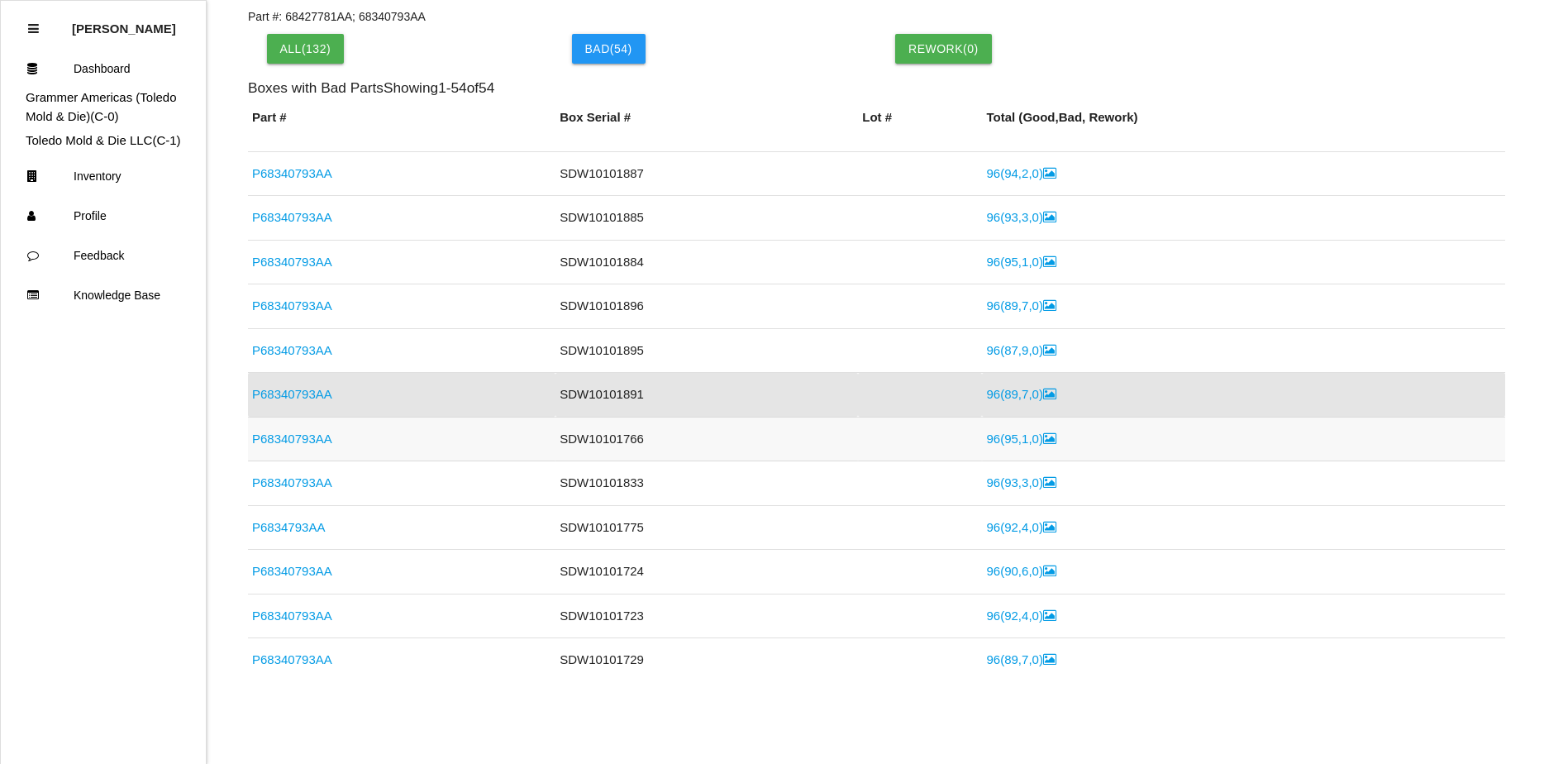
click at [1043, 440] on icon at bounding box center [1049, 439] width 13 height 12
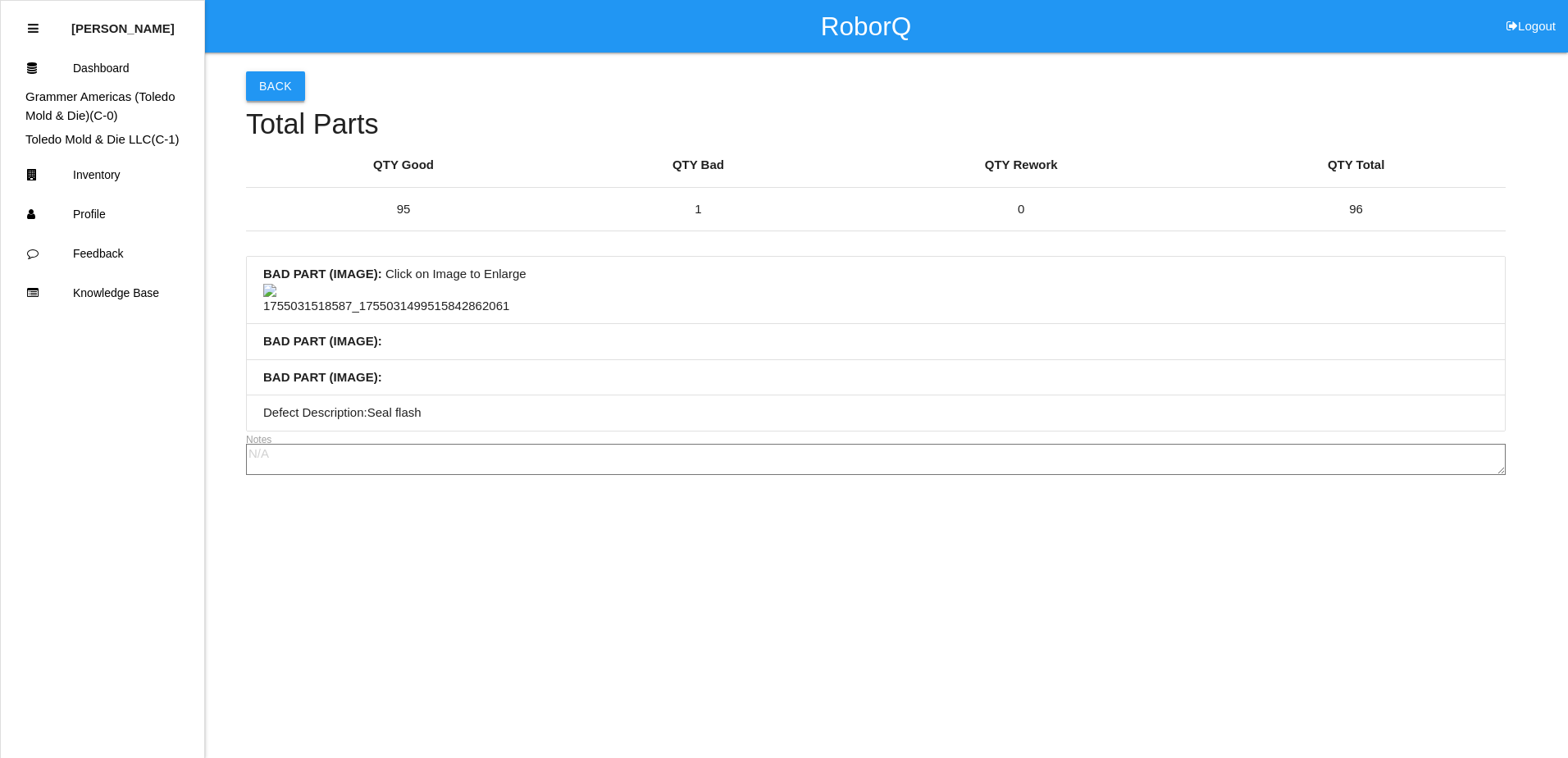
click at [289, 83] on button "Back" at bounding box center [275, 86] width 59 height 30
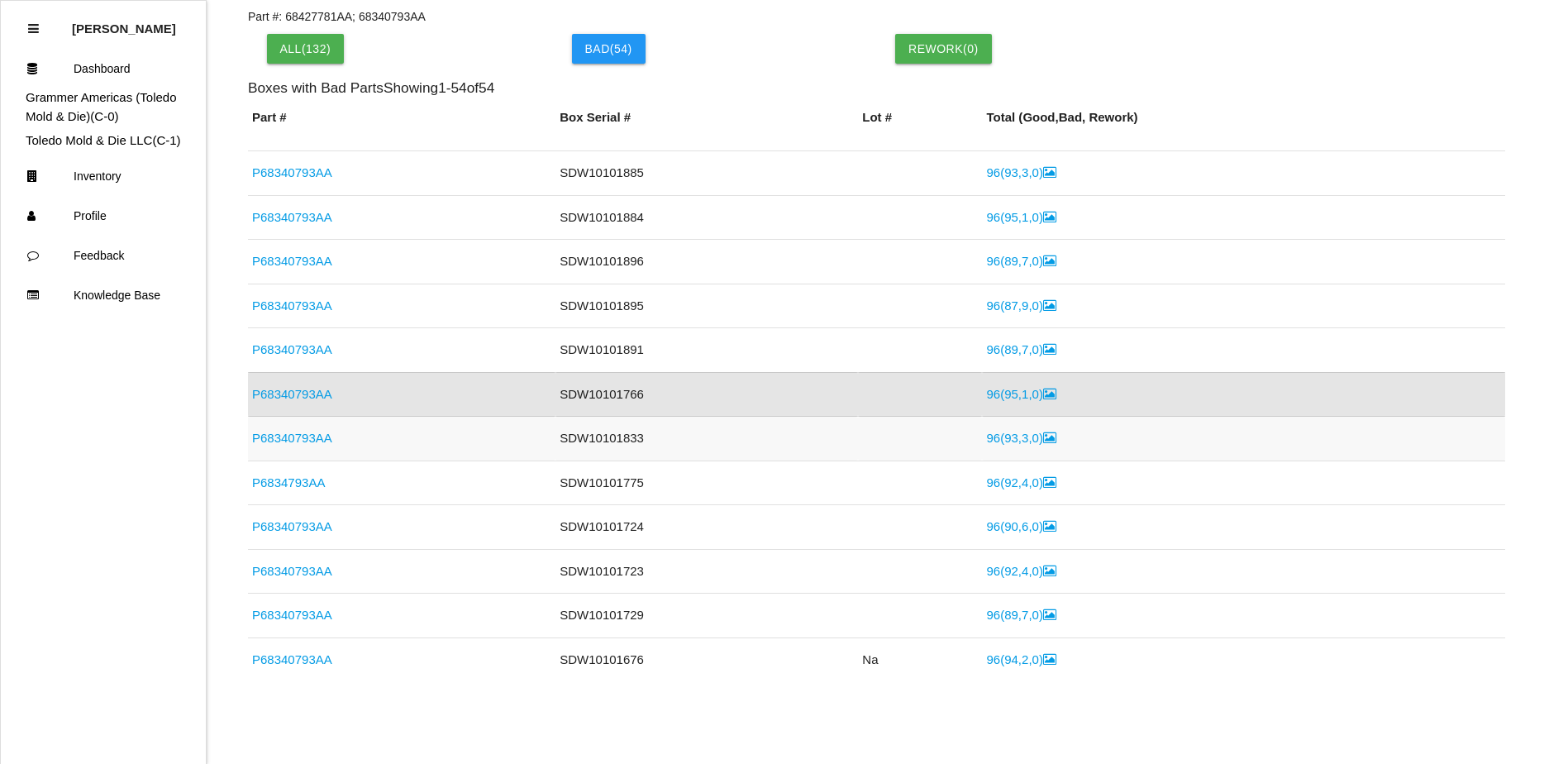
click at [1004, 444] on link "96 ( 93 , 3 , 0 )" at bounding box center [1021, 438] width 70 height 14
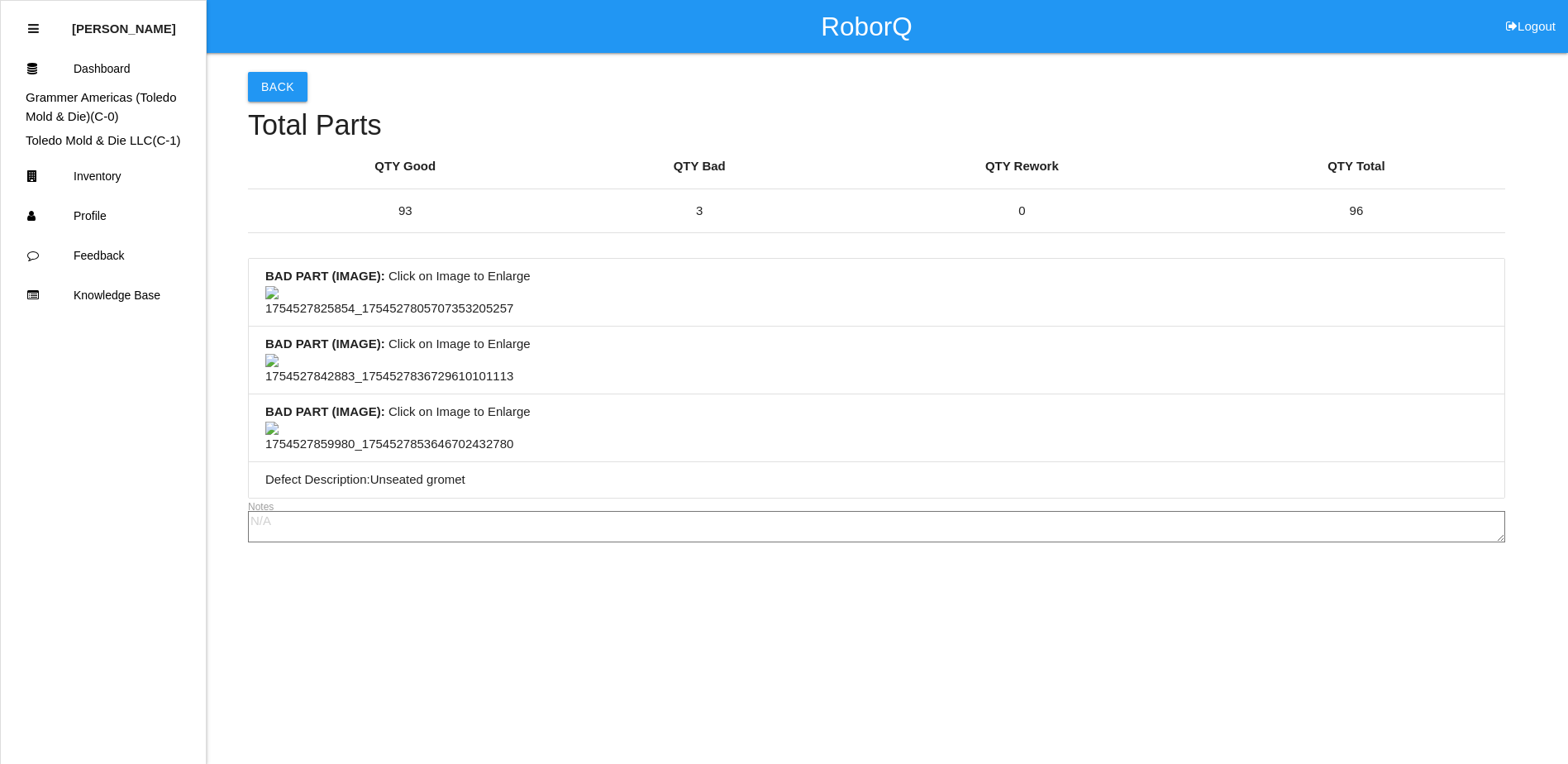
scroll to position [264, 0]
click at [287, 89] on button "Back" at bounding box center [277, 87] width 59 height 30
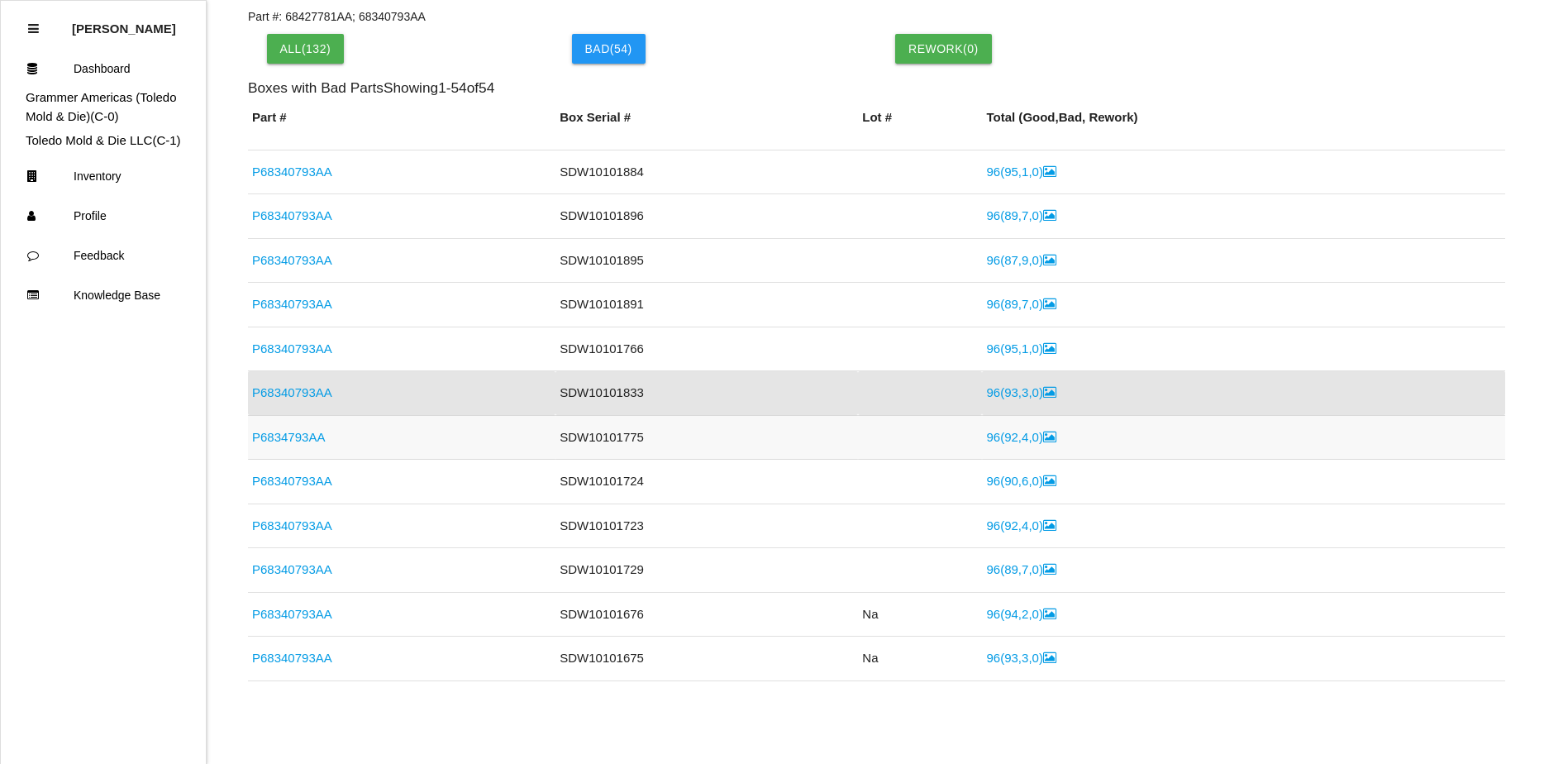
scroll to position [492, 0]
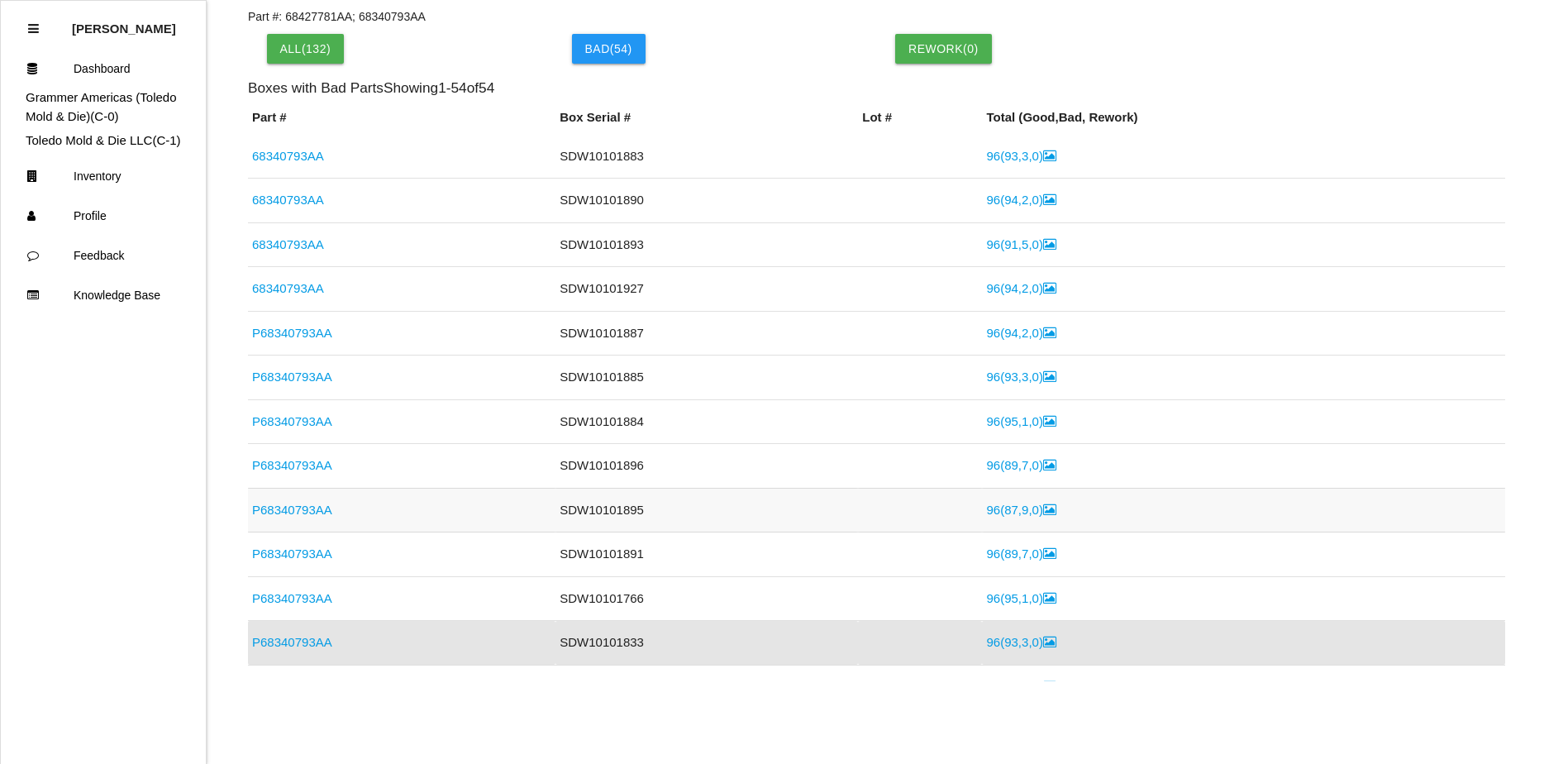
drag, startPoint x: 650, startPoint y: 465, endPoint x: 637, endPoint y: 506, distance: 43.0
click at [650, 465] on td "SDW10101896" at bounding box center [706, 466] width 303 height 45
click at [631, 516] on td "SDW10101895" at bounding box center [706, 510] width 303 height 45
click at [1013, 511] on link "96 ( 87 , 9 , 0 )" at bounding box center [1021, 510] width 70 height 14
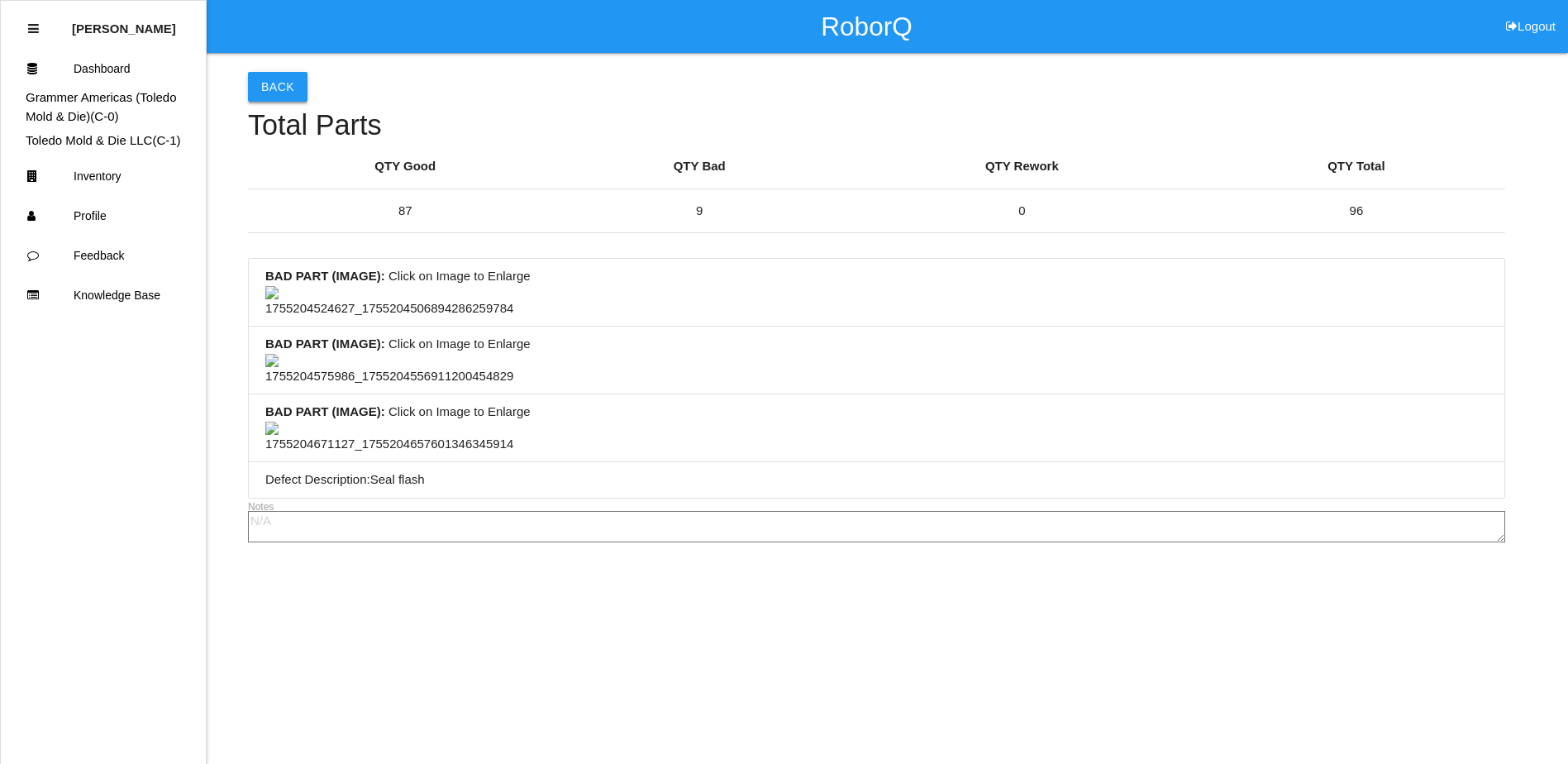
click at [275, 82] on button "Back" at bounding box center [277, 87] width 59 height 30
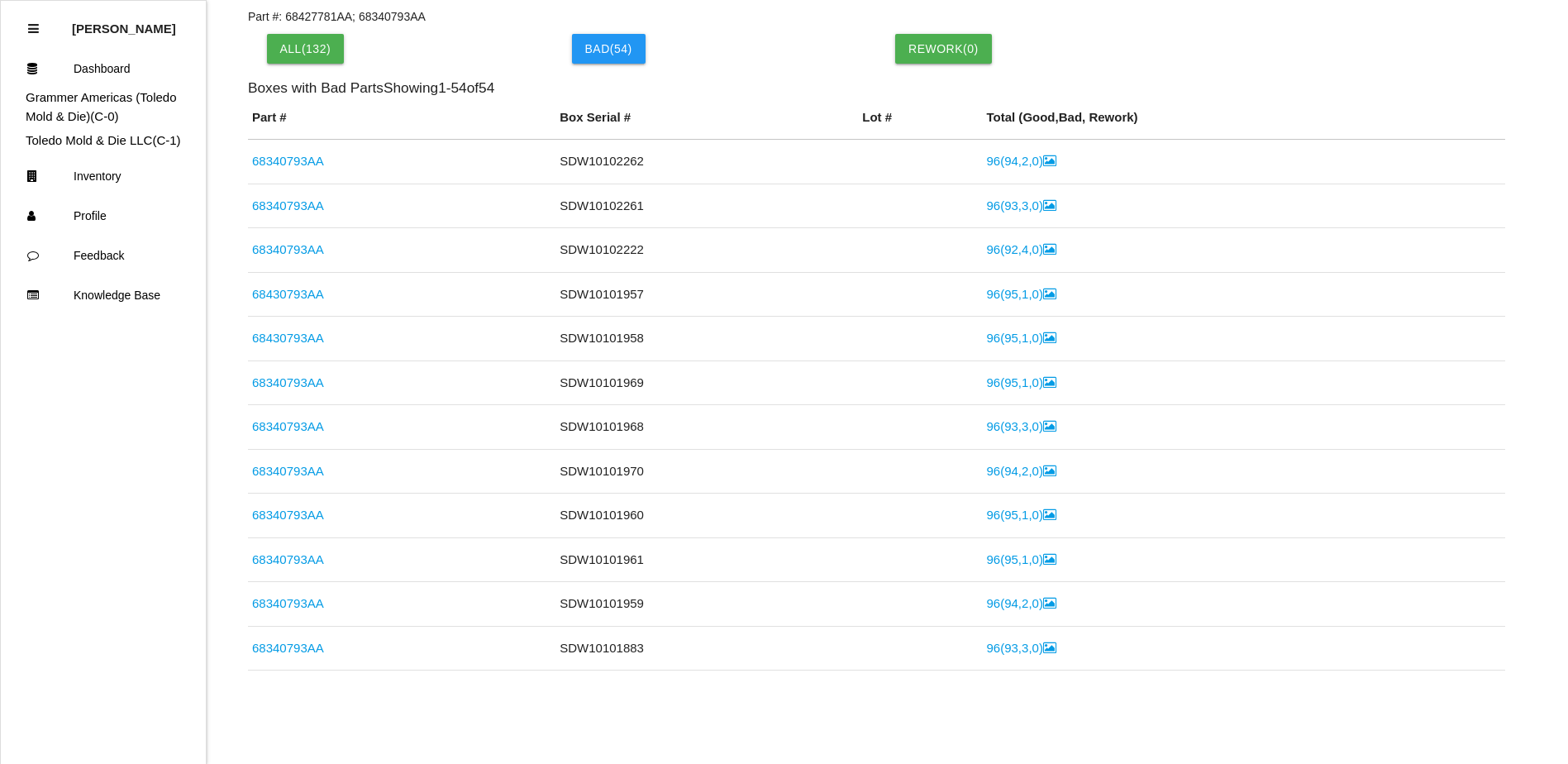
scroll to position [608, 0]
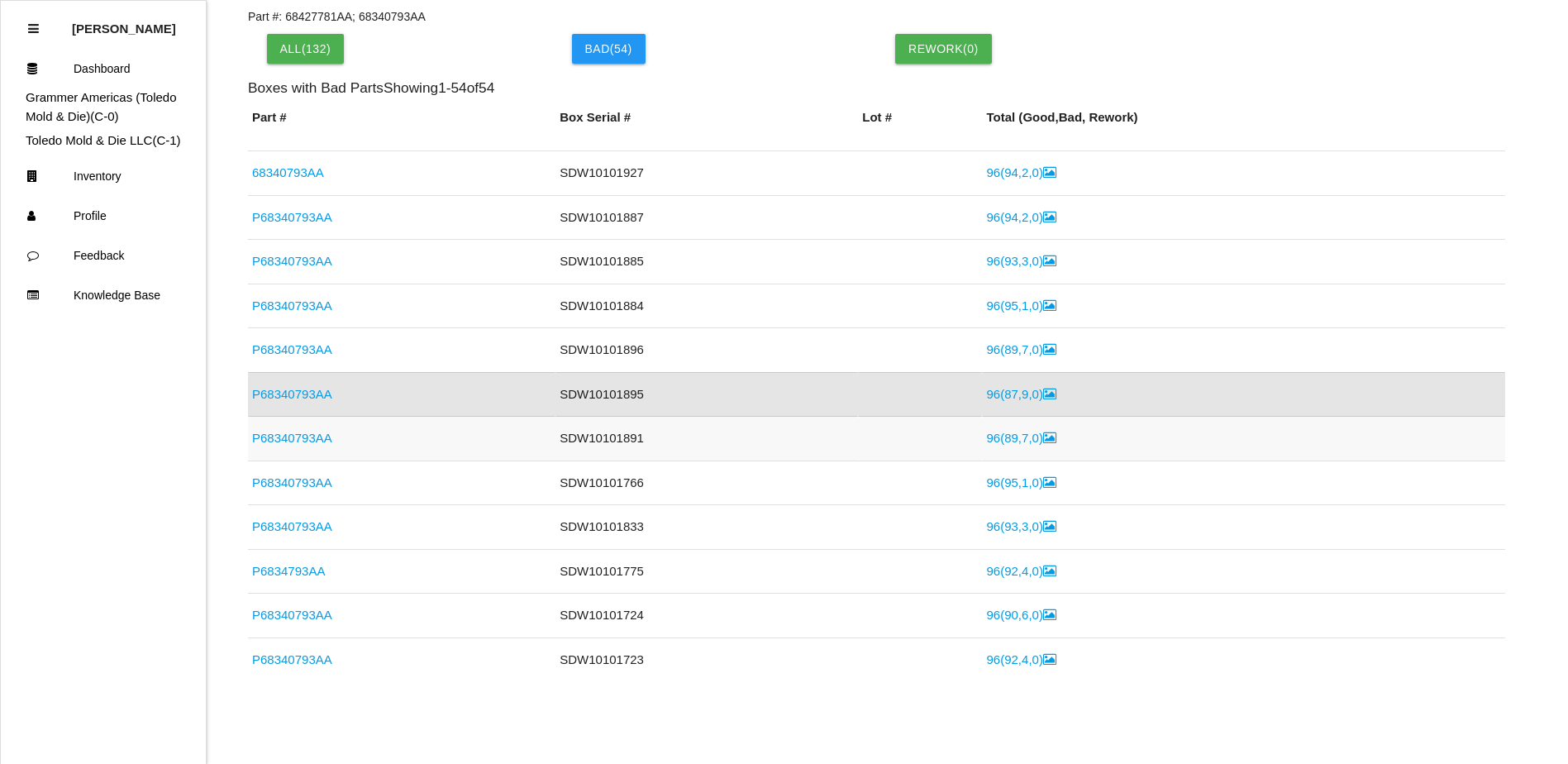
click at [1015, 440] on link "96 ( 89 , 7 , 0 )" at bounding box center [1021, 438] width 70 height 14
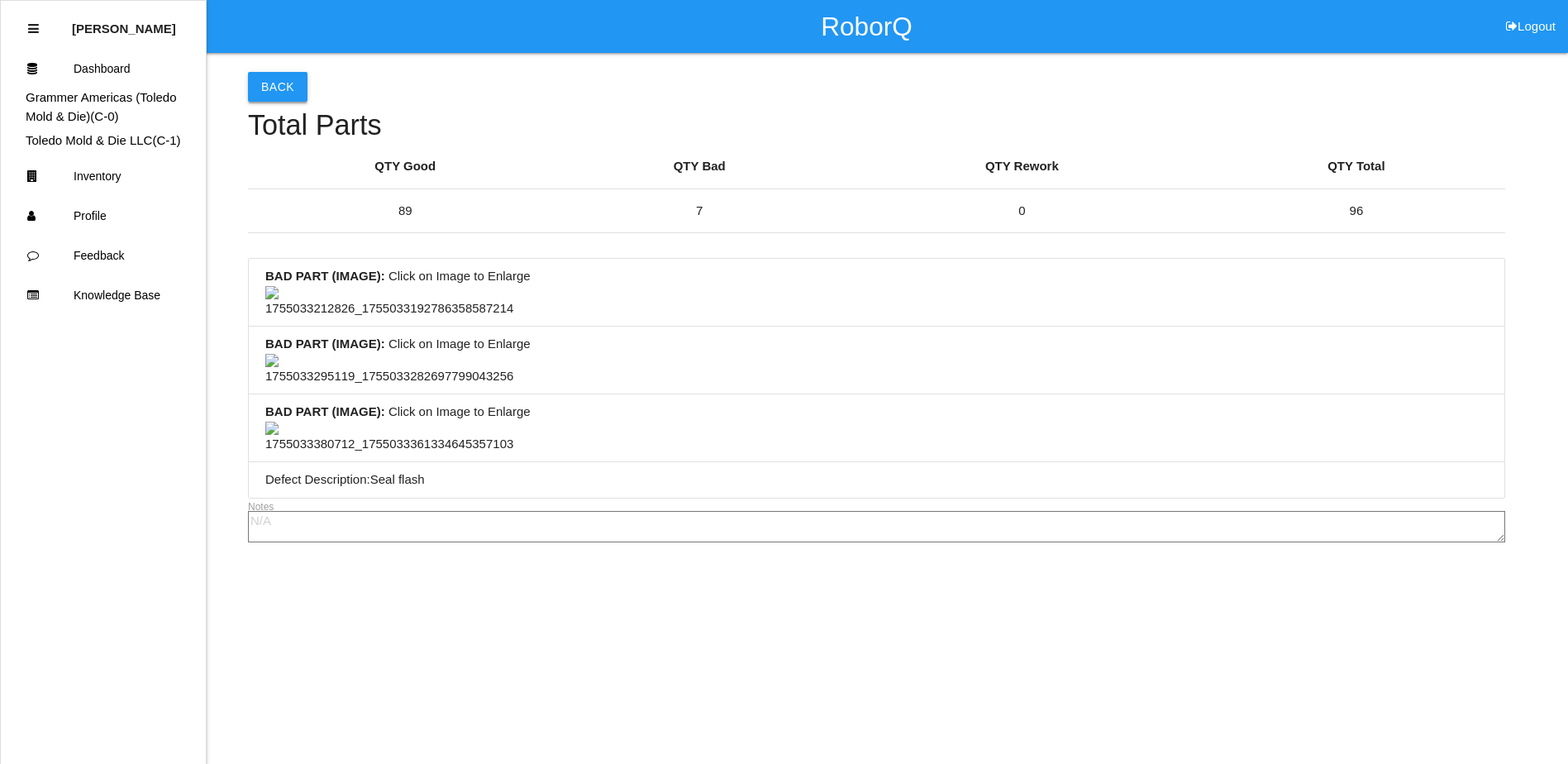
click at [293, 93] on button "Back" at bounding box center [277, 87] width 59 height 30
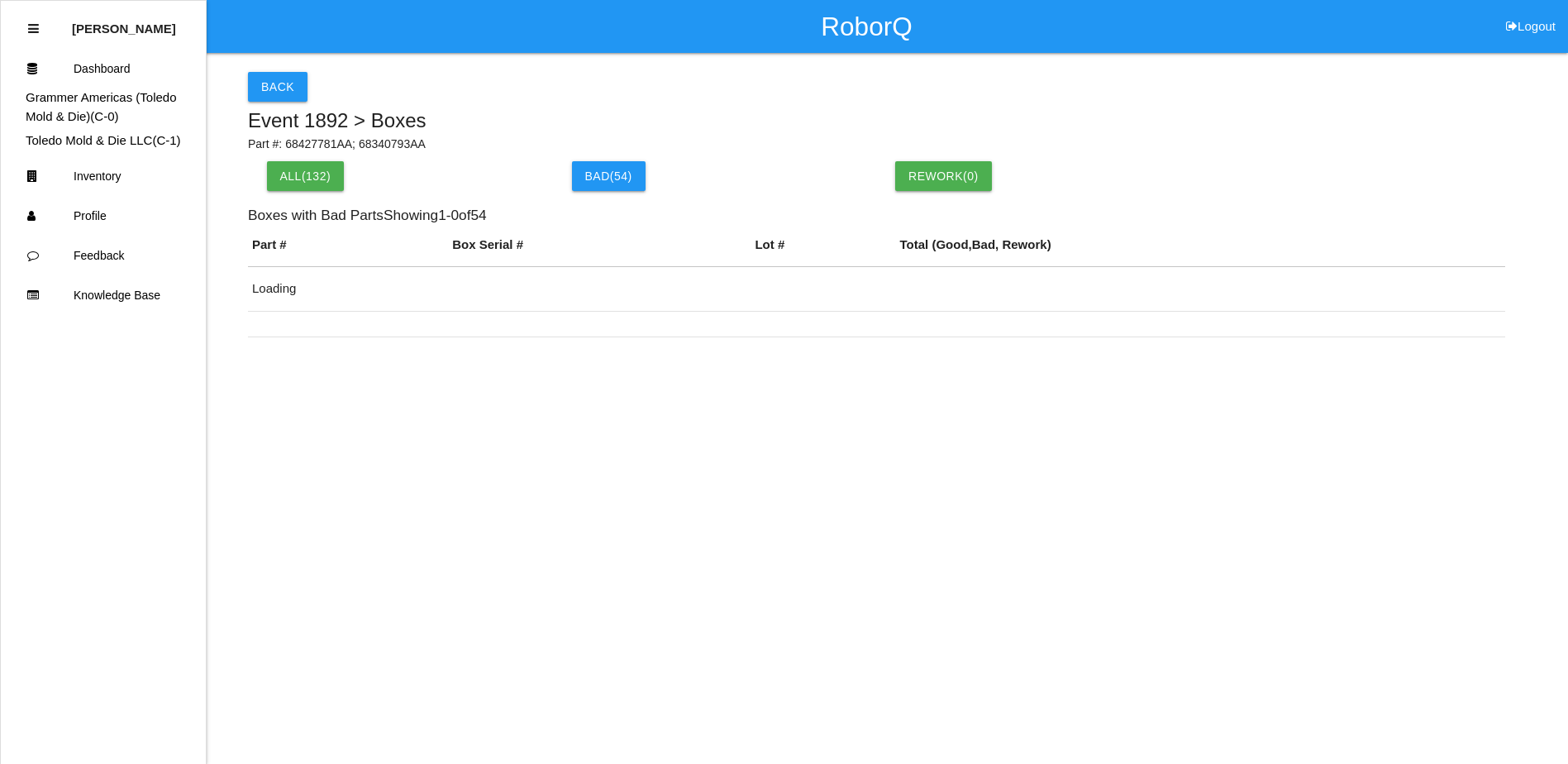
scroll to position [127, 0]
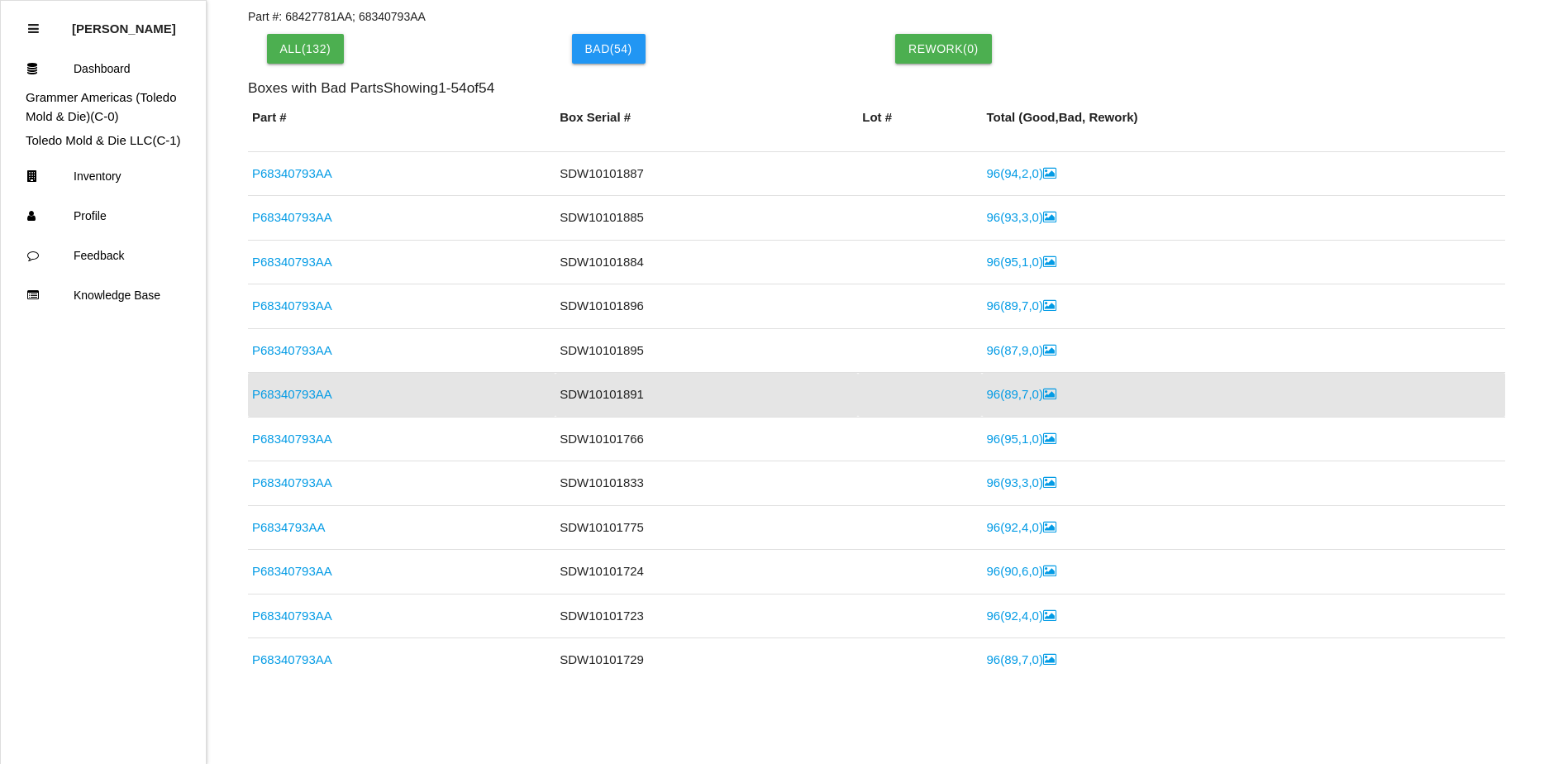
click at [303, 387] on link "P68340793AA" at bounding box center [291, 394] width 80 height 14
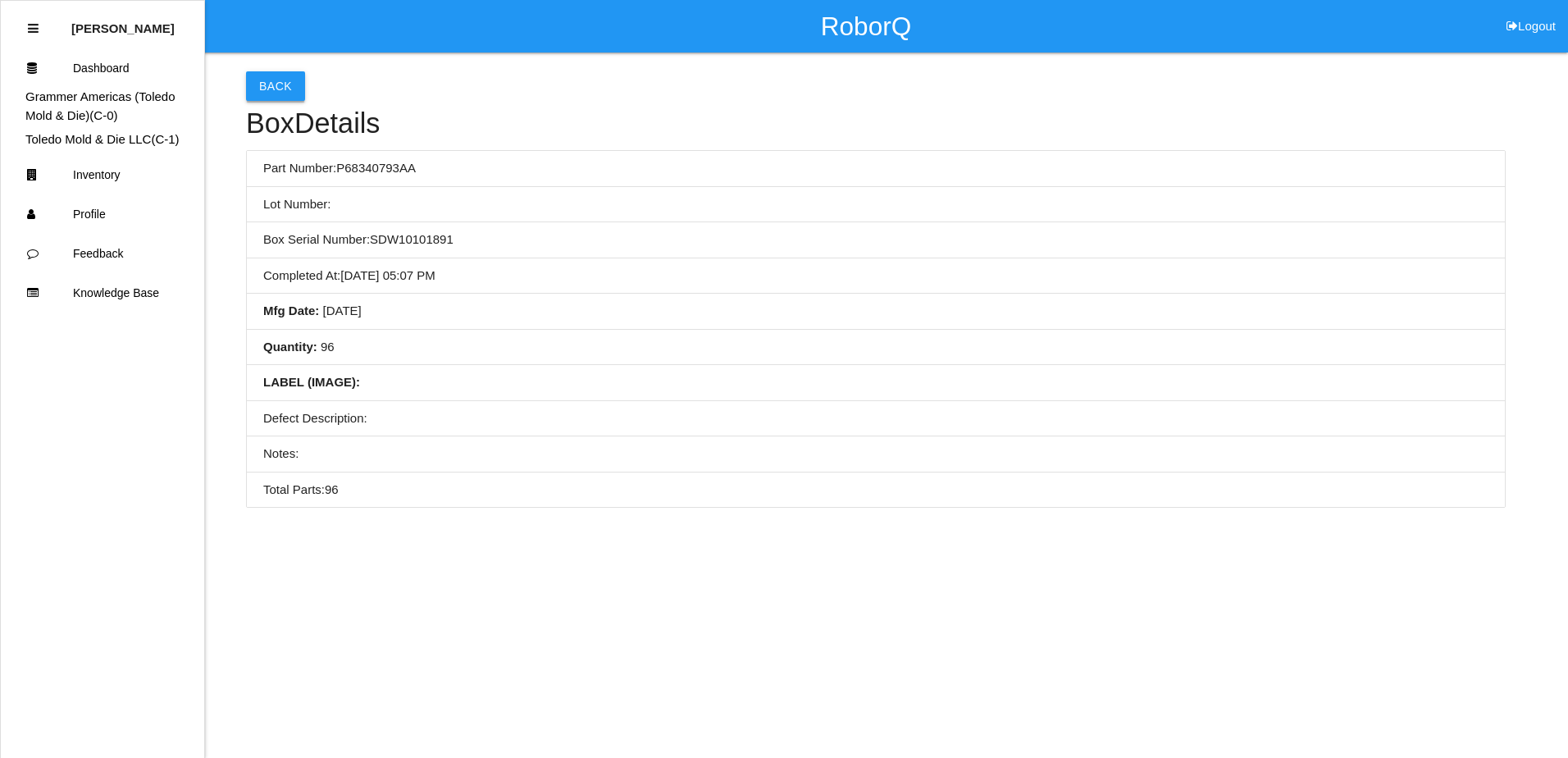
click at [271, 99] on button "Back" at bounding box center [275, 86] width 59 height 30
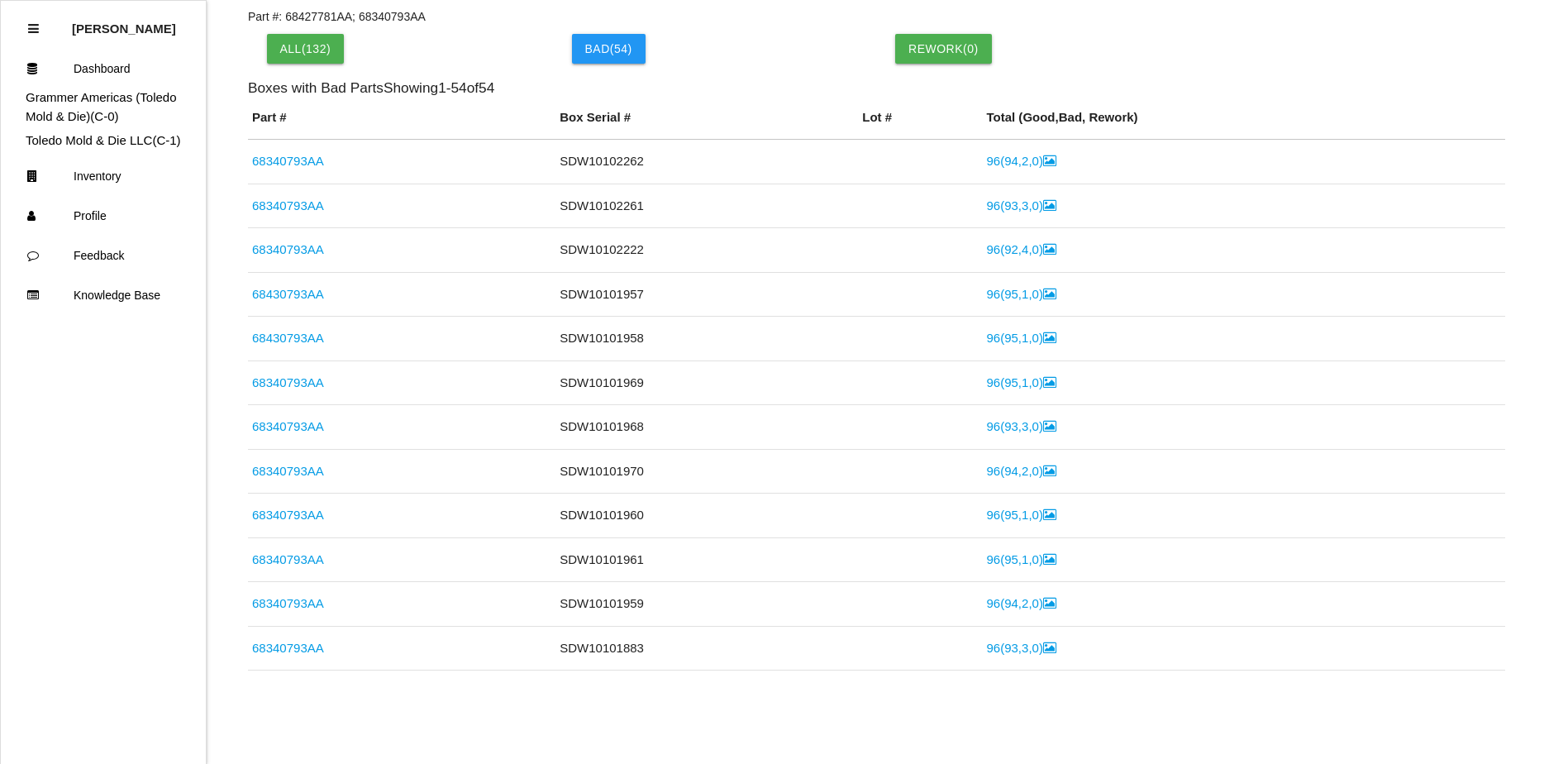
scroll to position [652, 0]
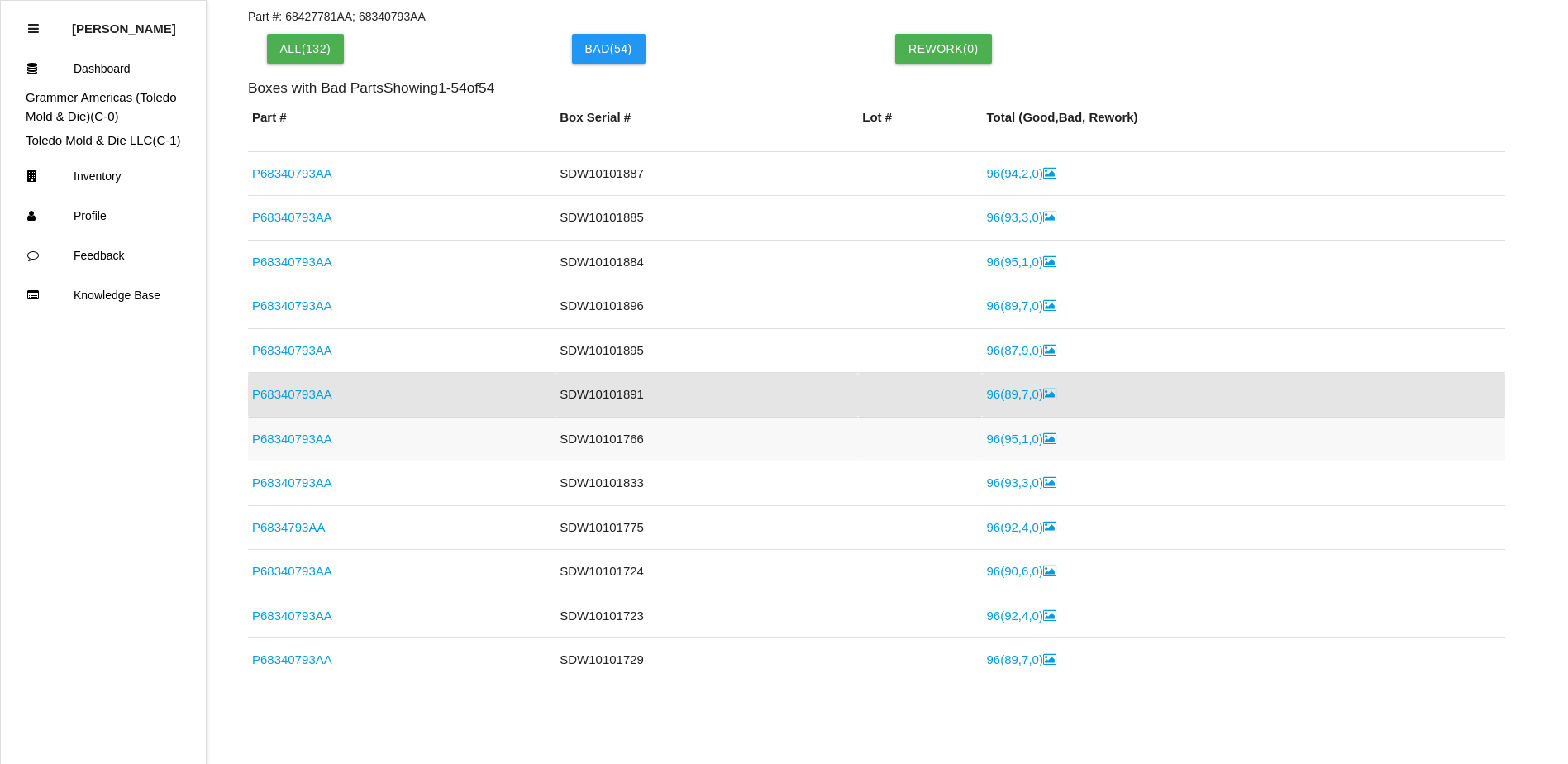
click at [1012, 437] on link "96 ( 95 , 1 , 0 )" at bounding box center [1021, 439] width 70 height 14
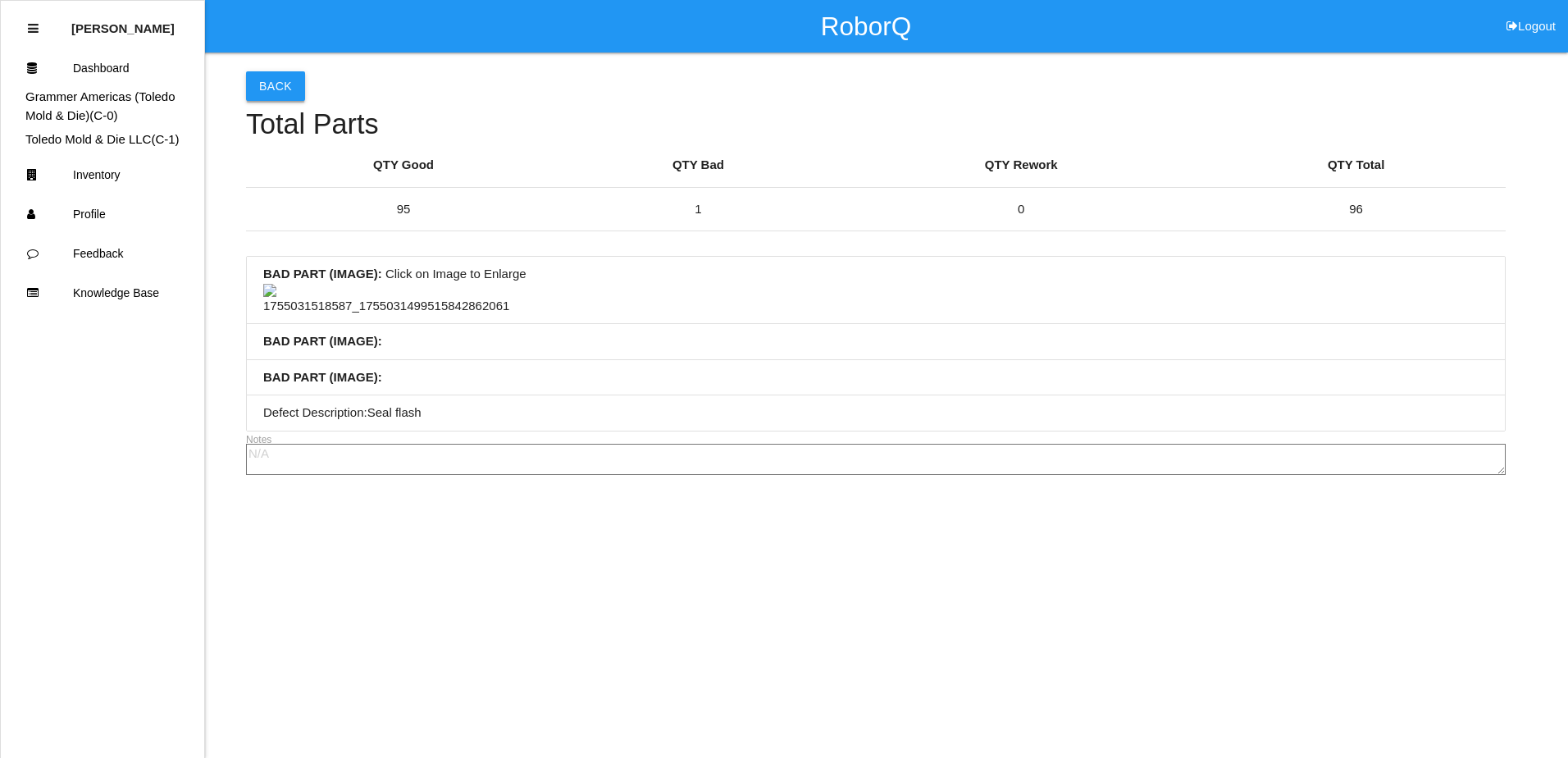
click at [277, 81] on button "Back" at bounding box center [275, 86] width 59 height 30
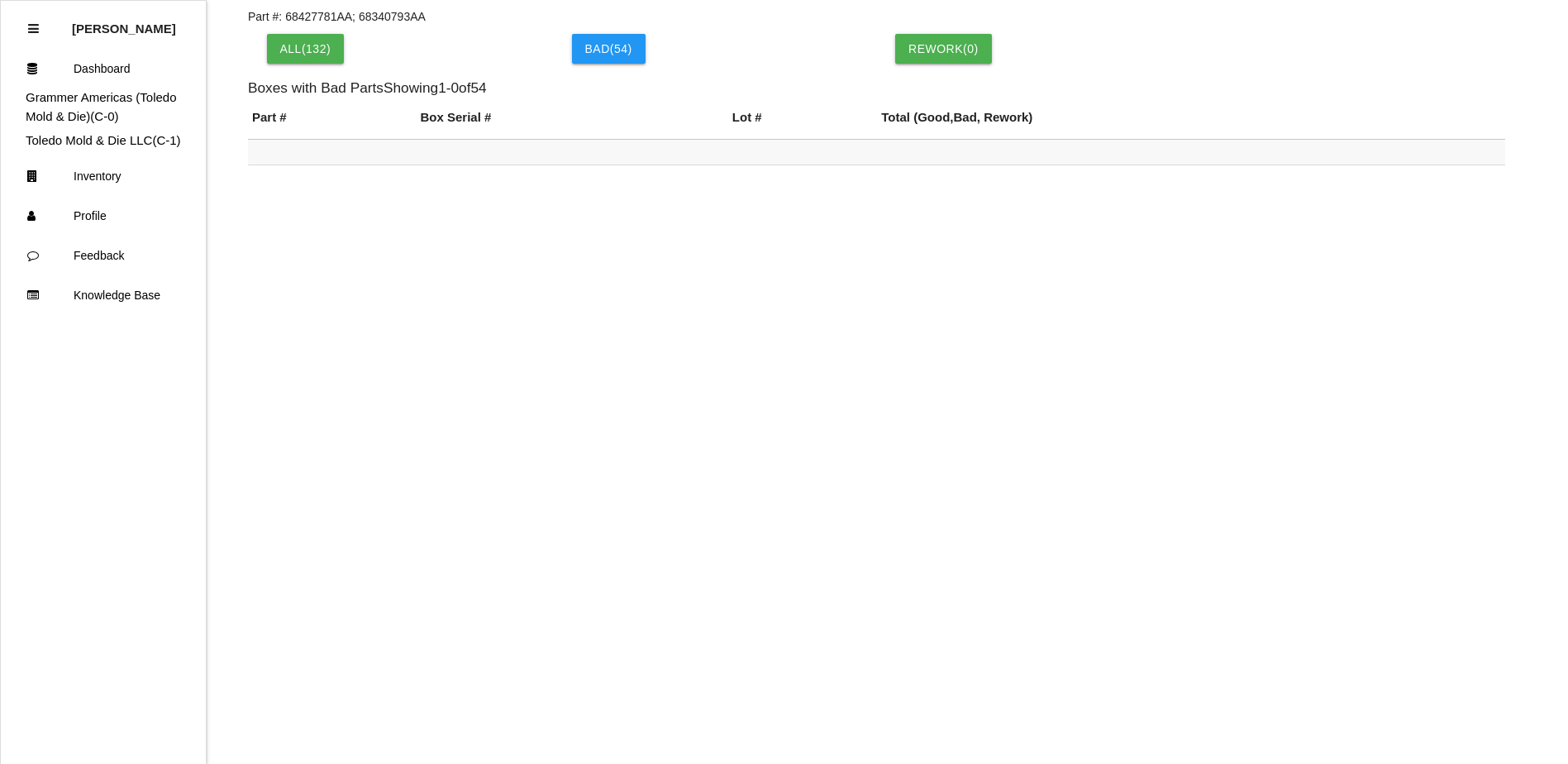
scroll to position [696, 0]
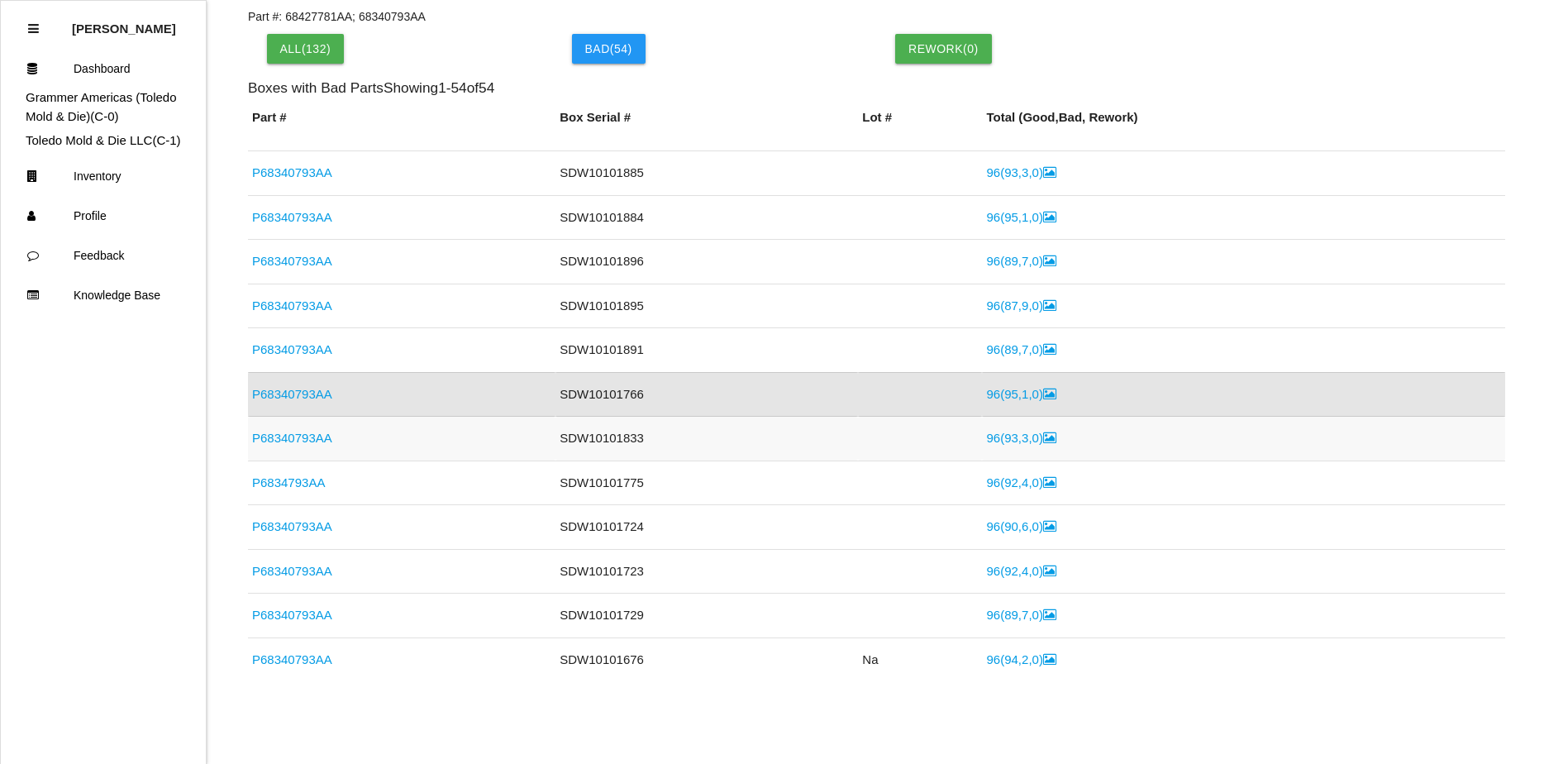
click at [1012, 443] on link "96 ( 93 , 3 , 0 )" at bounding box center [1021, 438] width 70 height 14
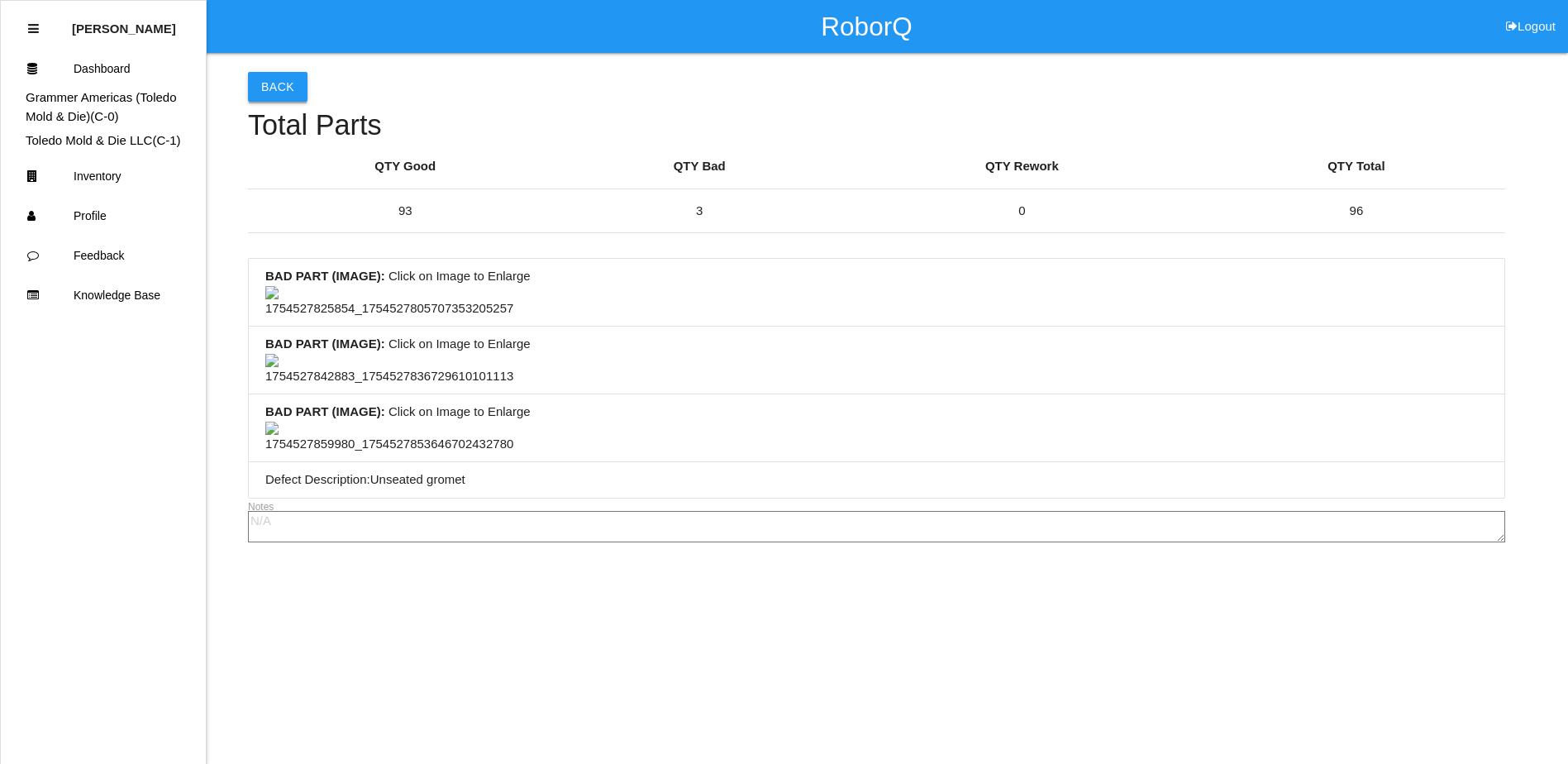
click at [289, 88] on button "Back" at bounding box center [277, 87] width 59 height 30
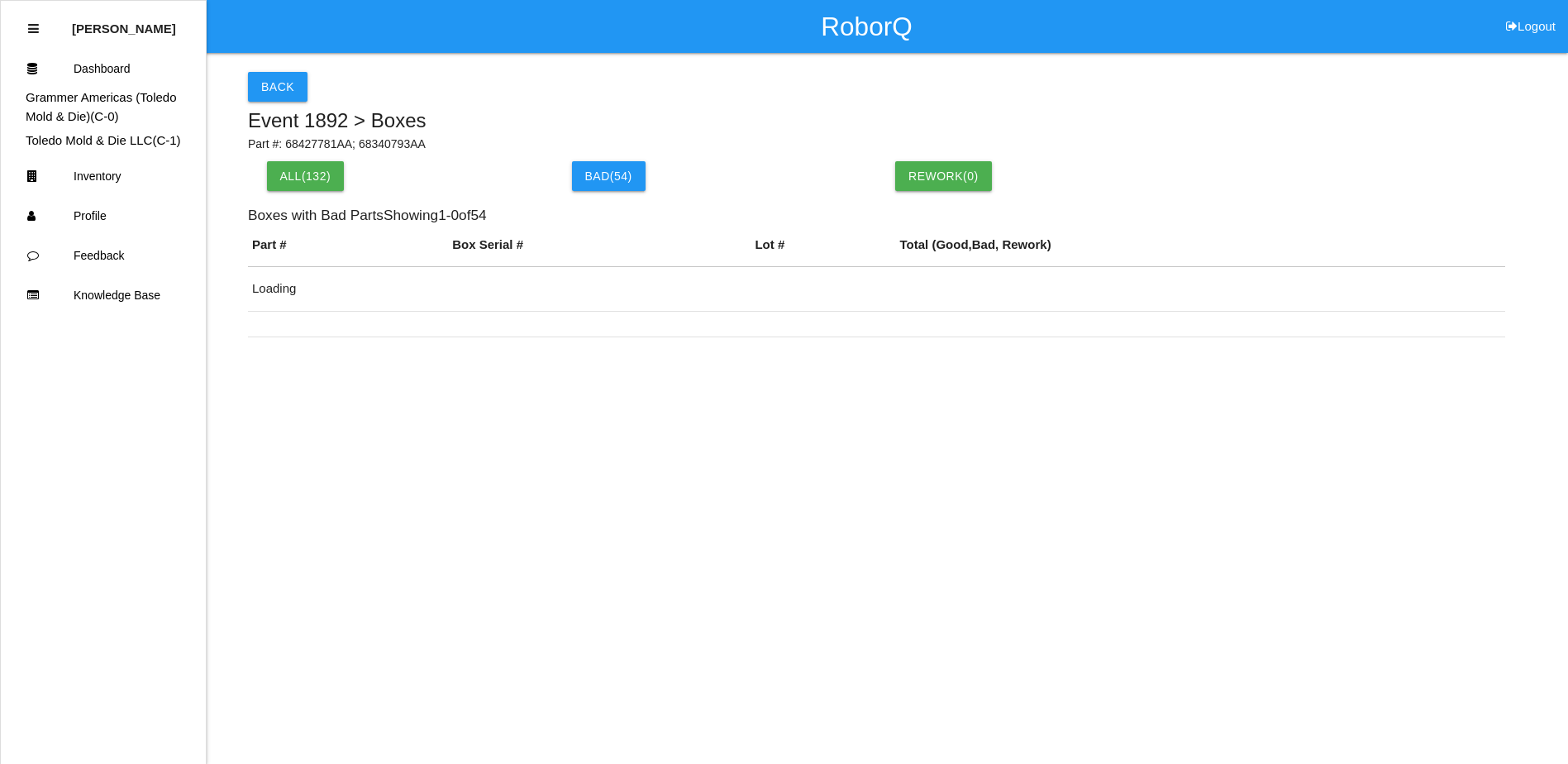
scroll to position [127, 0]
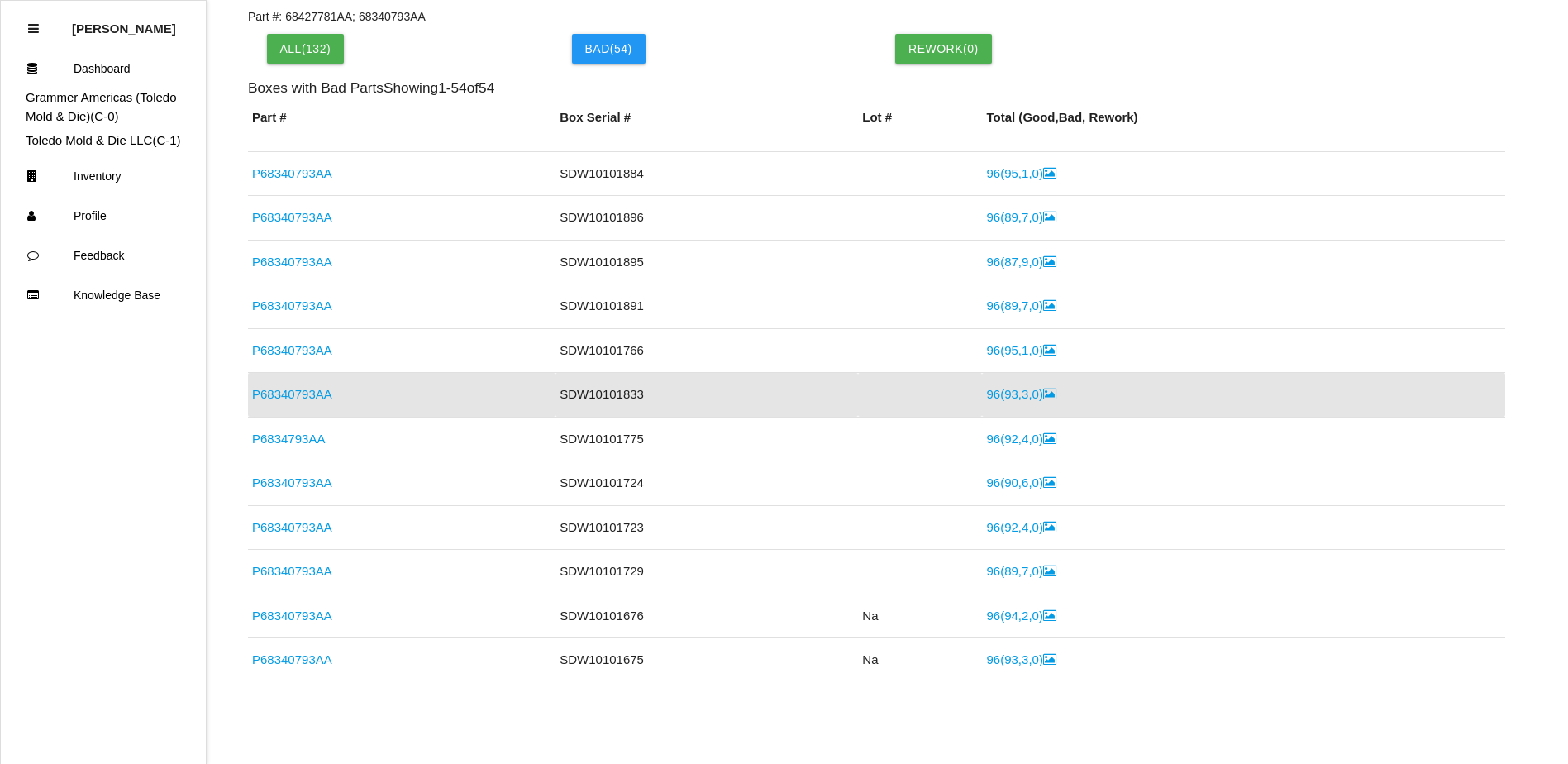
click at [294, 393] on link "P68340793AA" at bounding box center [291, 394] width 80 height 14
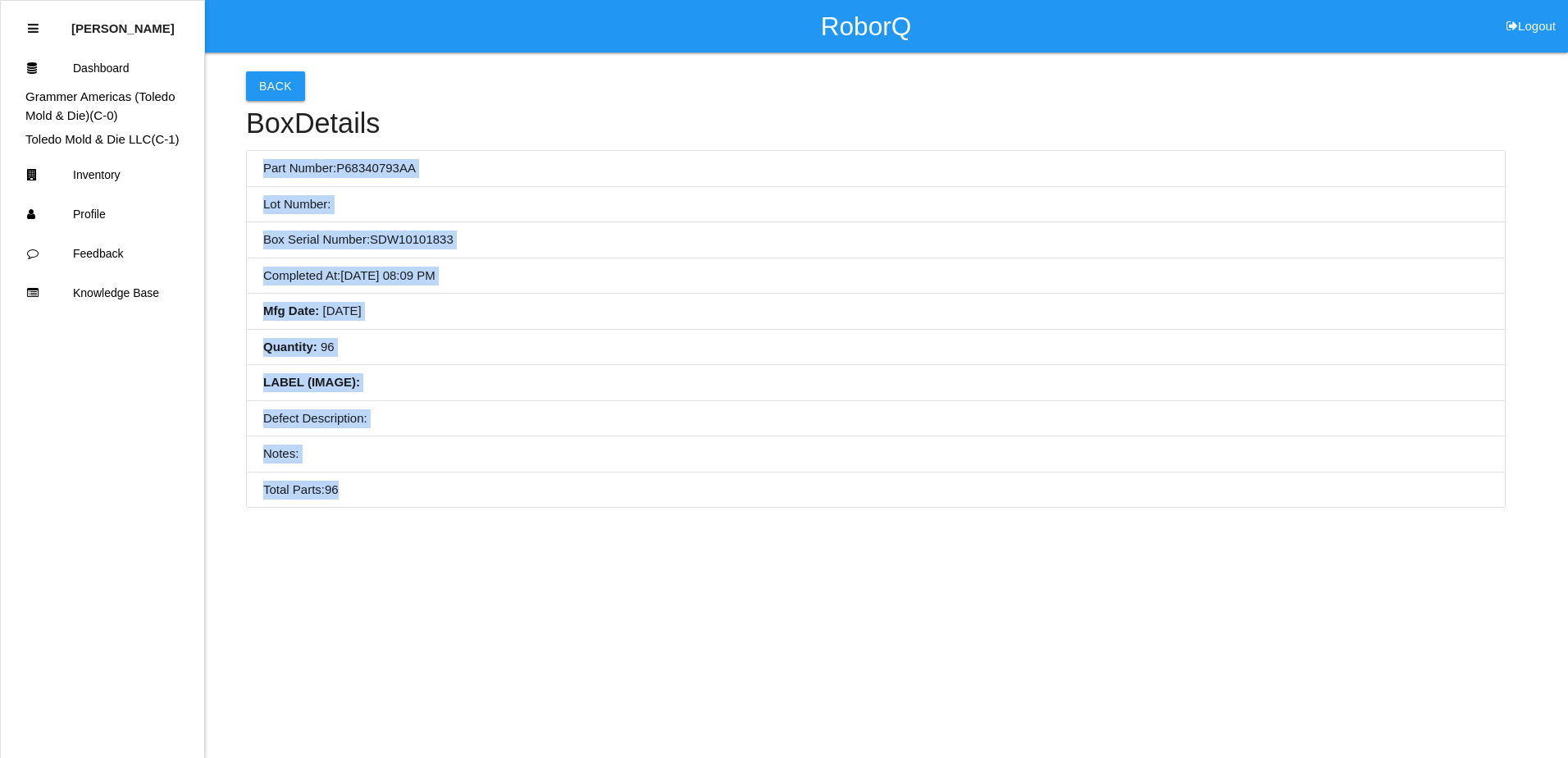
drag, startPoint x: 262, startPoint y: 169, endPoint x: 509, endPoint y: 483, distance: 399.5
click at [509, 483] on ul "Part Number: P68340793AA Lot Number: Box Serial Number: SDW10101833 Completed A…" at bounding box center [876, 329] width 1260 height 358
click at [663, 398] on li "LABEL (IMAGE) :" at bounding box center [876, 383] width 1258 height 36
click at [483, 216] on li "Lot Number:" at bounding box center [876, 204] width 1258 height 36
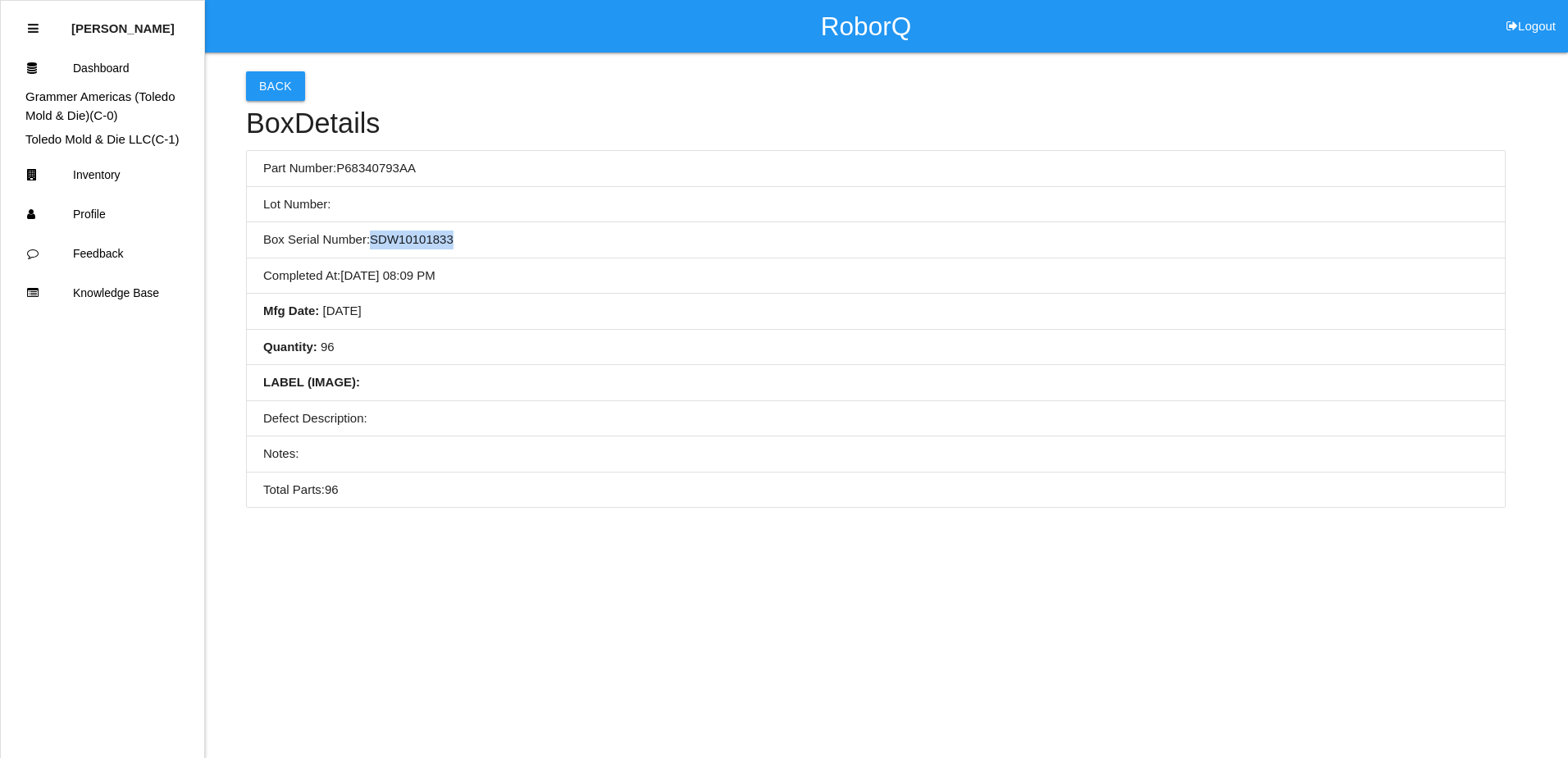
drag, startPoint x: 455, startPoint y: 242, endPoint x: 371, endPoint y: 241, distance: 84.0
click at [371, 241] on li "Box Serial Number: SDW10101833" at bounding box center [876, 240] width 1258 height 36
click at [630, 267] on li "Completed At : [DATE] 08:09 PM" at bounding box center [876, 276] width 1258 height 36
click at [276, 91] on button "Back" at bounding box center [275, 86] width 59 height 30
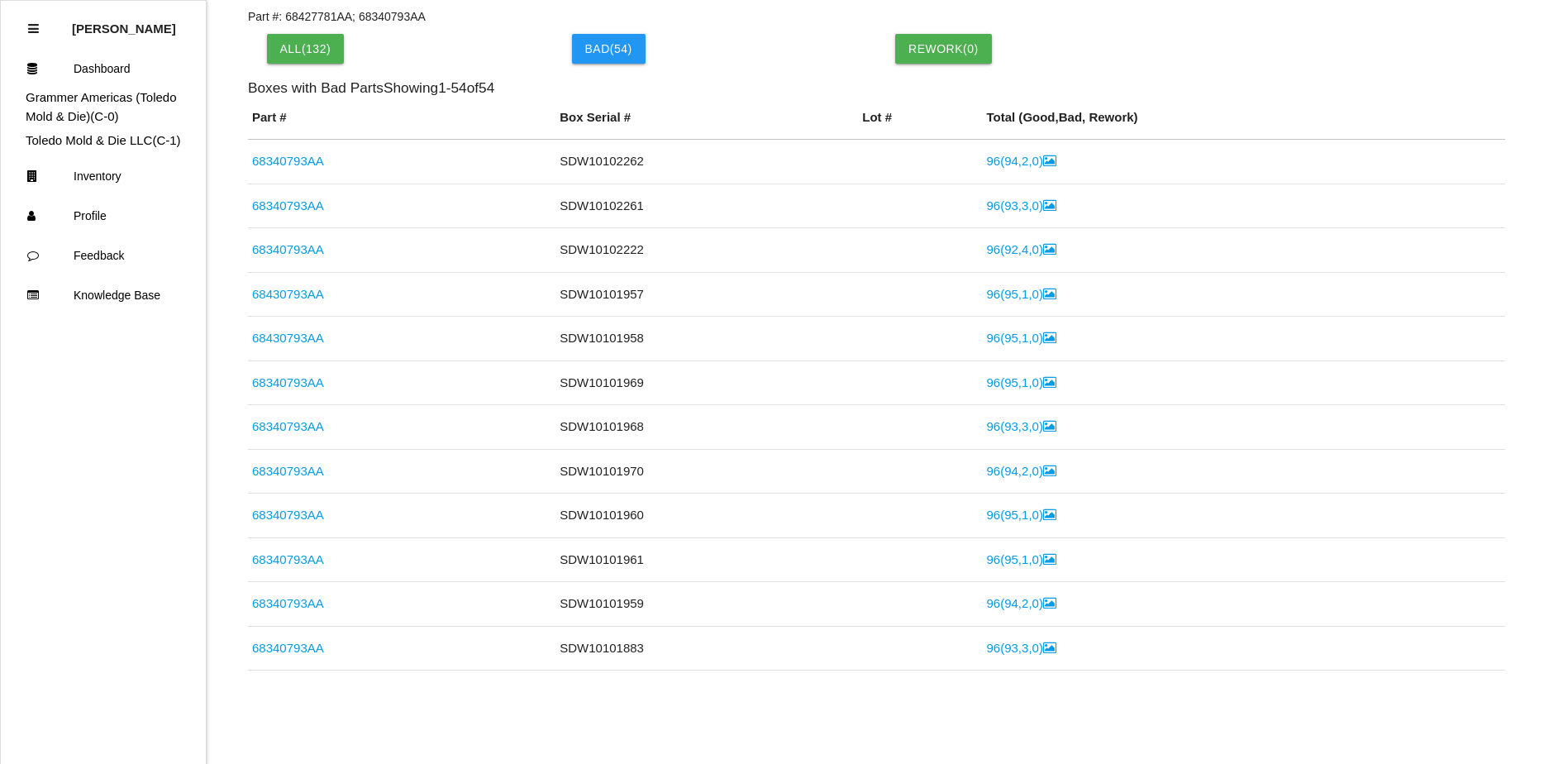
scroll to position [740, 0]
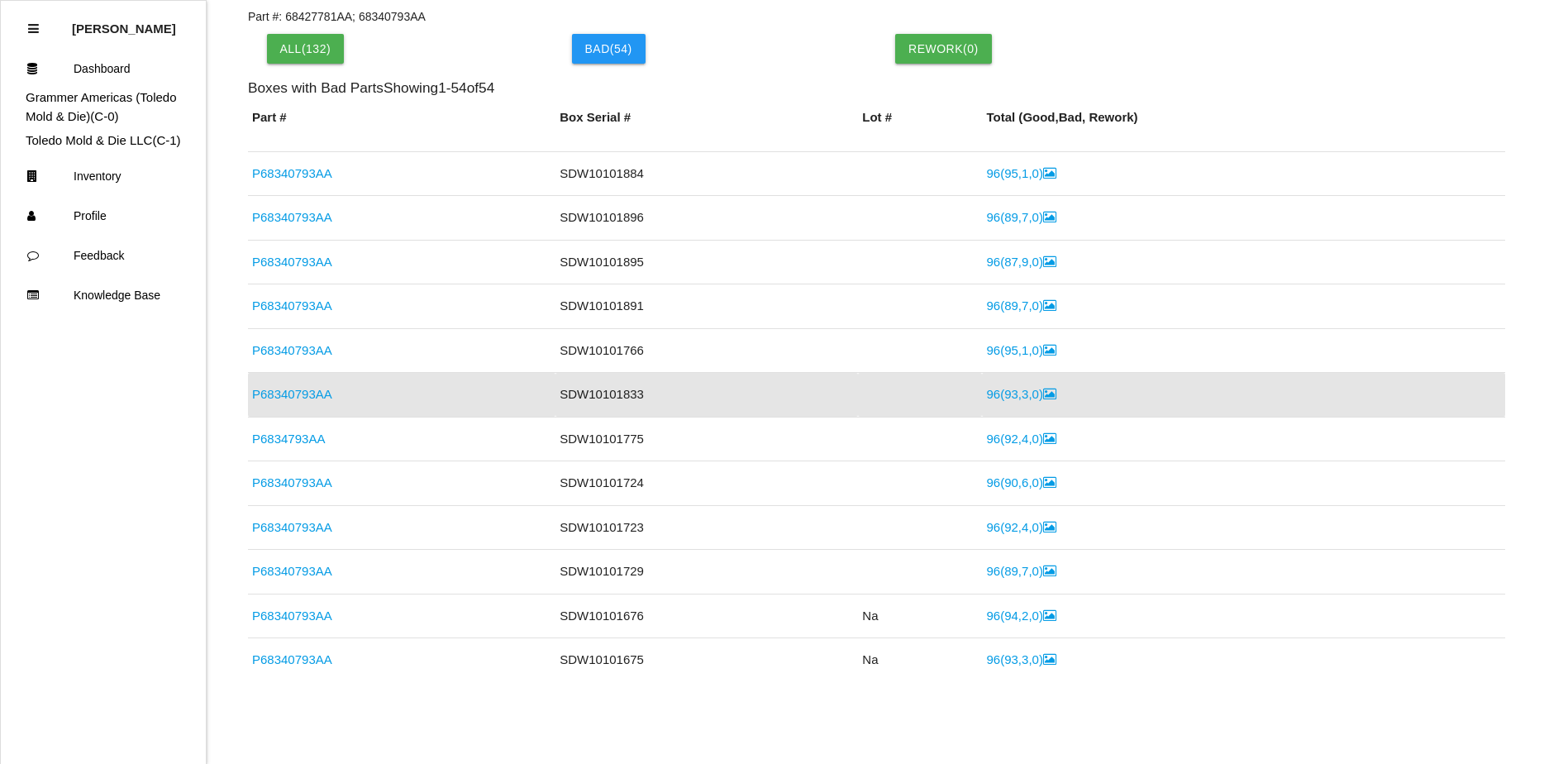
click at [991, 401] on link "96 ( 93 , 3 , 0 )" at bounding box center [1021, 394] width 70 height 14
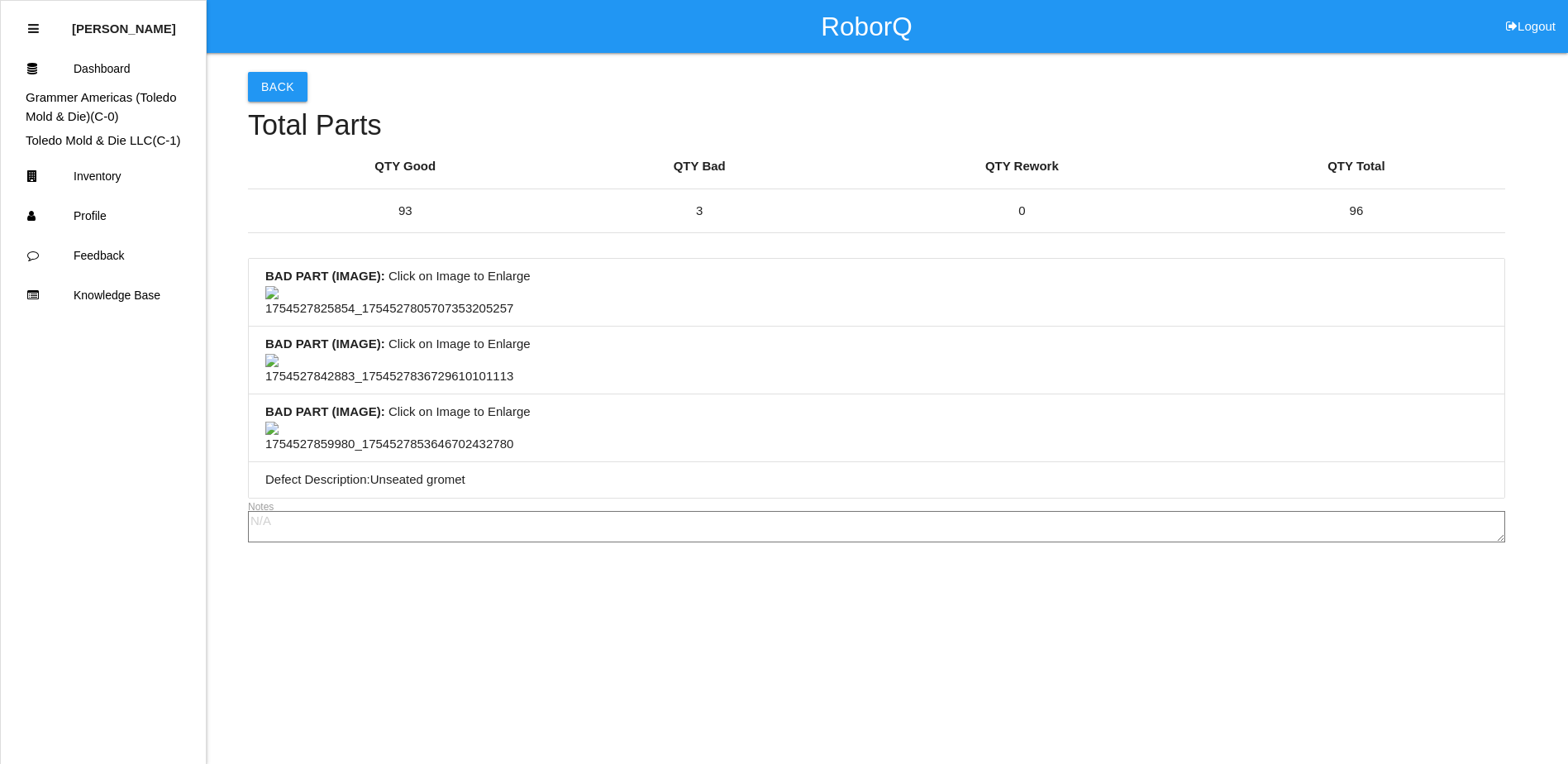
scroll to position [330, 0]
click at [423, 386] on img at bounding box center [388, 370] width 248 height 33
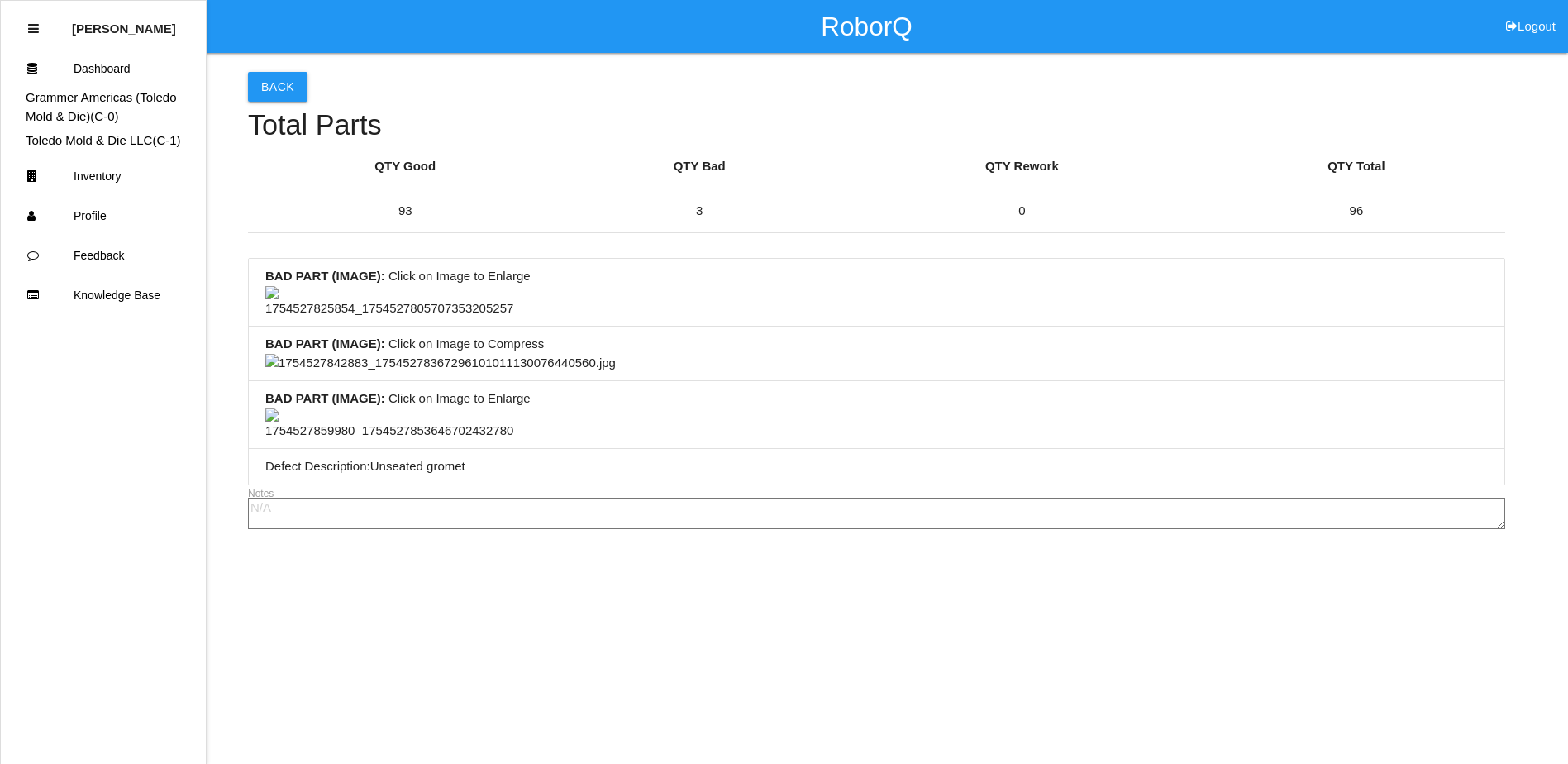
drag, startPoint x: 423, startPoint y: 409, endPoint x: 419, endPoint y: 448, distance: 39.2
click at [419, 373] on img at bounding box center [440, 364] width 351 height 19
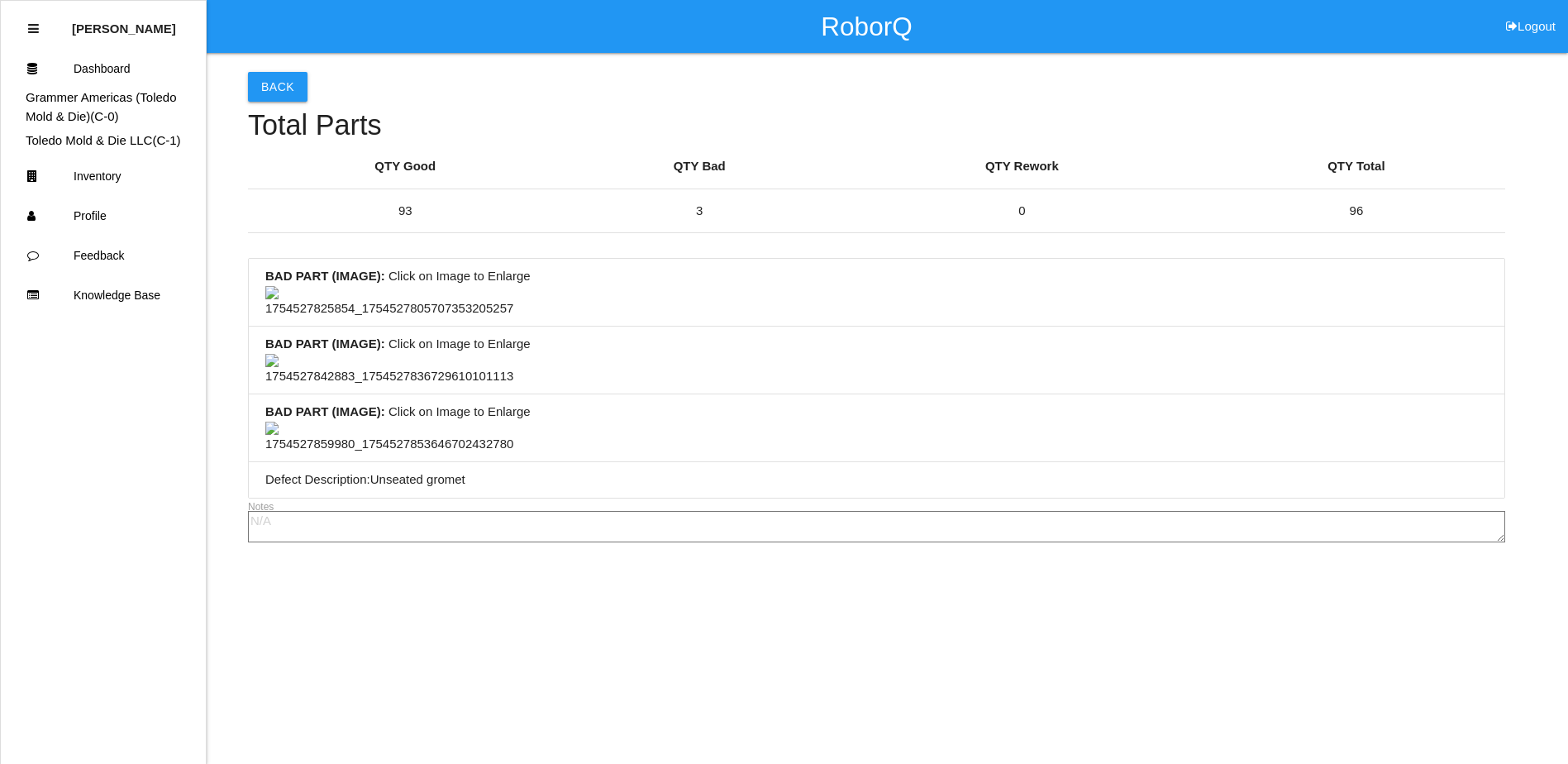
click at [433, 386] on img at bounding box center [388, 370] width 248 height 33
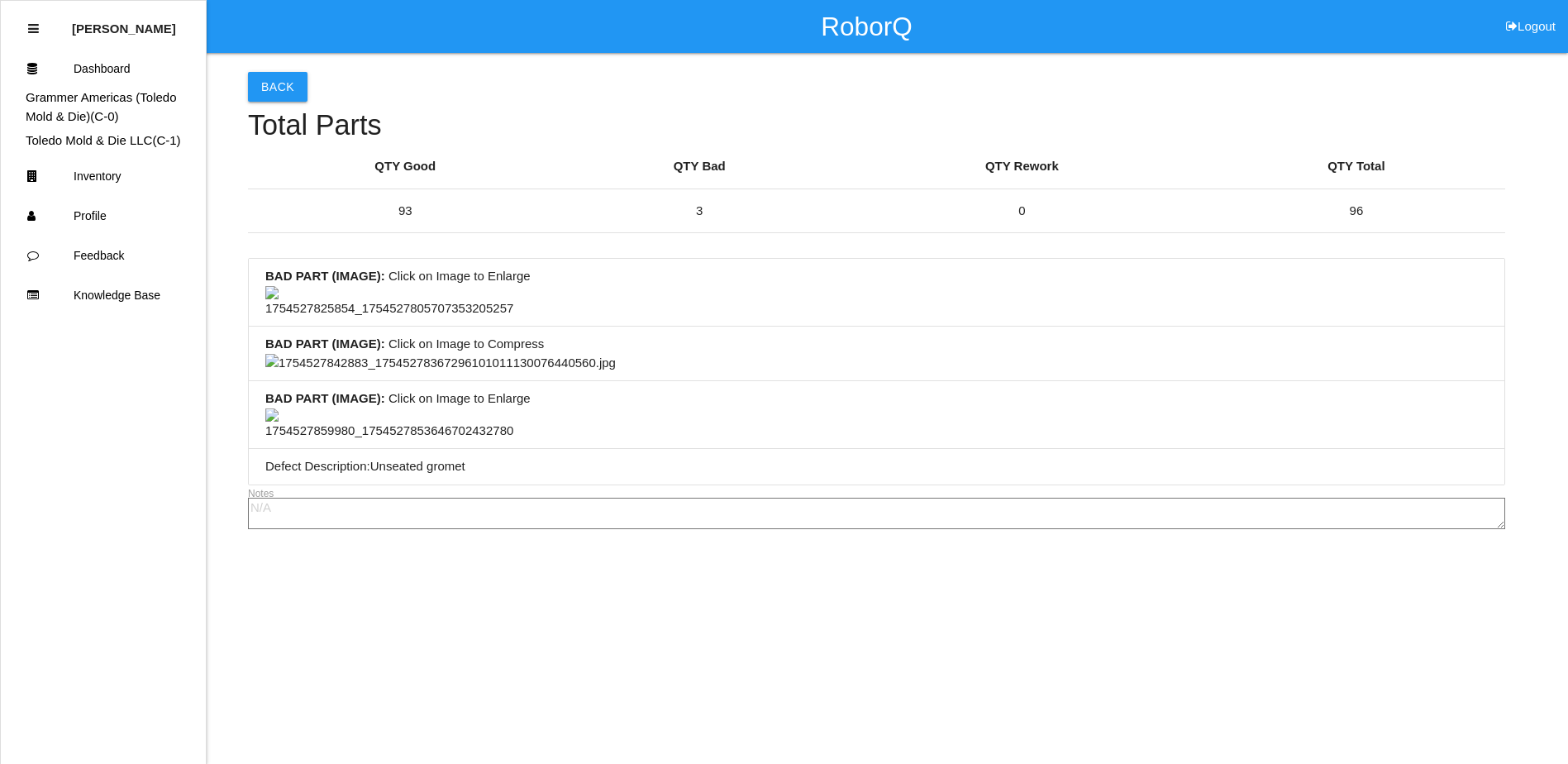
click at [423, 373] on img at bounding box center [440, 364] width 351 height 19
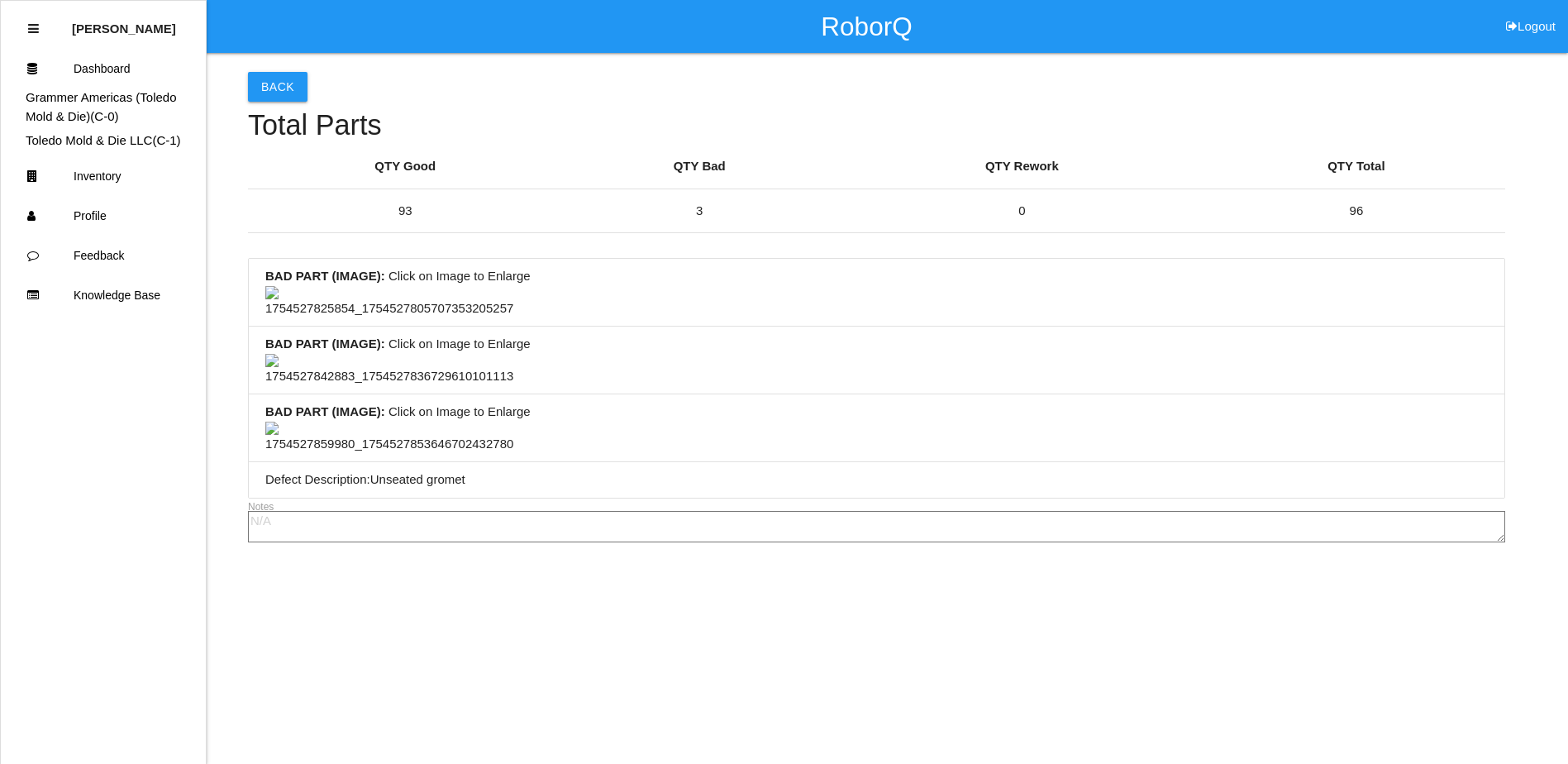
scroll to position [0, 0]
click at [275, 87] on button "Back" at bounding box center [277, 87] width 59 height 30
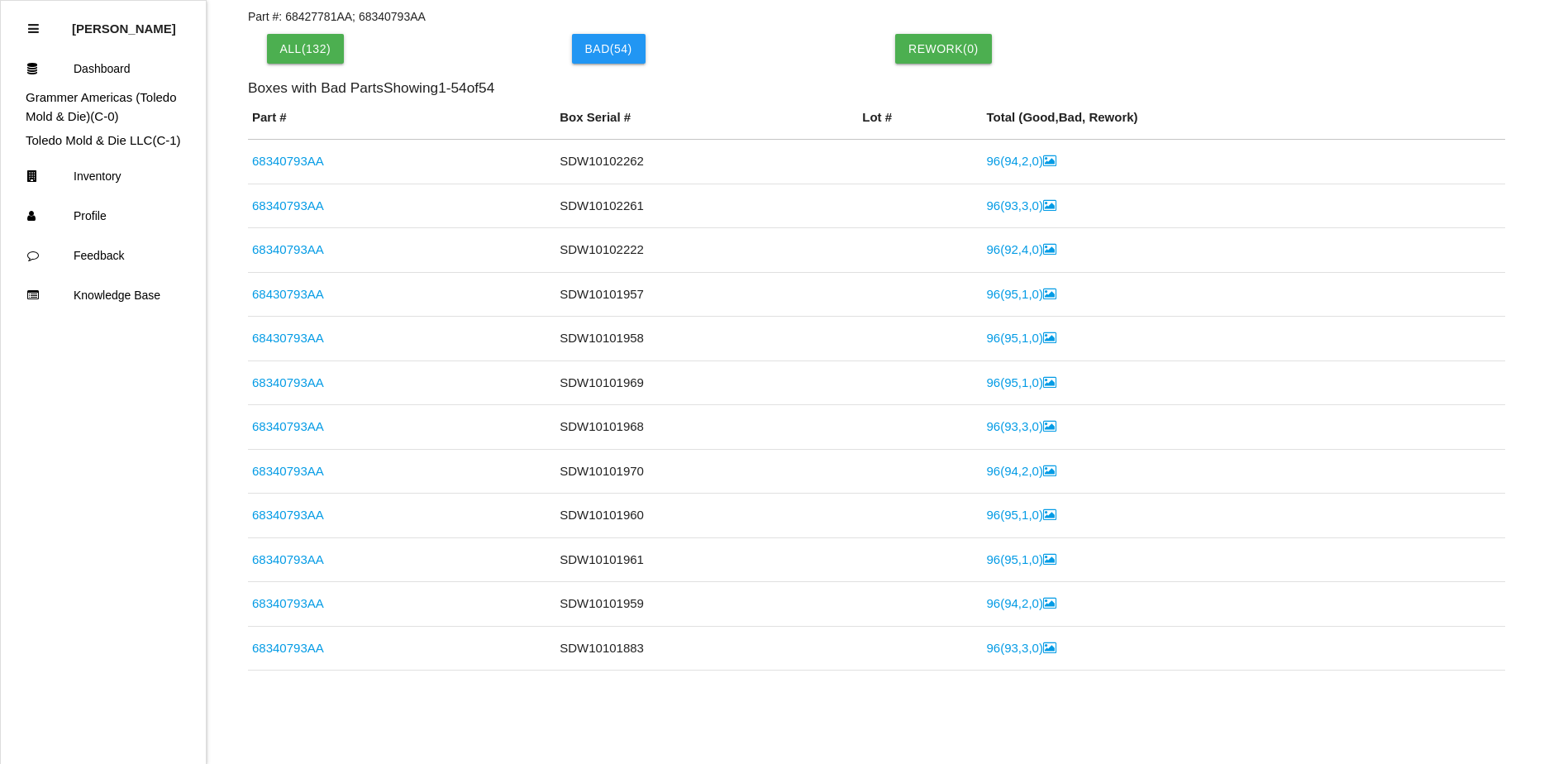
scroll to position [740, 0]
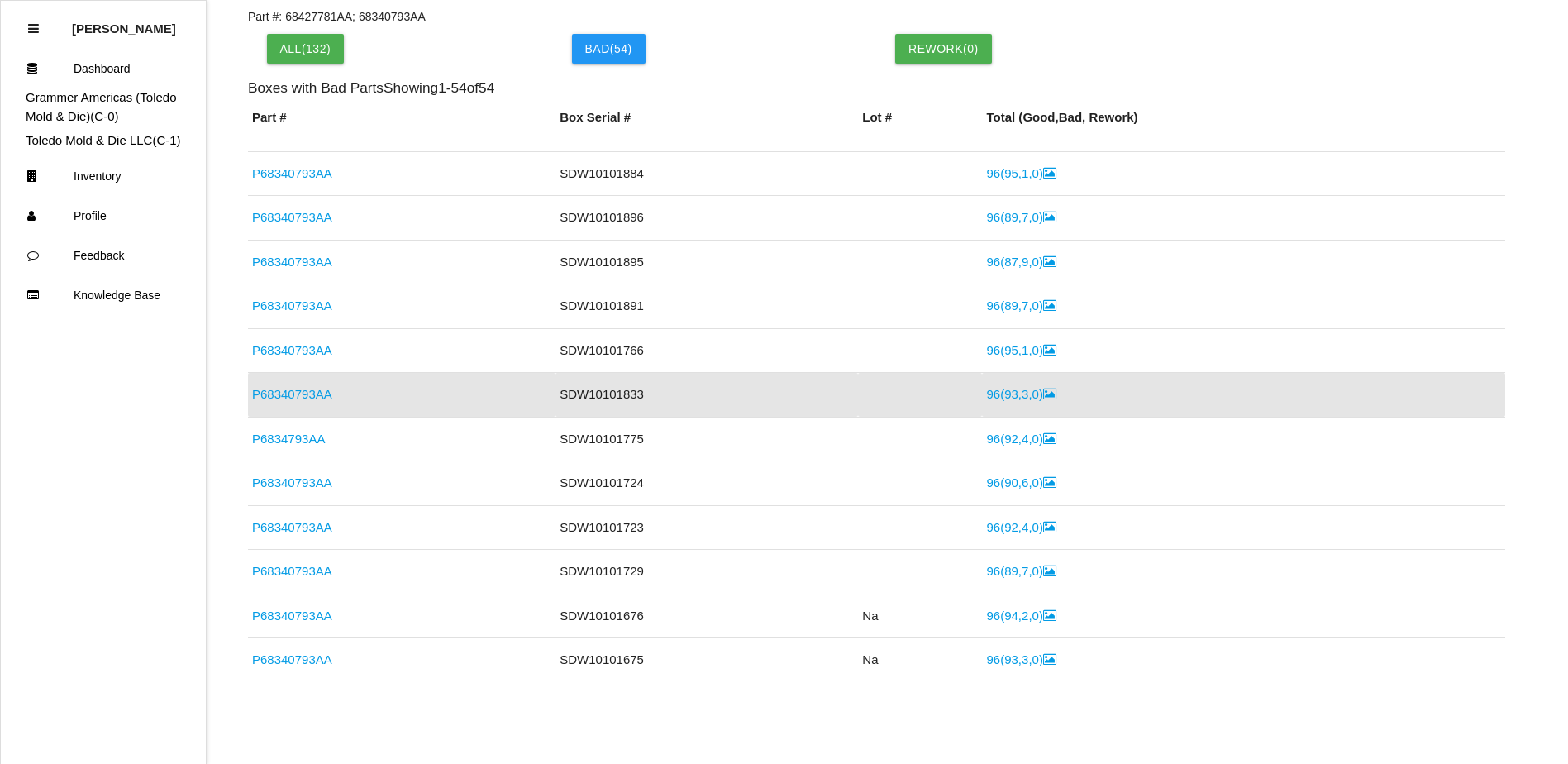
drag, startPoint x: 1007, startPoint y: 437, endPoint x: 988, endPoint y: 438, distance: 19.0
click at [1007, 437] on link "96 ( 92 , 4 , 0 )" at bounding box center [1021, 439] width 70 height 14
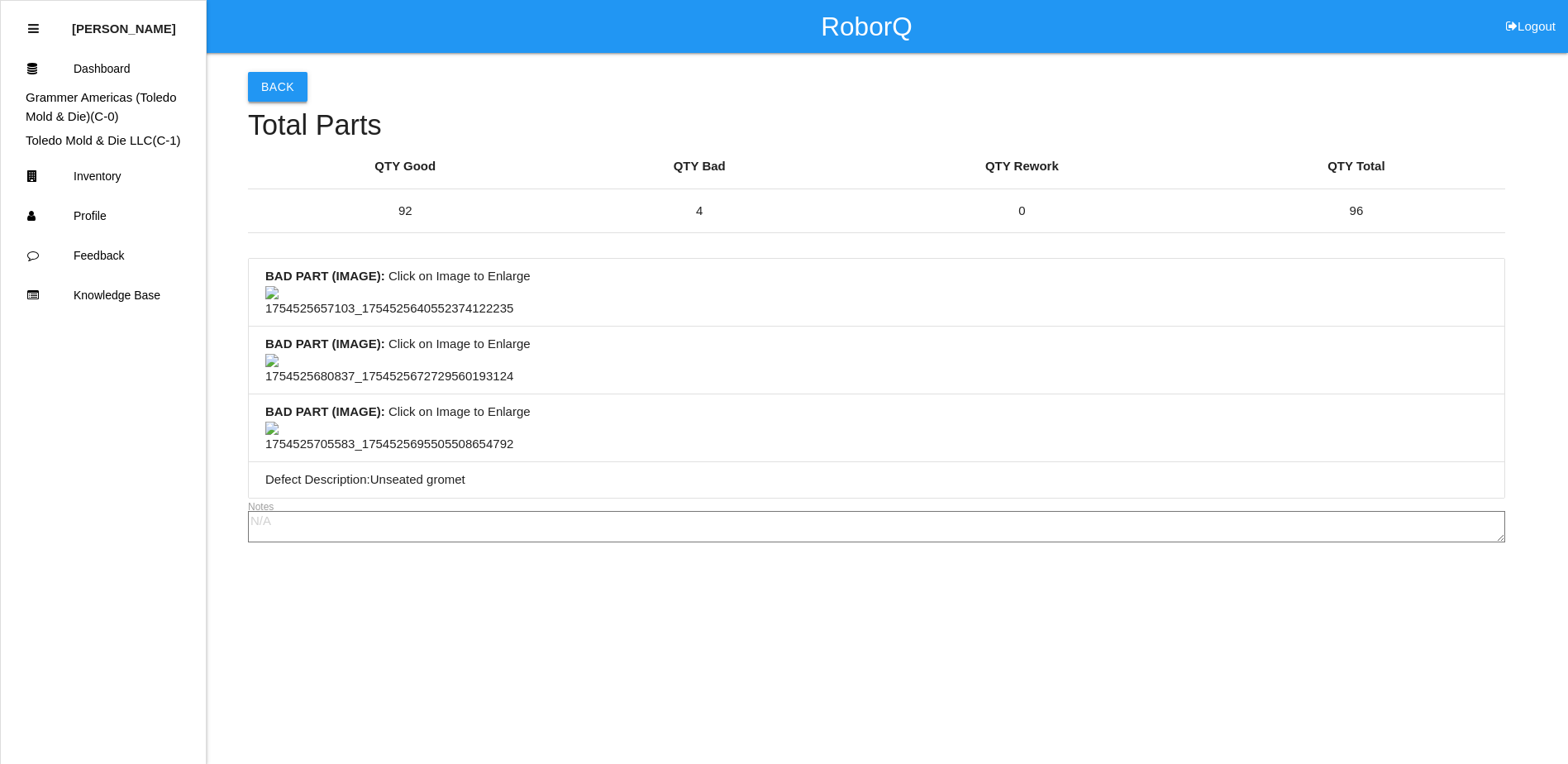
click at [281, 90] on button "Back" at bounding box center [277, 87] width 59 height 30
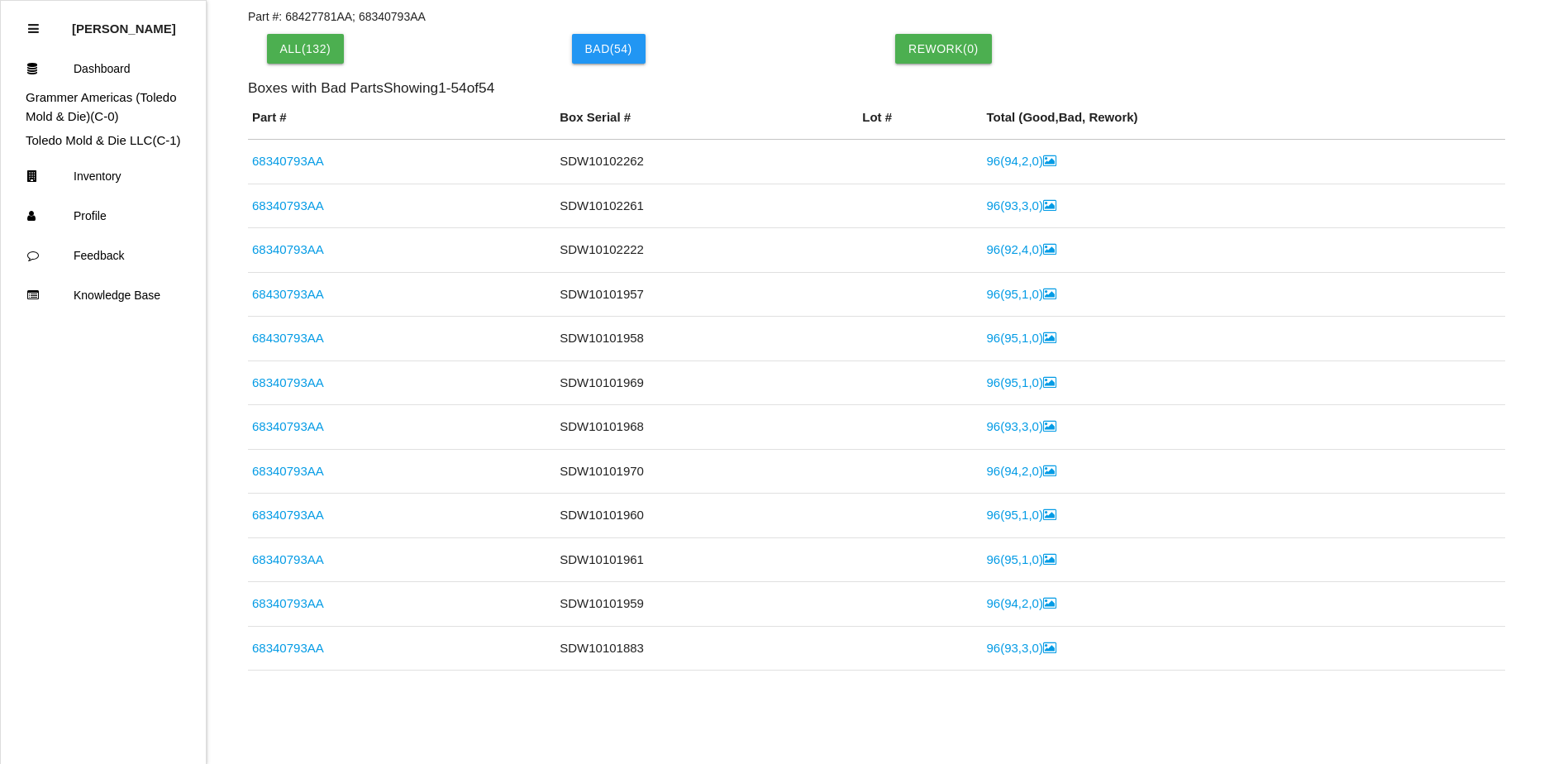
scroll to position [784, 0]
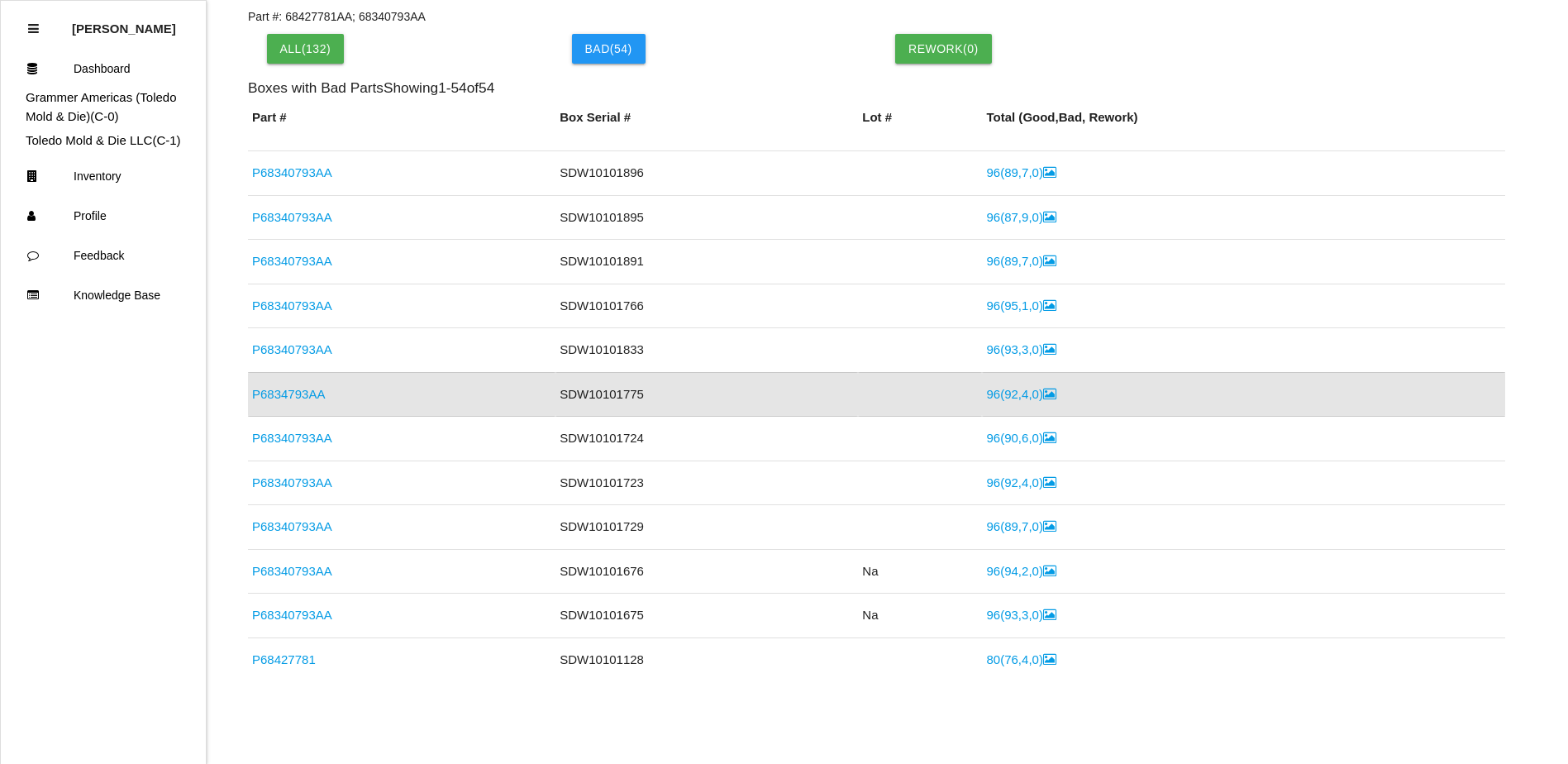
click at [305, 394] on link "P6834793AA" at bounding box center [288, 394] width 72 height 14
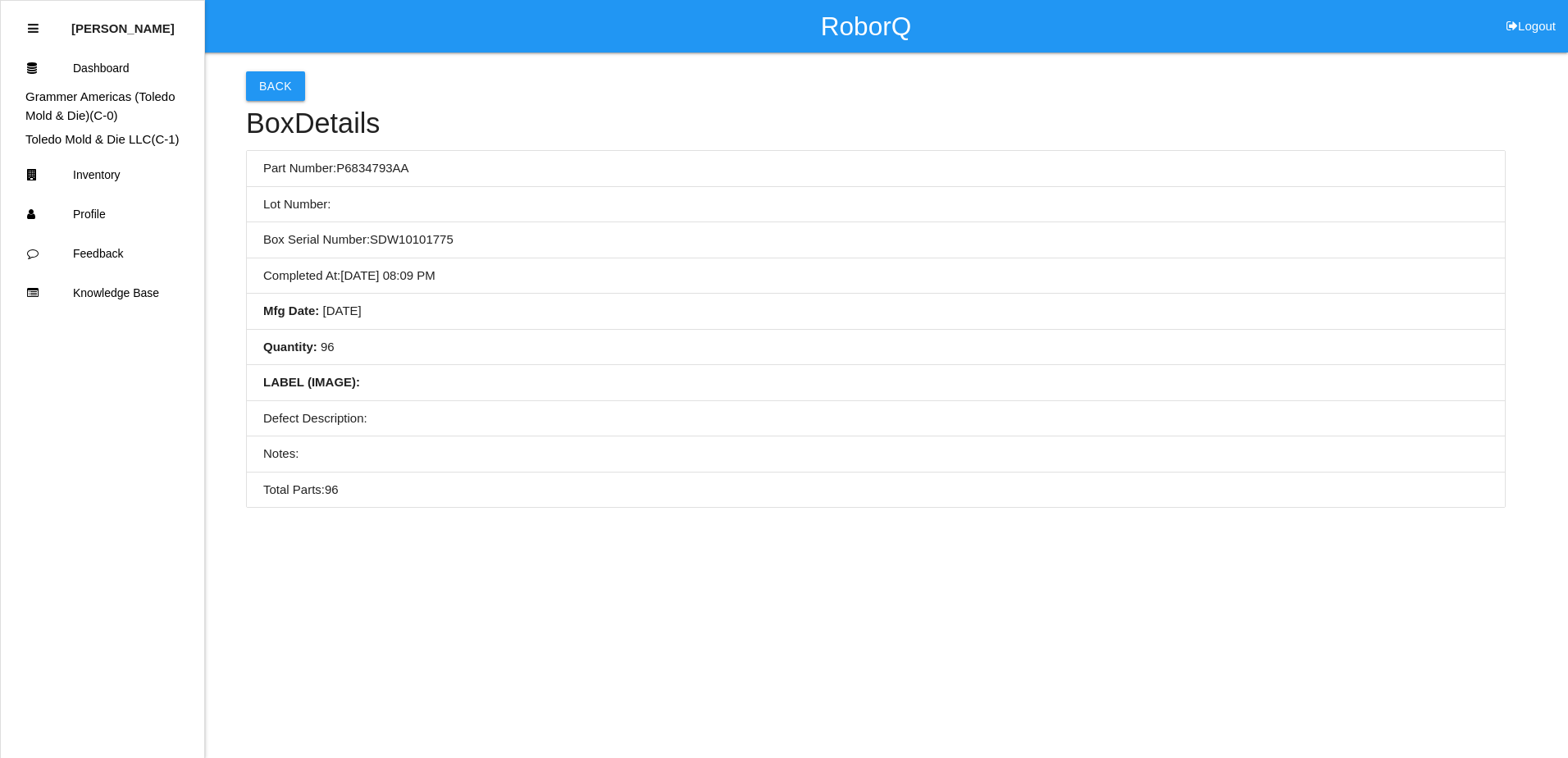
click at [632, 347] on li "Quantity : 96" at bounding box center [876, 347] width 1258 height 36
click at [420, 216] on li "Lot Number:" at bounding box center [876, 204] width 1258 height 36
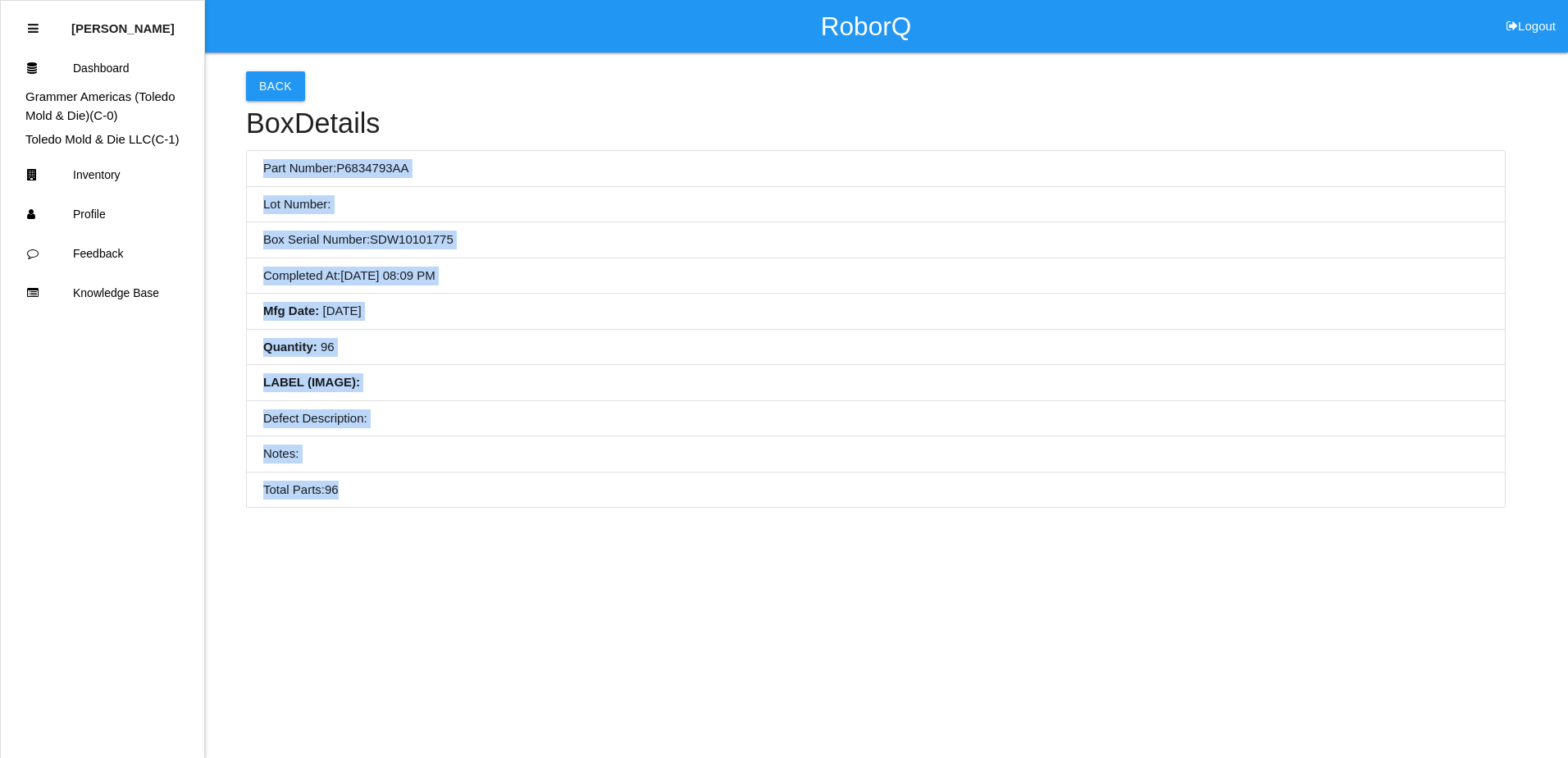
drag, startPoint x: 258, startPoint y: 166, endPoint x: 519, endPoint y: 474, distance: 403.7
click at [519, 474] on ul "Part Number: P6834793AA Lot Number: Box Serial Number: SDW10101775 Completed At…" at bounding box center [876, 329] width 1260 height 358
click at [658, 399] on li "LABEL (IMAGE) :" at bounding box center [876, 383] width 1258 height 36
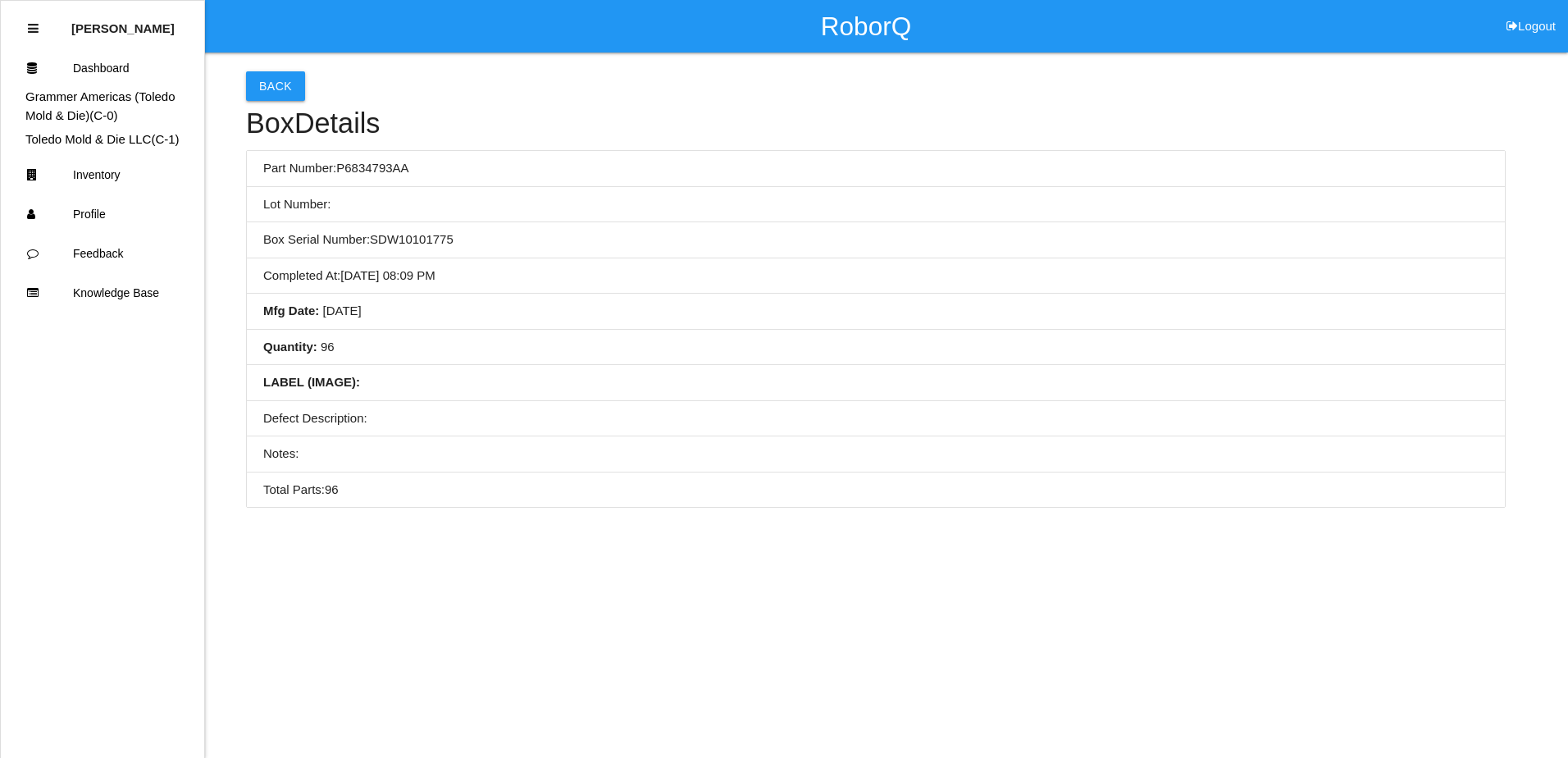
click at [1555, 169] on div "Back Box Details Part Number: P6834793AA Lot Number: Box Serial Number: SDW1010…" at bounding box center [784, 280] width 1568 height 455
click at [268, 93] on button "Back" at bounding box center [275, 86] width 59 height 30
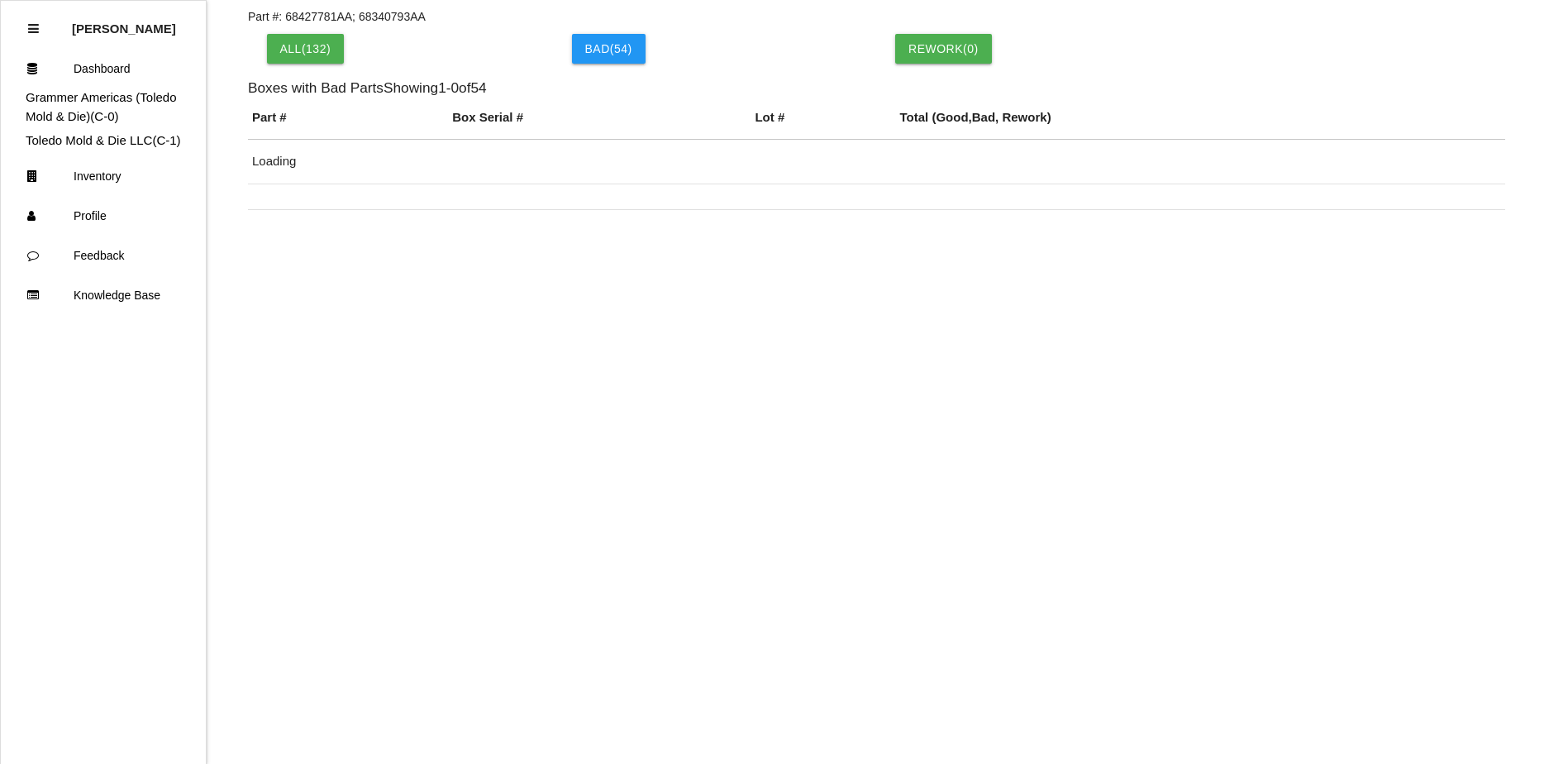
scroll to position [784, 0]
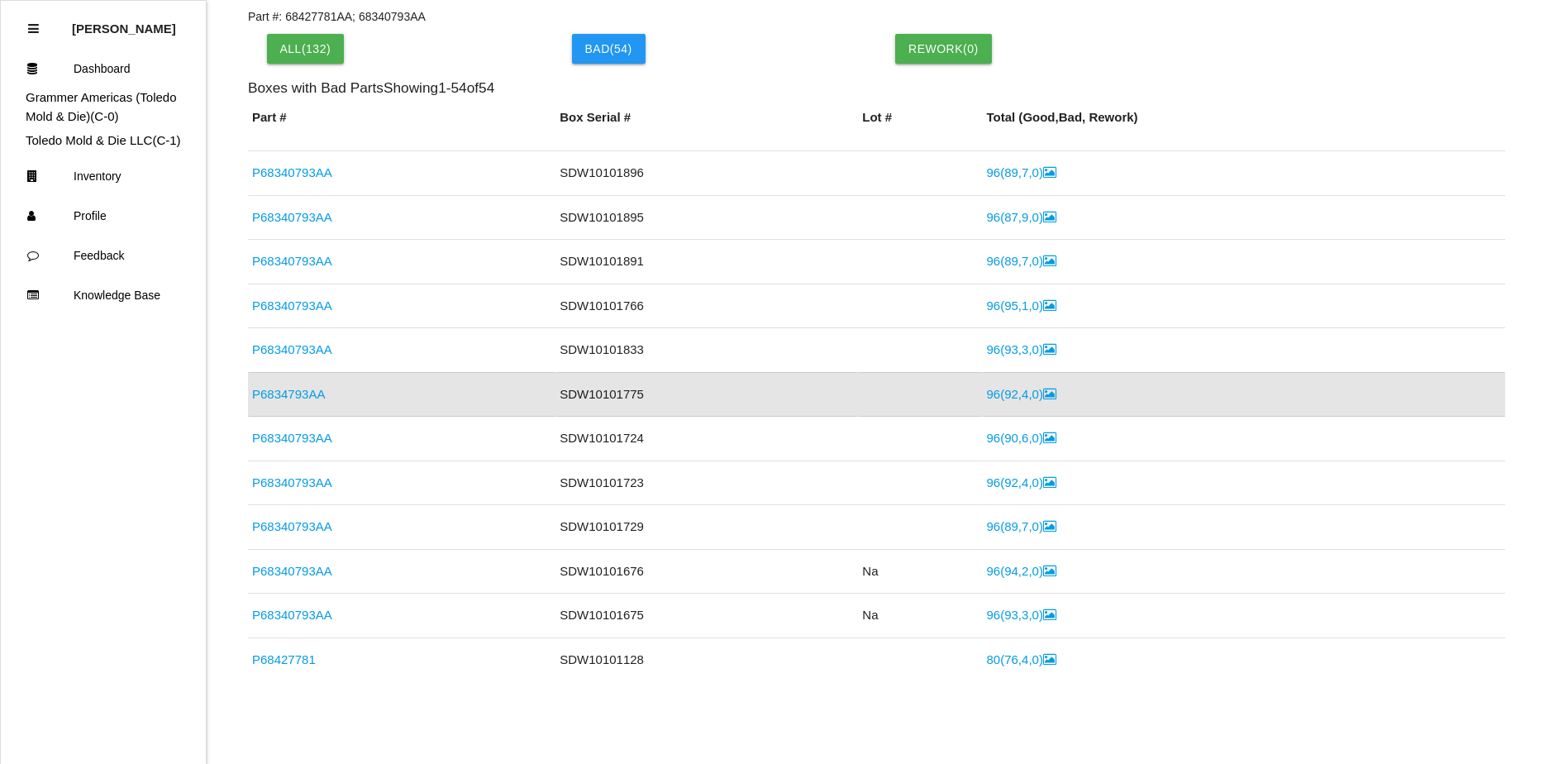
click at [1004, 397] on link "96 ( 92 , 4 , 0 )" at bounding box center [1021, 394] width 70 height 14
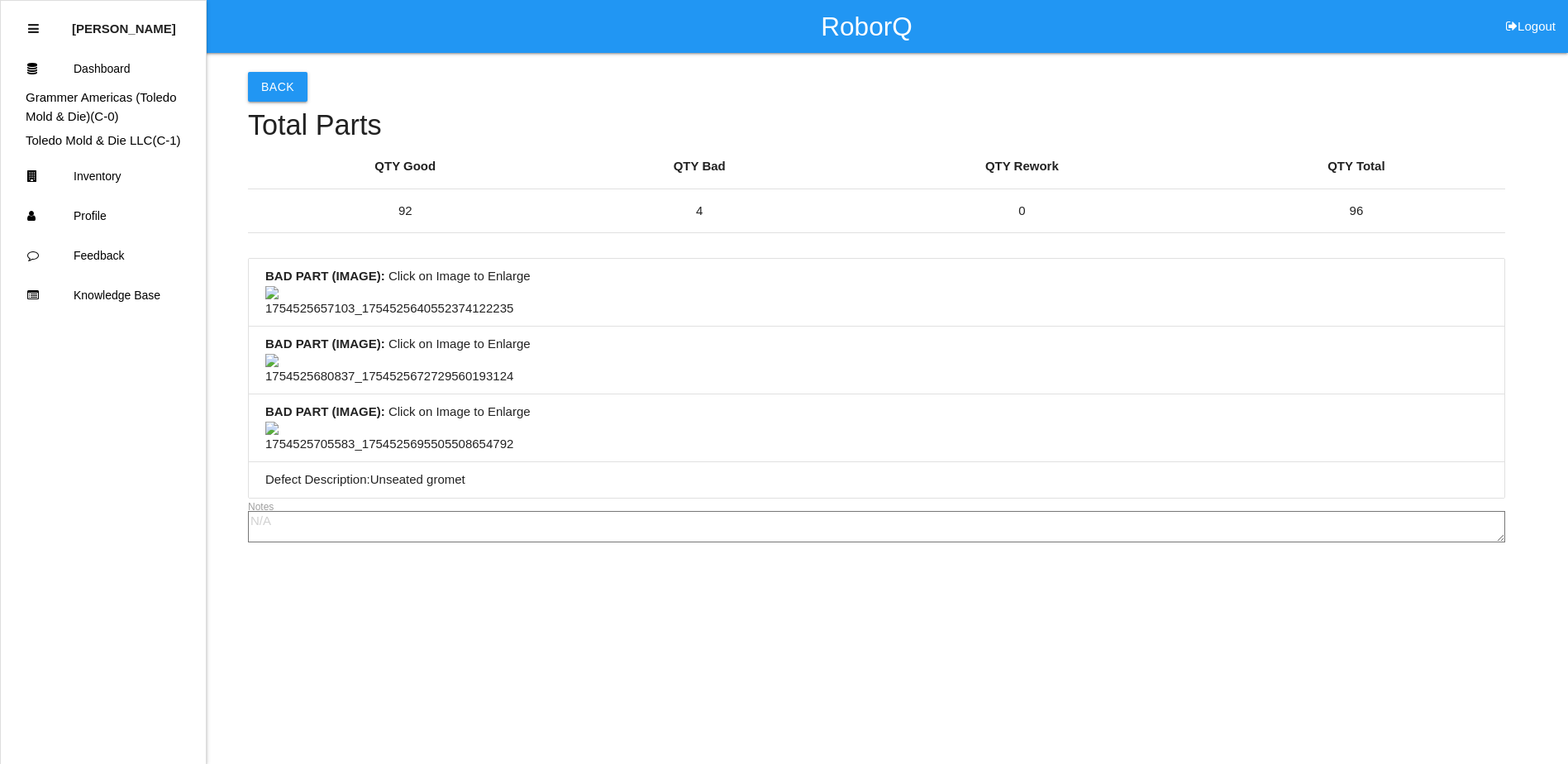
scroll to position [775, 0]
click at [743, 394] on li "BAD PART (IMAGE) : Click on Image to Enlarge" at bounding box center [877, 427] width 1255 height 68
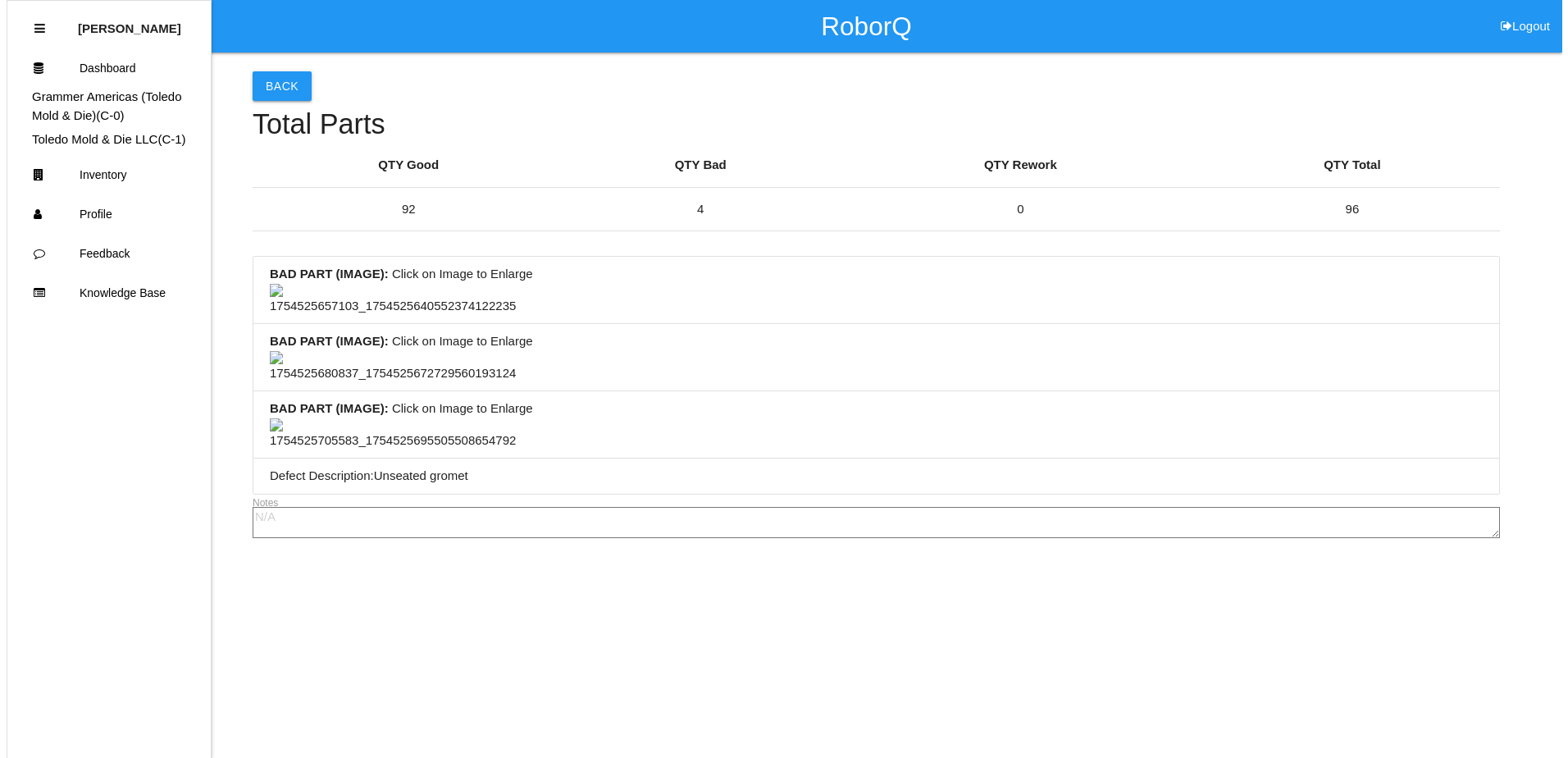
scroll to position [0, 0]
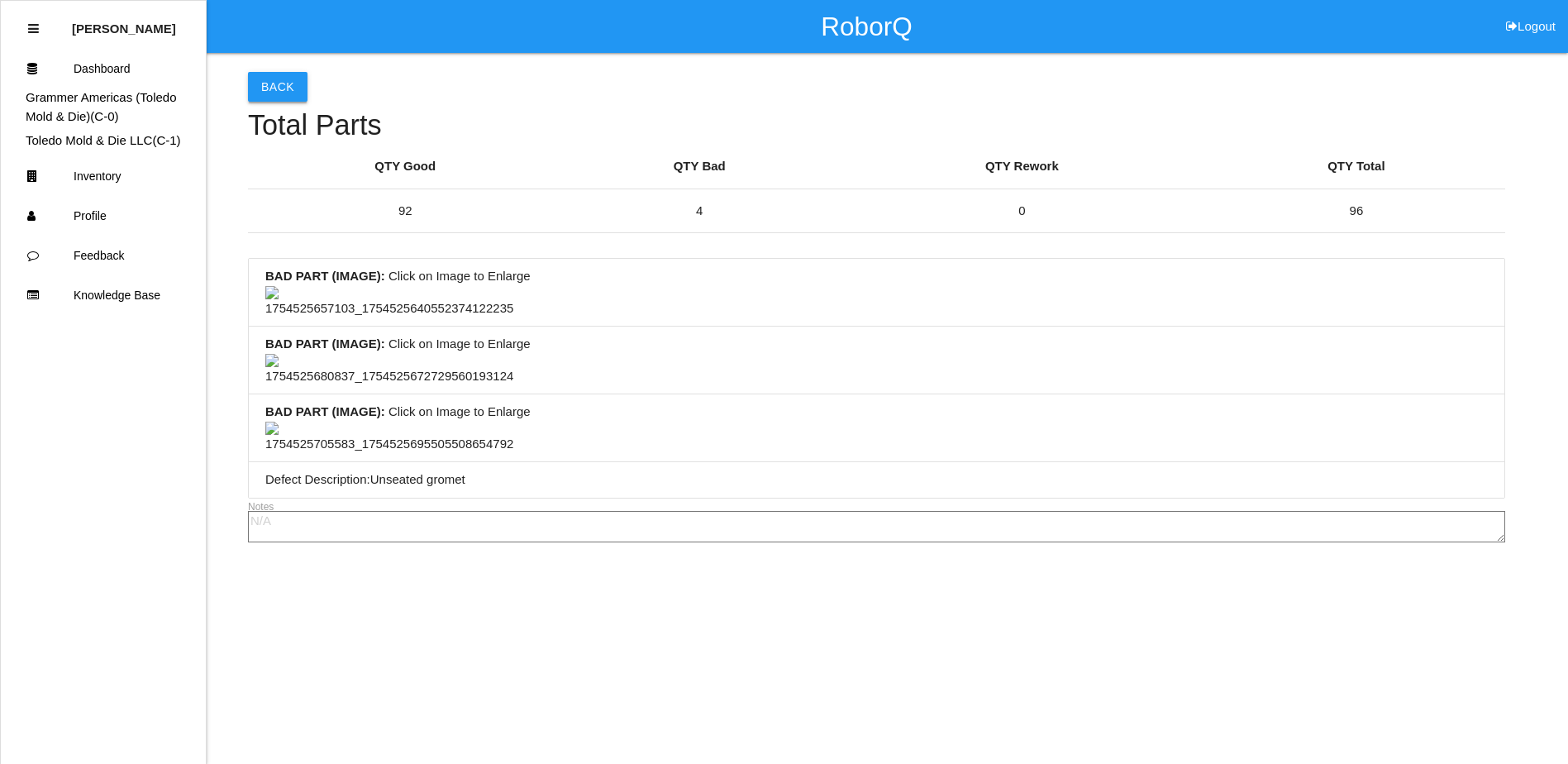
click at [288, 81] on button "Back" at bounding box center [277, 87] width 59 height 30
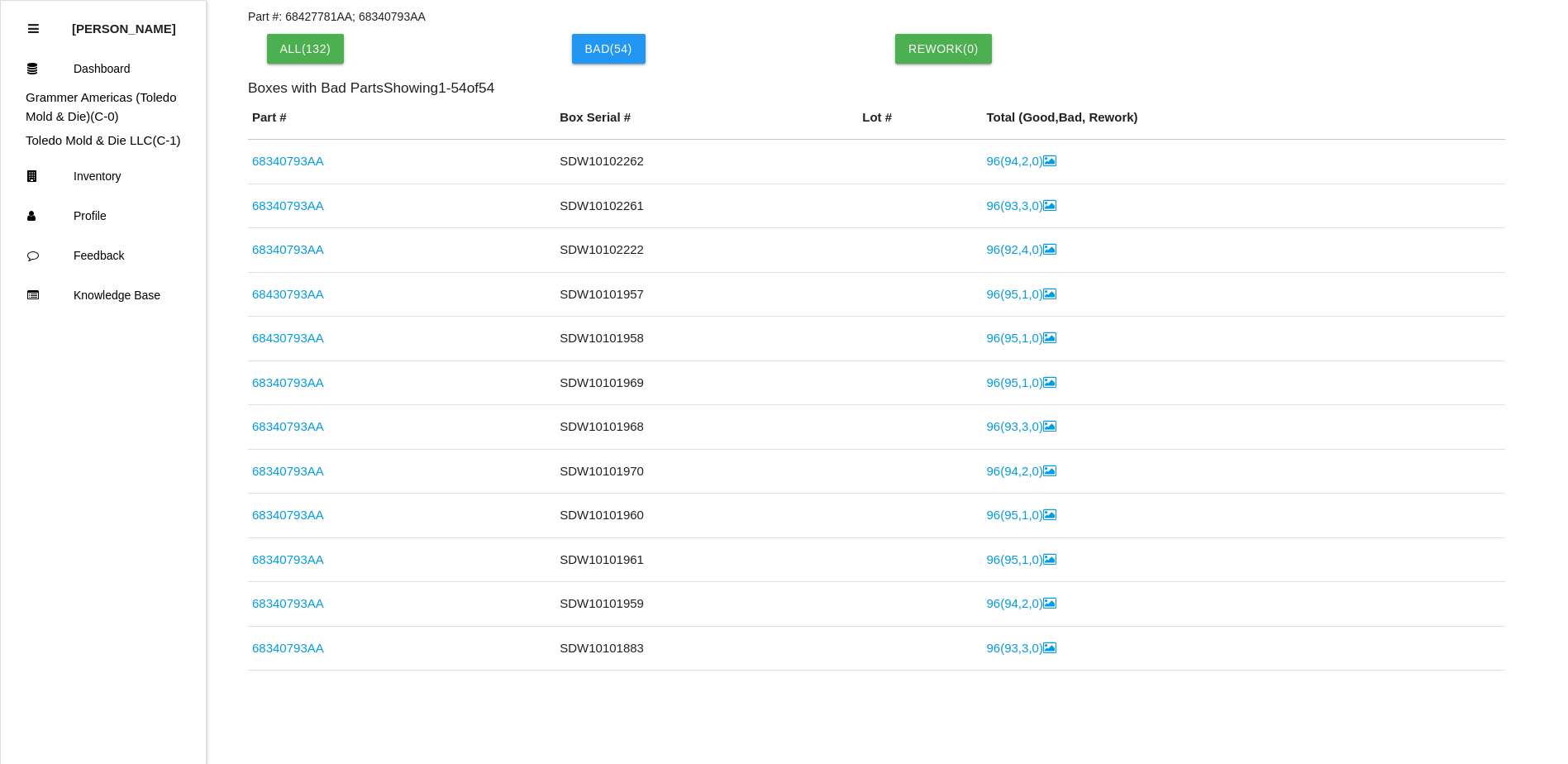
scroll to position [784, 0]
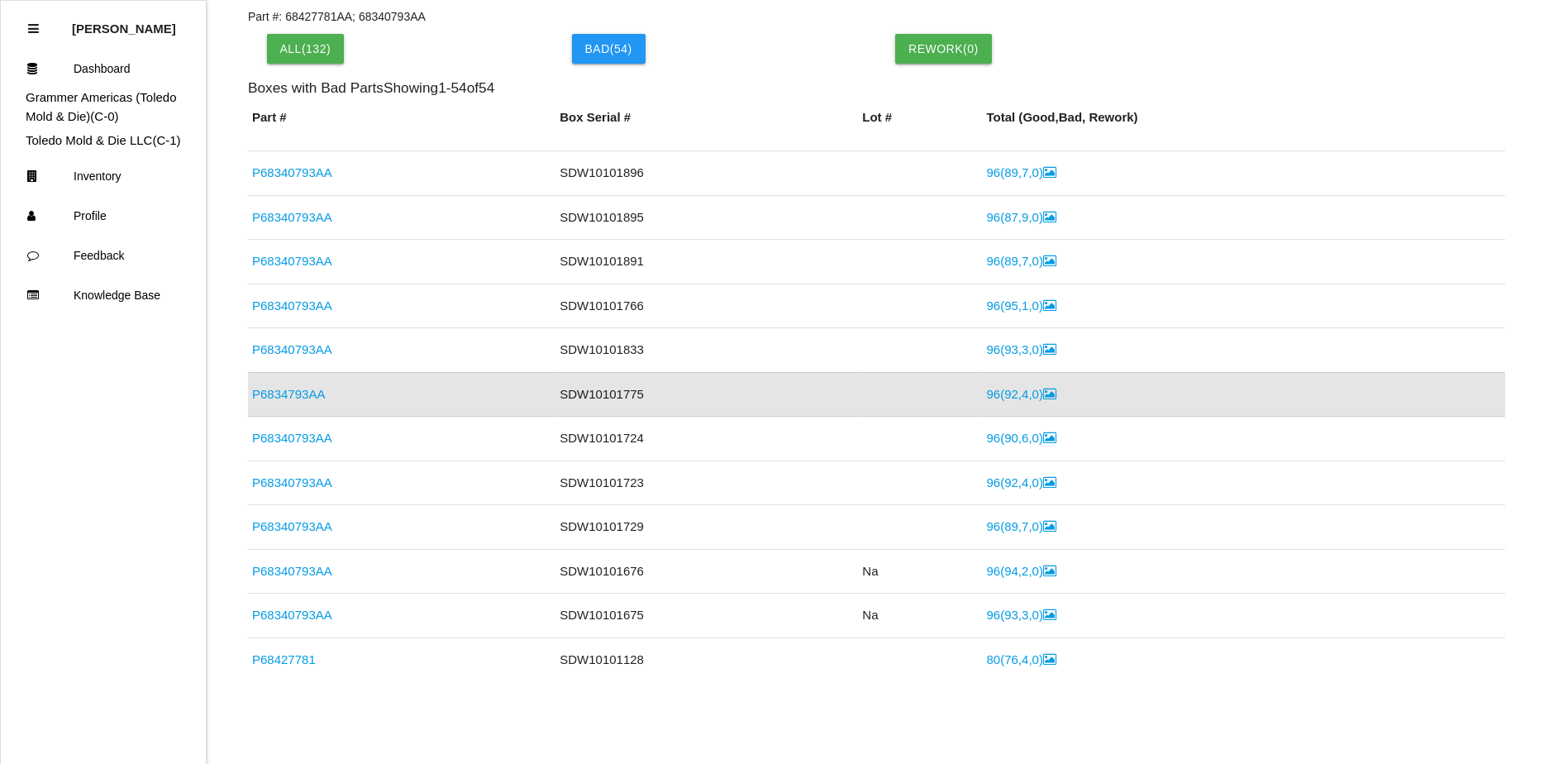
drag, startPoint x: 1016, startPoint y: 437, endPoint x: 984, endPoint y: 433, distance: 32.2
click at [1016, 437] on link "96 ( 90 , 6 , 0 )" at bounding box center [1021, 438] width 70 height 14
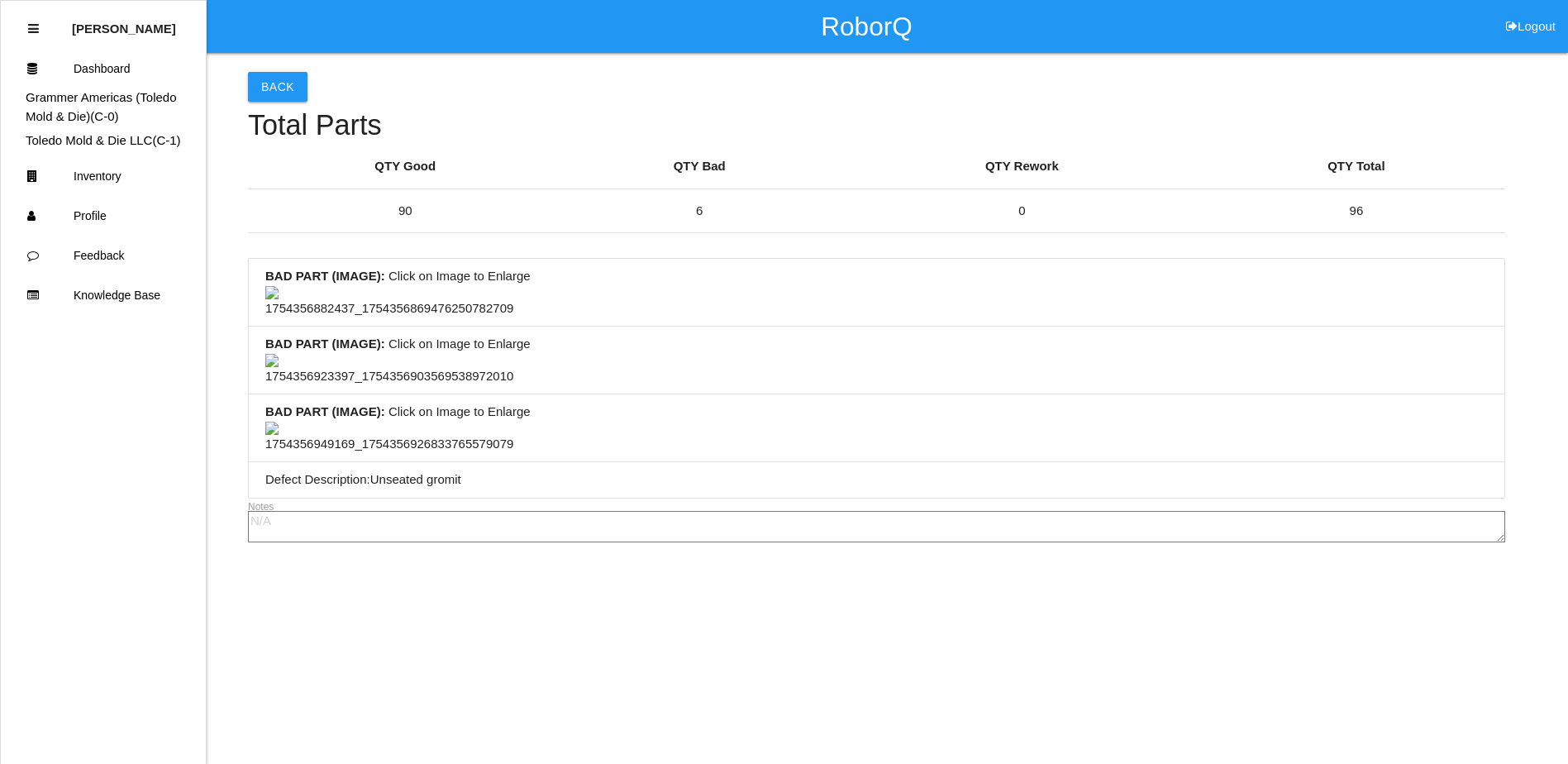
scroll to position [330, 0]
click at [366, 286] on img at bounding box center [388, 302] width 248 height 33
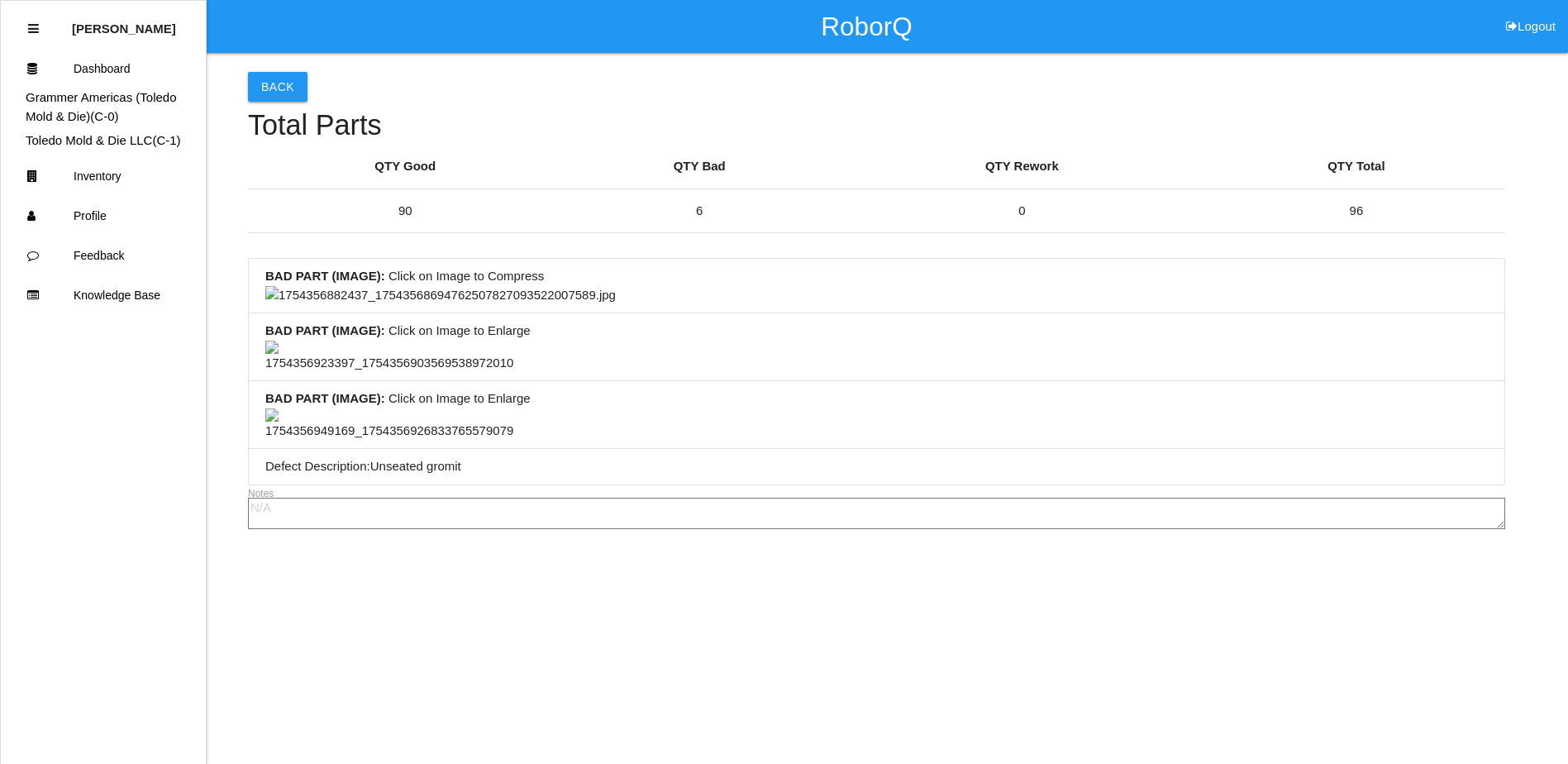
click at [615, 305] on img at bounding box center [440, 296] width 351 height 19
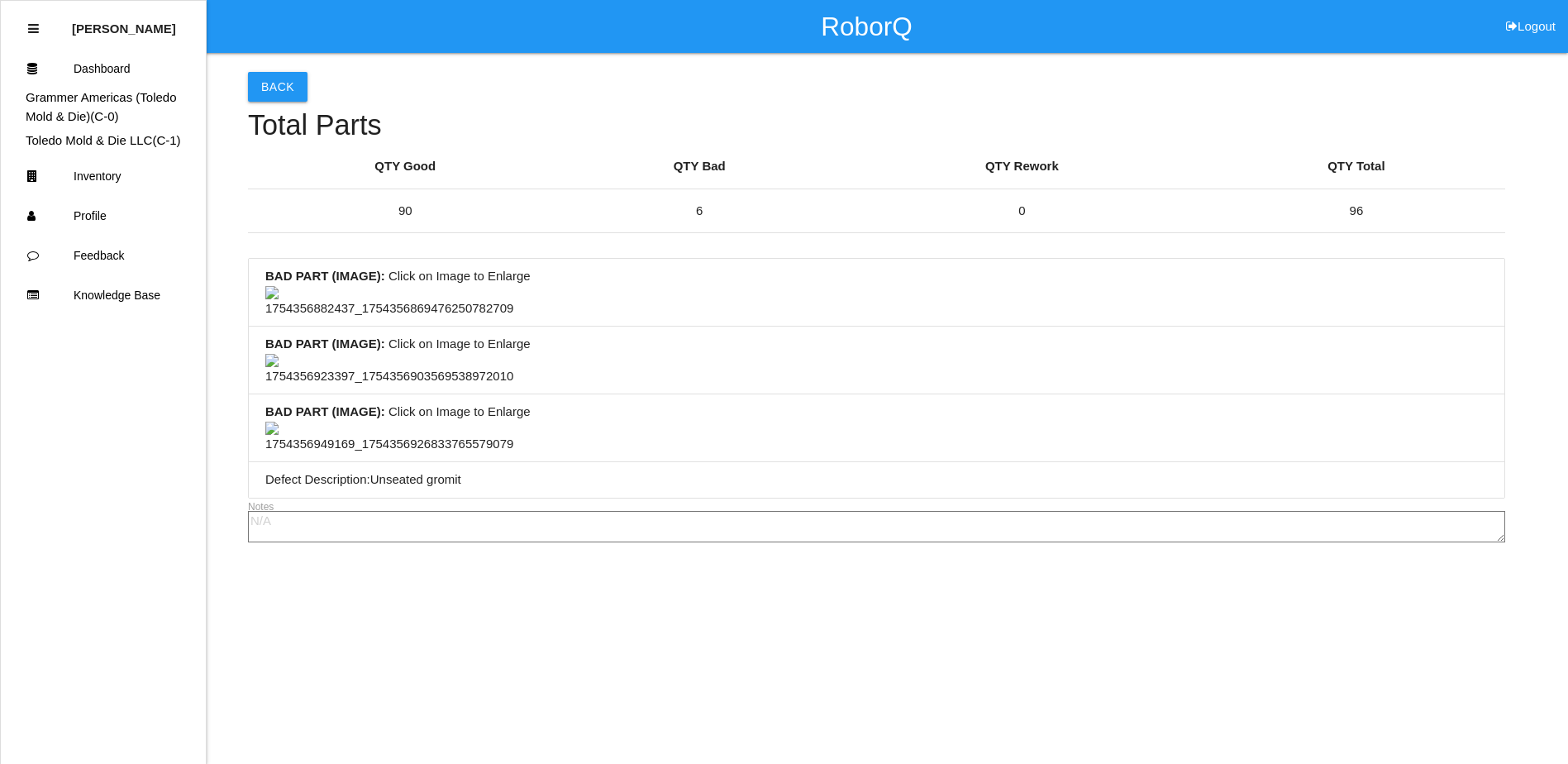
scroll to position [775, 0]
click at [359, 421] on img at bounding box center [388, 437] width 248 height 33
click at [615, 441] on img at bounding box center [440, 431] width 351 height 19
click at [284, 82] on button "Back" at bounding box center [277, 87] width 59 height 30
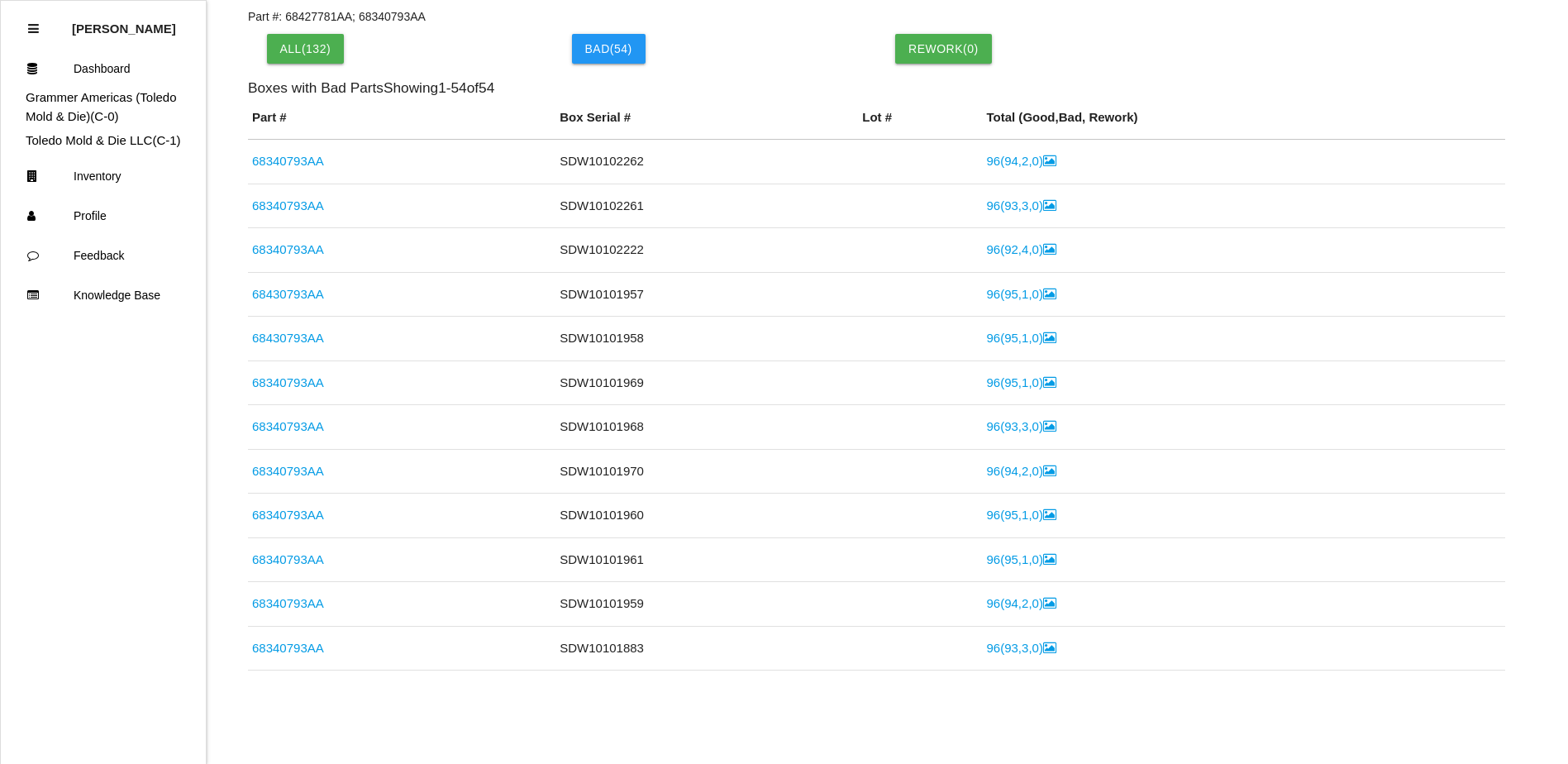
scroll to position [828, 0]
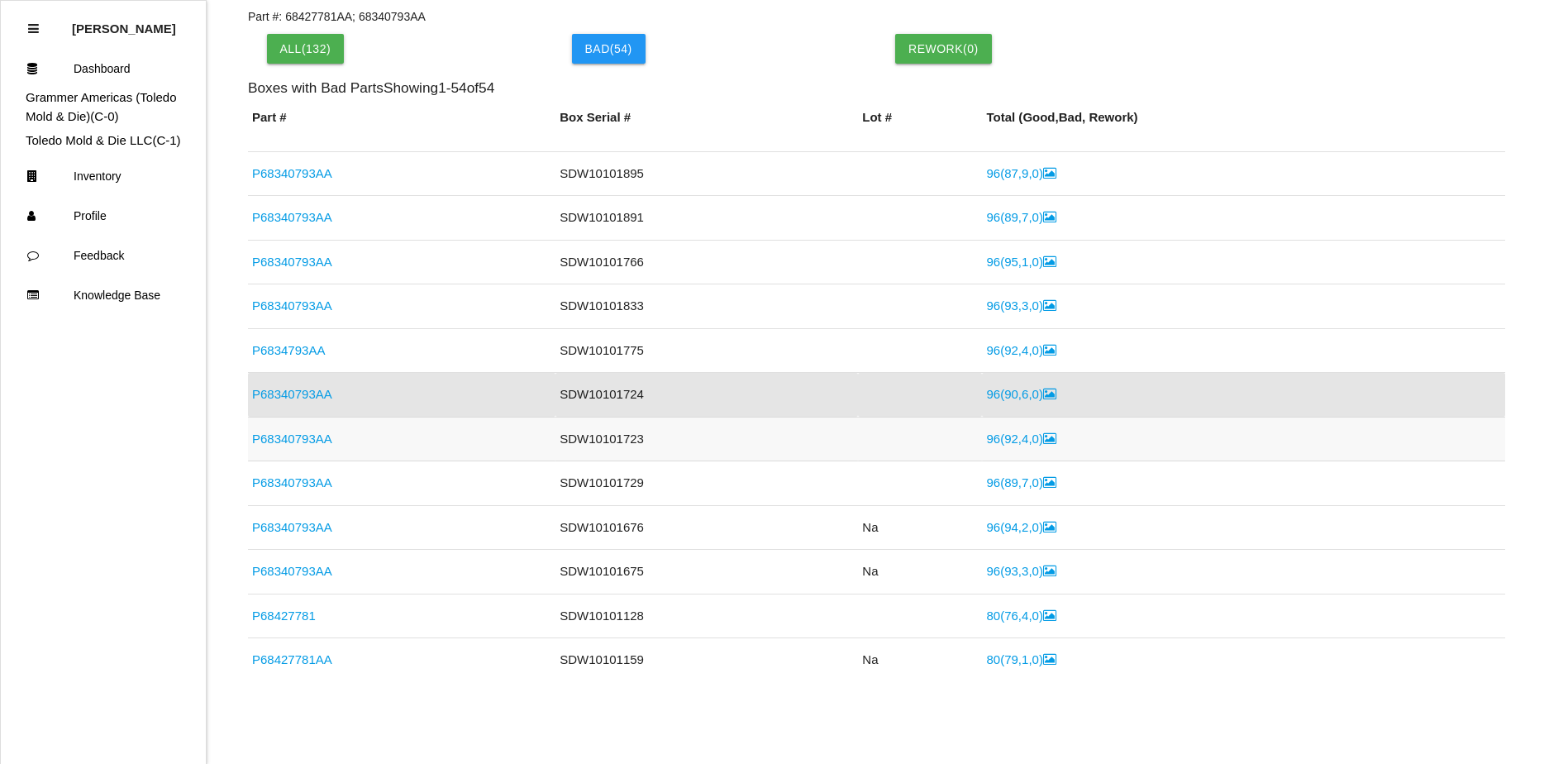
click at [1025, 433] on link "96 ( 92 , 4 , 0 )" at bounding box center [1021, 439] width 70 height 14
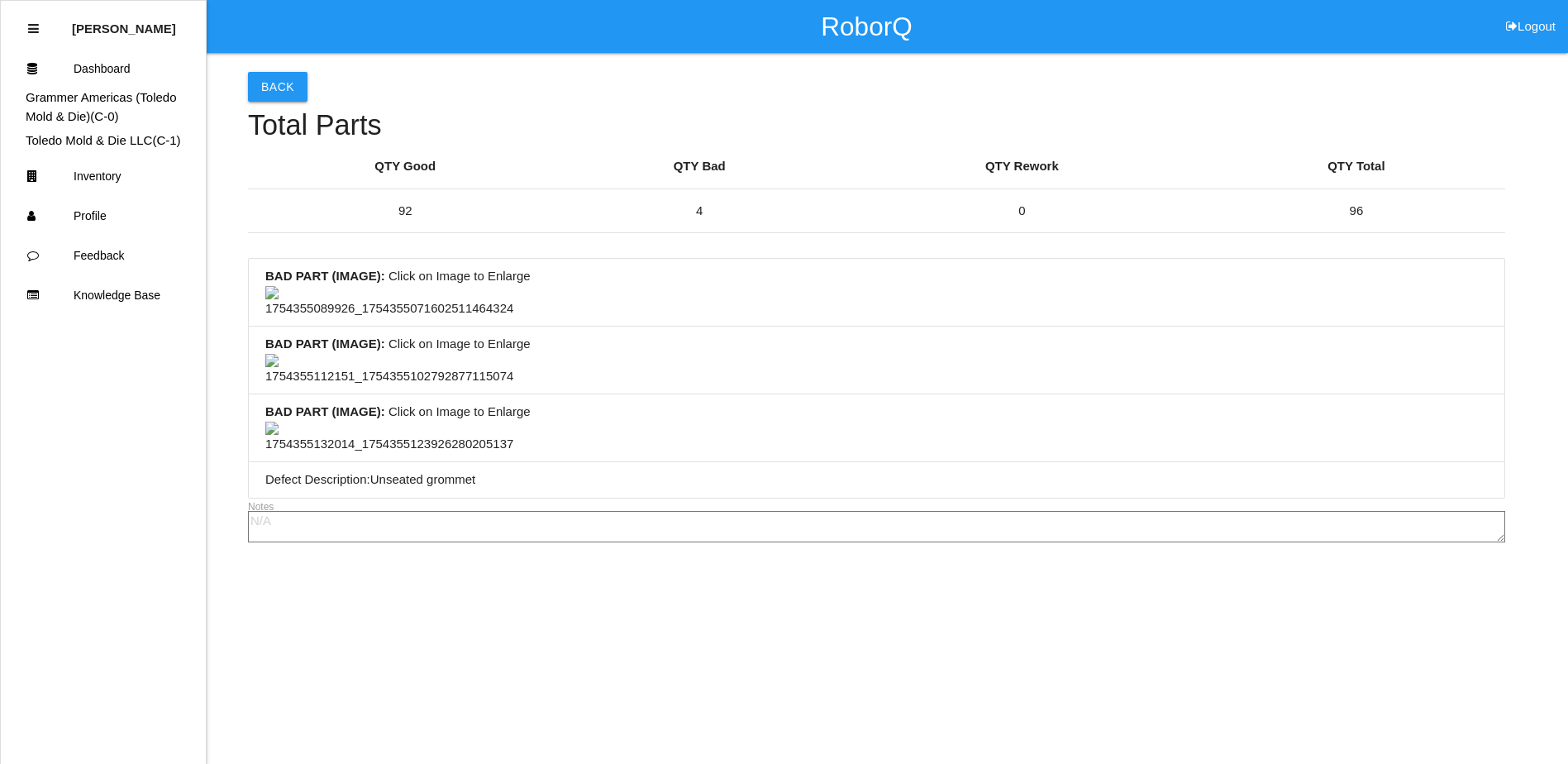
scroll to position [83, 0]
click at [333, 318] on img at bounding box center [388, 302] width 248 height 33
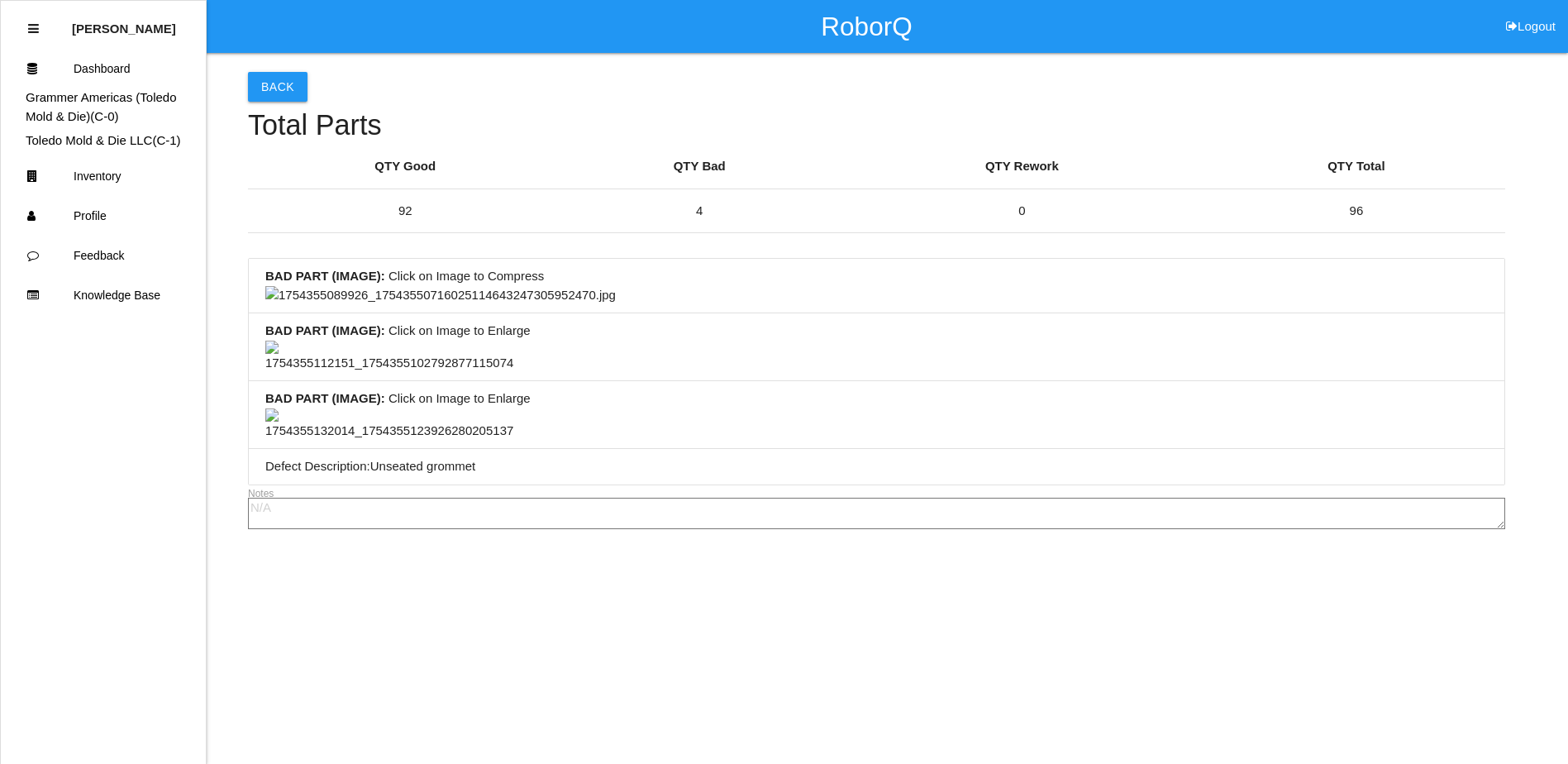
scroll to position [579, 0]
click at [615, 305] on img at bounding box center [440, 296] width 351 height 19
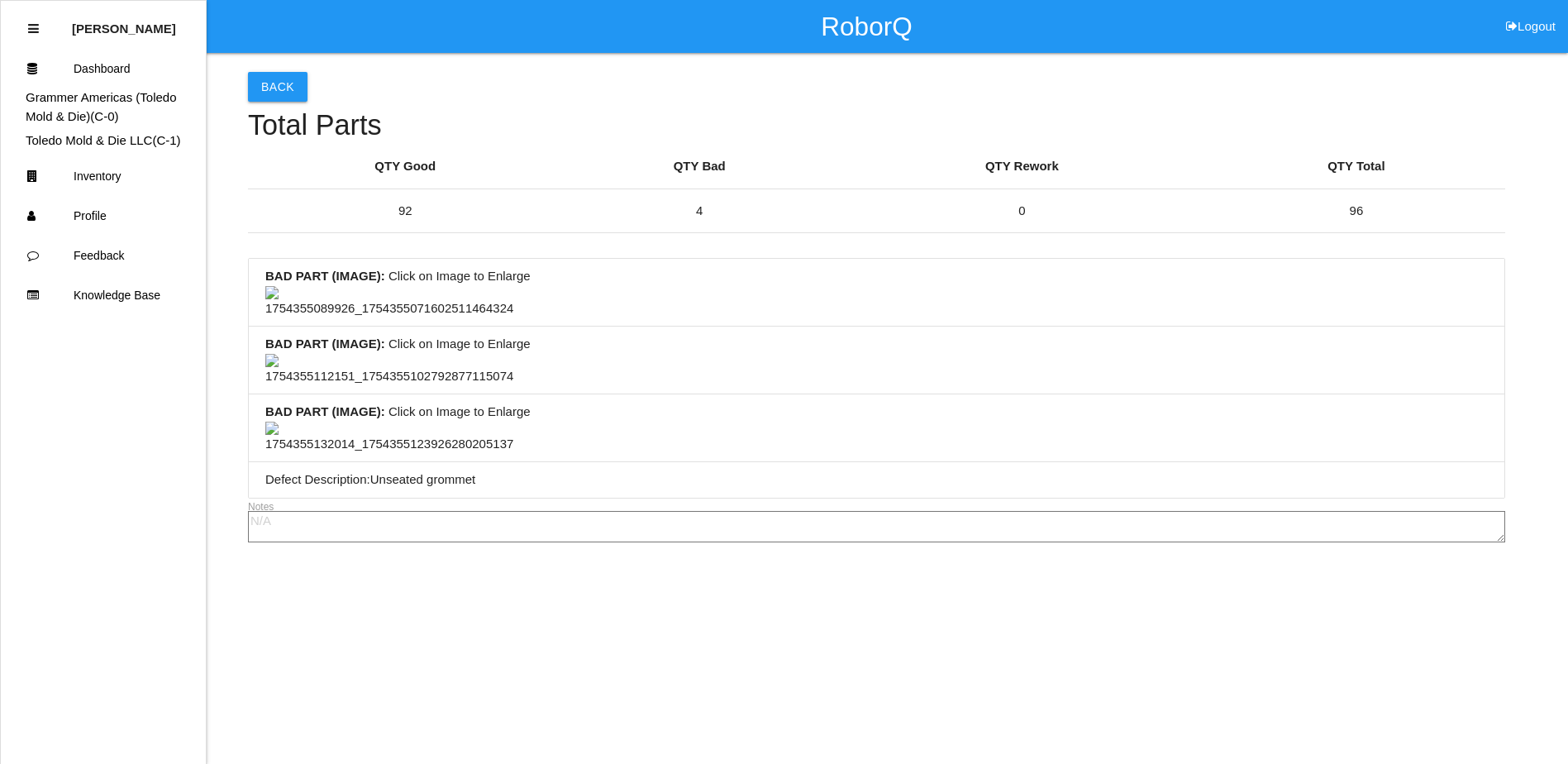
click at [384, 421] on img at bounding box center [388, 437] width 248 height 33
click at [608, 421] on img at bounding box center [440, 431] width 351 height 19
click at [394, 372] on img at bounding box center [388, 370] width 248 height 33
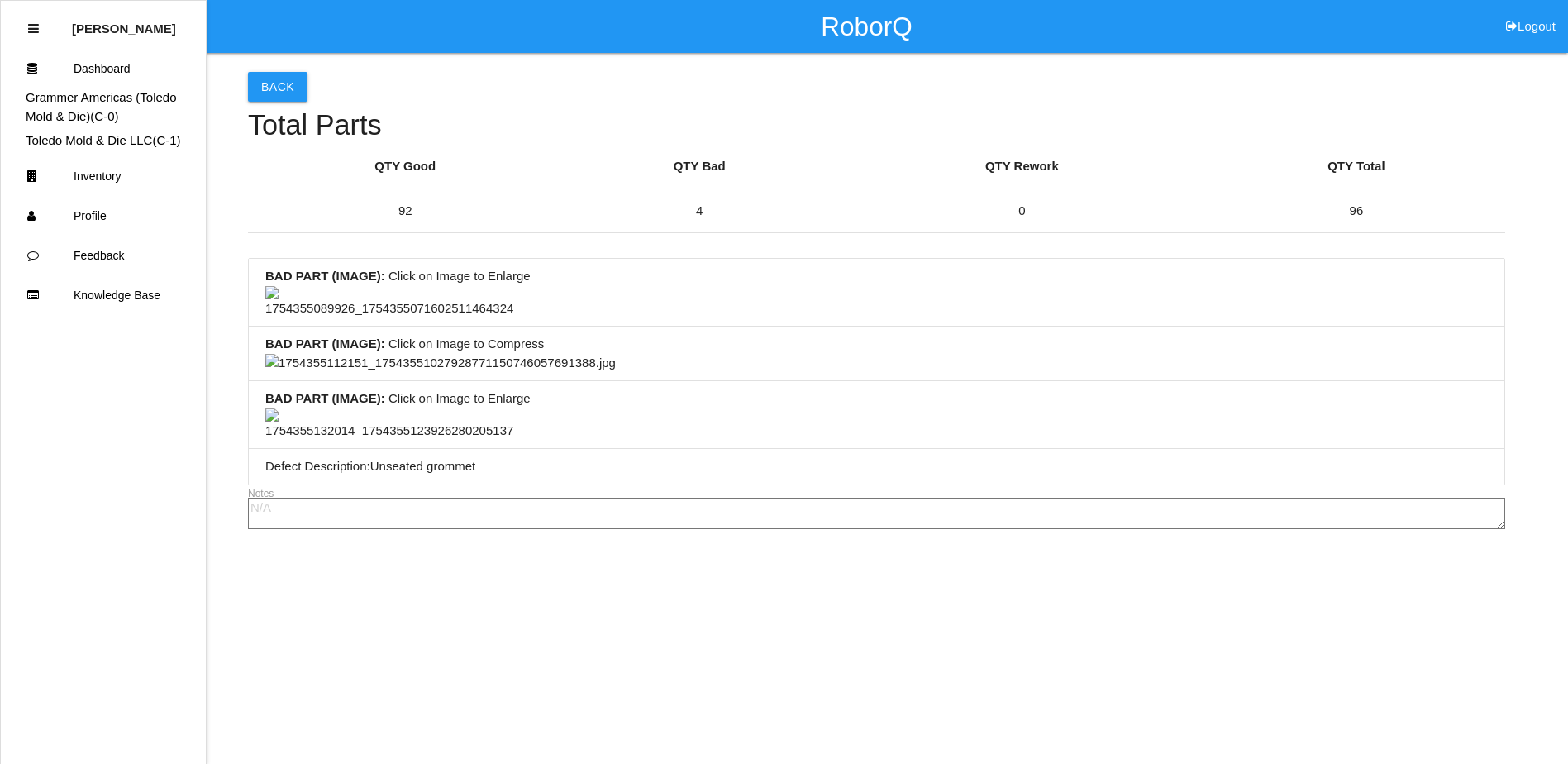
click at [615, 373] on img at bounding box center [440, 364] width 351 height 19
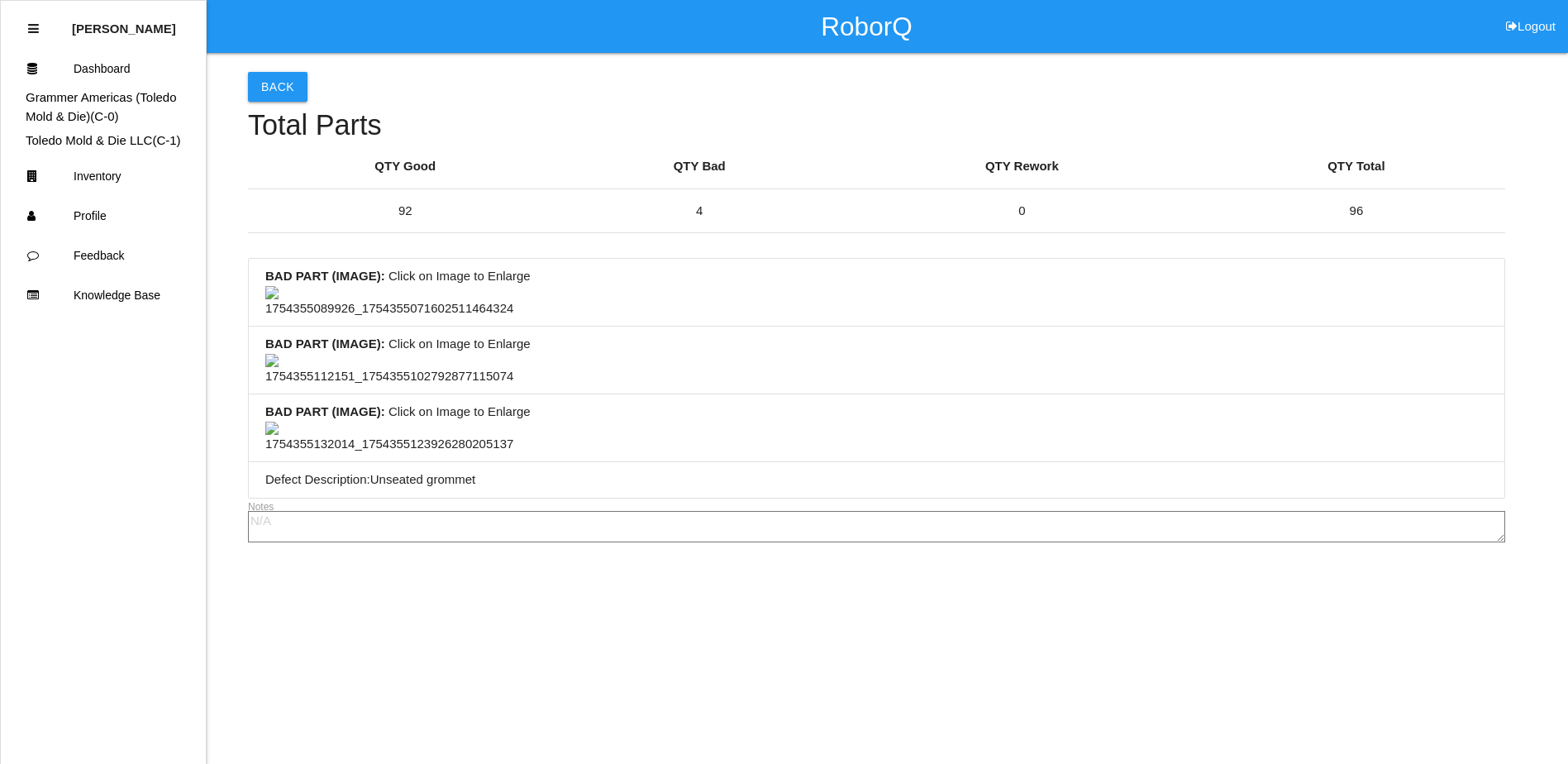
scroll to position [0, 0]
click at [275, 83] on button "Back" at bounding box center [277, 87] width 59 height 30
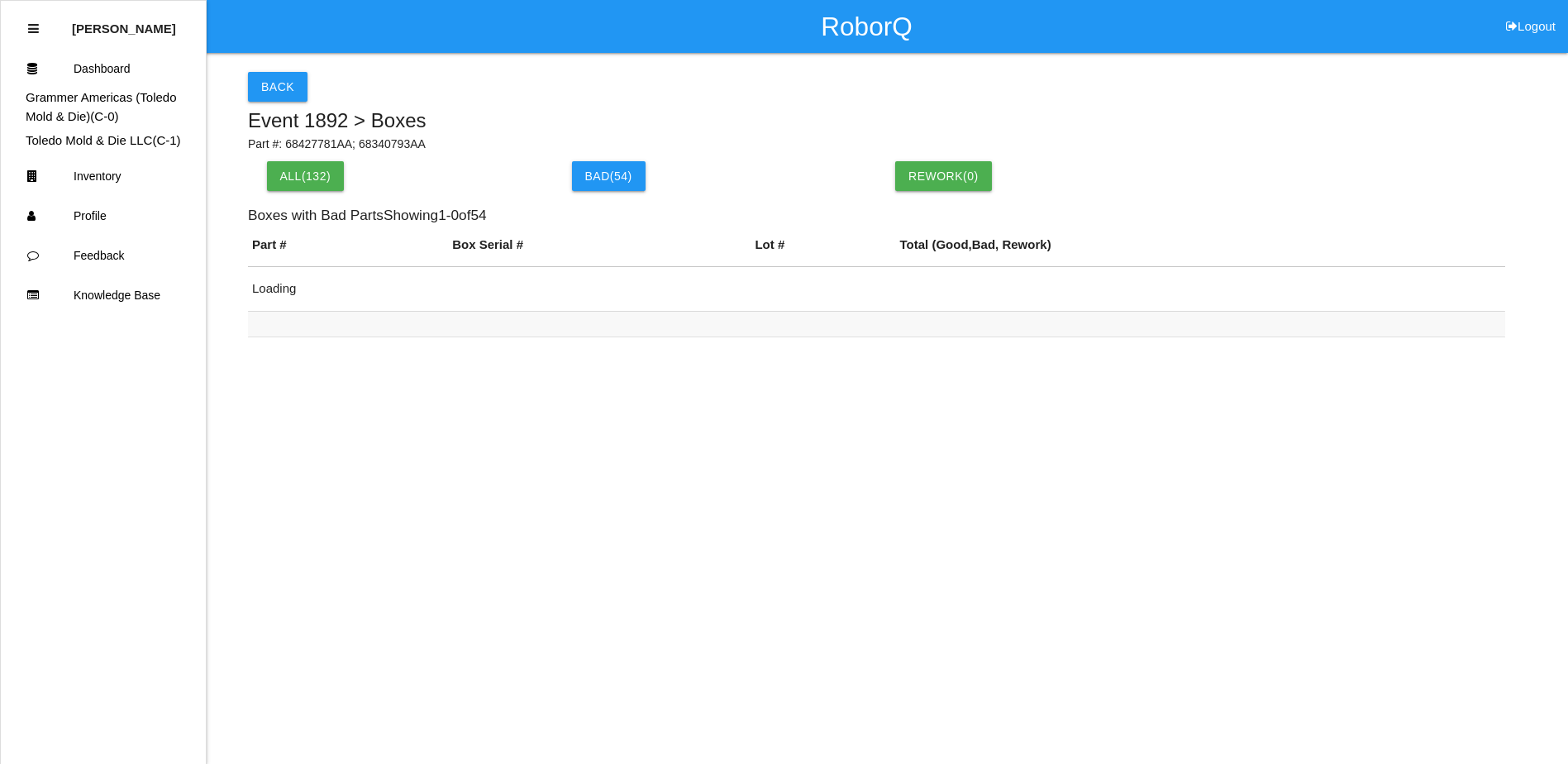
scroll to position [127, 0]
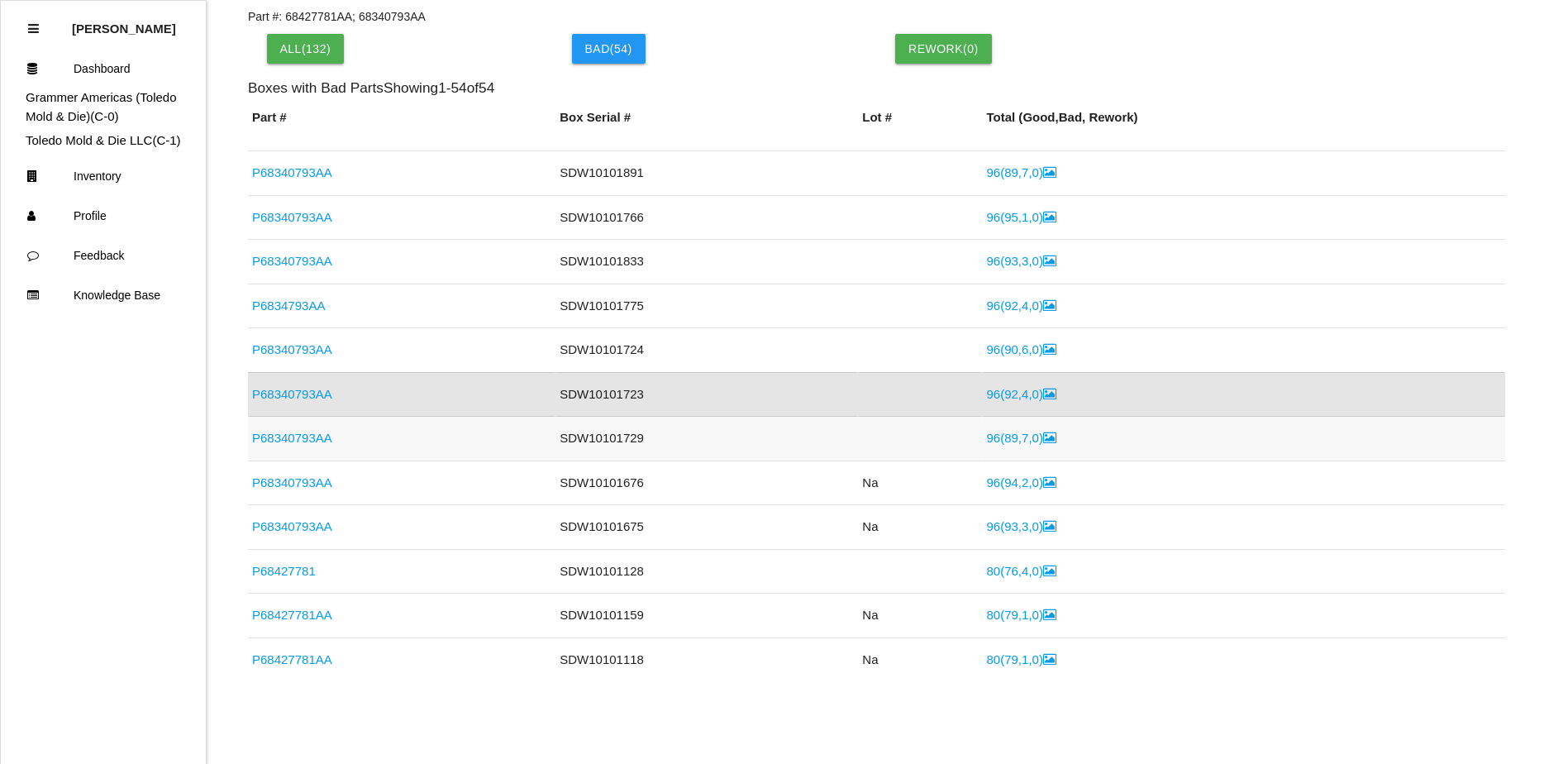
click at [986, 439] on link "96 ( 89 , 7 , 0 )" at bounding box center [1021, 438] width 70 height 14
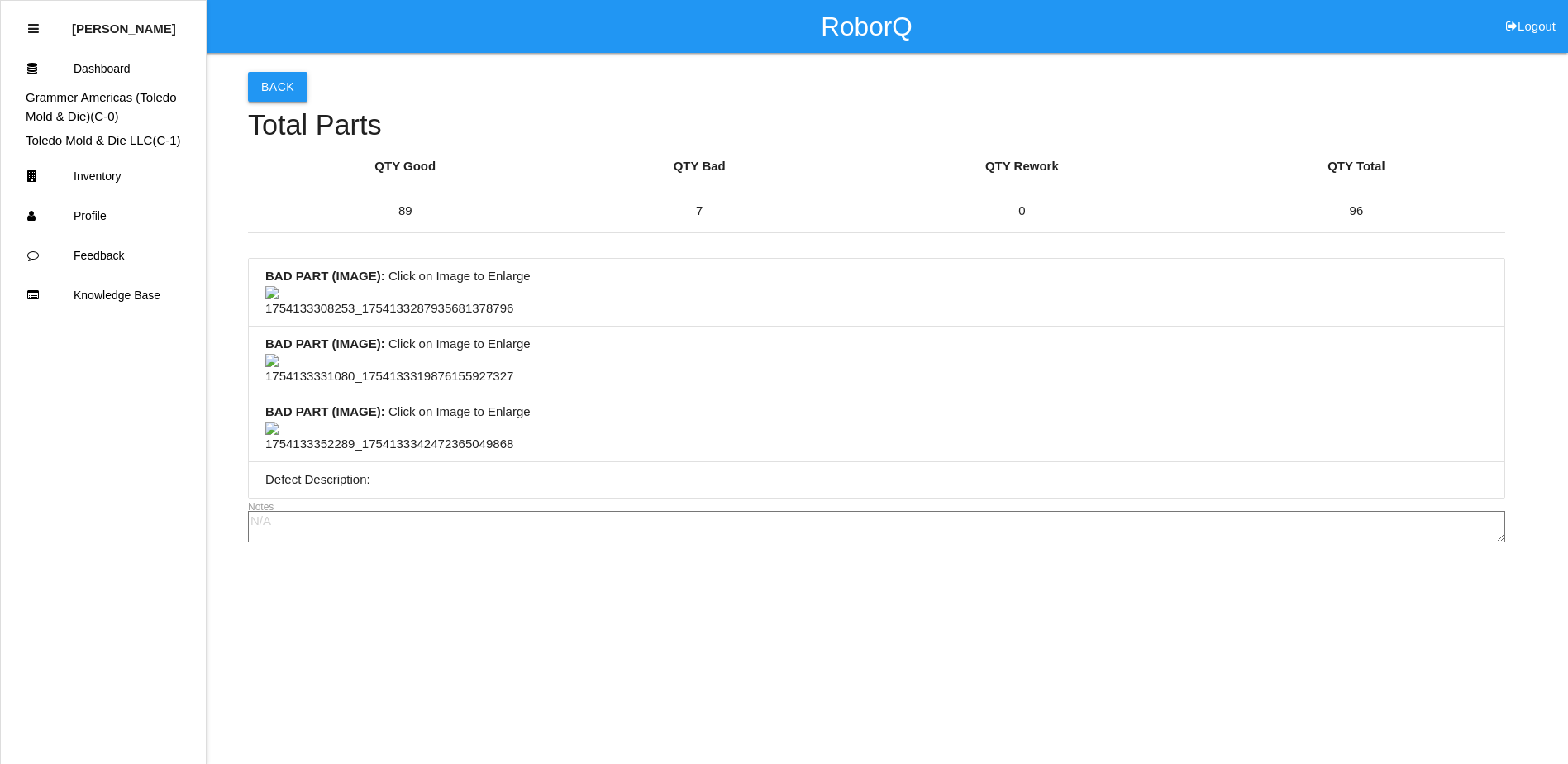
click at [281, 89] on button "Back" at bounding box center [277, 87] width 59 height 30
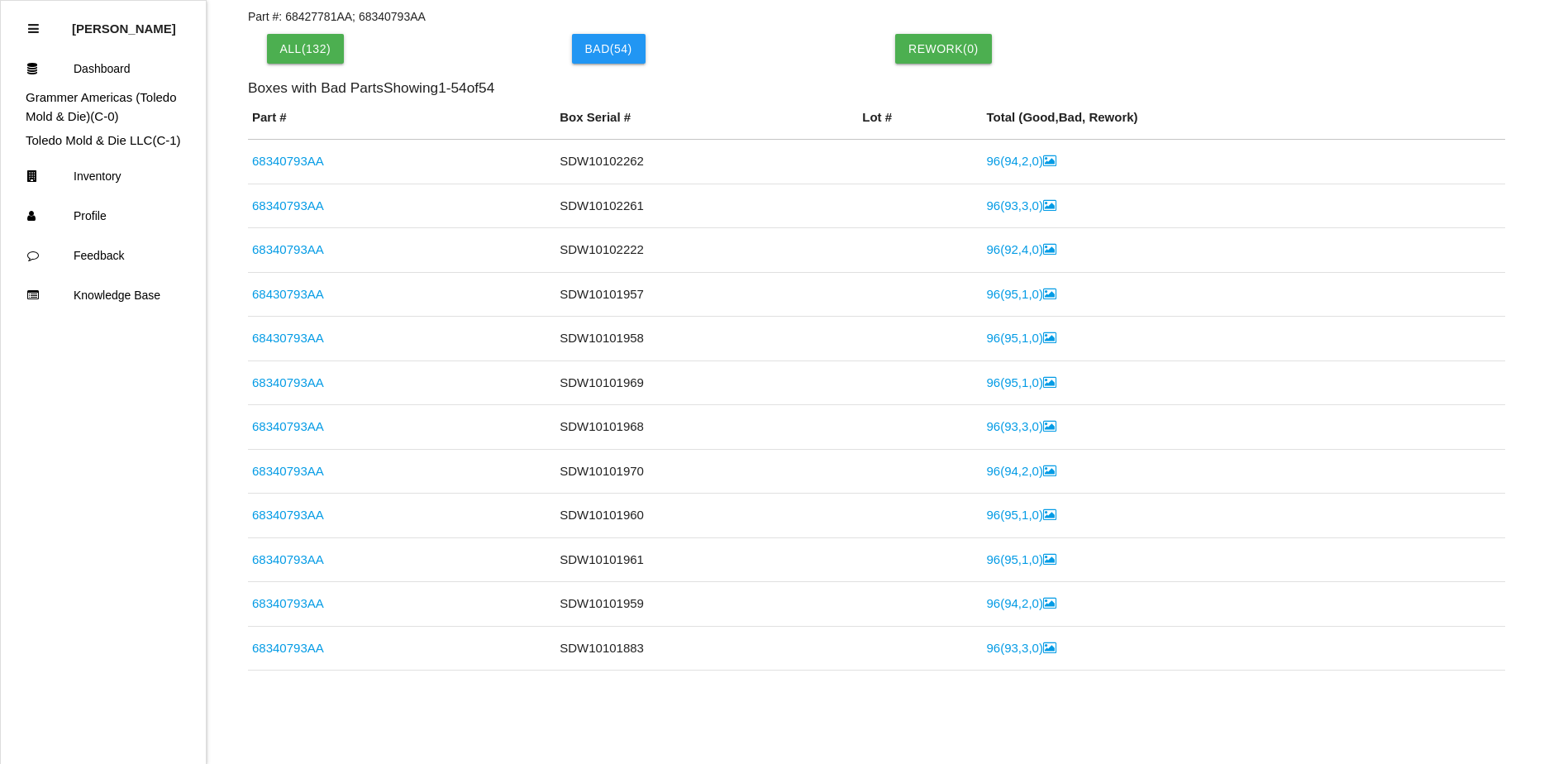
scroll to position [917, 0]
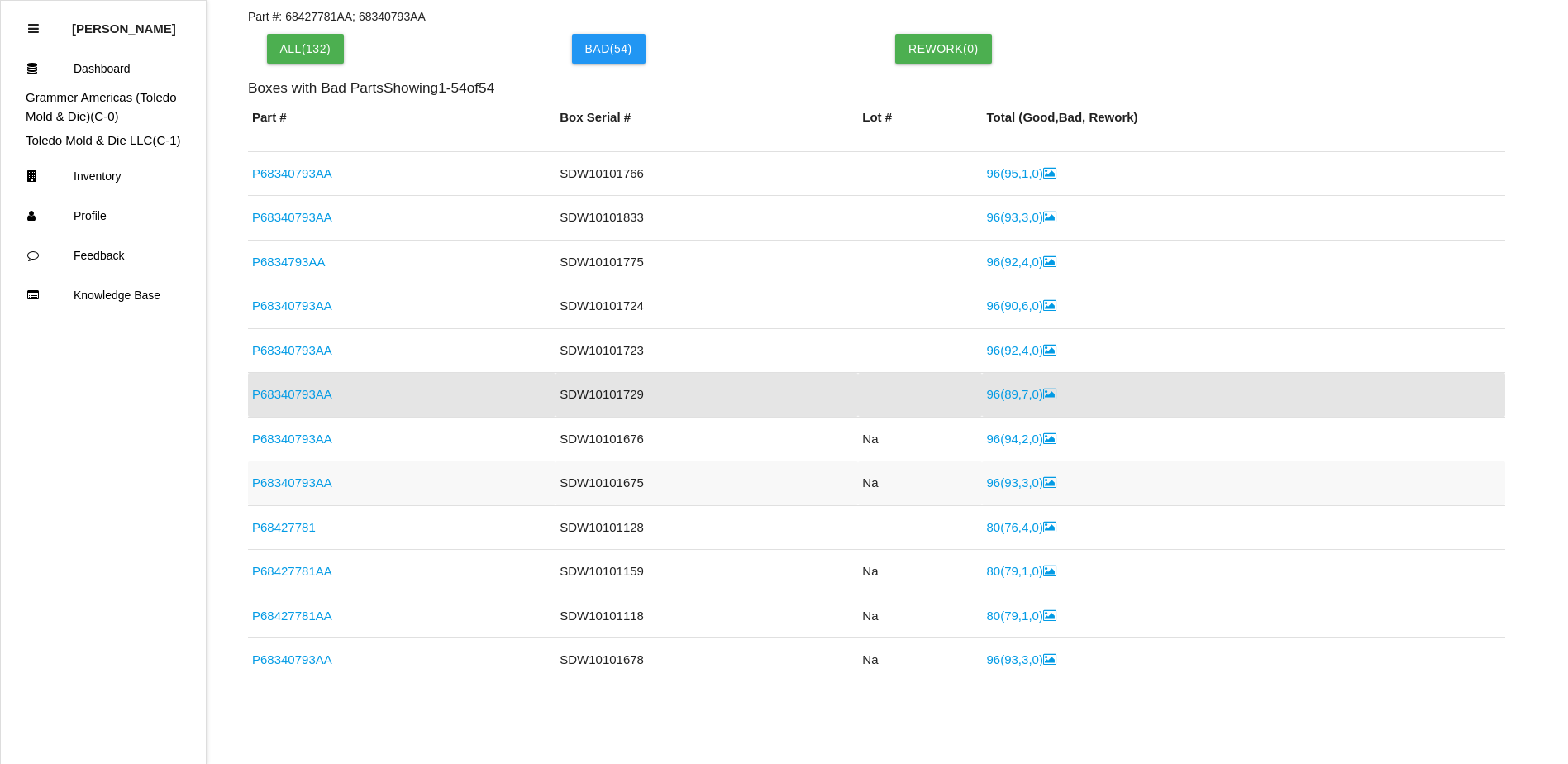
click at [1007, 485] on link "96 ( 93 , 3 , 0 )" at bounding box center [1021, 482] width 70 height 14
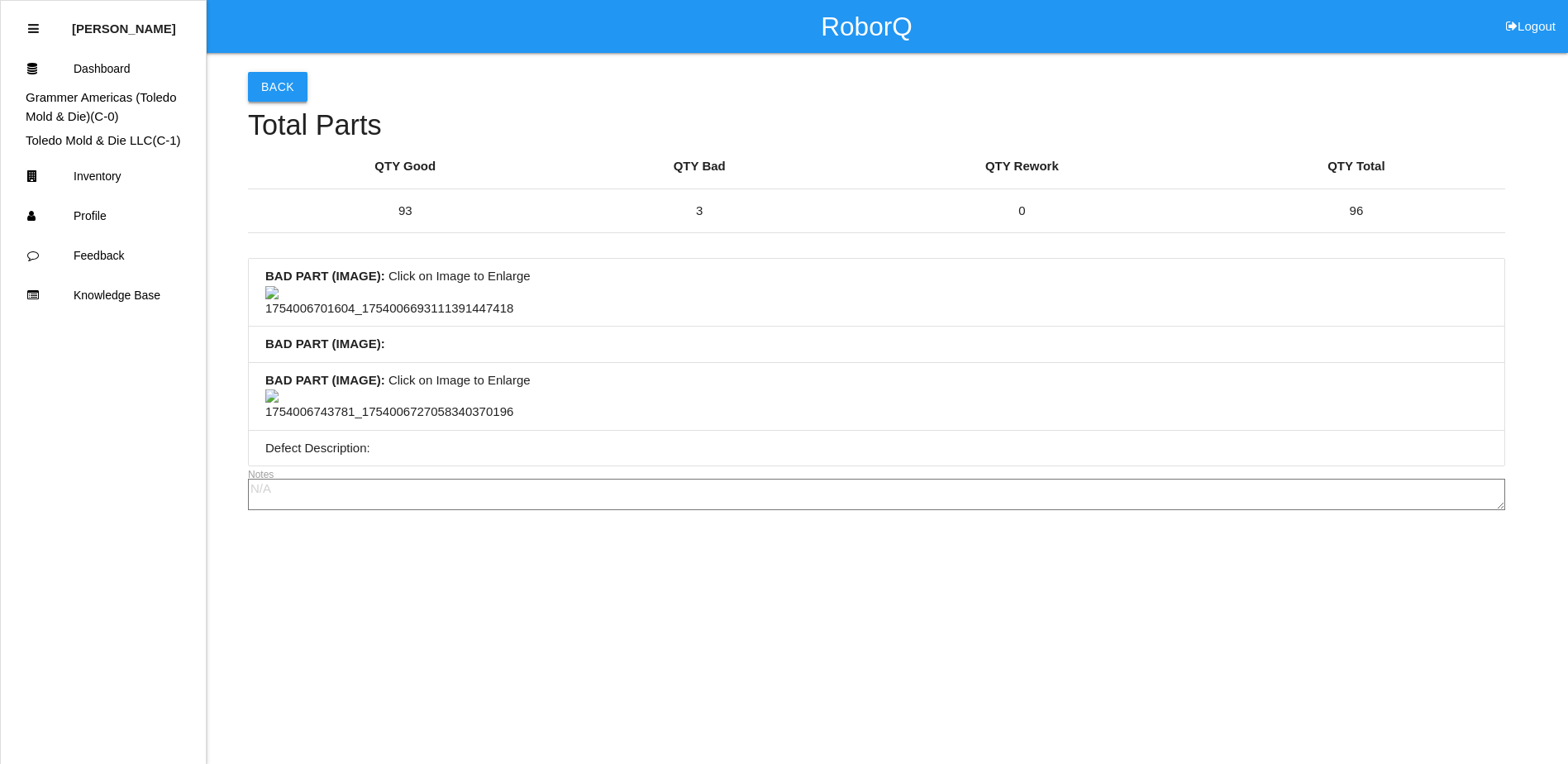
click at [275, 92] on button "Back" at bounding box center [277, 87] width 59 height 30
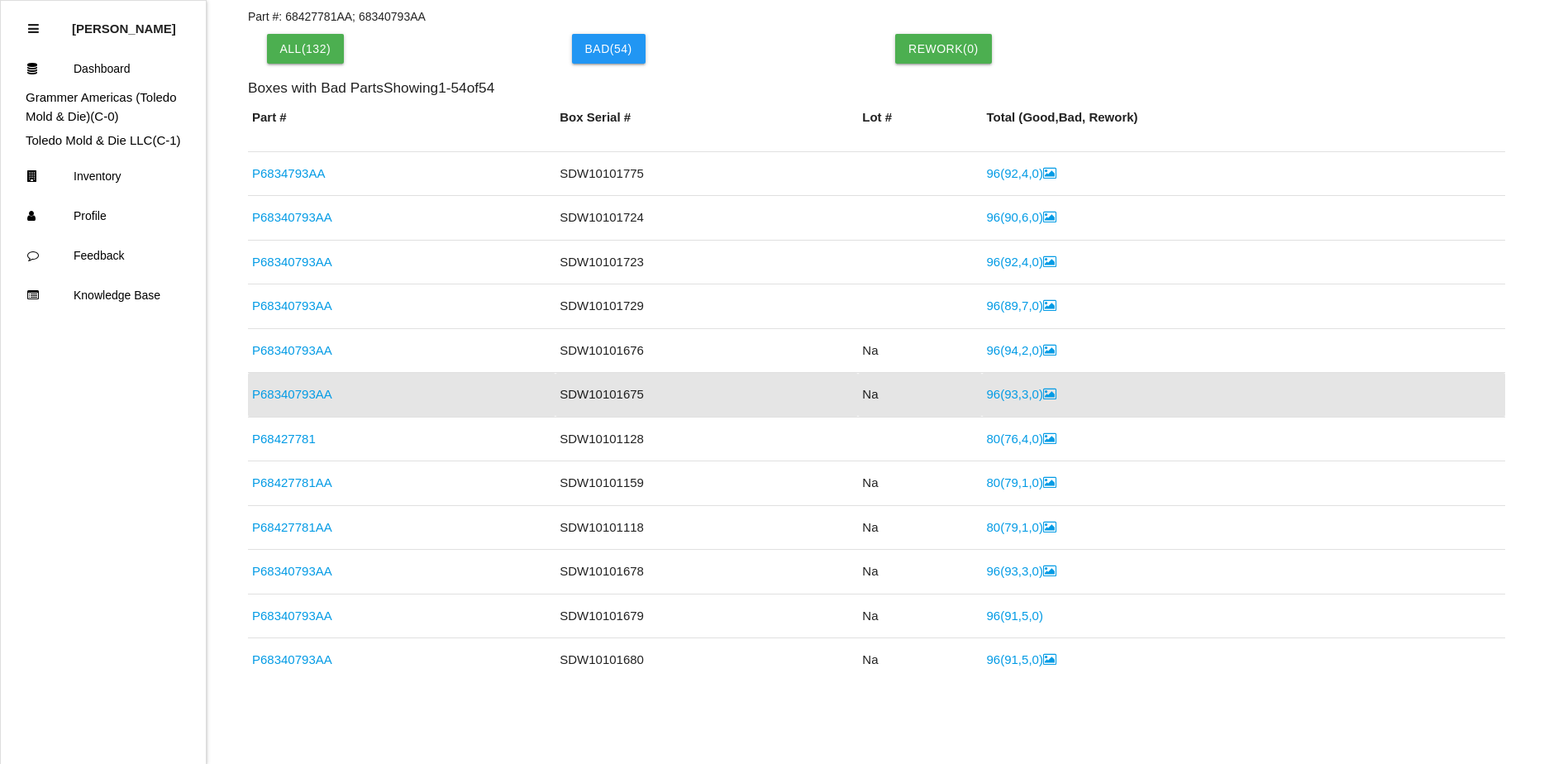
click at [273, 443] on link "P68427781" at bounding box center [283, 439] width 64 height 14
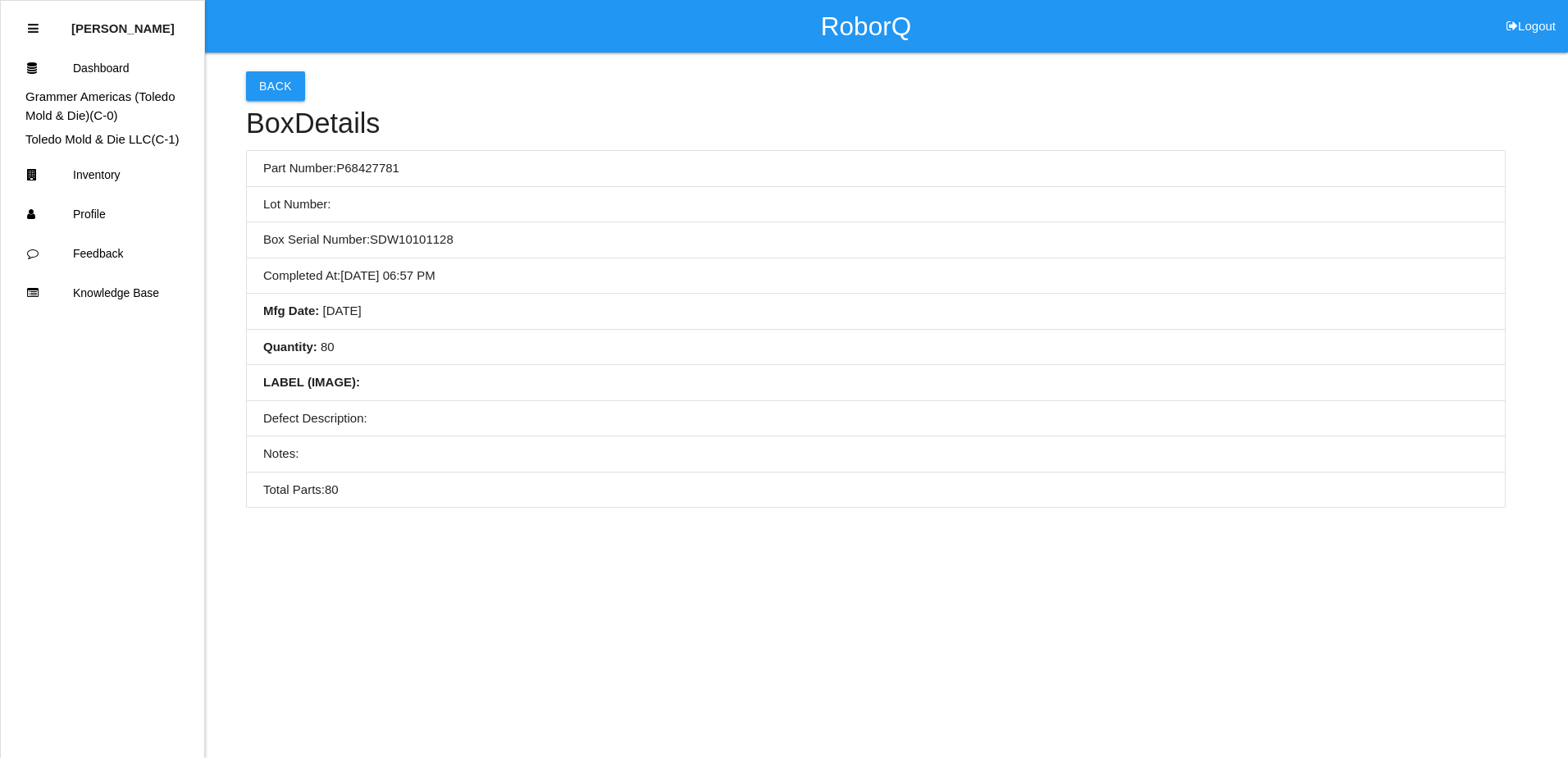
drag, startPoint x: 530, startPoint y: 335, endPoint x: 576, endPoint y: 332, distance: 46.1
click at [530, 334] on li "Quantity : 80" at bounding box center [876, 347] width 1258 height 36
drag, startPoint x: 660, startPoint y: 331, endPoint x: 558, endPoint y: 353, distance: 104.3
click at [554, 355] on li "Quantity : 80" at bounding box center [876, 347] width 1258 height 36
drag, startPoint x: 705, startPoint y: 331, endPoint x: 573, endPoint y: 340, distance: 132.3
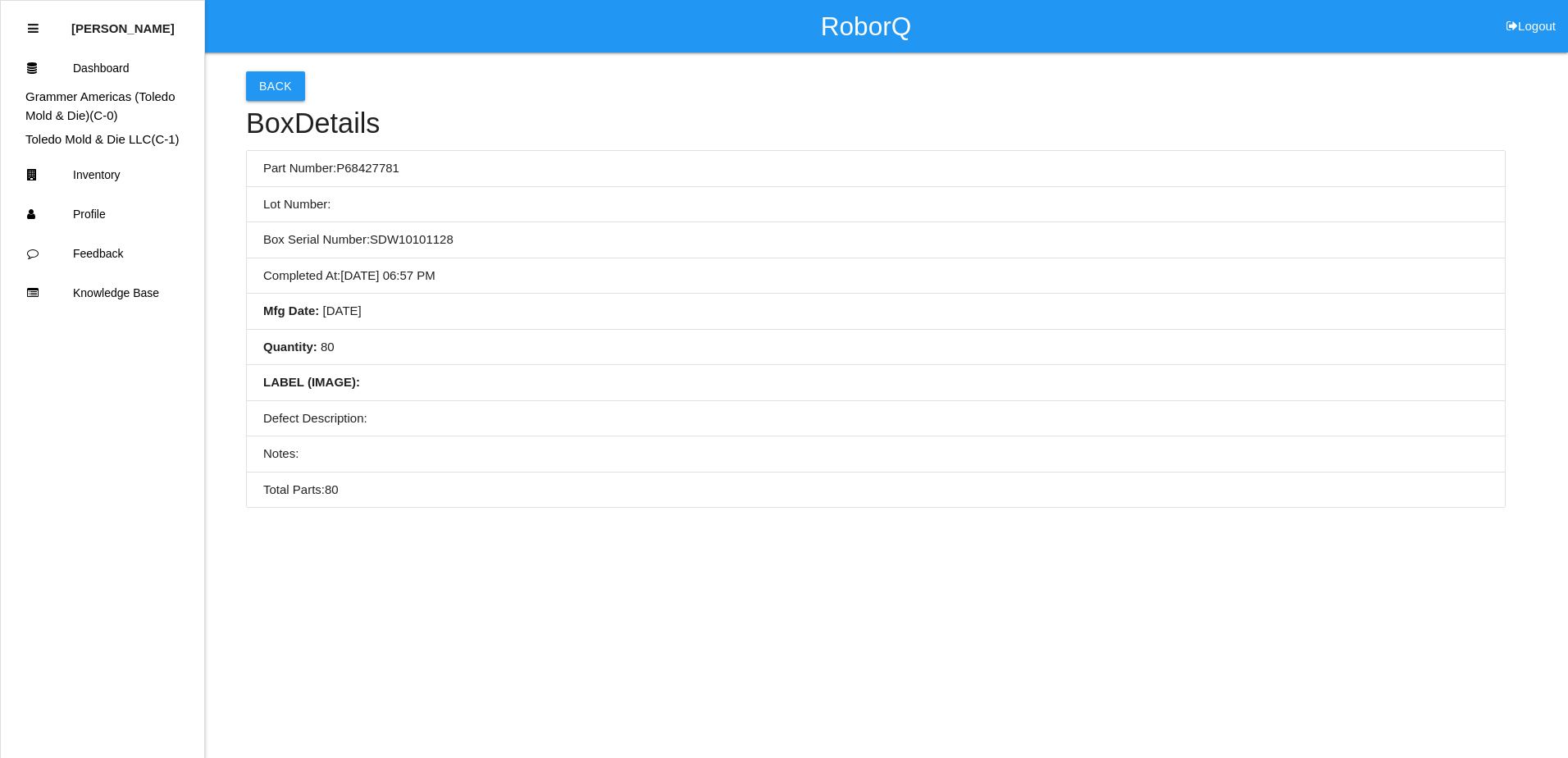
click at [573, 340] on li "Quantity : 80" at bounding box center [876, 347] width 1258 height 36
drag, startPoint x: 686, startPoint y: 315, endPoint x: 398, endPoint y: 195, distance: 312.0
click at [578, 314] on li "Mfg Date : [DATE]" at bounding box center [876, 311] width 1258 height 36
click at [271, 96] on button "Back" at bounding box center [275, 86] width 59 height 30
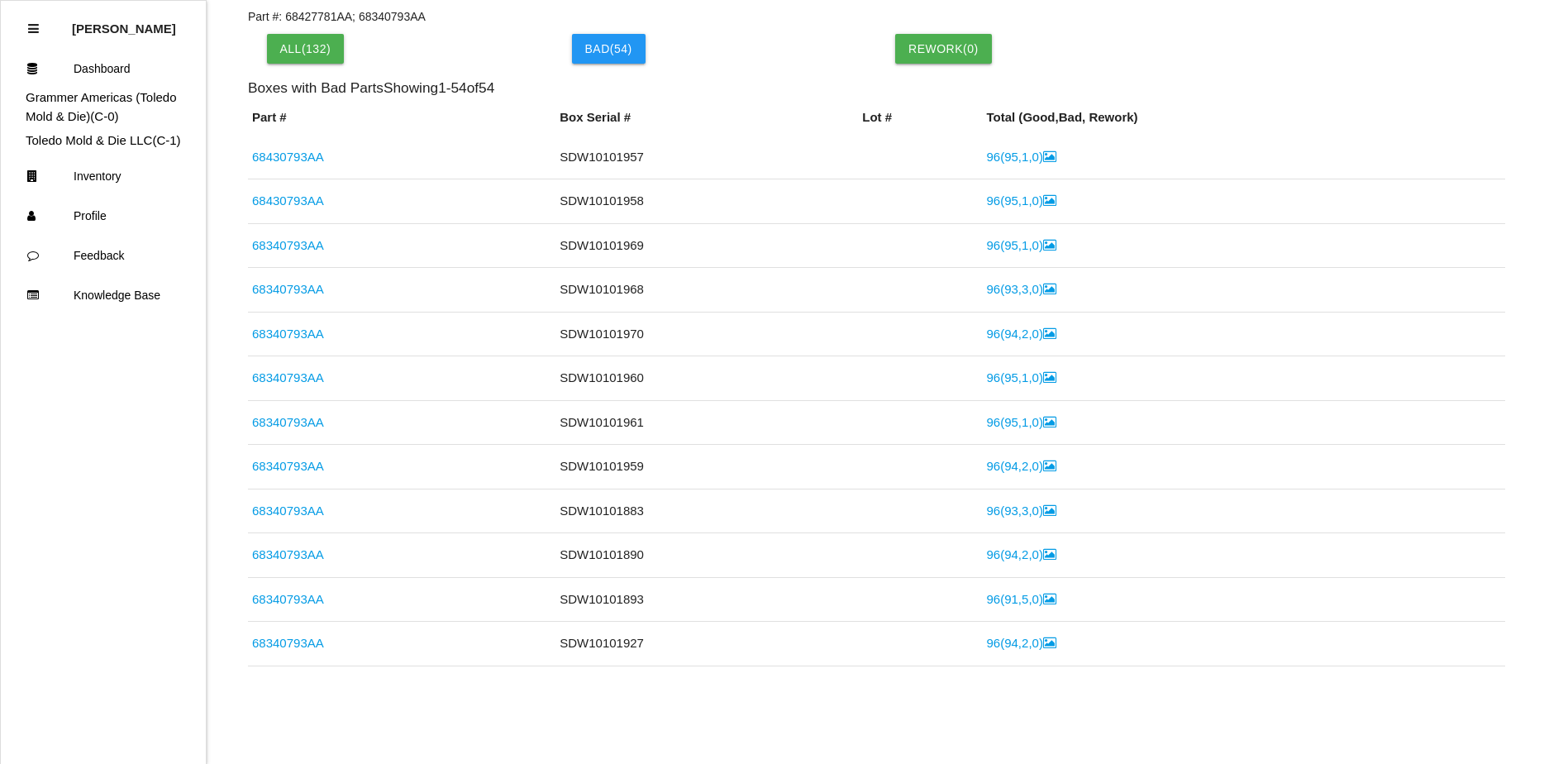
scroll to position [4, 0]
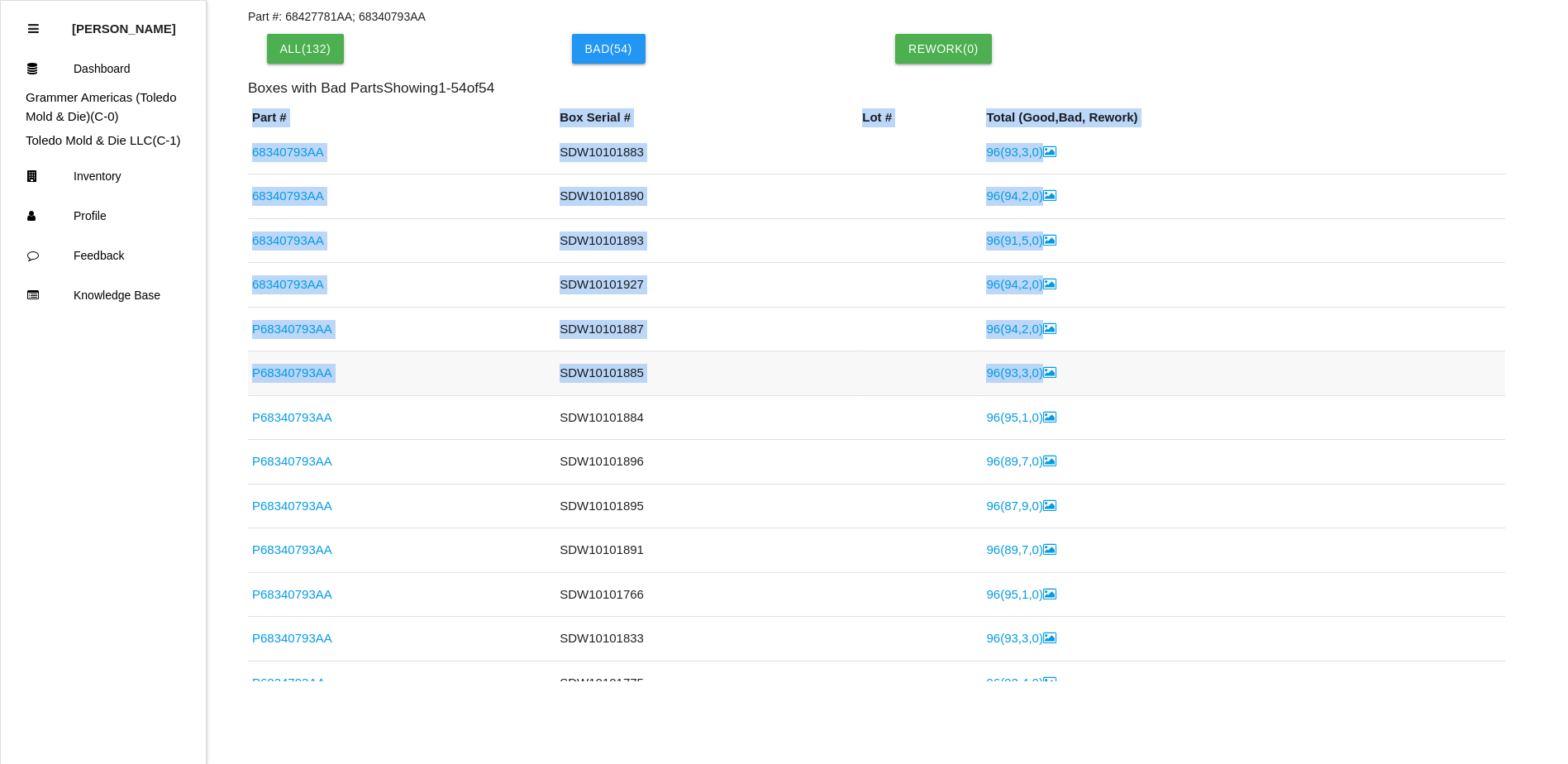
drag, startPoint x: 320, startPoint y: 377, endPoint x: 1095, endPoint y: 382, distance: 775.0
click at [1095, 382] on div "Back Event 1892 > Boxes Part #: 68427781AA; 68340793AA All( 132 ) Bad ( 54 ) Re…" at bounding box center [784, 304] width 1568 height 756
drag, startPoint x: 1095, startPoint y: 382, endPoint x: 1167, endPoint y: 394, distance: 73.0
click at [1163, 394] on td "96 ( 93 , 3 , 0 )" at bounding box center [1243, 374] width 523 height 45
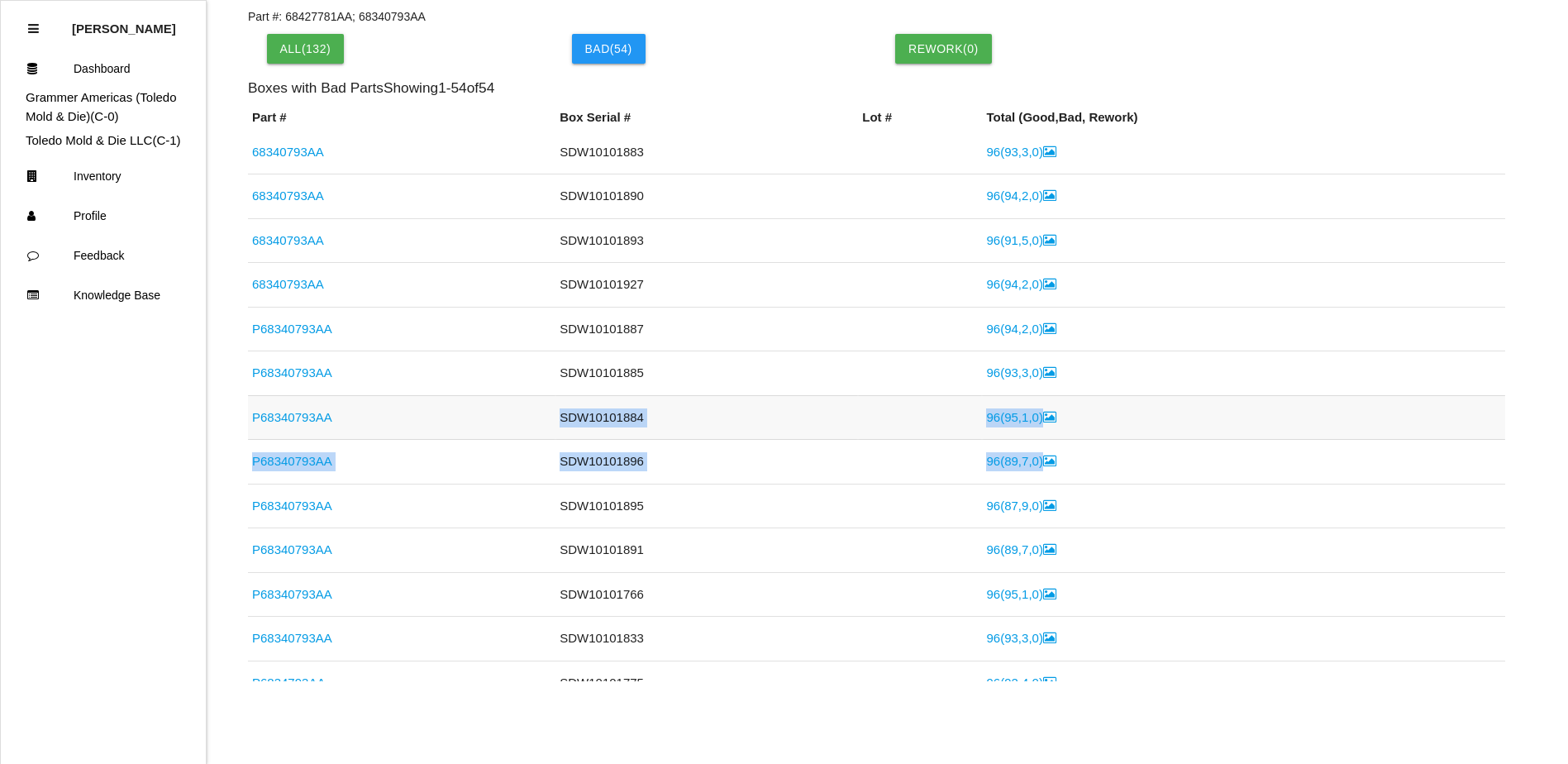
drag, startPoint x: 1059, startPoint y: 462, endPoint x: 439, endPoint y: 413, distance: 621.9
drag, startPoint x: 439, startPoint y: 413, endPoint x: 801, endPoint y: 484, distance: 368.9
click at [779, 478] on td "SDW10101896" at bounding box center [706, 462] width 303 height 45
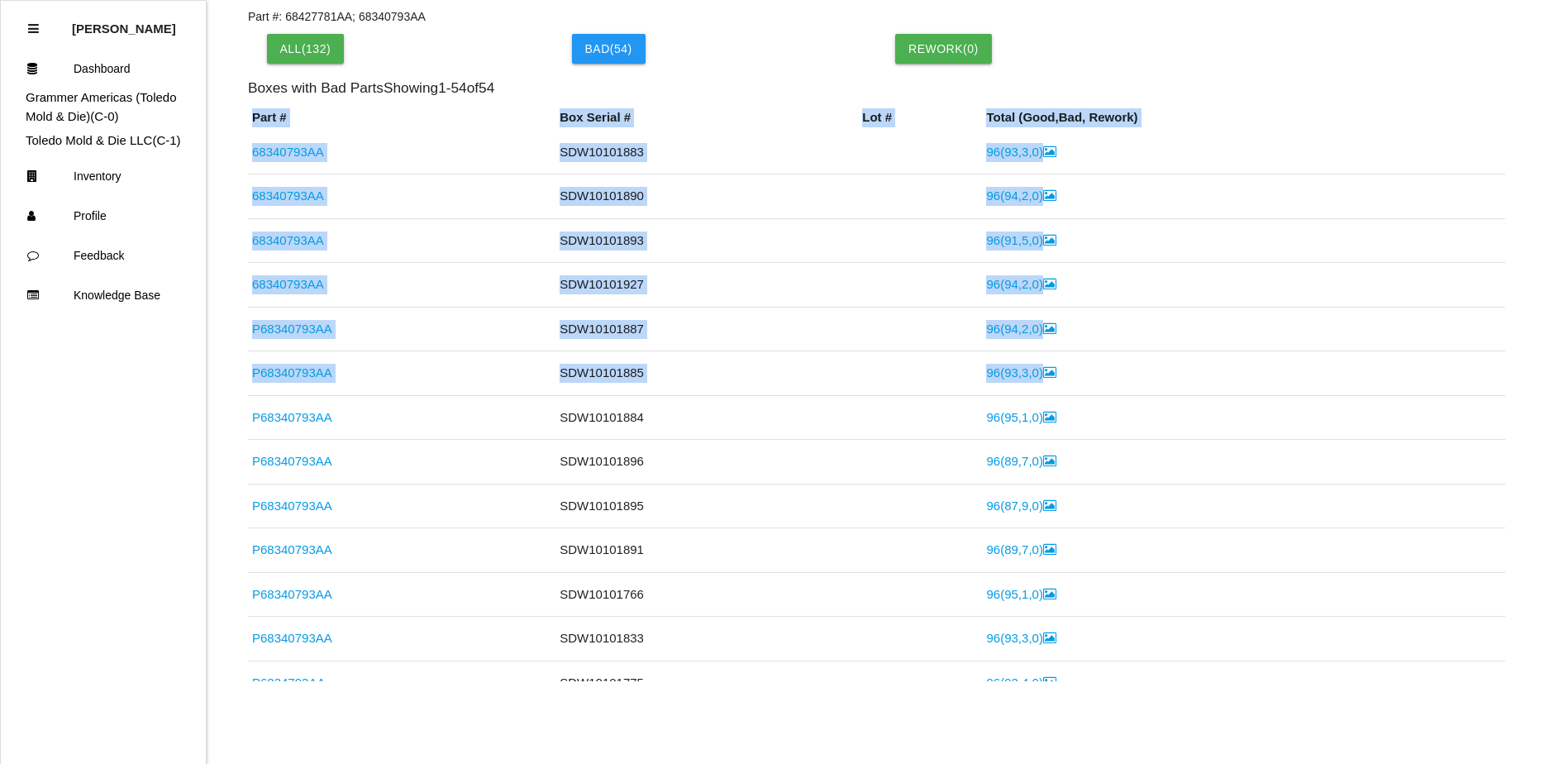
drag, startPoint x: 1052, startPoint y: 370, endPoint x: 242, endPoint y: 375, distance: 810.0
click at [242, 375] on div "Back Event 1892 > Boxes Part #: 68427781AA; 68340793AA All( 132 ) Bad ( 54 ) Re…" at bounding box center [784, 304] width 1568 height 756
drag, startPoint x: 242, startPoint y: 375, endPoint x: 235, endPoint y: 380, distance: 8.6
click at [261, 380] on link "P68340793AA" at bounding box center [291, 373] width 80 height 14
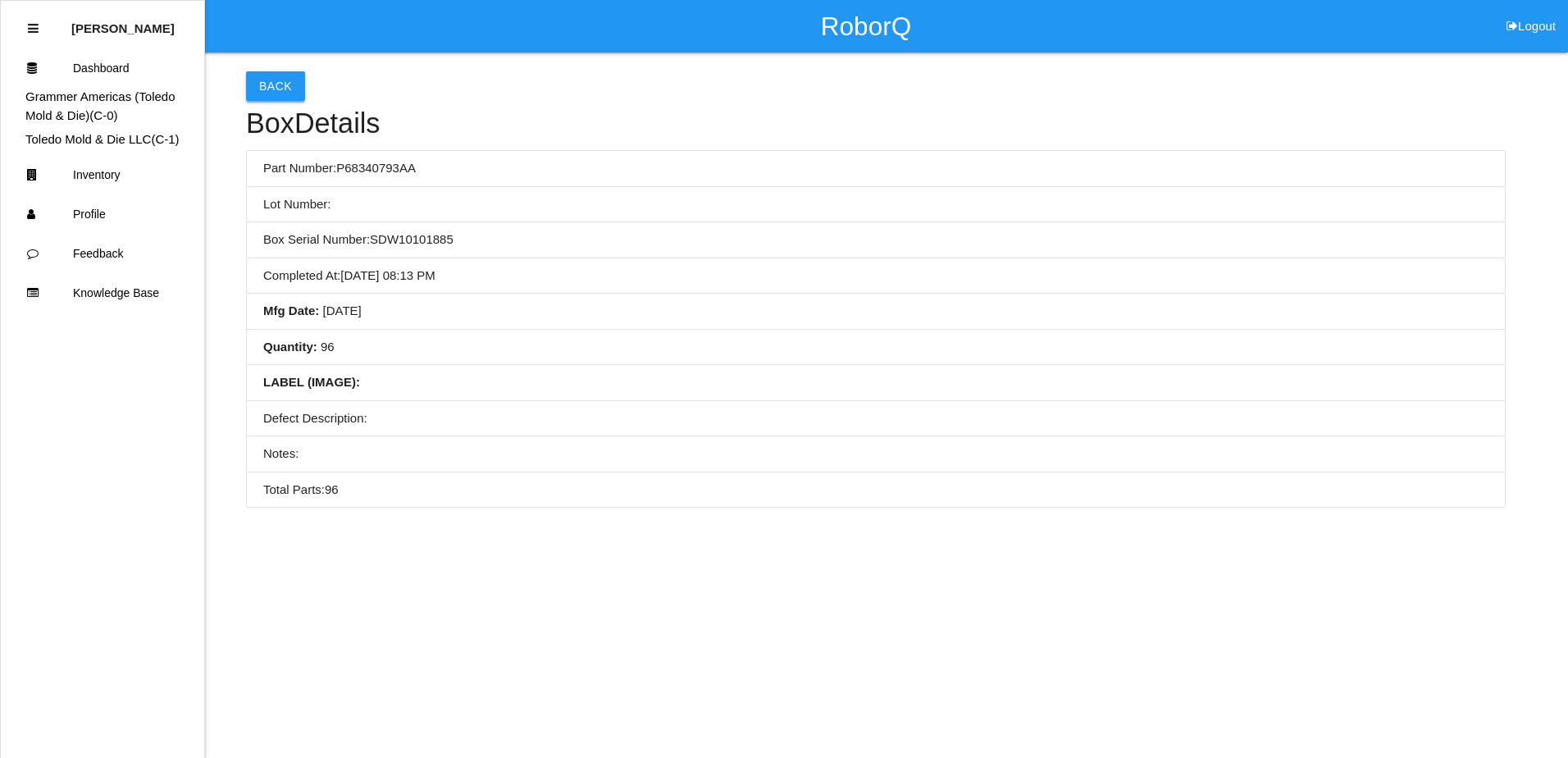
click at [275, 76] on button "Back" at bounding box center [275, 86] width 59 height 30
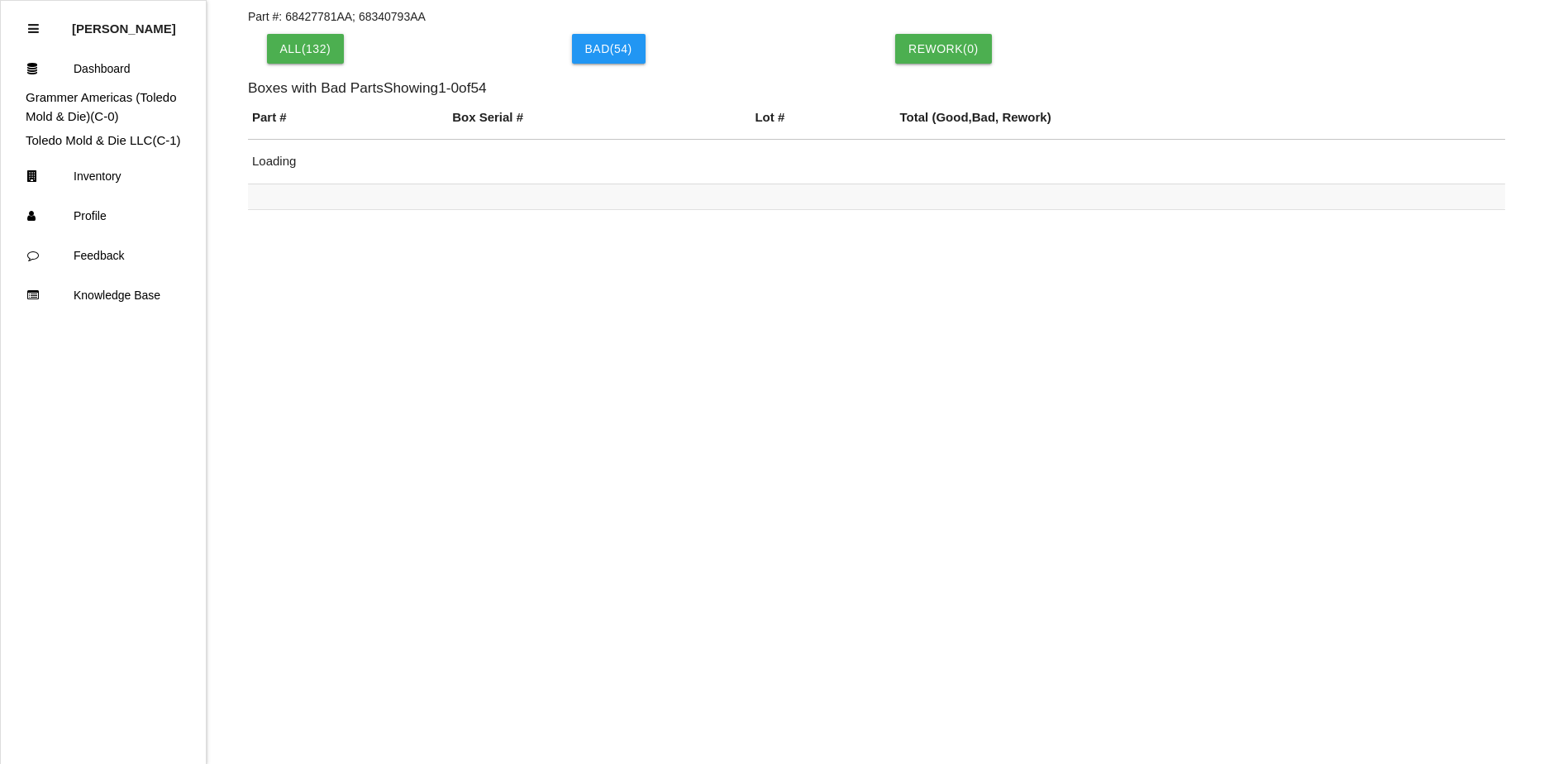
scroll to position [474, 0]
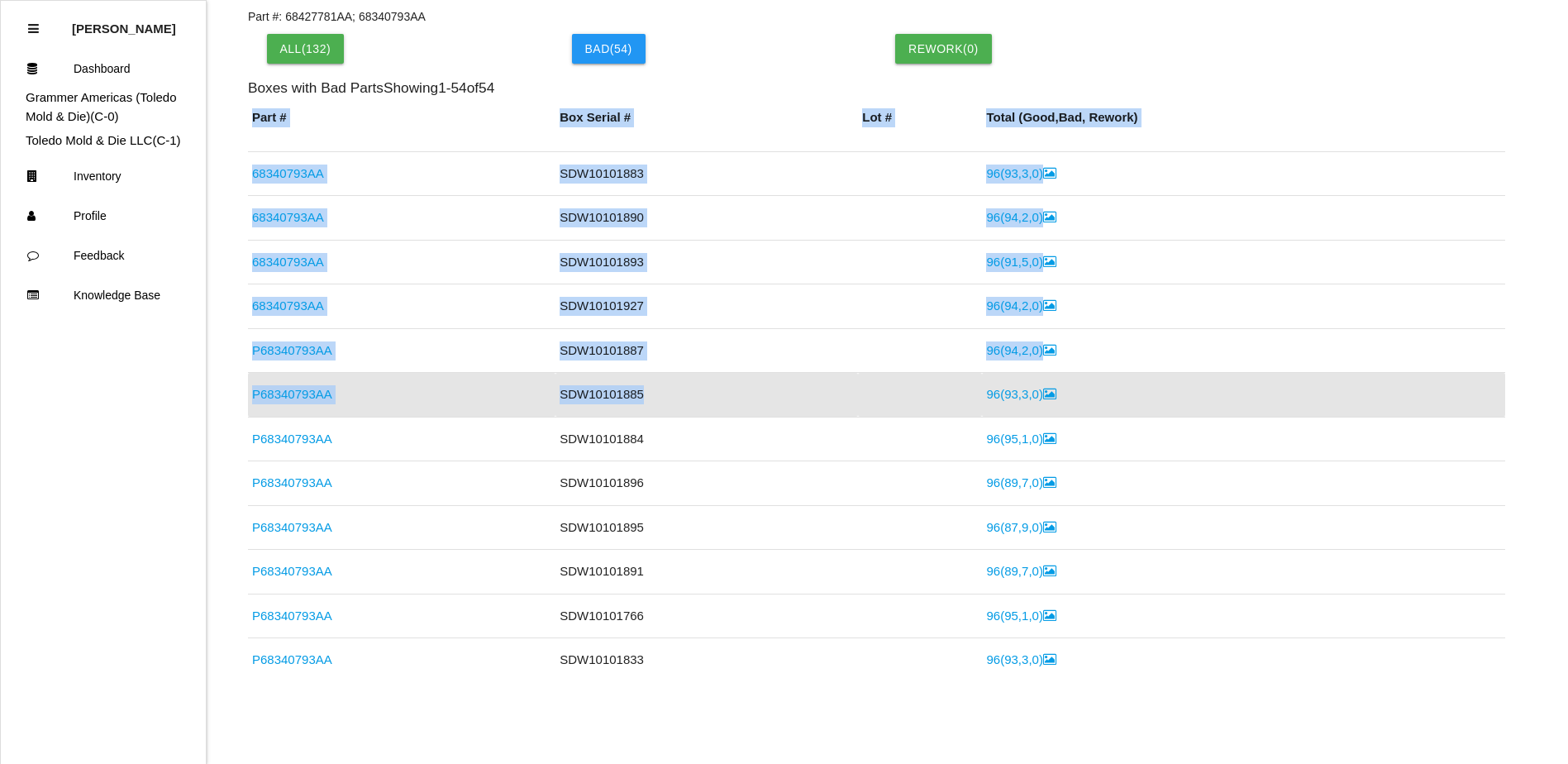
drag, startPoint x: 247, startPoint y: 395, endPoint x: 835, endPoint y: 397, distance: 588.0
click at [835, 397] on div "Back Event 1892 > Boxes Part #: 68427781AA; 68340793AA All( 132 ) Bad ( 54 ) Re…" at bounding box center [784, 304] width 1568 height 756
drag, startPoint x: 835, startPoint y: 397, endPoint x: 822, endPoint y: 396, distance: 13.0
click at [836, 397] on td "SDW10101885" at bounding box center [706, 395] width 303 height 45
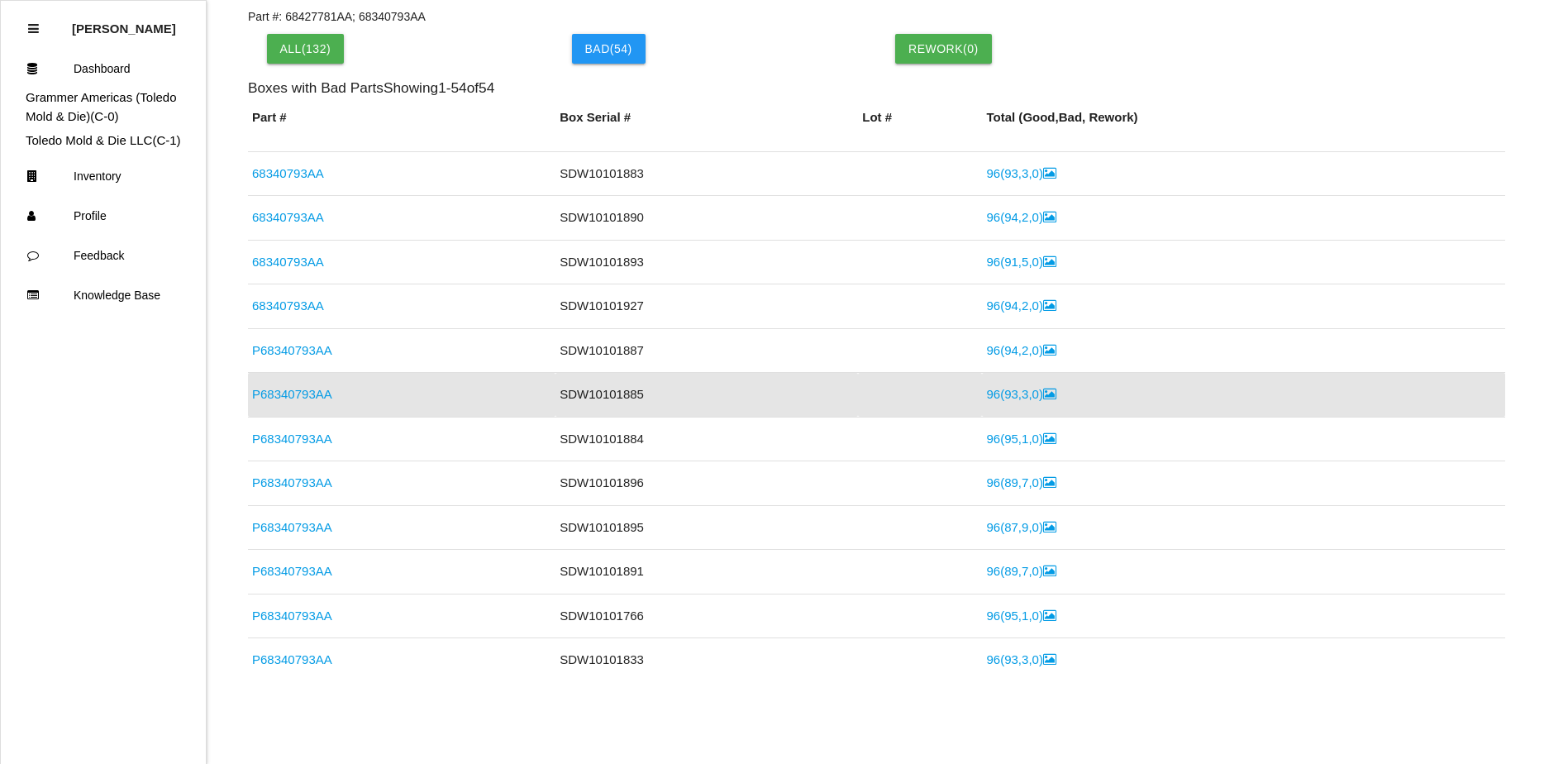
click at [1044, 393] on td "96 ( 93 , 3 , 0 )" at bounding box center [1243, 395] width 523 height 45
drag, startPoint x: 252, startPoint y: 393, endPoint x: 1046, endPoint y: 394, distance: 794.0
click at [1044, 393] on tr "P68340793AA SDW10101885 96 ( 93 , 3 , 0 )" at bounding box center [877, 395] width 1257 height 45
click at [464, 433] on td "P68340793AA" at bounding box center [402, 439] width 307 height 45
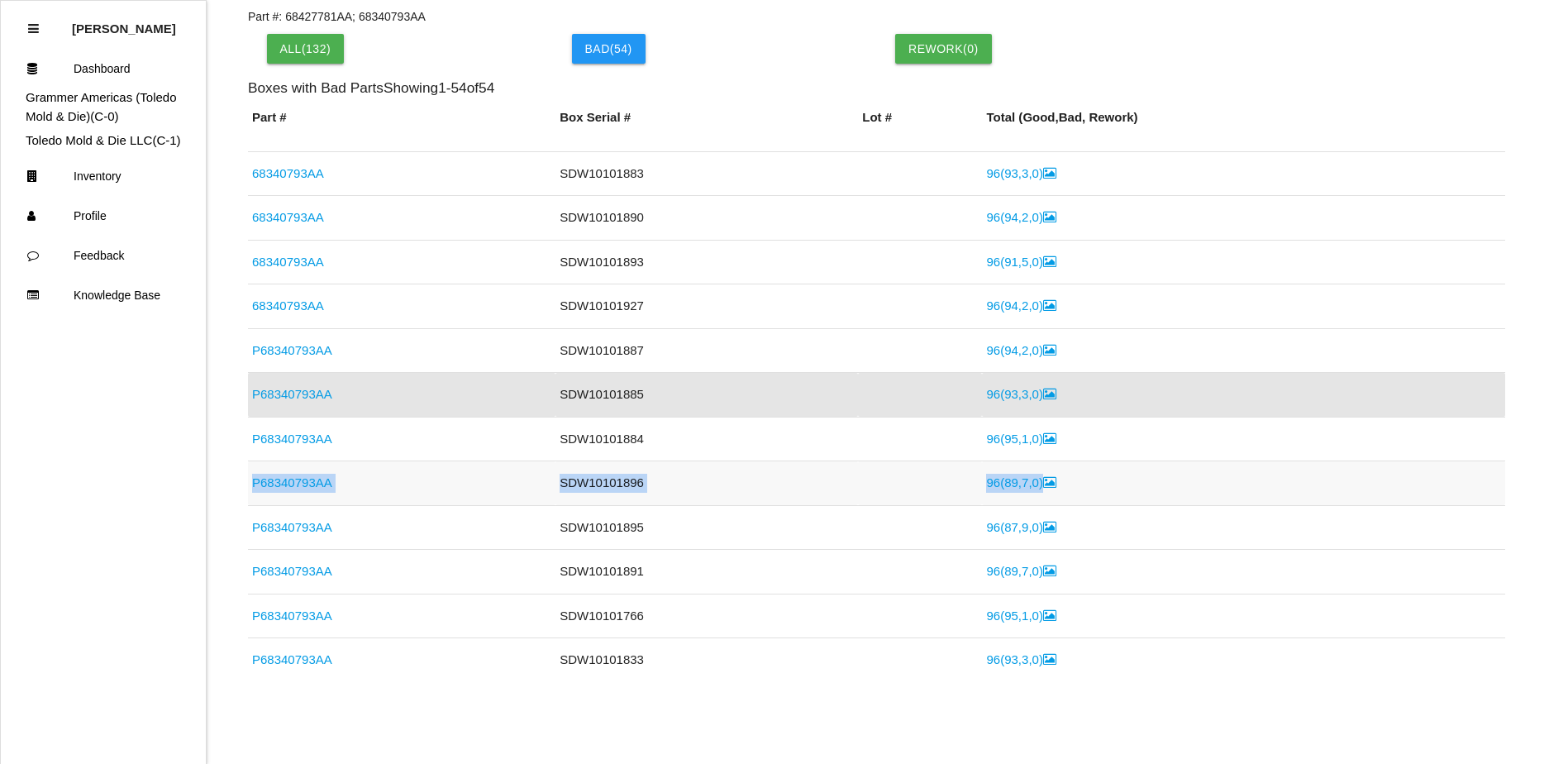
drag, startPoint x: 252, startPoint y: 482, endPoint x: 1024, endPoint y: 478, distance: 772.0
click at [1024, 478] on tr "P68340793AA SDW10101896 96 ( 89 , 7 , 0 )" at bounding box center [877, 483] width 1257 height 45
click at [828, 511] on td "SDW10101895" at bounding box center [706, 527] width 303 height 45
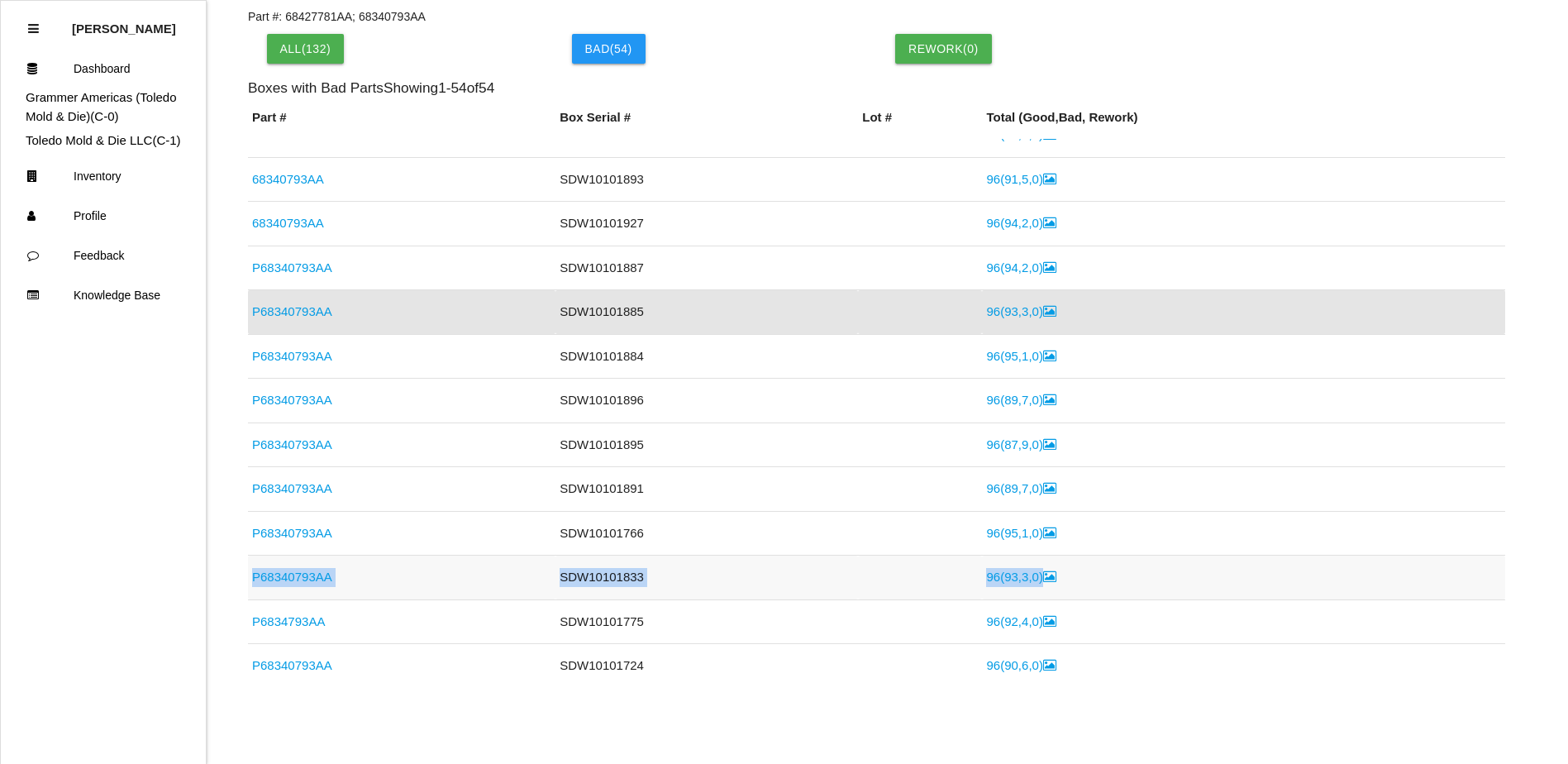
drag, startPoint x: 252, startPoint y: 579, endPoint x: 1049, endPoint y: 580, distance: 797.0
click at [1049, 580] on tr "P68340793AA SDW10101833 96 ( 93 , 3 , 0 )" at bounding box center [877, 578] width 1257 height 45
click at [905, 577] on td at bounding box center [920, 578] width 124 height 45
click at [672, 567] on td "SDW10101833" at bounding box center [706, 578] width 303 height 45
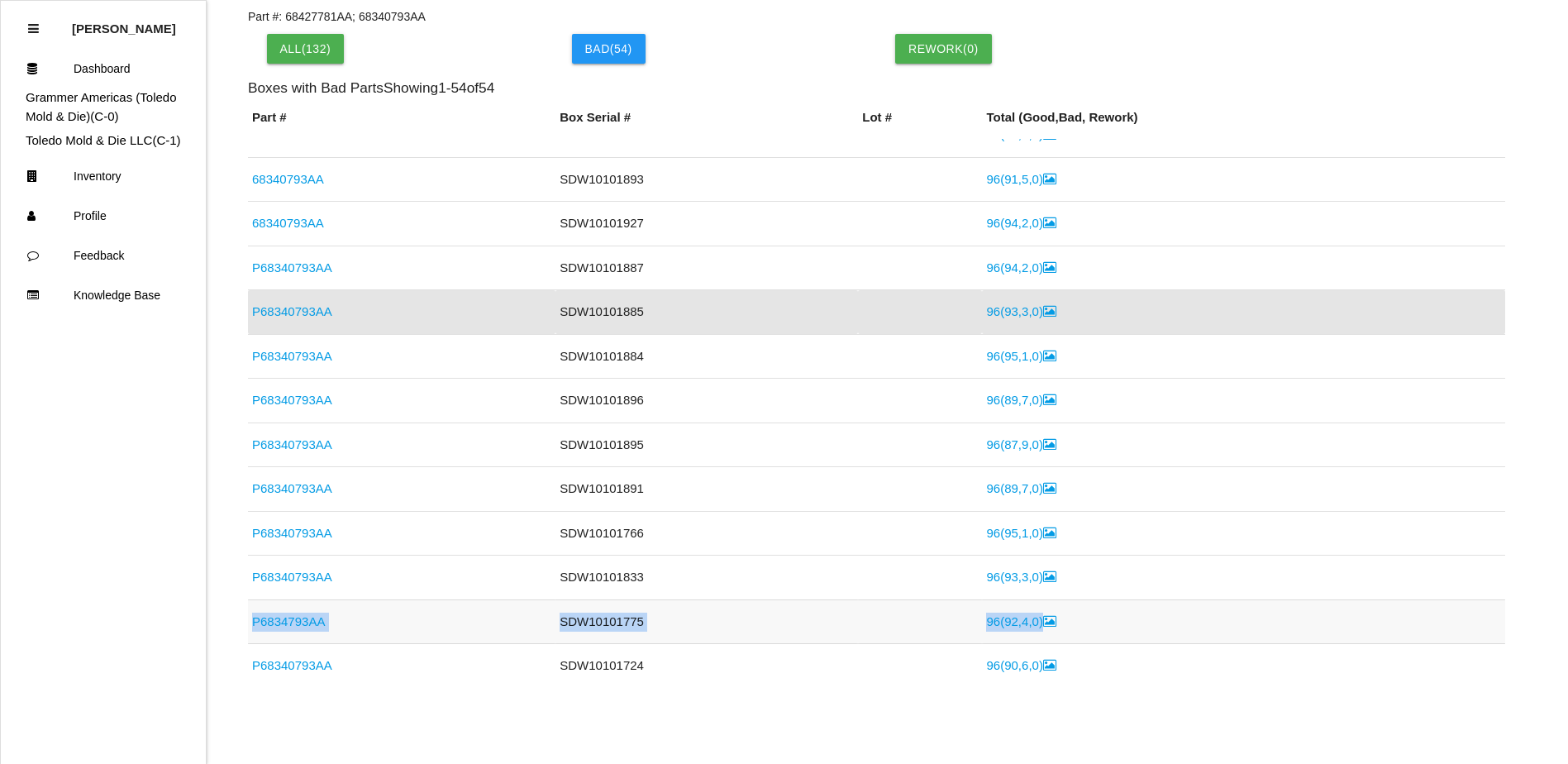
drag, startPoint x: 251, startPoint y: 626, endPoint x: 1173, endPoint y: 556, distance: 924.7
click at [1042, 620] on tr "P6834793AA SDW10101775 96 ( 92 , 4 , 0 )" at bounding box center [877, 622] width 1257 height 45
click at [315, 397] on link "P68340793AA" at bounding box center [291, 400] width 80 height 14
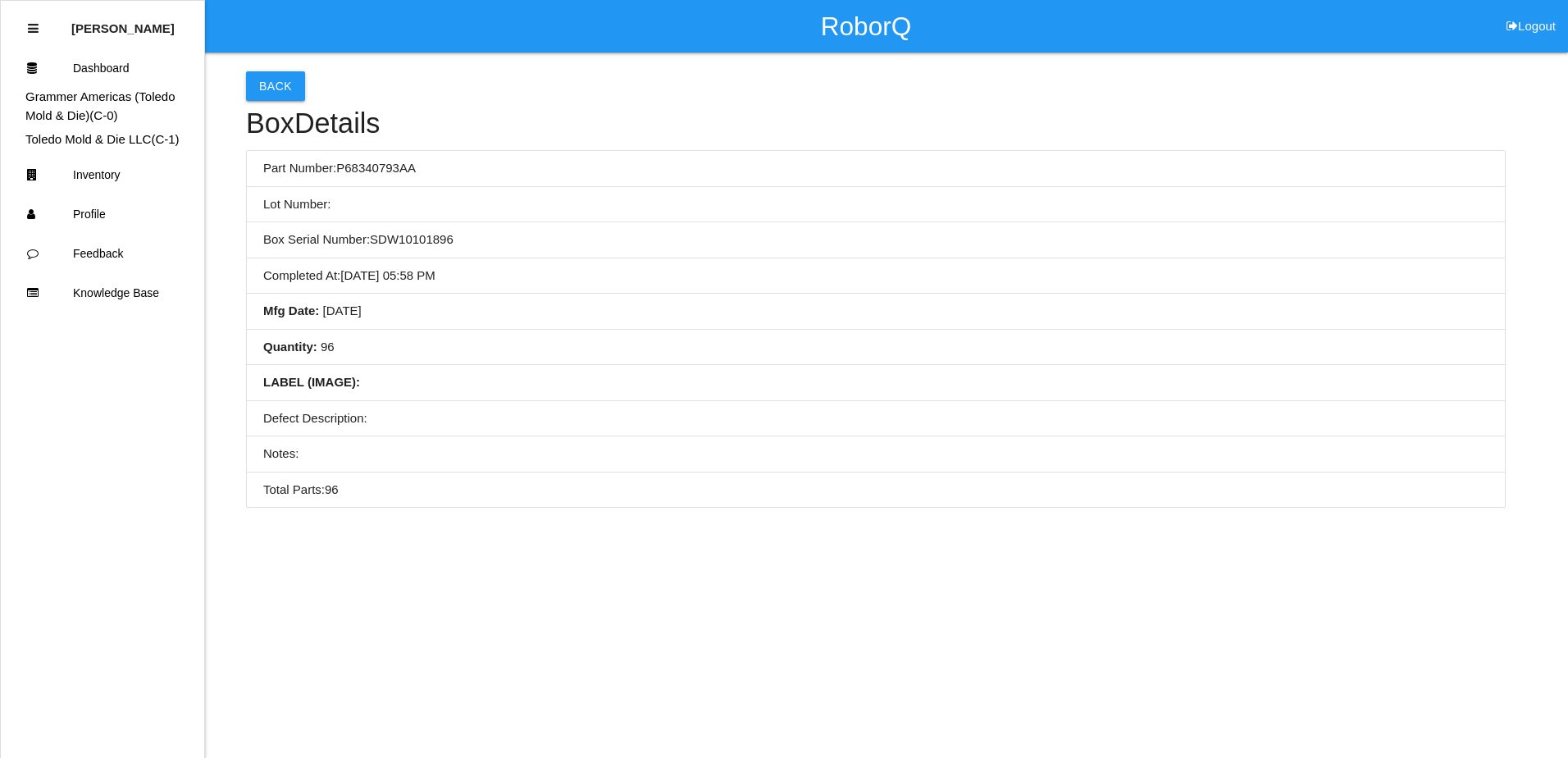
click at [492, 351] on li "Quantity : 96" at bounding box center [876, 347] width 1258 height 36
drag, startPoint x: 645, startPoint y: 340, endPoint x: 519, endPoint y: 323, distance: 127.1
click at [532, 337] on li "Quantity : 96" at bounding box center [876, 347] width 1258 height 36
click at [279, 89] on button "Back" at bounding box center [275, 86] width 59 height 30
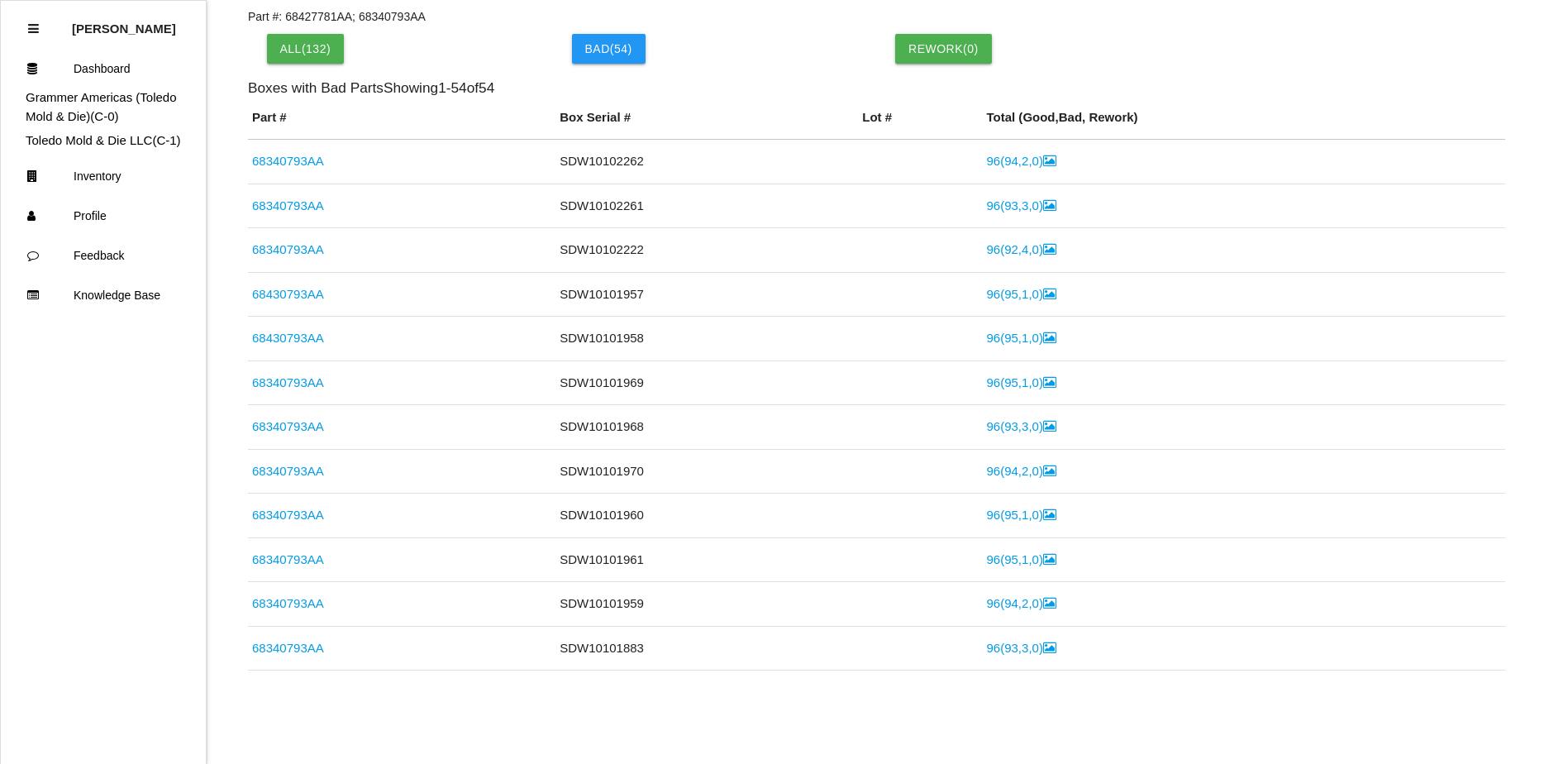
scroll to position [563, 0]
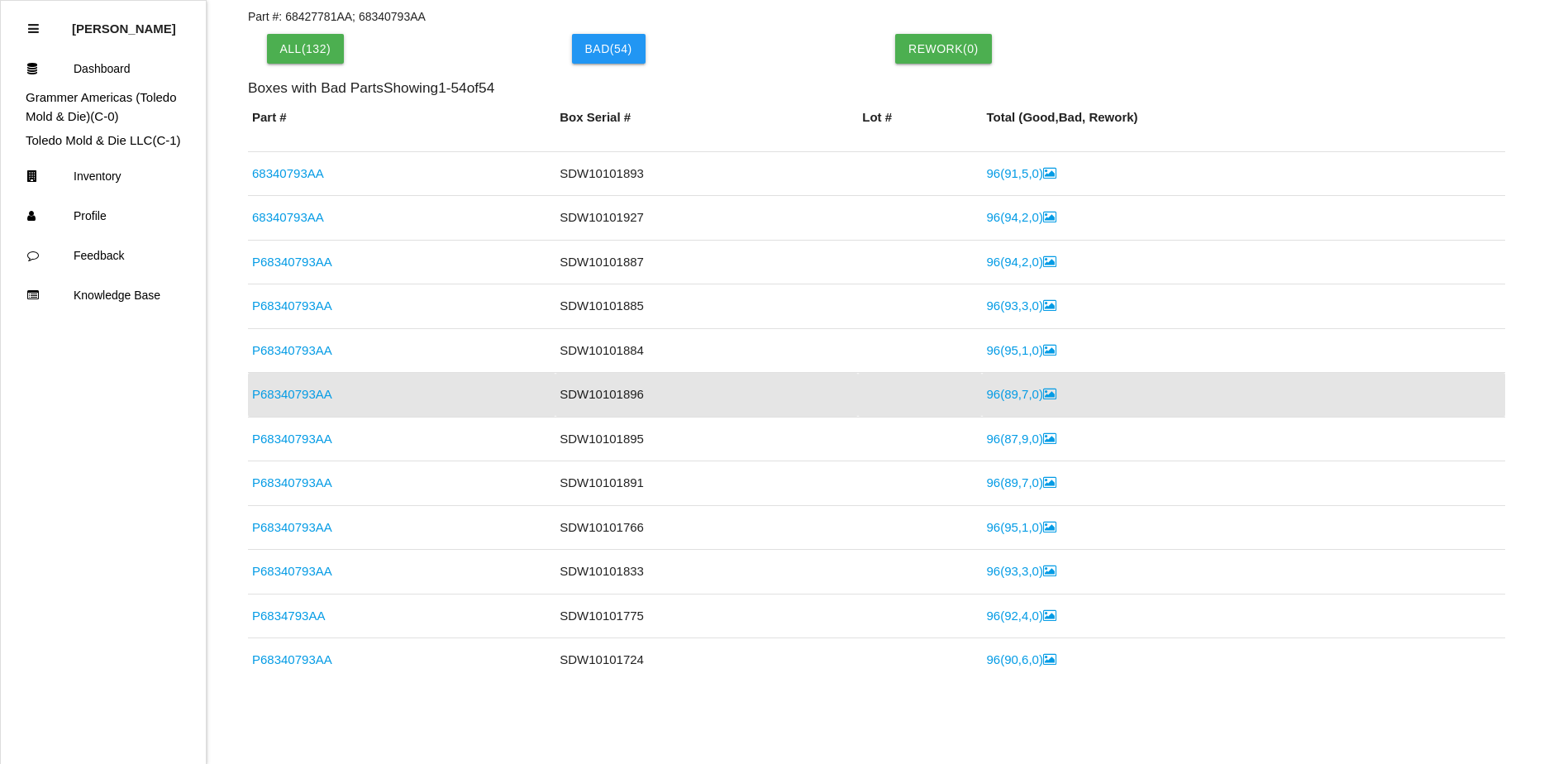
click at [986, 397] on link "96 ( 89 , 7 , 0 )" at bounding box center [1021, 394] width 70 height 14
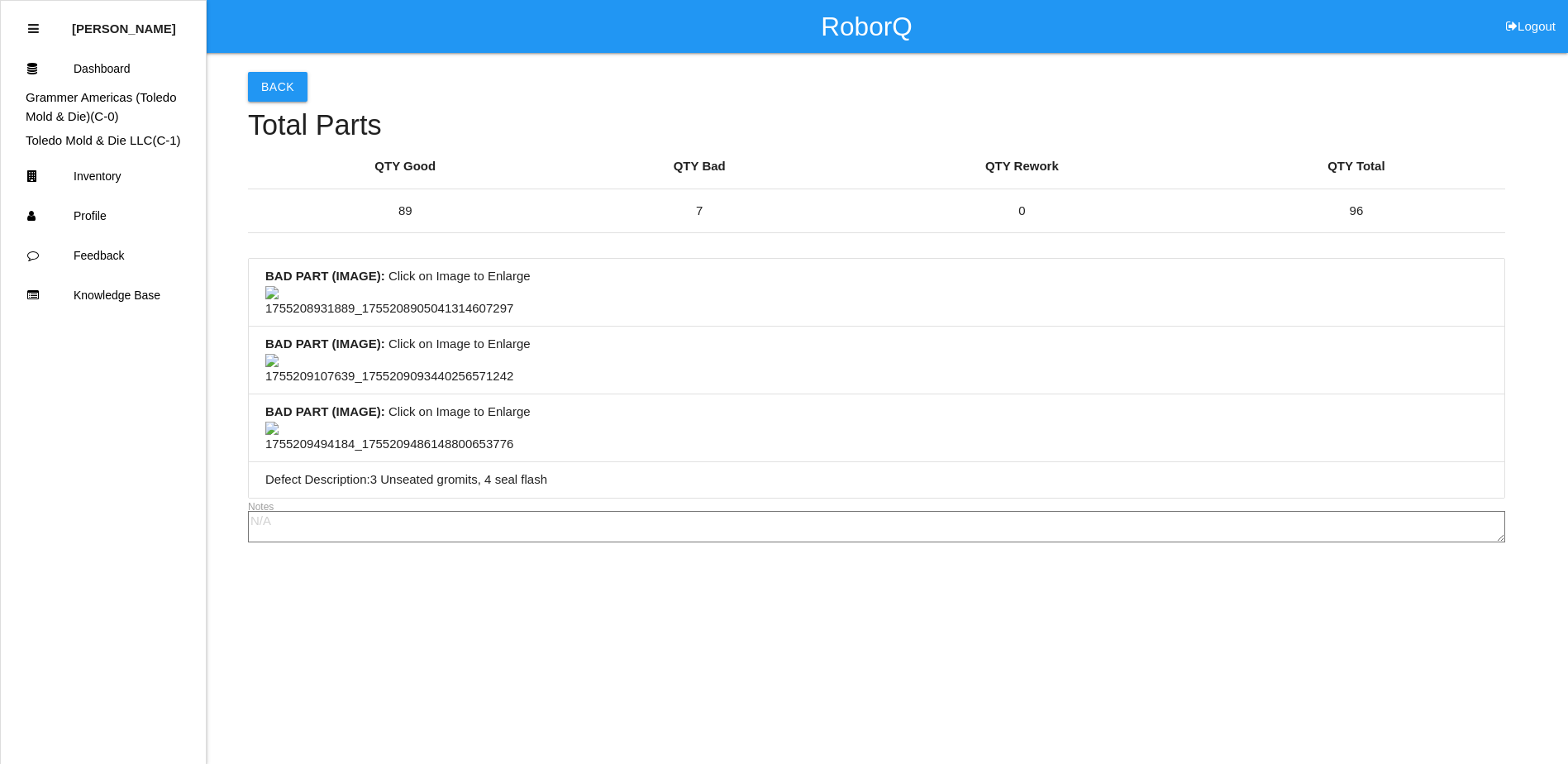
scroll to position [775, 0]
click at [803, 394] on li "BAD PART (IMAGE) : Click on Image to Enlarge" at bounding box center [877, 427] width 1255 height 68
drag, startPoint x: 966, startPoint y: 357, endPoint x: 875, endPoint y: 364, distance: 91.3
click at [875, 394] on li "BAD PART (IMAGE) : Click on Image to Enlarge" at bounding box center [877, 427] width 1255 height 68
click at [874, 327] on li "BAD PART (IMAGE) : Click on Image to Enlarge" at bounding box center [877, 360] width 1255 height 68
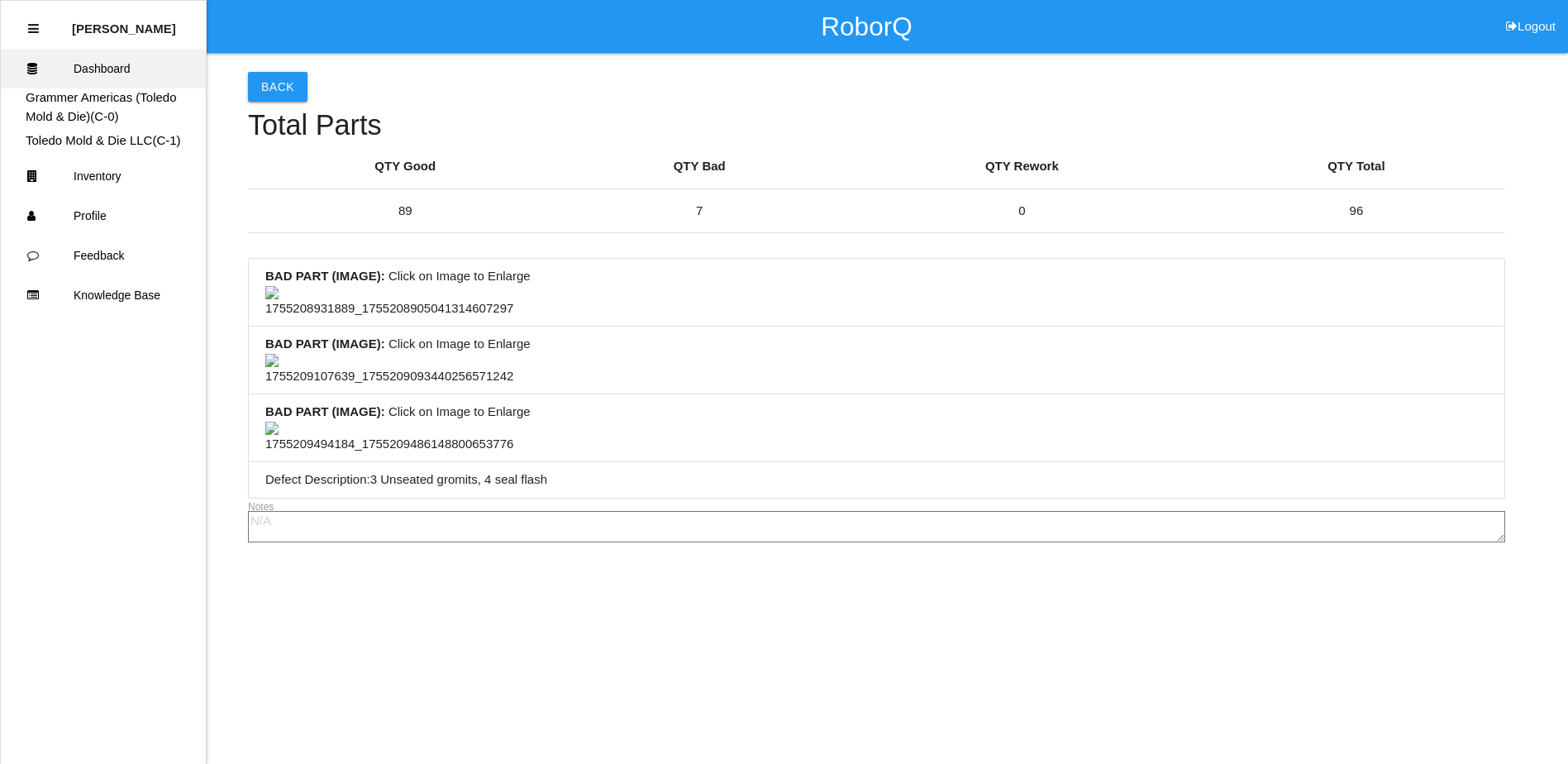
scroll to position [0, 0]
click at [272, 95] on button "Back" at bounding box center [277, 87] width 59 height 30
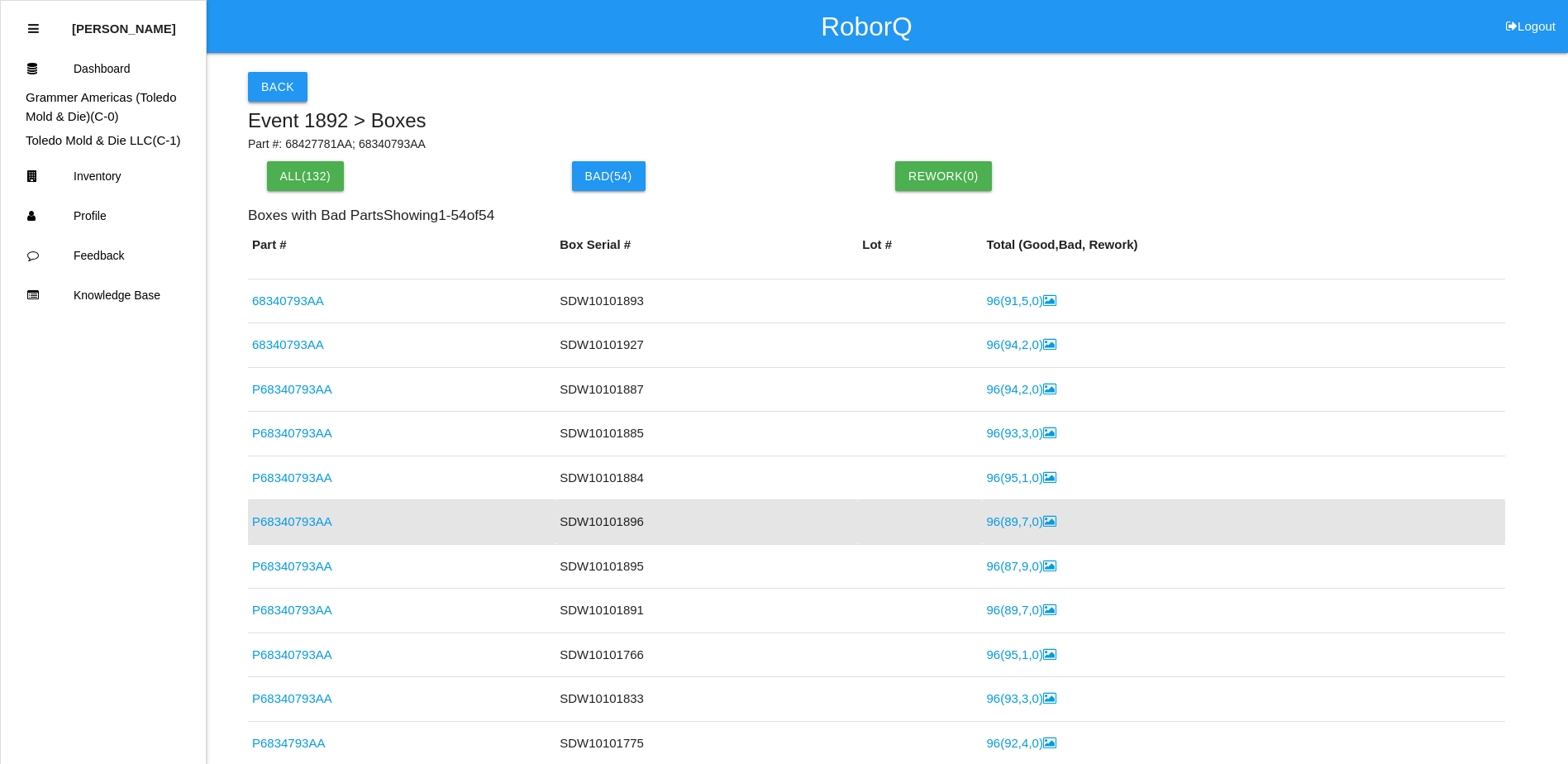
click at [276, 85] on button "Back" at bounding box center [277, 87] width 59 height 30
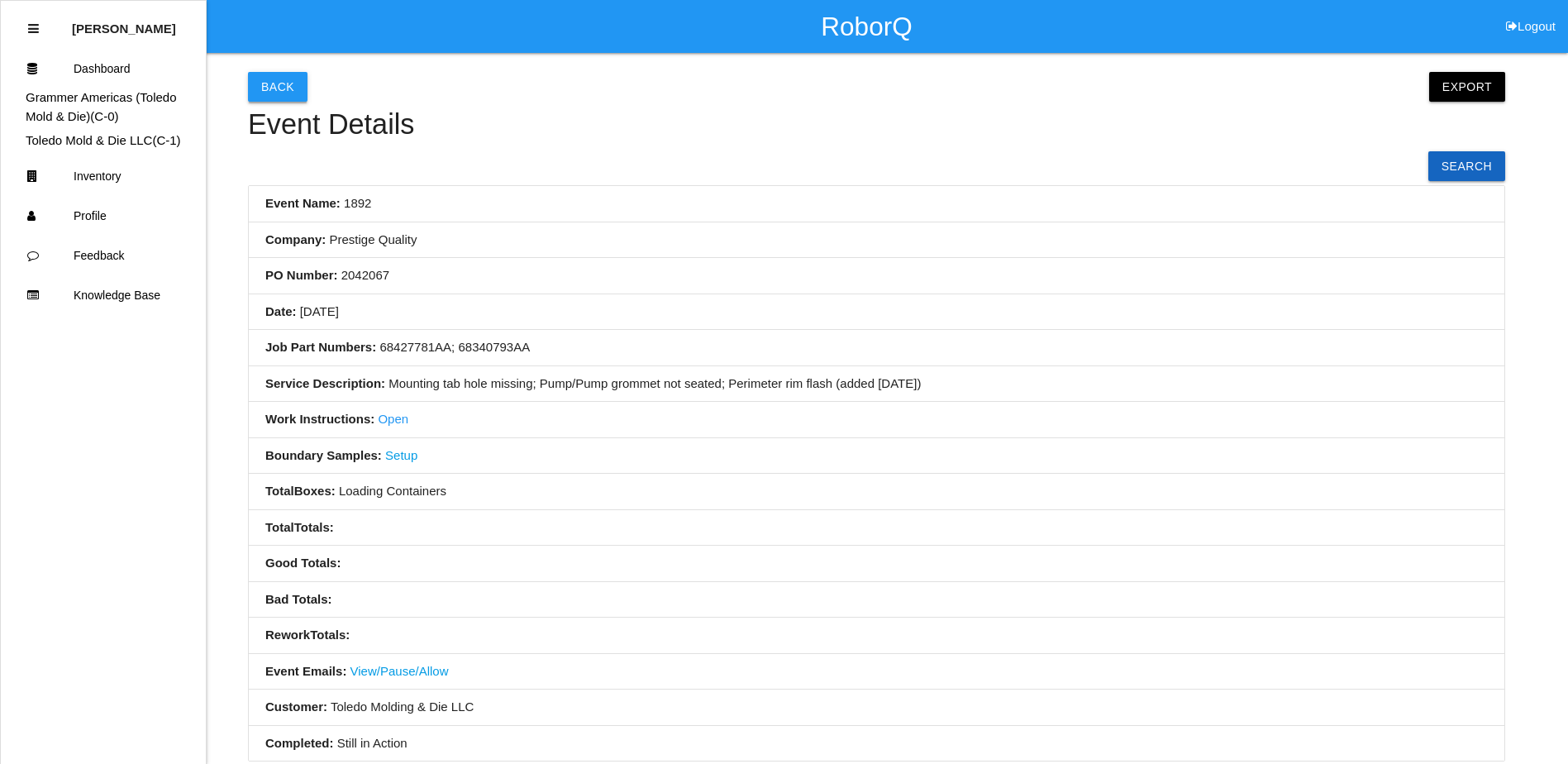
click at [277, 90] on button "Back" at bounding box center [277, 87] width 59 height 30
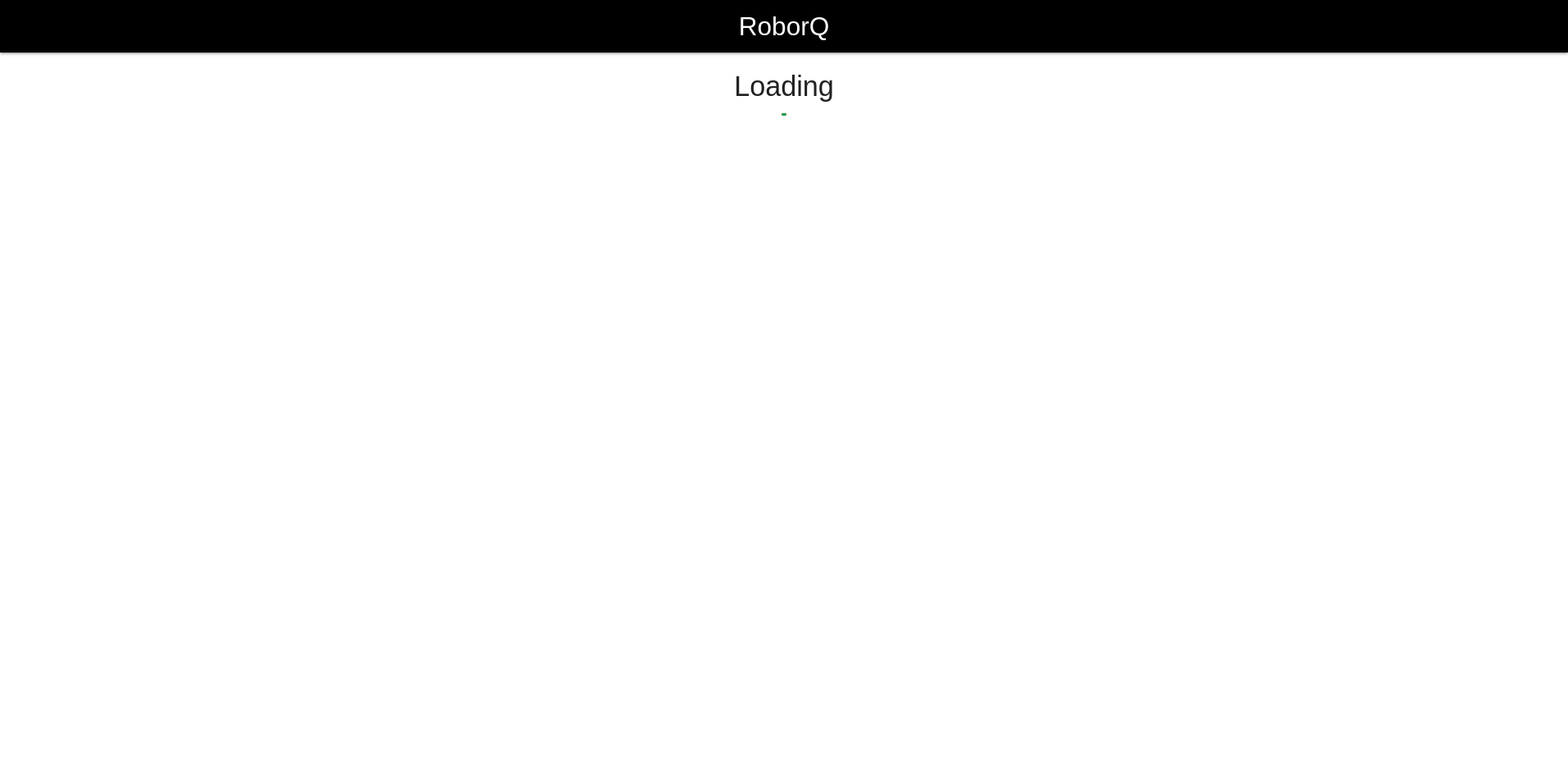
select select "Customer"
